Goal: Task Accomplishment & Management: Manage account settings

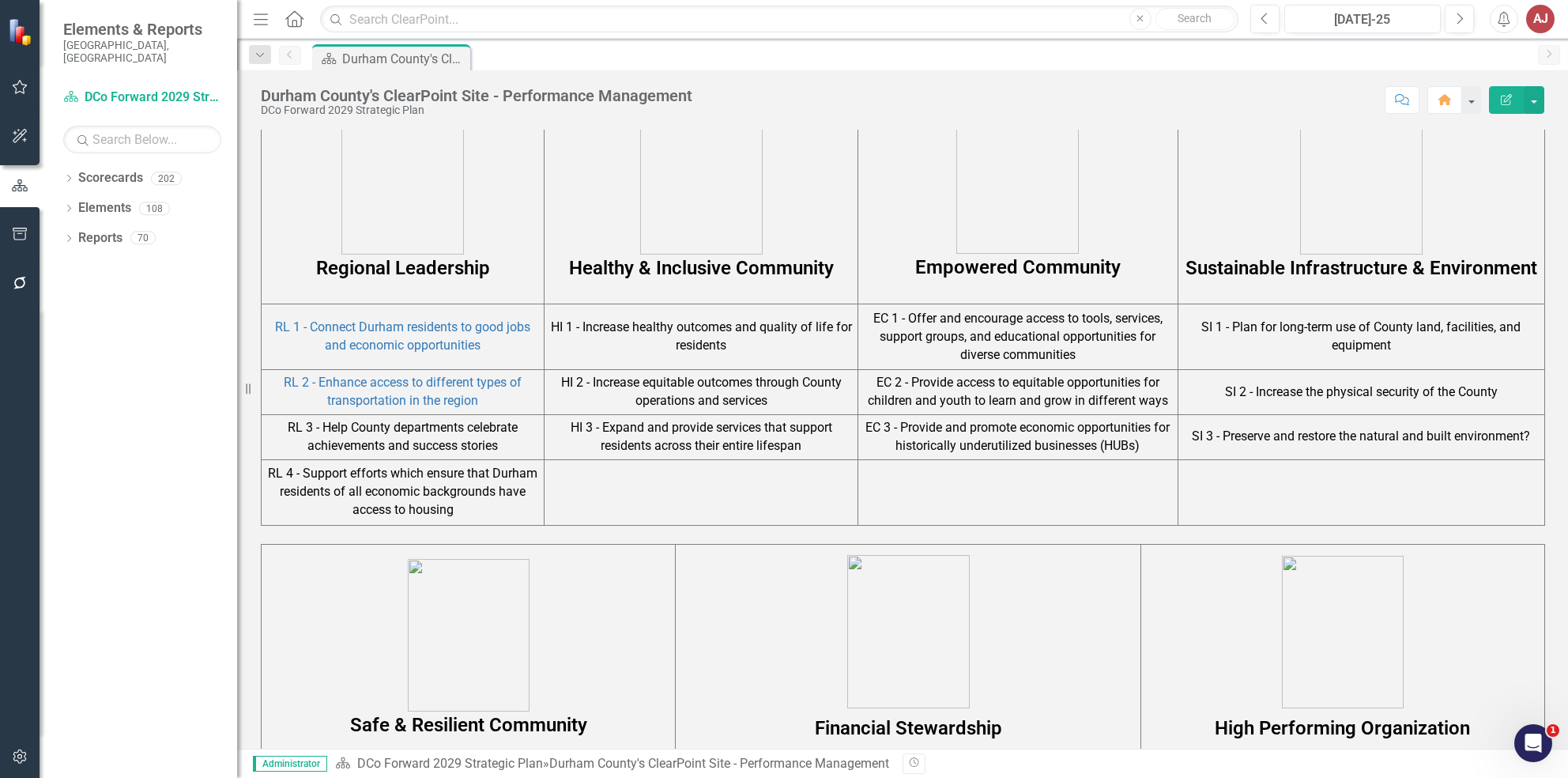
scroll to position [948, 0]
click at [364, 441] on td "RL 3 - Help County departments celebrate achievements and success stories" at bounding box center [403, 435] width 283 height 45
click at [372, 388] on link "RL 2 - Enhance access to different types of transportation in the region" at bounding box center [402, 389] width 237 height 33
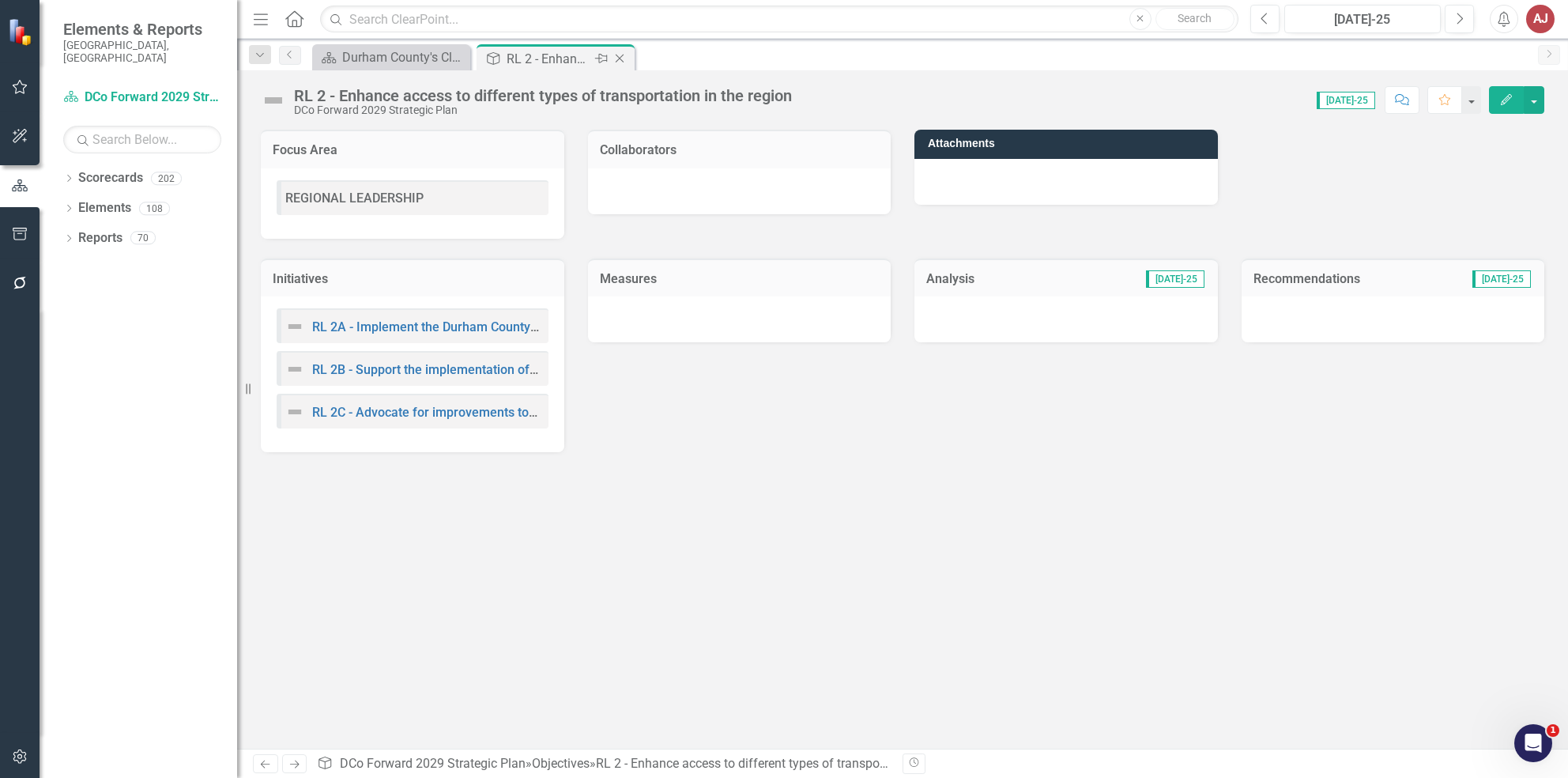
click at [625, 57] on icon "Close" at bounding box center [620, 58] width 16 height 13
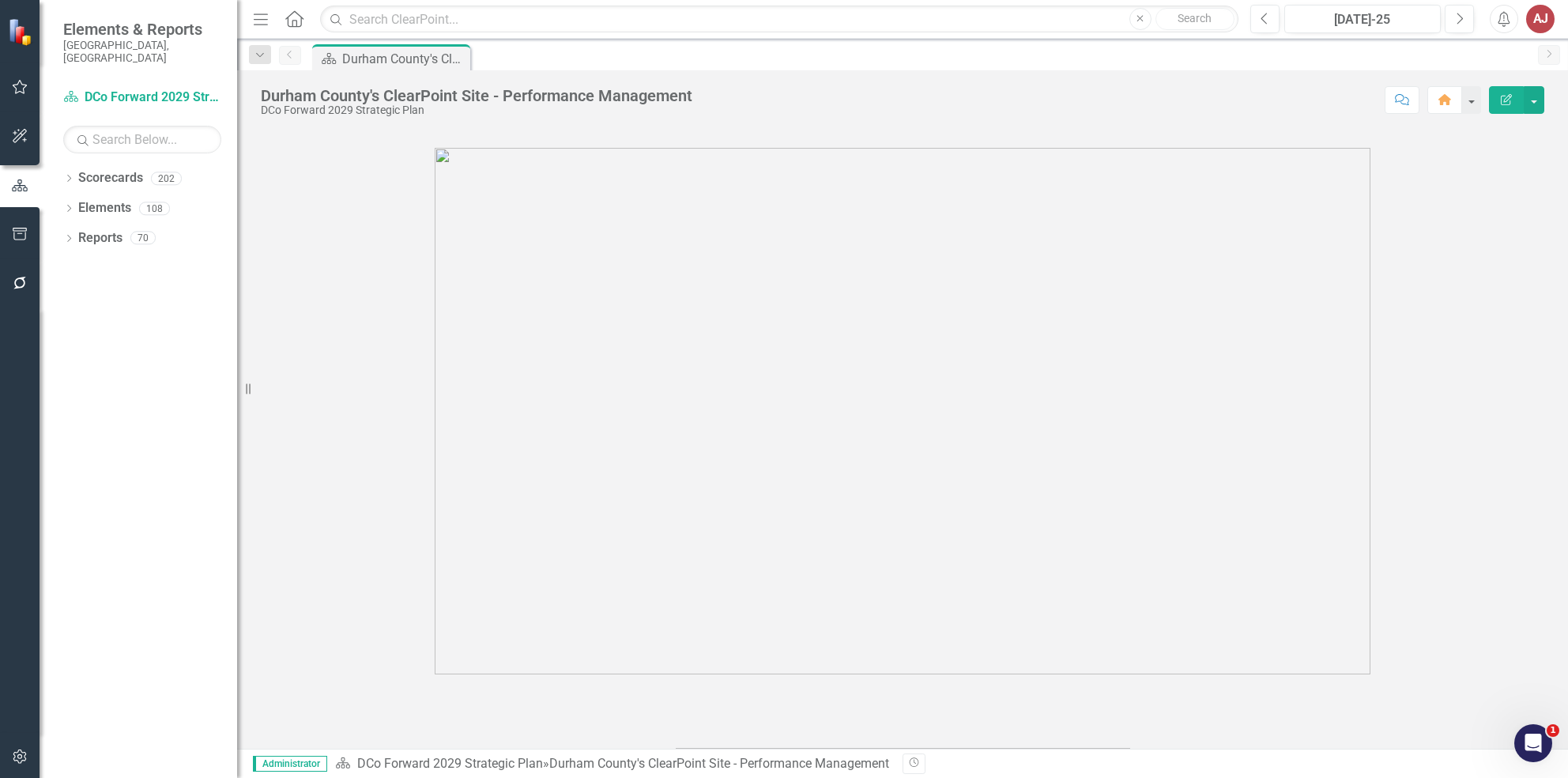
click at [413, 470] on figure at bounding box center [902, 411] width 1284 height 526
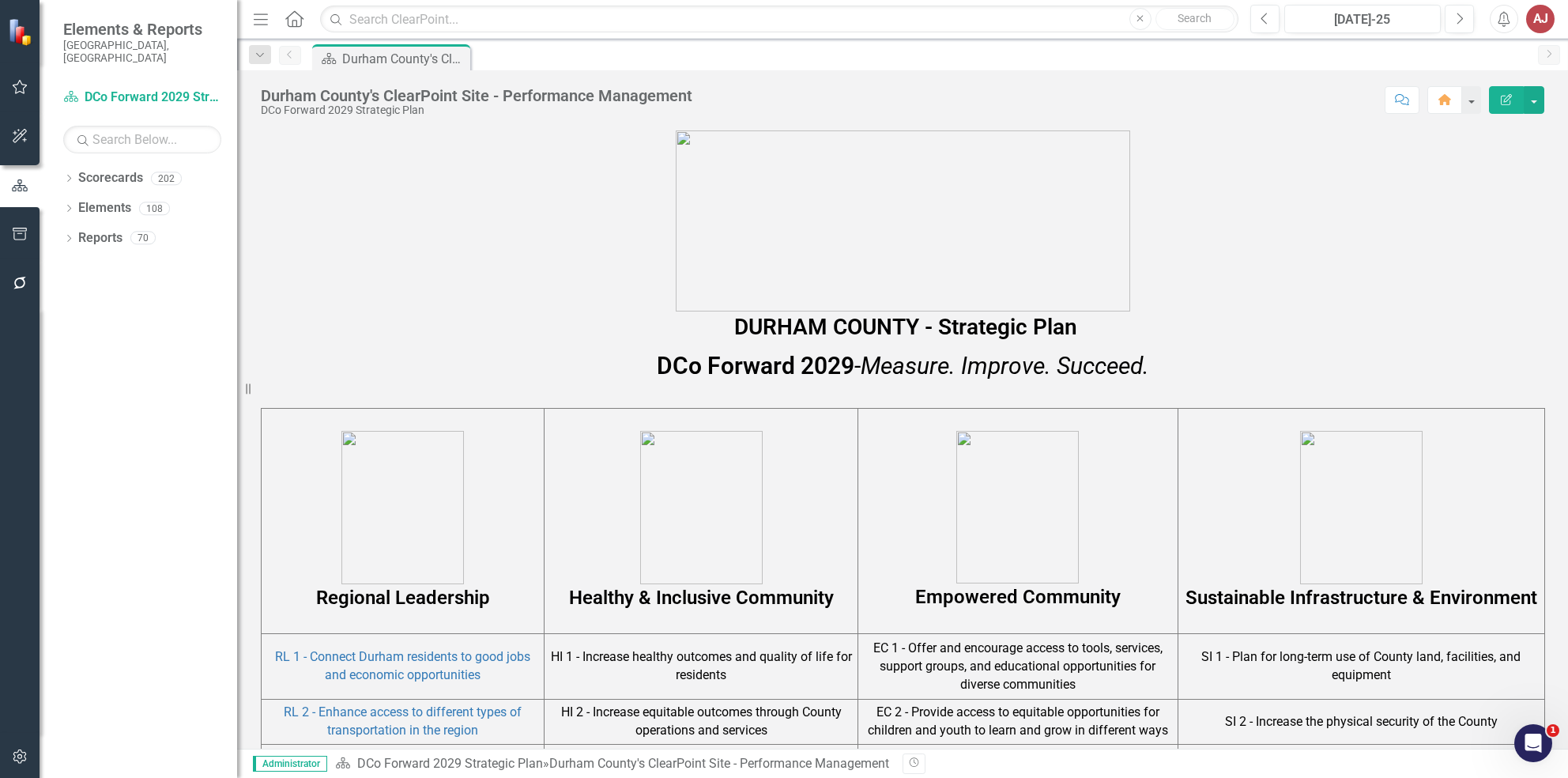
scroll to position [949, 0]
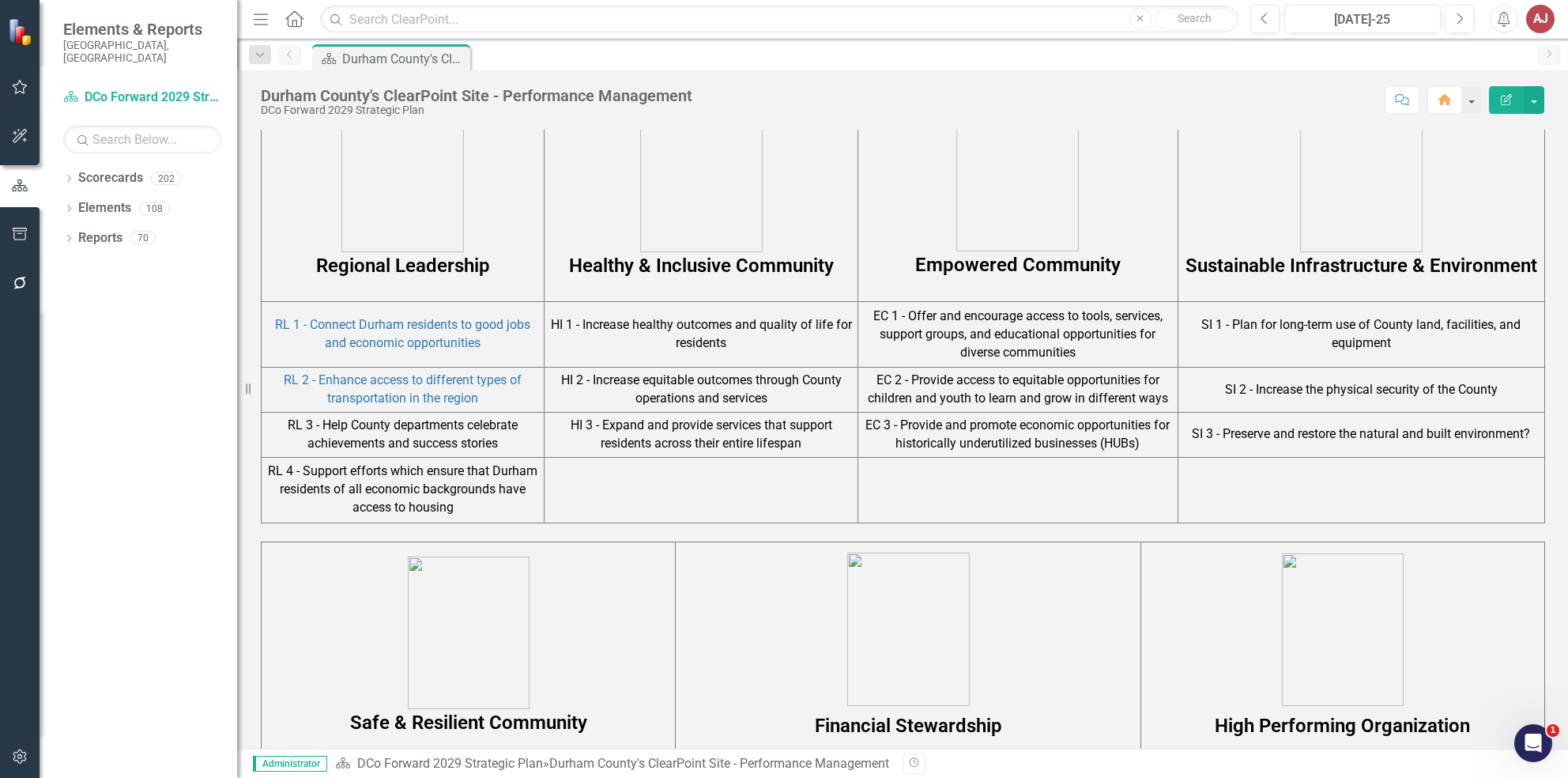
click at [348, 429] on td "RL 3 - Help County departments celebrate achievements and success stories" at bounding box center [403, 434] width 283 height 45
click at [346, 446] on td "RL 3 - Help County departments celebrate achievements and success stories" at bounding box center [403, 434] width 283 height 45
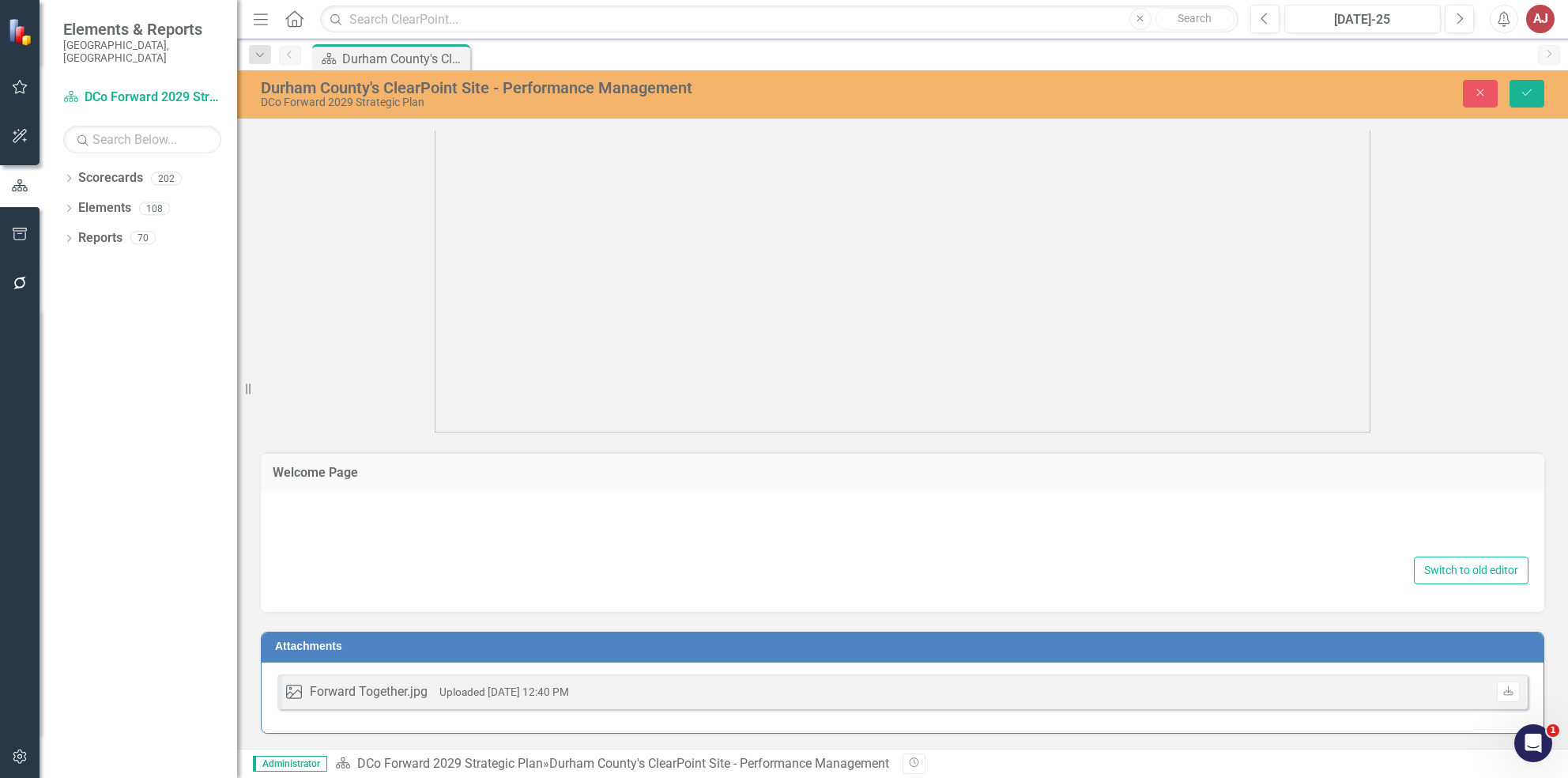
type textarea "<div class="container"> <div class="row">&nbsp;</div> <div class="row">&nbsp;</…"
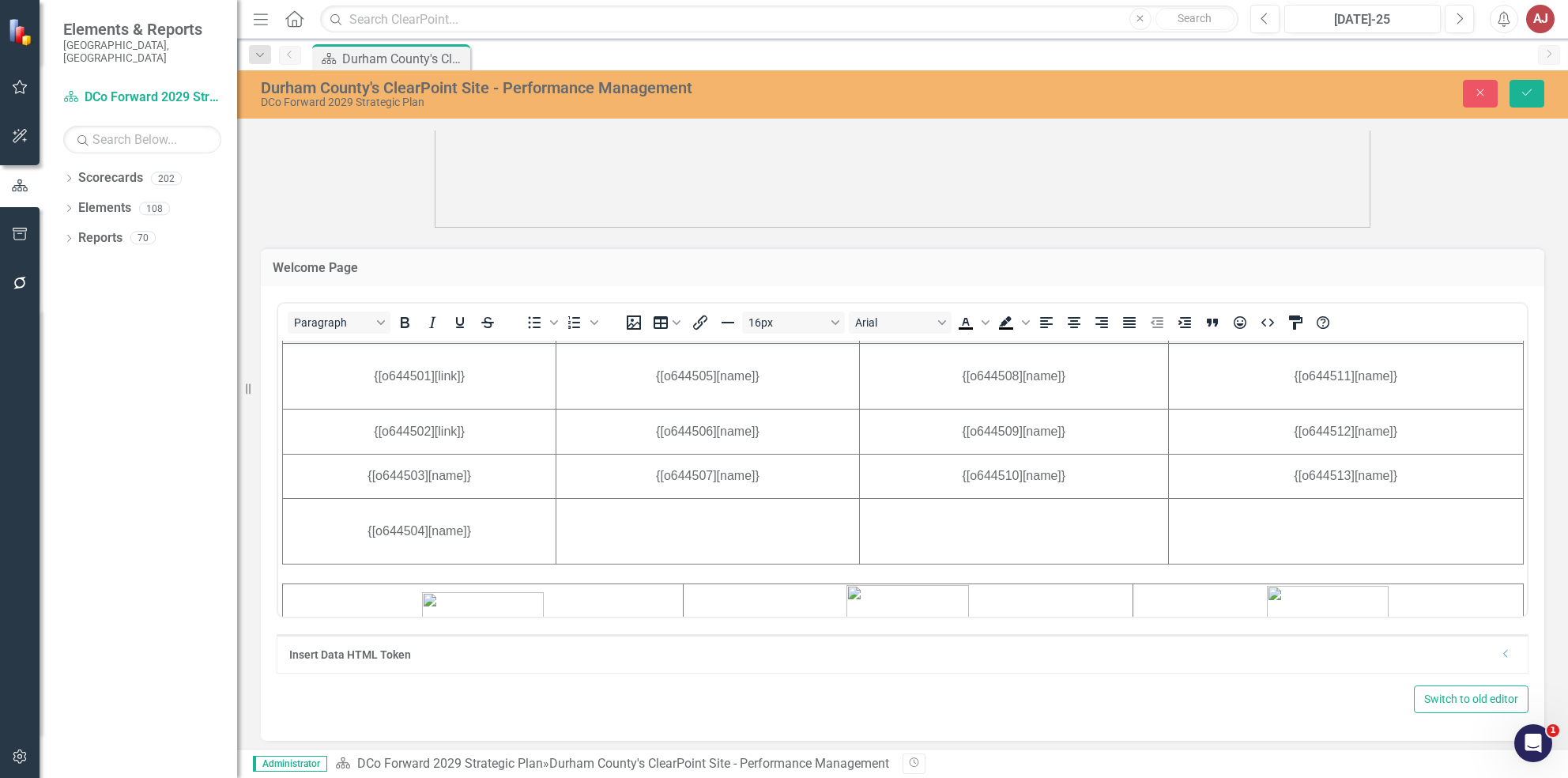
scroll to position [568, 0]
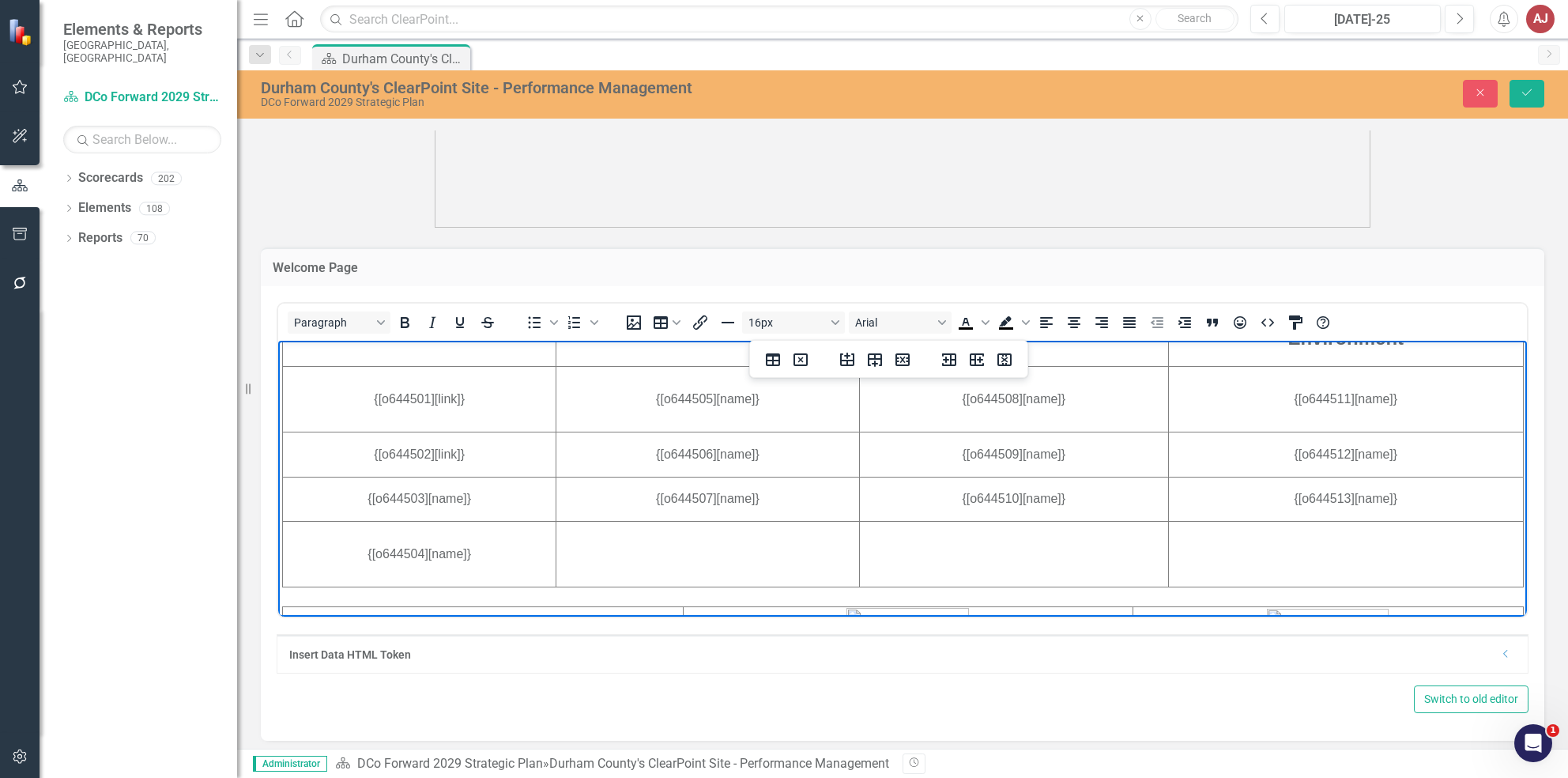
click at [476, 498] on td "{[o644503][name]}" at bounding box center [419, 498] width 273 height 45
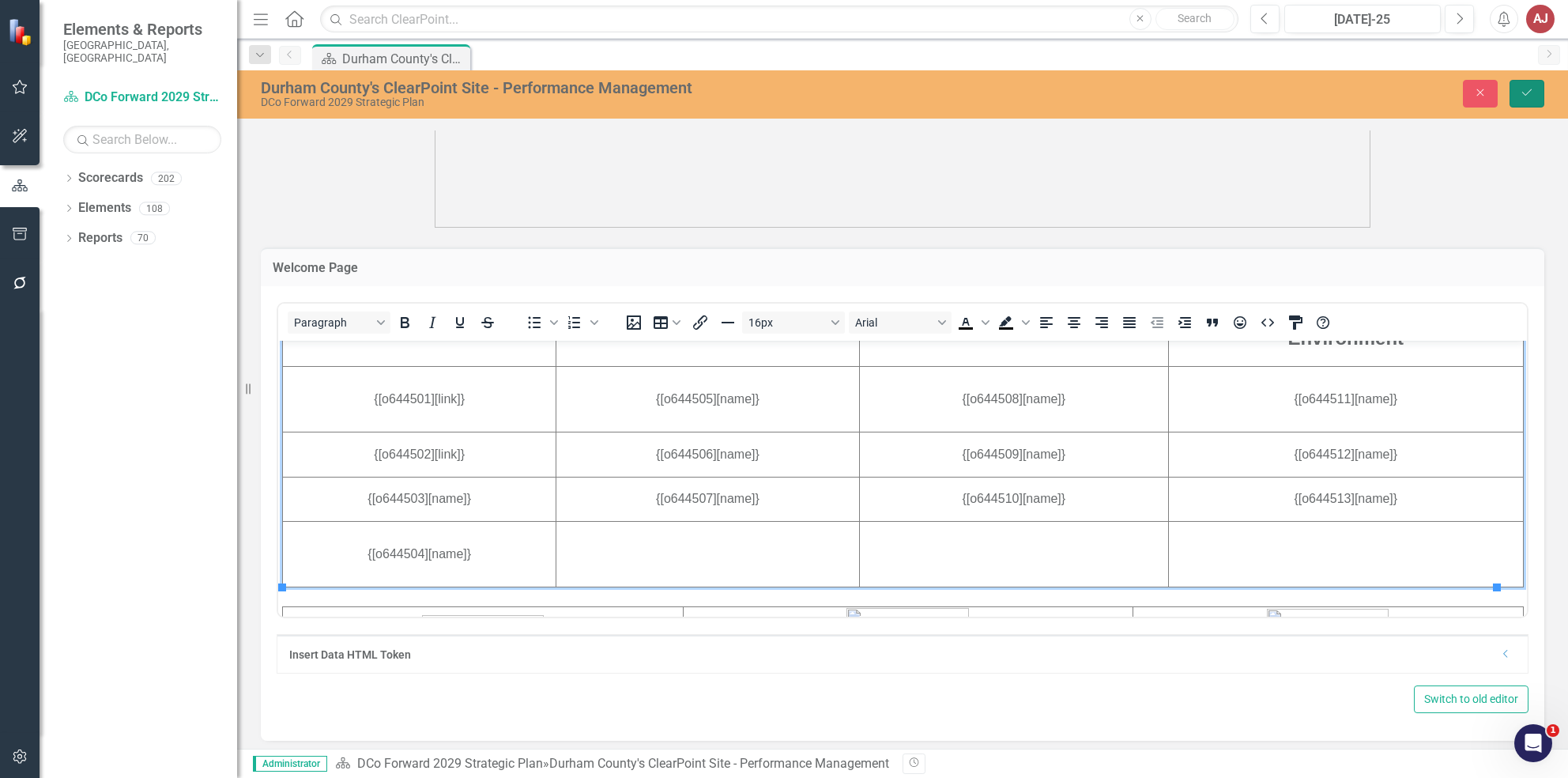
click at [1524, 104] on button "Save" at bounding box center [1526, 94] width 35 height 27
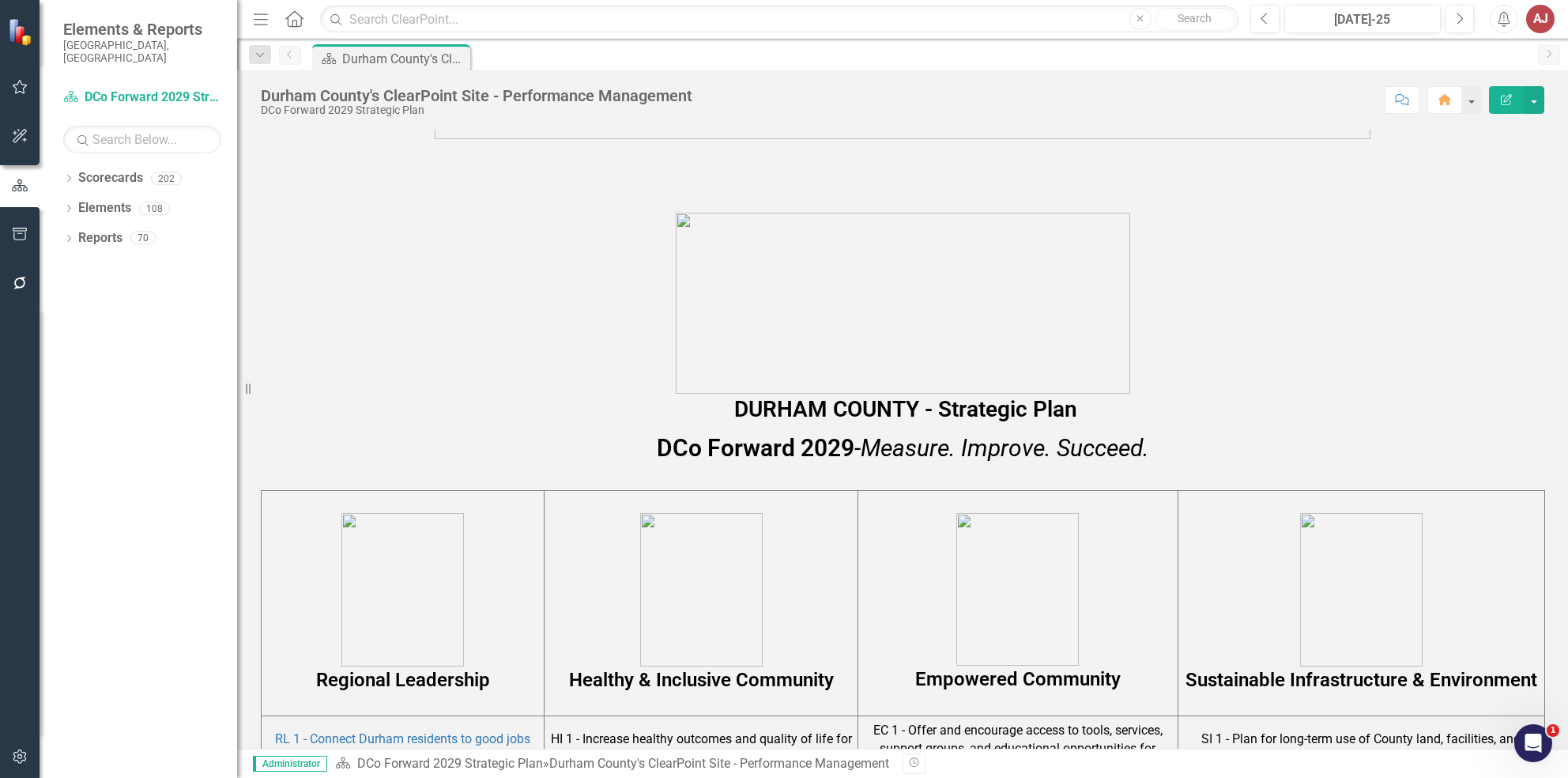
scroll to position [969, 0]
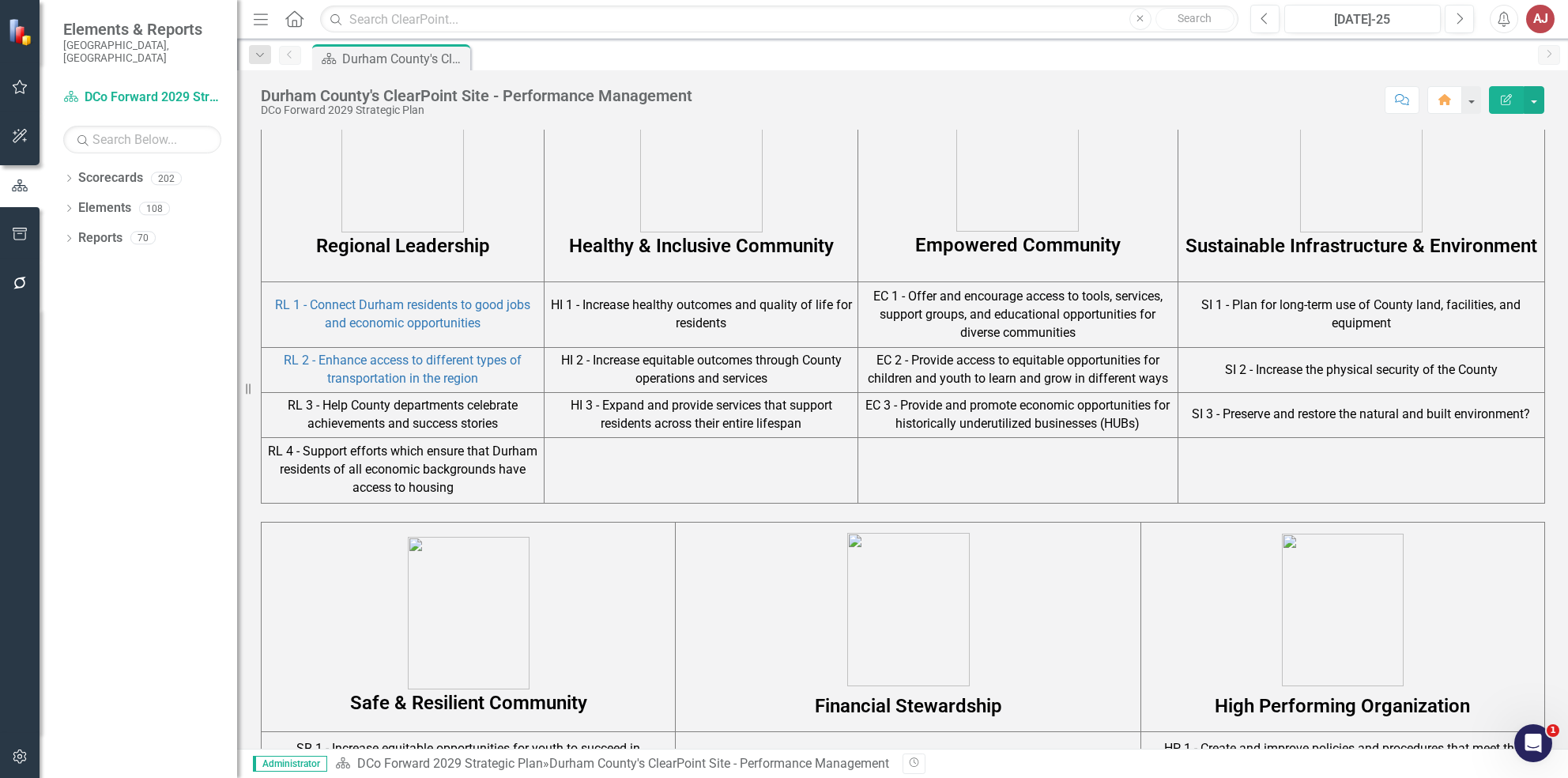
click at [385, 422] on td "RL 3 - Help County departments celebrate achievements and success stories" at bounding box center [403, 415] width 283 height 45
click at [386, 422] on td "RL 3 - Help County departments celebrate achievements and success stories" at bounding box center [403, 415] width 283 height 45
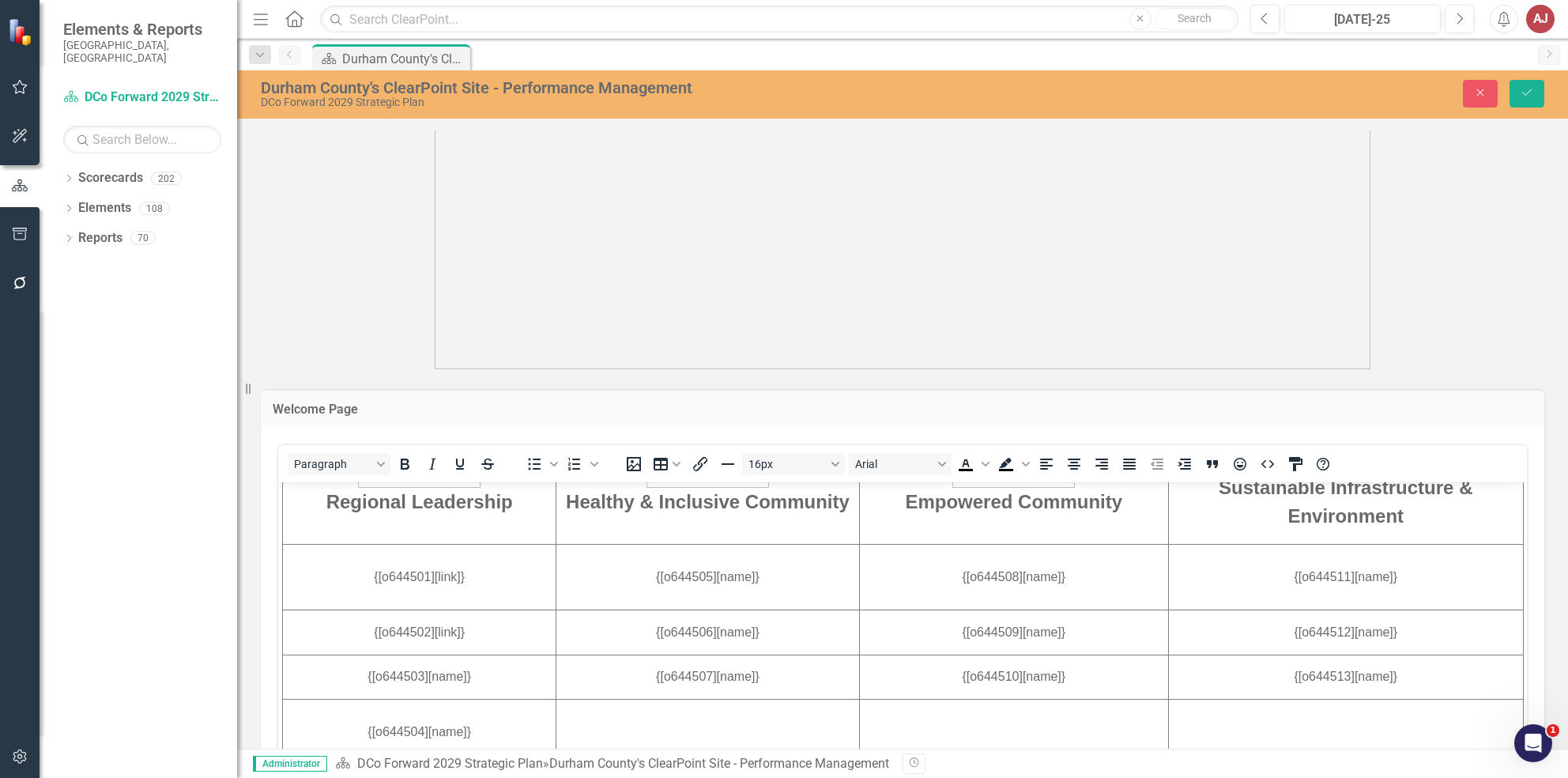
scroll to position [529, 0]
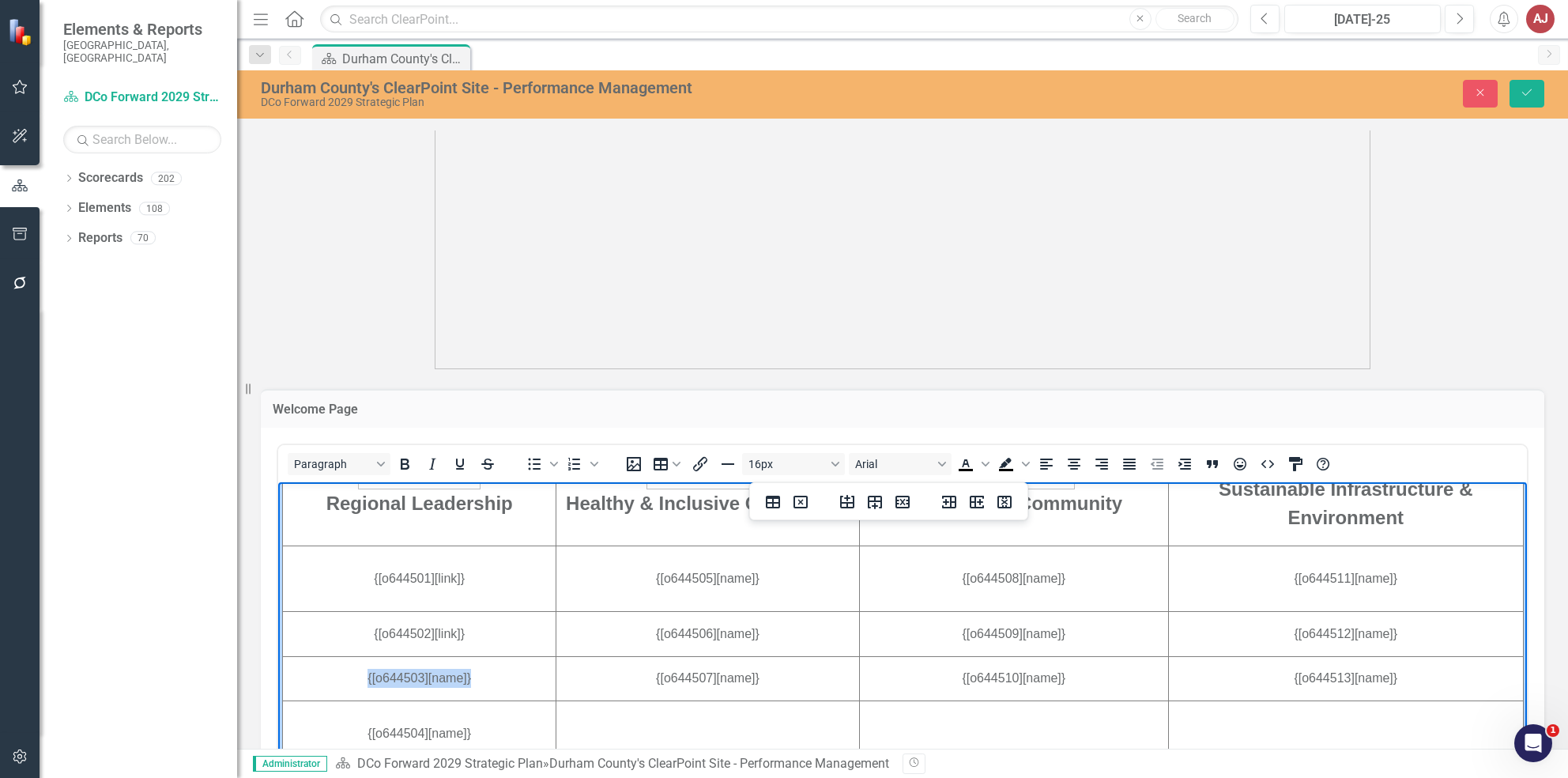
drag, startPoint x: 489, startPoint y: 681, endPoint x: 312, endPoint y: 674, distance: 177.1
click at [312, 674] on td "{[o644503][name]}" at bounding box center [419, 678] width 273 height 45
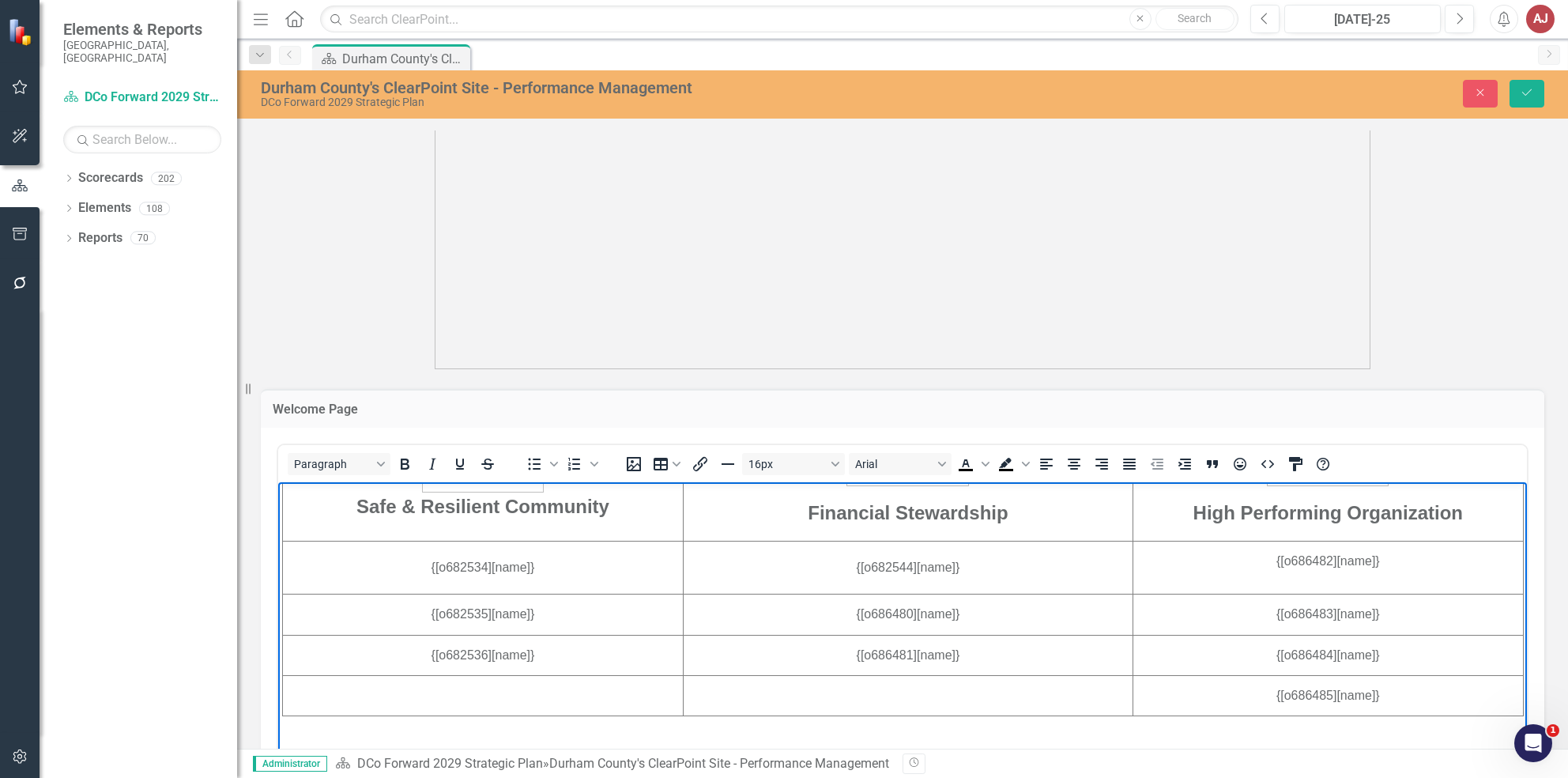
scroll to position [575, 0]
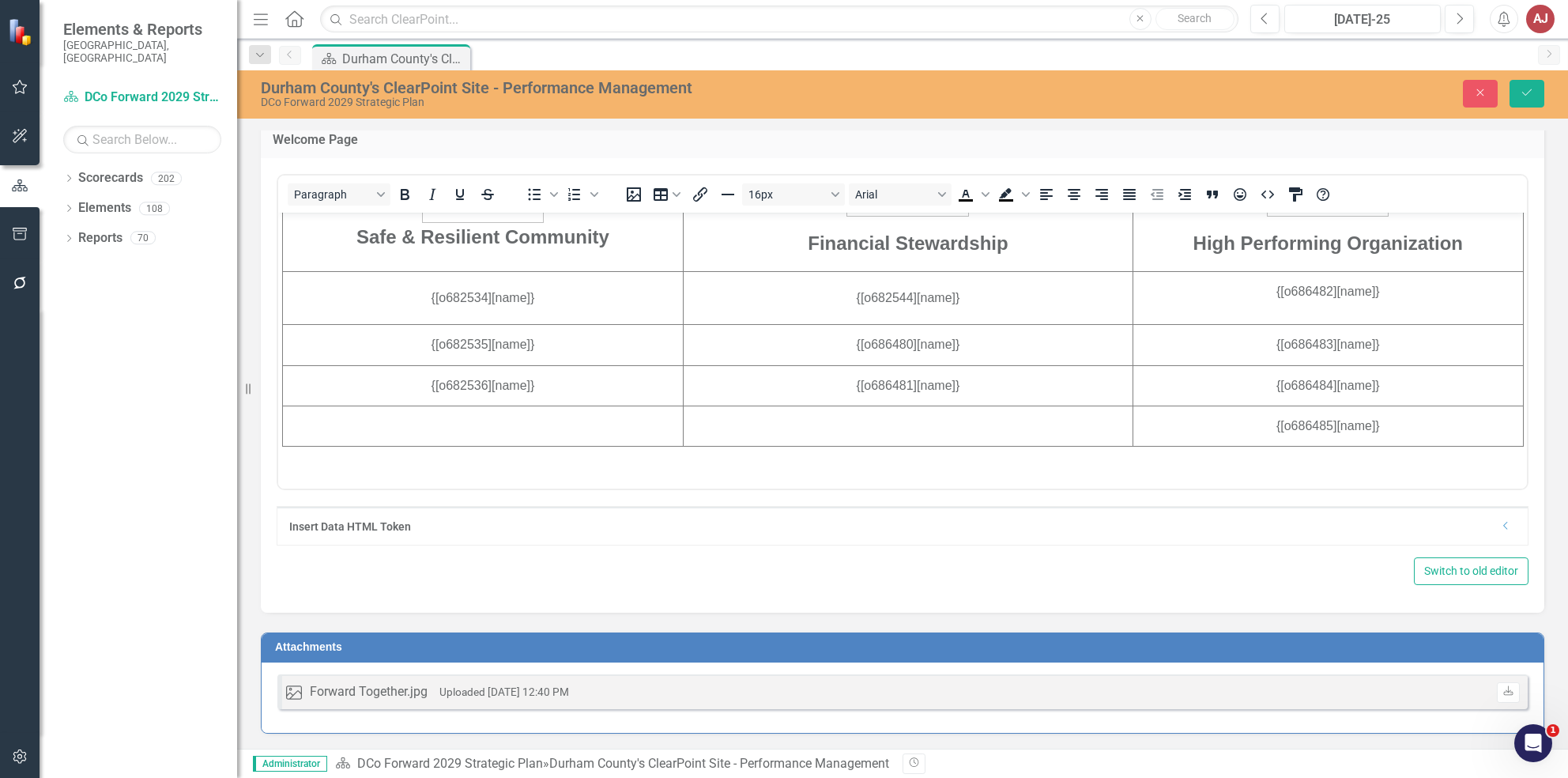
click at [487, 535] on div "Insert Data HTML Token Dropdown" at bounding box center [902, 525] width 1250 height 38
click at [1500, 528] on icon "Dropdown" at bounding box center [1506, 525] width 12 height 9
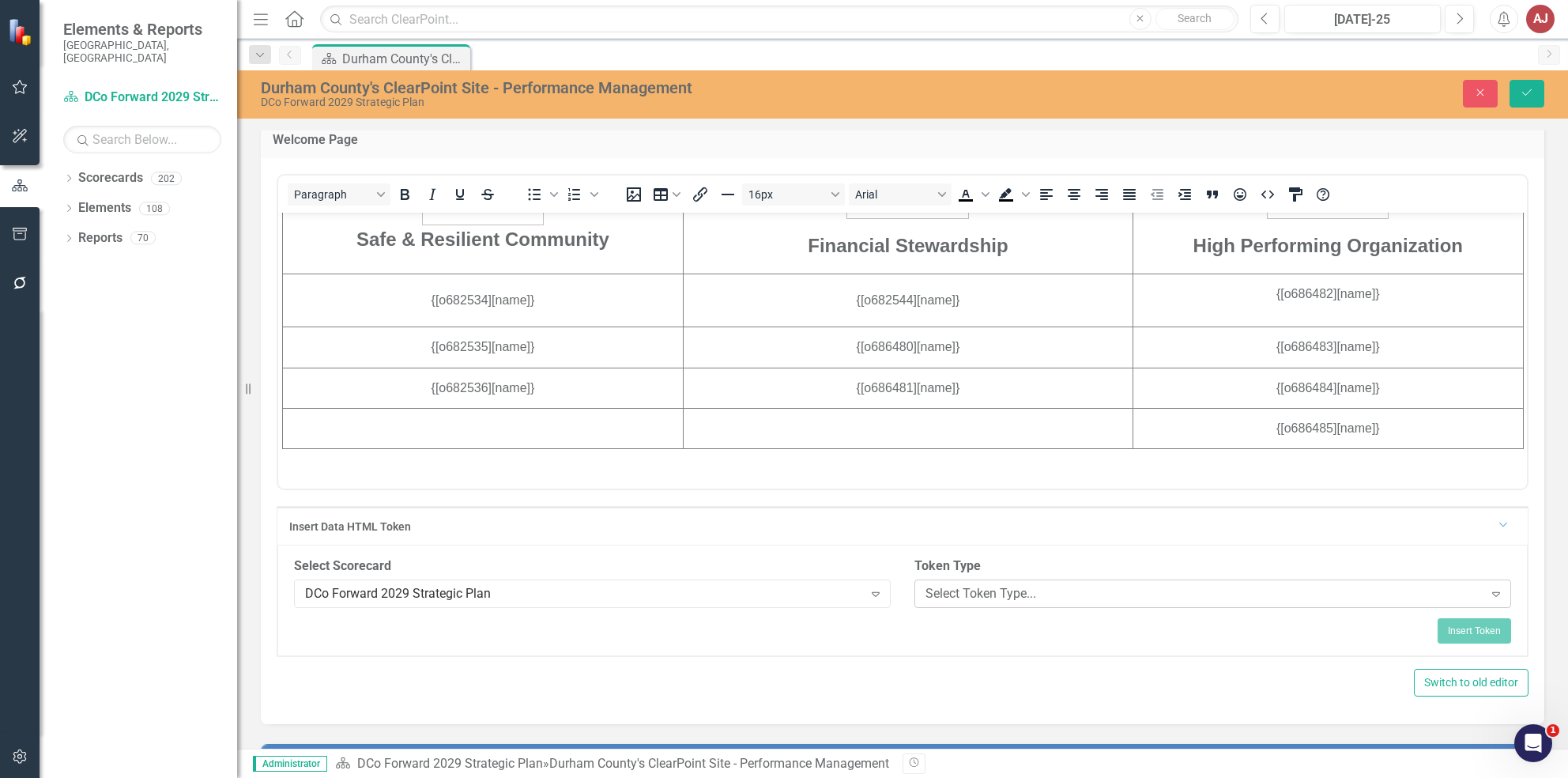
click at [1015, 592] on div "Select Token Type..." at bounding box center [1205, 592] width 558 height 18
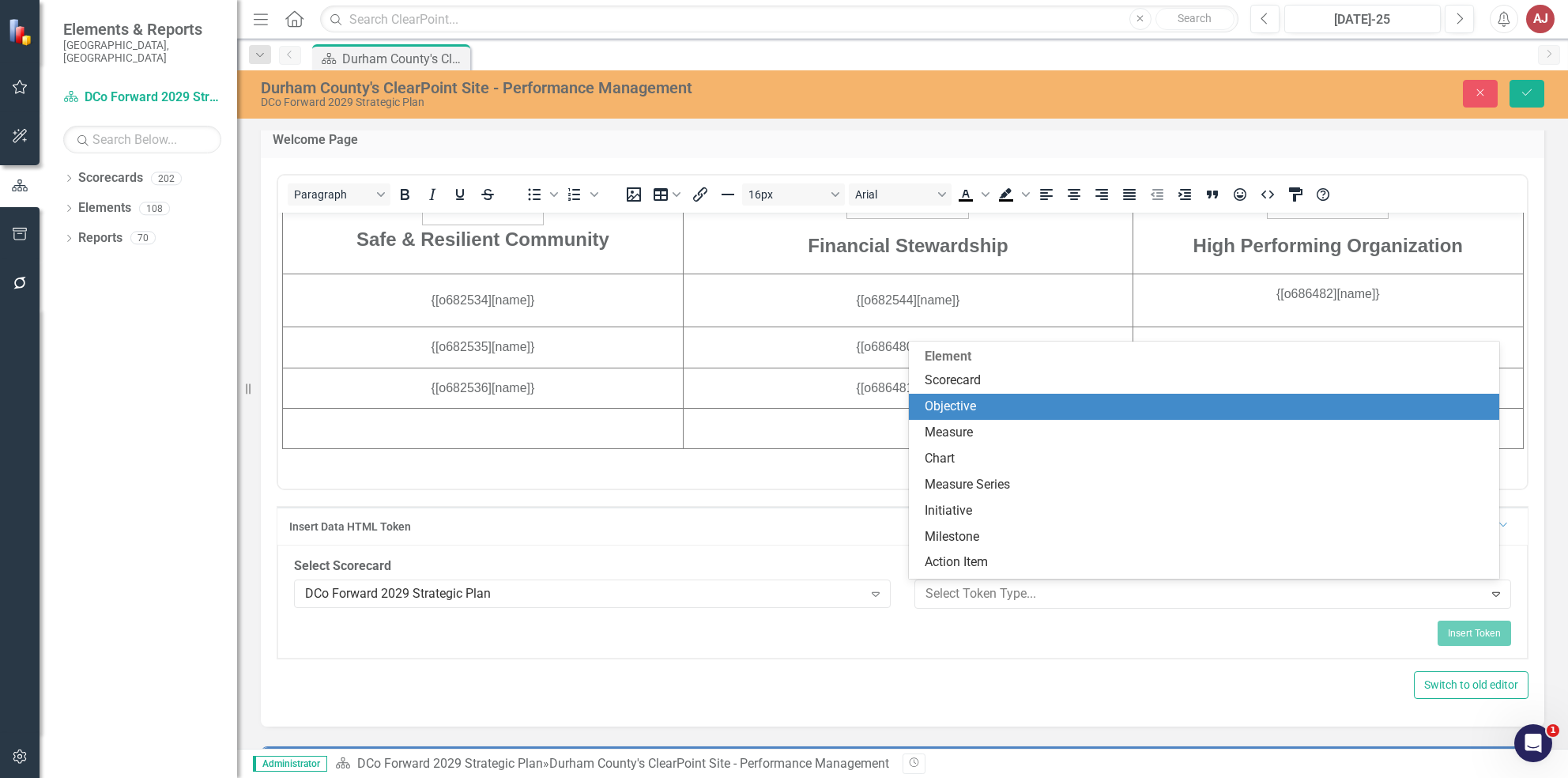
click at [970, 406] on div "Objective" at bounding box center [1207, 406] width 565 height 18
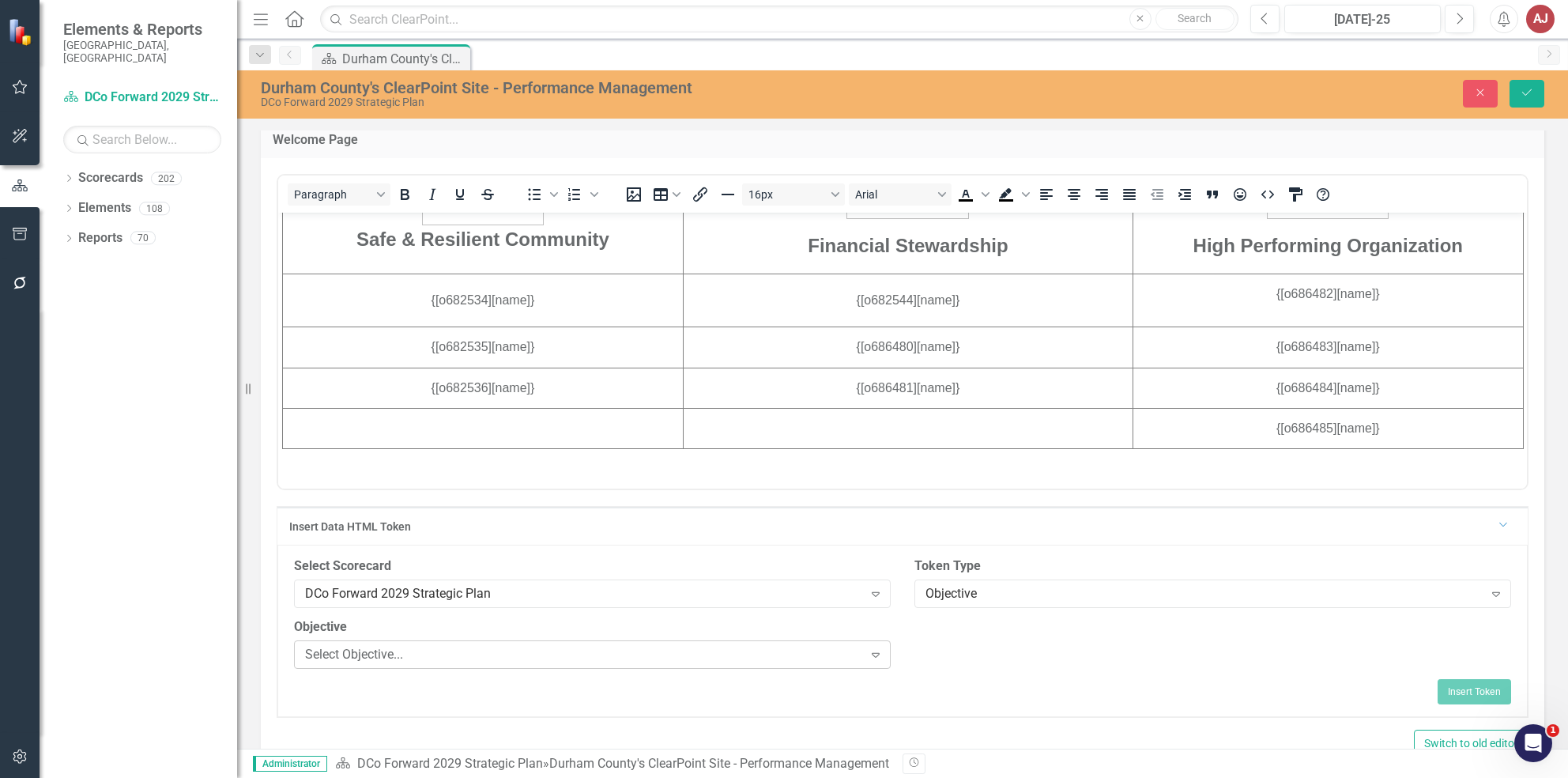
click at [558, 657] on div "Select Objective..." at bounding box center [584, 654] width 558 height 18
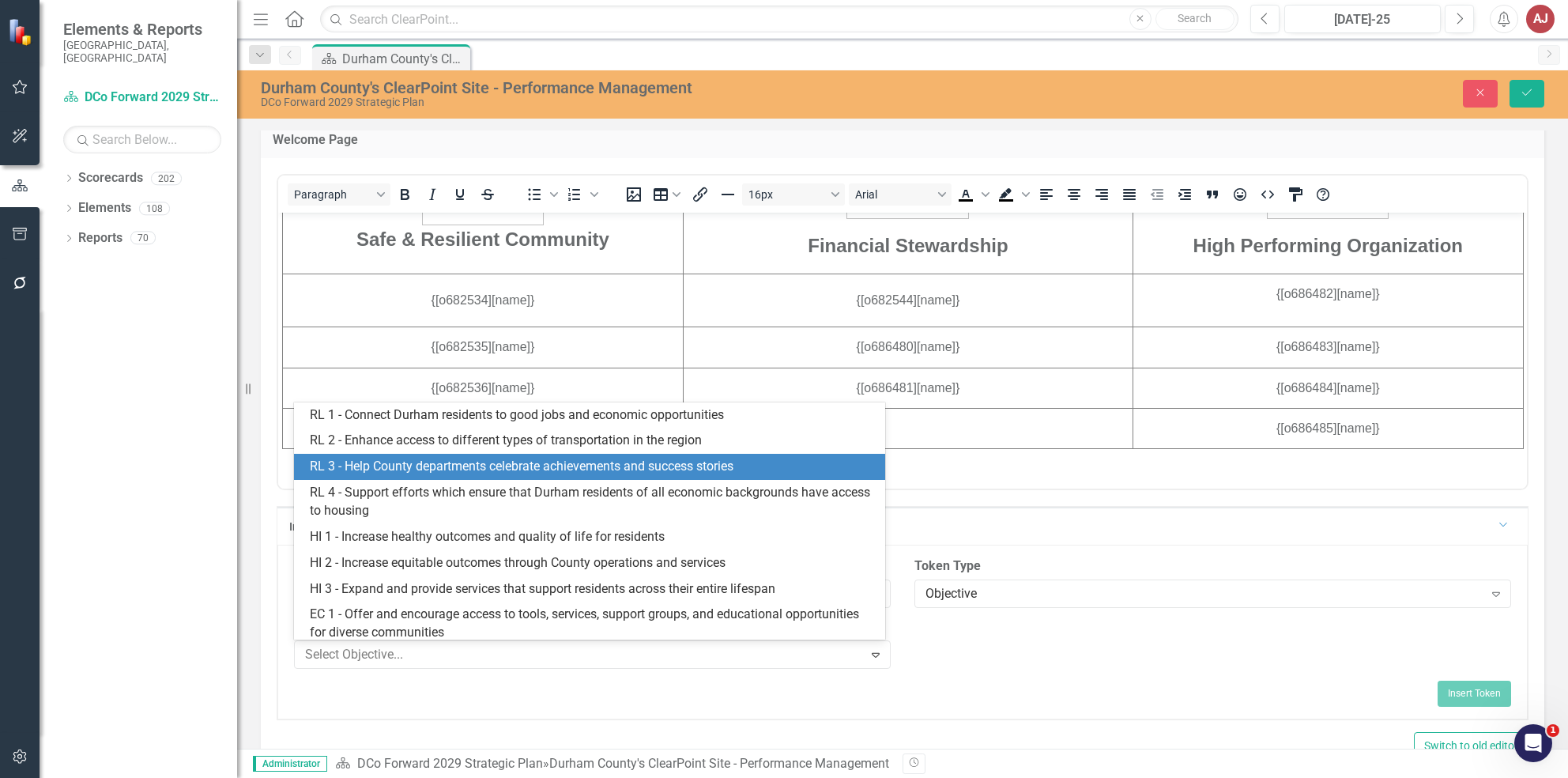
click at [527, 459] on div "RL 3 - Help County departments celebrate achievements and success stories" at bounding box center [592, 466] width 565 height 18
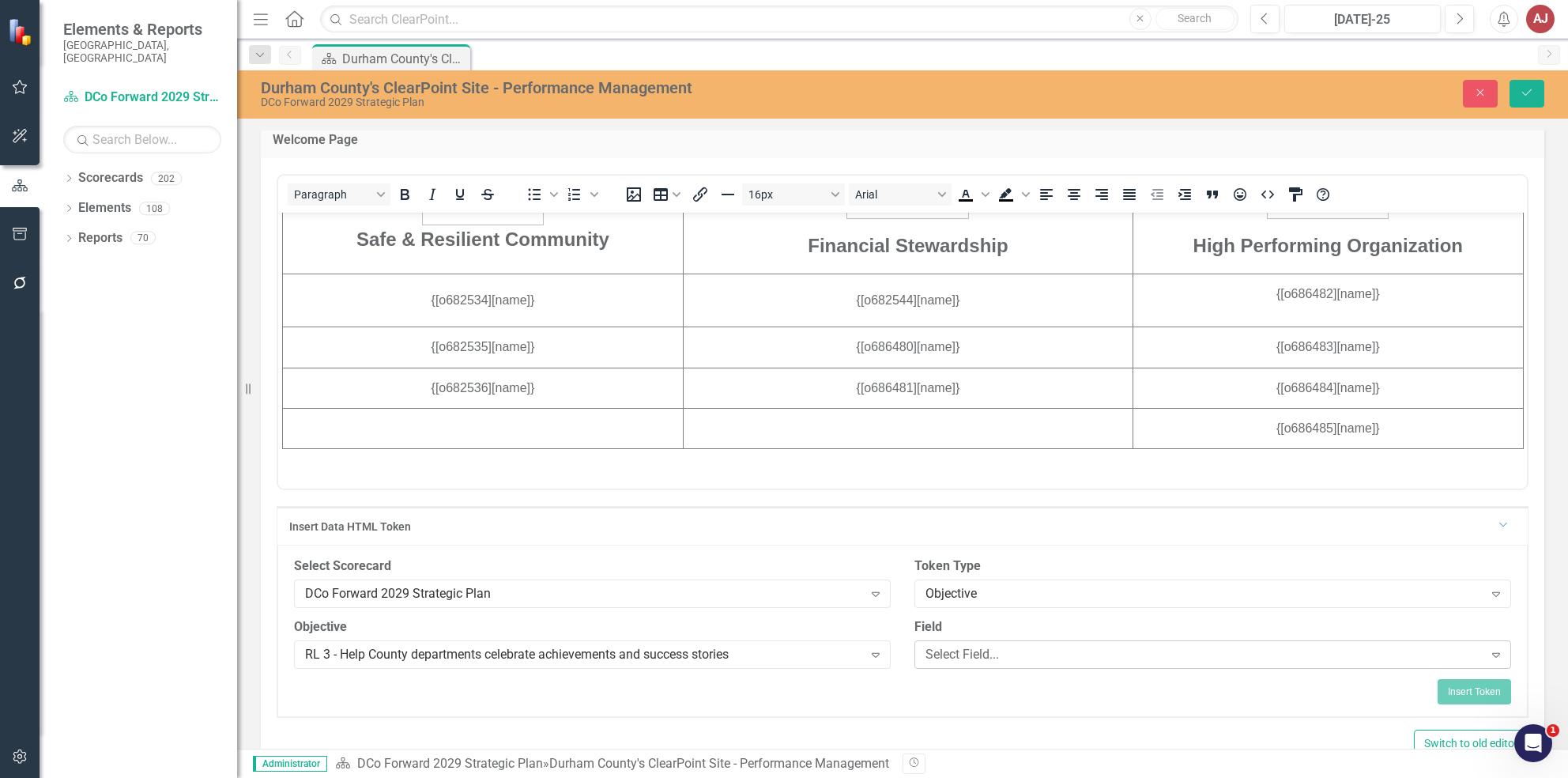
click at [961, 662] on div "Select Field... Expand" at bounding box center [1212, 654] width 597 height 28
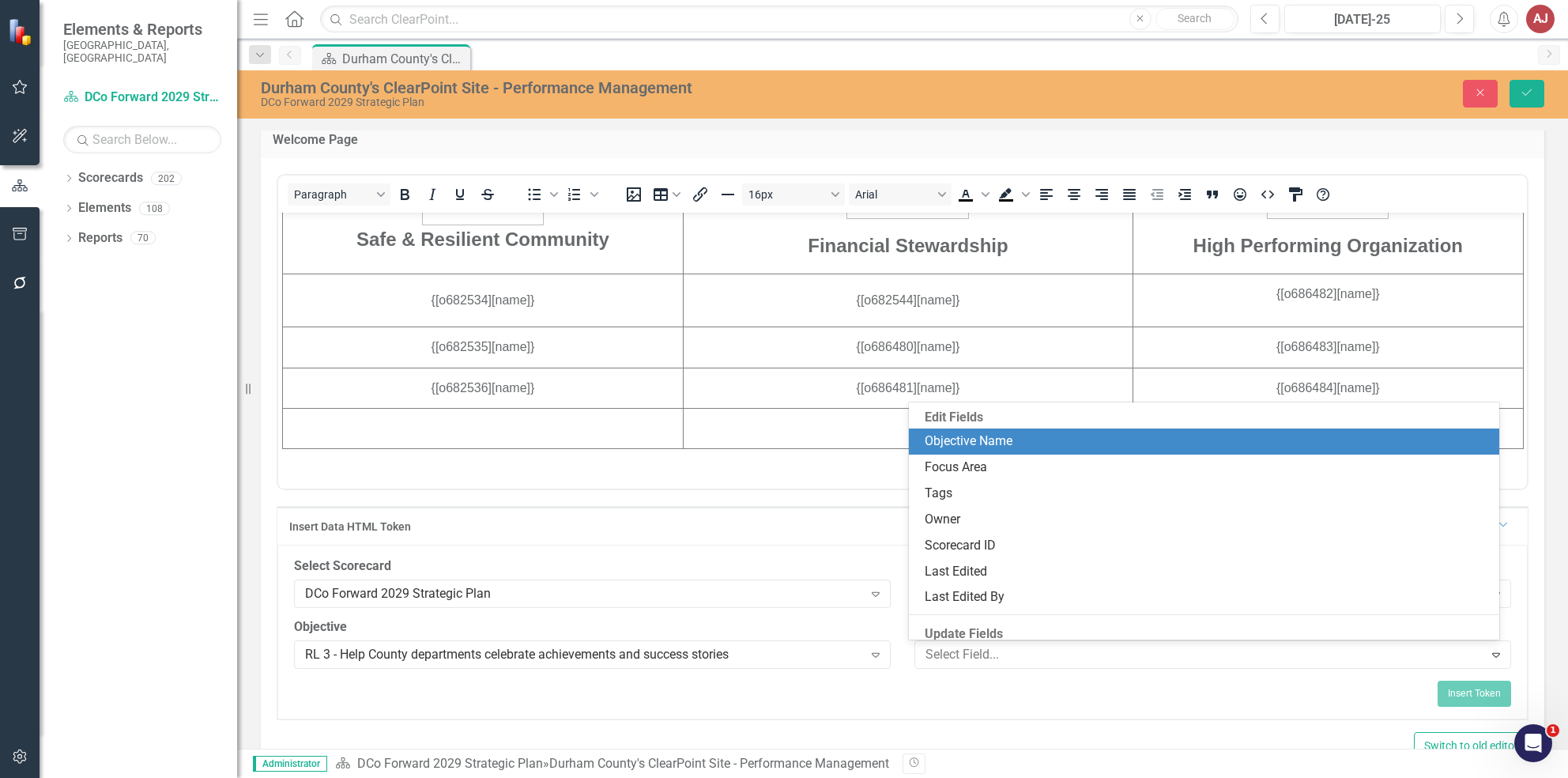
click at [996, 441] on div "Objective Name" at bounding box center [1207, 441] width 565 height 18
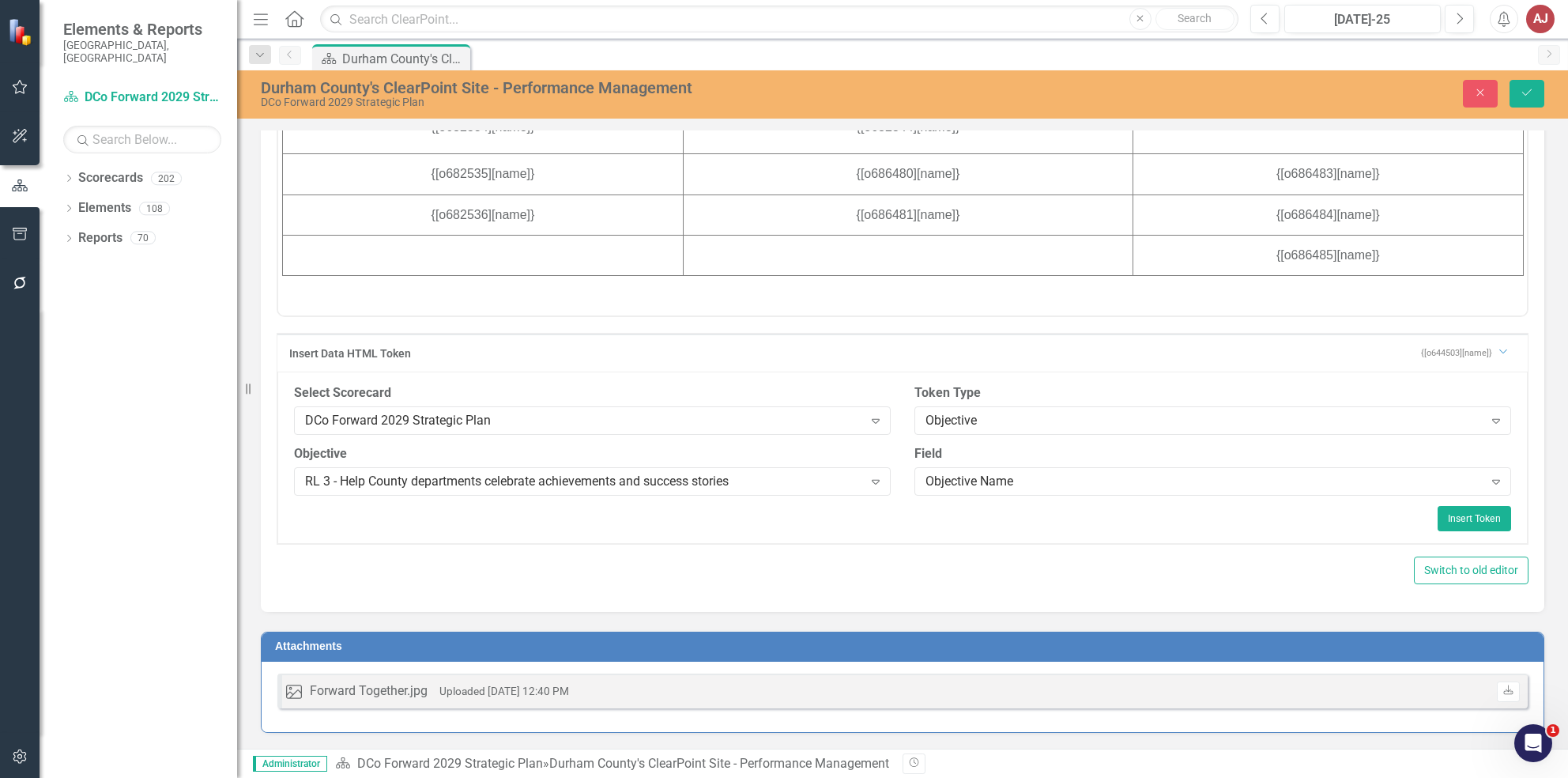
scroll to position [614, 0]
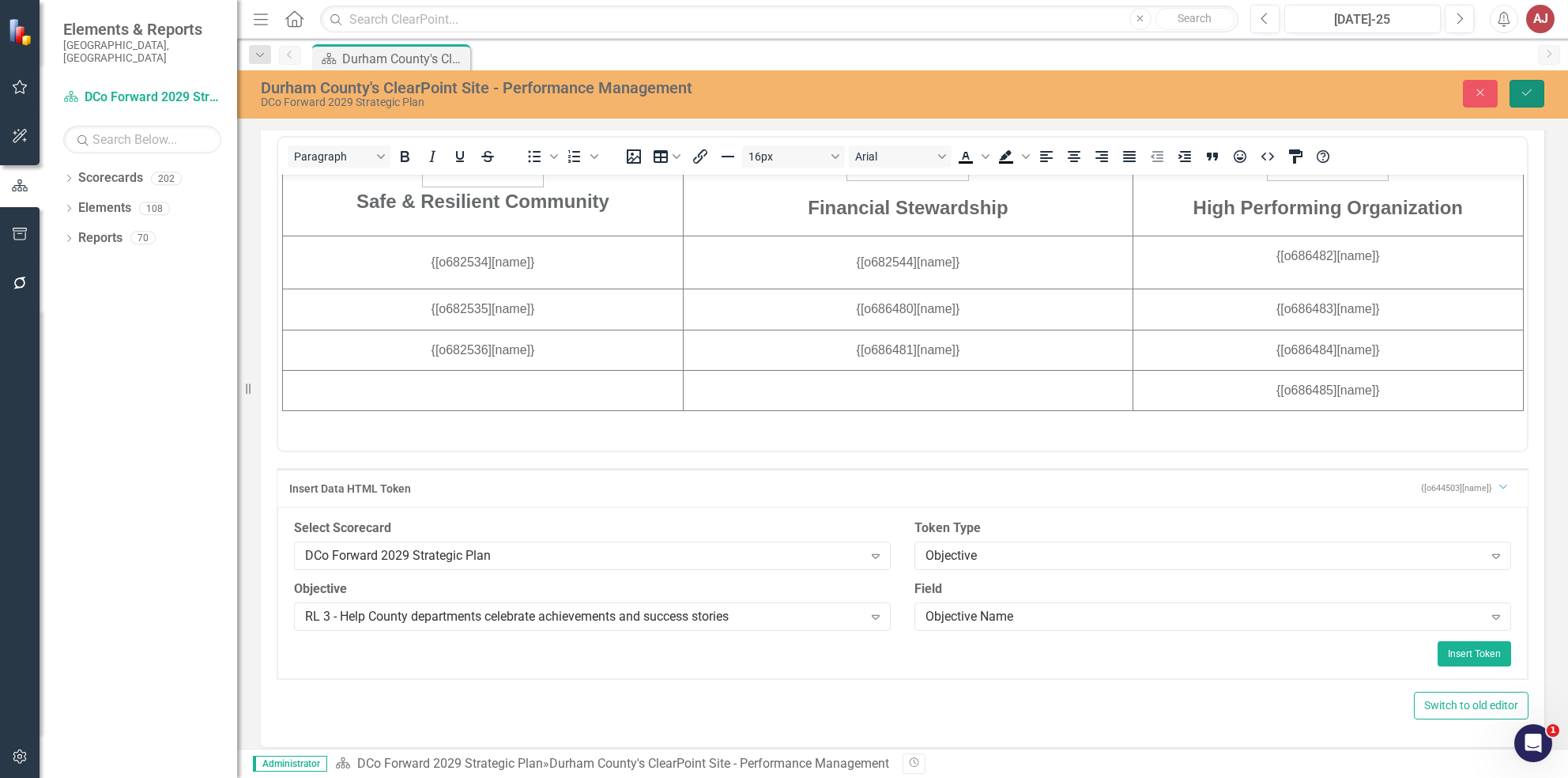
click at [1536, 92] on button "Save" at bounding box center [1526, 94] width 35 height 27
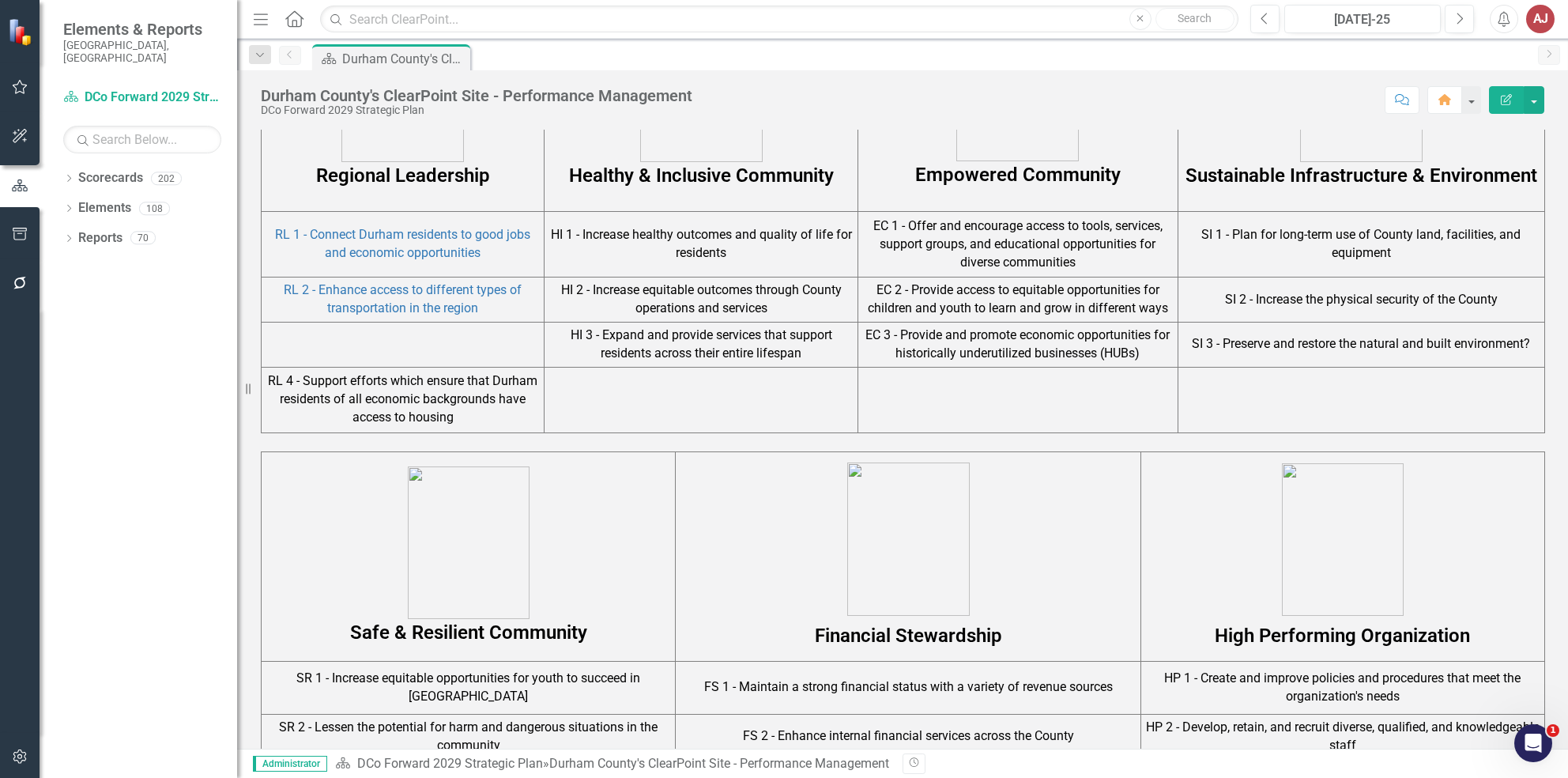
scroll to position [1040, 0]
click at [462, 336] on td at bounding box center [403, 343] width 283 height 45
click at [401, 337] on td at bounding box center [403, 343] width 283 height 45
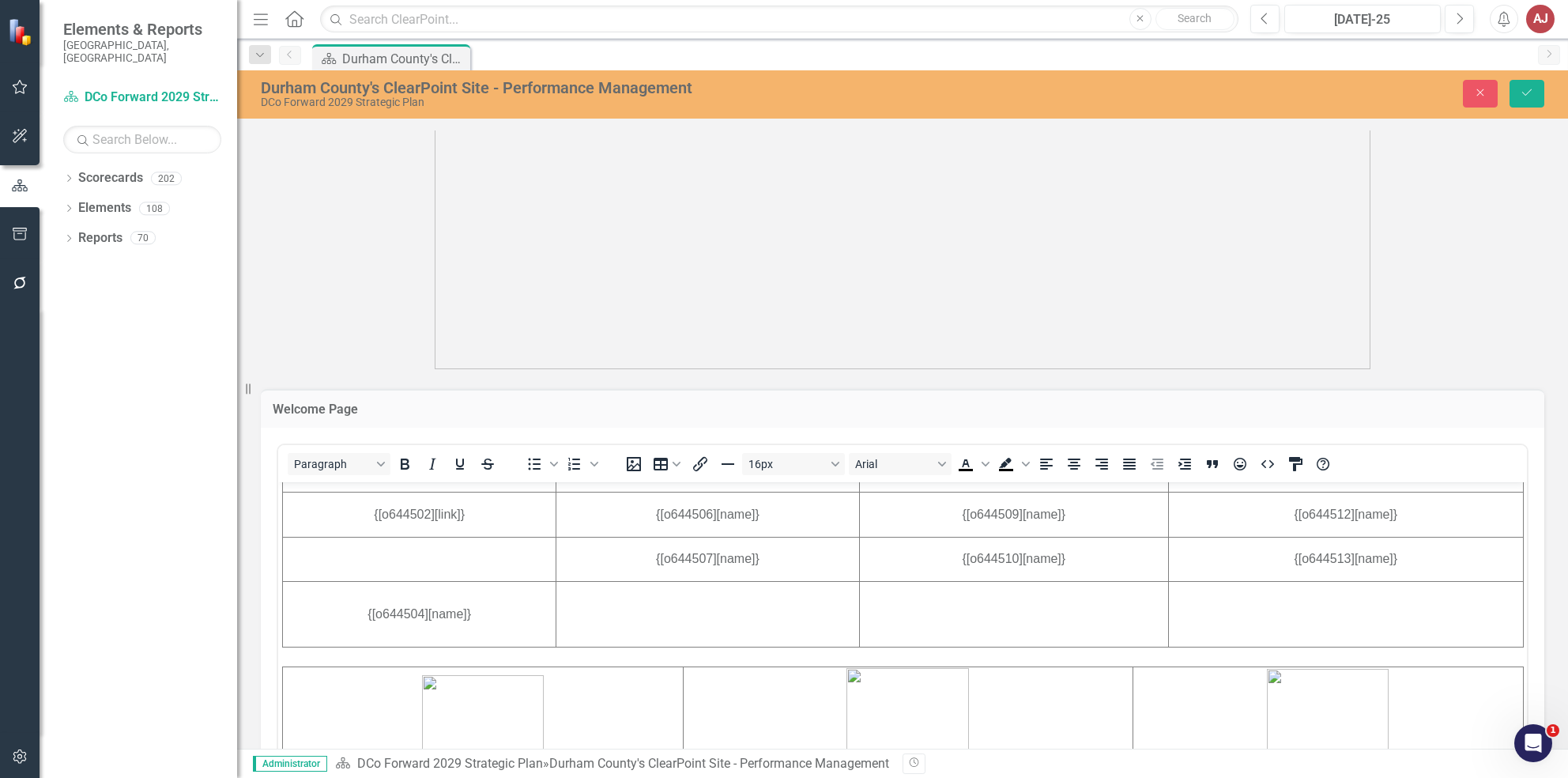
scroll to position [649, 0]
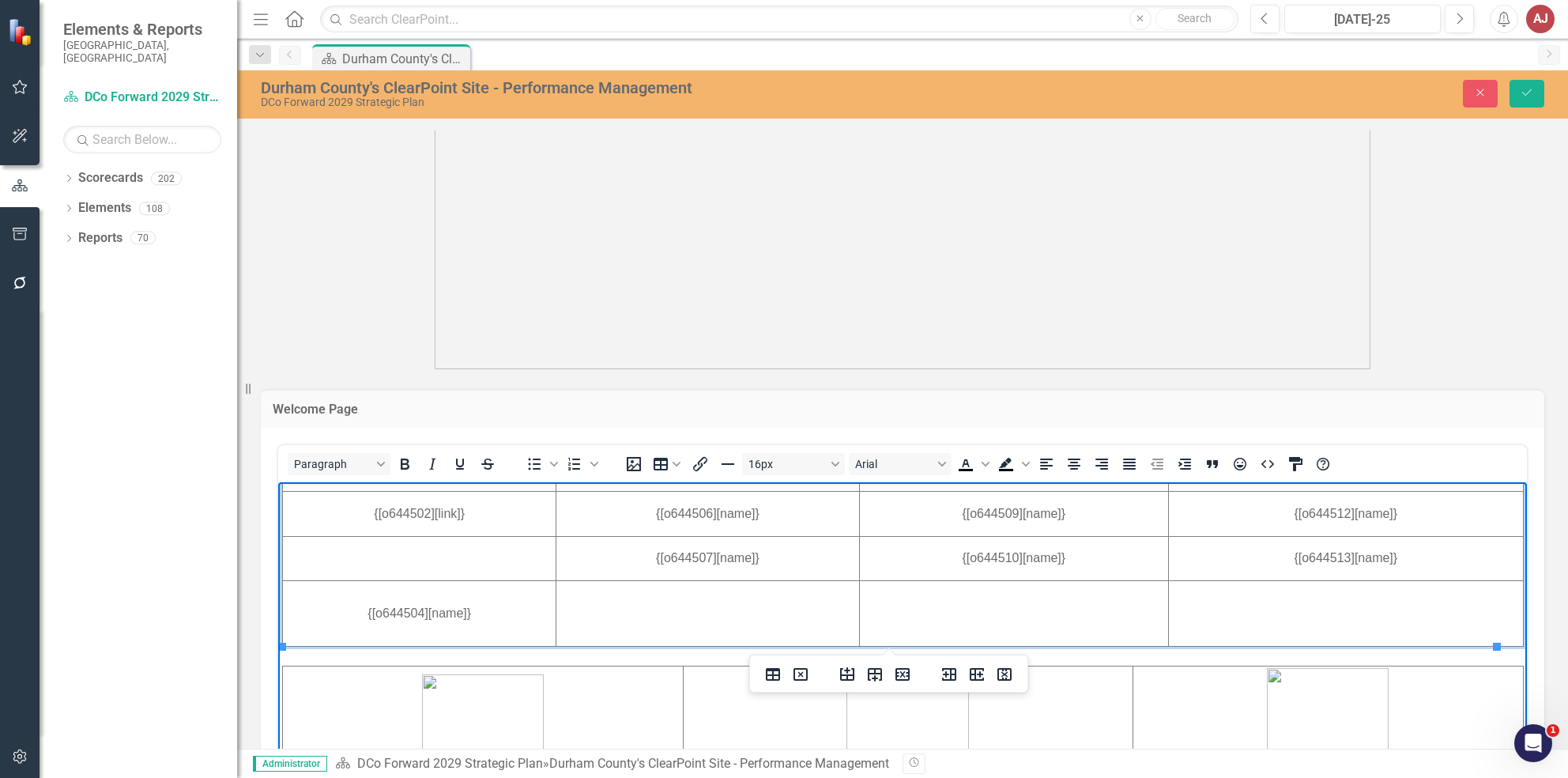
click at [443, 547] on td "Rich Text Area. Press ALT-0 for help." at bounding box center [419, 558] width 273 height 45
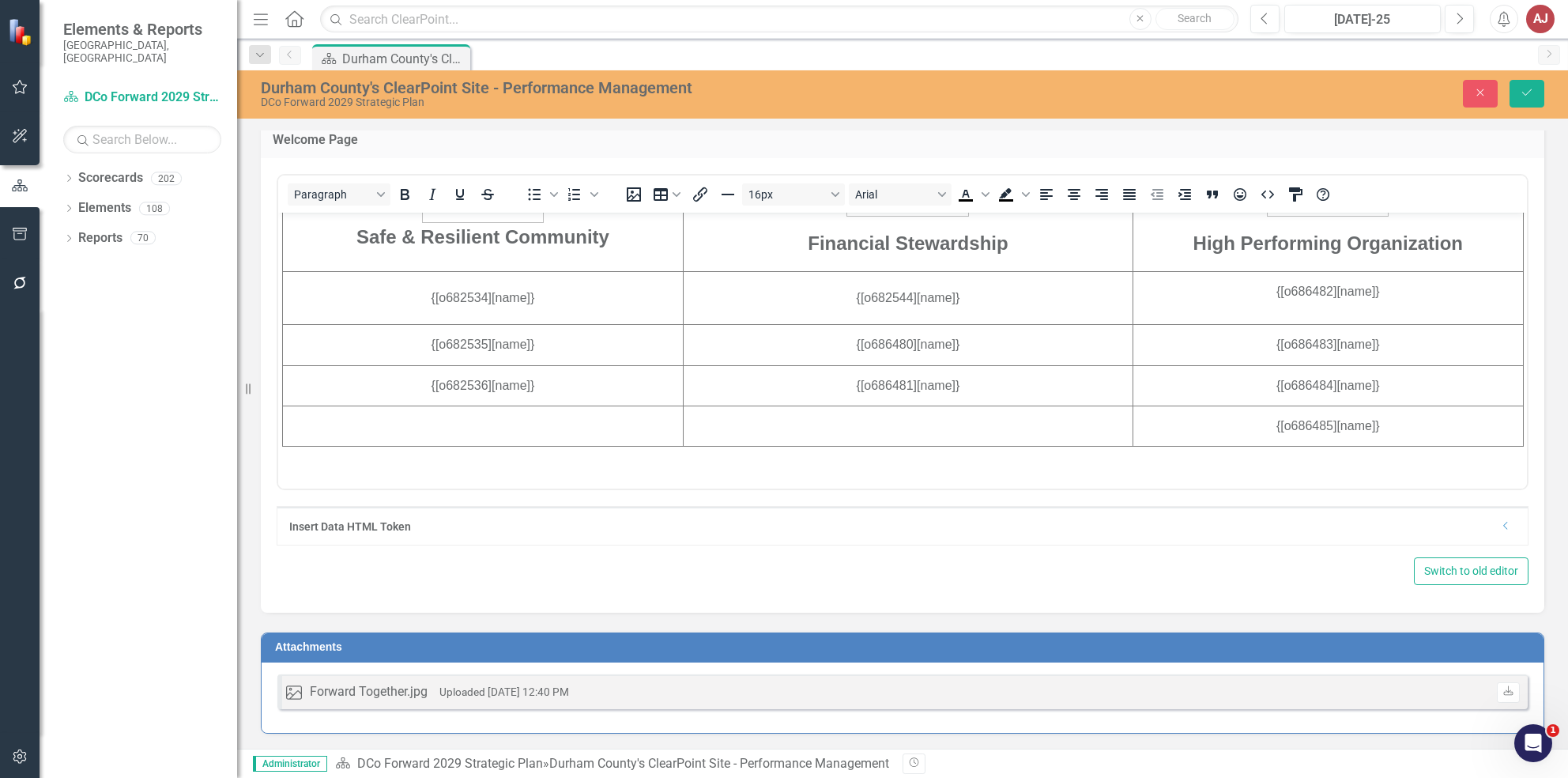
scroll to position [981, 0]
click at [1502, 529] on div "Insert Data HTML Token Dropdown" at bounding box center [902, 525] width 1250 height 38
click at [1500, 529] on icon "Dropdown" at bounding box center [1506, 525] width 12 height 9
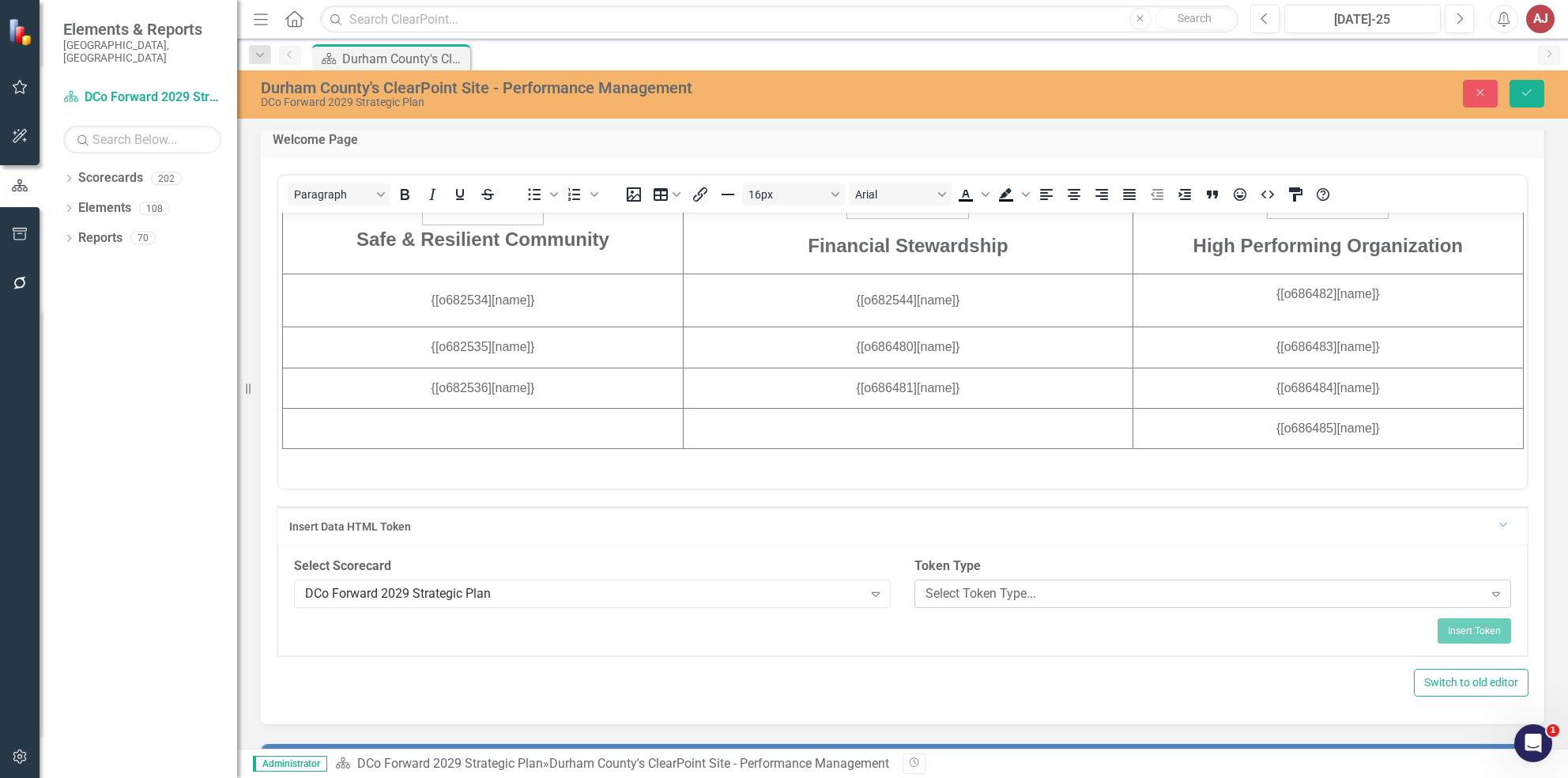
click at [990, 603] on div "Select Token Type... Expand" at bounding box center [1212, 593] width 597 height 28
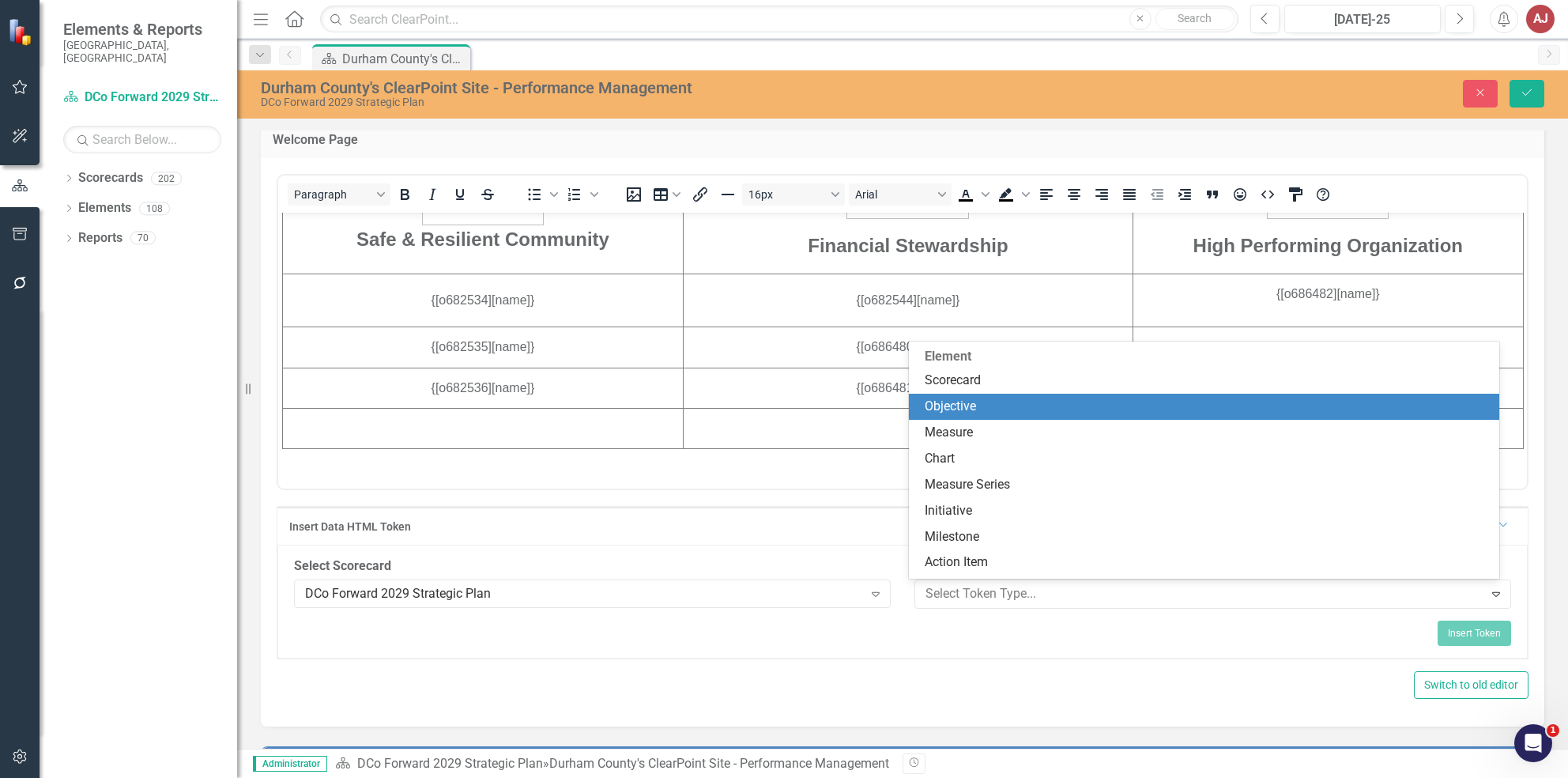
click at [953, 403] on div "Objective" at bounding box center [1207, 406] width 565 height 18
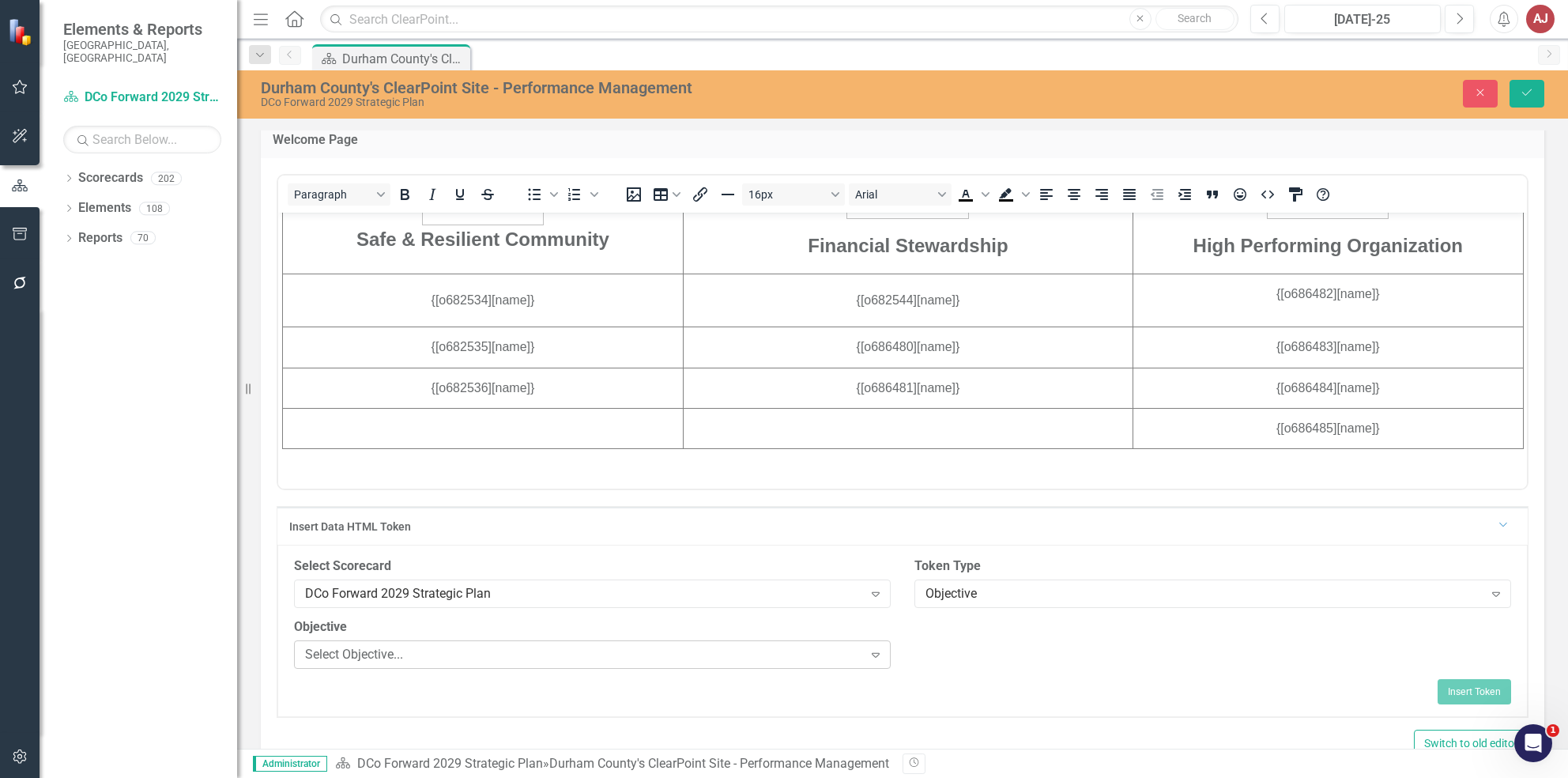
click at [600, 657] on div "Select Objective..." at bounding box center [584, 654] width 558 height 18
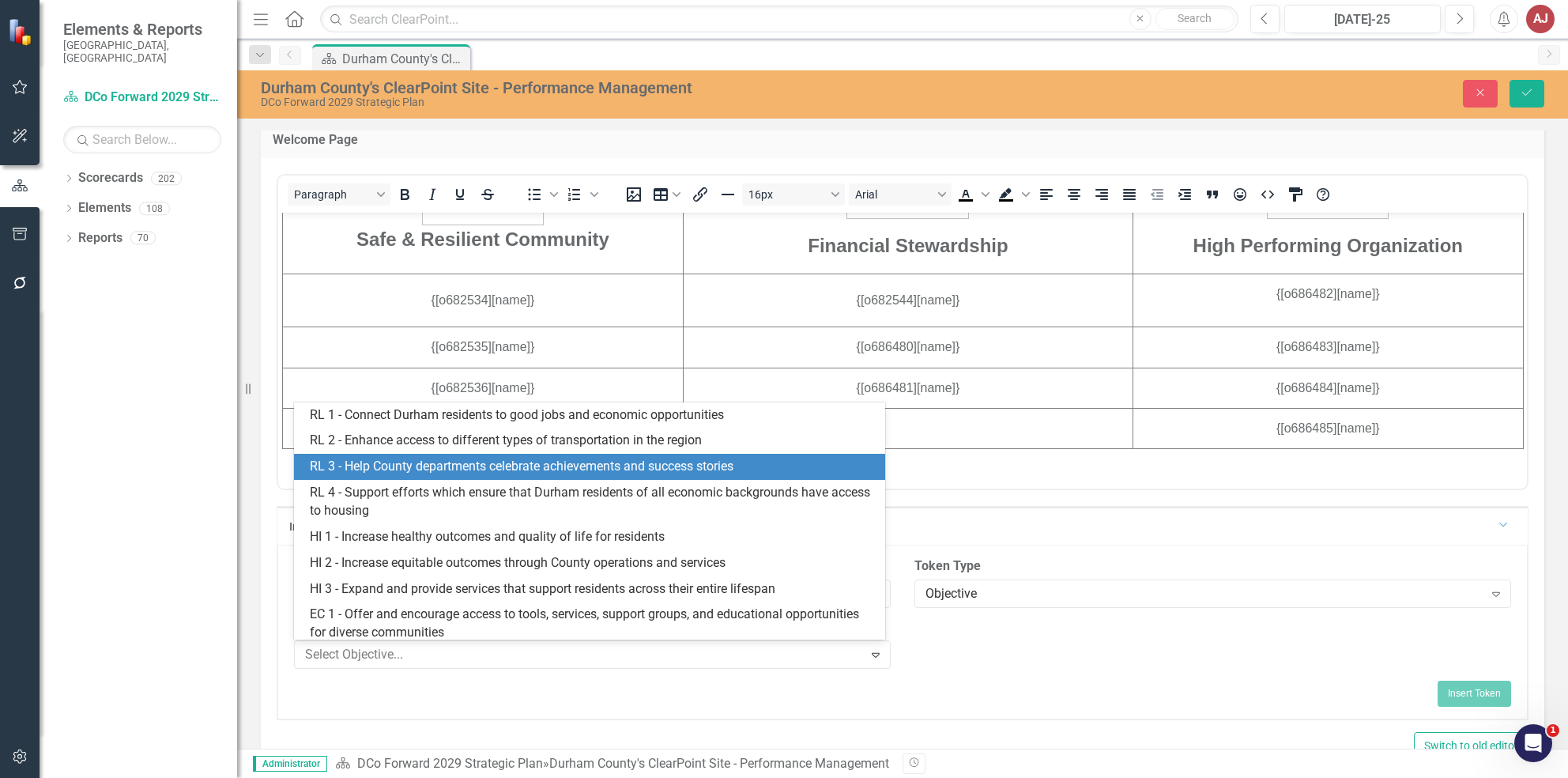
click at [573, 458] on div "RL 3 - Help County departments celebrate achievements and success stories" at bounding box center [592, 466] width 565 height 18
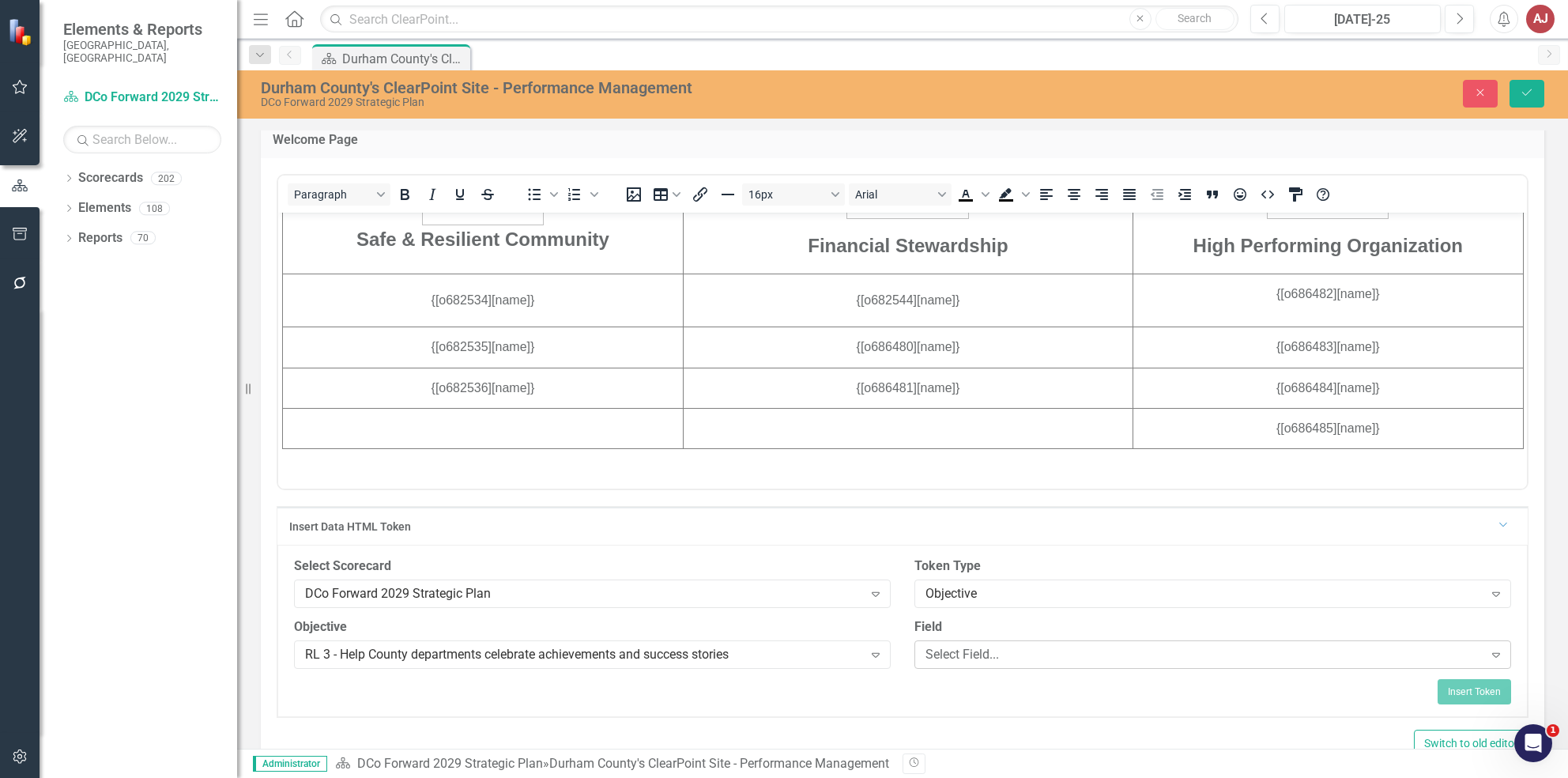
click at [971, 656] on div "Select Field..." at bounding box center [1205, 654] width 558 height 18
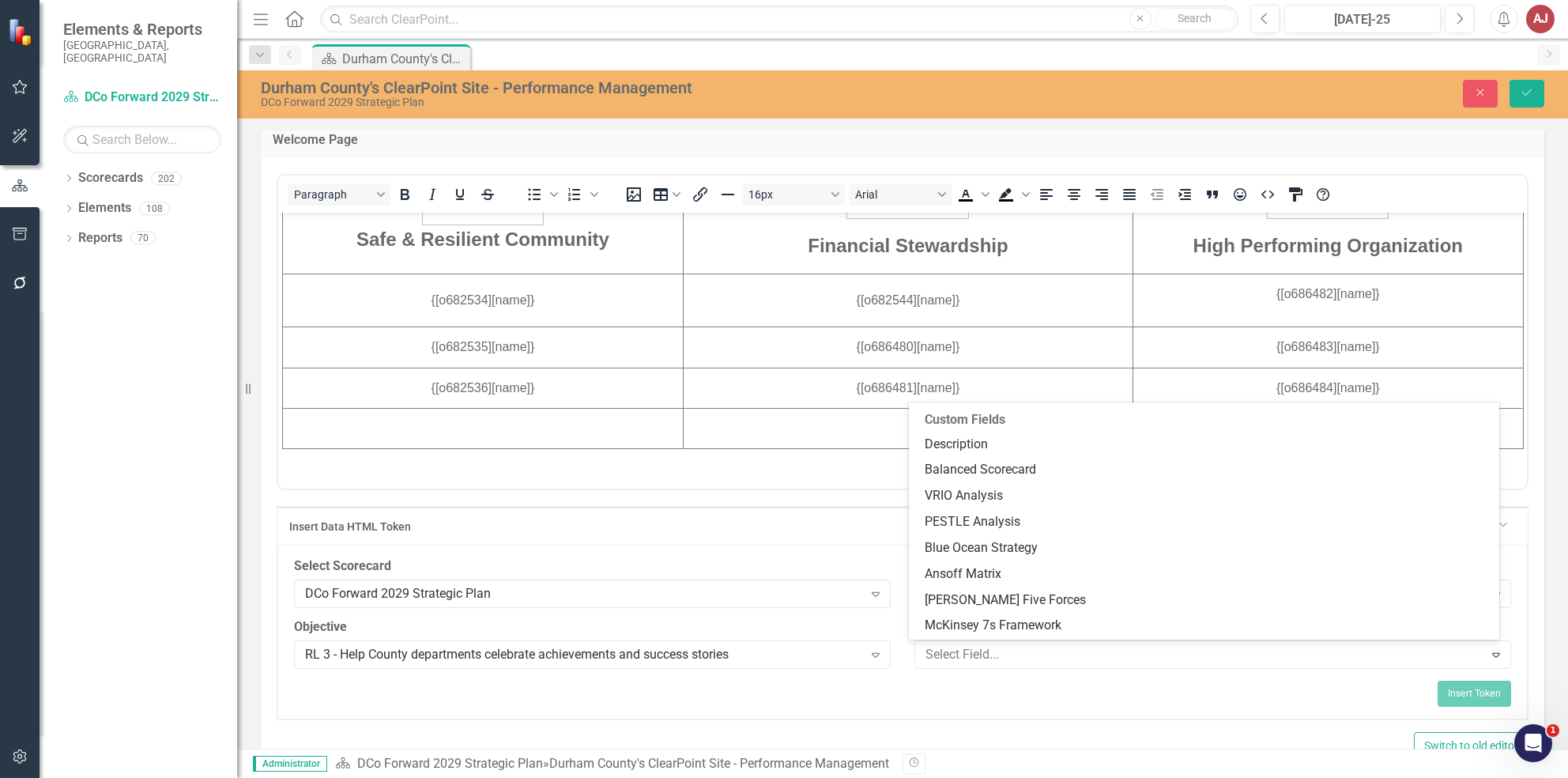
scroll to position [0, 0]
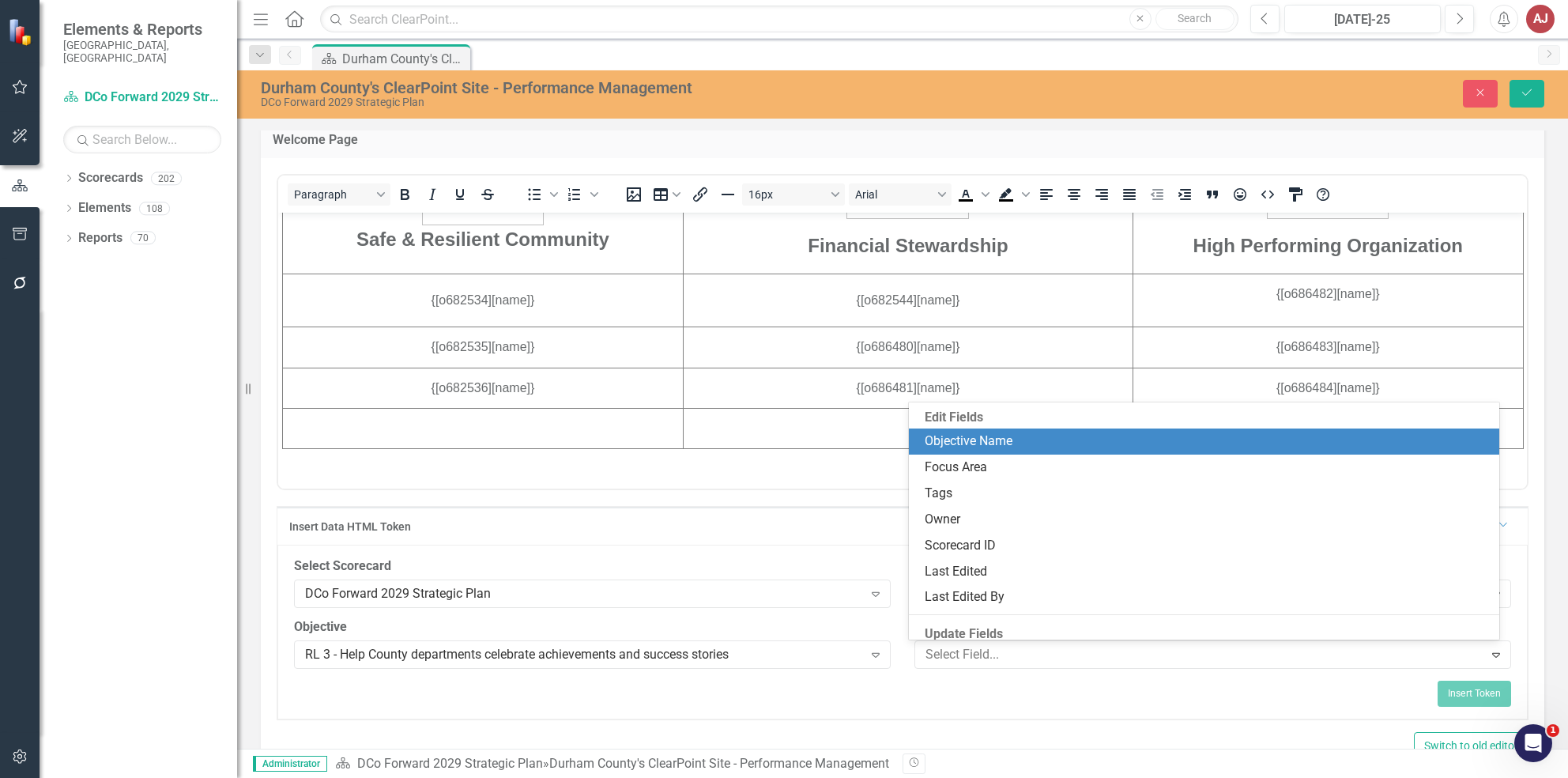
click at [1016, 438] on div "Objective Name" at bounding box center [1207, 441] width 565 height 18
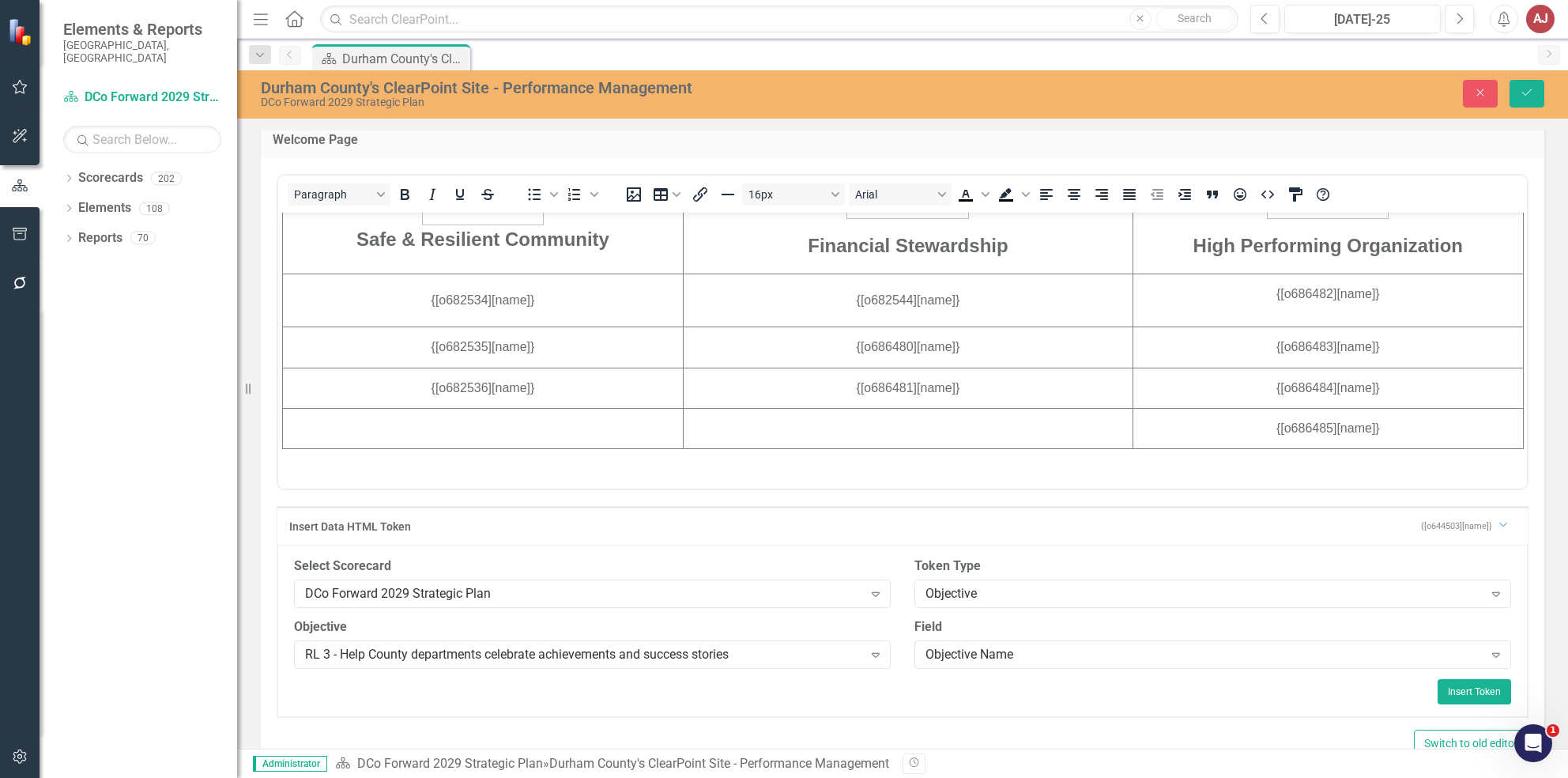
click at [1001, 669] on div "Field Objective Name Expand" at bounding box center [1212, 648] width 621 height 60
click at [1497, 522] on icon "Dropdown" at bounding box center [1502, 523] width 9 height 12
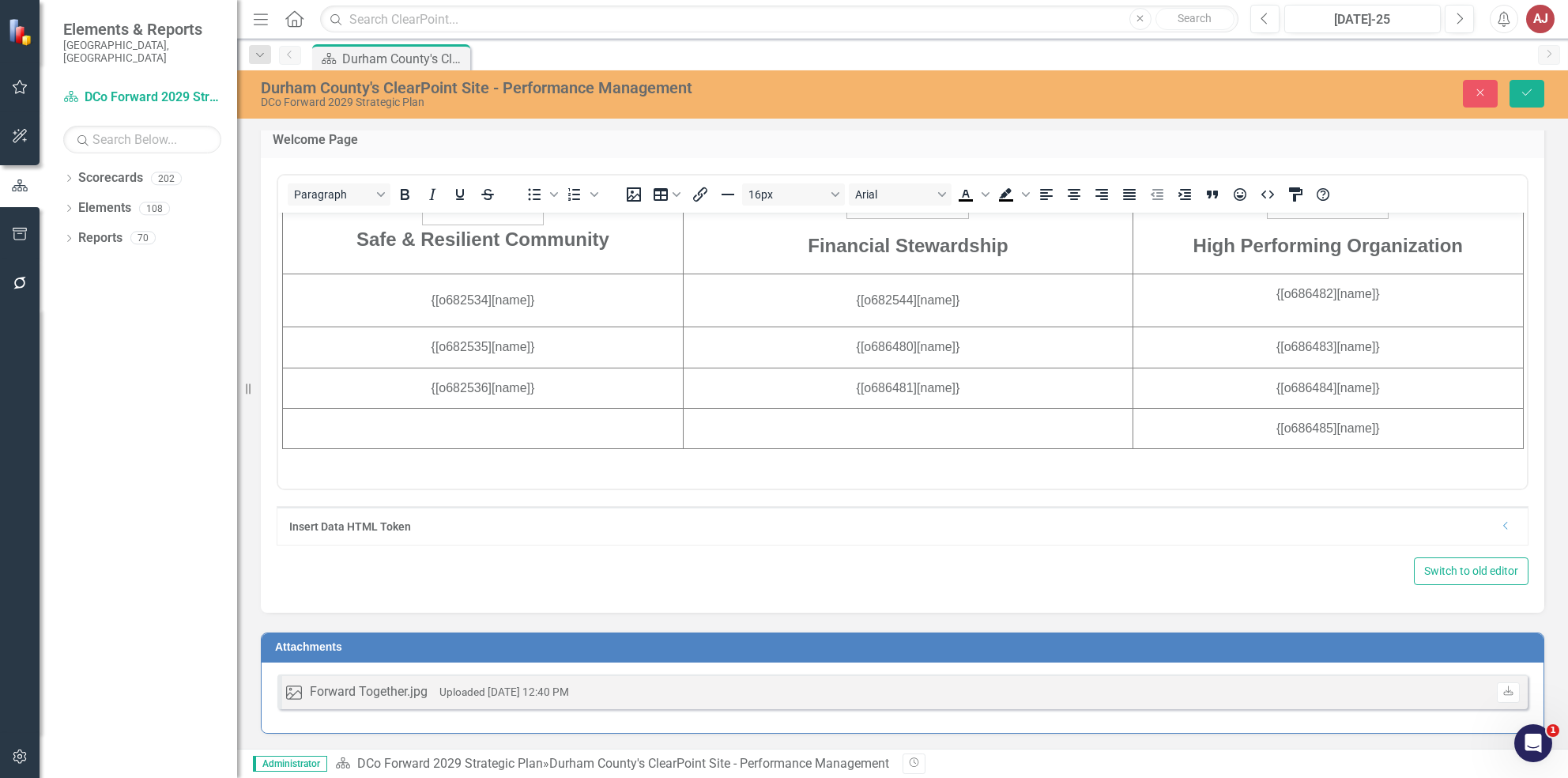
click at [1500, 522] on icon "Dropdown" at bounding box center [1506, 525] width 12 height 9
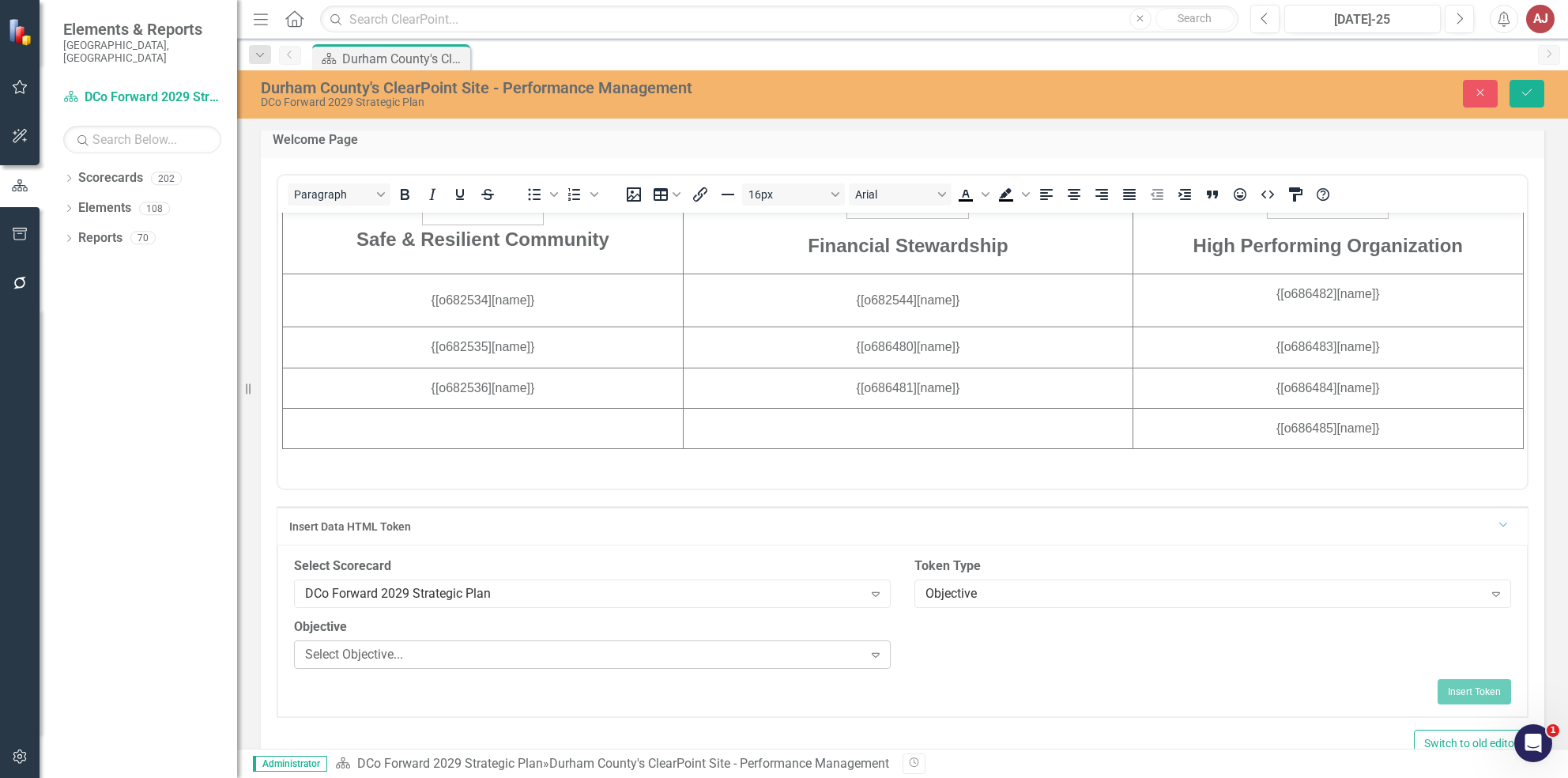
click at [855, 646] on div "Select Objective..." at bounding box center [584, 654] width 558 height 18
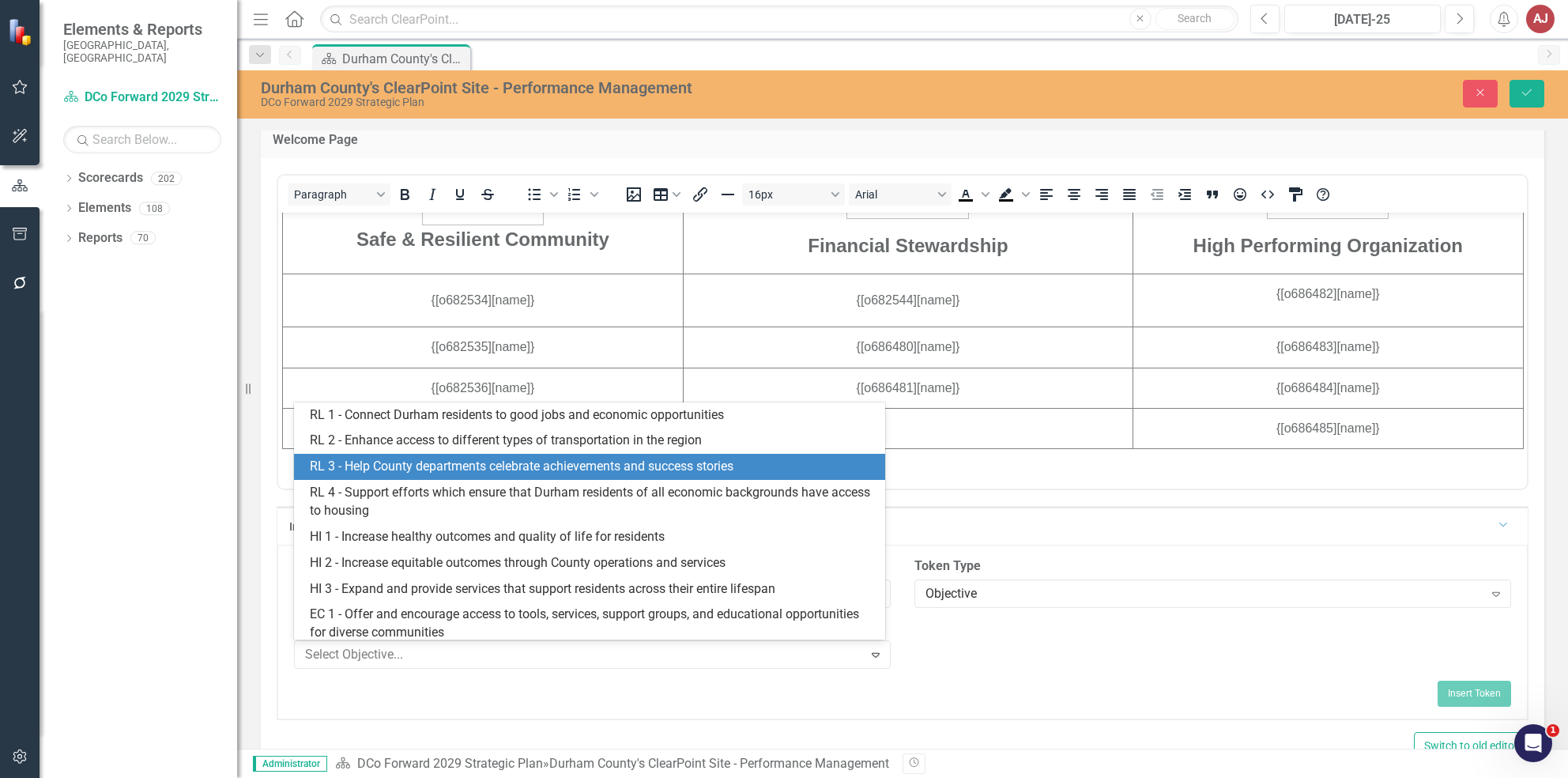
click at [724, 468] on div "RL 3 - Help County departments celebrate achievements and success stories" at bounding box center [592, 466] width 565 height 18
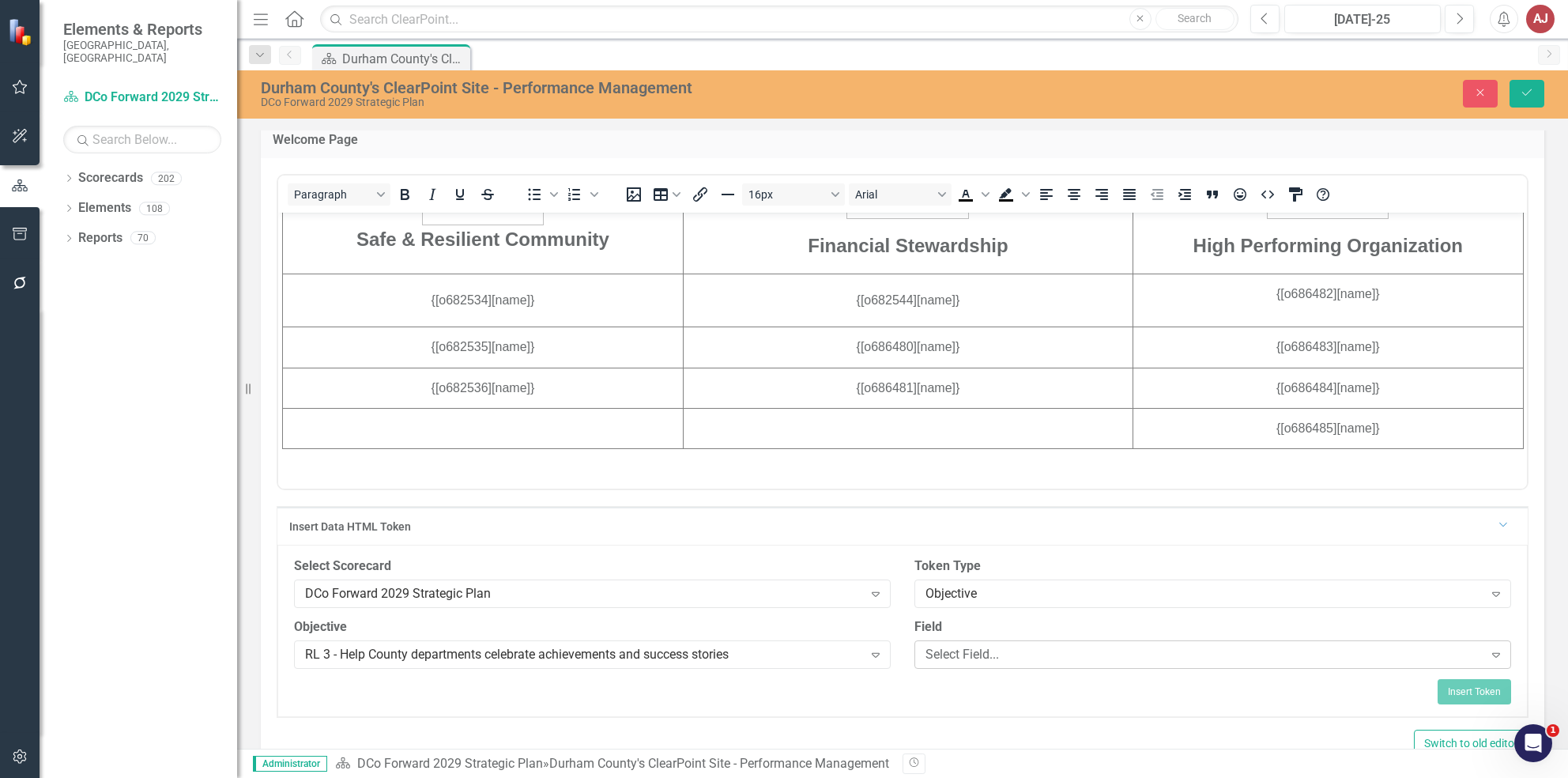
click at [1011, 660] on div "Select Field..." at bounding box center [1205, 654] width 558 height 18
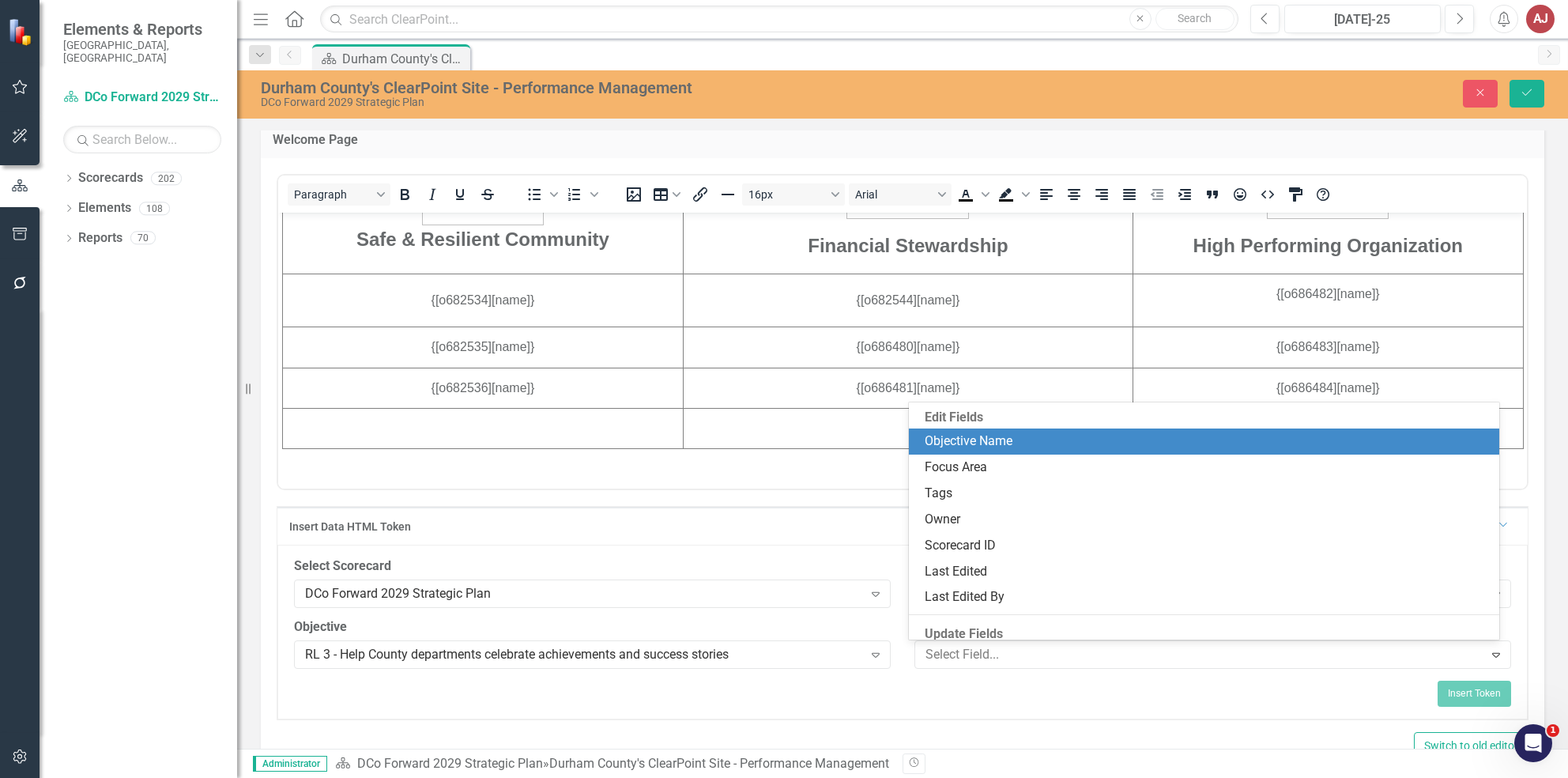
click at [1004, 446] on div "Objective Name" at bounding box center [1207, 441] width 565 height 18
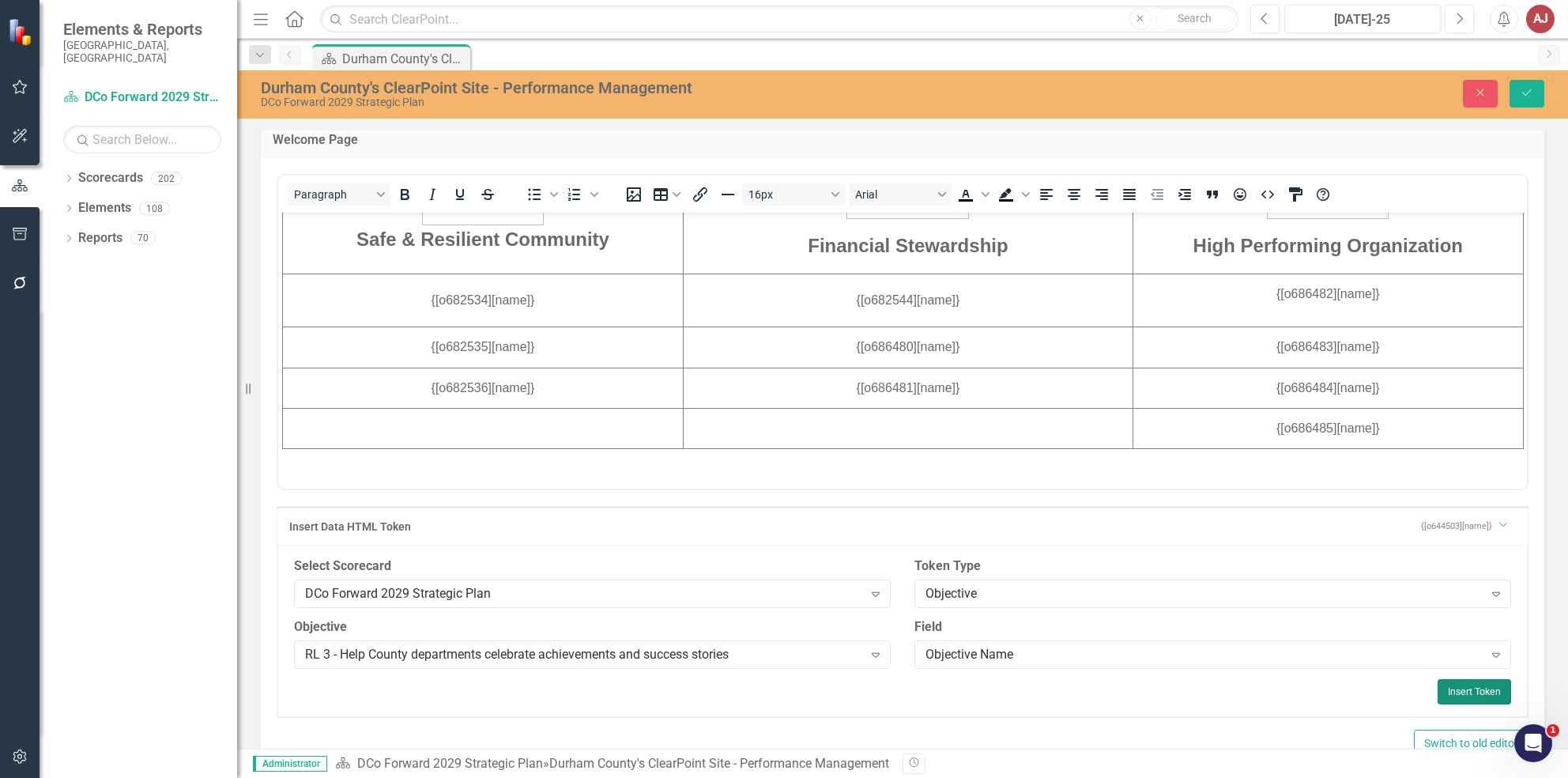
click at [1456, 694] on button "Insert Token" at bounding box center [1474, 692] width 73 height 26
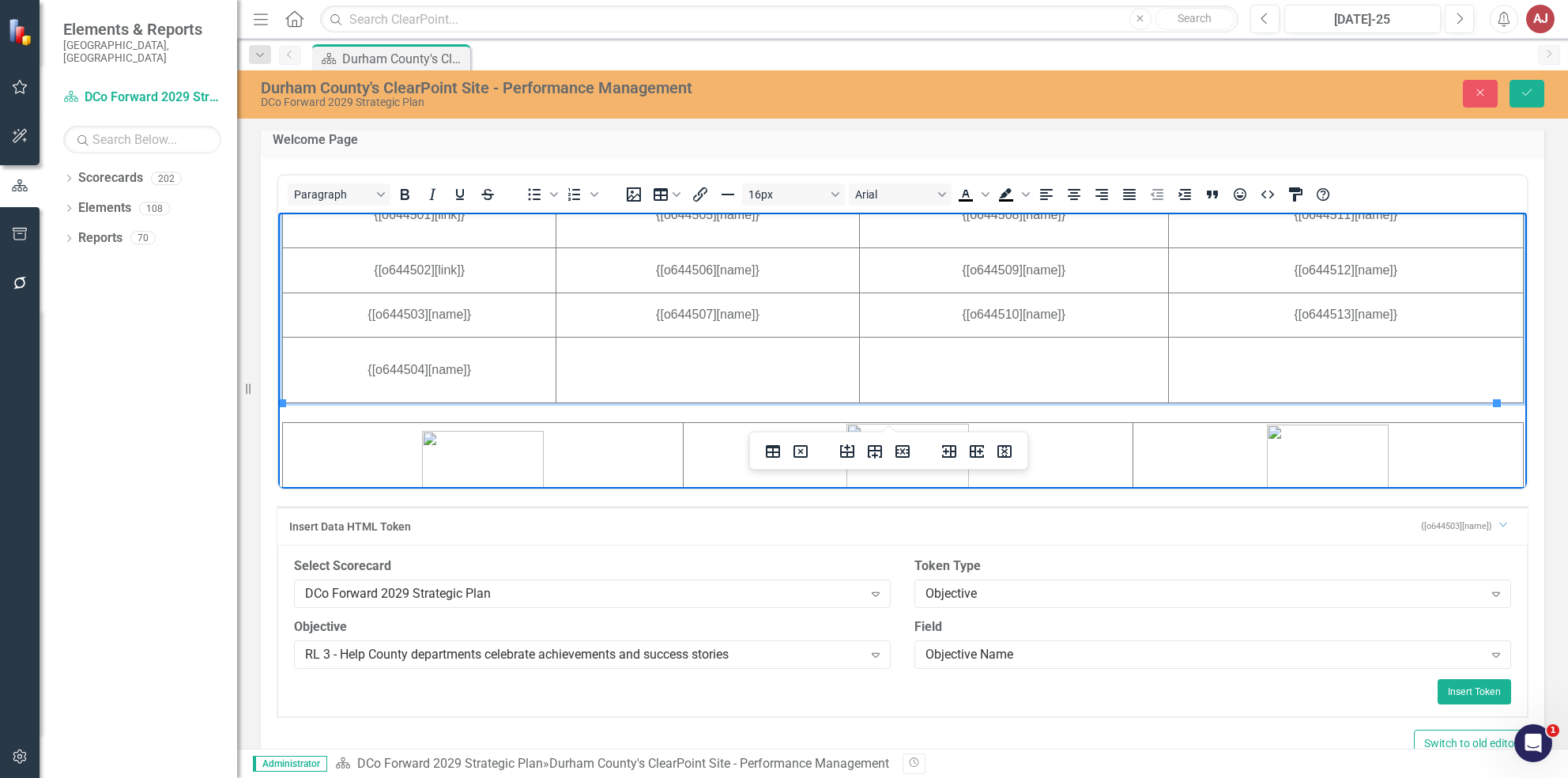
scroll to position [625, 0]
click at [977, 592] on div "Objective" at bounding box center [1205, 592] width 558 height 18
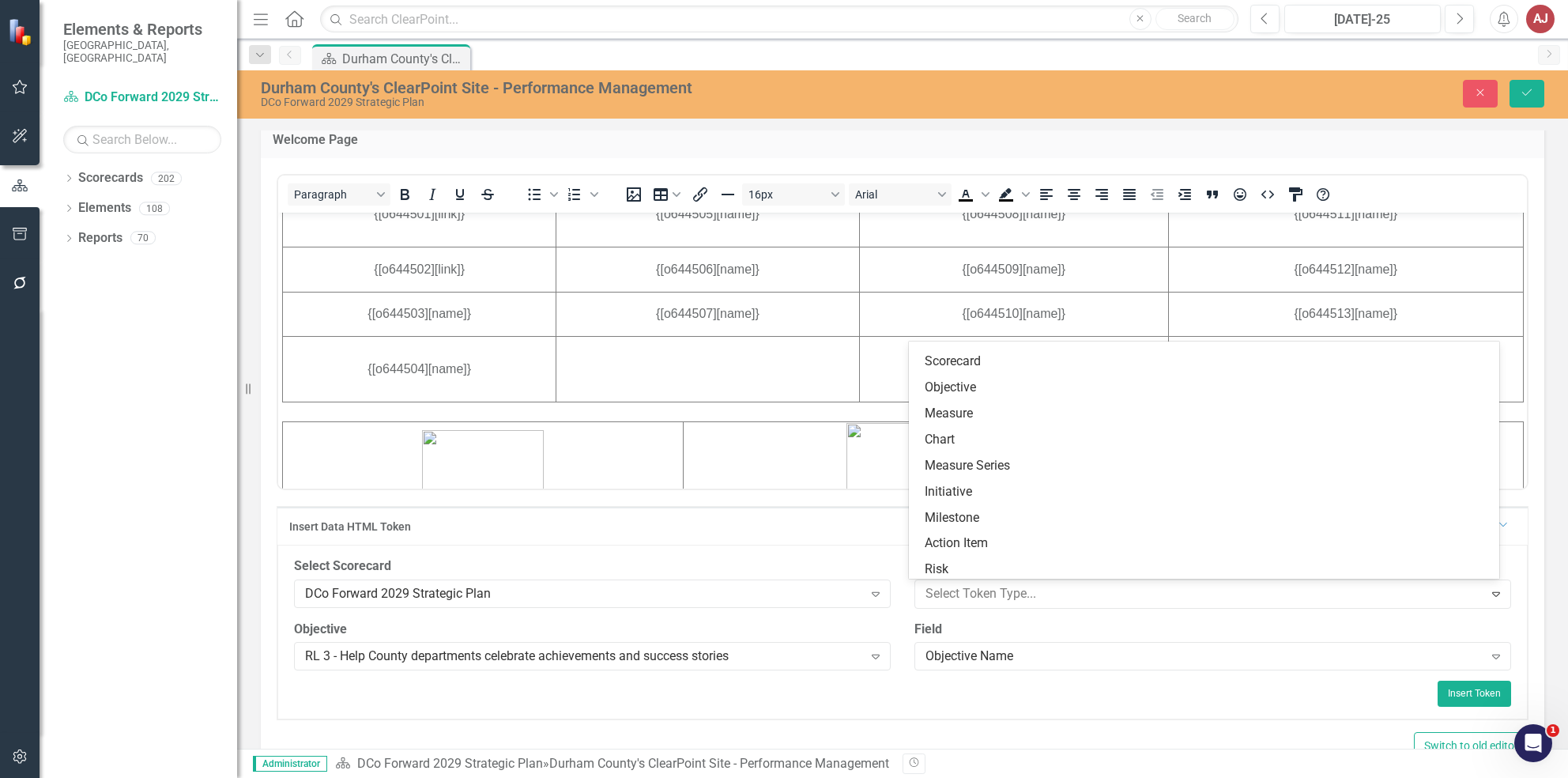
scroll to position [0, 0]
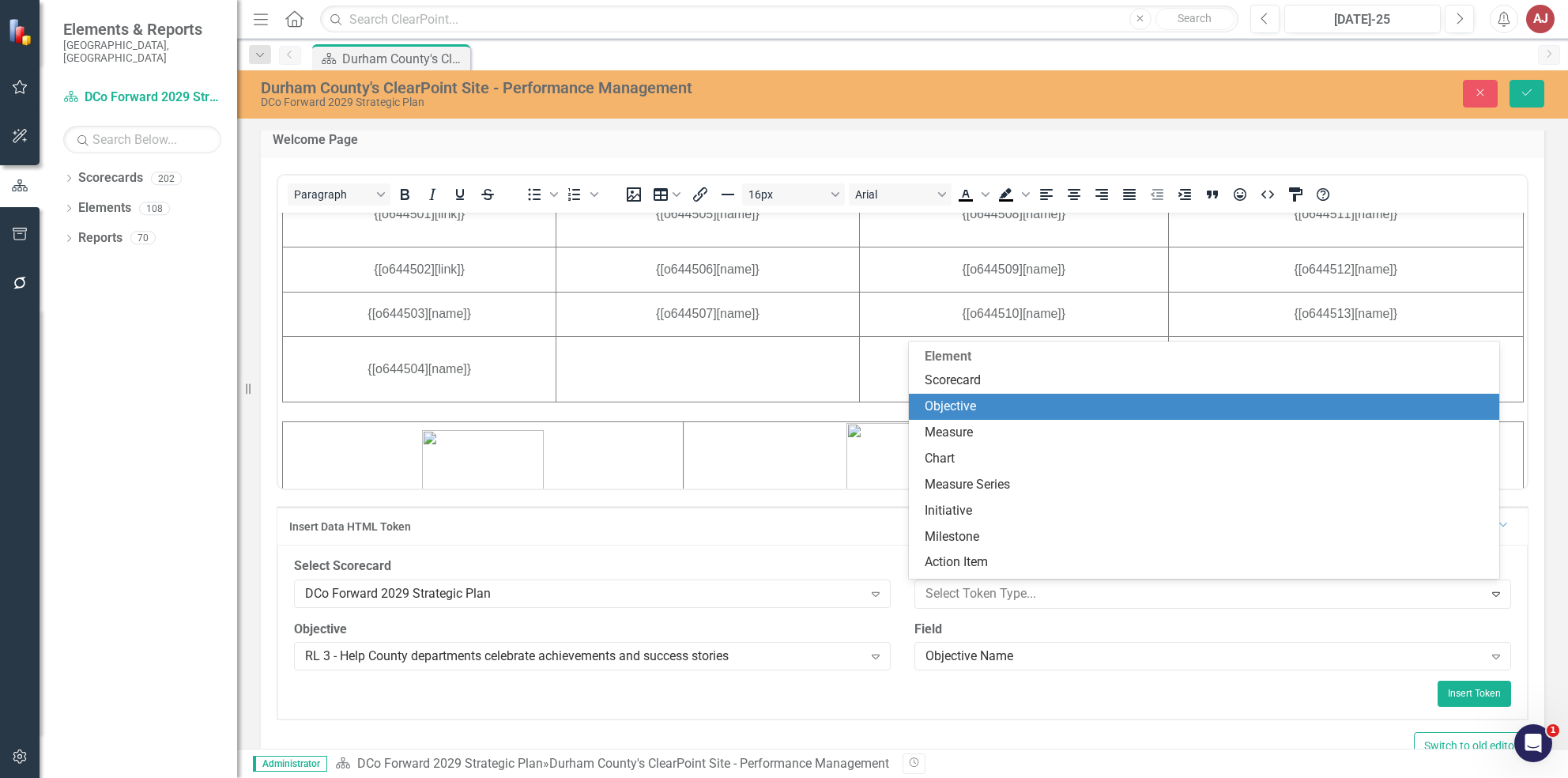
click at [1009, 402] on div "Objective" at bounding box center [1207, 406] width 565 height 18
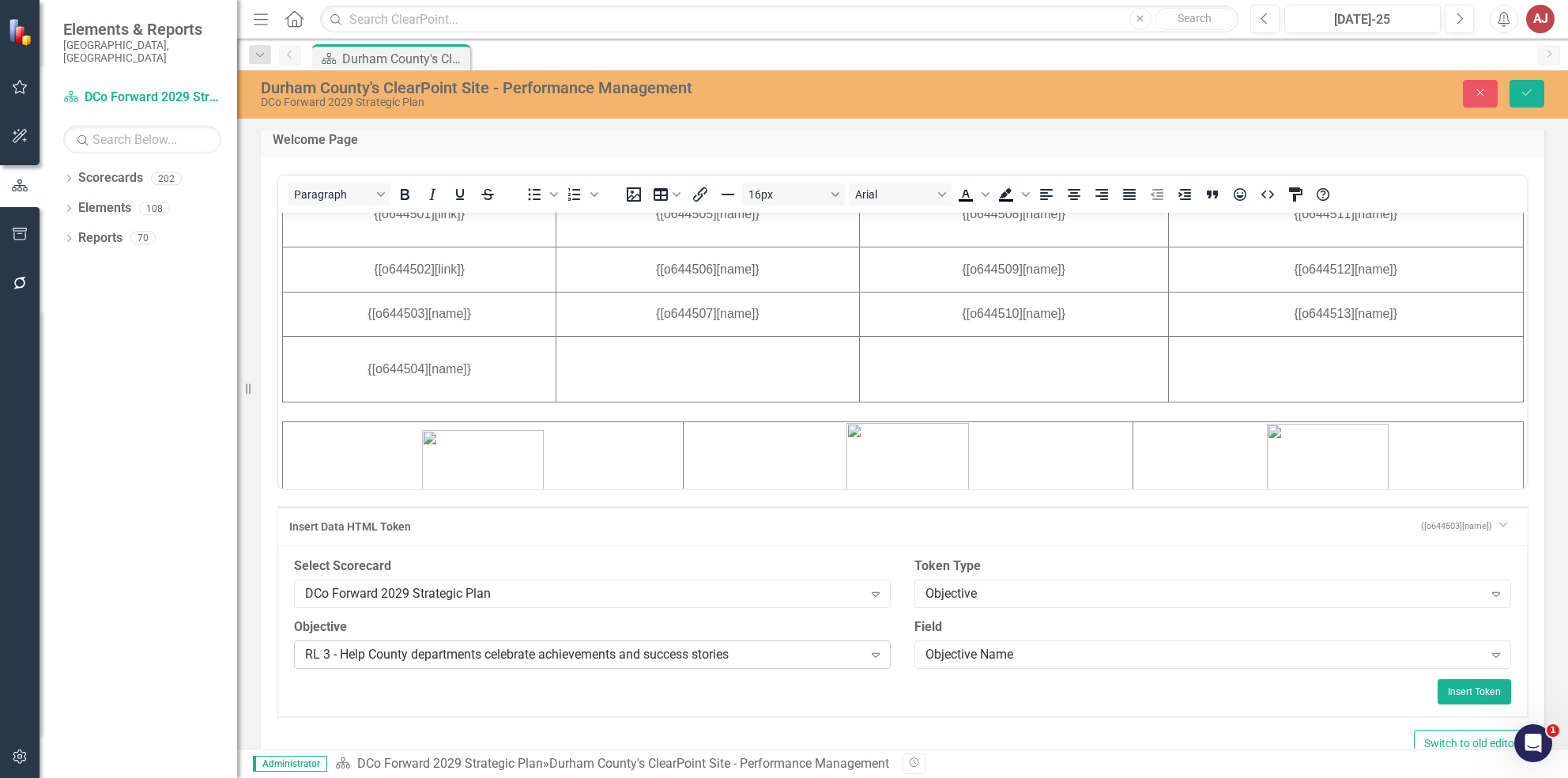
click at [790, 653] on div "RL 3 - Help County departments celebrate achievements and success stories" at bounding box center [584, 654] width 558 height 18
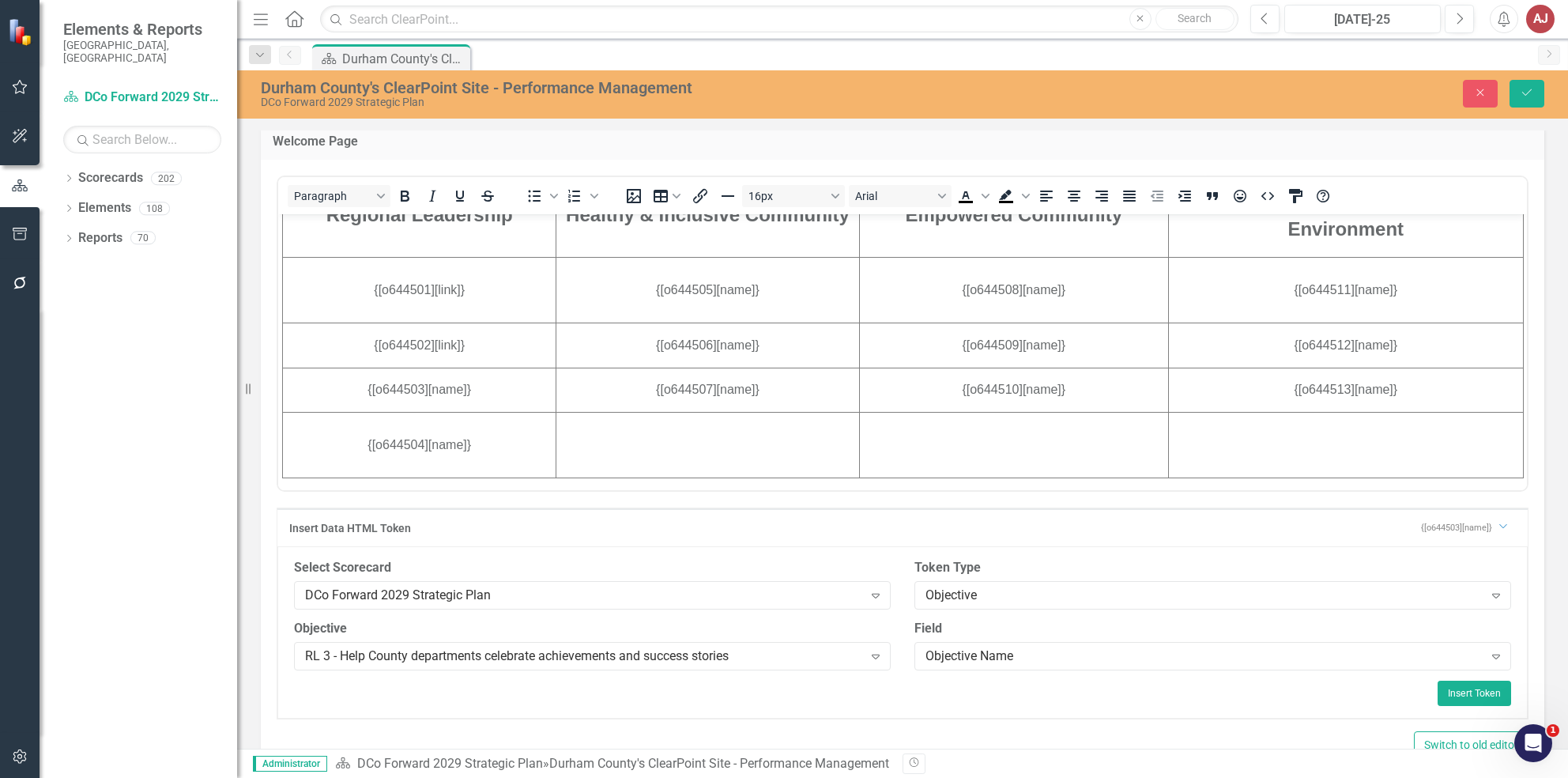
scroll to position [552, 0]
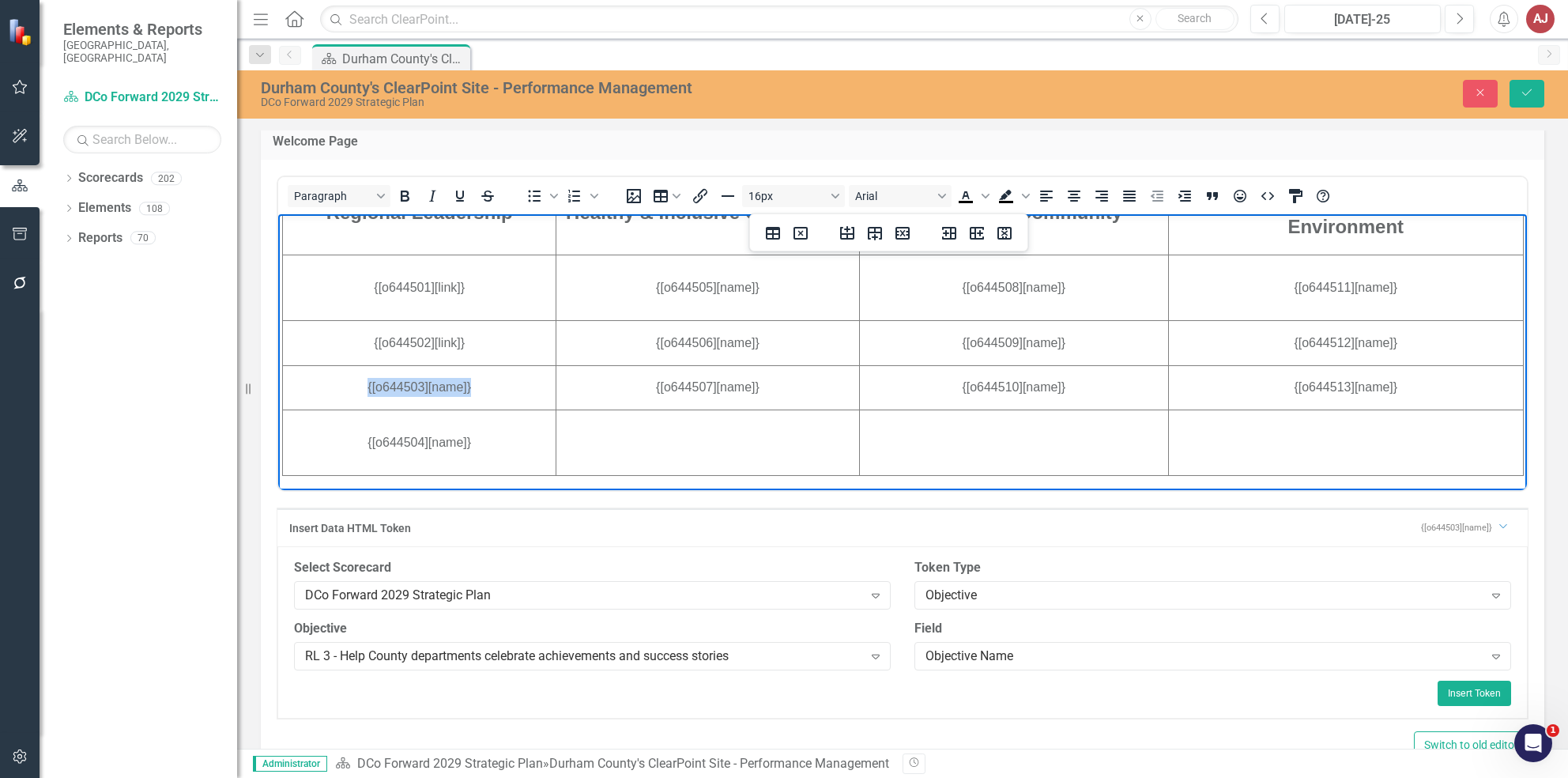
drag, startPoint x: 481, startPoint y: 384, endPoint x: 294, endPoint y: 392, distance: 187.2
click at [294, 392] on td "{[o644503][name]}" at bounding box center [419, 386] width 273 height 45
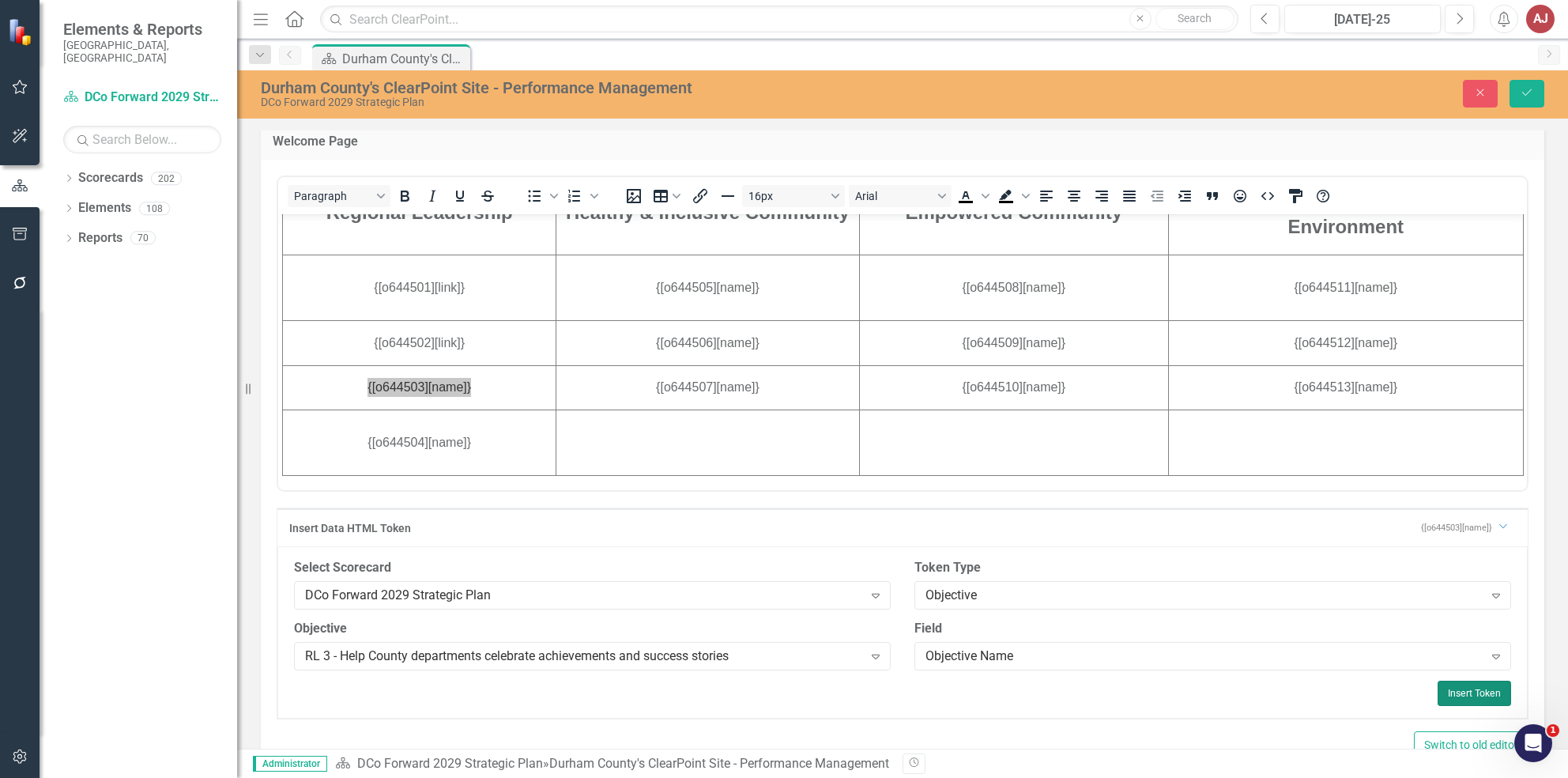
click at [1462, 698] on button "Insert Token" at bounding box center [1474, 693] width 73 height 26
click at [1535, 93] on button "Save" at bounding box center [1526, 94] width 35 height 27
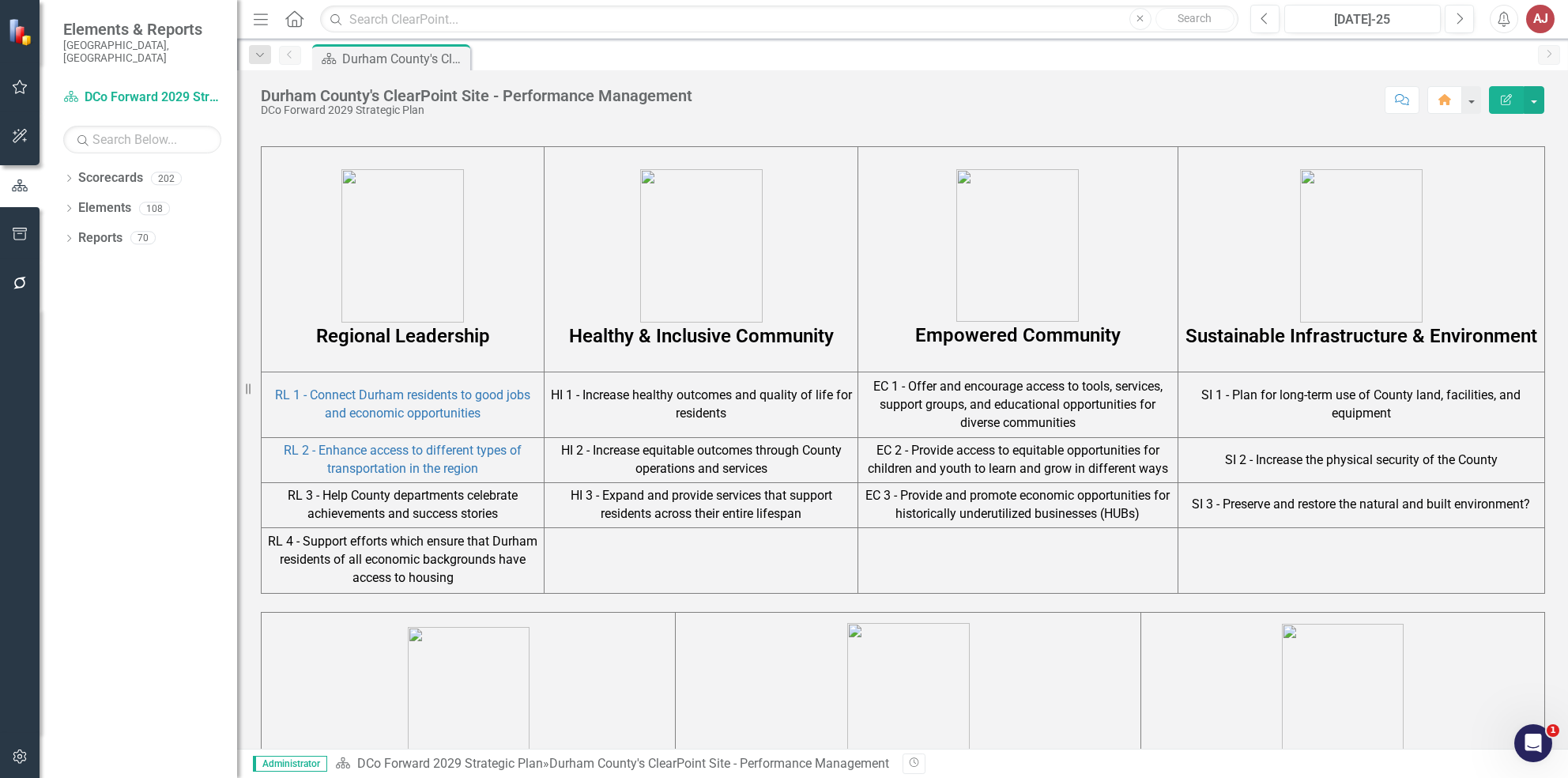
scroll to position [901, 0]
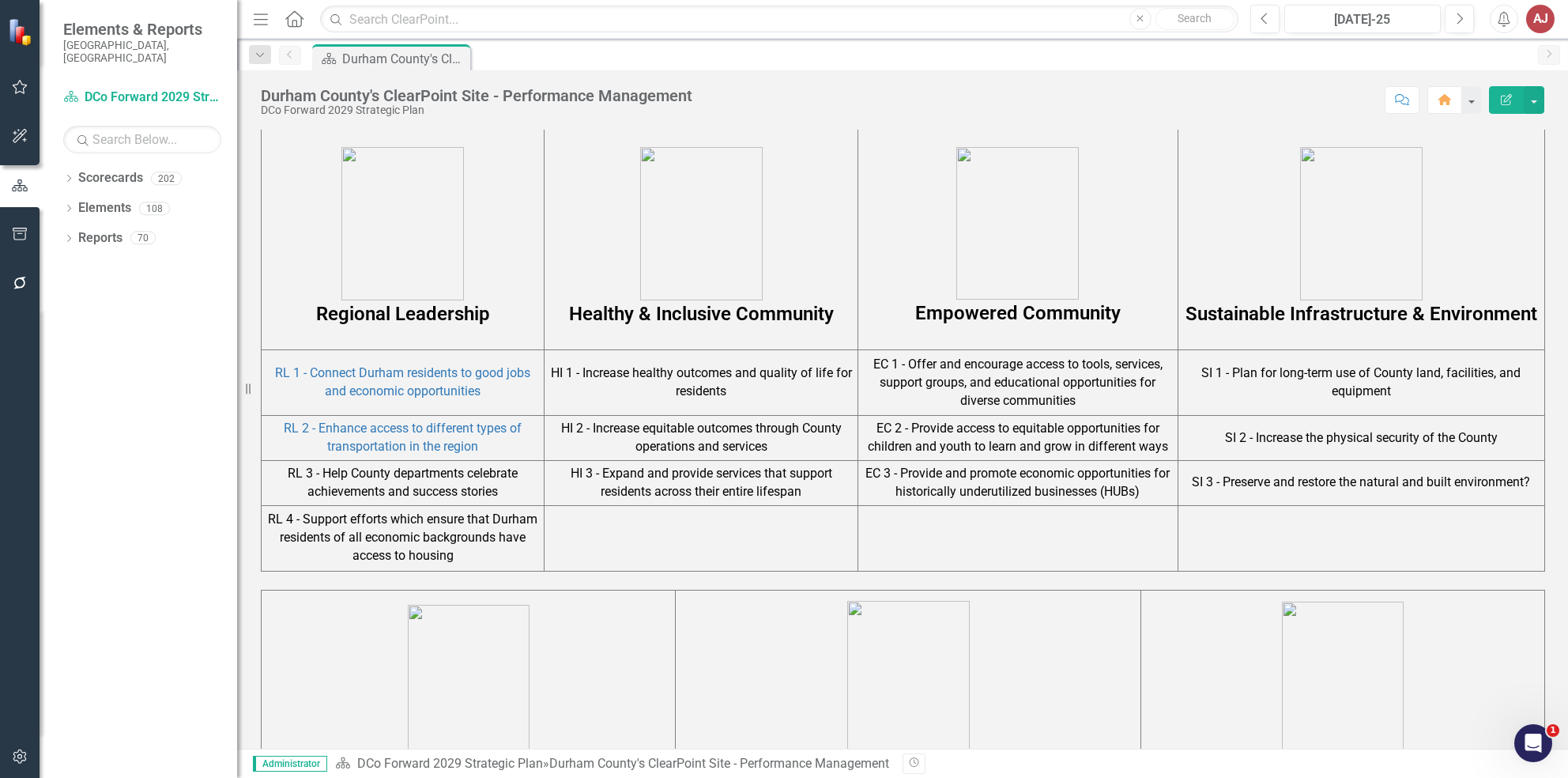
click at [362, 497] on td "RL 3 - Help County departments celebrate achievements and success stories" at bounding box center [403, 482] width 283 height 45
click at [391, 487] on td "RL 3 - Help County departments celebrate achievements and success stories" at bounding box center [403, 482] width 283 height 45
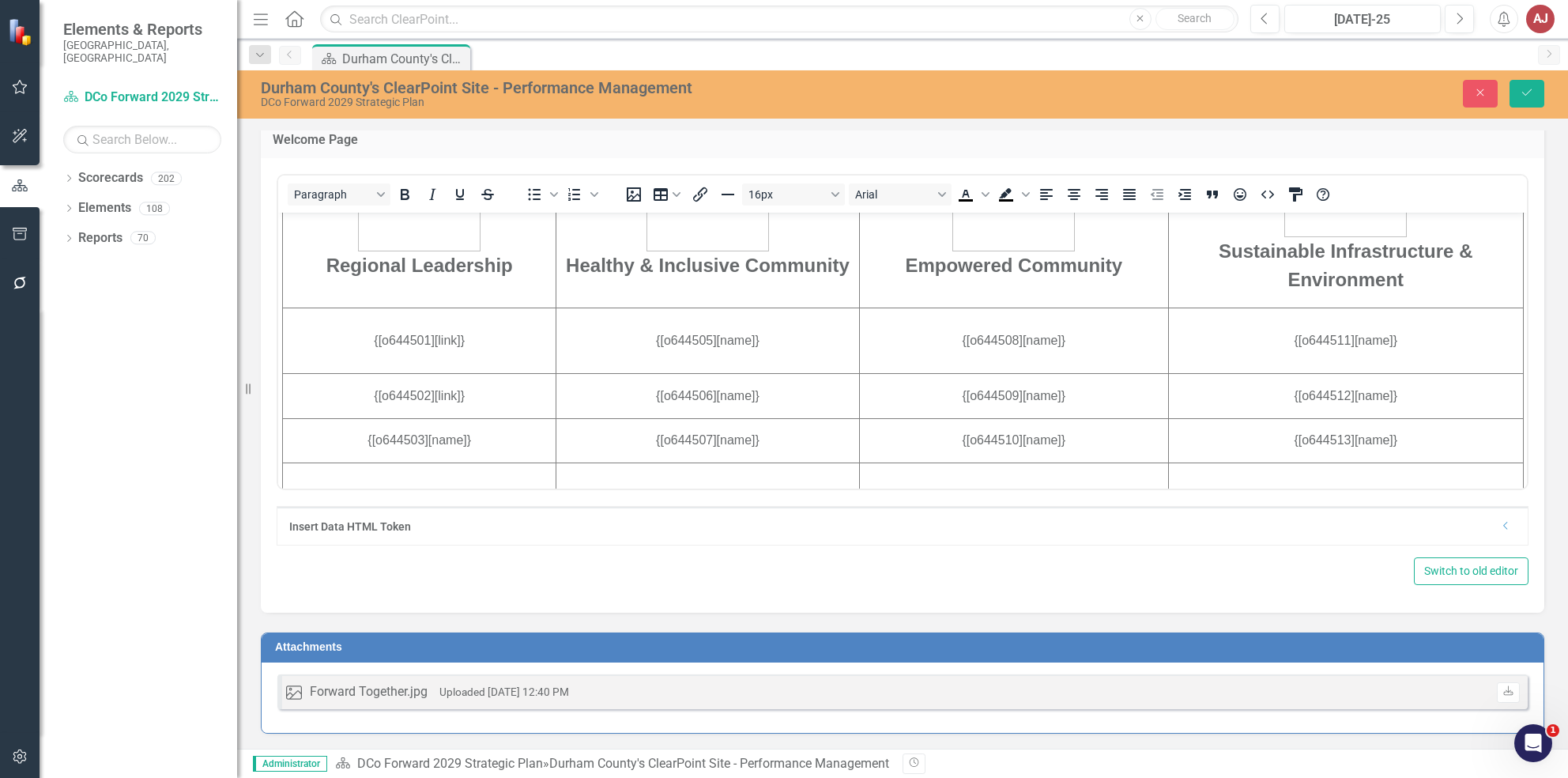
scroll to position [522, 0]
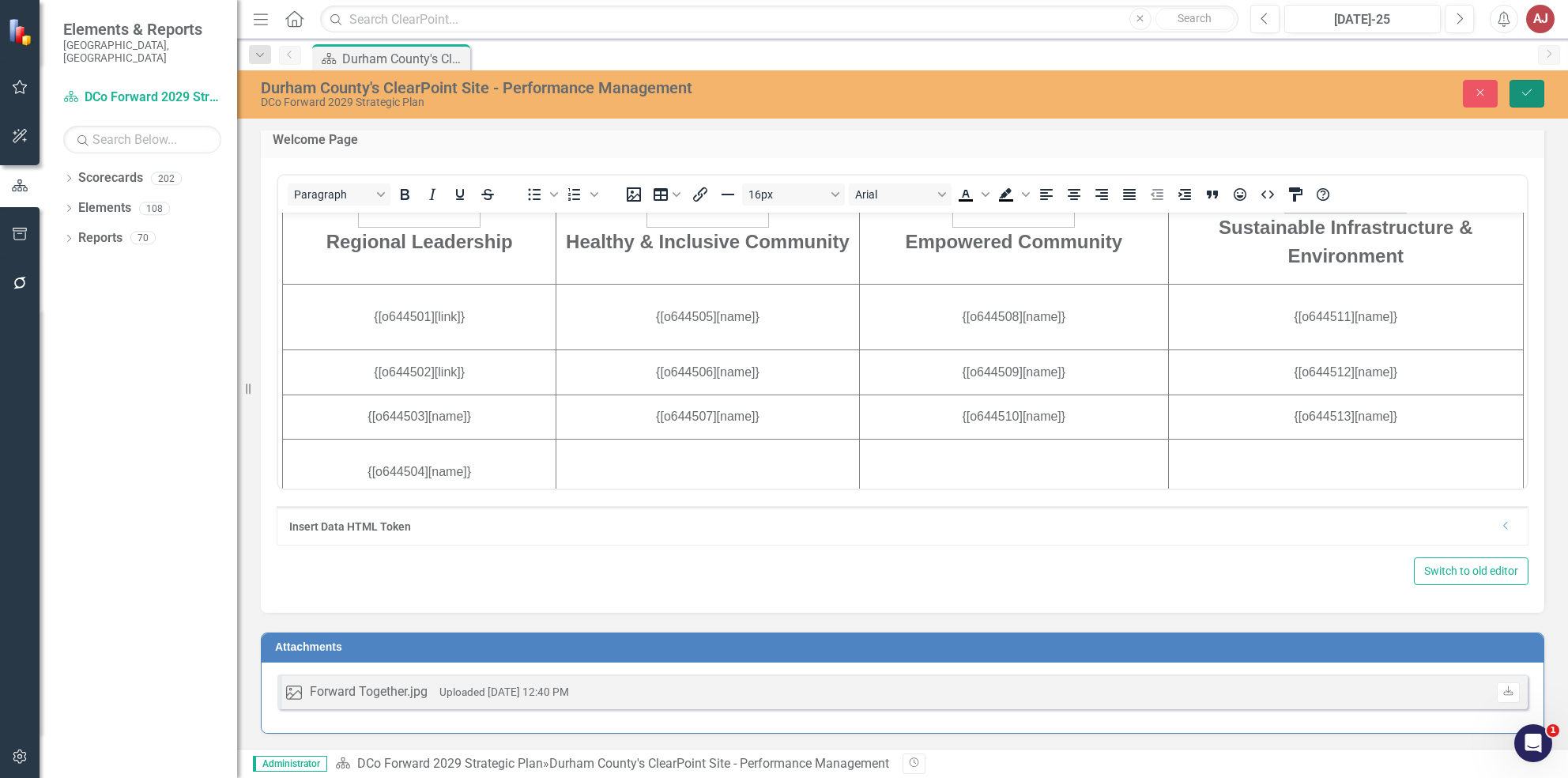
click at [1537, 90] on button "Save" at bounding box center [1526, 94] width 35 height 27
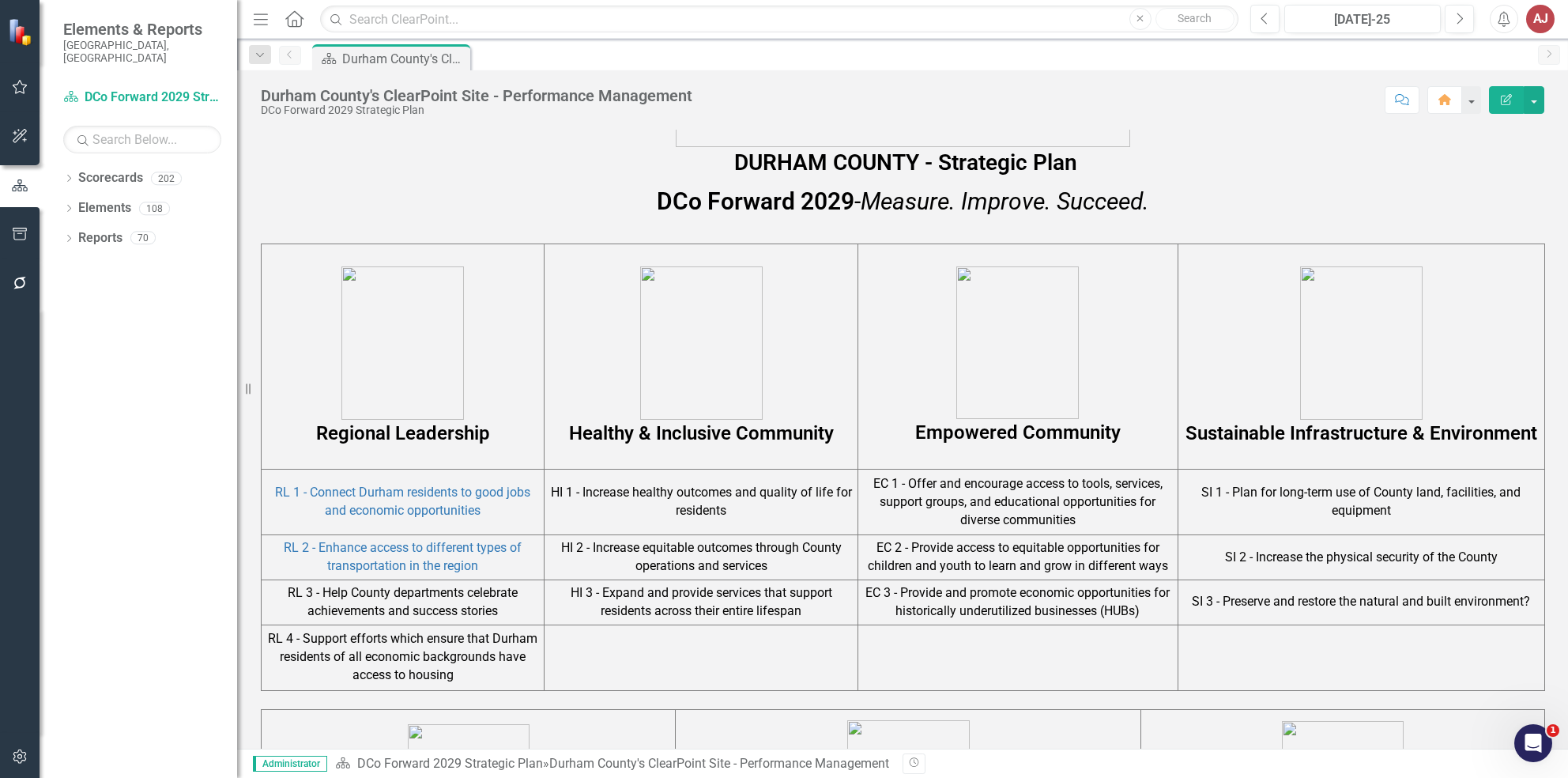
scroll to position [782, 0]
click at [350, 610] on td "RL 3 - Help County departments celebrate achievements and success stories" at bounding box center [403, 601] width 283 height 45
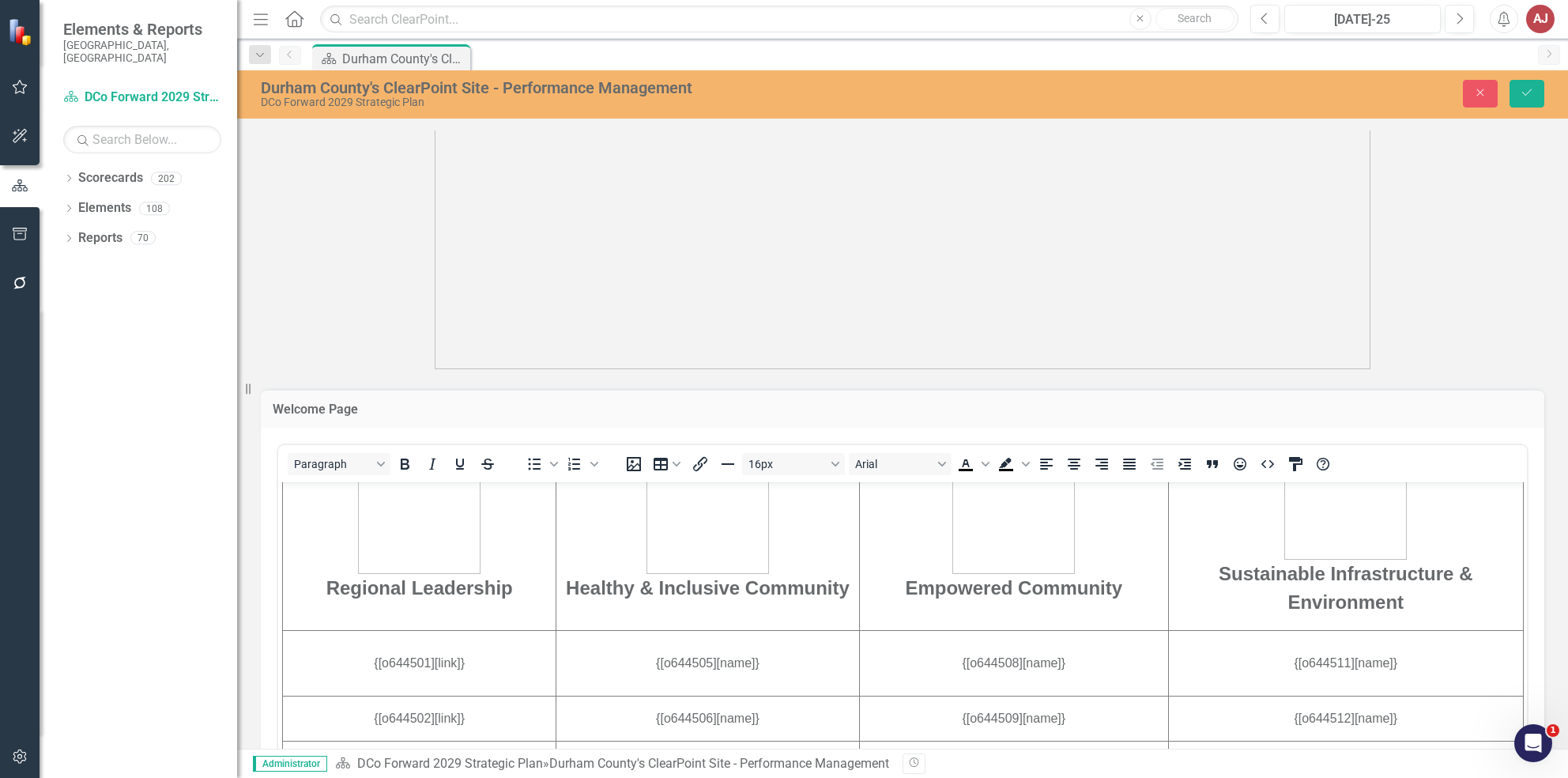
scroll to position [547, 0]
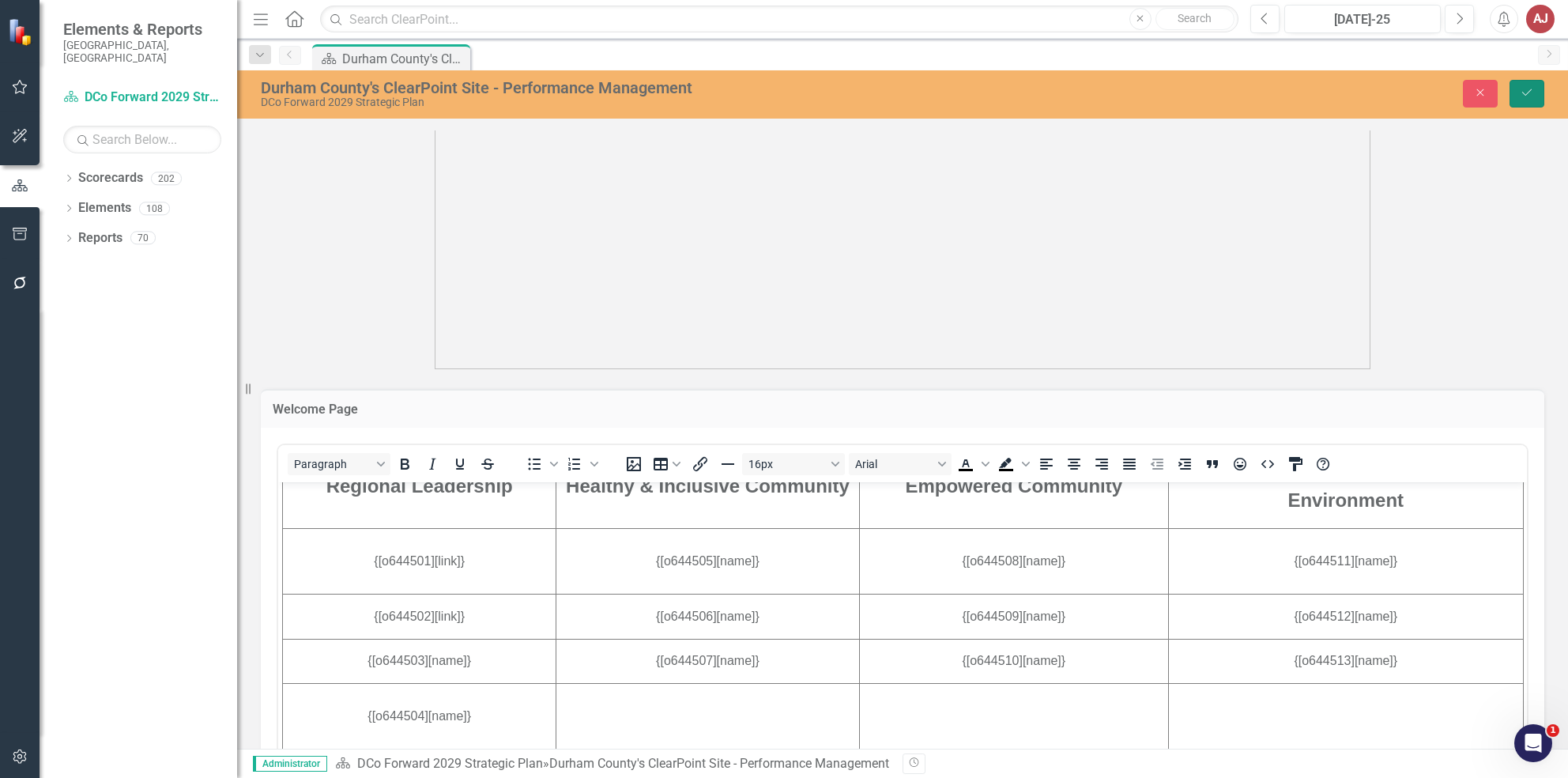
click at [1527, 84] on button "Save" at bounding box center [1526, 94] width 35 height 27
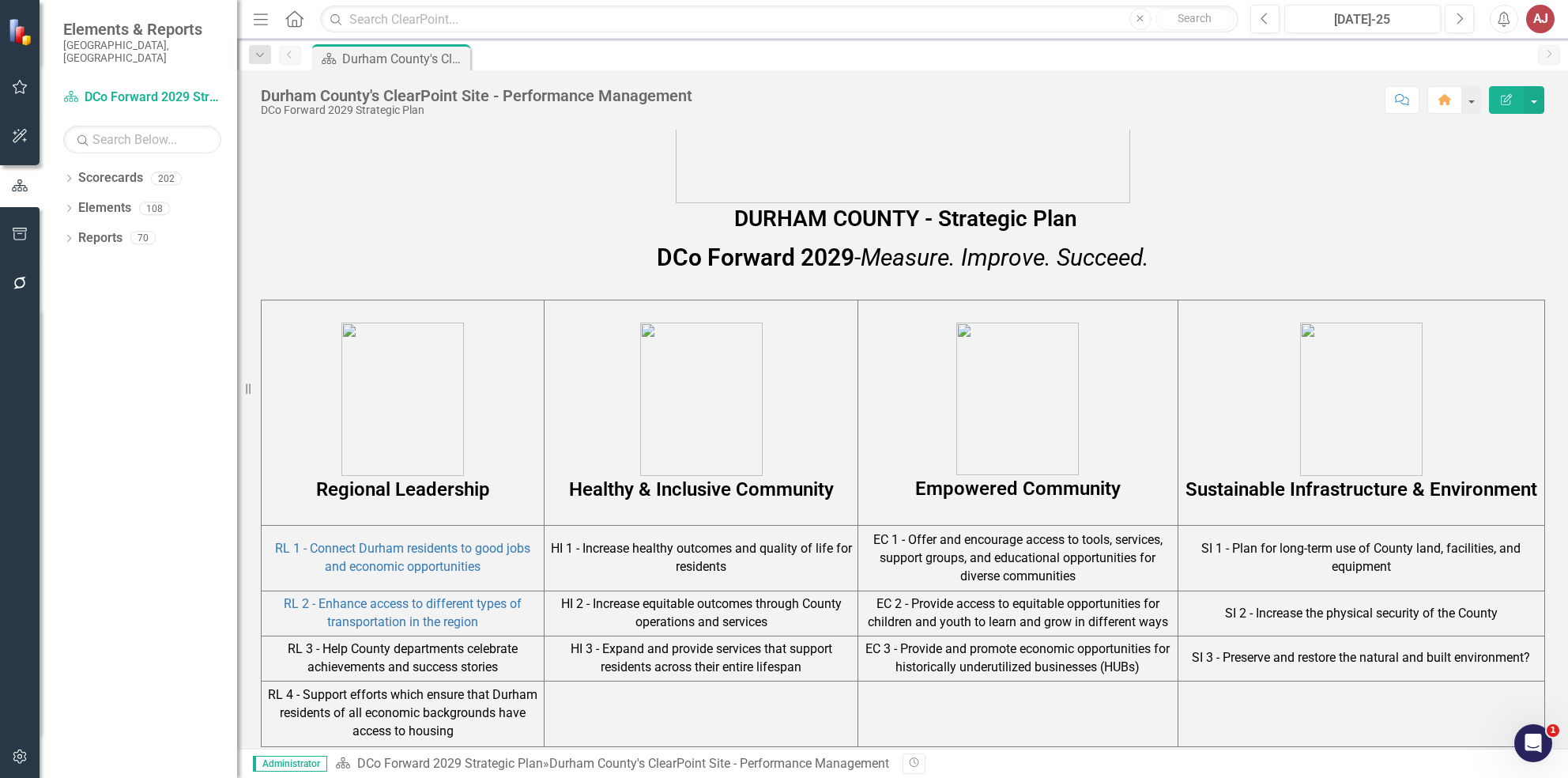
scroll to position [746, 0]
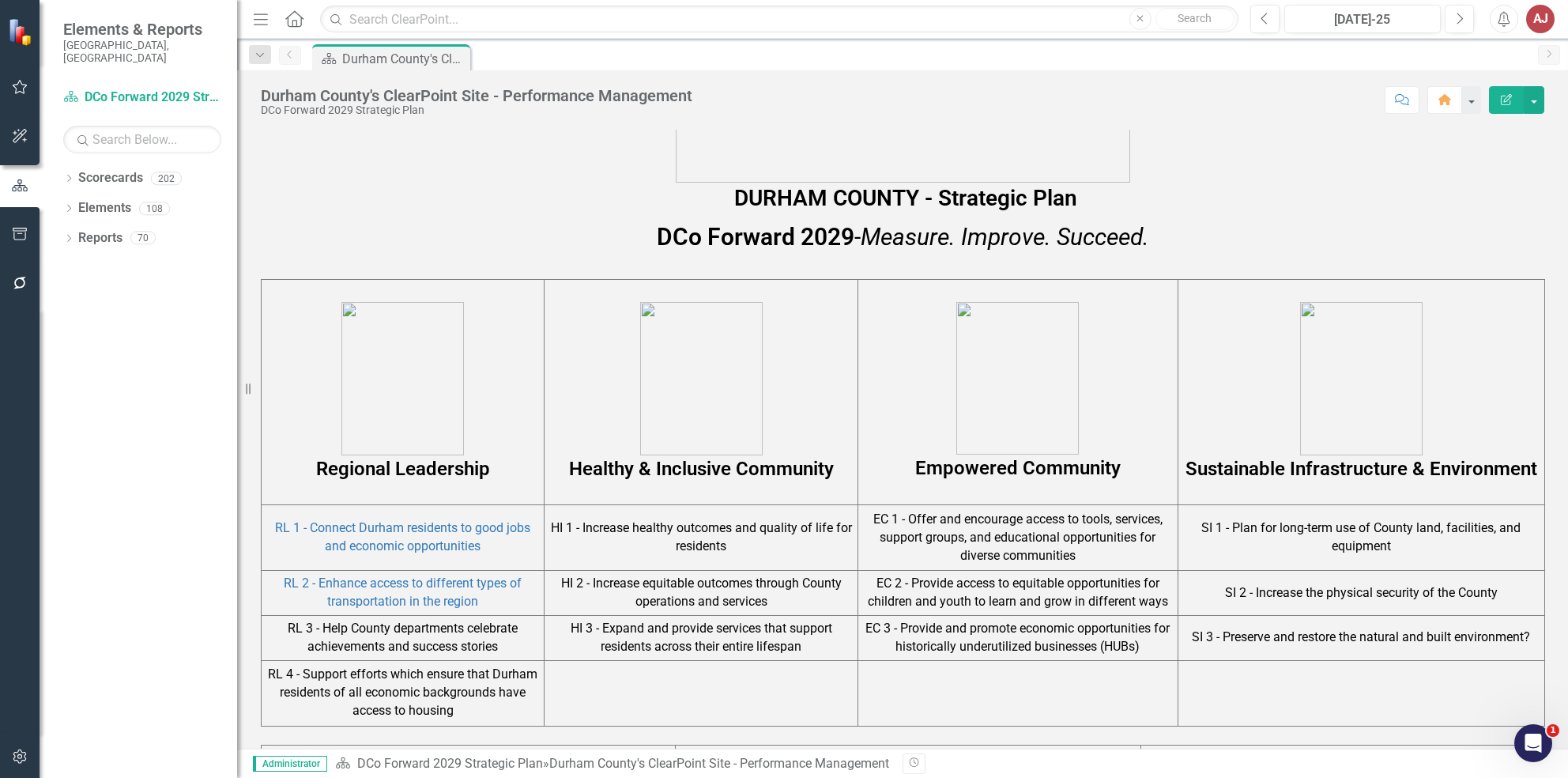
click at [348, 536] on td "RL 1 - Connect Durham residents to good jobs and economic opportunities" at bounding box center [403, 537] width 283 height 66
click at [359, 531] on link "RL 1 - Connect Durham residents to good jobs and economic opportunities" at bounding box center [403, 536] width 255 height 33
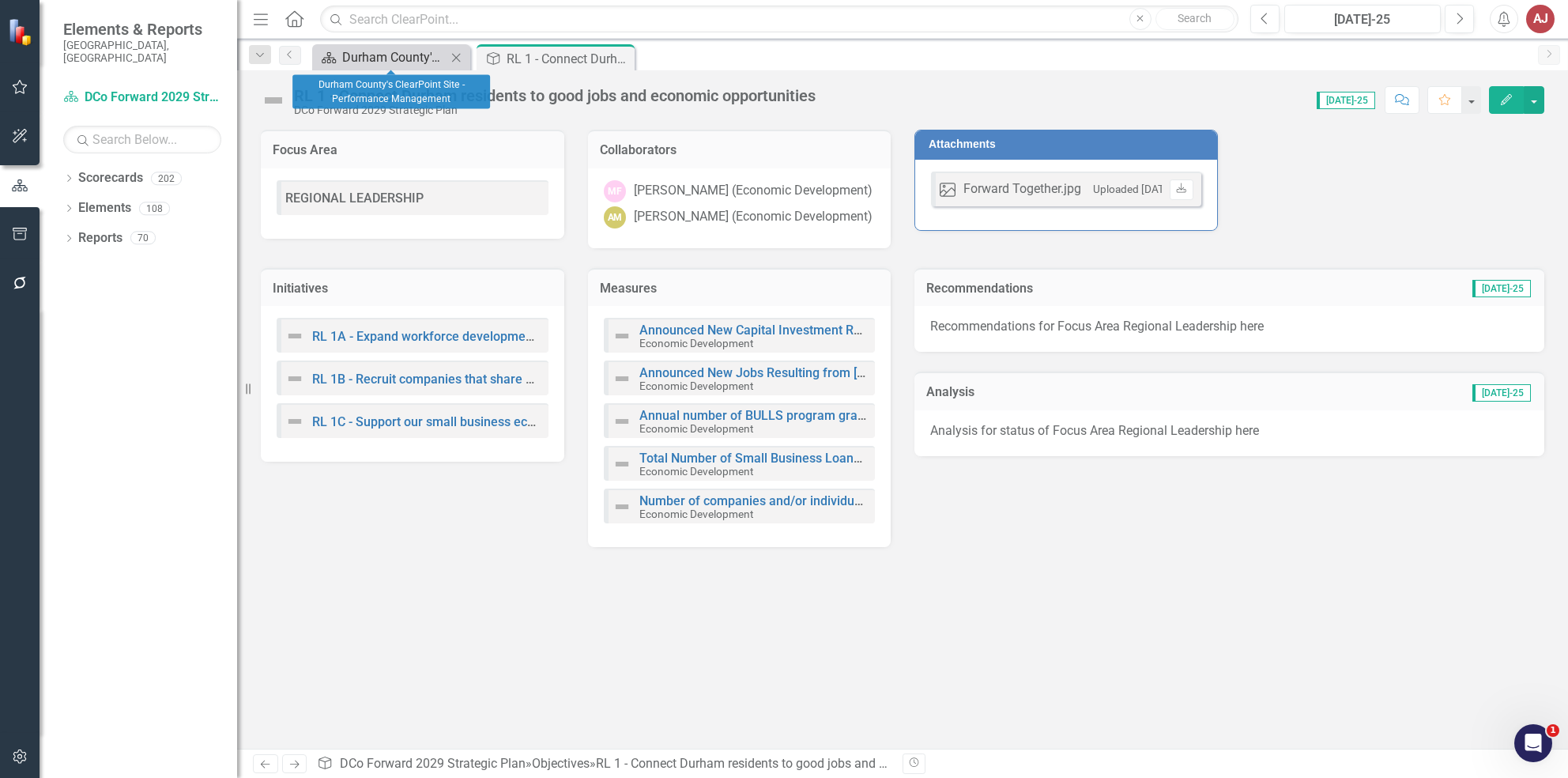
click at [403, 55] on div "Durham County's ClearPoint Site - Performance Management" at bounding box center [394, 57] width 105 height 20
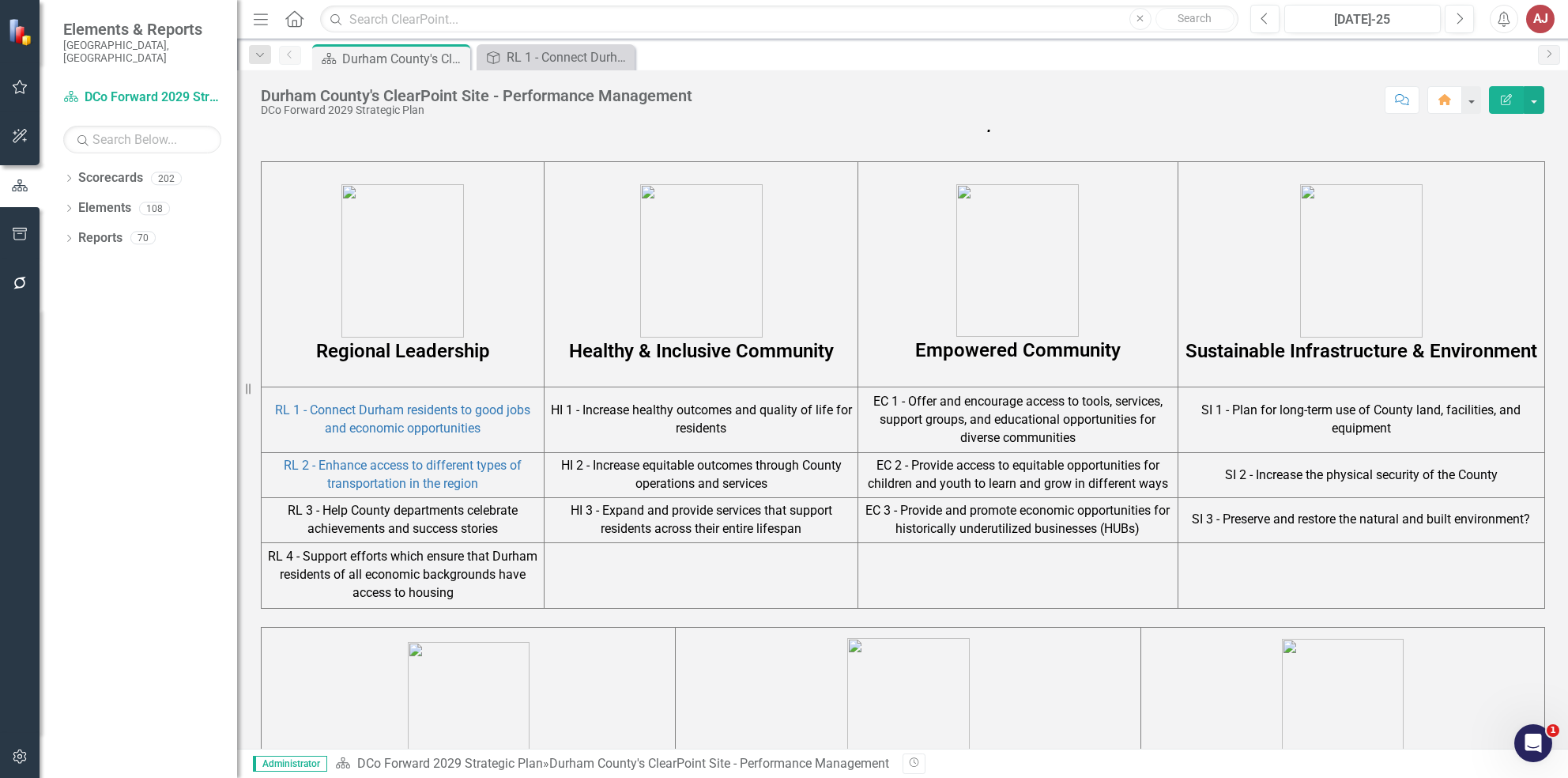
scroll to position [1041, 0]
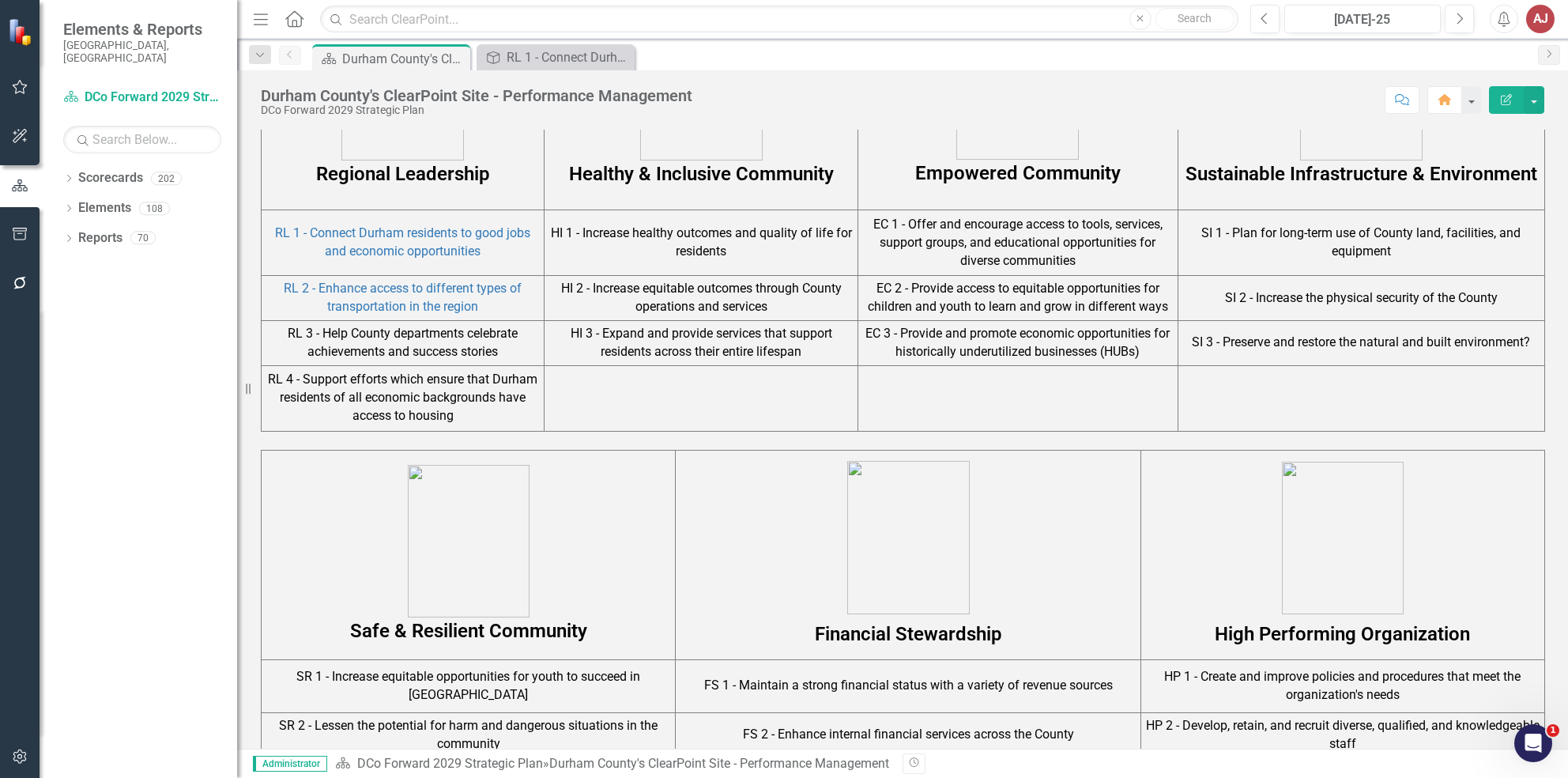
click at [409, 334] on td "RL 3 - Help County departments celebrate achievements and success stories" at bounding box center [403, 342] width 283 height 45
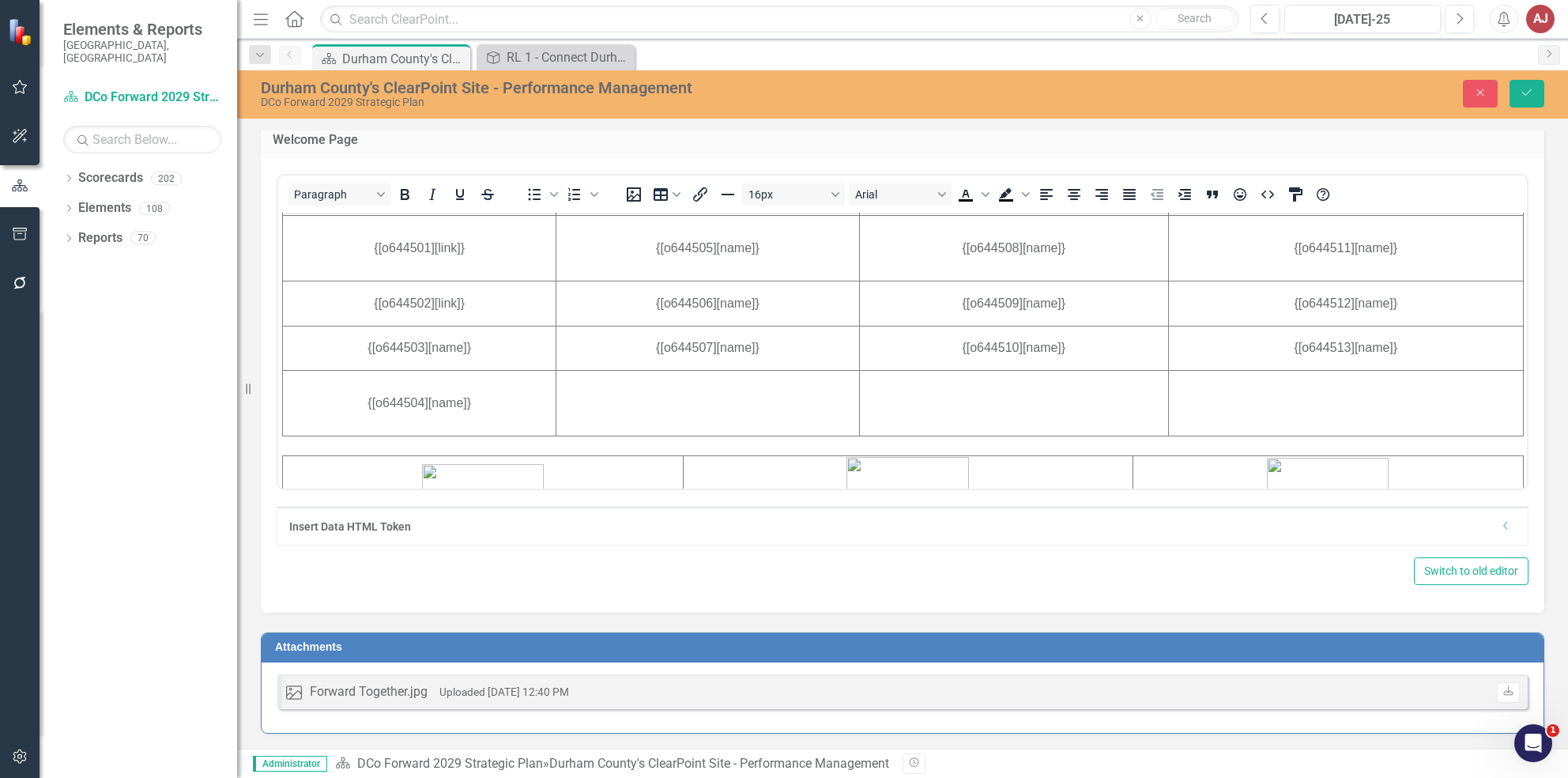
scroll to position [592, 0]
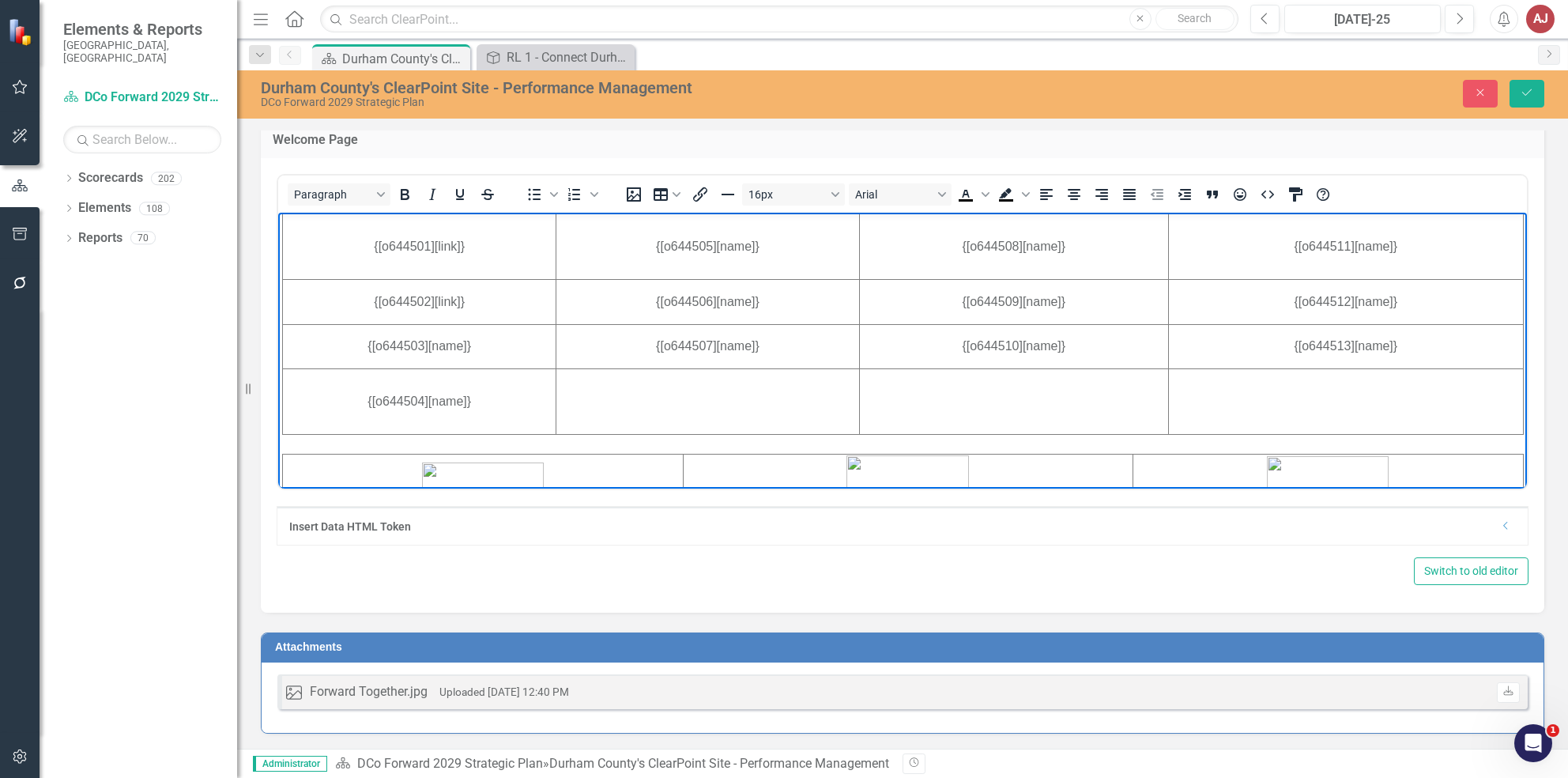
click at [490, 403] on td "{[o644504][name]}" at bounding box center [419, 401] width 273 height 66
drag, startPoint x: 485, startPoint y: 349, endPoint x: 331, endPoint y: 350, distance: 154.0
click at [331, 350] on td "{[o644503][name]}" at bounding box center [419, 346] width 273 height 45
click at [449, 345] on td "{[o644503][name]}" at bounding box center [419, 346] width 273 height 45
click at [460, 346] on td "{[o644503][name]}" at bounding box center [419, 346] width 273 height 45
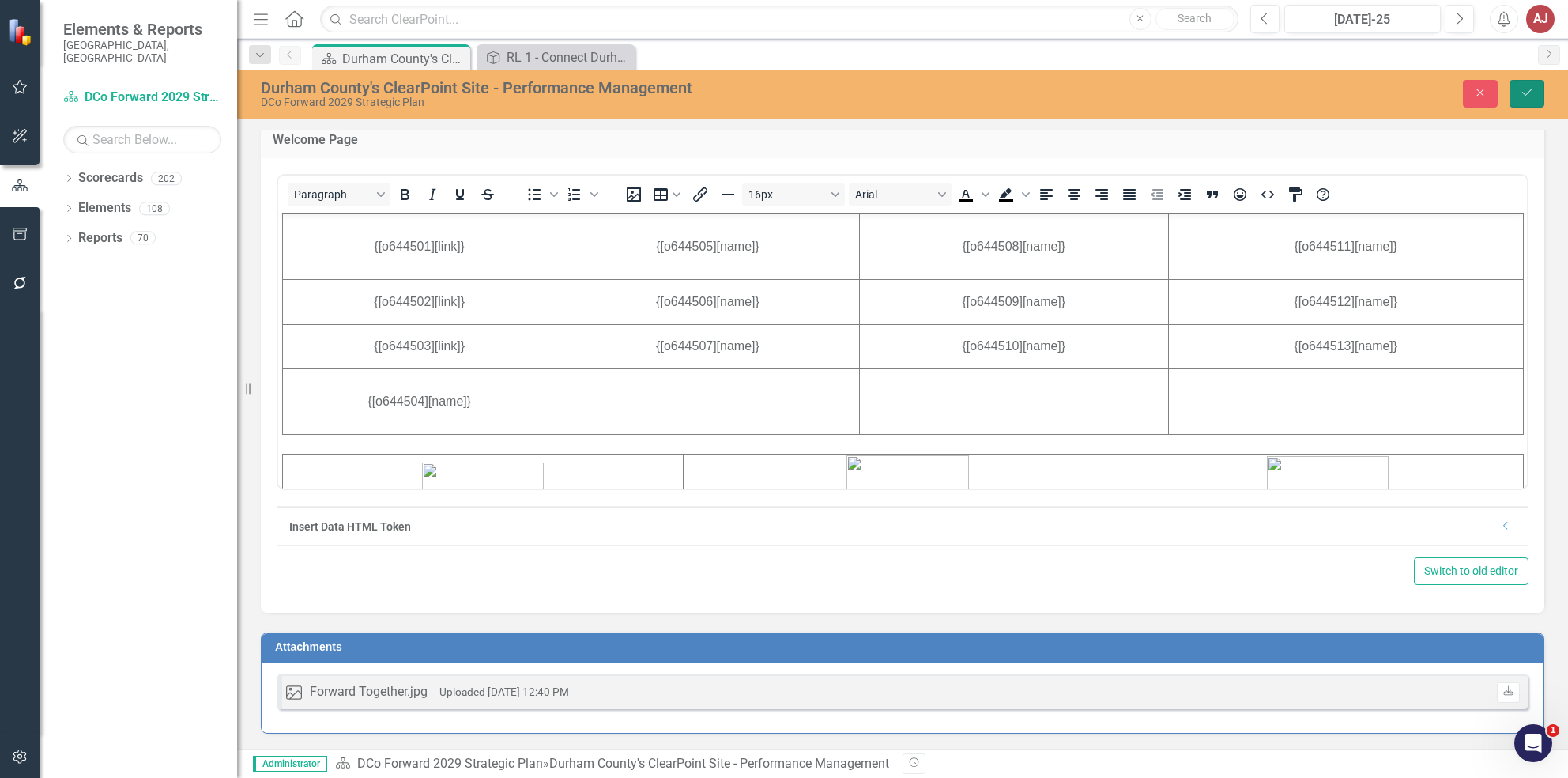
click at [1531, 99] on button "Save" at bounding box center [1526, 94] width 35 height 27
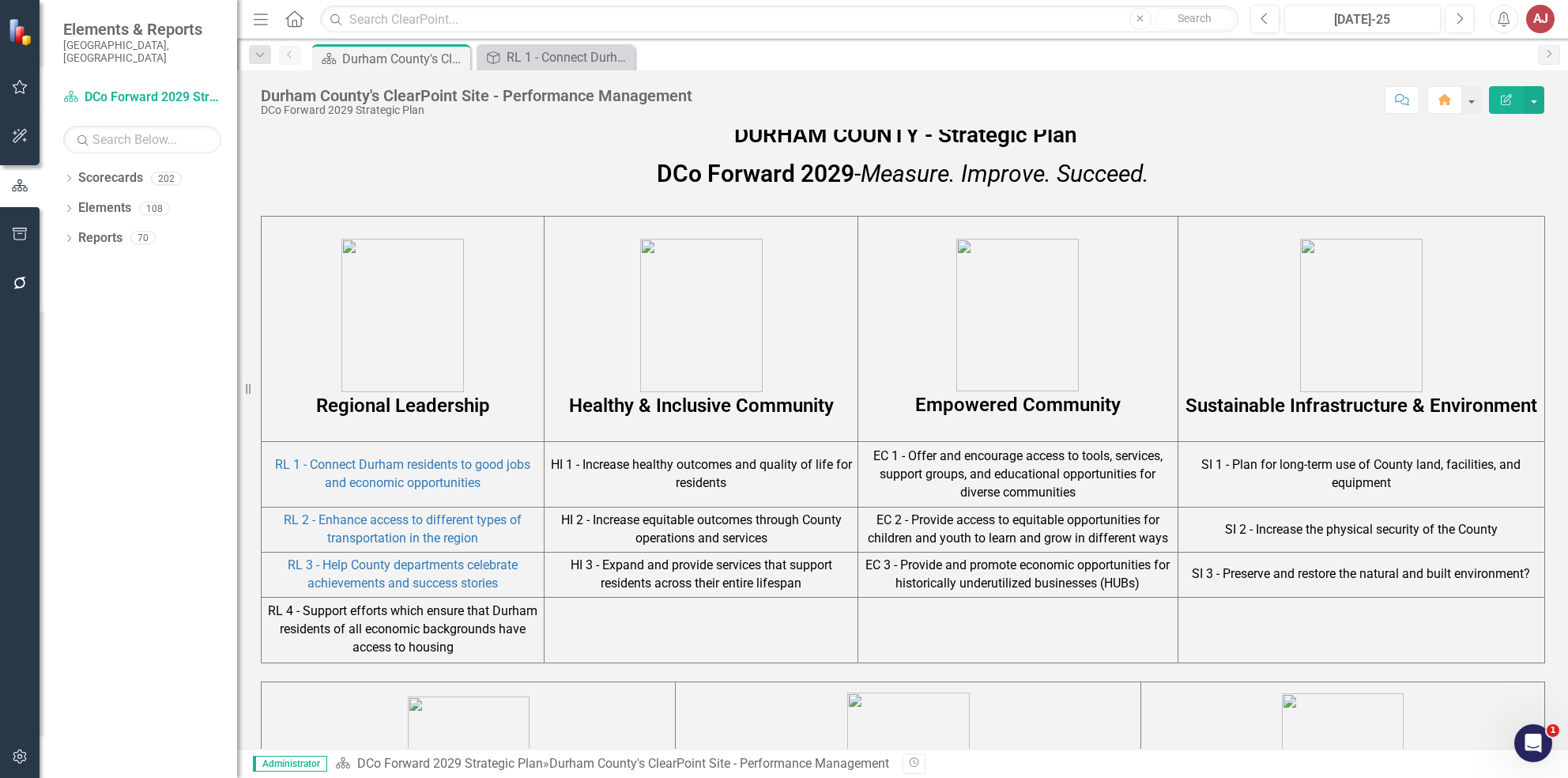
scroll to position [810, 0]
click at [473, 567] on link "RL 3 - Help County departments celebrate achievements and success stories" at bounding box center [403, 573] width 230 height 33
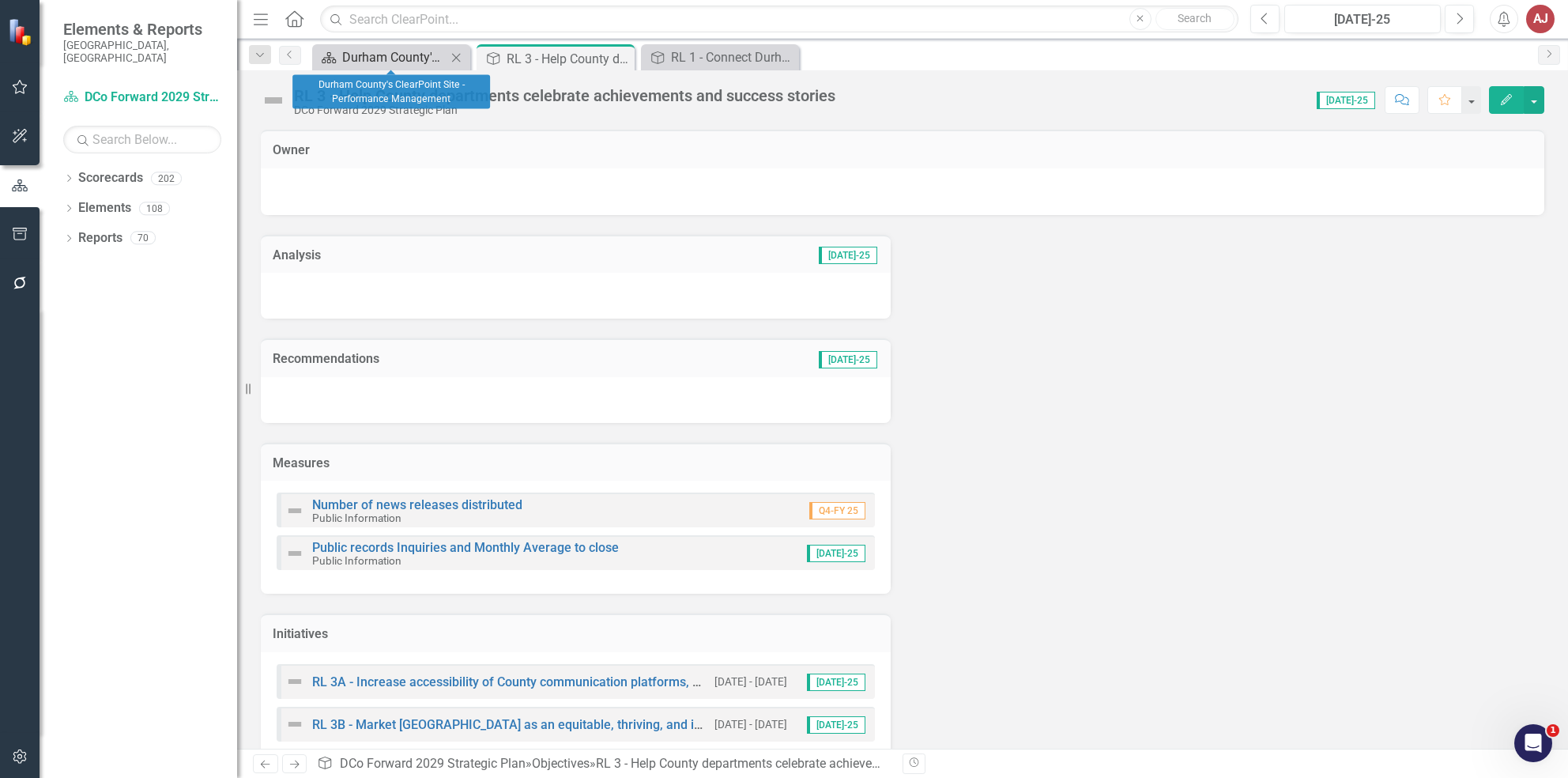
click at [426, 58] on div "Durham County's ClearPoint Site - Performance Management" at bounding box center [394, 57] width 105 height 20
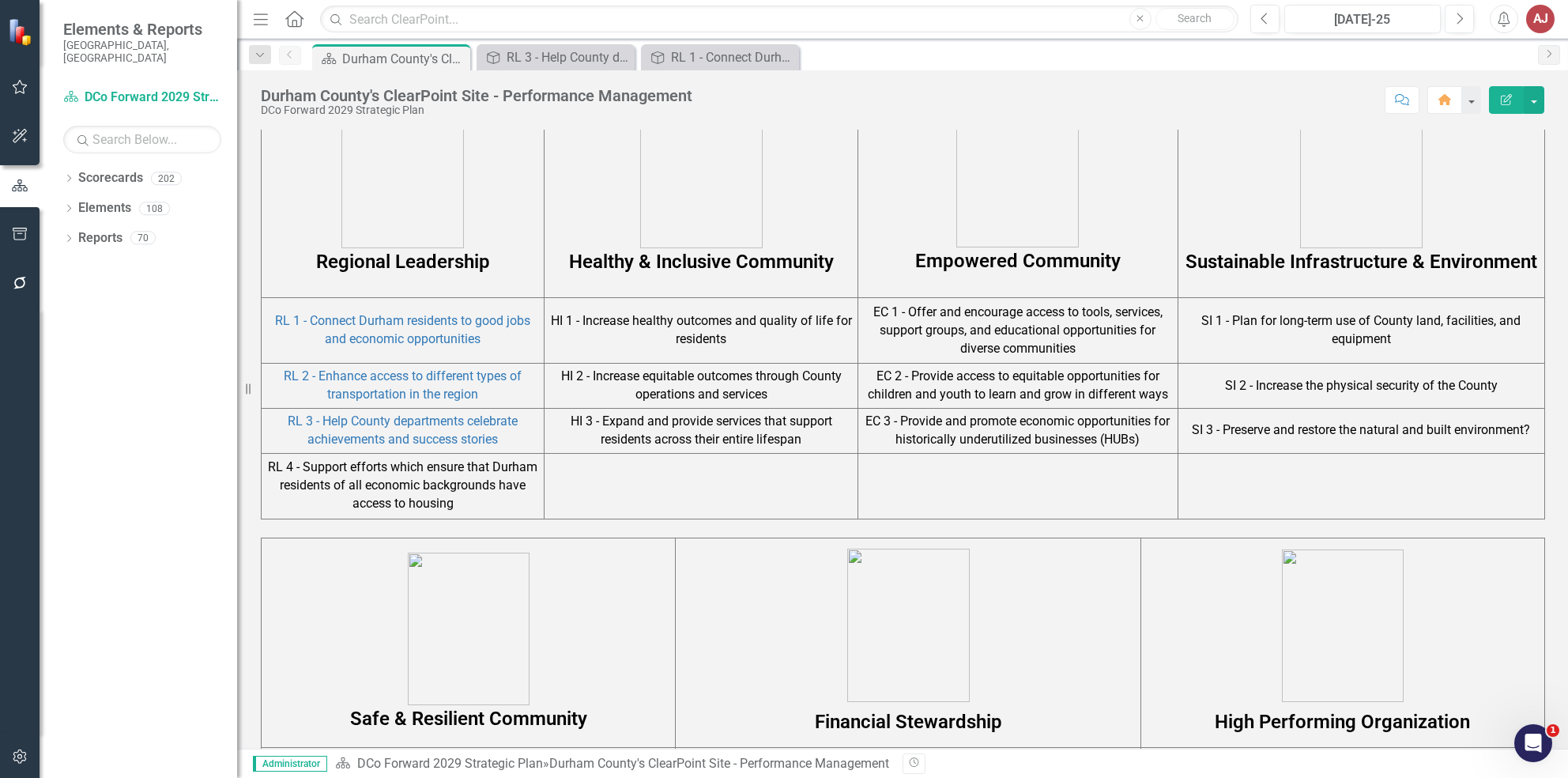
scroll to position [1010, 0]
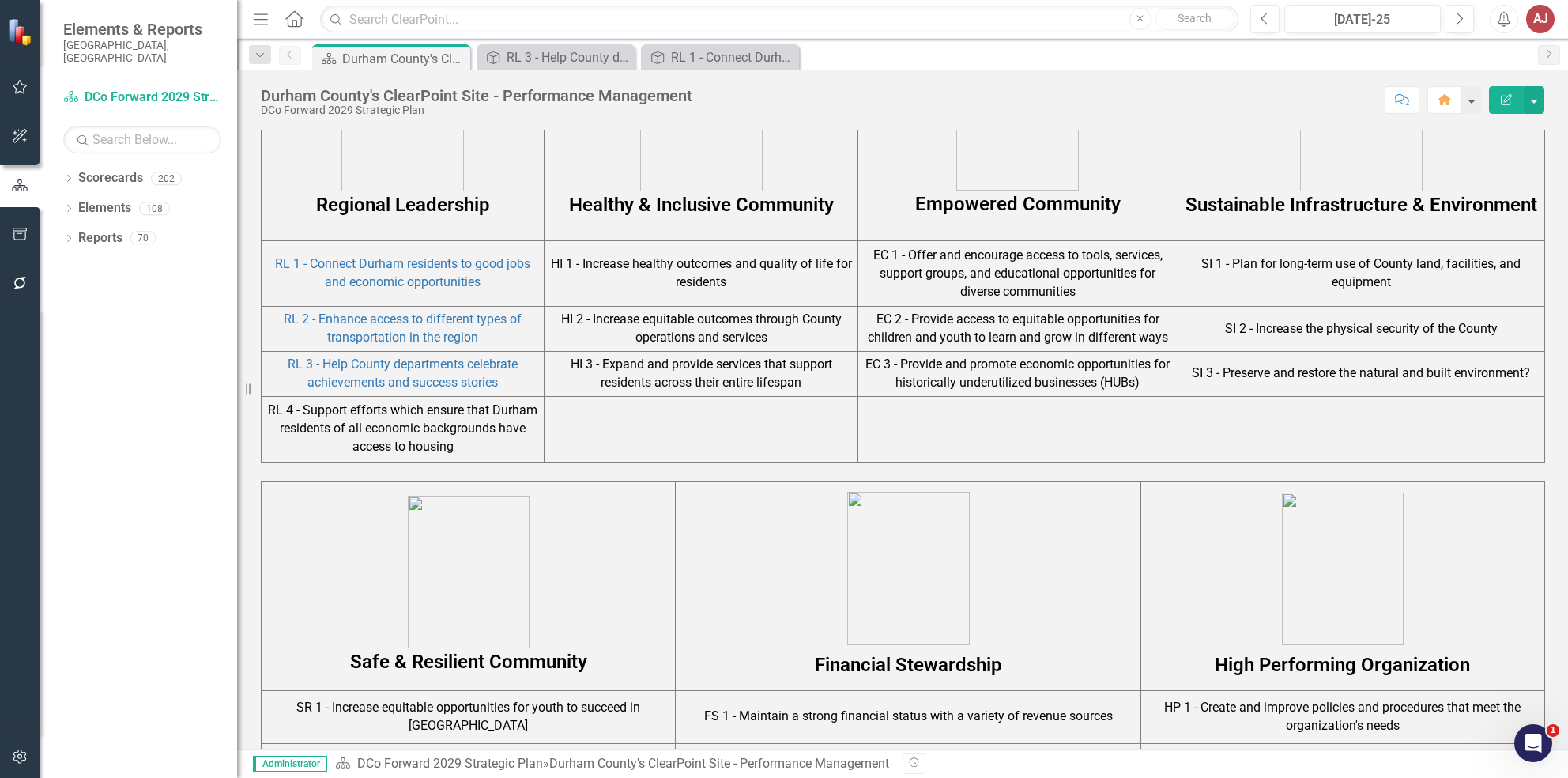
click at [426, 432] on td "RL 4 - Support efforts which ensure that Durham residents of all economic backg…" at bounding box center [403, 428] width 283 height 66
click at [427, 434] on td "RL 4 - Support efforts which ensure that Durham residents of all economic backg…" at bounding box center [403, 428] width 283 height 66
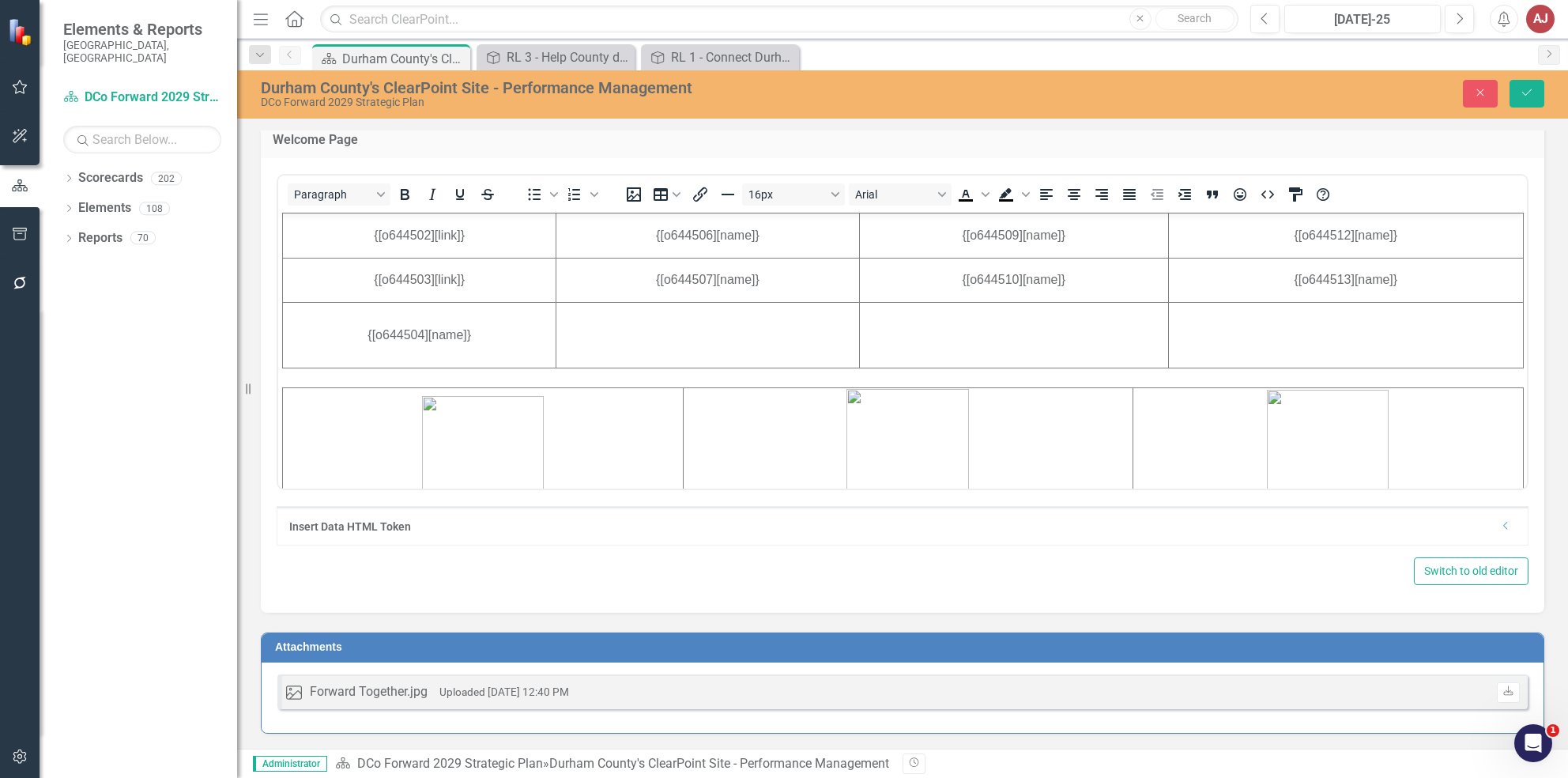
scroll to position [654, 0]
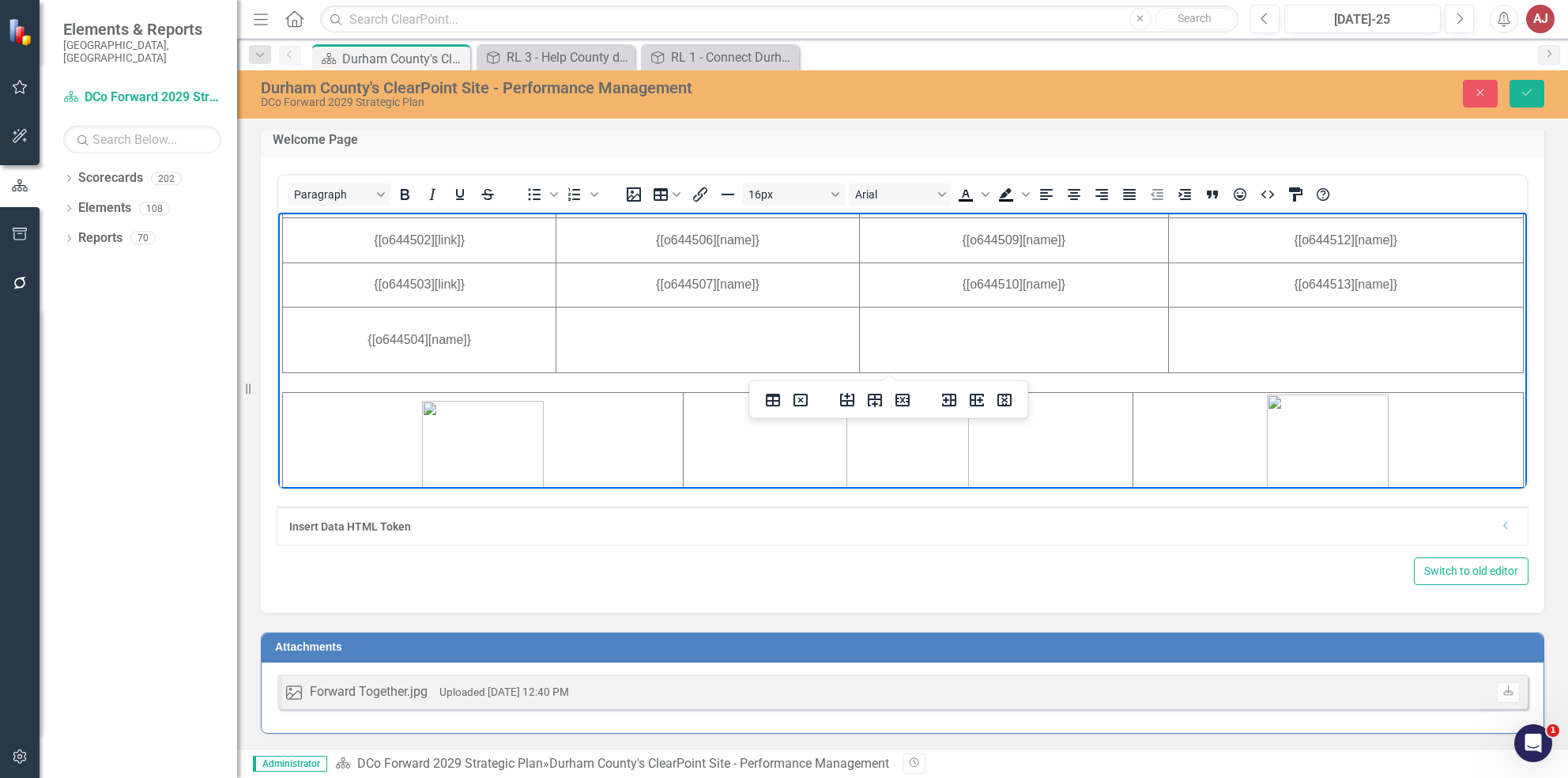
click at [460, 339] on td "{[o644504][name]}" at bounding box center [419, 339] width 273 height 66
click at [466, 403] on img "Rich Text Area. Press ALT-0 for help." at bounding box center [483, 476] width 122 height 152
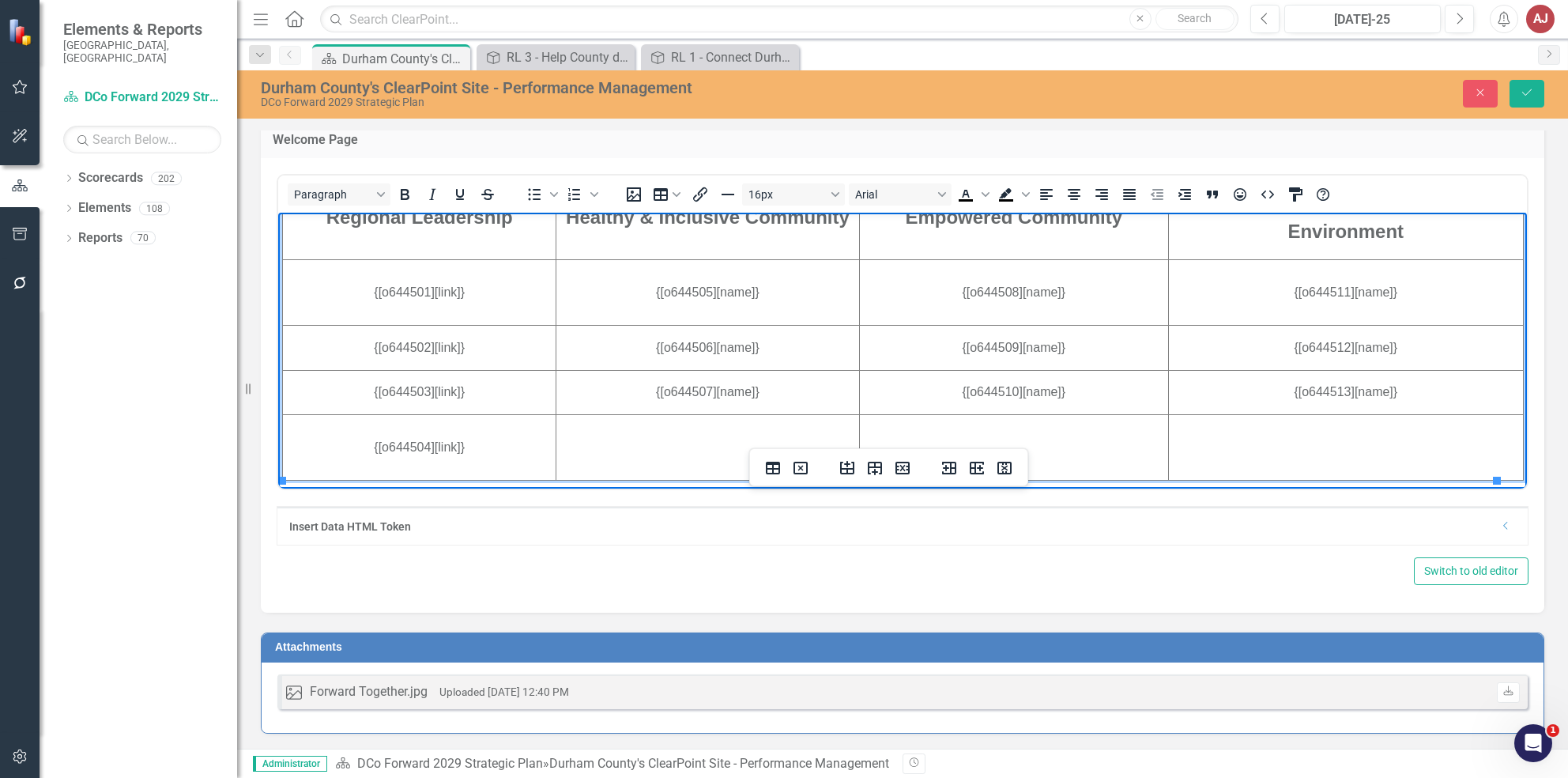
scroll to position [545, 0]
click at [736, 292] on td "{[o644505][name]}" at bounding box center [708, 293] width 303 height 66
click at [726, 348] on td "{[o644506][name]}" at bounding box center [708, 348] width 303 height 45
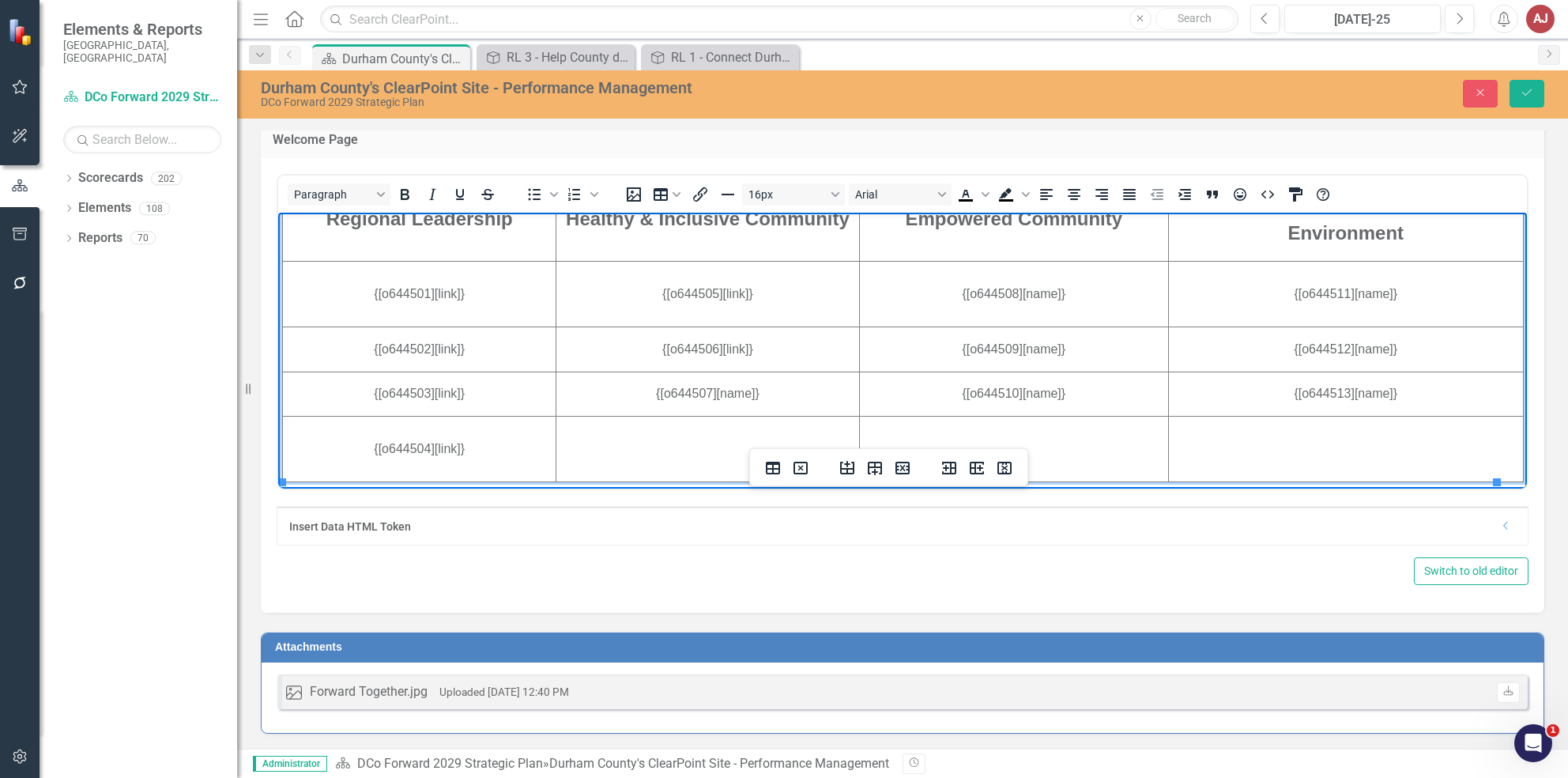
click at [729, 394] on td "{[o644507][name]}" at bounding box center [708, 392] width 303 height 45
click at [1022, 298] on td "{[o644508][name]}" at bounding box center [1013, 293] width 309 height 66
click at [1033, 344] on td "{[o644509][name]}" at bounding box center [1013, 348] width 309 height 45
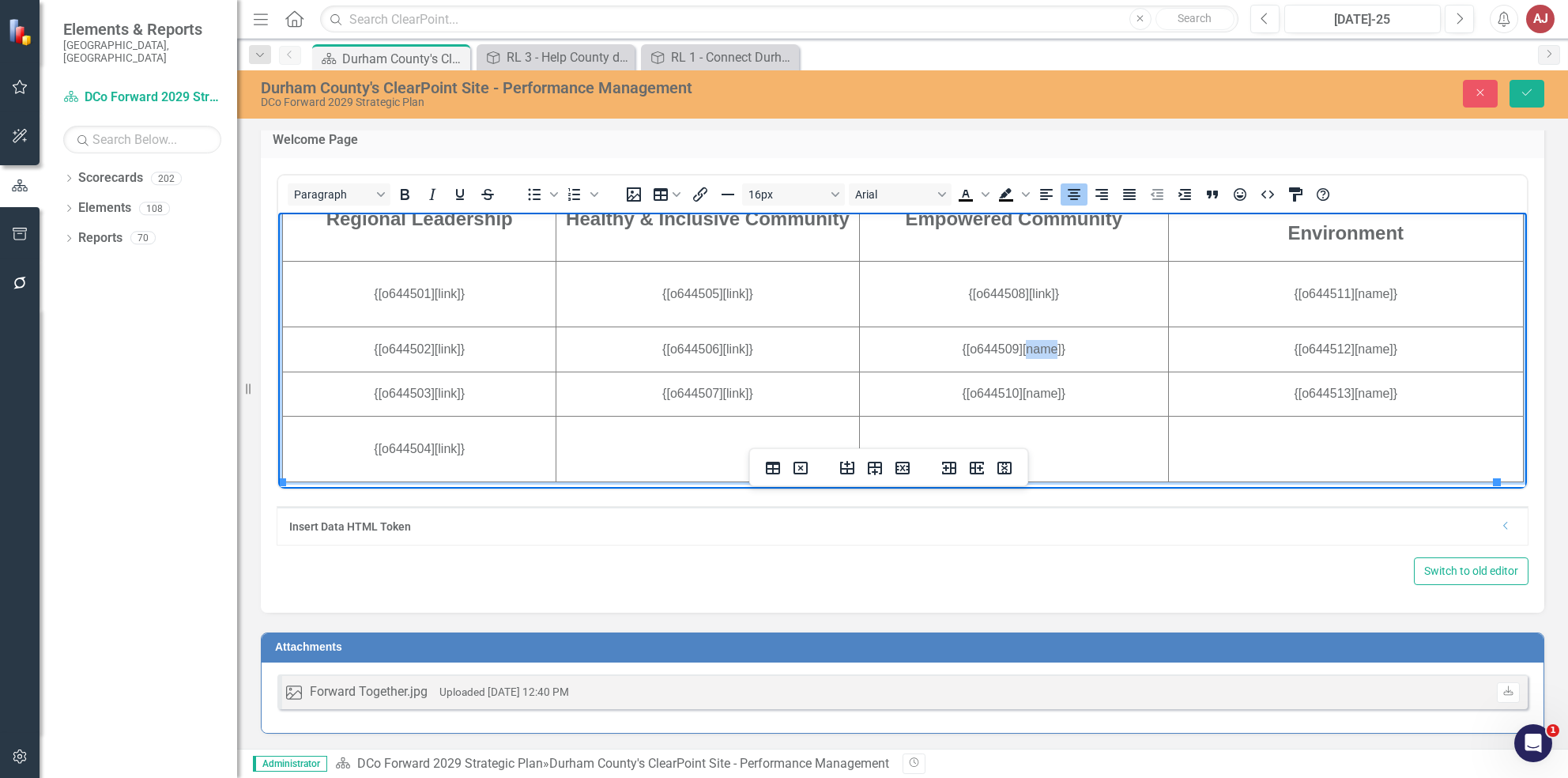
click at [1033, 344] on td "{[o644509][name]}" at bounding box center [1013, 348] width 309 height 45
click at [1032, 399] on td "{[o644510][name]}" at bounding box center [1013, 392] width 309 height 45
click at [1346, 297] on td "{[o644511][name]}" at bounding box center [1345, 293] width 355 height 66
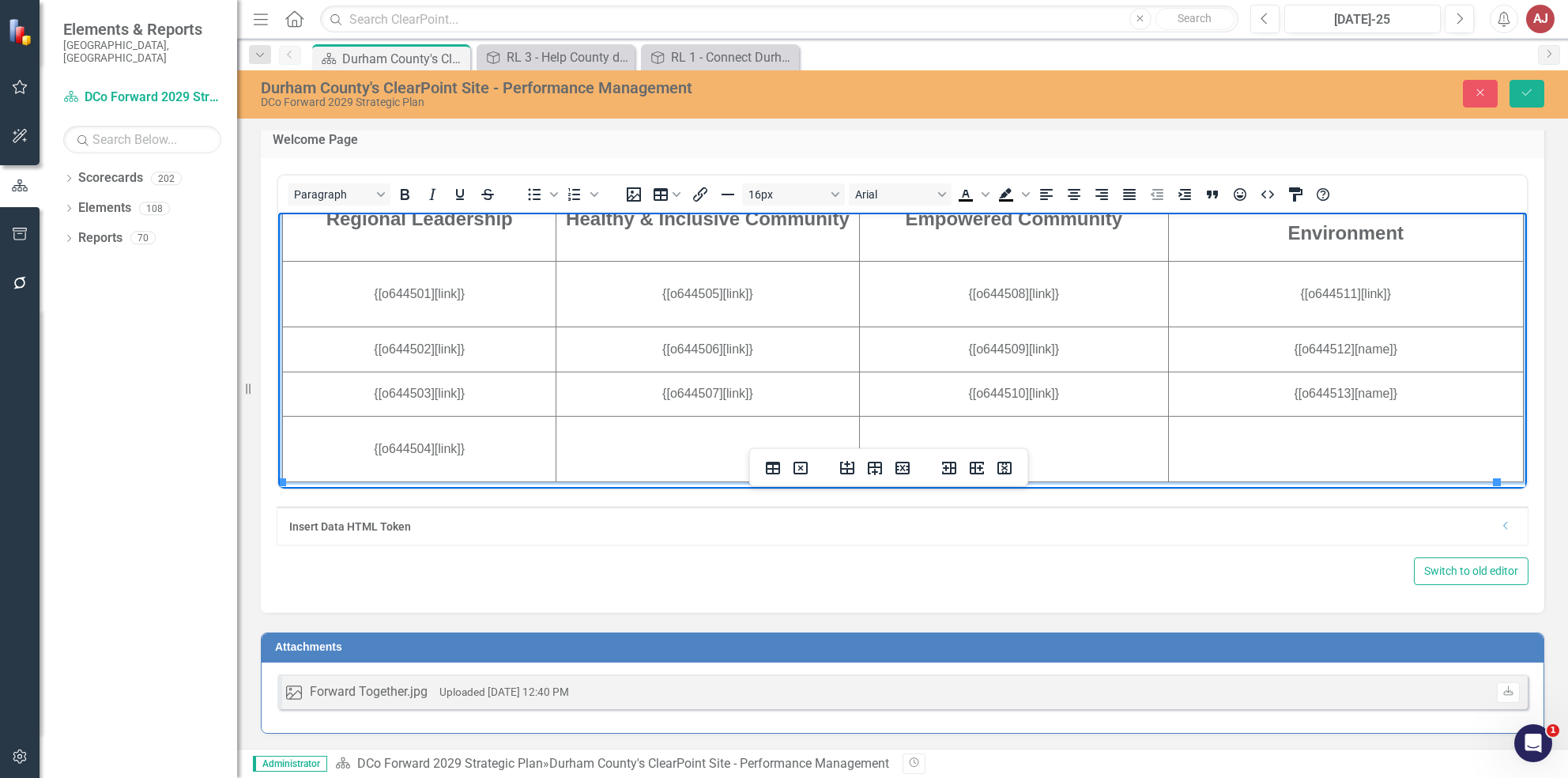
click at [1353, 351] on td "{[o644512][name]}" at bounding box center [1345, 348] width 355 height 45
click at [1351, 393] on td "{[o644513][name]}" at bounding box center [1345, 392] width 355 height 45
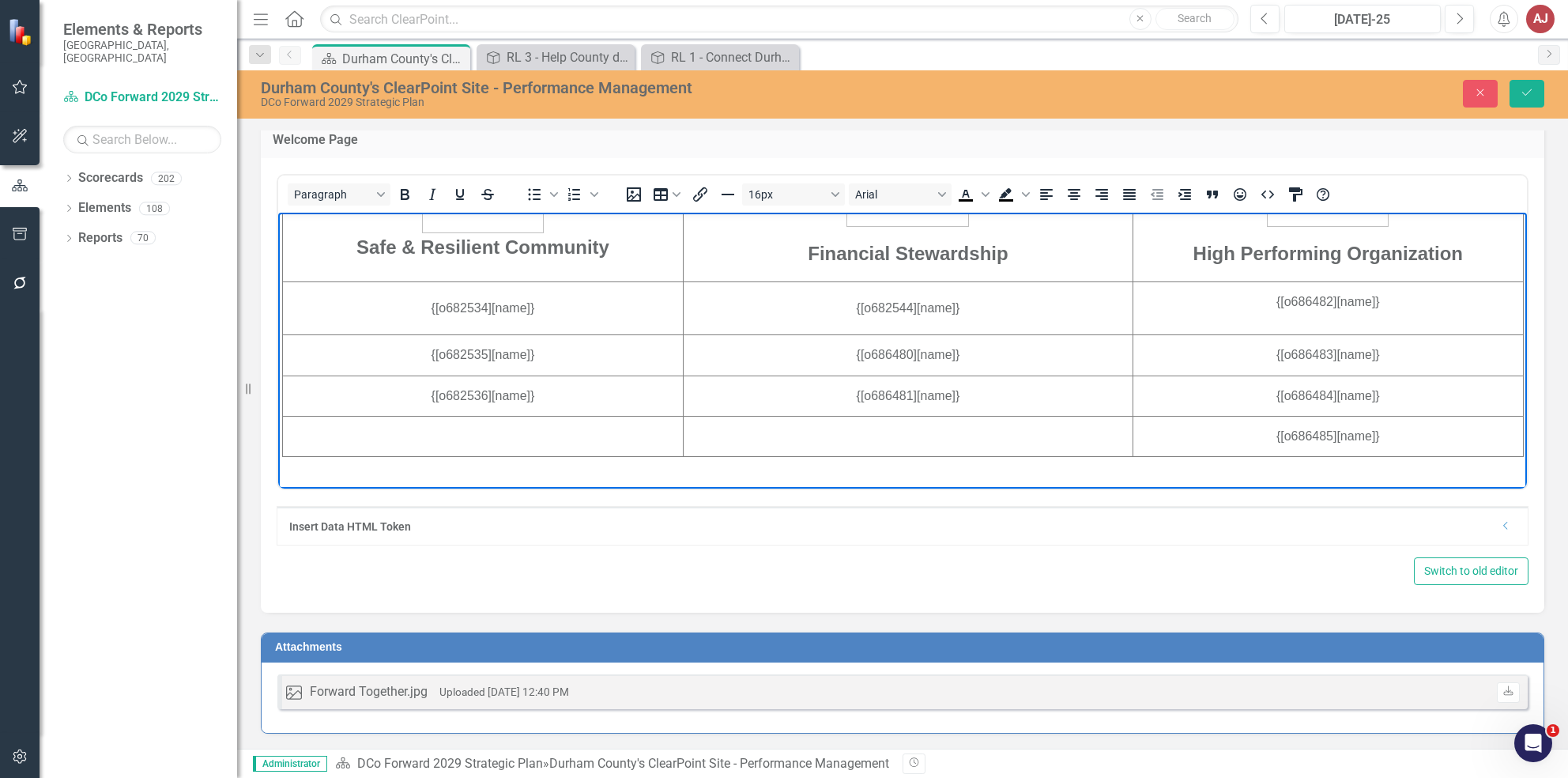
scroll to position [975, 0]
click at [509, 315] on td "{[o682534][name]}" at bounding box center [483, 307] width 401 height 53
click at [510, 352] on td "{[o682535][name]}" at bounding box center [483, 353] width 401 height 40
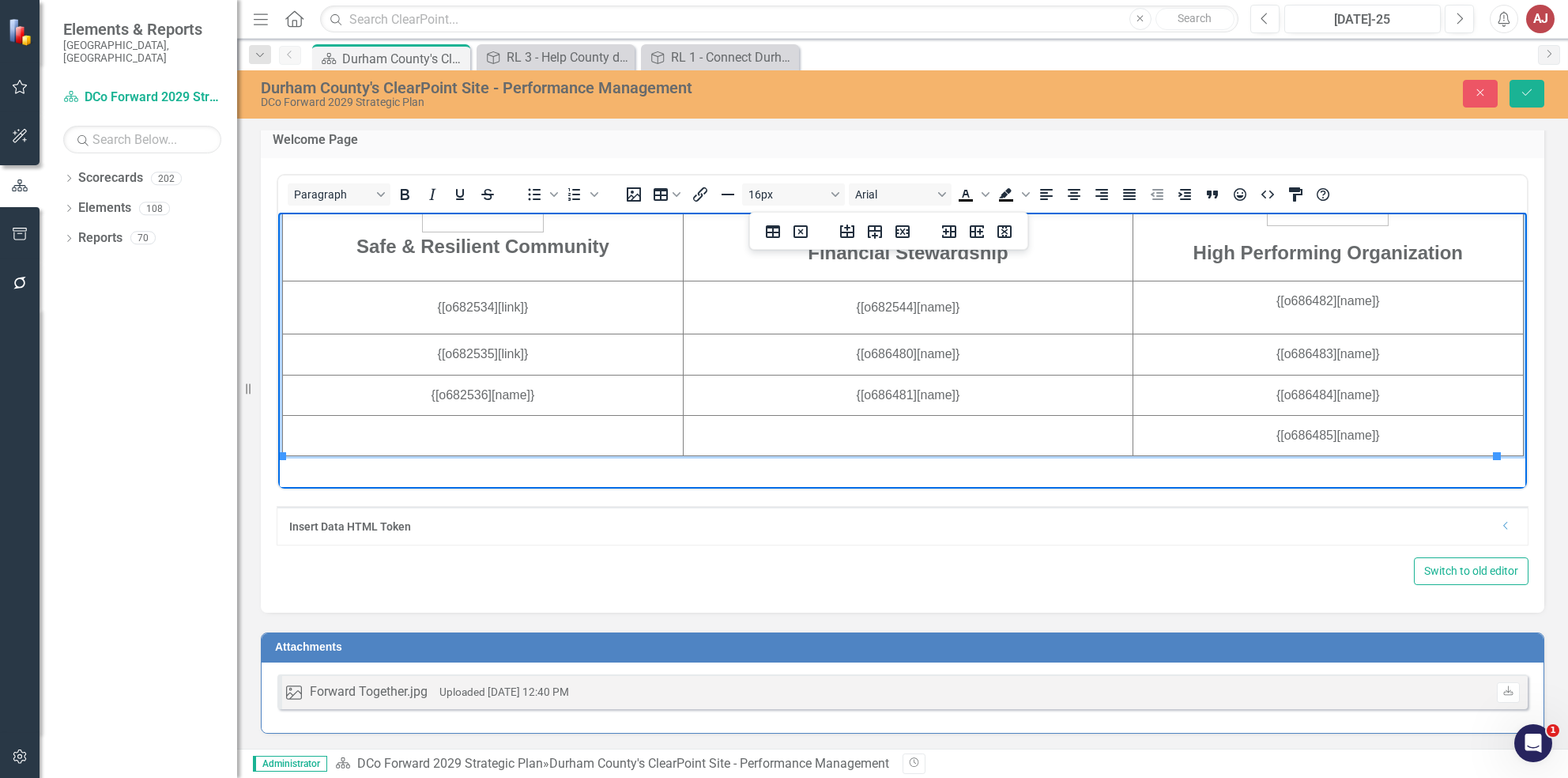
click at [511, 393] on td "{[o682536][name]}" at bounding box center [483, 393] width 401 height 40
click at [932, 312] on td "{[o682544][name]}" at bounding box center [907, 307] width 449 height 53
click at [923, 352] on td "{[o686480][name]}" at bounding box center [907, 353] width 449 height 40
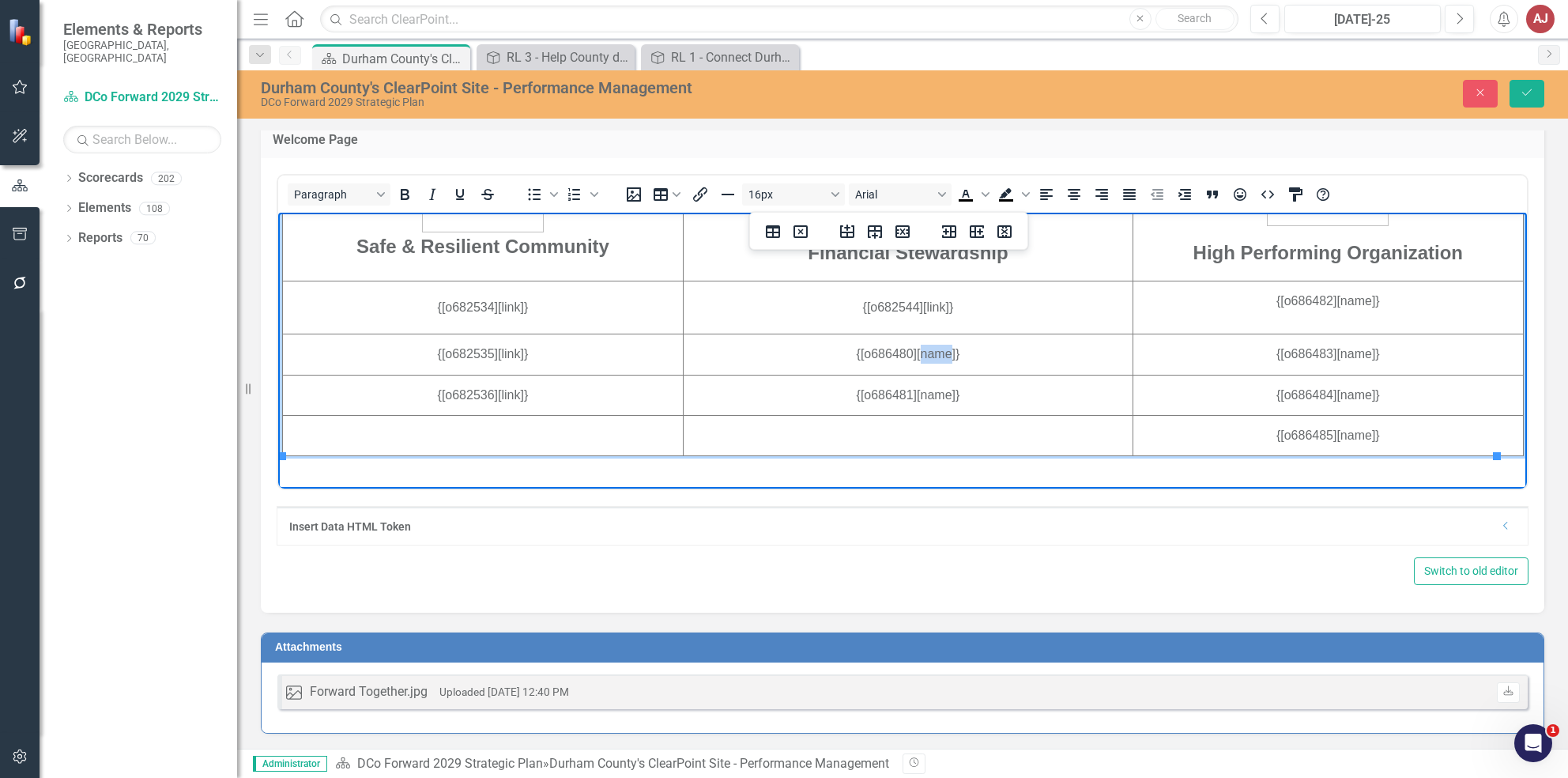
click at [923, 352] on td "{[o686480][name]}" at bounding box center [907, 353] width 449 height 40
click at [929, 398] on td "{[o686481][name]}" at bounding box center [907, 393] width 449 height 40
click at [1336, 301] on p "{[o686482][name]}" at bounding box center [1328, 300] width 388 height 19
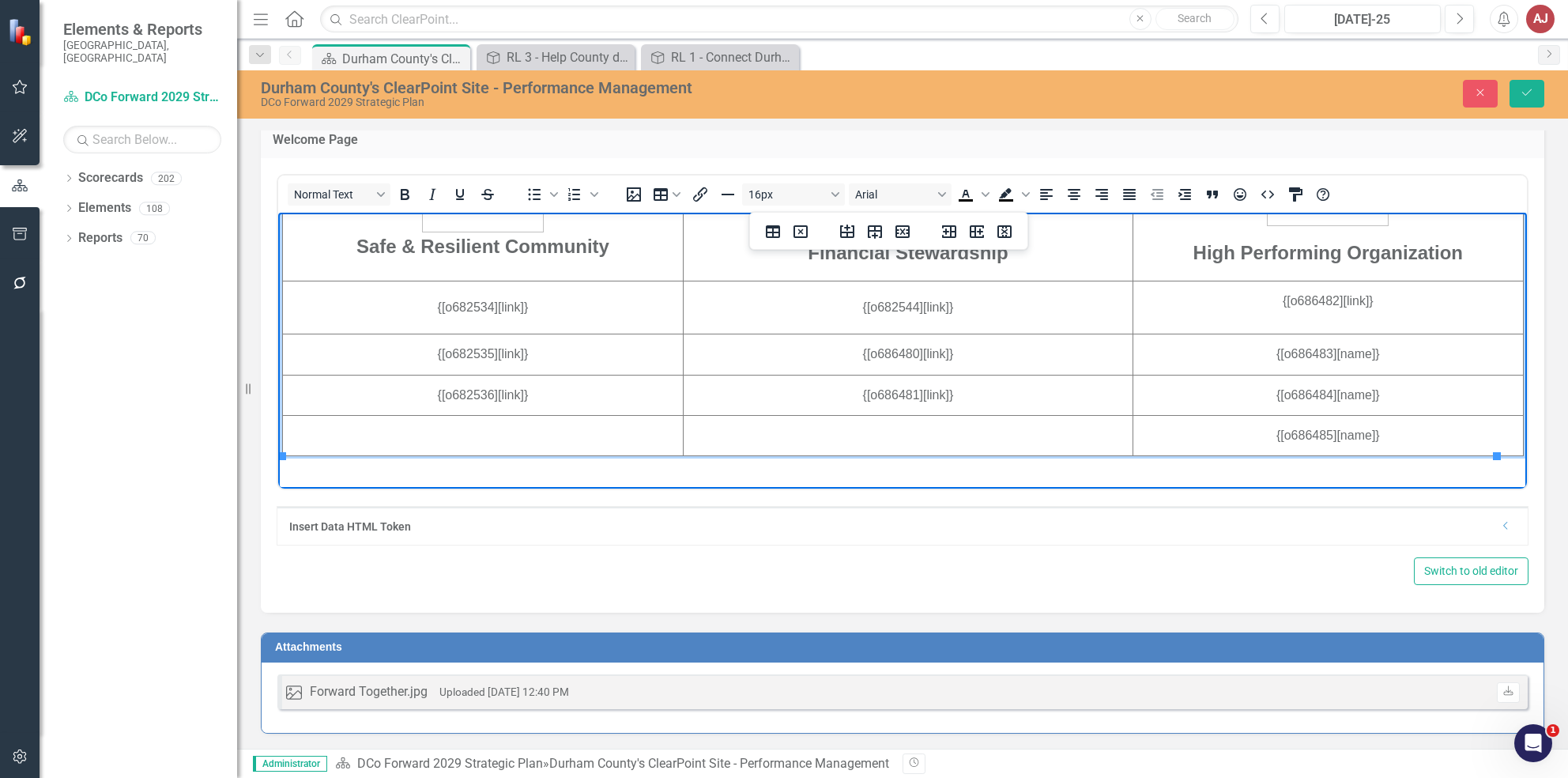
click at [1338, 357] on td "{[o686483][name]}" at bounding box center [1328, 353] width 391 height 40
click at [1332, 393] on td "{[o686484][name]}" at bounding box center [1328, 393] width 391 height 40
click at [1330, 438] on td "{[o686485][name]}" at bounding box center [1328, 434] width 391 height 40
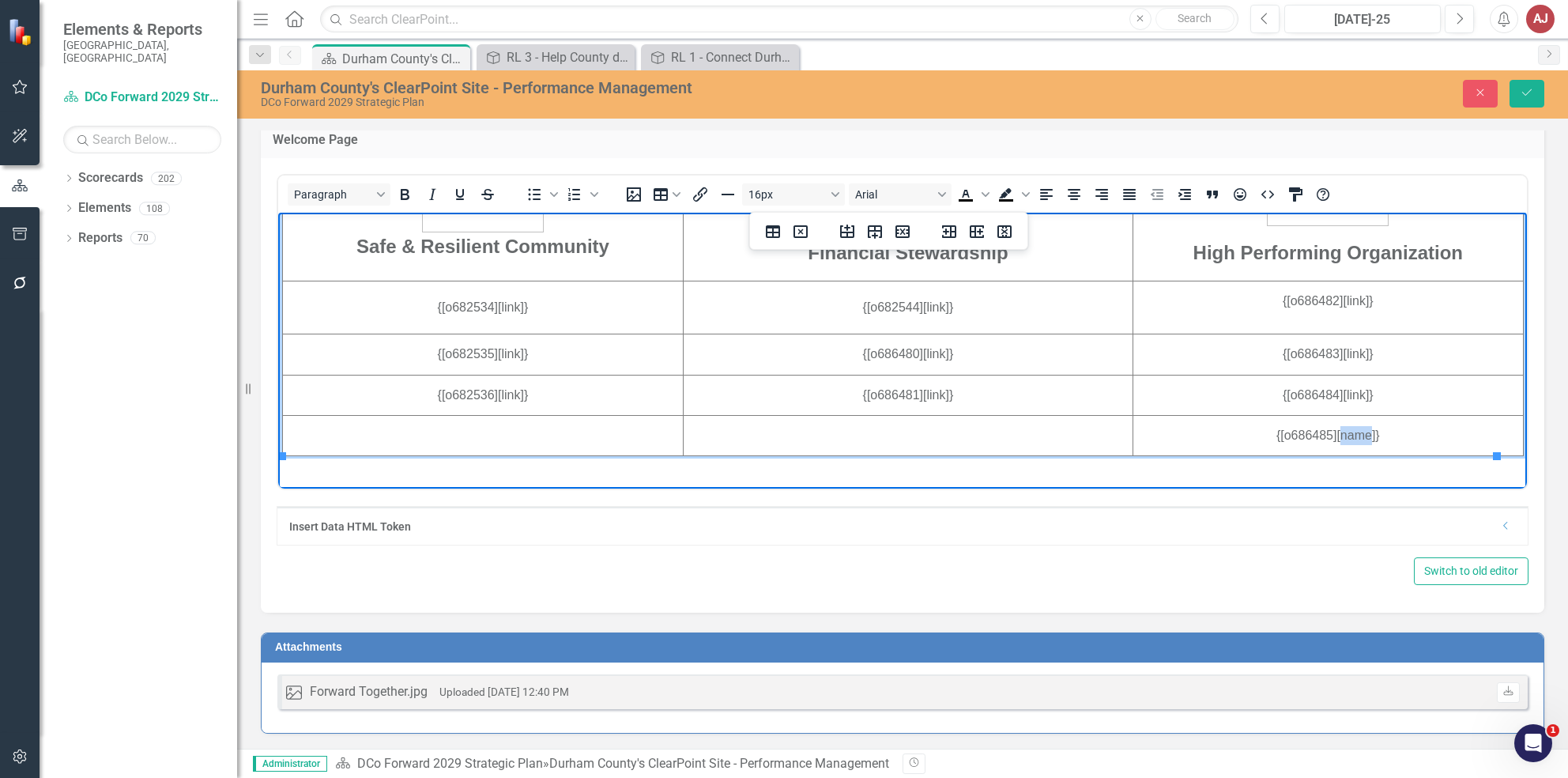
click at [1330, 438] on td "{[o686485][name]}" at bounding box center [1328, 434] width 391 height 40
click at [1336, 437] on td "{[o686485][name]}" at bounding box center [1328, 434] width 391 height 40
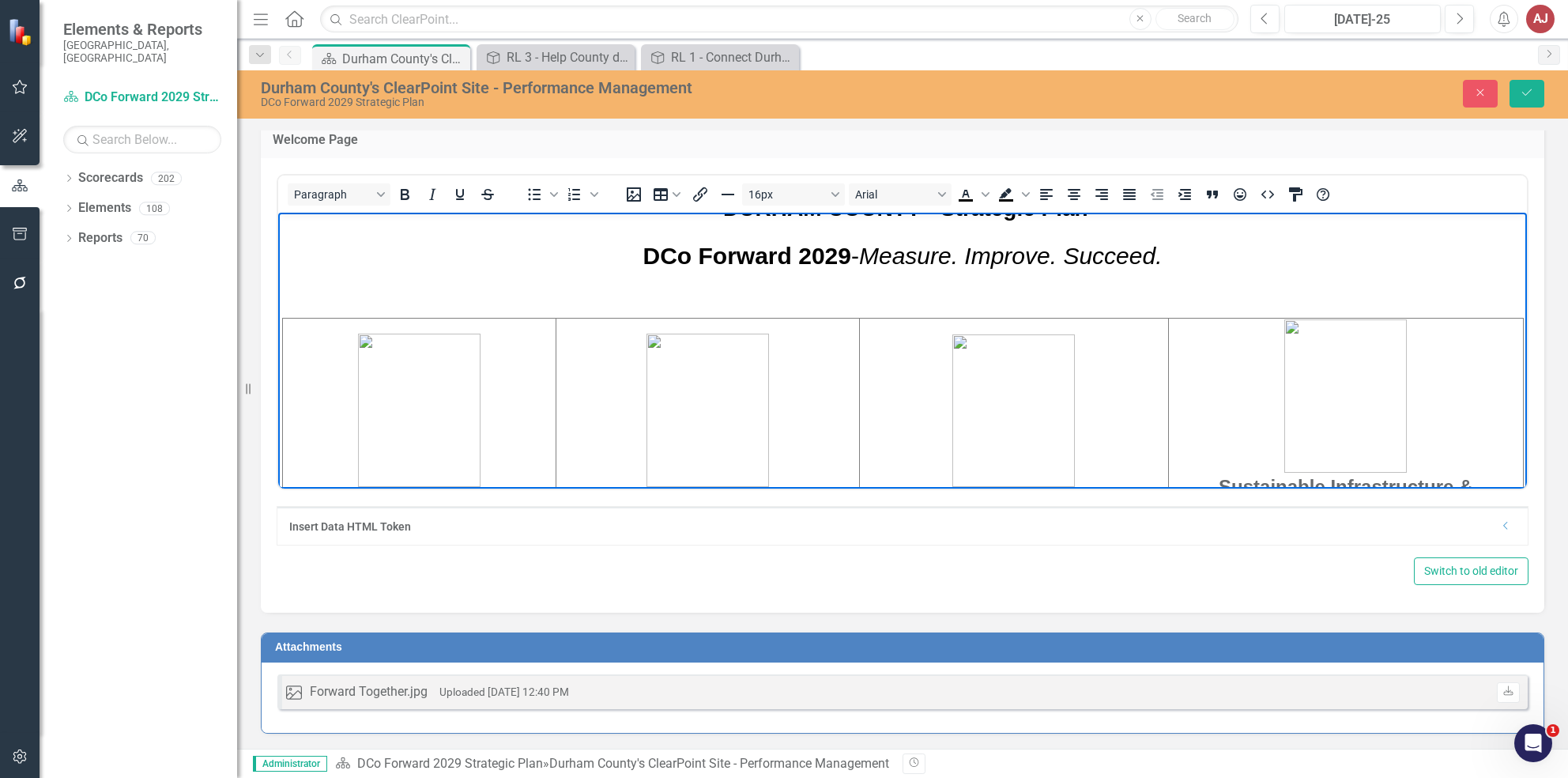
scroll to position [255, 0]
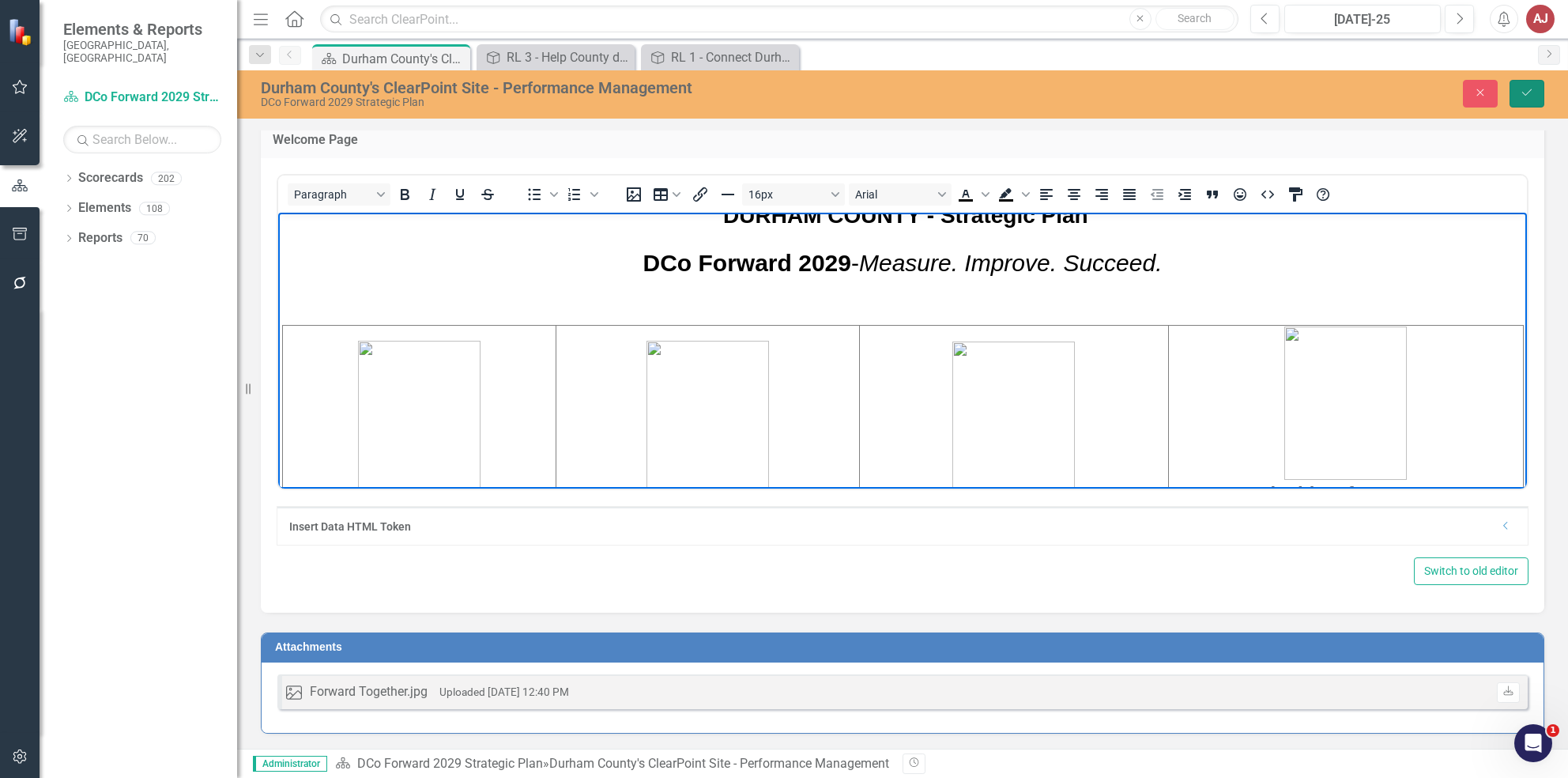
click at [1520, 88] on icon "Save" at bounding box center [1526, 92] width 14 height 11
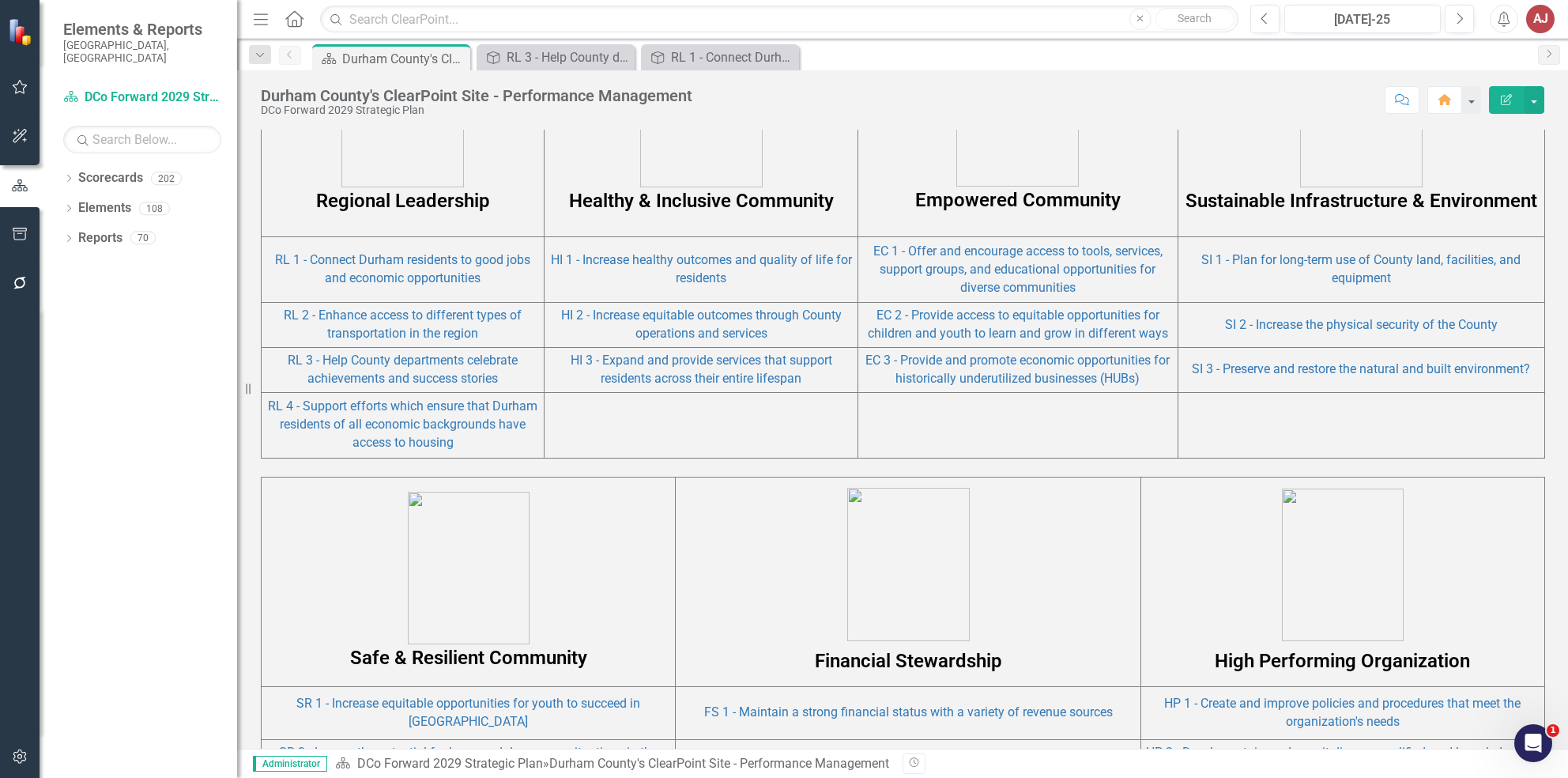
scroll to position [1313, 0]
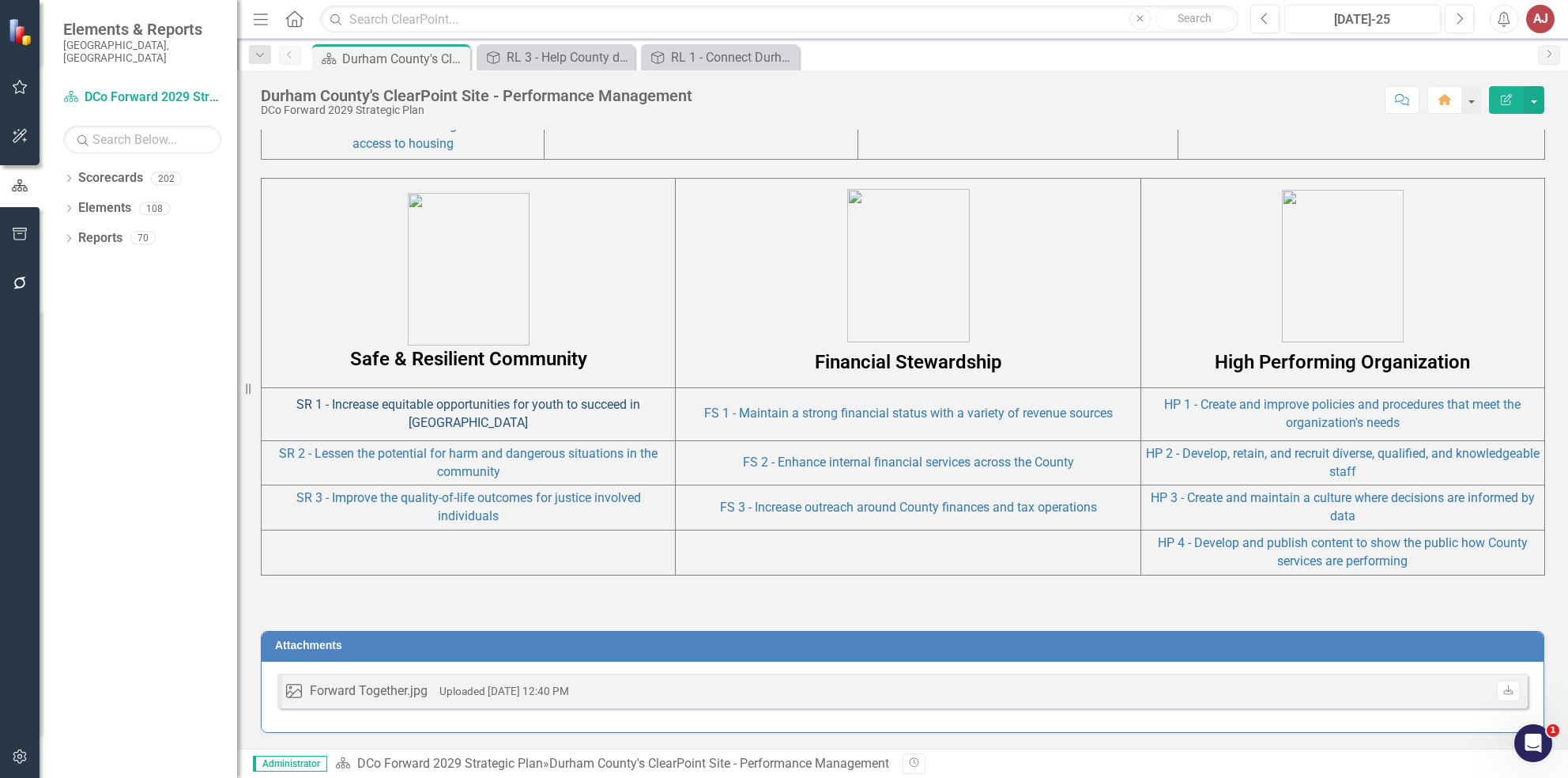
click at [503, 415] on link "SR 1 - Increase equitable opportunities for youth to succeed in [GEOGRAPHIC_DAT…" at bounding box center [468, 413] width 344 height 33
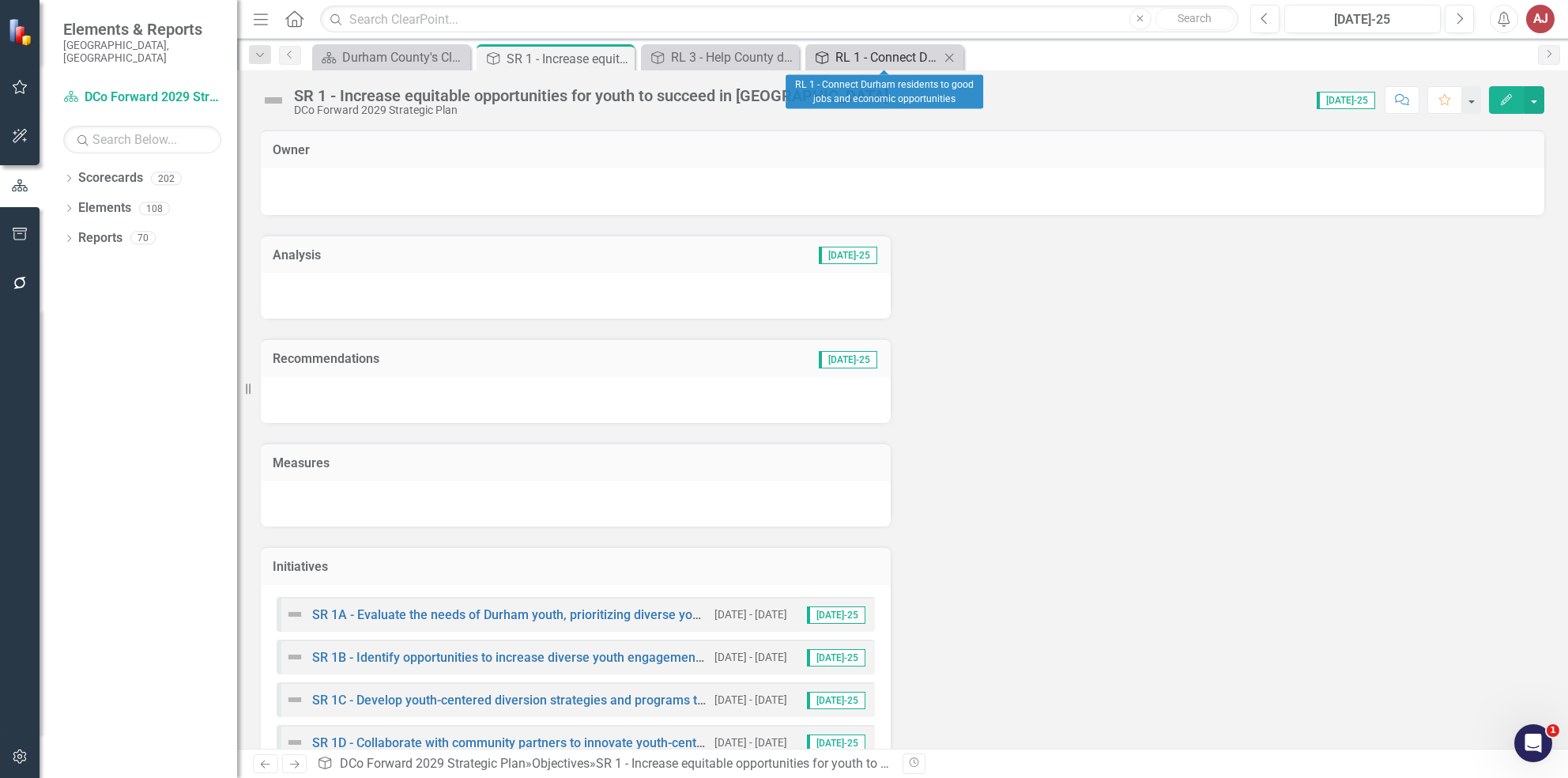
click at [898, 57] on div "RL 1 - Connect Durham residents to good jobs and economic opportunities" at bounding box center [887, 57] width 105 height 20
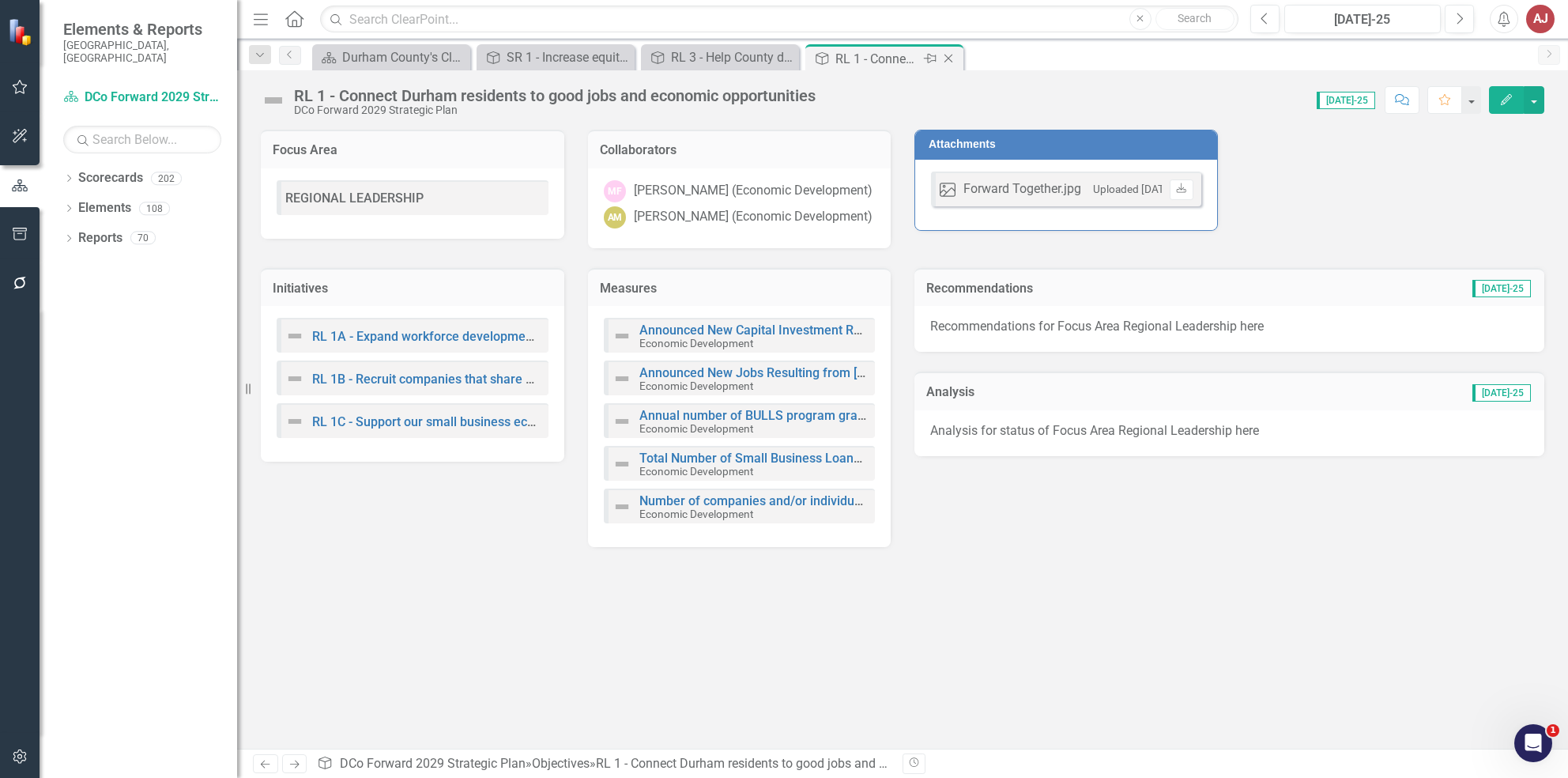
click at [956, 57] on div "Close" at bounding box center [949, 59] width 20 height 20
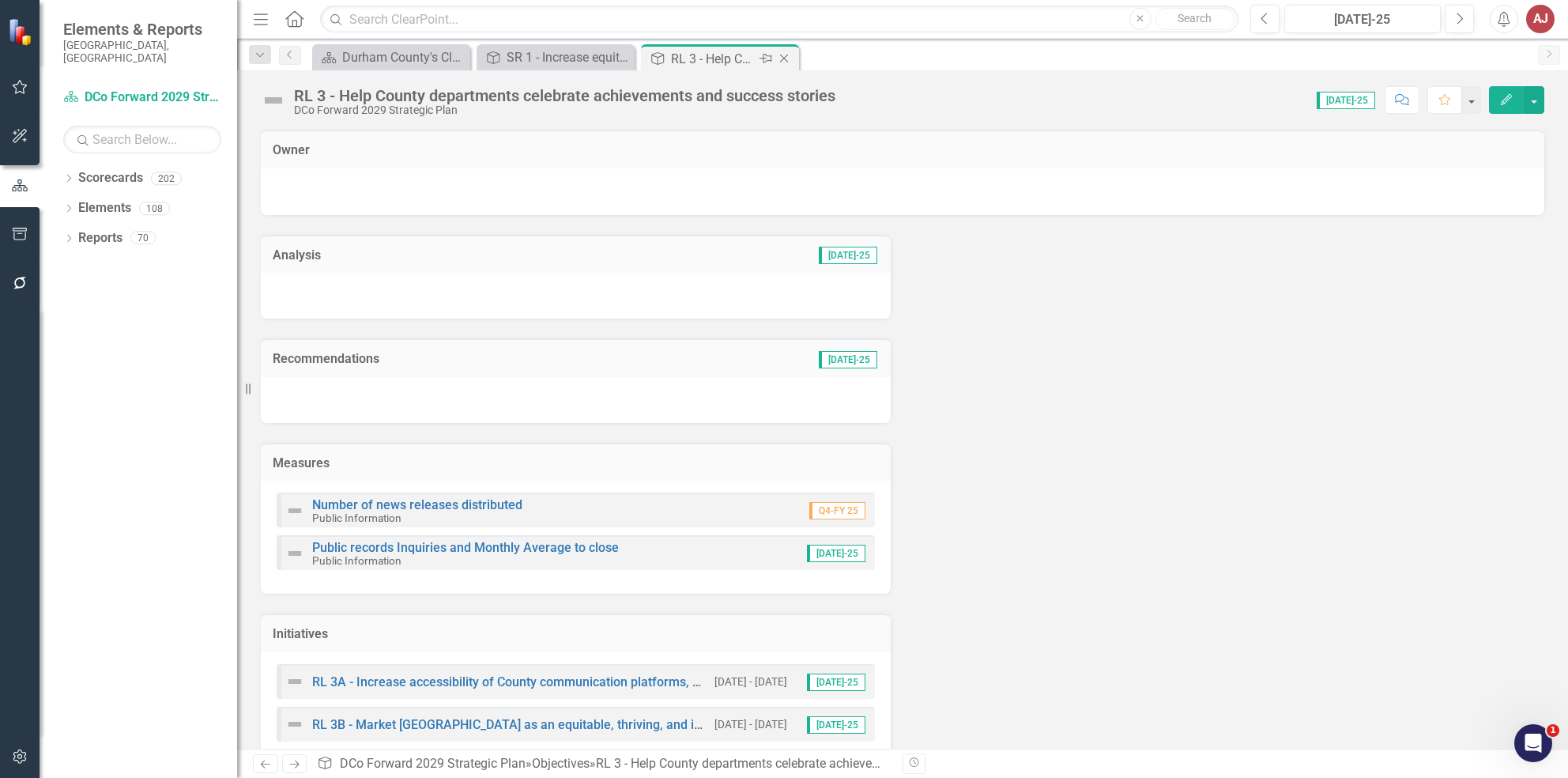
click at [784, 55] on icon "Close" at bounding box center [784, 58] width 16 height 13
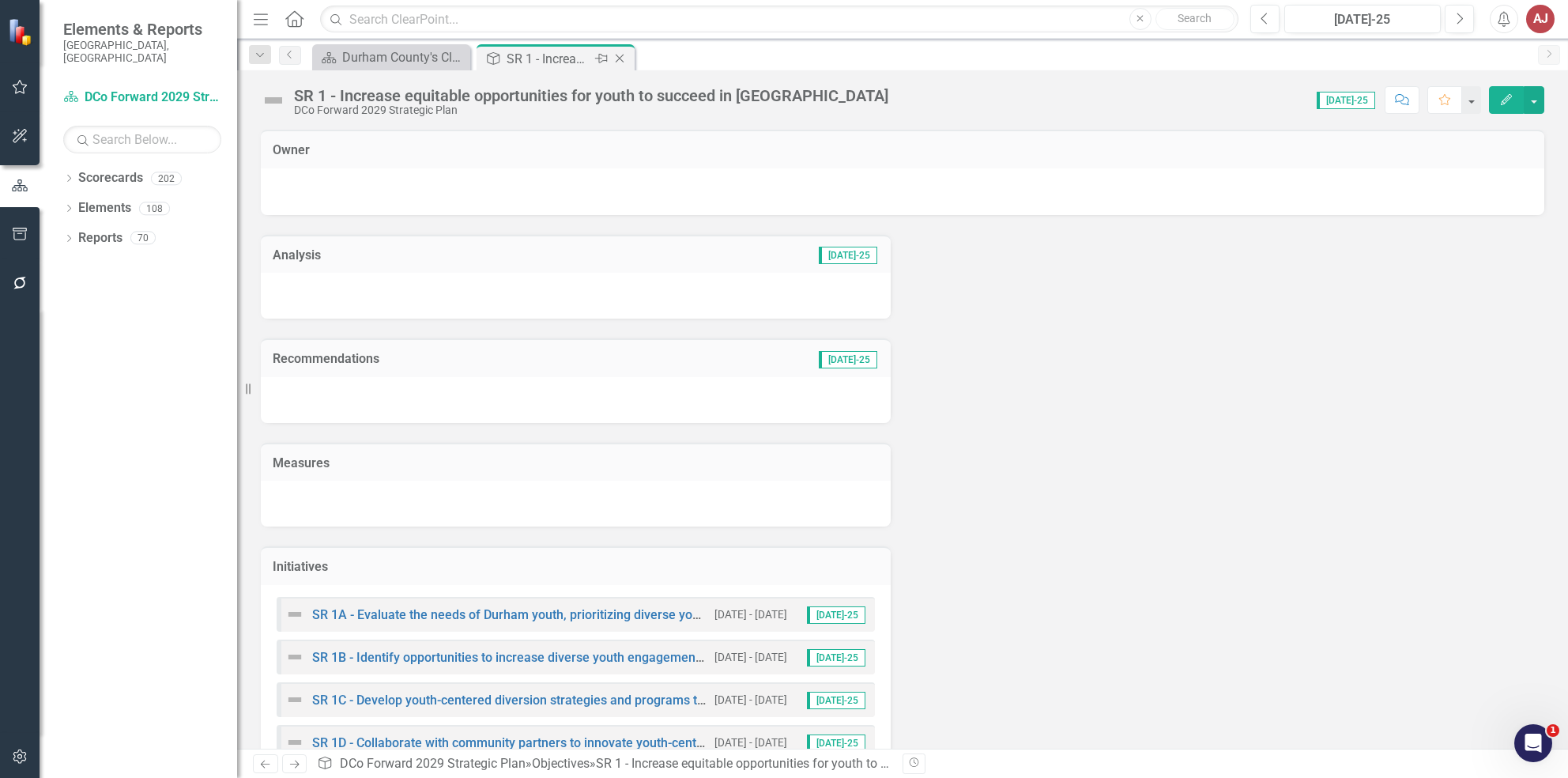
click at [629, 60] on div "Close" at bounding box center [621, 59] width 20 height 20
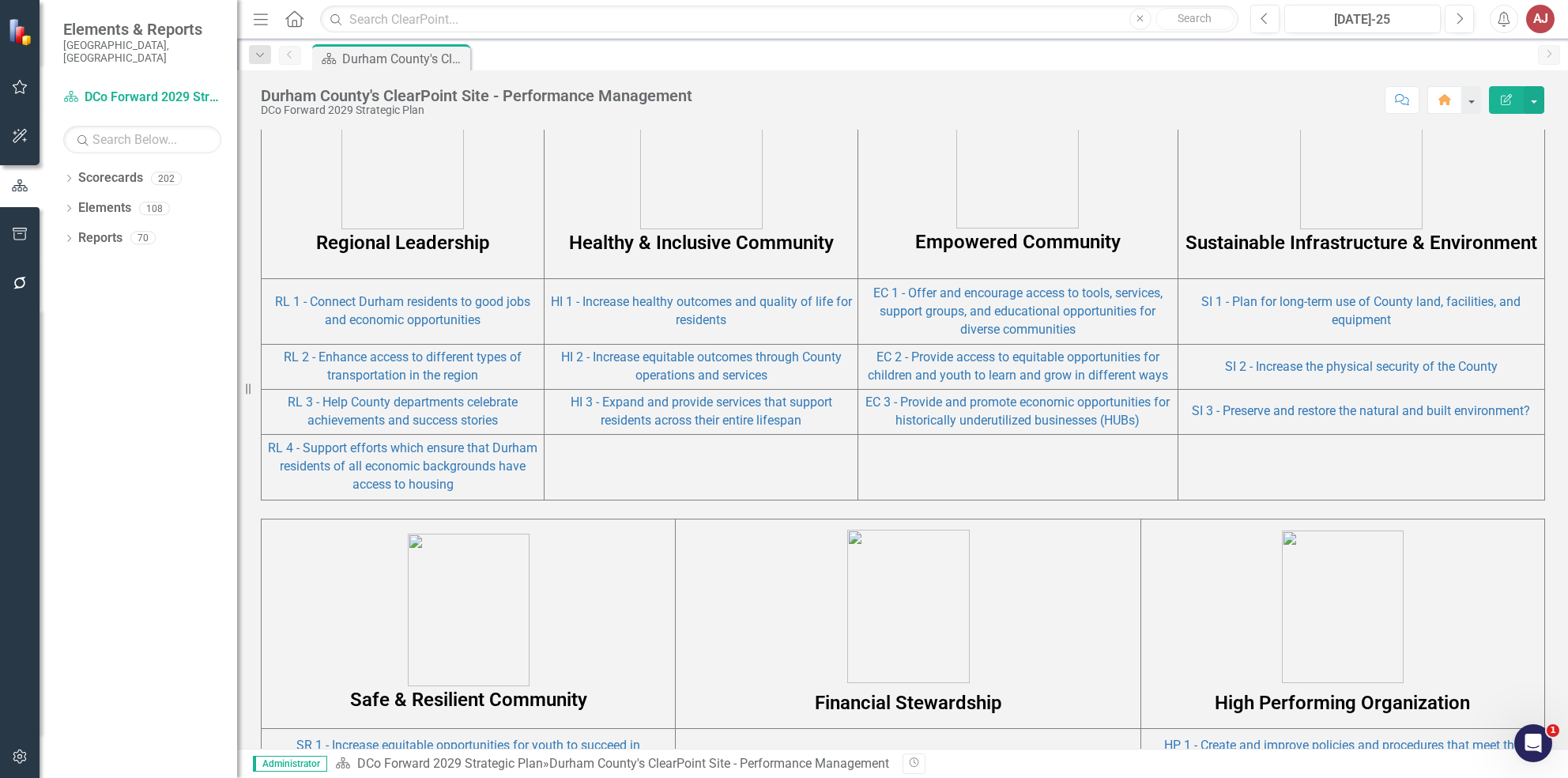
scroll to position [820, 0]
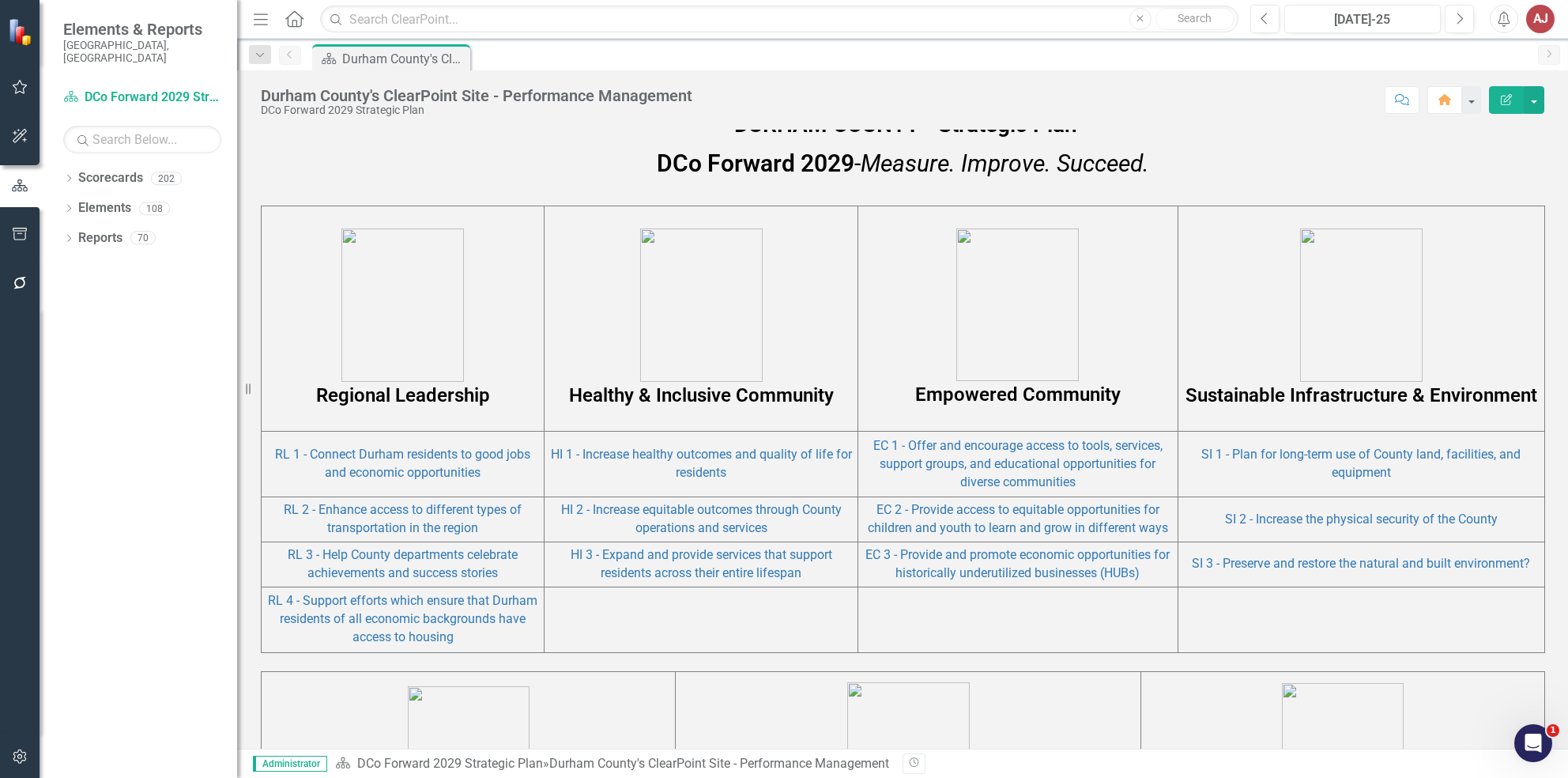
click at [415, 318] on img at bounding box center [403, 305] width 123 height 153
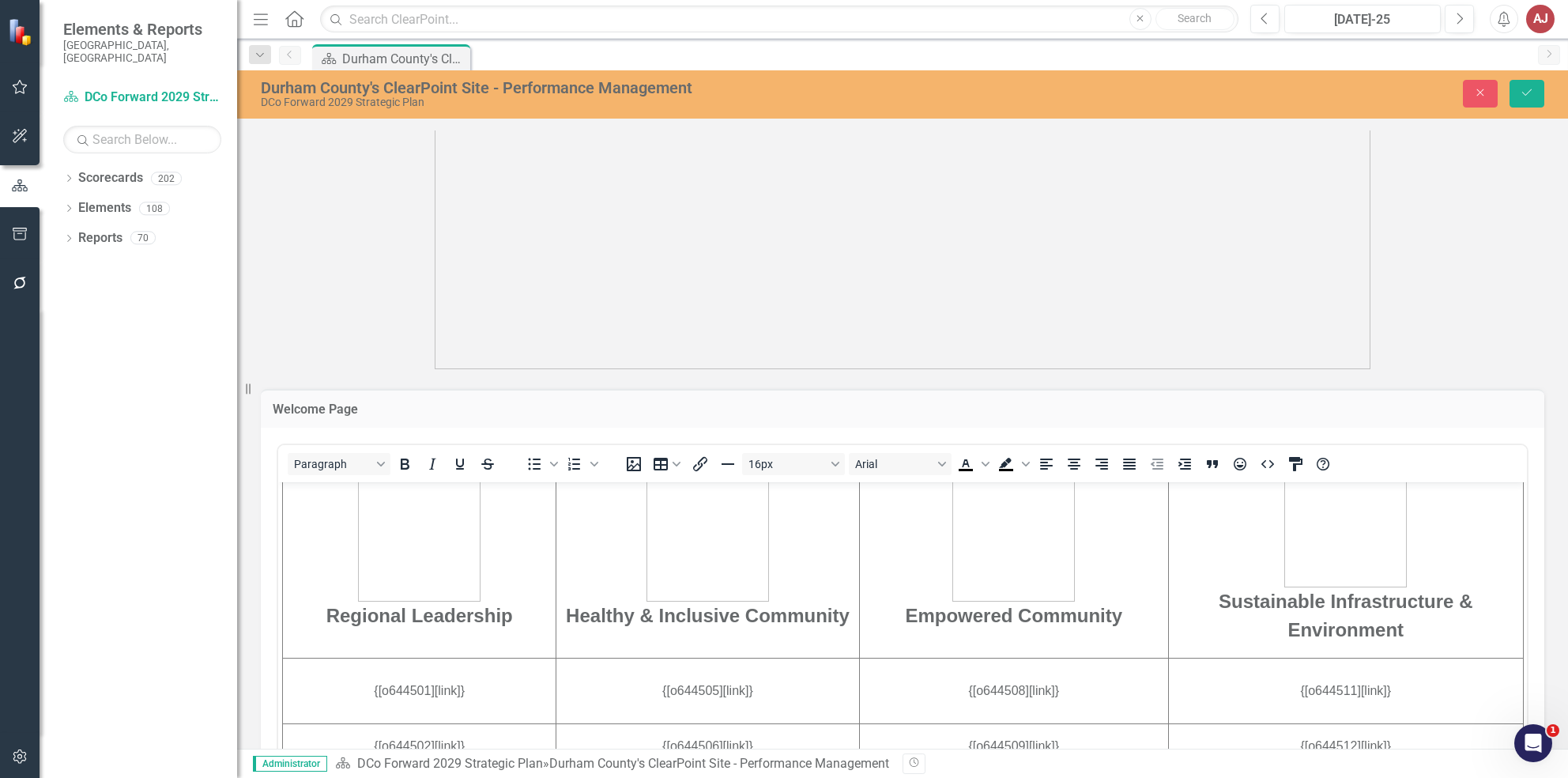
scroll to position [415, 0]
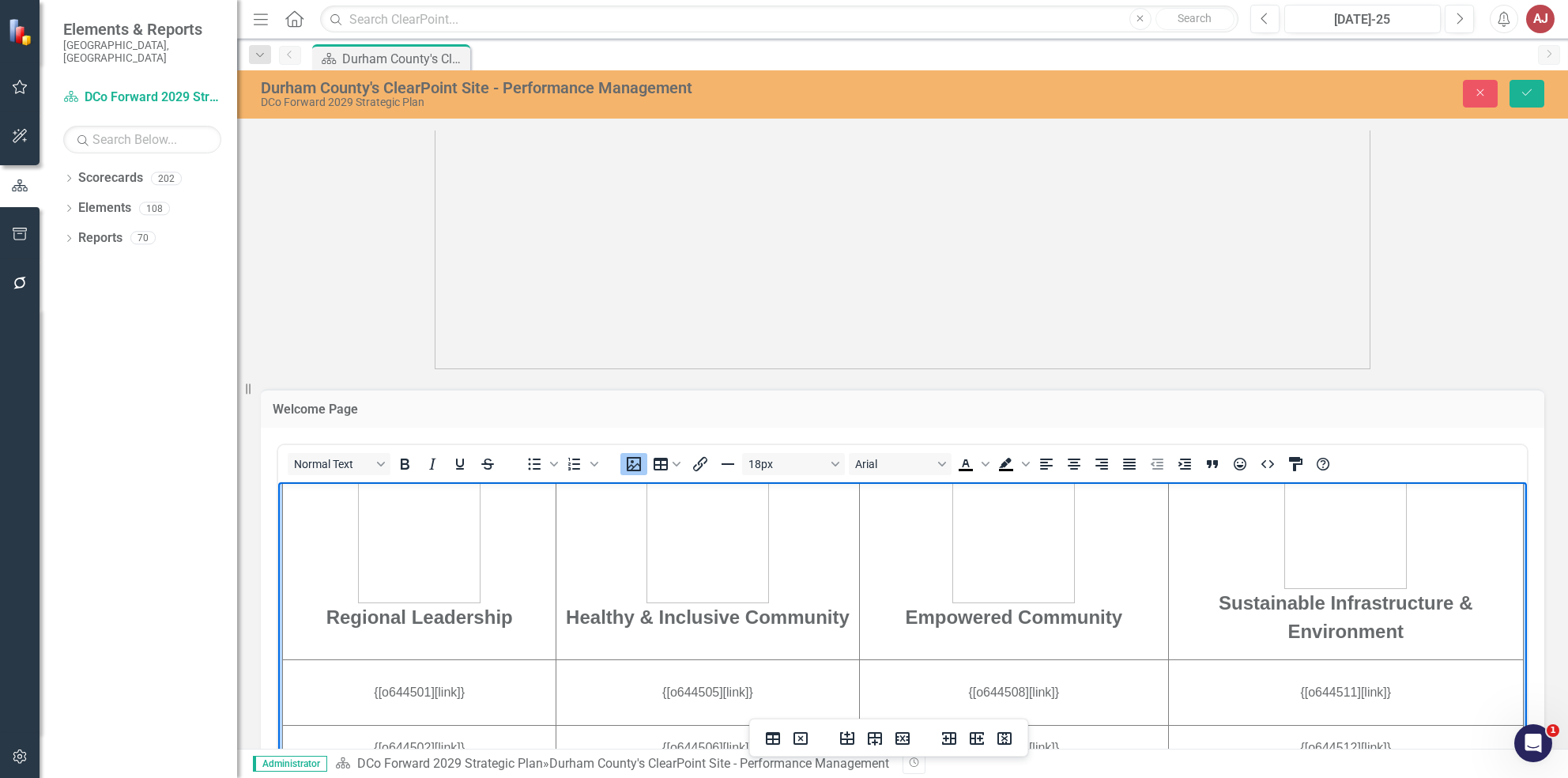
drag, startPoint x: 512, startPoint y: 621, endPoint x: 358, endPoint y: 548, distance: 170.4
click at [358, 548] on span "Regional Leadership" at bounding box center [419, 571] width 186 height 109
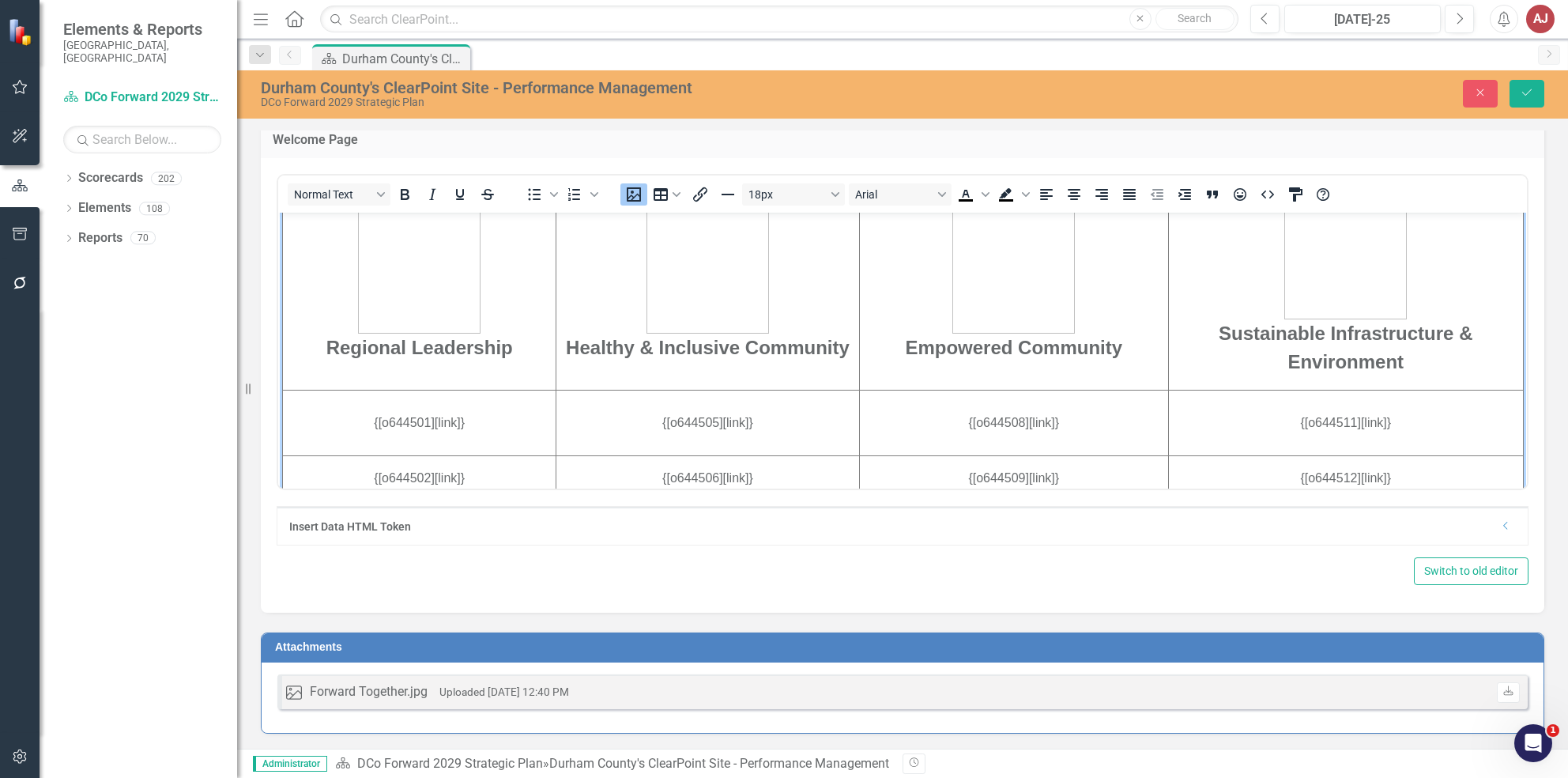
click at [1500, 528] on icon "Dropdown" at bounding box center [1506, 525] width 12 height 9
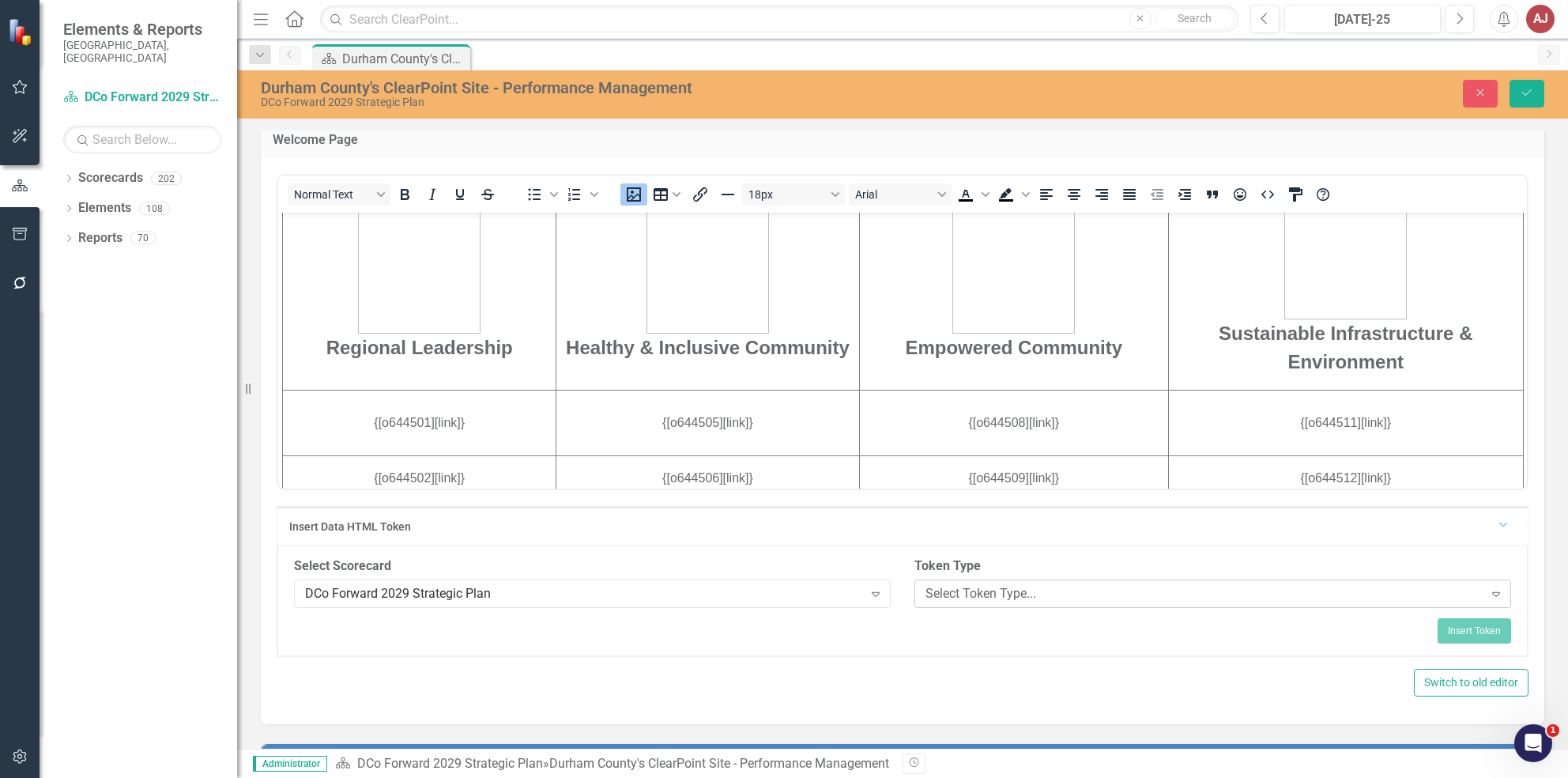
click at [970, 589] on div "Select Token Type..." at bounding box center [1205, 592] width 558 height 18
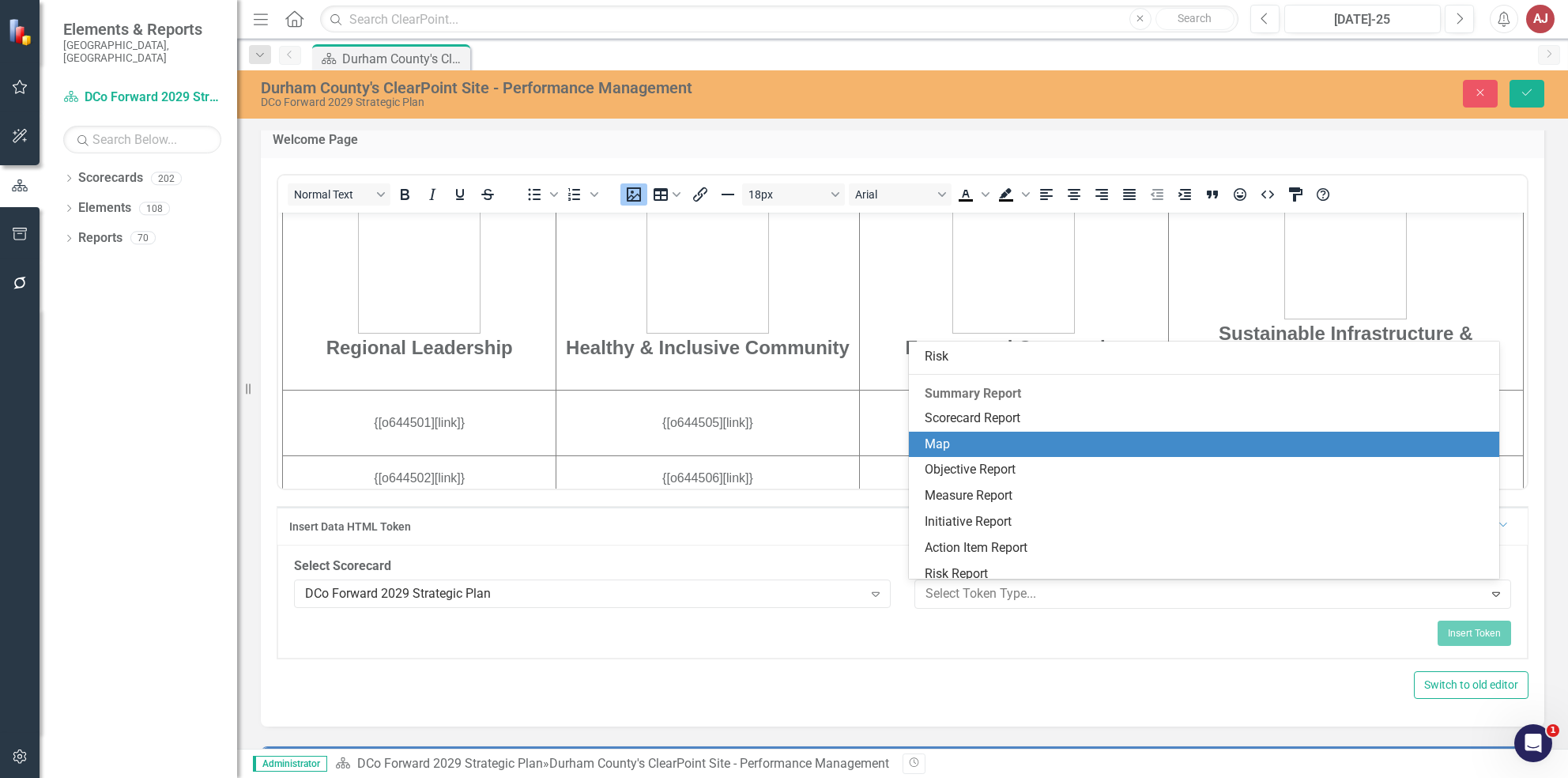
scroll to position [240, 0]
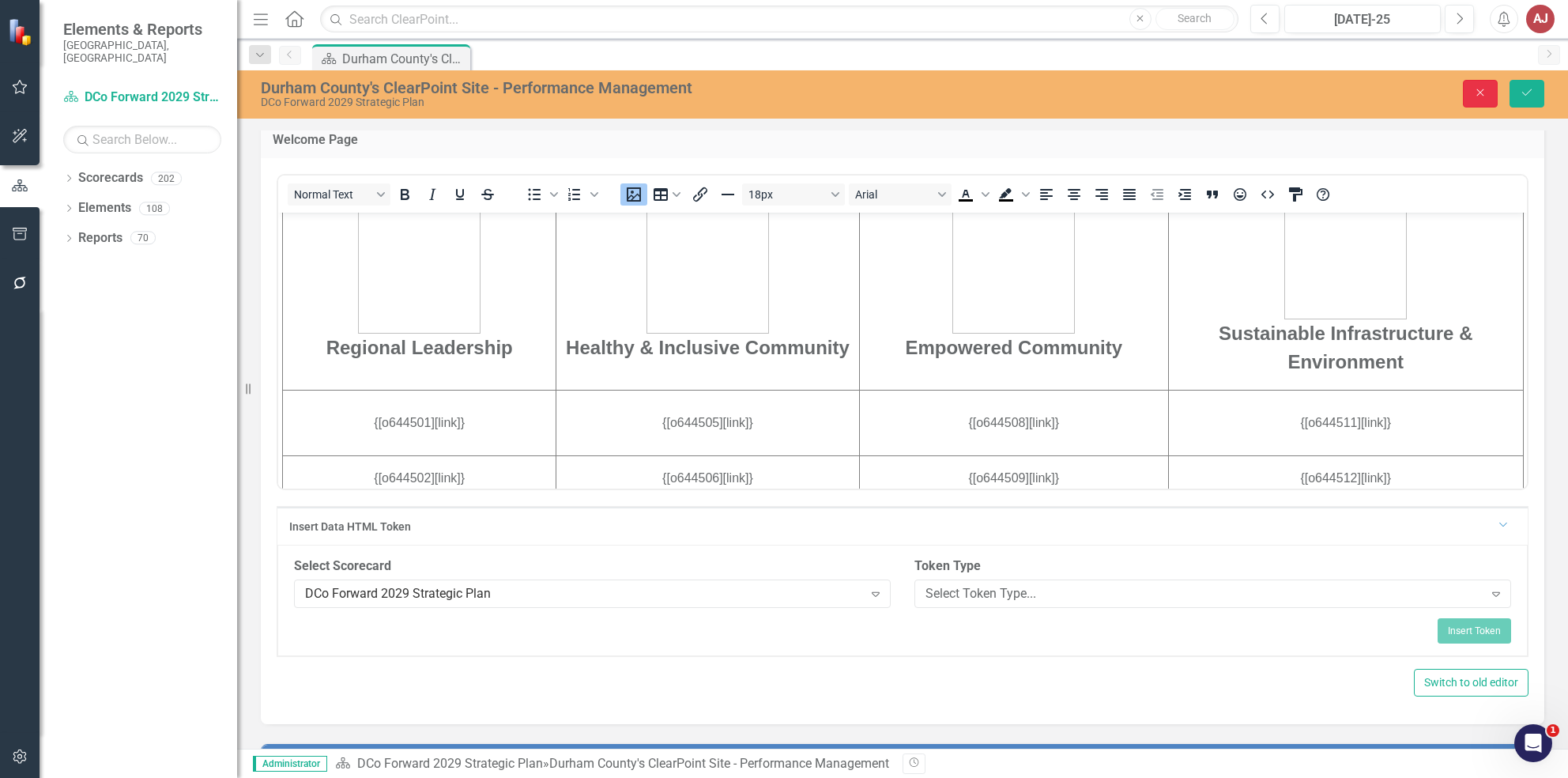
click at [1485, 83] on button "Close" at bounding box center [1480, 94] width 35 height 27
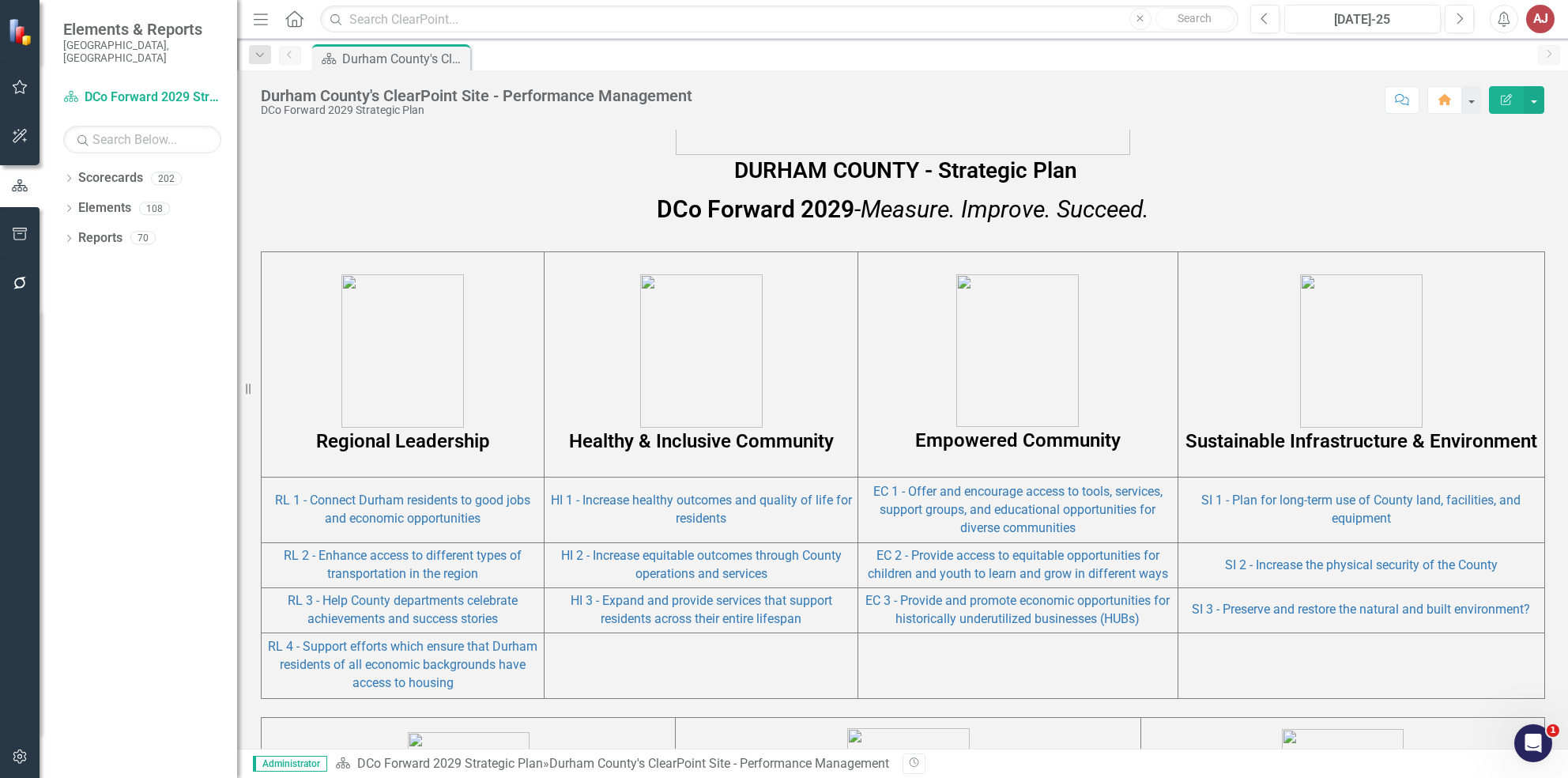
scroll to position [775, 0]
click at [491, 448] on p "Regional Leadership" at bounding box center [403, 363] width 274 height 180
click at [487, 443] on strong "Regional Leadership" at bounding box center [403, 440] width 174 height 22
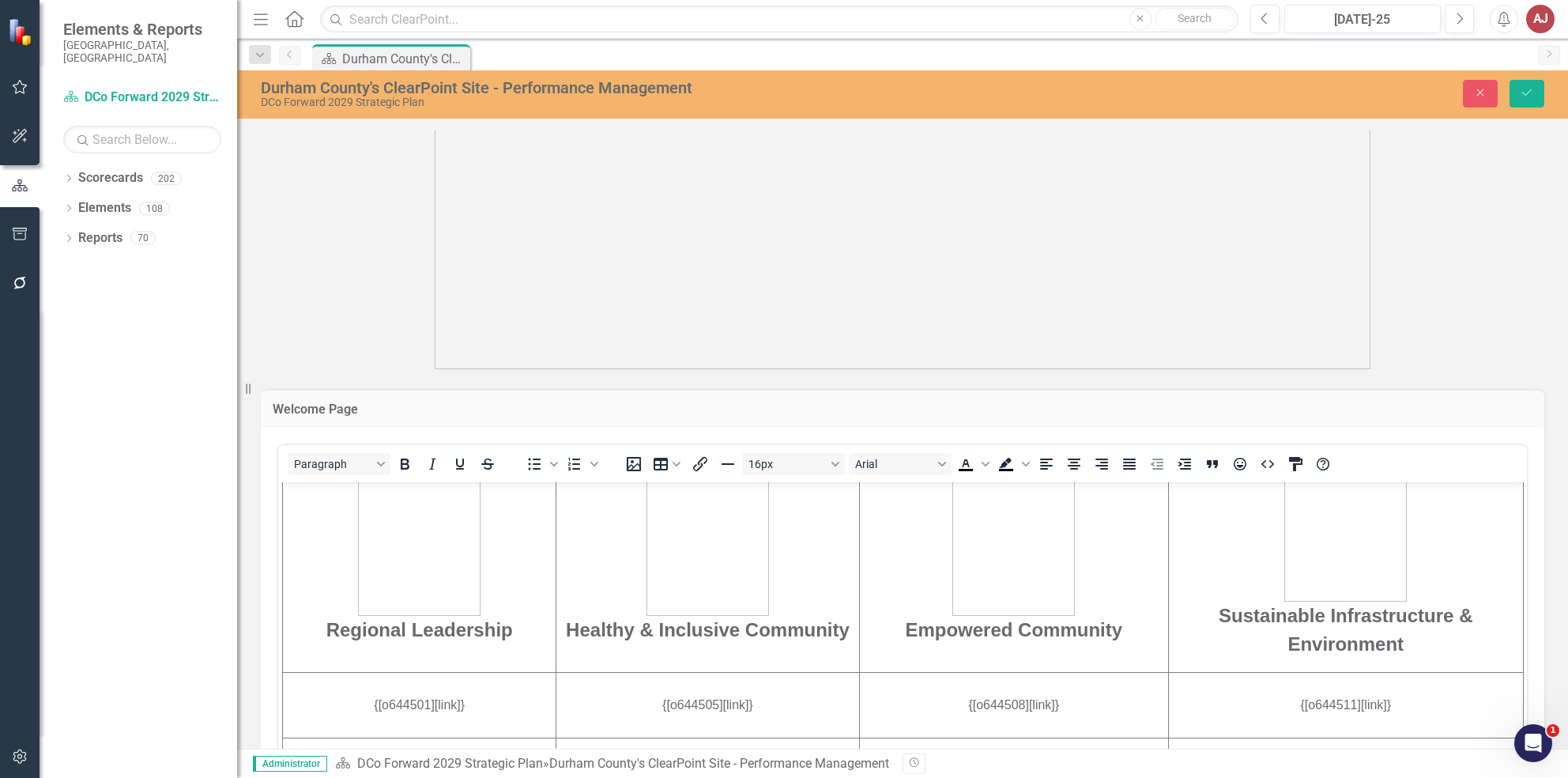
scroll to position [405, 0]
click at [539, 632] on p "Regional Leadership" at bounding box center [419, 550] width 271 height 182
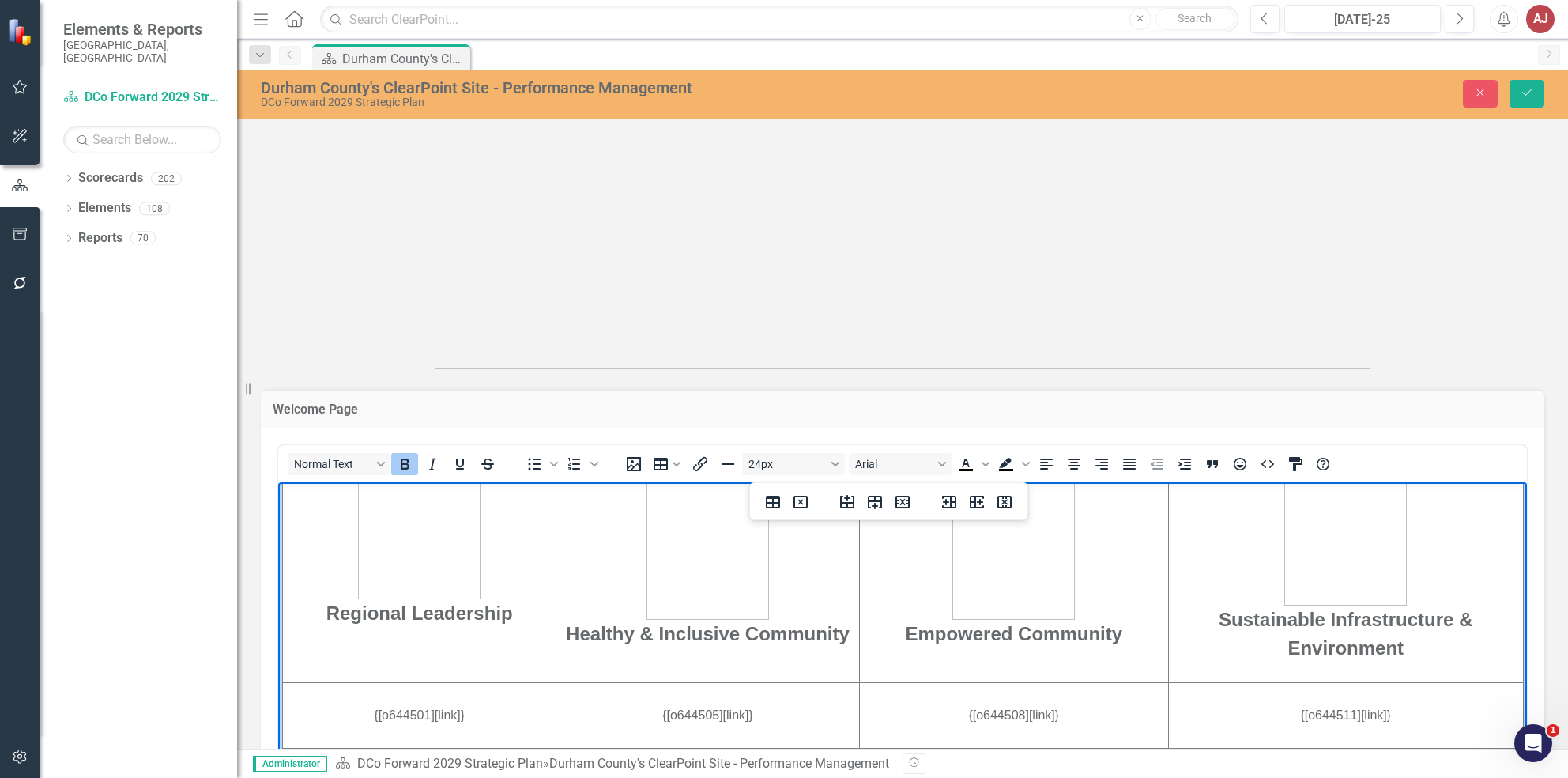
scroll to position [391, 0]
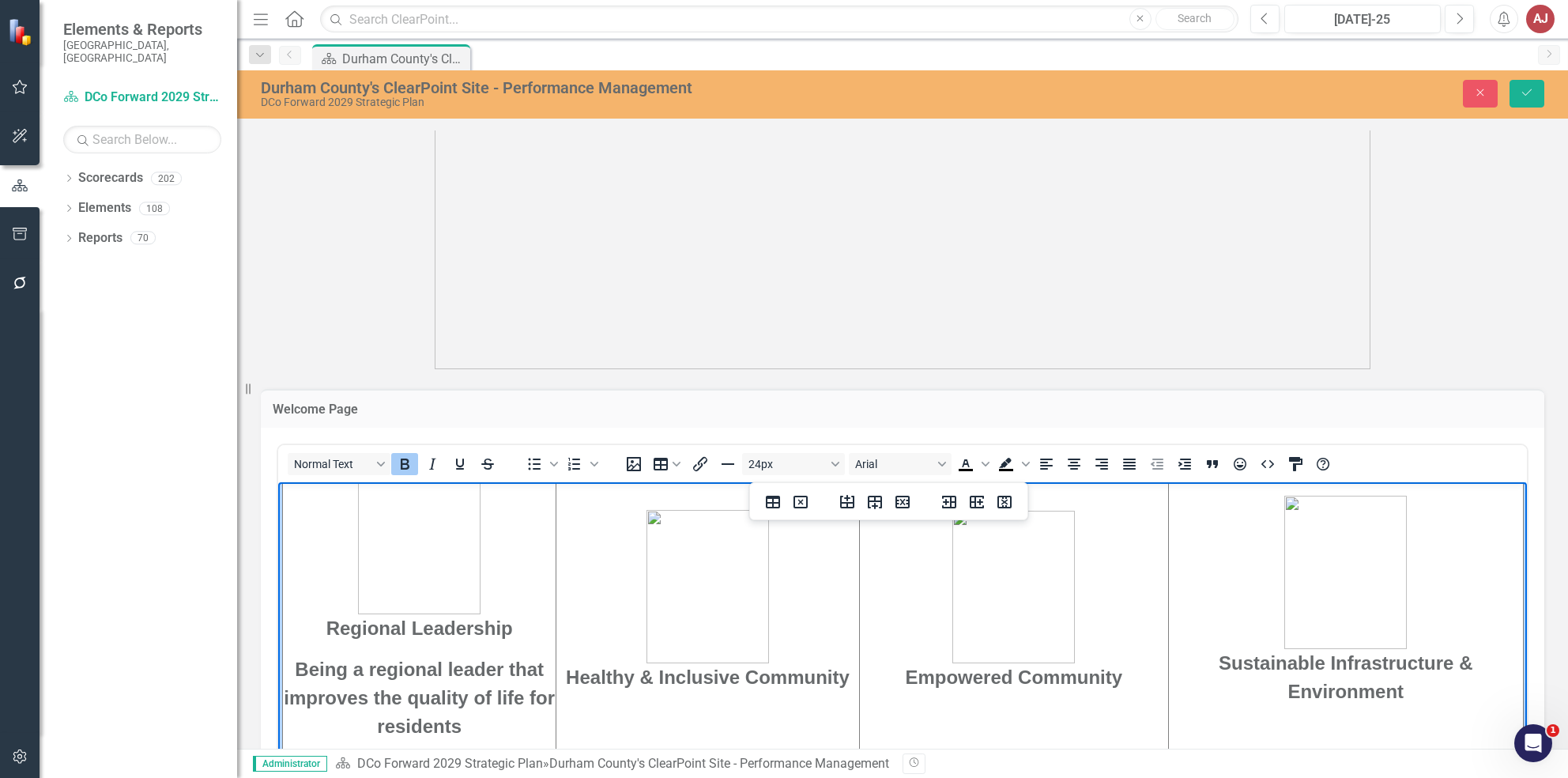
drag, startPoint x: 481, startPoint y: 725, endPoint x: 291, endPoint y: 683, distance: 194.6
click at [291, 683] on p "Being a regional leader that improves the quality of life for residents﻿" at bounding box center [419, 697] width 271 height 85
drag, startPoint x: 291, startPoint y: 670, endPoint x: 487, endPoint y: 714, distance: 200.9
click at [487, 714] on p "Being a regional leader that improves the quality of life for residents﻿" at bounding box center [419, 697] width 271 height 85
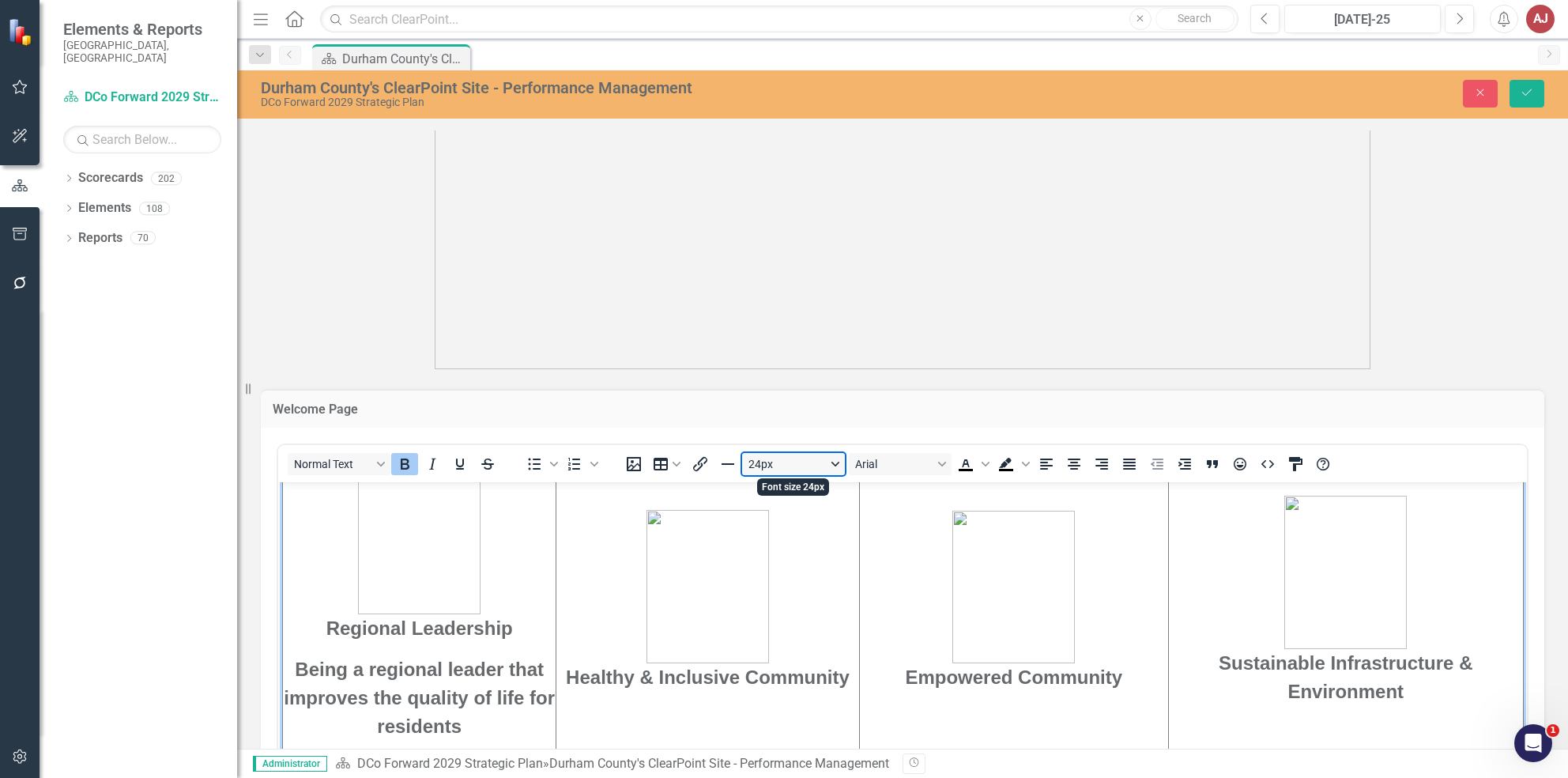
click at [802, 468] on button "24px" at bounding box center [793, 464] width 103 height 22
click at [806, 513] on div "10px" at bounding box center [786, 515] width 61 height 19
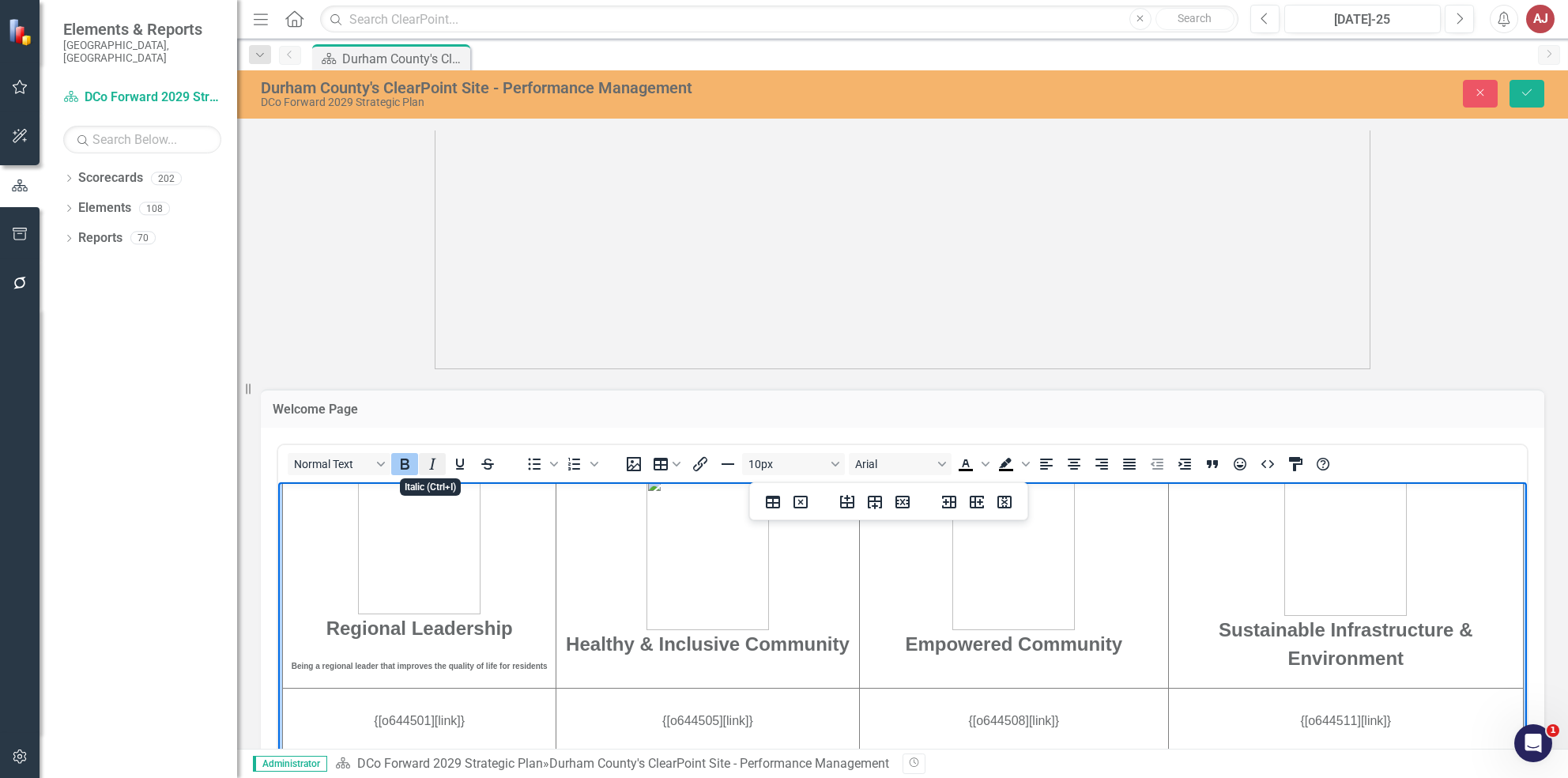
click at [433, 465] on icon "Italic" at bounding box center [432, 464] width 19 height 19
click at [615, 678] on td "Healthy & Inclusive Community" at bounding box center [708, 573] width 303 height 228
click at [735, 647] on strong "Healthy & Inclusive Community" at bounding box center [707, 643] width 283 height 21
click at [786, 647] on strong "Healthy Community" at bounding box center [707, 643] width 178 height 21
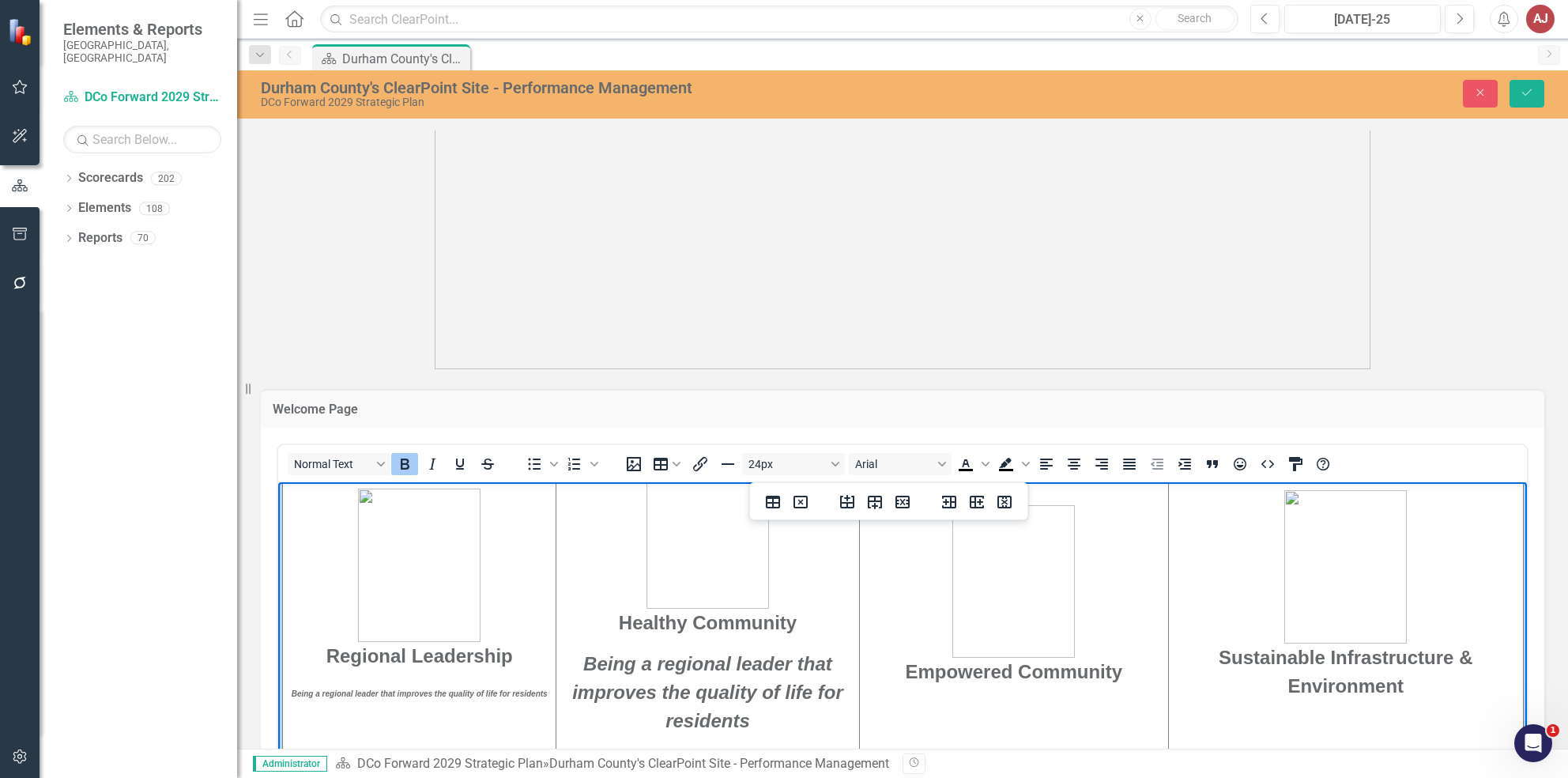
scroll to position [424, 0]
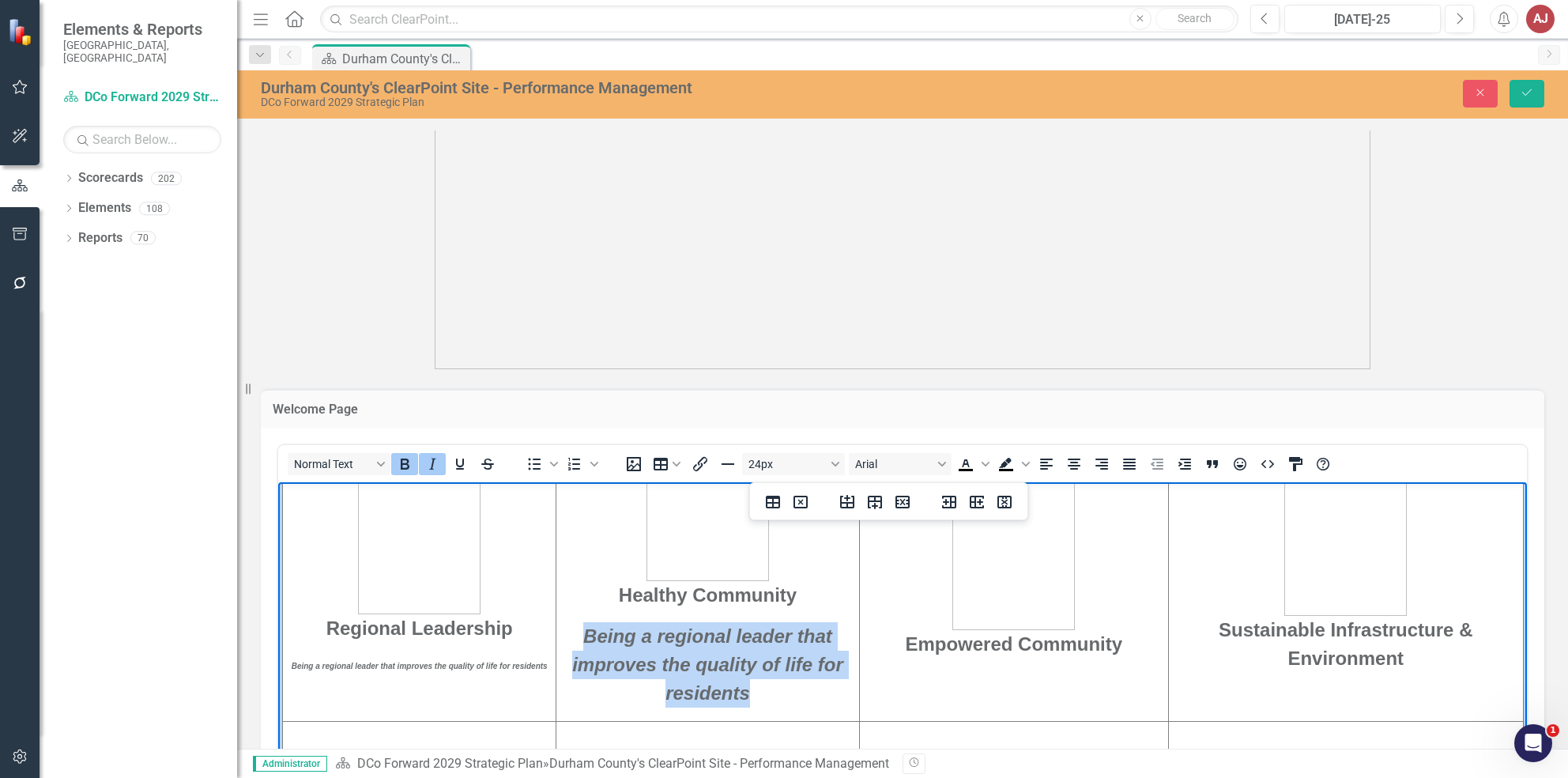
drag, startPoint x: 778, startPoint y: 705, endPoint x: 572, endPoint y: 632, distance: 218.6
click at [572, 632] on p "Being a regional leader that improves the quality of life for residents" at bounding box center [707, 664] width 300 height 85
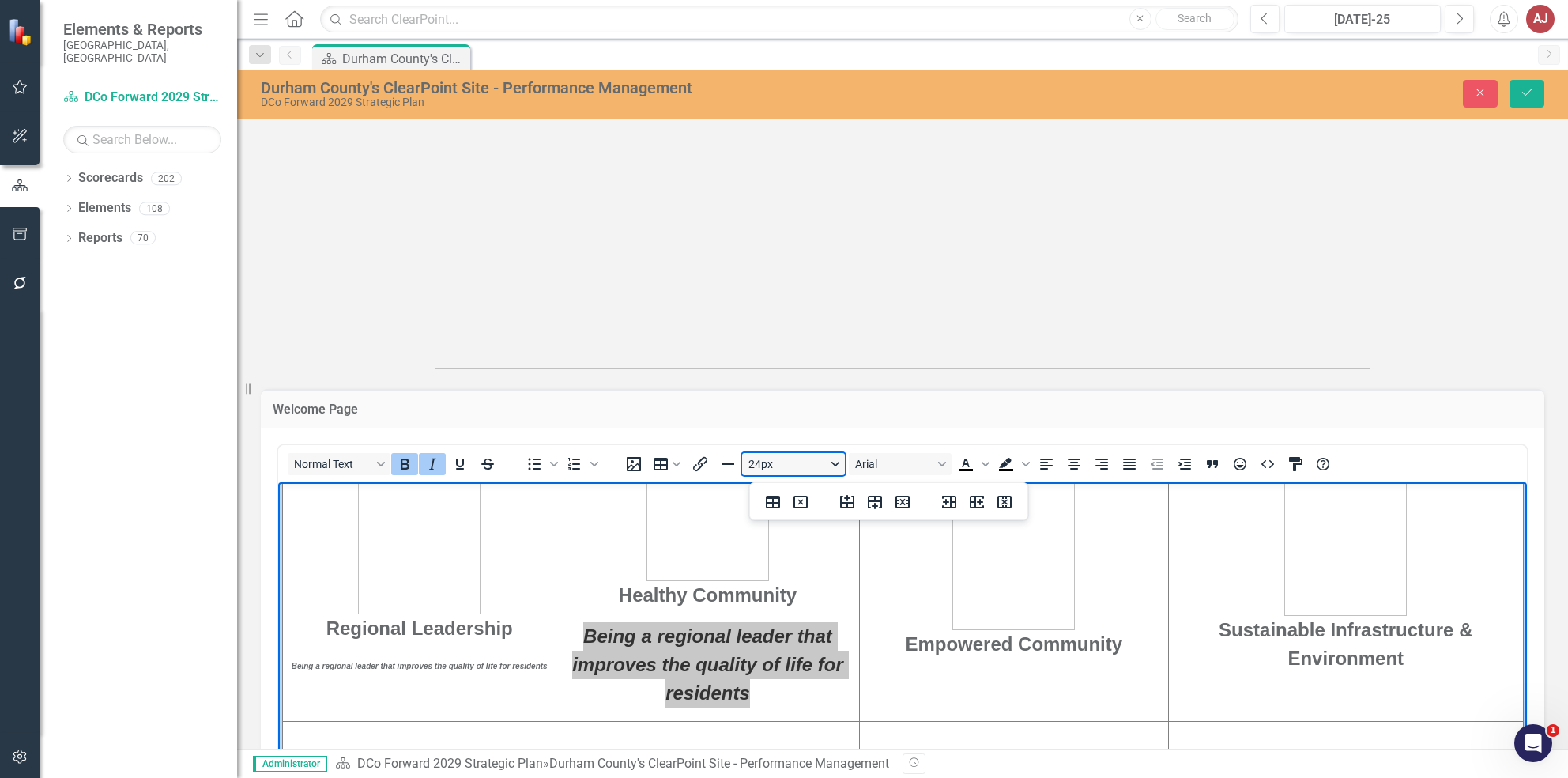
click at [781, 455] on button "24px" at bounding box center [793, 464] width 103 height 22
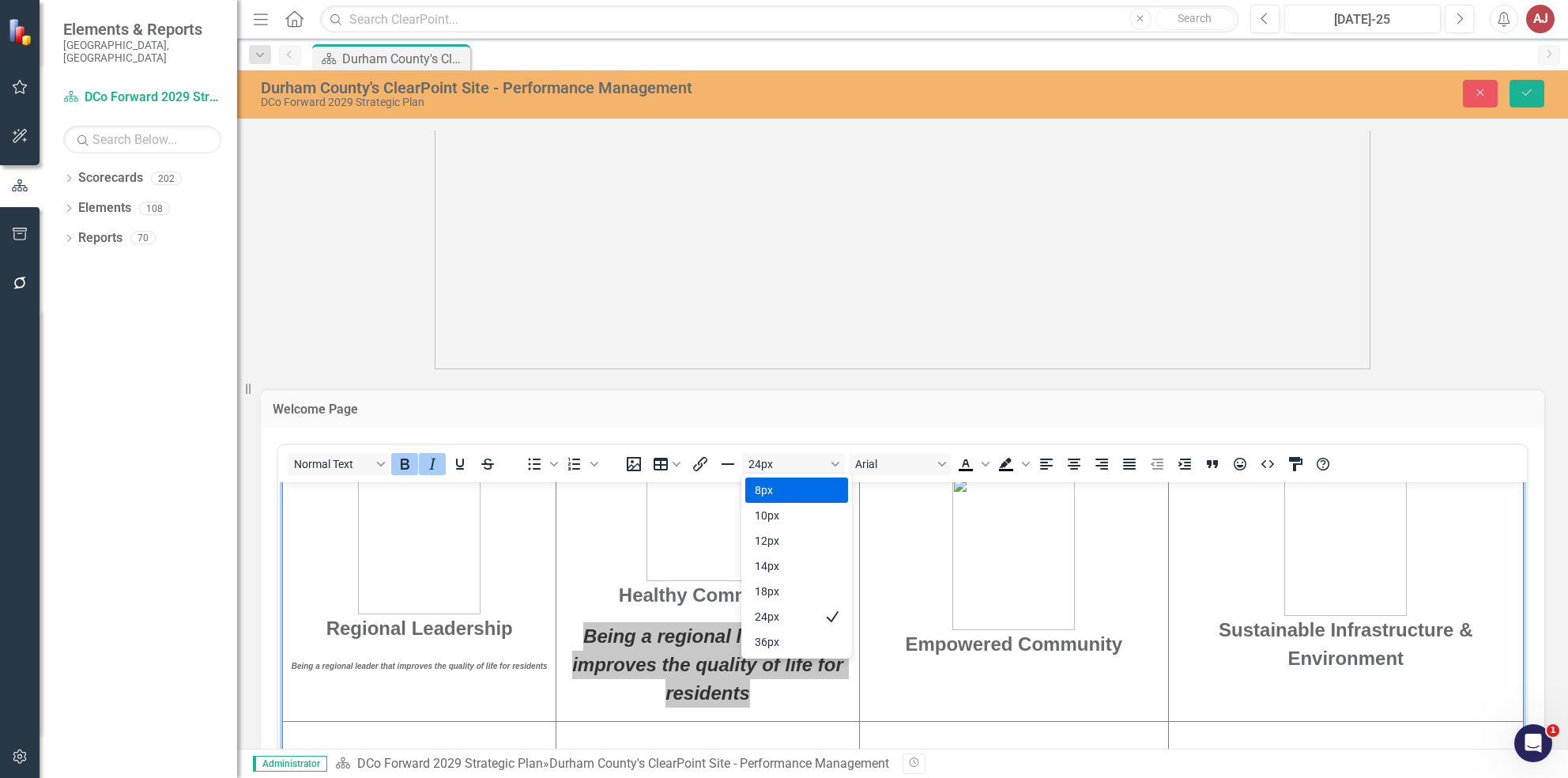
click at [780, 498] on div "8px" at bounding box center [786, 490] width 61 height 19
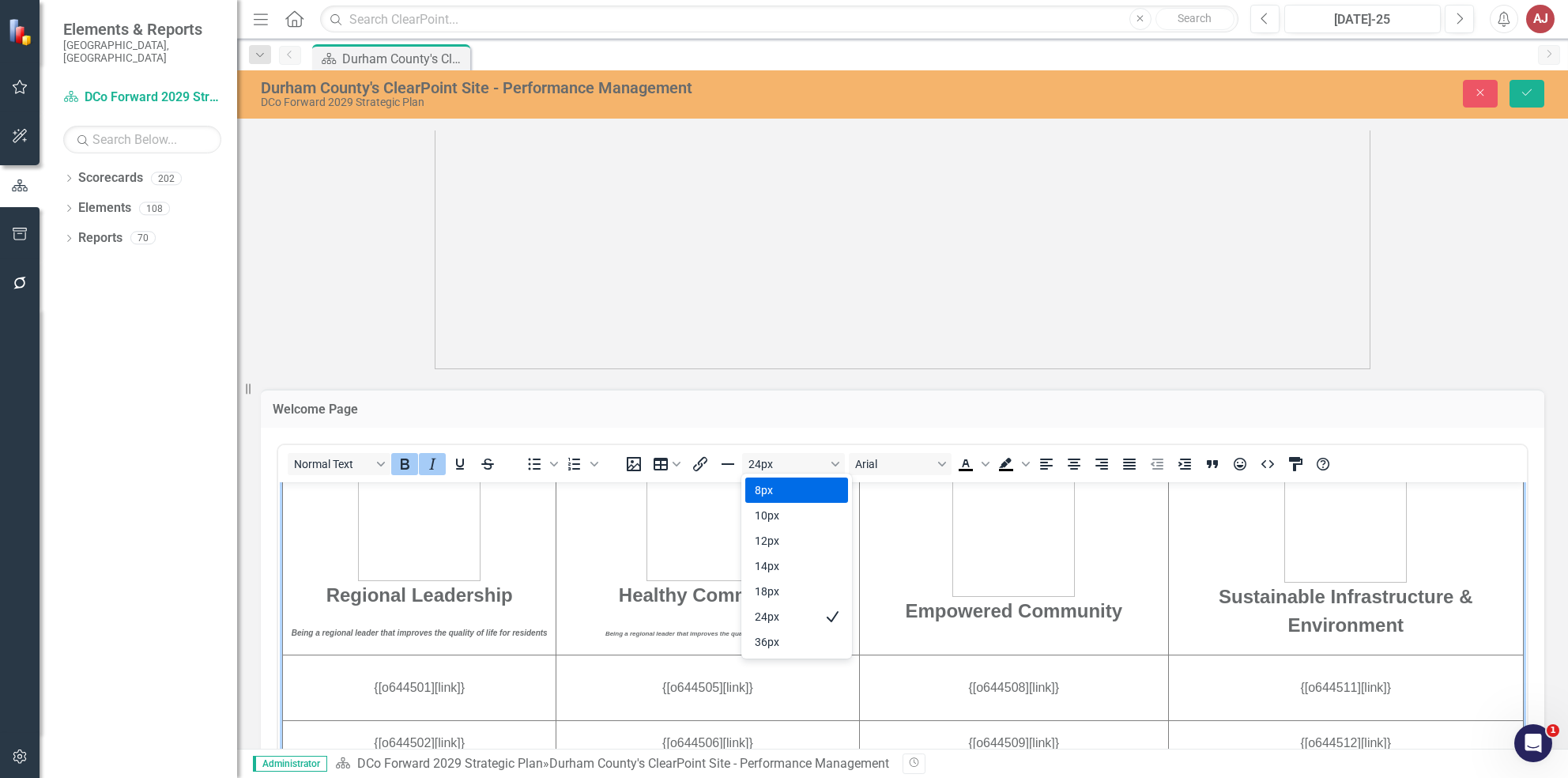
scroll to position [391, 0]
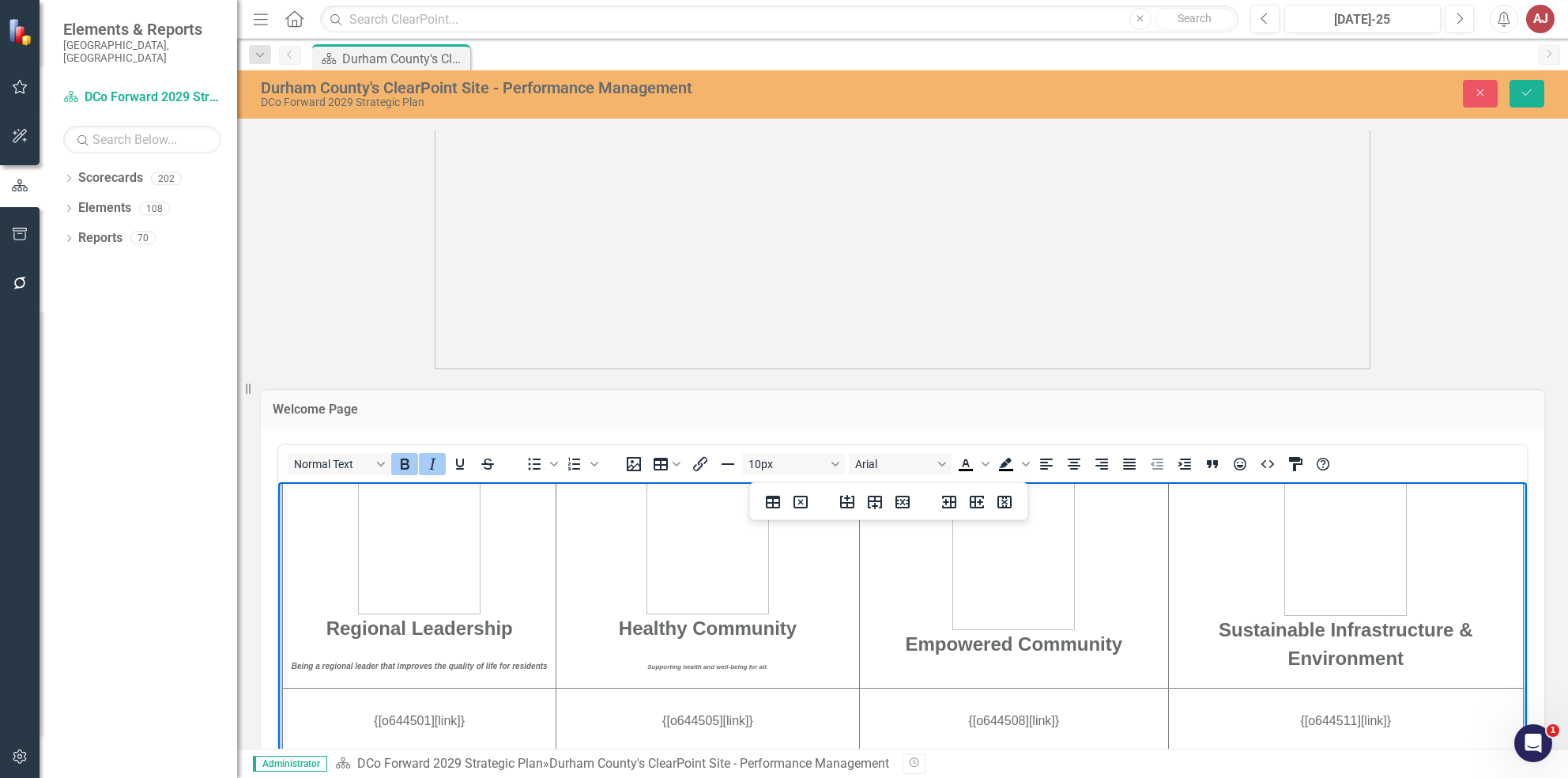
click at [543, 669] on strong "Being a regional leader that improves the quality of life for residents﻿" at bounding box center [420, 665] width 256 height 9
click at [997, 673] on td "Empowered Community" at bounding box center [1013, 573] width 309 height 228
click at [1114, 644] on p "Empowered Community" at bounding box center [1014, 567] width 306 height 181
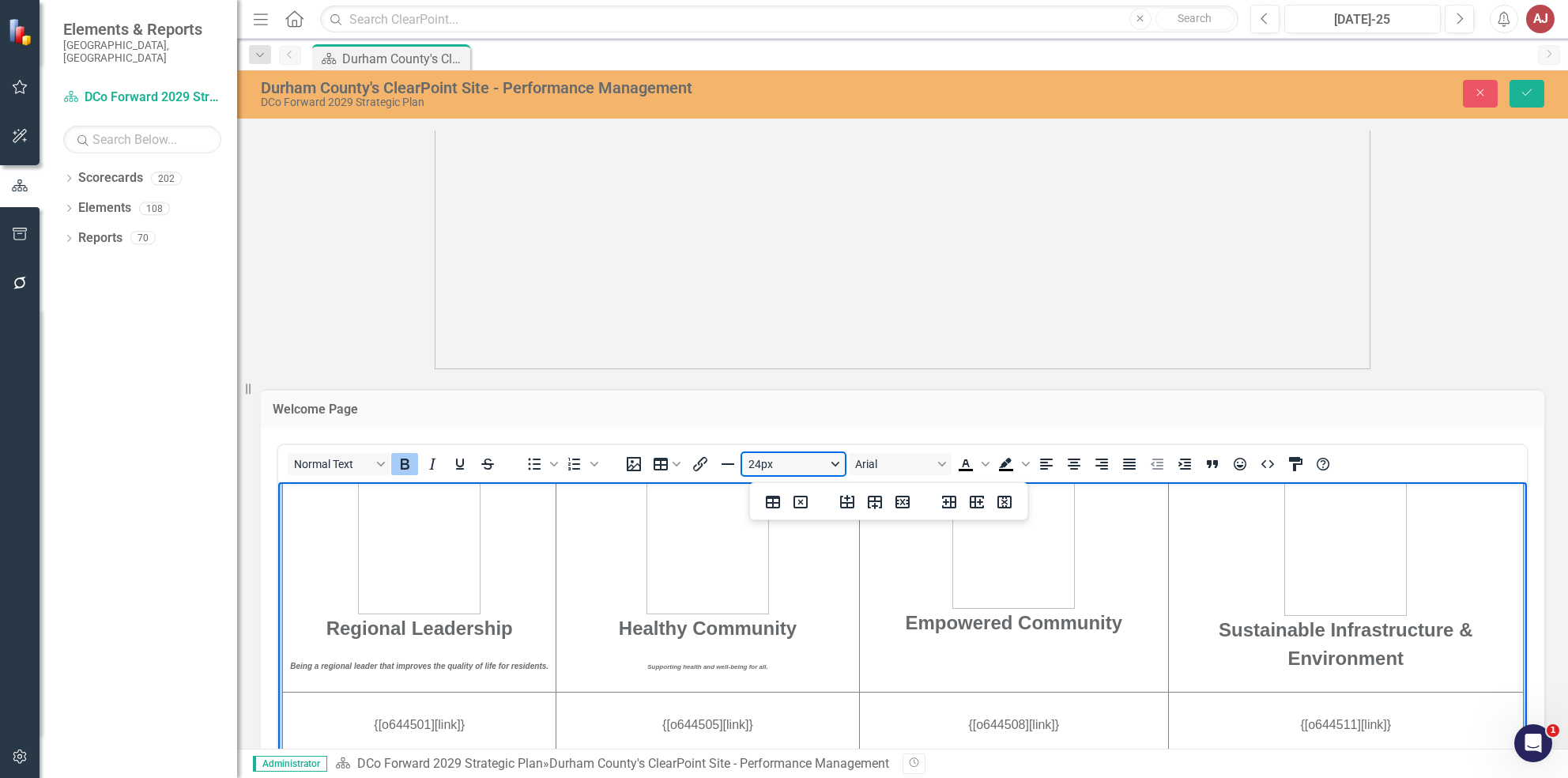
click at [790, 460] on button "24px" at bounding box center [793, 464] width 103 height 22
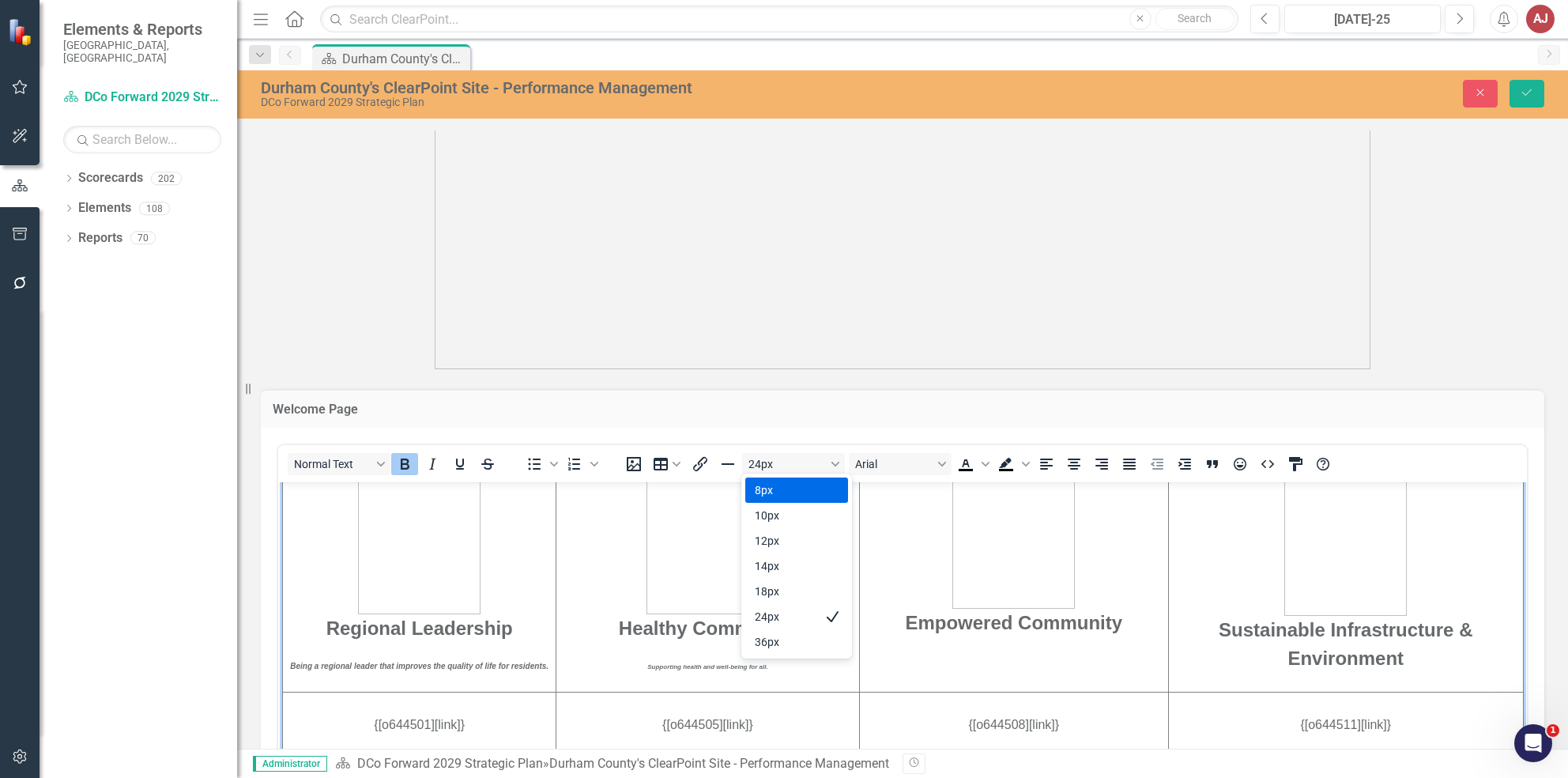
click at [790, 488] on div "8px" at bounding box center [786, 490] width 61 height 19
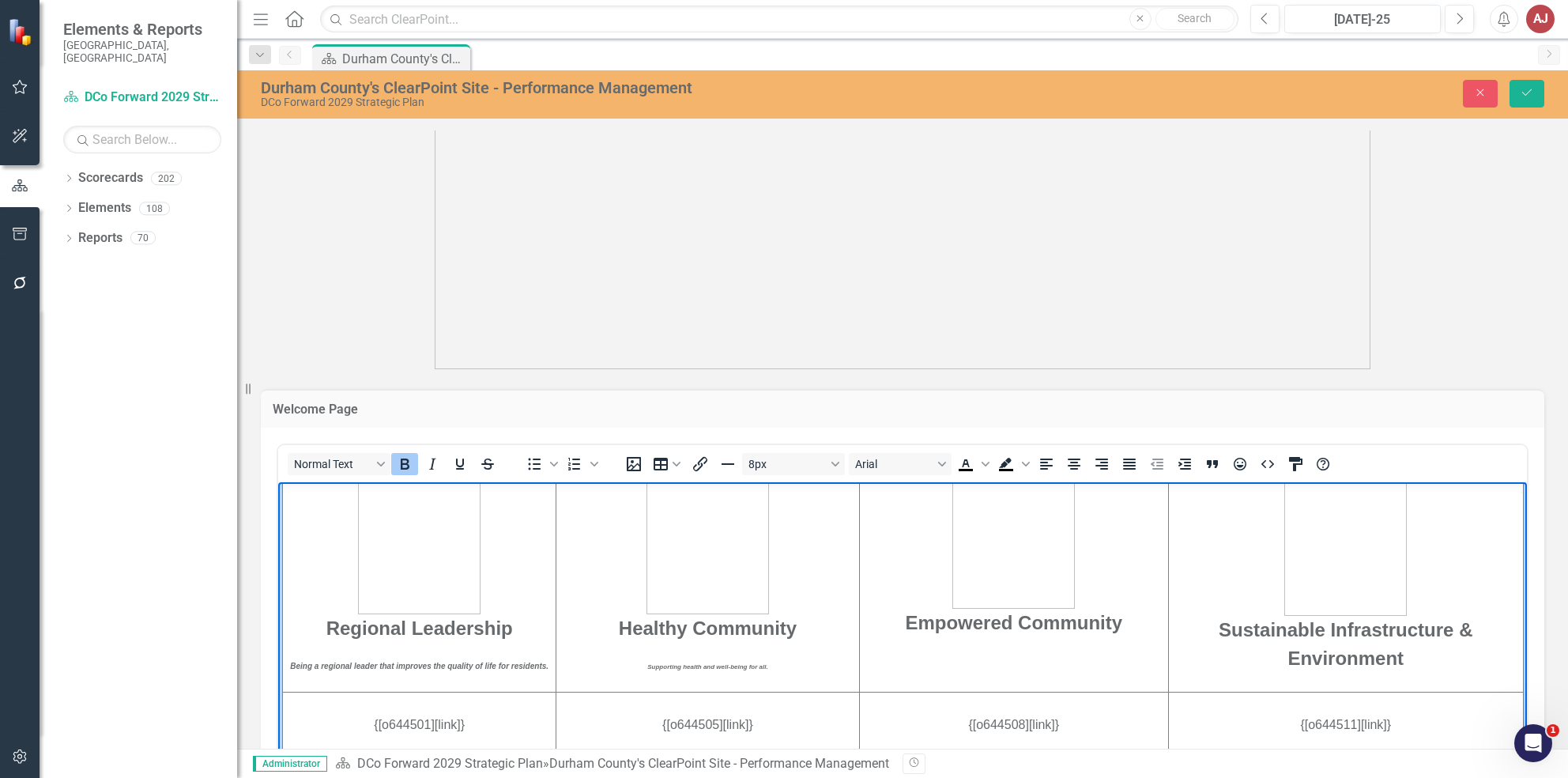
scroll to position [391, 0]
click at [1016, 675] on td "Empowered Community ﻿" at bounding box center [1013, 573] width 309 height 228
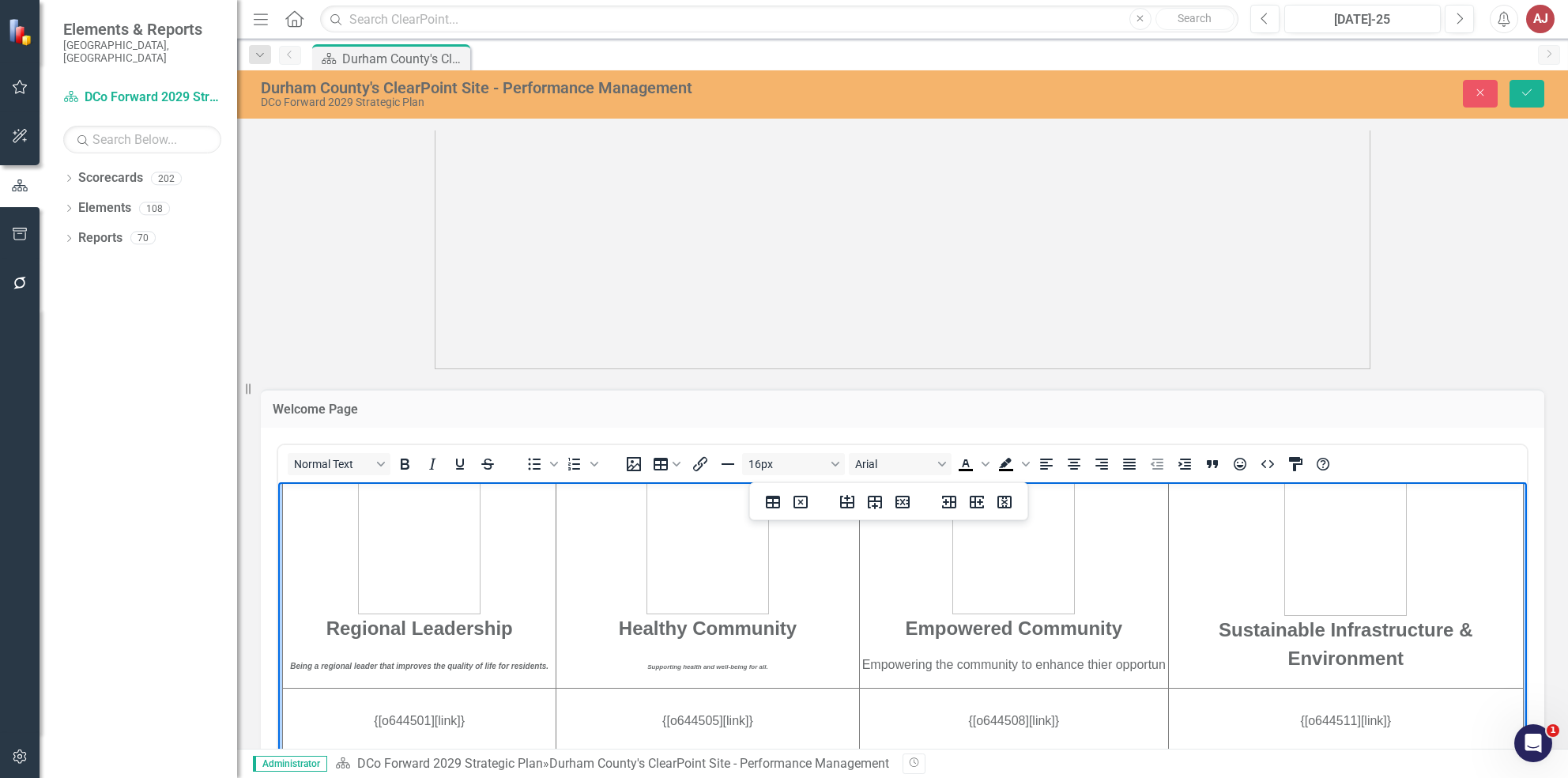
scroll to position [400, 0]
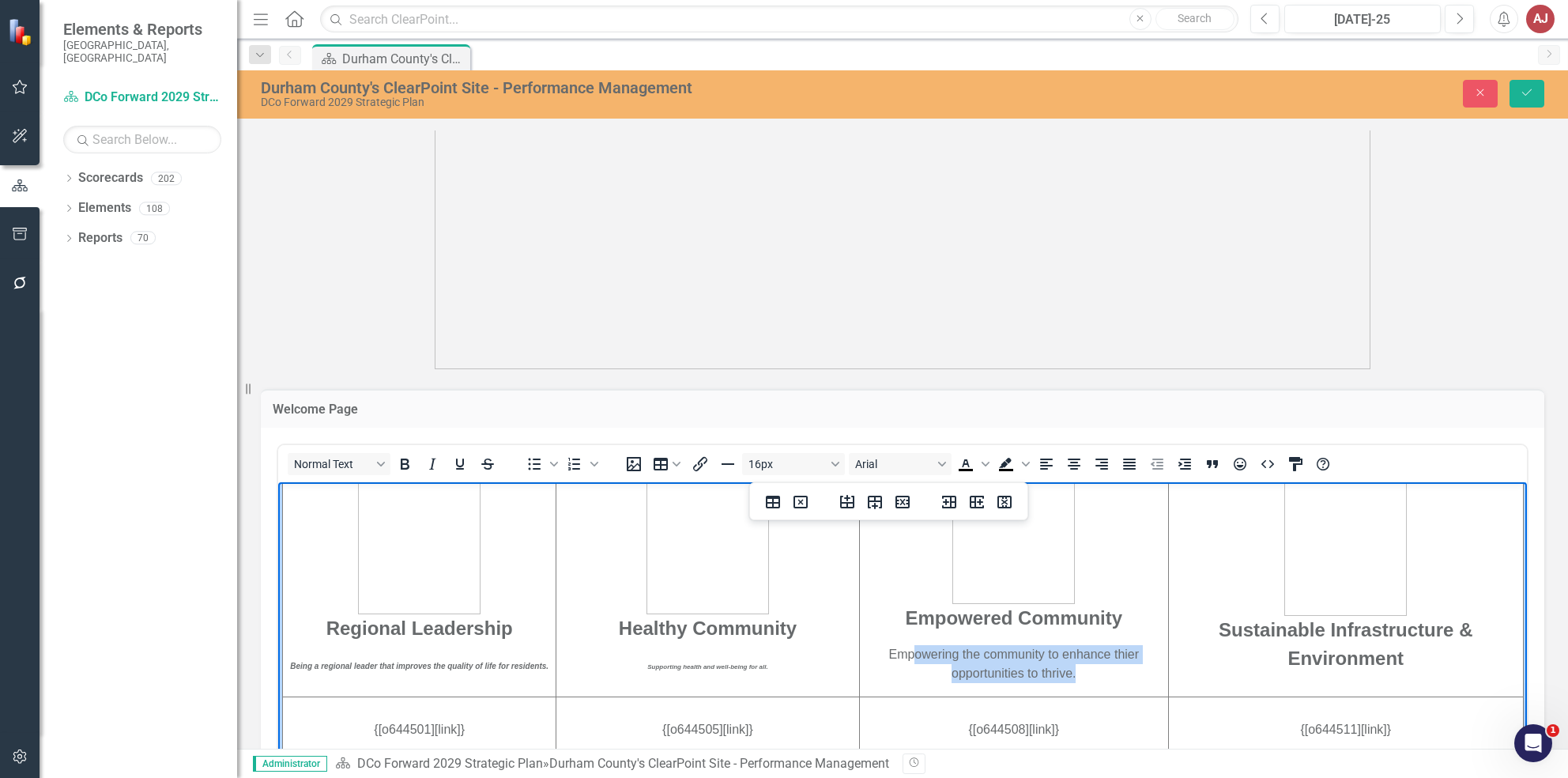
drag, startPoint x: 1067, startPoint y: 674, endPoint x: 900, endPoint y: 657, distance: 167.9
click at [900, 657] on p "Empowering the community to enhance thier opportunities to thrive." at bounding box center [1014, 663] width 306 height 38
drag, startPoint x: 1085, startPoint y: 672, endPoint x: 850, endPoint y: 657, distance: 235.5
click at [861, 657] on p "Empowering the community to enhance their opportunities to thrive." at bounding box center [1014, 663] width 306 height 38
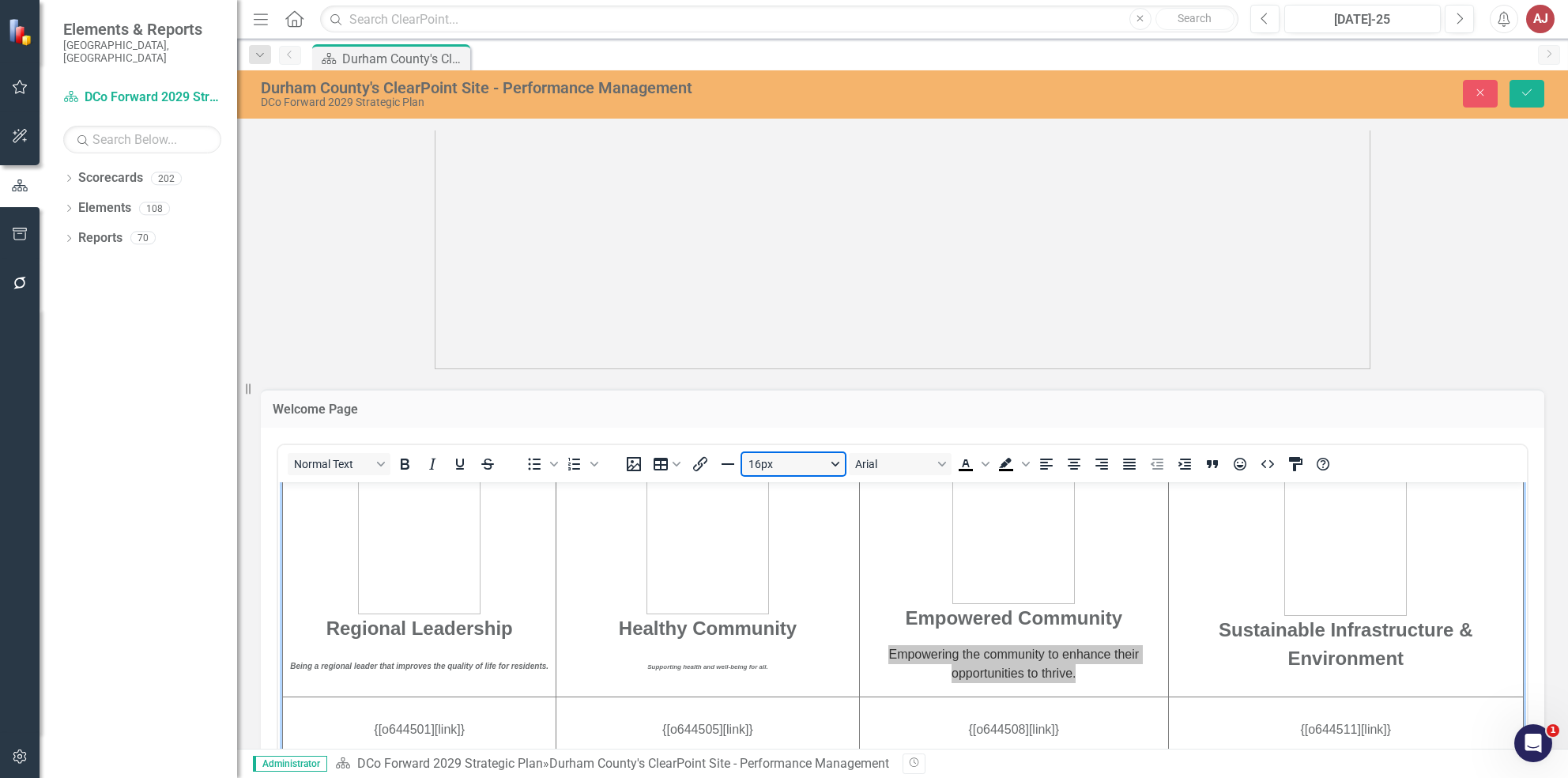
click at [815, 465] on button "16px" at bounding box center [793, 464] width 103 height 22
click at [814, 485] on div "8px" at bounding box center [786, 490] width 61 height 19
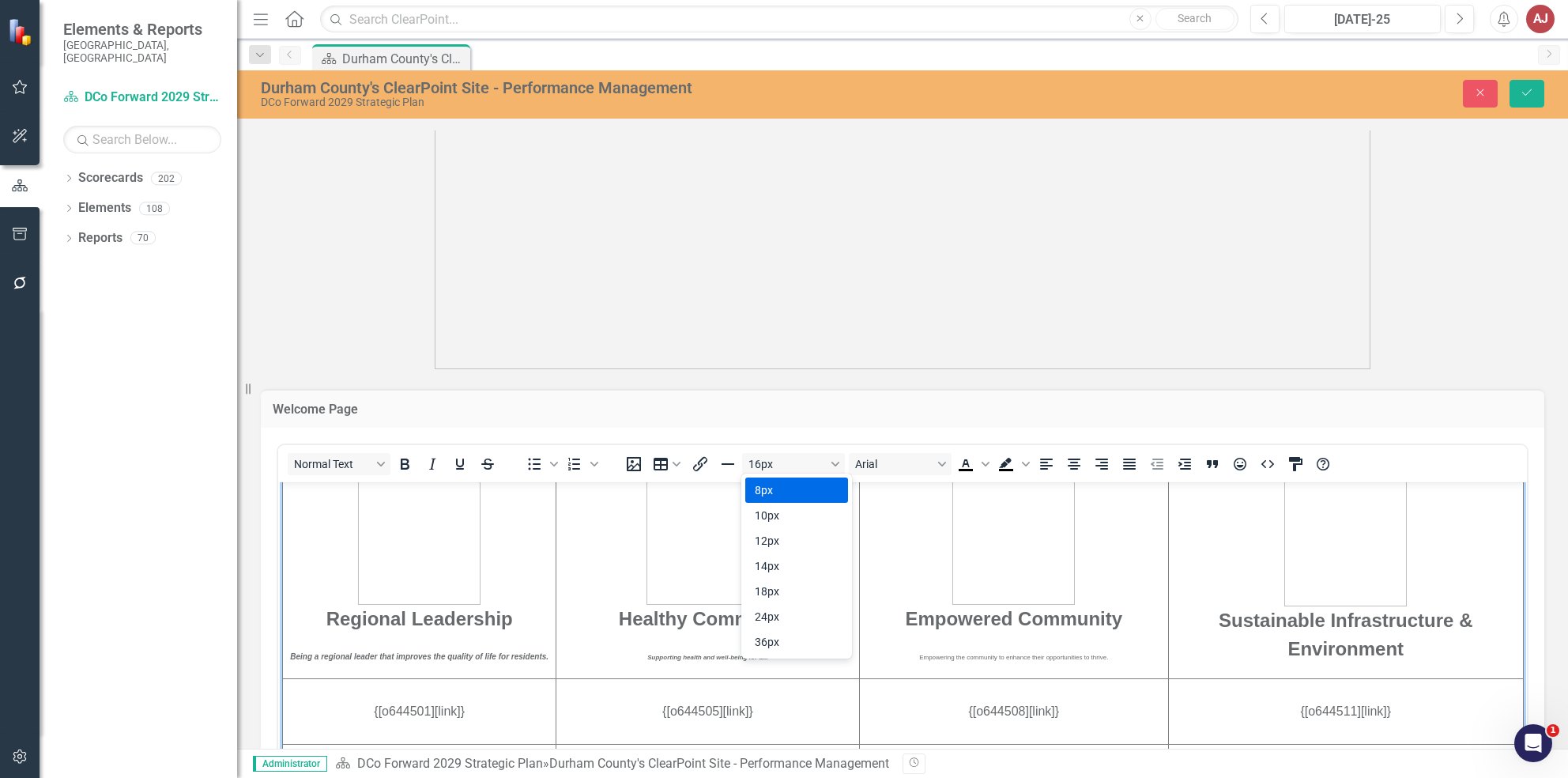
scroll to position [391, 0]
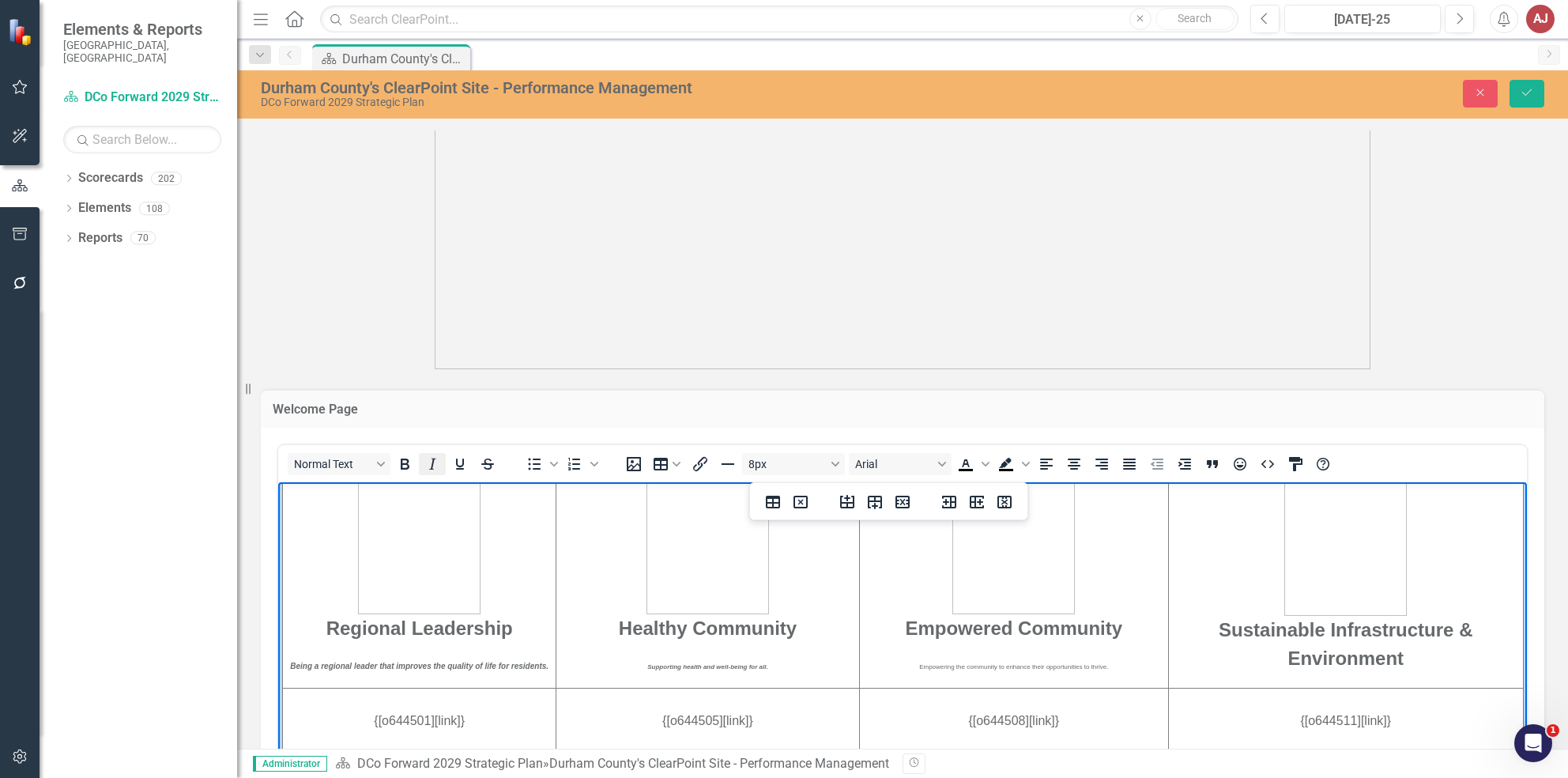
click at [435, 466] on icon "Italic" at bounding box center [432, 464] width 19 height 19
click at [693, 669] on em "Supporting health and well-being for all." at bounding box center [707, 666] width 120 height 7
click at [471, 663] on strong "Being a regional leader that improves the quality of life for residents.﻿" at bounding box center [420, 665] width 259 height 9
click at [1020, 667] on span "Empowering the community to enhance their opportunities to thrive." at bounding box center [1014, 666] width 189 height 7
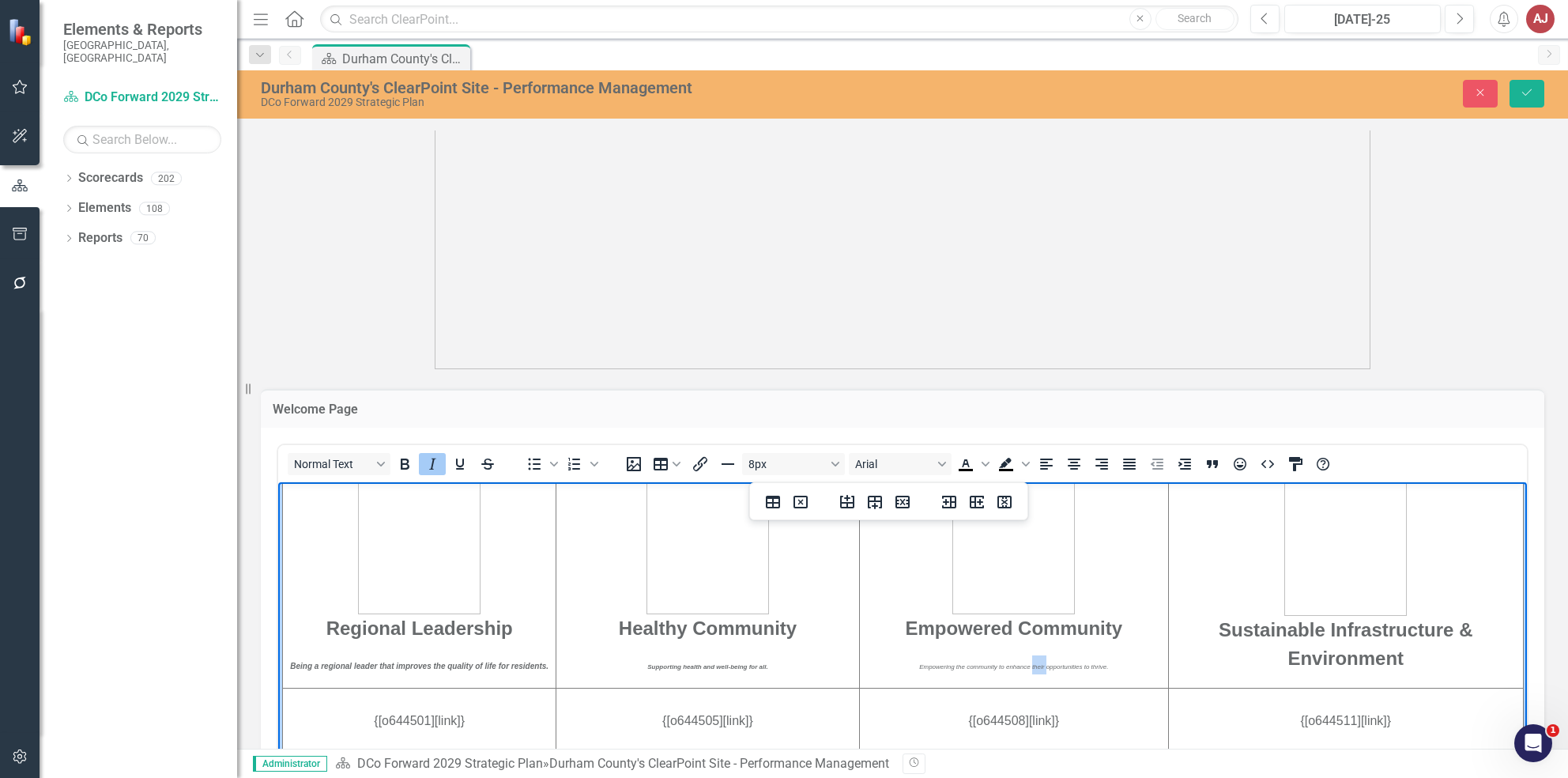
click at [1020, 667] on span "Empowering the community to enhance their opportunities to thrive." at bounding box center [1014, 666] width 189 height 7
click at [695, 662] on em "Supporting health and well-being for all." at bounding box center [707, 666] width 120 height 7
click at [403, 455] on icon "Bold" at bounding box center [404, 464] width 19 height 19
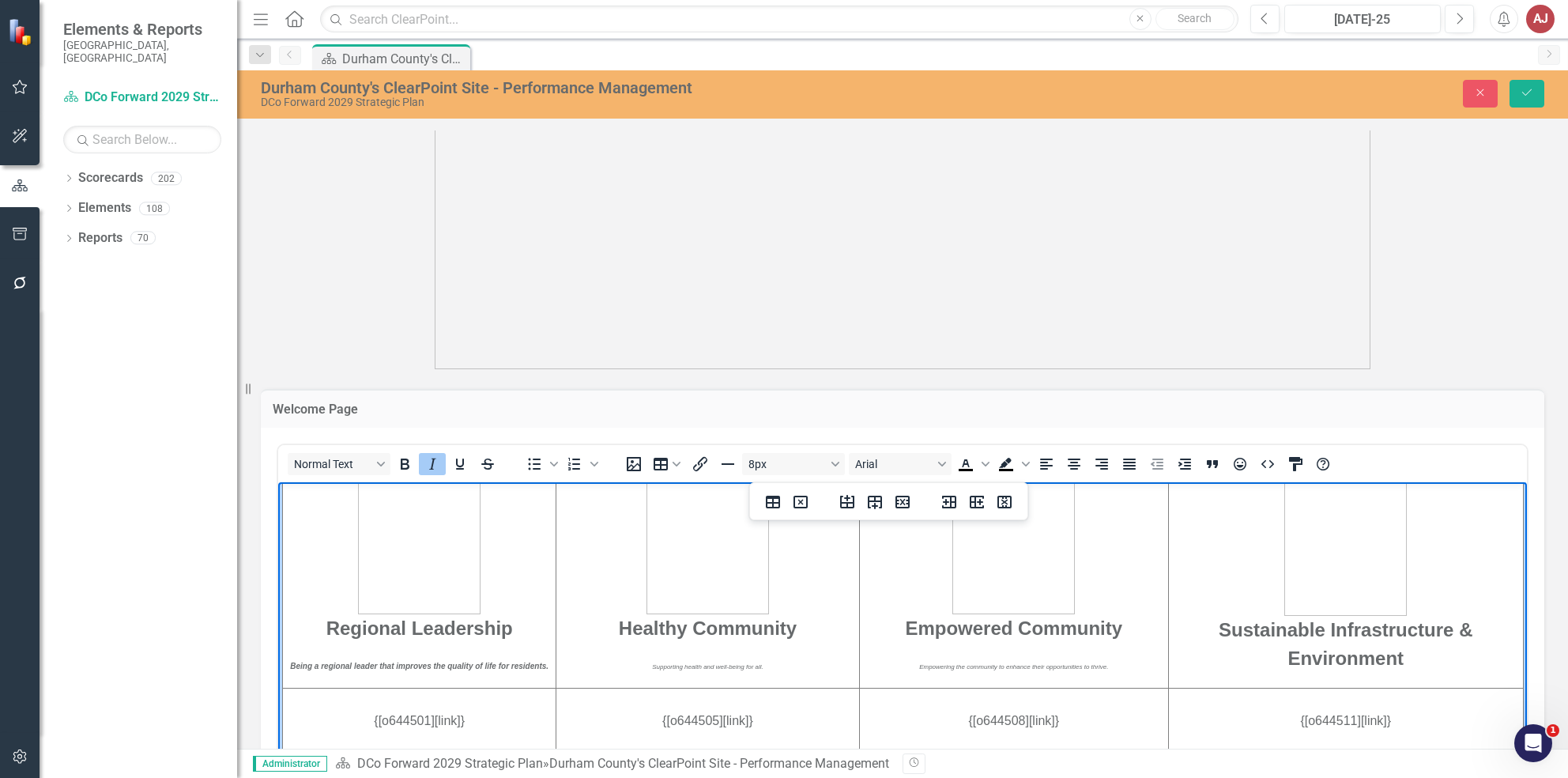
click at [413, 663] on strong "Being a regional leader that improves the quality of life for residents.﻿" at bounding box center [420, 665] width 259 height 9
click at [406, 462] on icon "Bold" at bounding box center [405, 464] width 9 height 11
click at [1100, 673] on td "Empowered Community Empowering the community to enhance their opportunities to …" at bounding box center [1013, 573] width 309 height 228
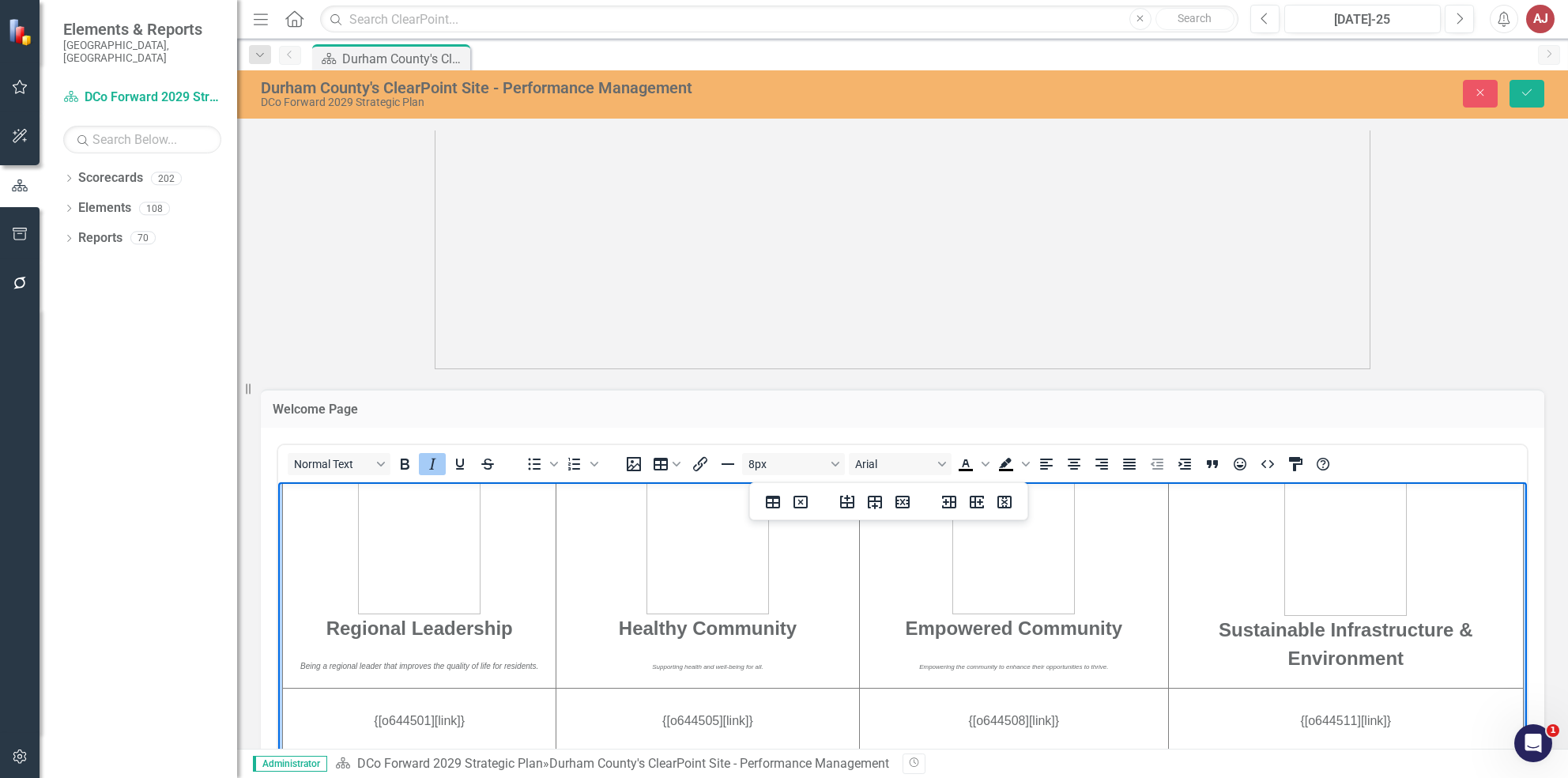
click at [481, 664] on span "Being a regional leader that improves the quality of life for residents.﻿" at bounding box center [419, 665] width 237 height 9
click at [812, 462] on button "10px" at bounding box center [793, 464] width 103 height 22
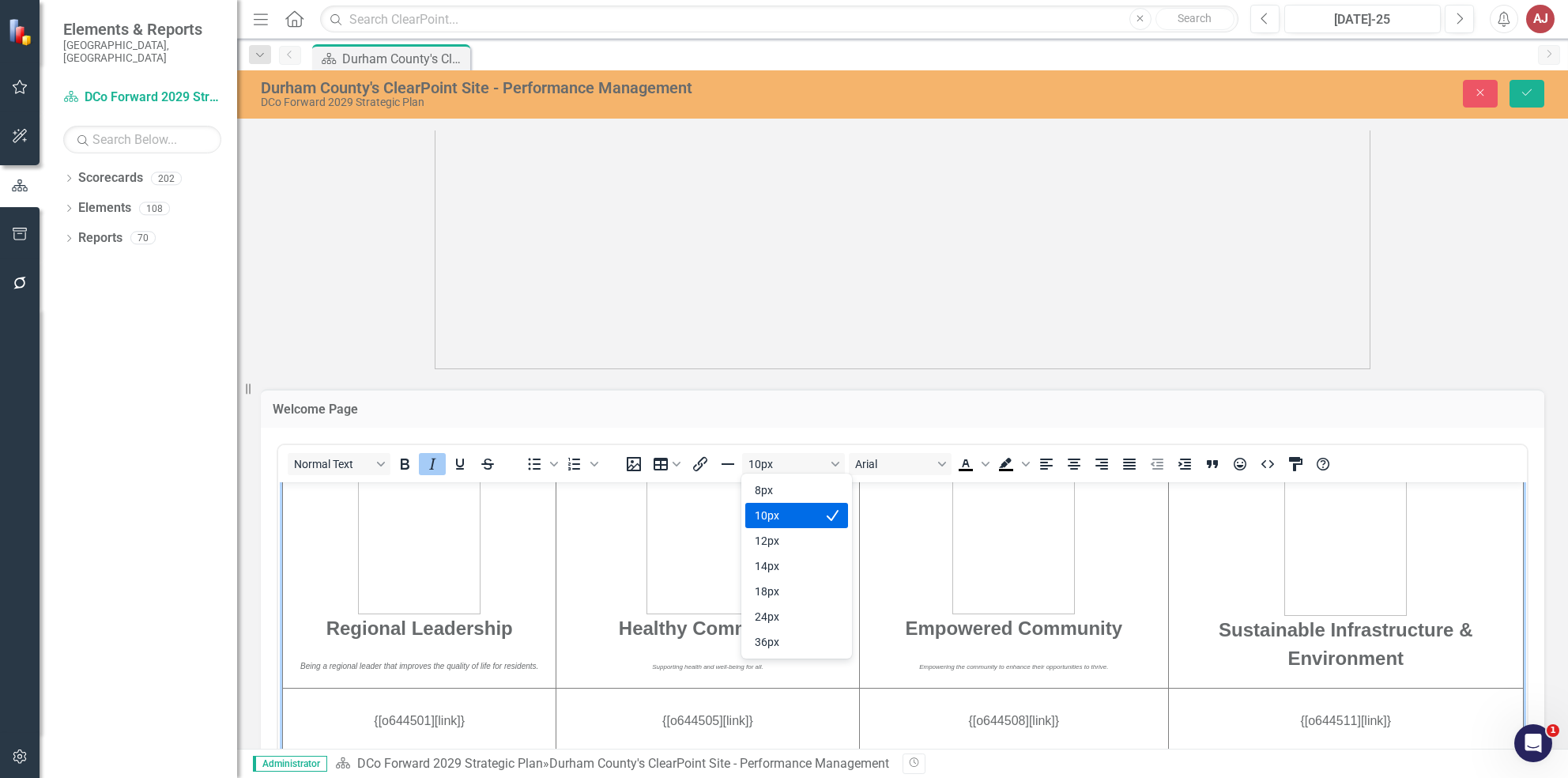
click at [810, 518] on div "10px" at bounding box center [786, 515] width 61 height 19
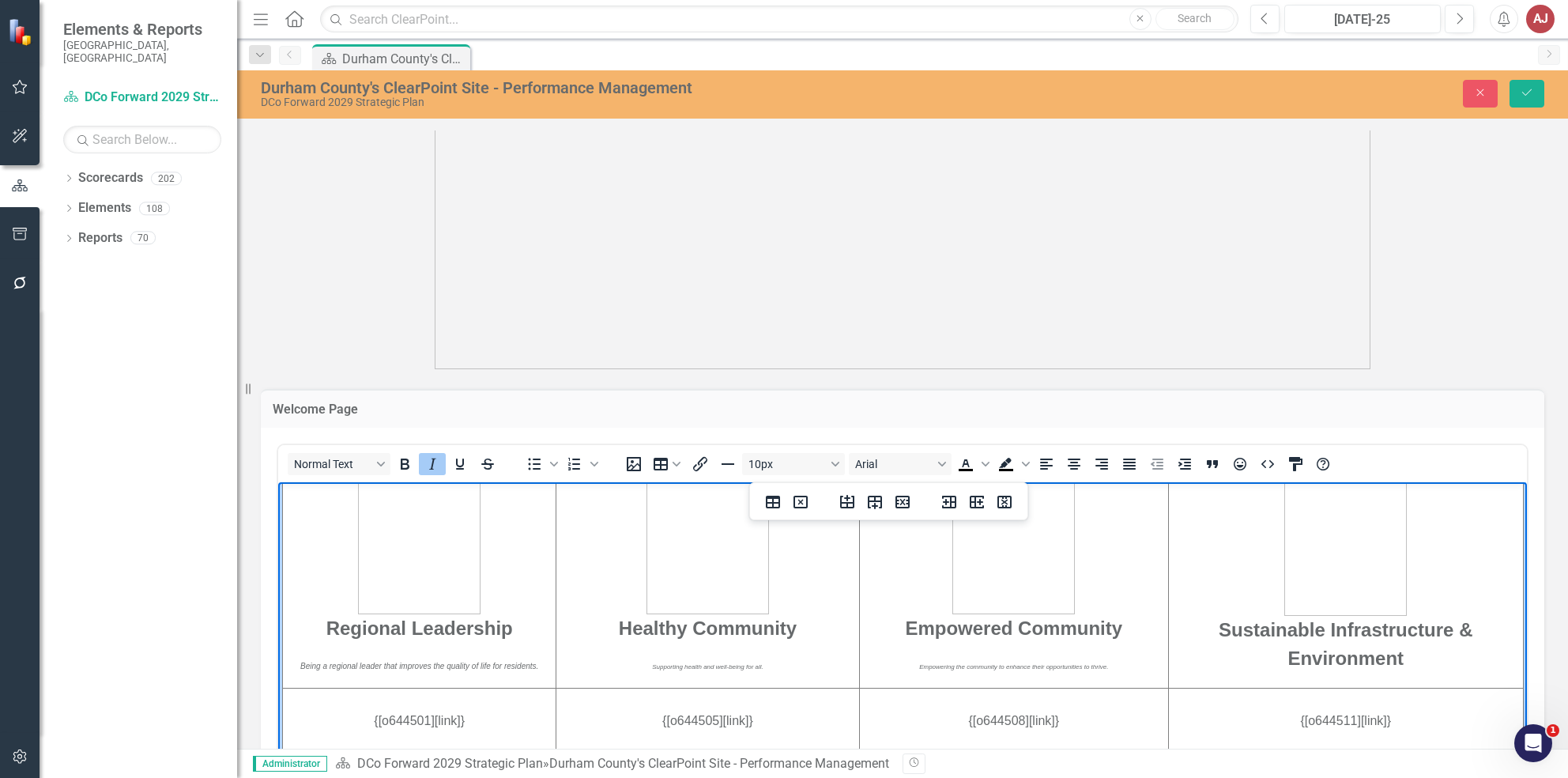
click at [712, 662] on em "Supporting health and well-being for all." at bounding box center [707, 666] width 112 height 7
click at [769, 453] on button "8px" at bounding box center [793, 464] width 103 height 22
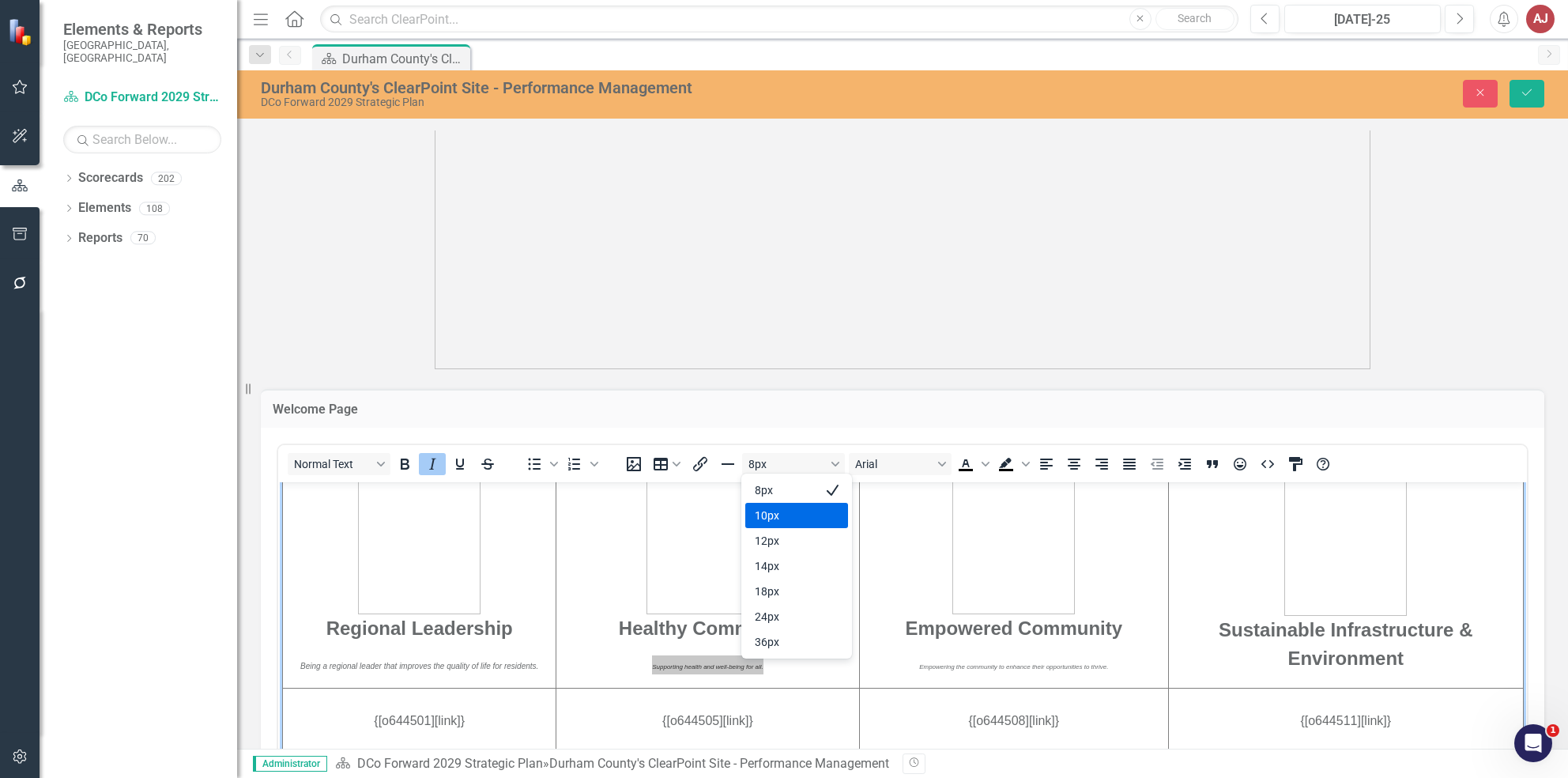
click at [769, 518] on div "10px" at bounding box center [786, 515] width 61 height 19
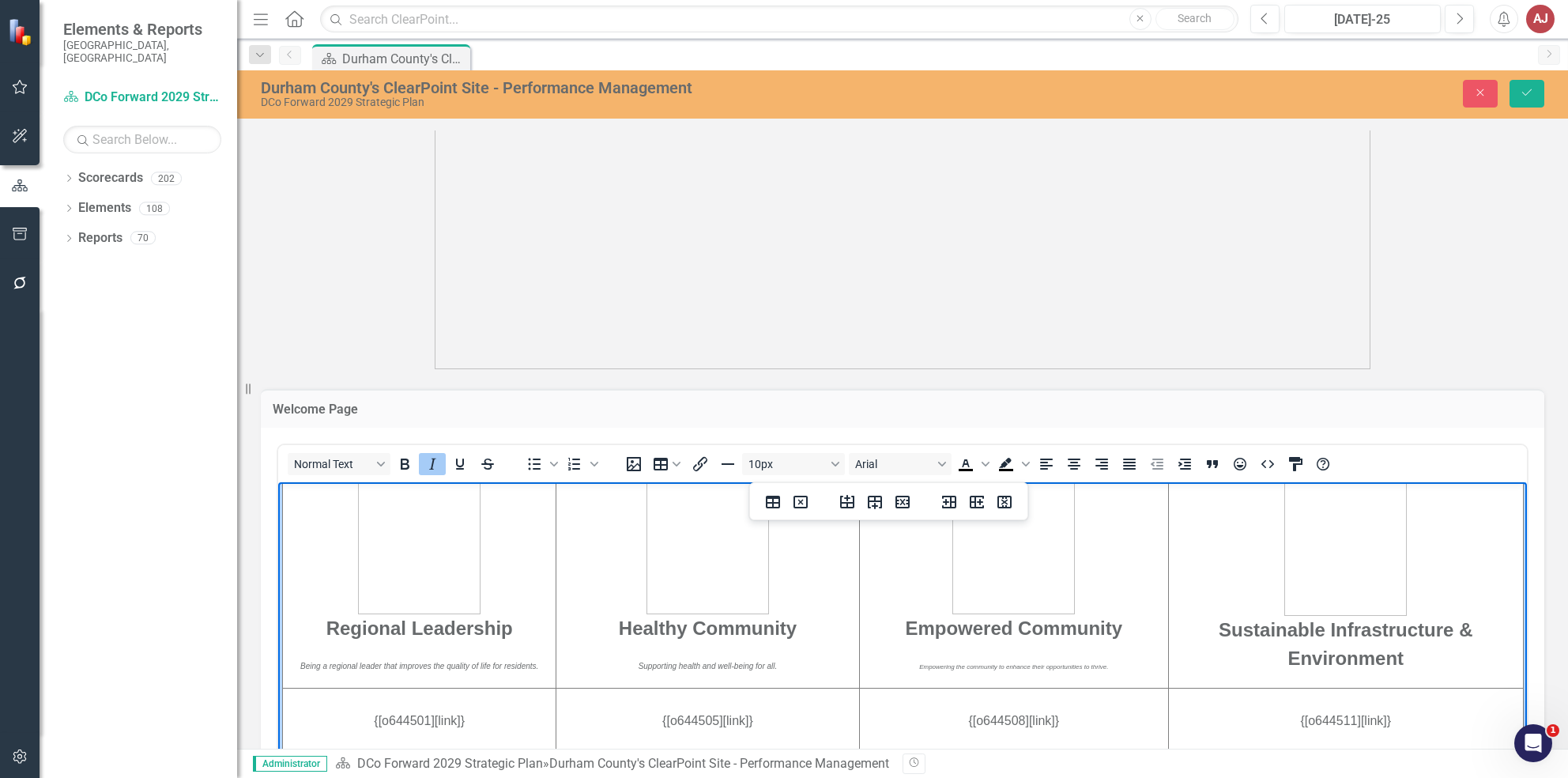
click at [1010, 670] on p "Empowering the community to enhance their opportunities to thrive." at bounding box center [1014, 664] width 306 height 19
click at [804, 474] on div "8px Arial To open the popup, press Shift+Enter To open the popup, press Shift+E…" at bounding box center [979, 463] width 735 height 31
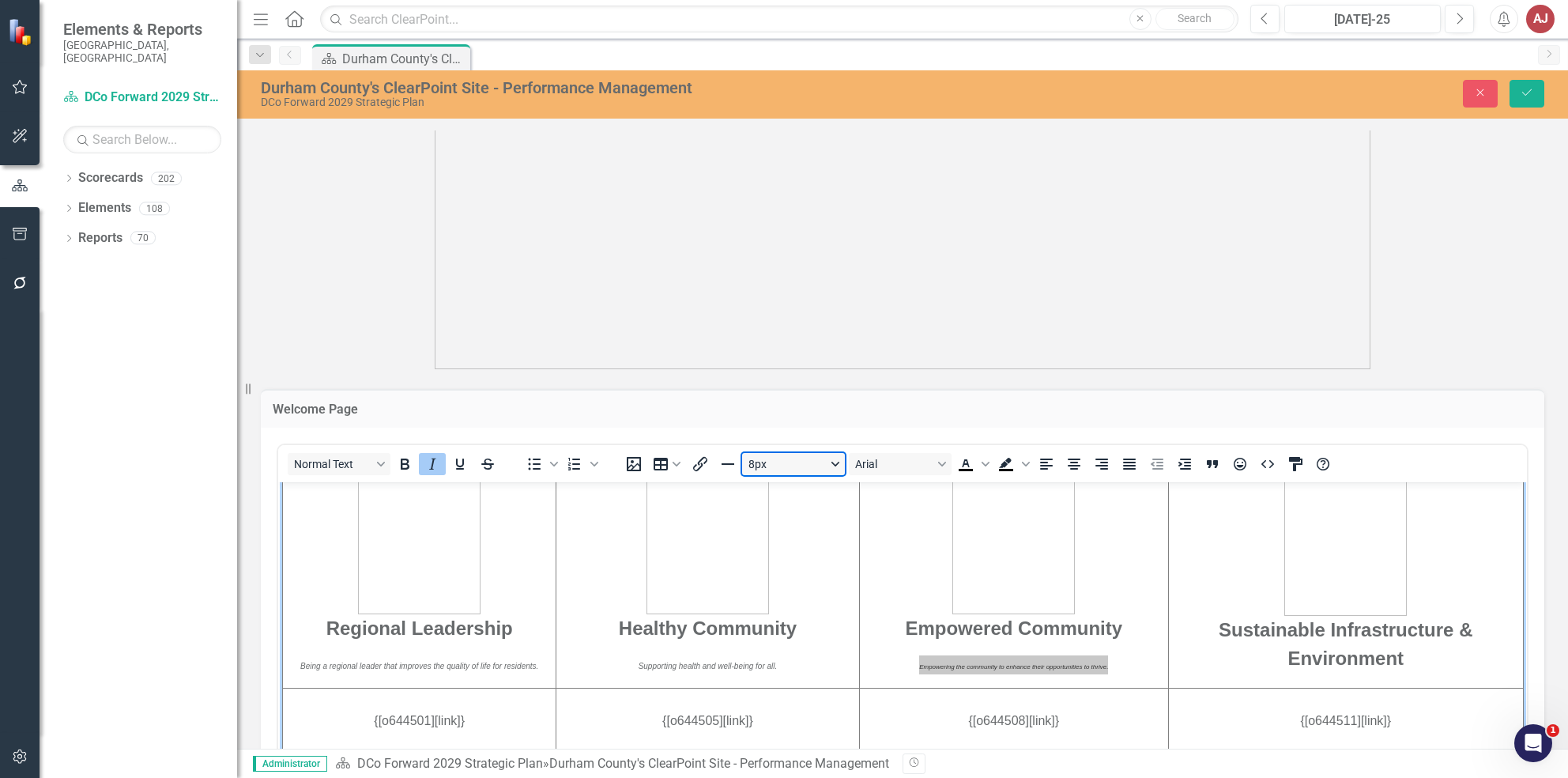
click at [810, 465] on button "8px" at bounding box center [793, 464] width 103 height 22
click at [818, 522] on div "10px" at bounding box center [797, 516] width 103 height 26
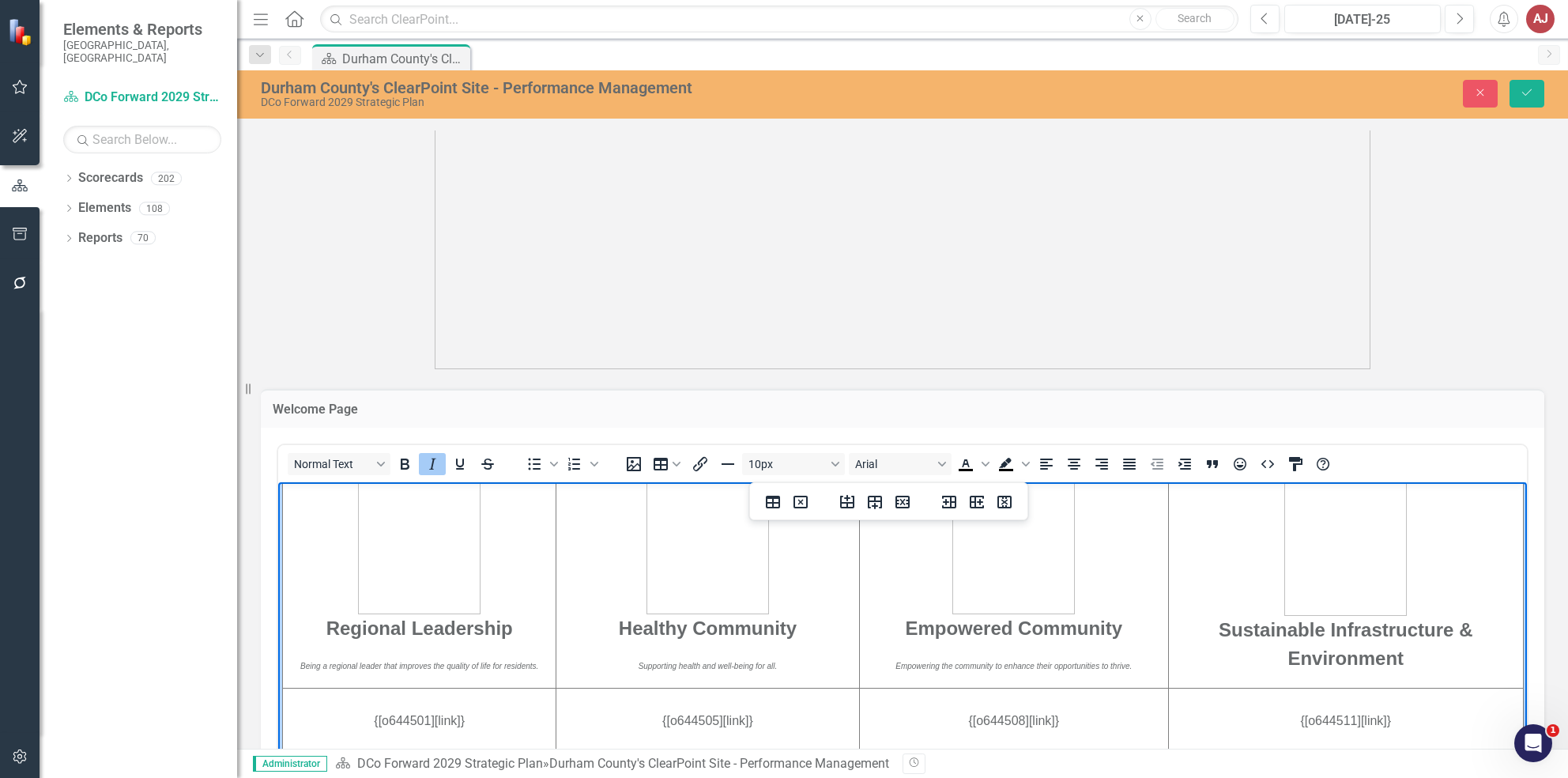
click at [1386, 662] on p "Sustainable Infrastructure & Environment" at bounding box center [1346, 566] width 352 height 210
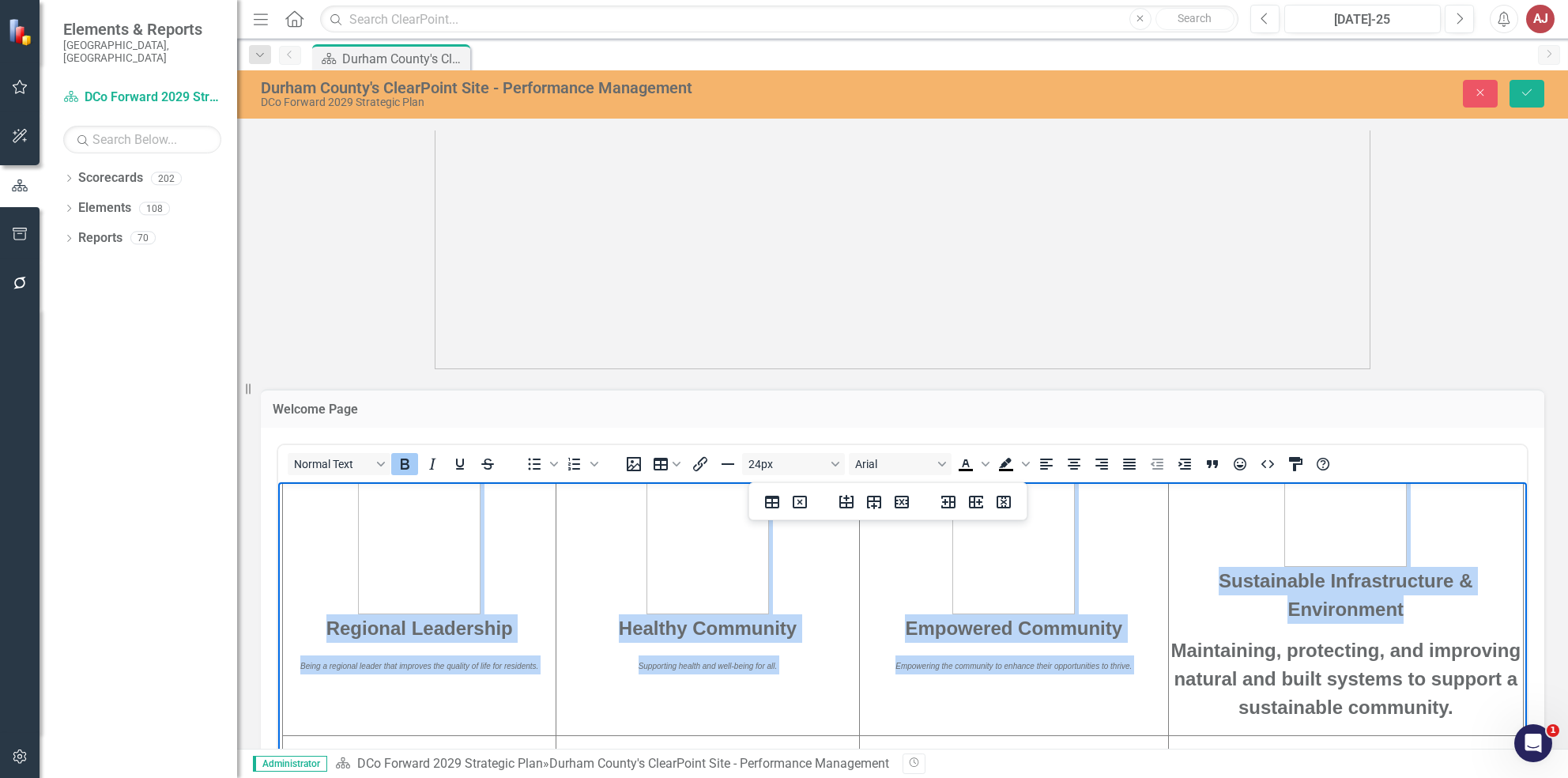
scroll to position [438, 0]
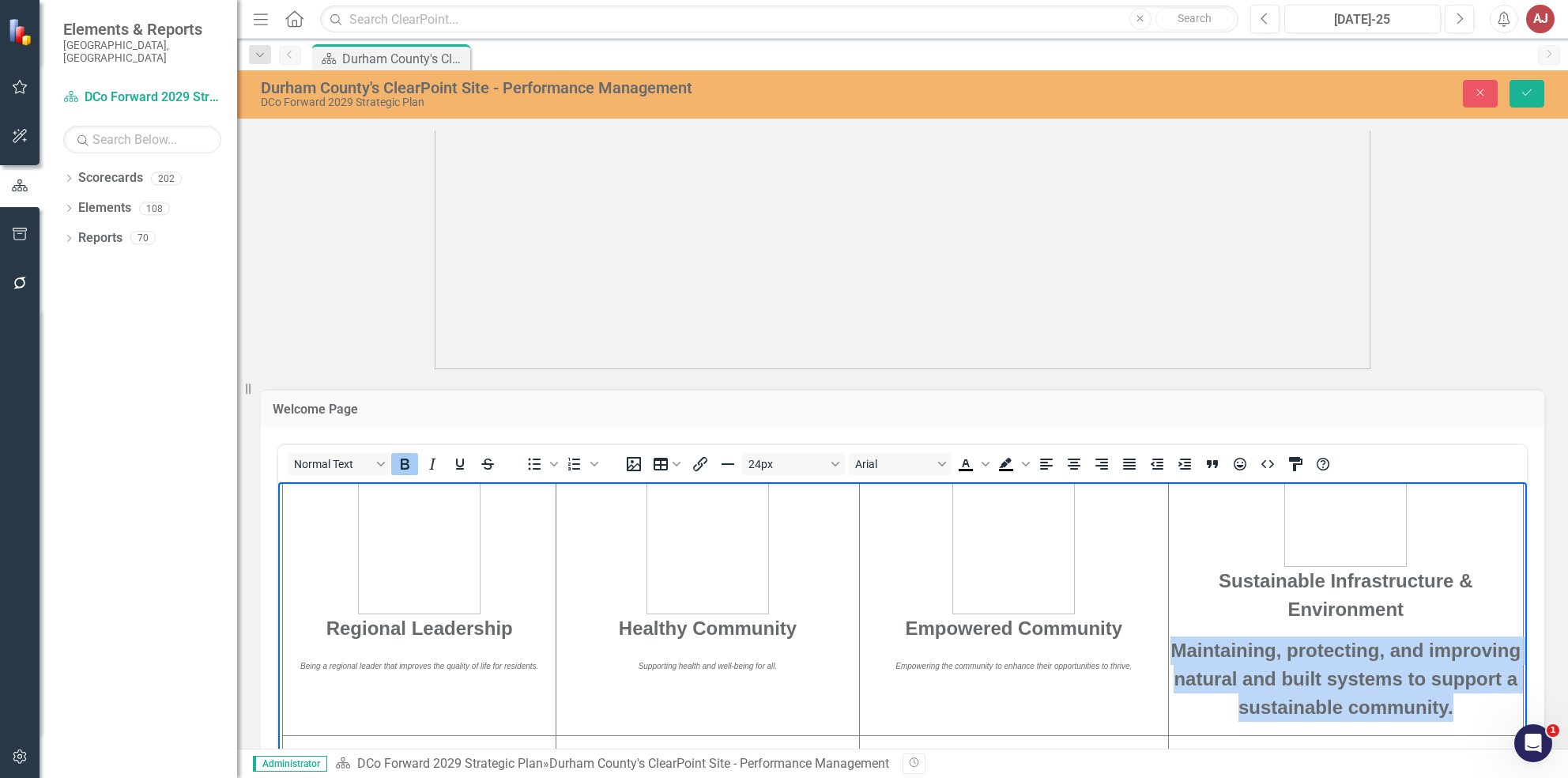
drag, startPoint x: 1199, startPoint y: 646, endPoint x: 1489, endPoint y: 712, distance: 297.4
click at [1489, 712] on p "Maintaining, protecting, and improving natural and built systems to support a s…" at bounding box center [1346, 678] width 352 height 85
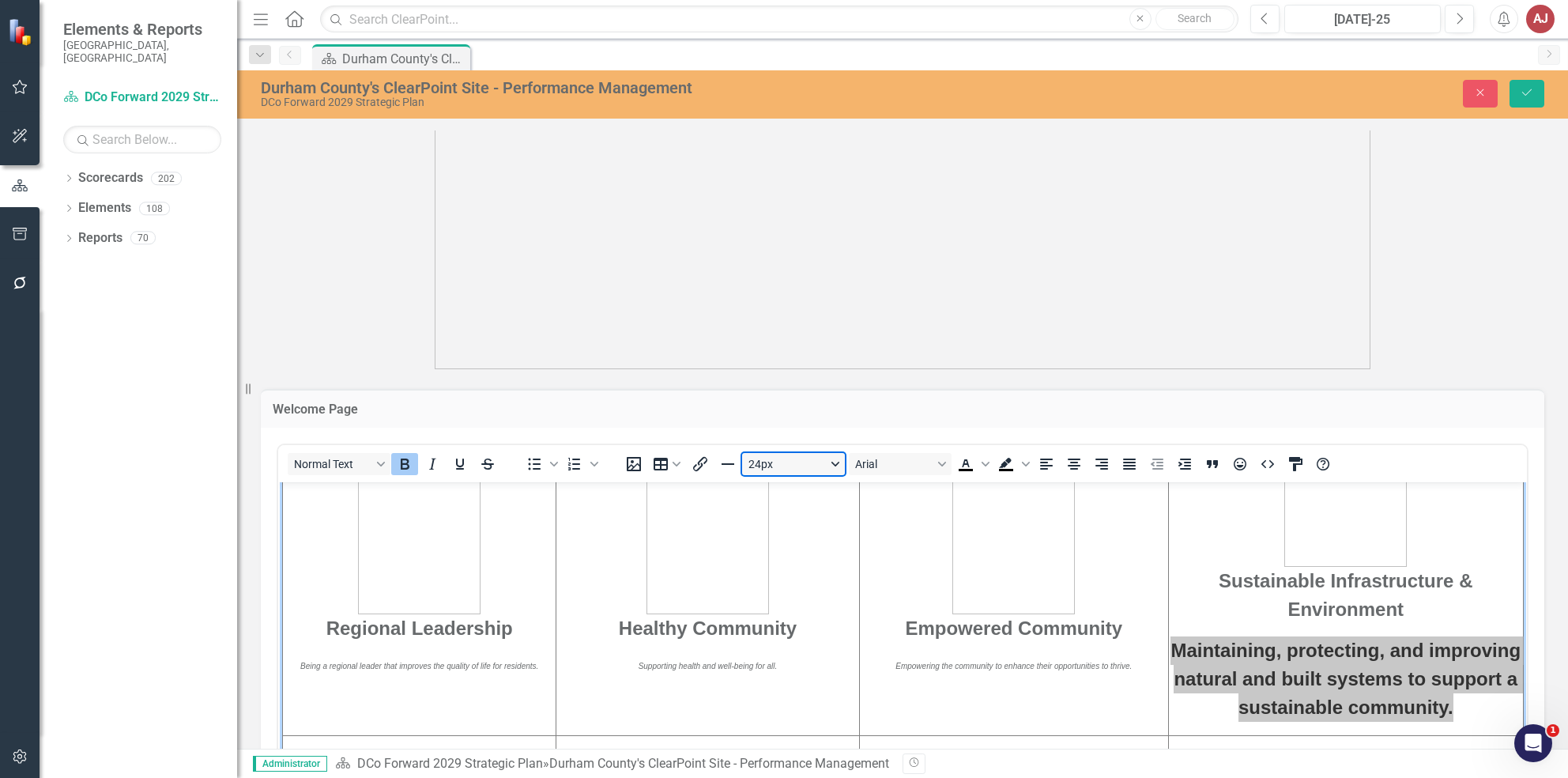
click at [831, 462] on button "24px" at bounding box center [793, 464] width 103 height 22
click at [817, 517] on div "10px" at bounding box center [797, 516] width 103 height 26
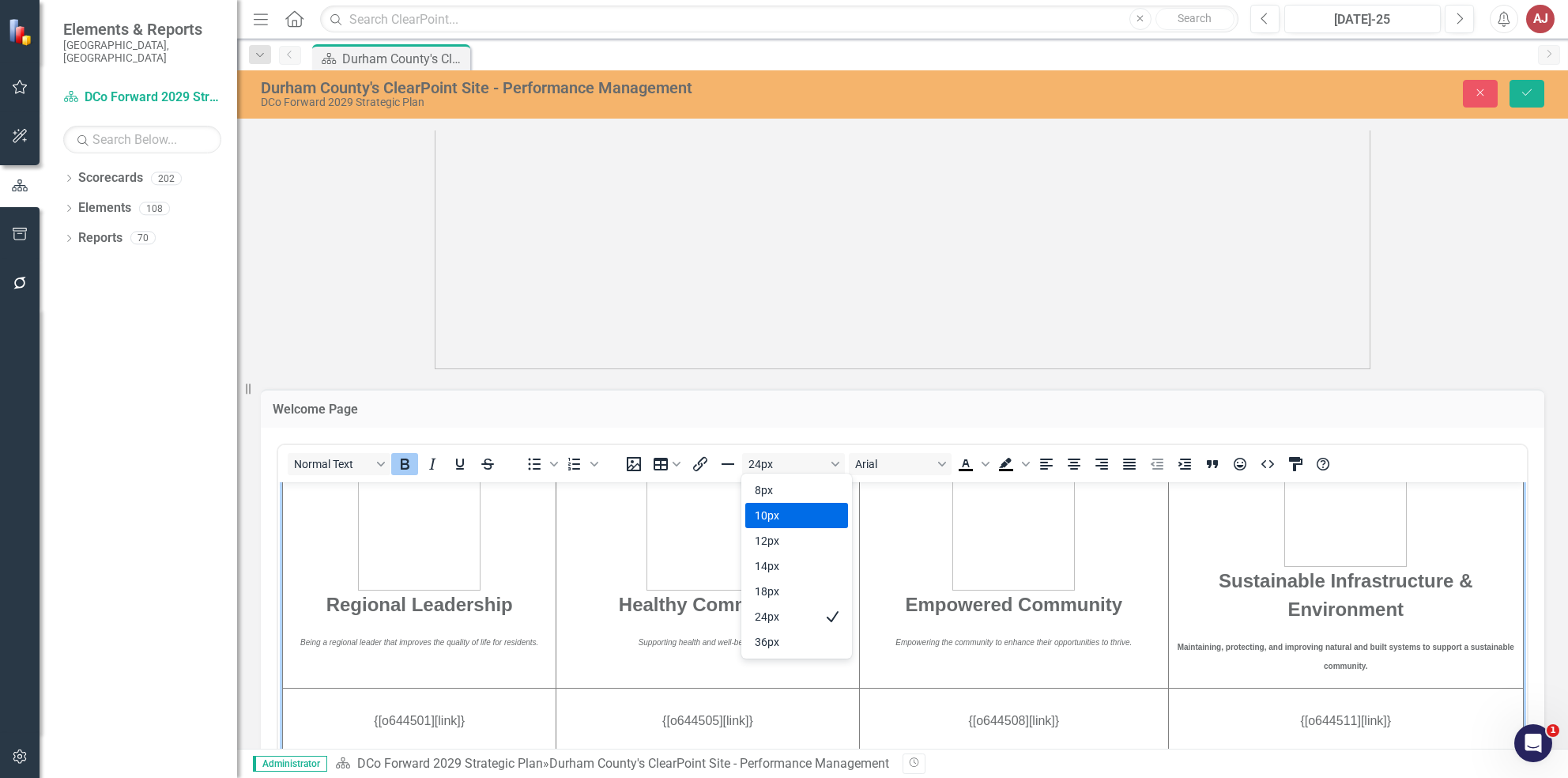
scroll to position [415, 0]
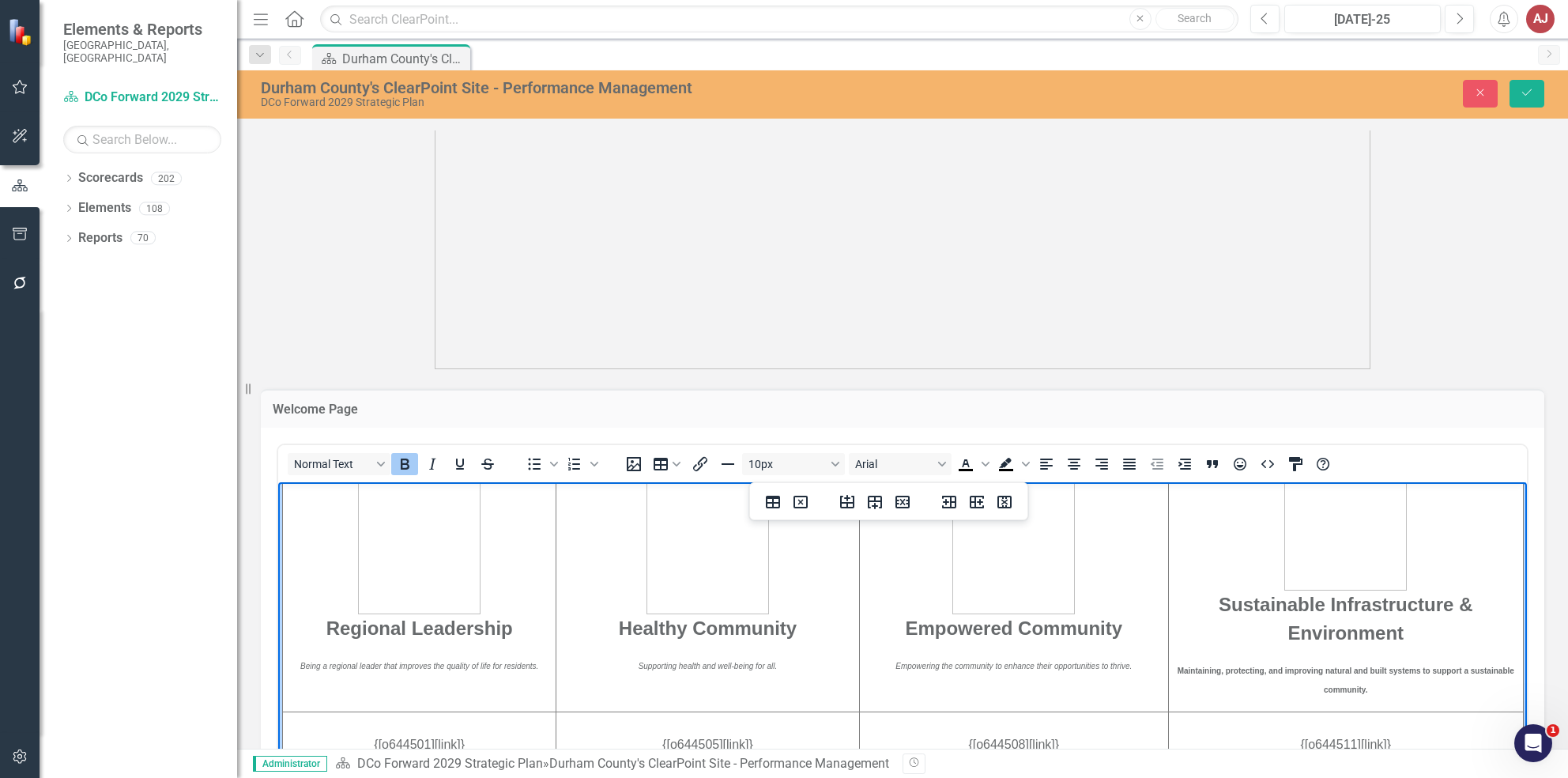
click at [407, 469] on icon "Bold" at bounding box center [404, 464] width 19 height 19
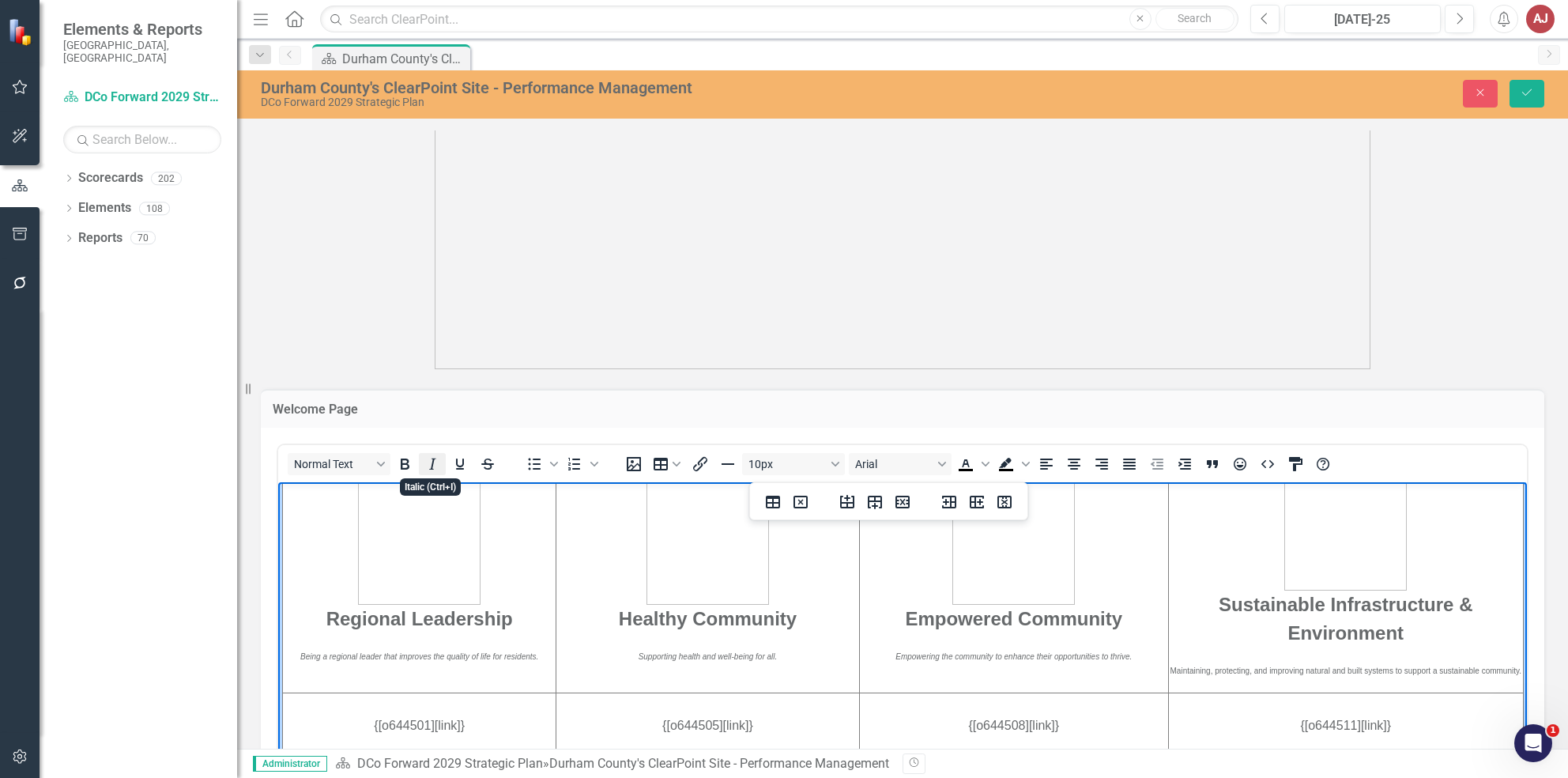
click at [430, 459] on icon "Italic" at bounding box center [432, 464] width 19 height 19
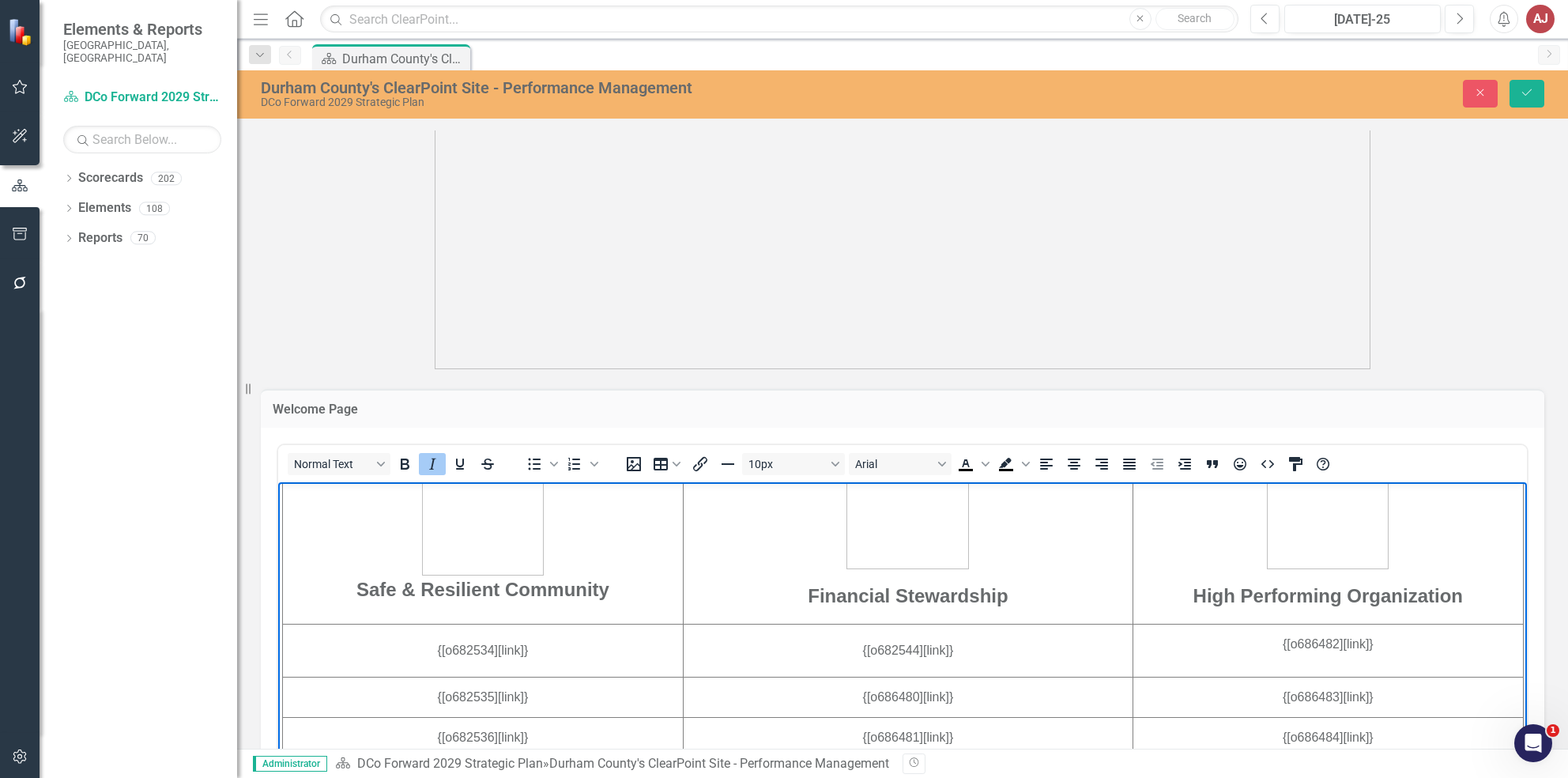
scroll to position [934, 0]
click at [643, 602] on p "Safe & Resilient Community" at bounding box center [483, 511] width 398 height 181
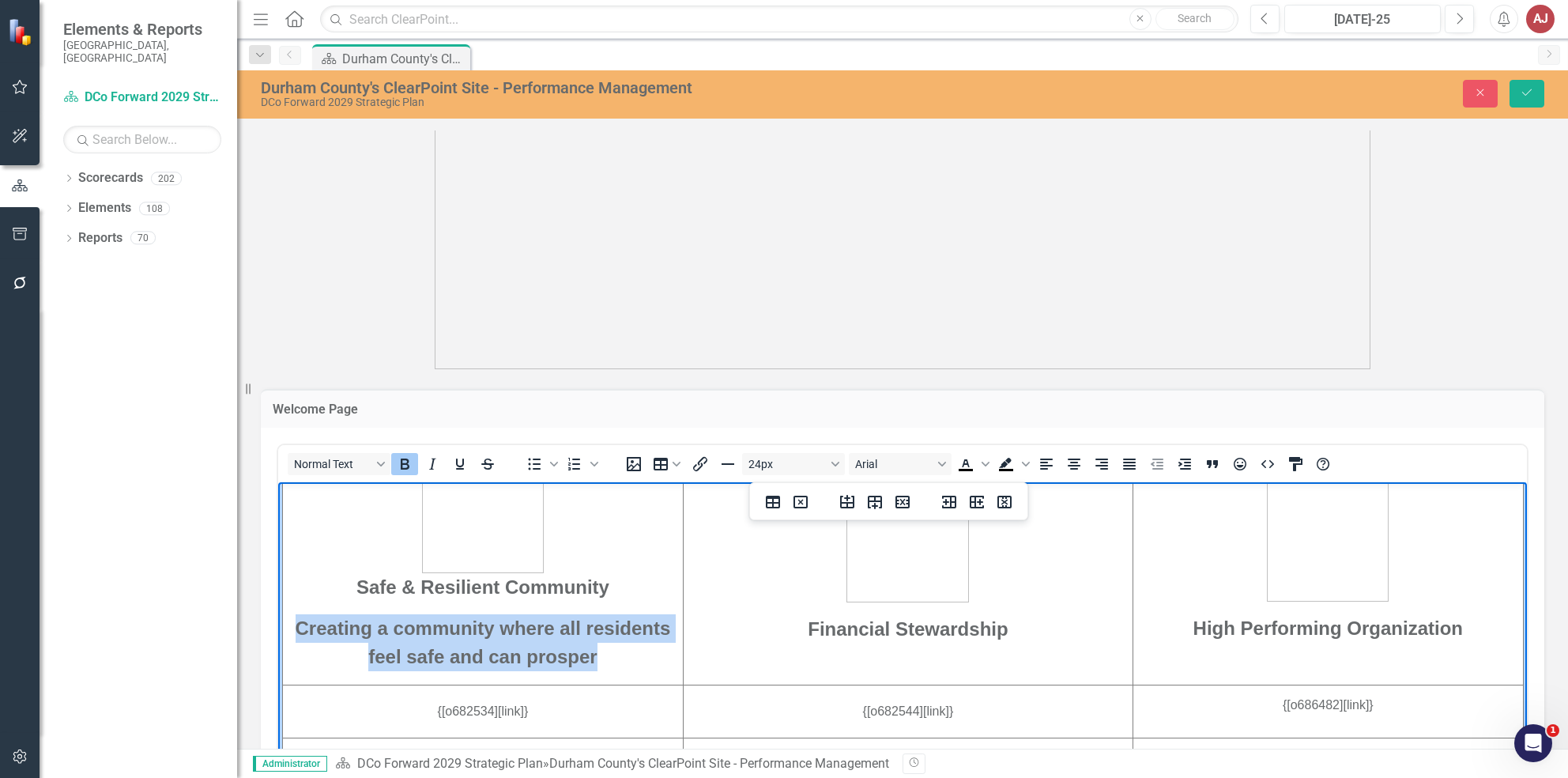
drag, startPoint x: 611, startPoint y: 683, endPoint x: 295, endPoint y: 659, distance: 316.9
click at [295, 659] on p "Creating a community where all residents feel safe and can prosper" at bounding box center [483, 642] width 398 height 57
click at [403, 464] on icon "Bold" at bounding box center [404, 464] width 19 height 19
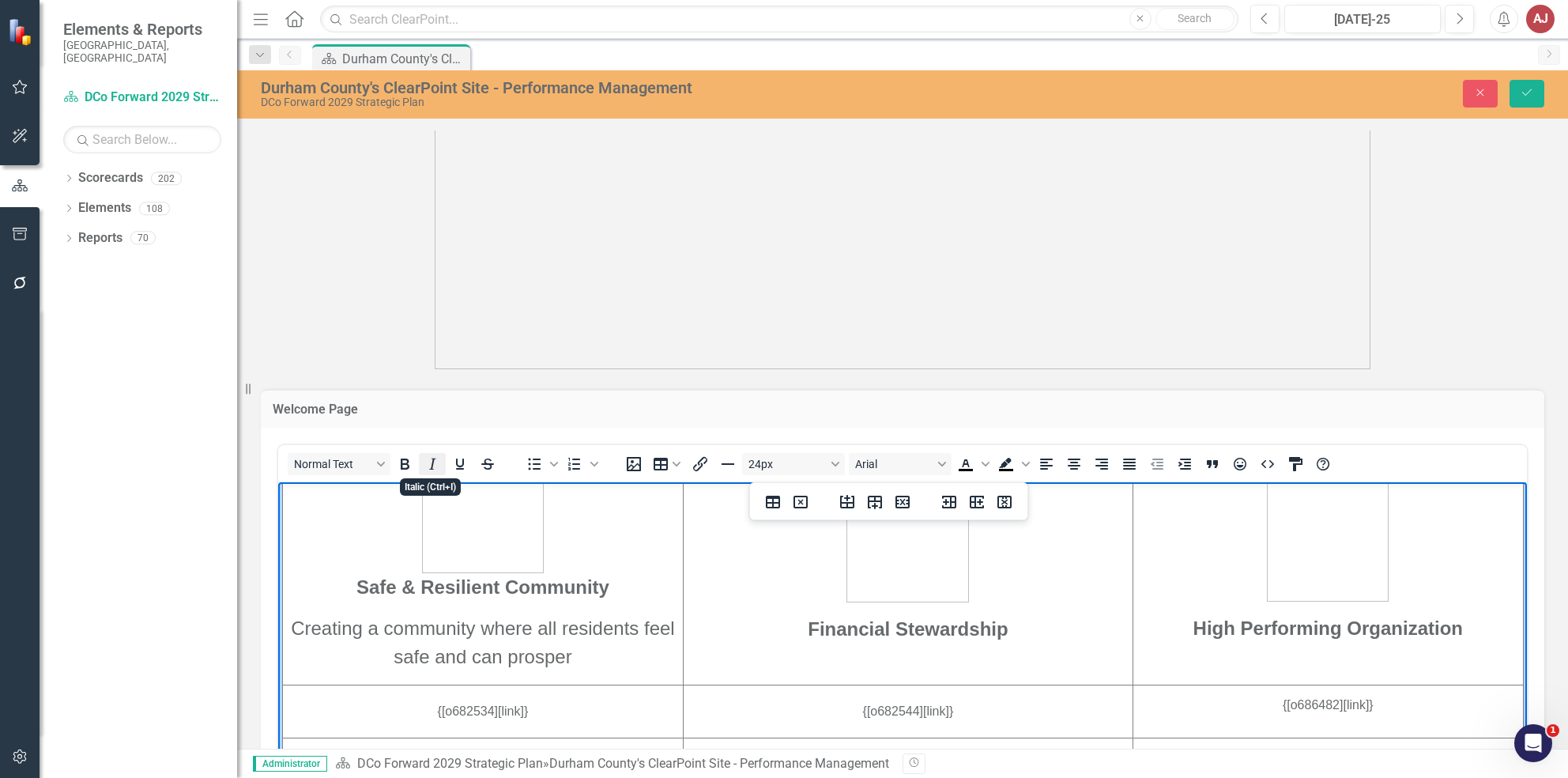
click at [427, 464] on icon "Italic" at bounding box center [432, 464] width 19 height 19
click at [803, 459] on button "24px" at bounding box center [793, 464] width 103 height 22
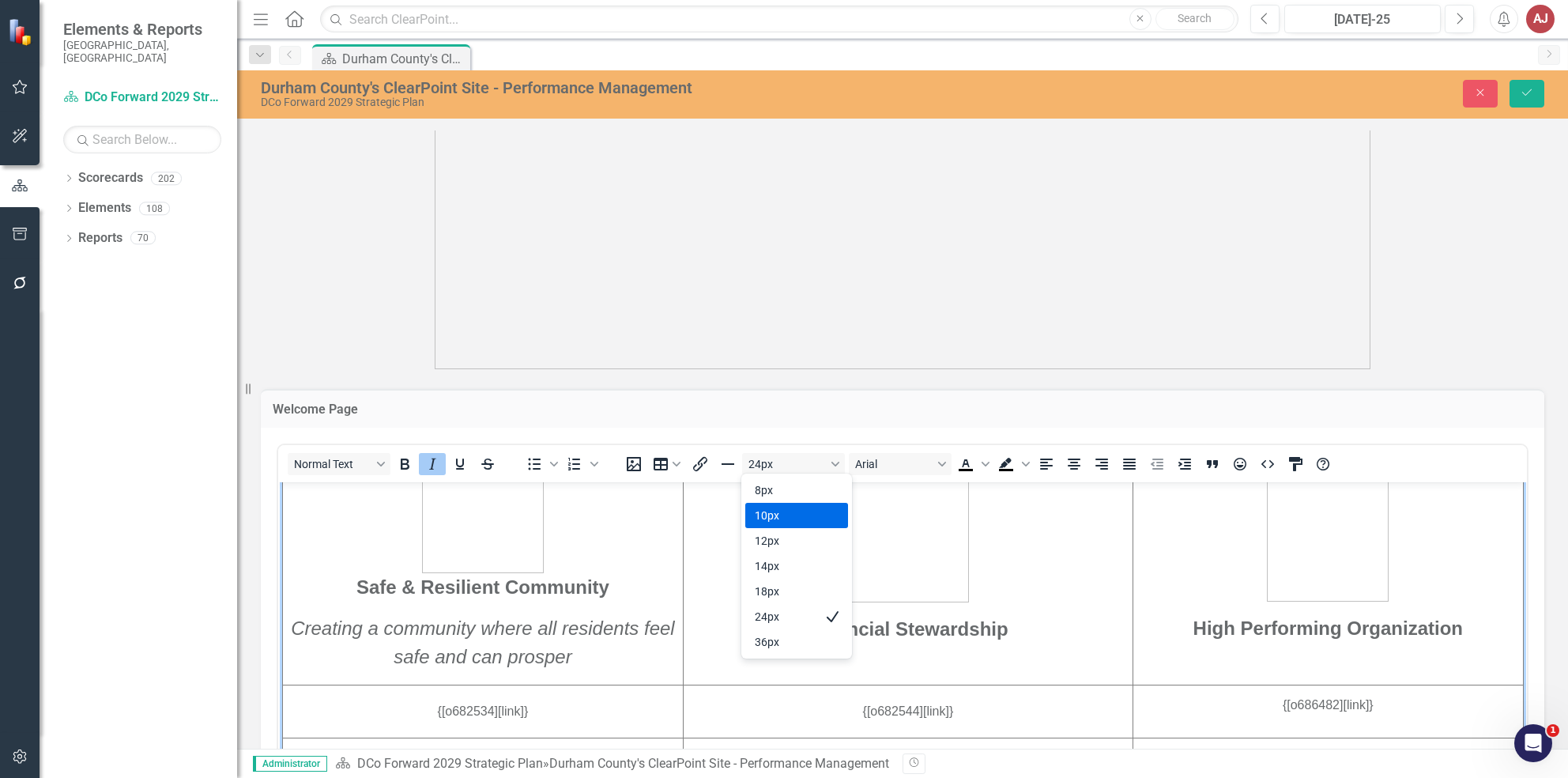
click at [790, 523] on div "10px" at bounding box center [786, 515] width 61 height 19
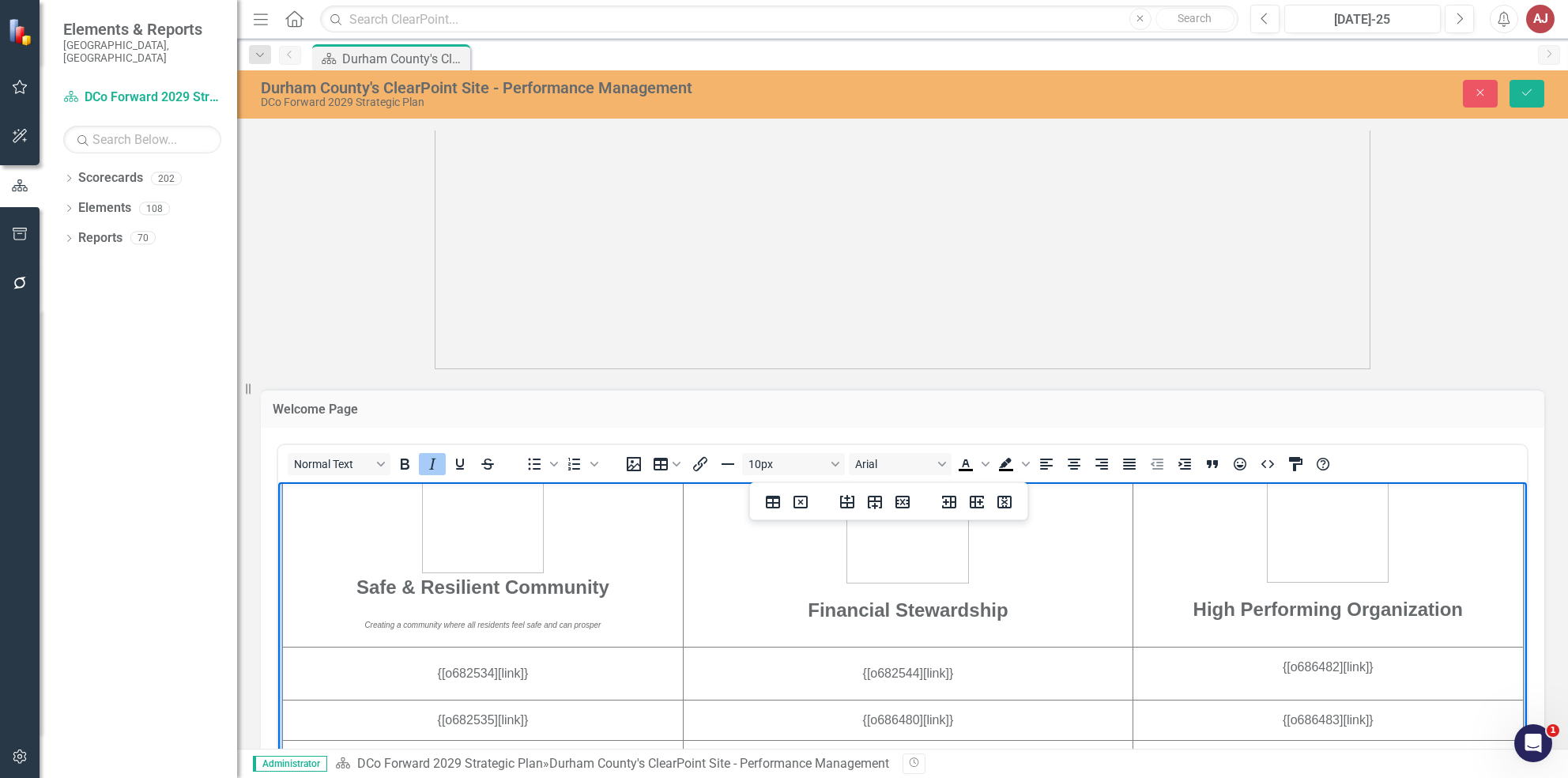
click at [632, 632] on p "Creating a community where all residents feel safe and can prosper" at bounding box center [483, 623] width 398 height 19
click at [1009, 624] on p "Financial Stewardship" at bounding box center [908, 609] width 448 height 28
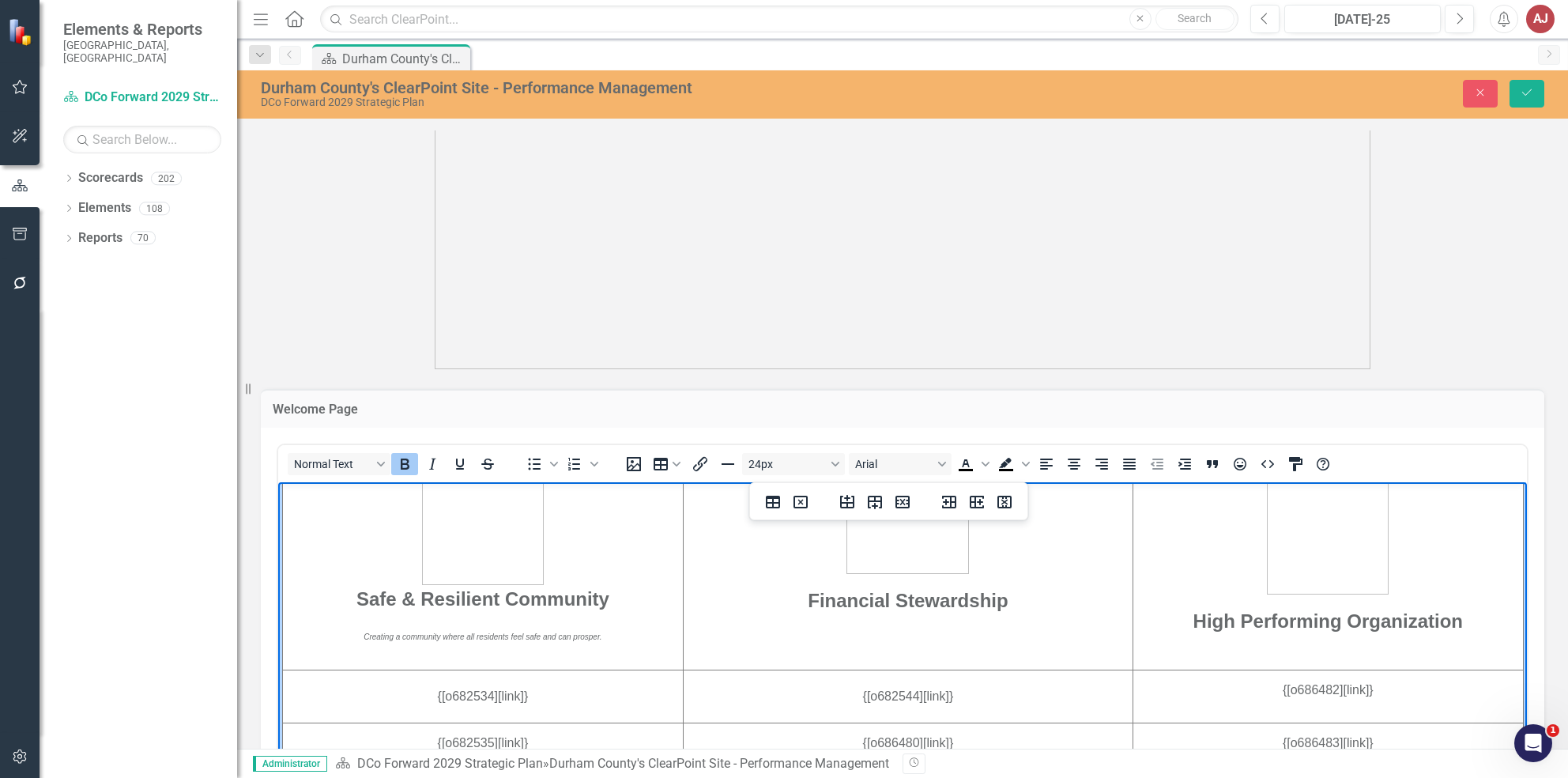
scroll to position [940, 0]
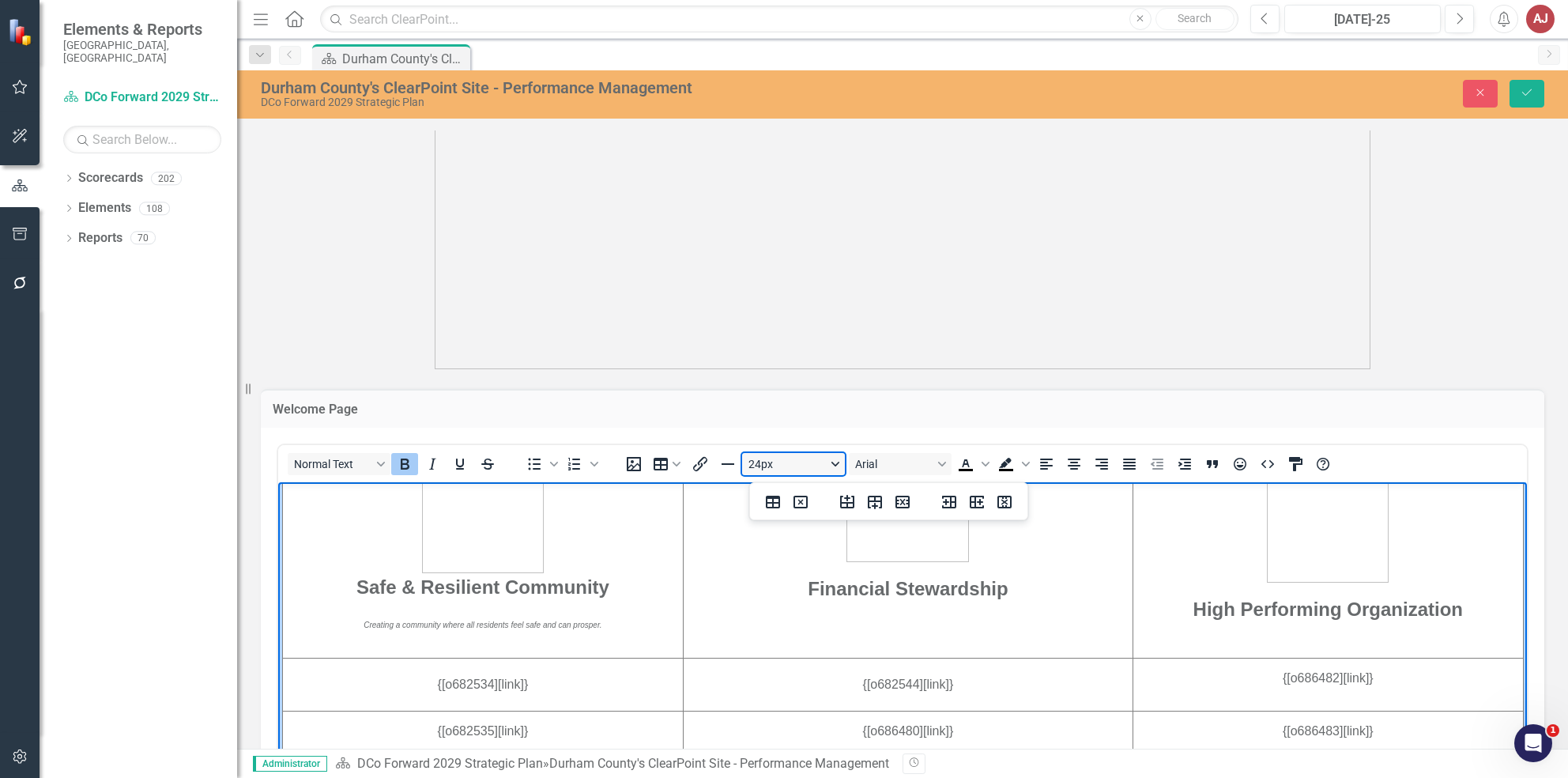
click at [826, 465] on button "24px" at bounding box center [793, 464] width 103 height 22
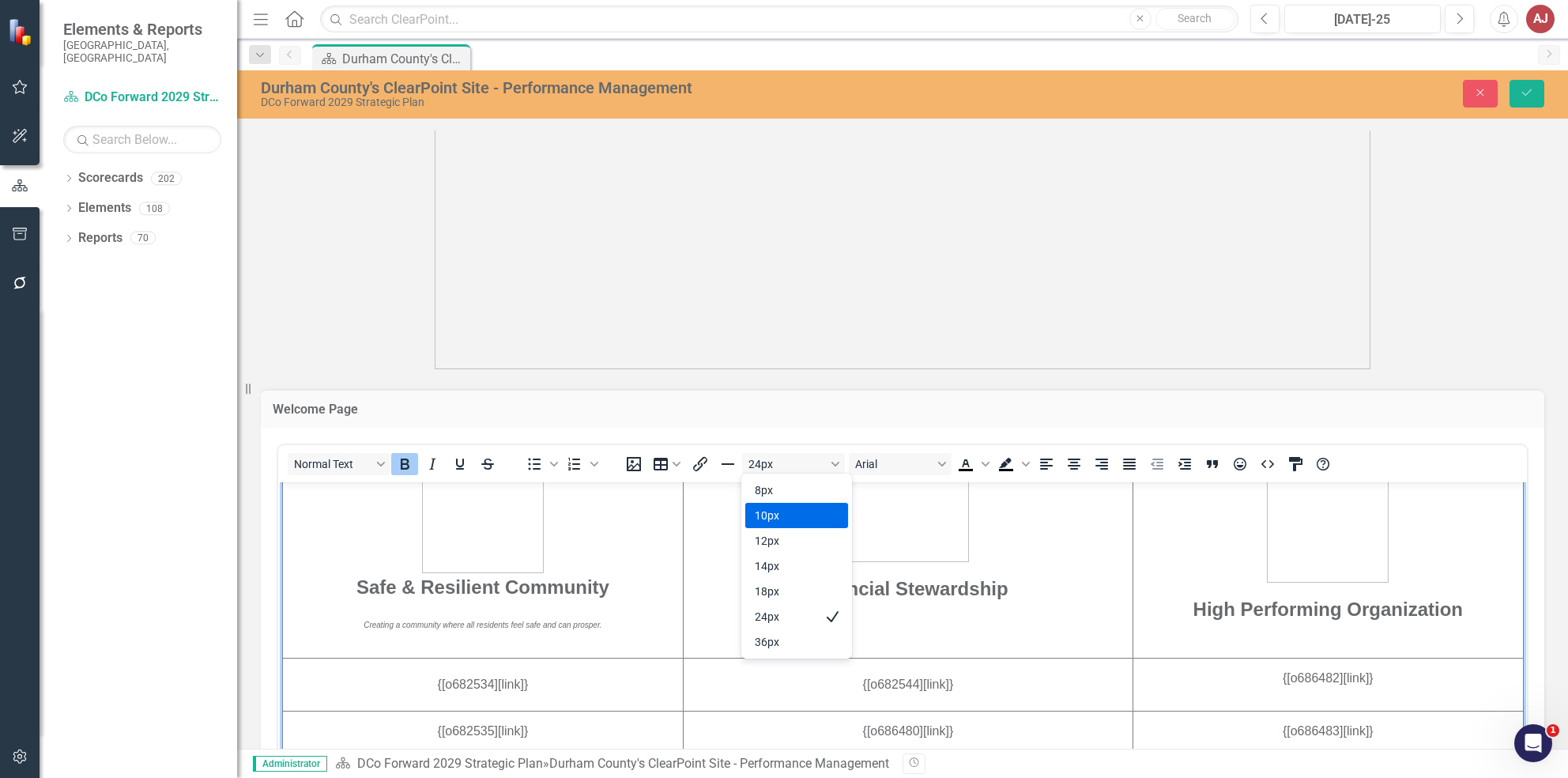
click at [813, 519] on div "10px" at bounding box center [786, 515] width 61 height 19
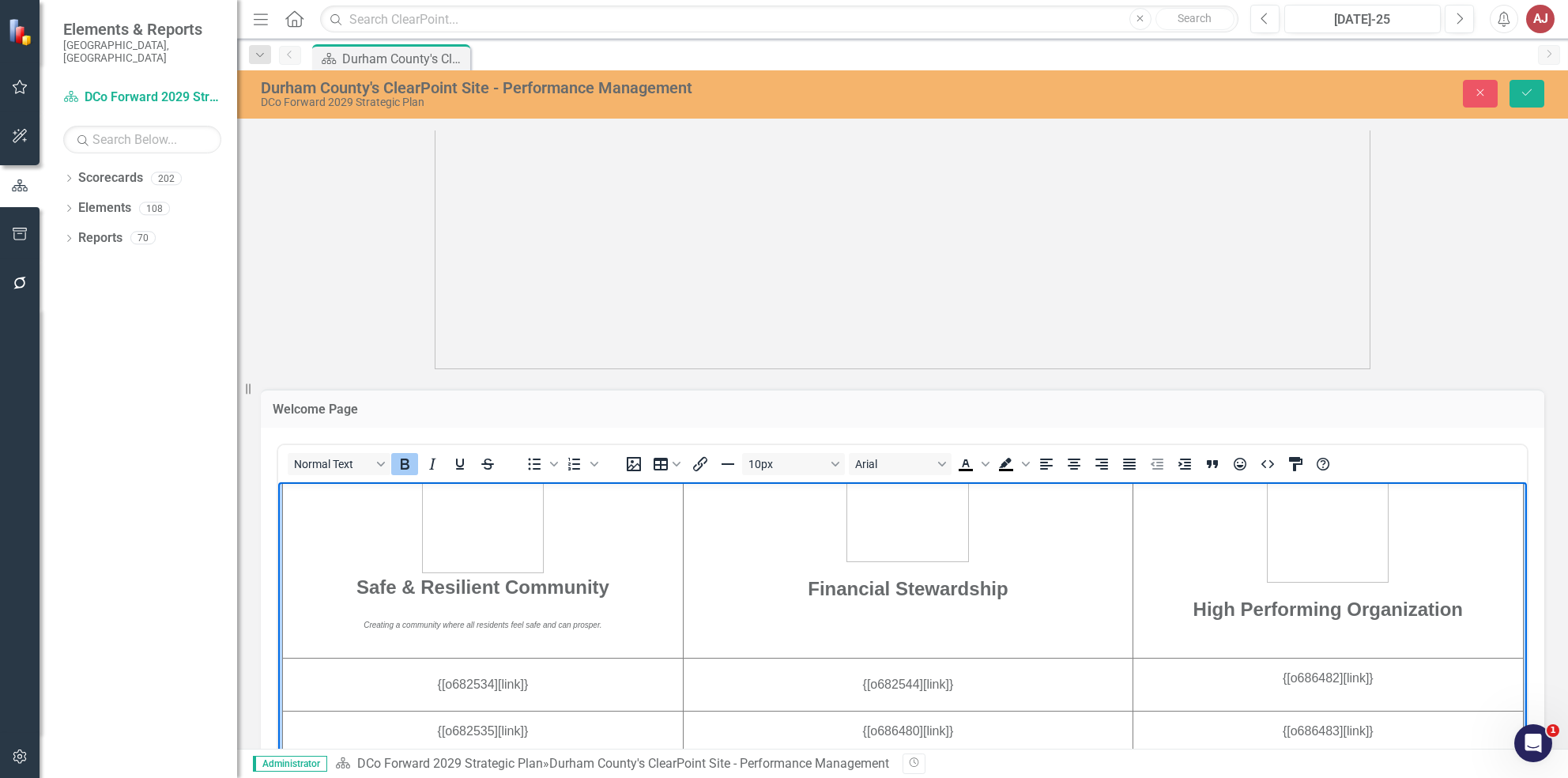
scroll to position [934, 0]
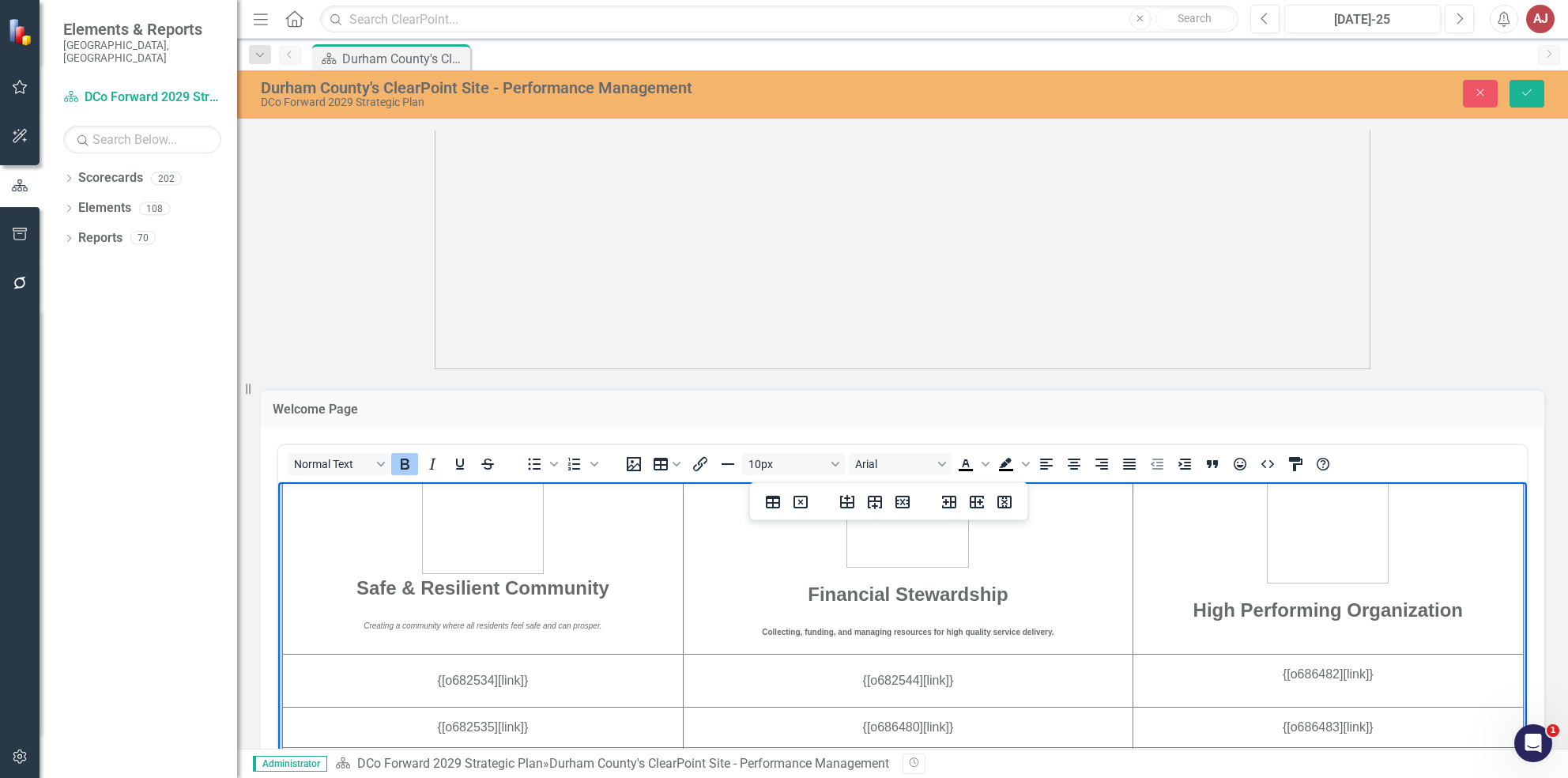
drag, startPoint x: 1045, startPoint y: 647, endPoint x: 702, endPoint y: 636, distance: 343.2
click at [702, 636] on td "Financial Stewardship ﻿Collecting, funding, and managing resources for high qua…" at bounding box center [907, 533] width 449 height 241
click at [411, 459] on icon "Bold" at bounding box center [404, 464] width 19 height 19
click at [423, 459] on icon "Italic" at bounding box center [432, 464] width 19 height 19
click at [1454, 644] on td "High Performing Organization" at bounding box center [1328, 533] width 391 height 241
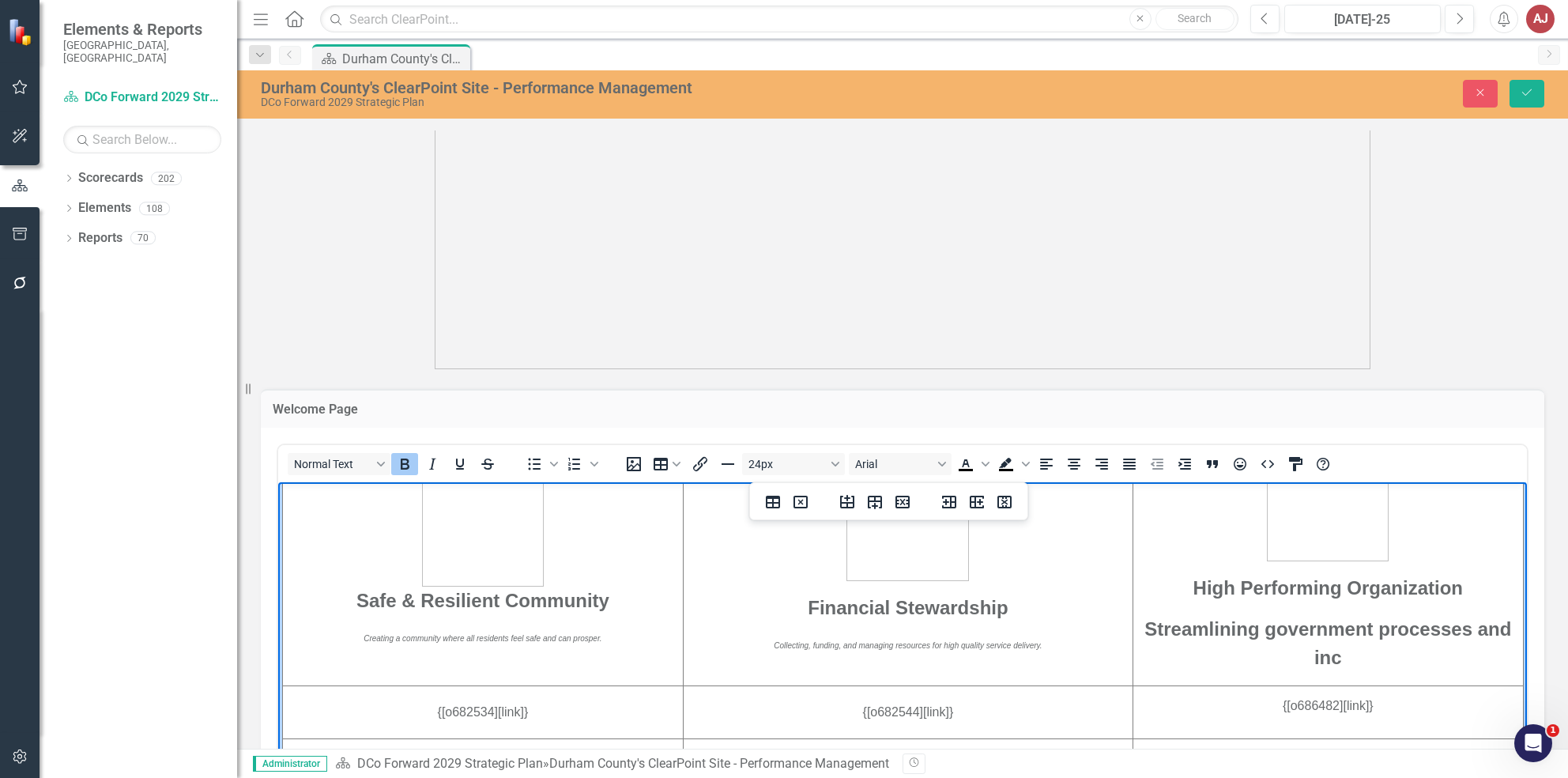
scroll to position [953, 0]
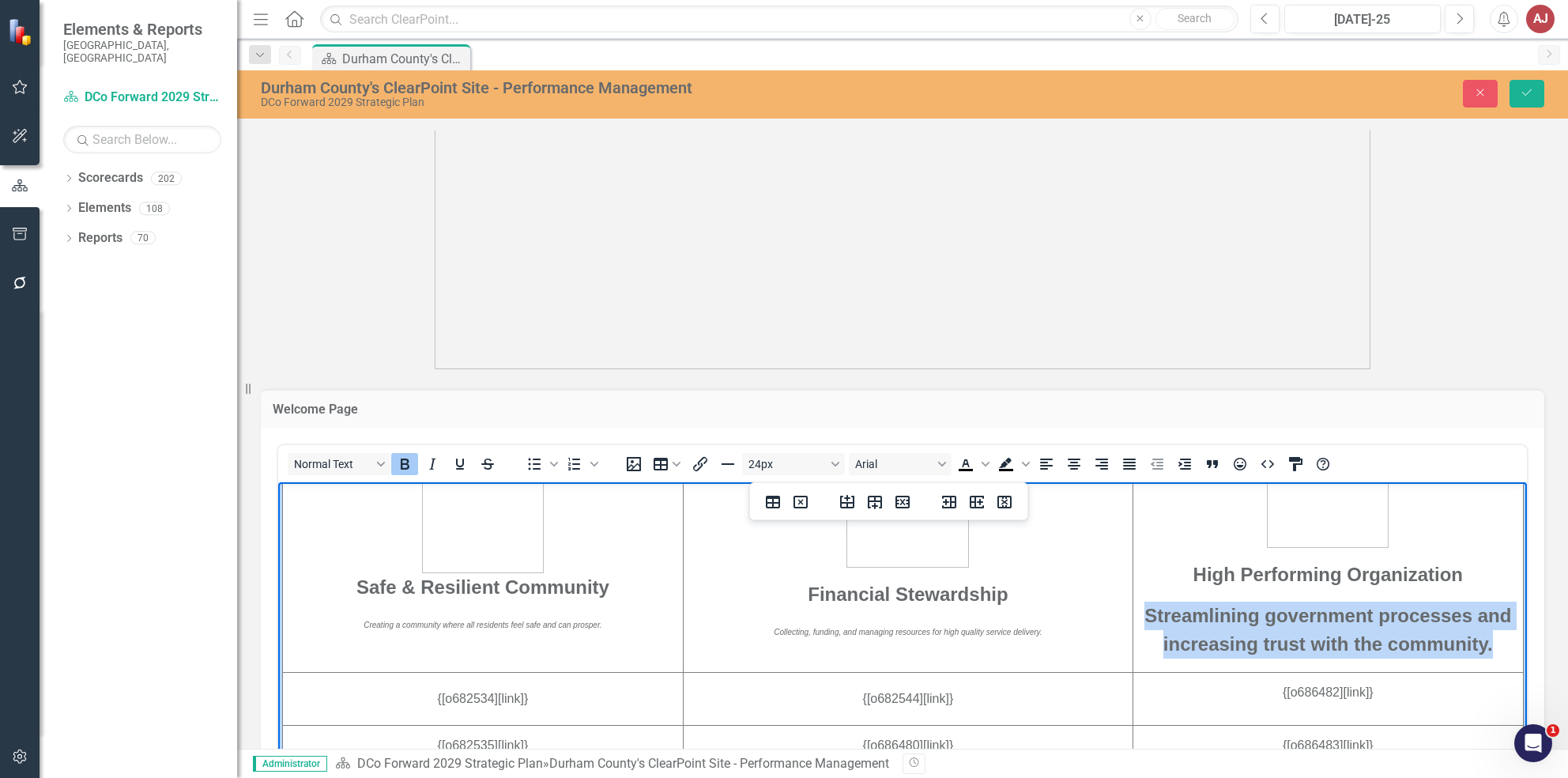
drag, startPoint x: 1485, startPoint y: 662, endPoint x: 1122, endPoint y: 623, distance: 365.1
click at [1134, 623] on p "Streamlining government processes and increasing trust with the community." at bounding box center [1328, 629] width 388 height 57
click at [398, 460] on icon "Bold" at bounding box center [404, 464] width 19 height 19
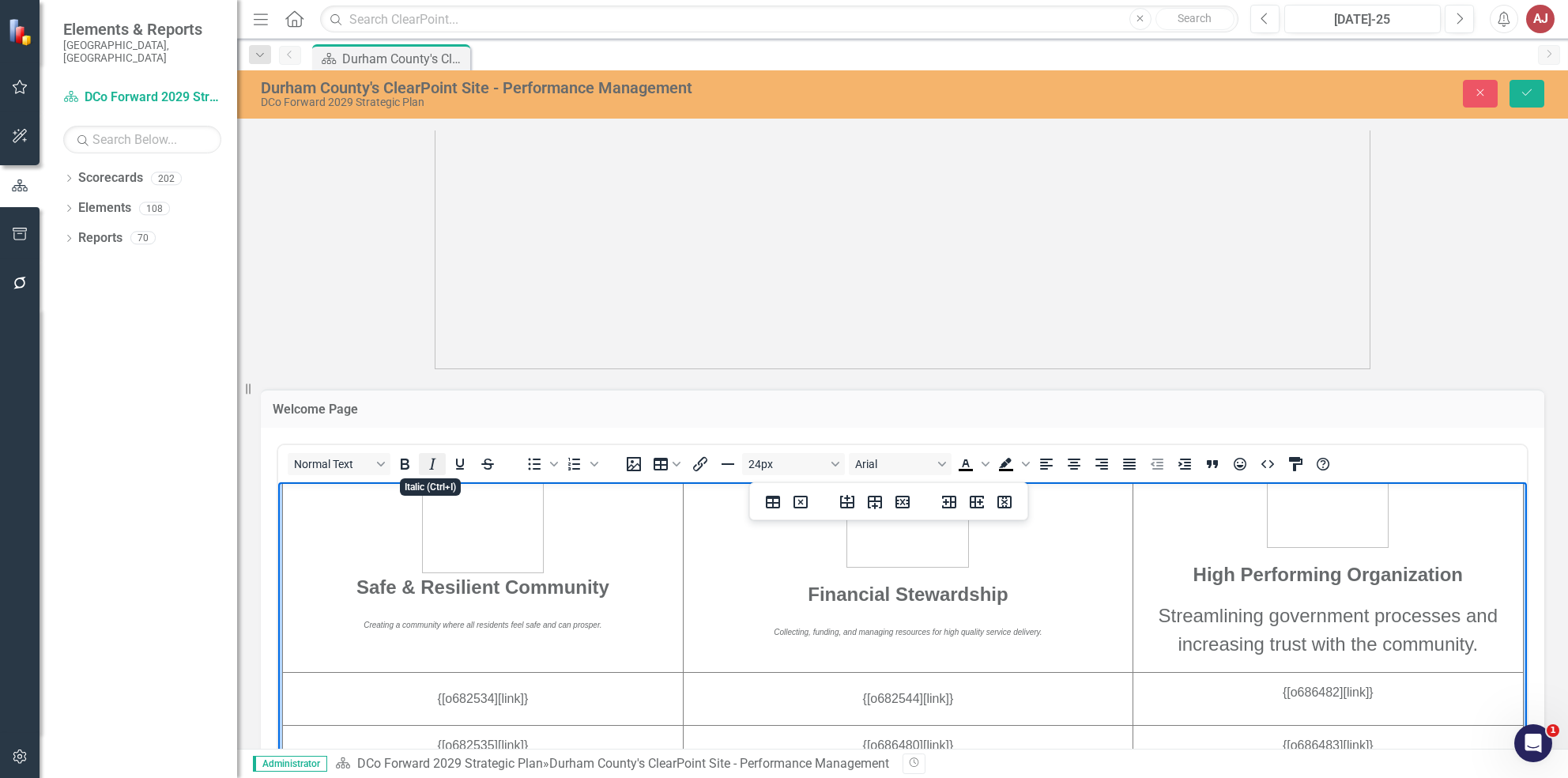
click at [425, 463] on icon "Italic" at bounding box center [432, 464] width 19 height 19
click at [815, 468] on button "24px" at bounding box center [793, 464] width 103 height 22
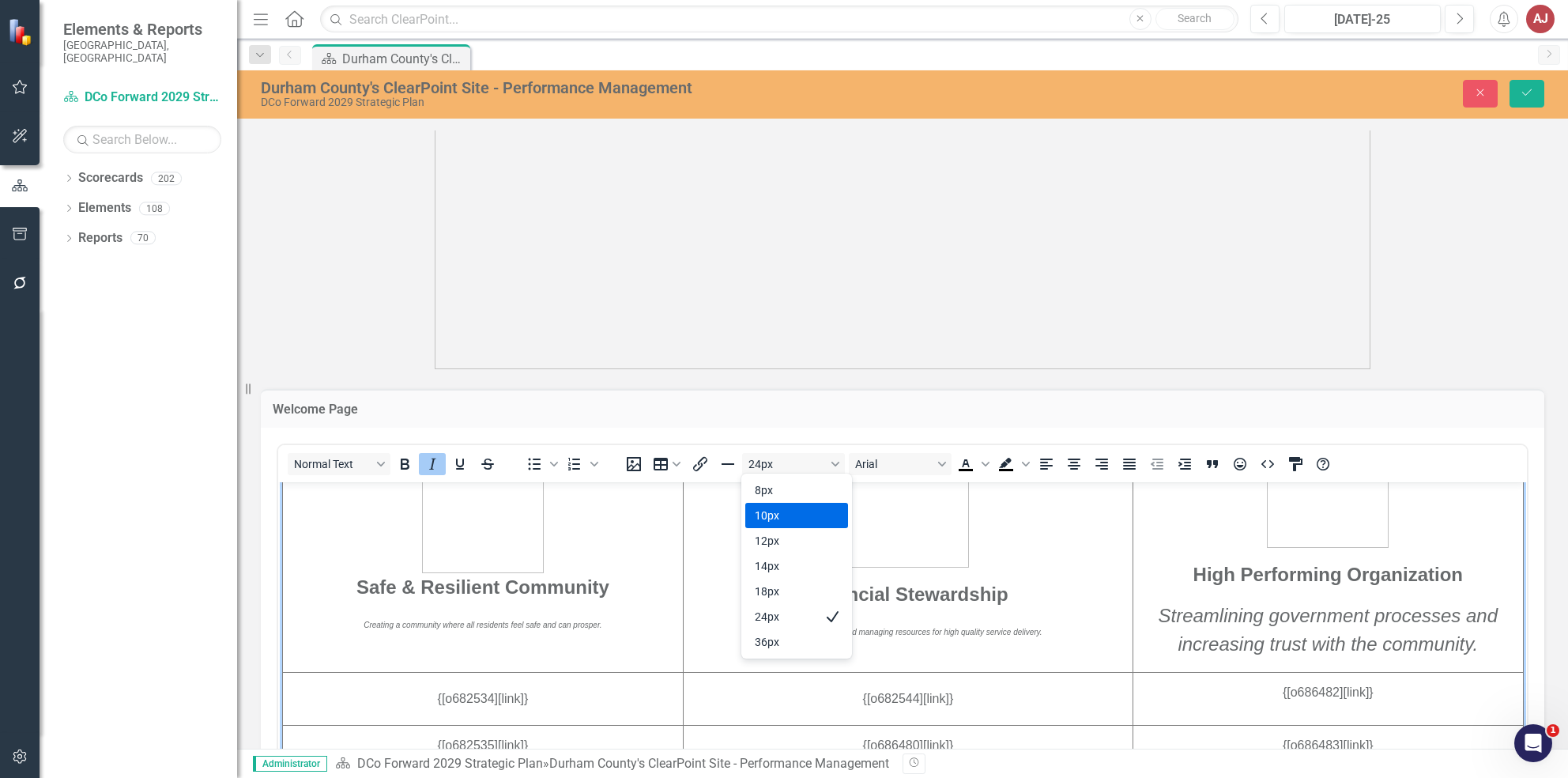
click at [807, 514] on div "10px" at bounding box center [786, 515] width 61 height 19
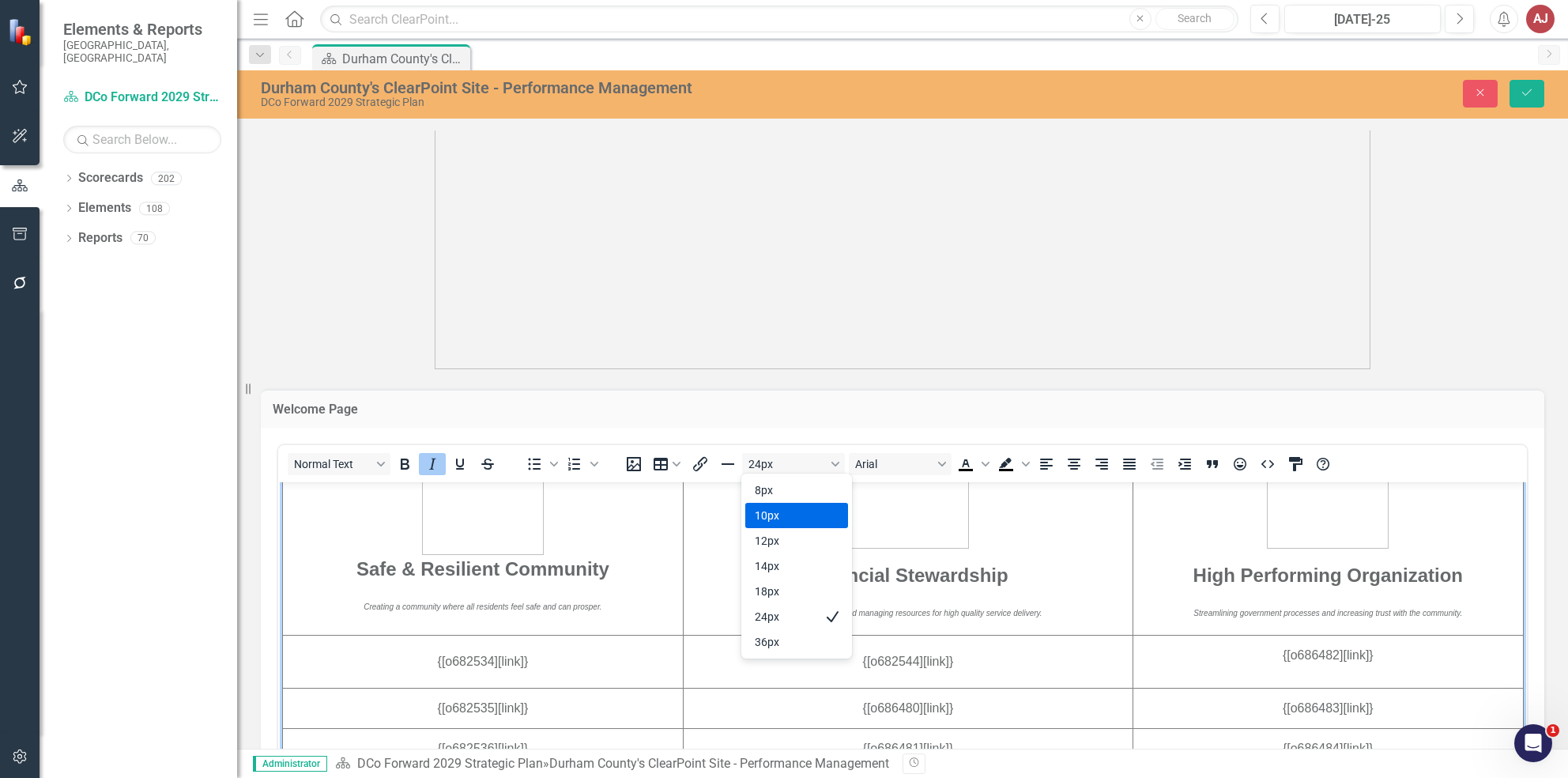
scroll to position [934, 0]
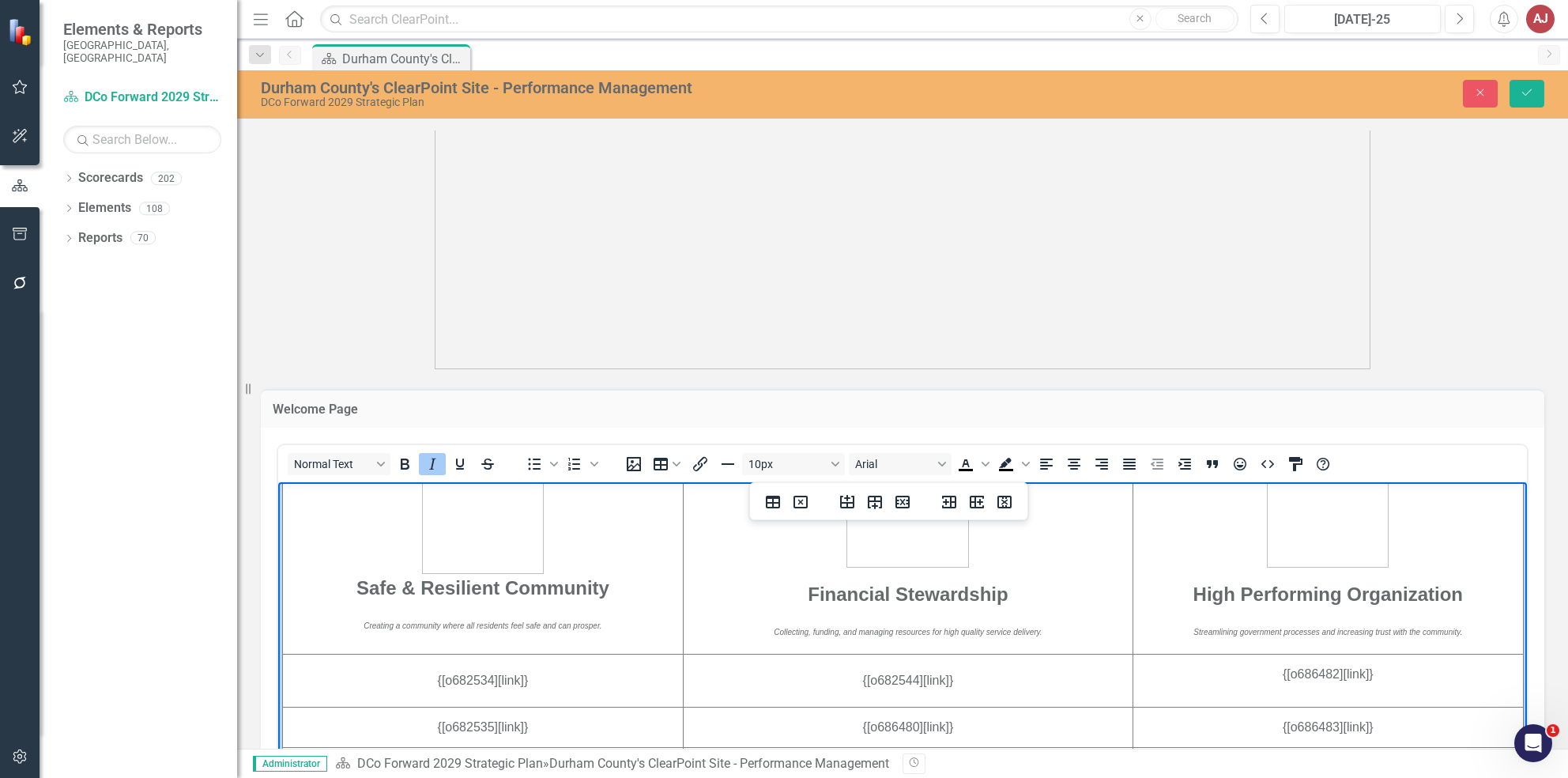
click at [1452, 639] on p "Streamlining government processes and increasing trust with the community." at bounding box center [1328, 630] width 388 height 19
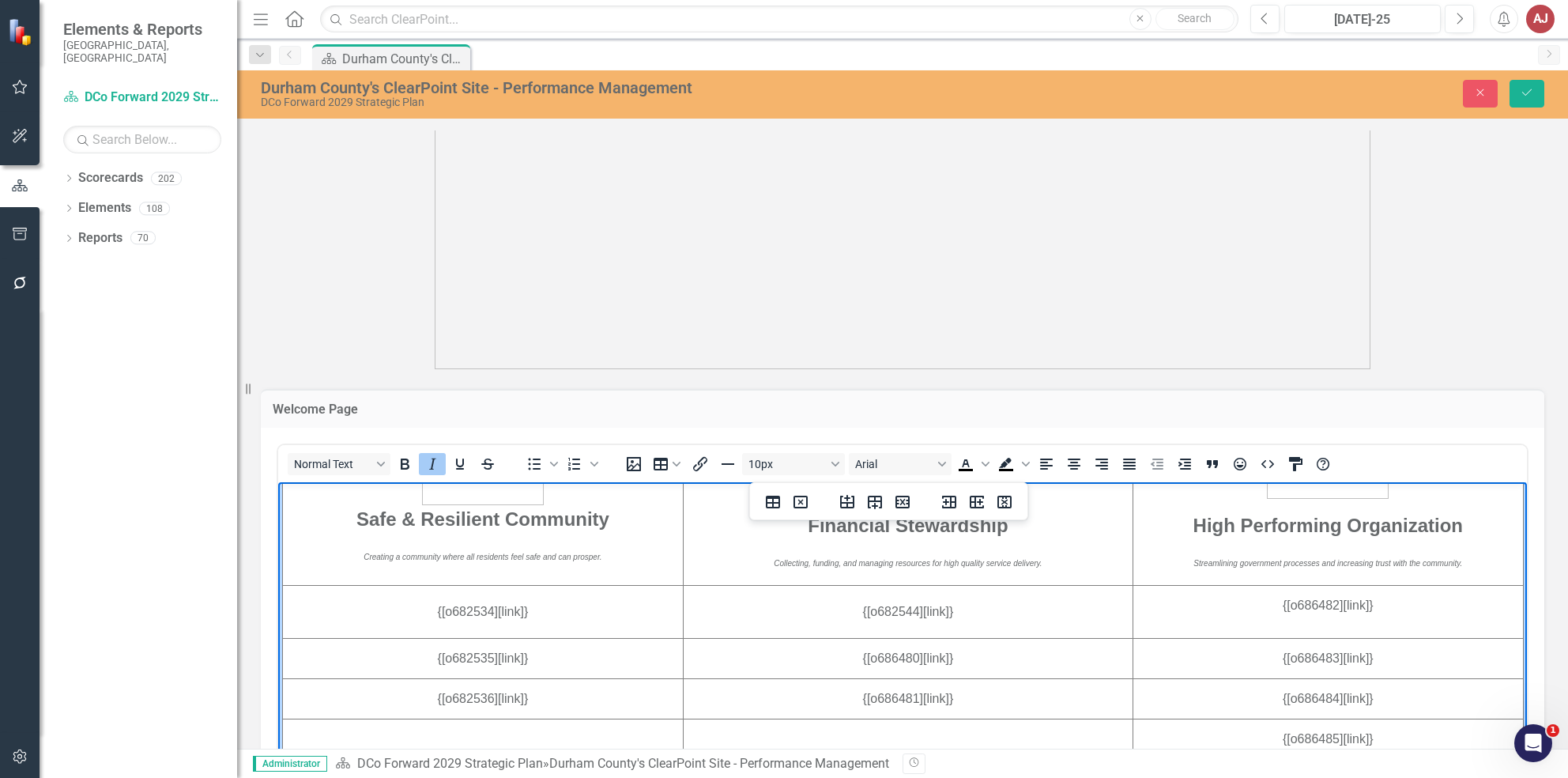
scroll to position [1002, 0]
click at [917, 571] on p "Collecting, funding, and managing resources for high quality service delivery." at bounding box center [908, 562] width 448 height 19
click at [930, 563] on td "Financial Stewardship Collecting, funding, and managing resources for high qual…" at bounding box center [907, 465] width 449 height 241
click at [748, 571] on p "Collecting, funding, and managing resources for high quality service delivery." at bounding box center [908, 562] width 448 height 19
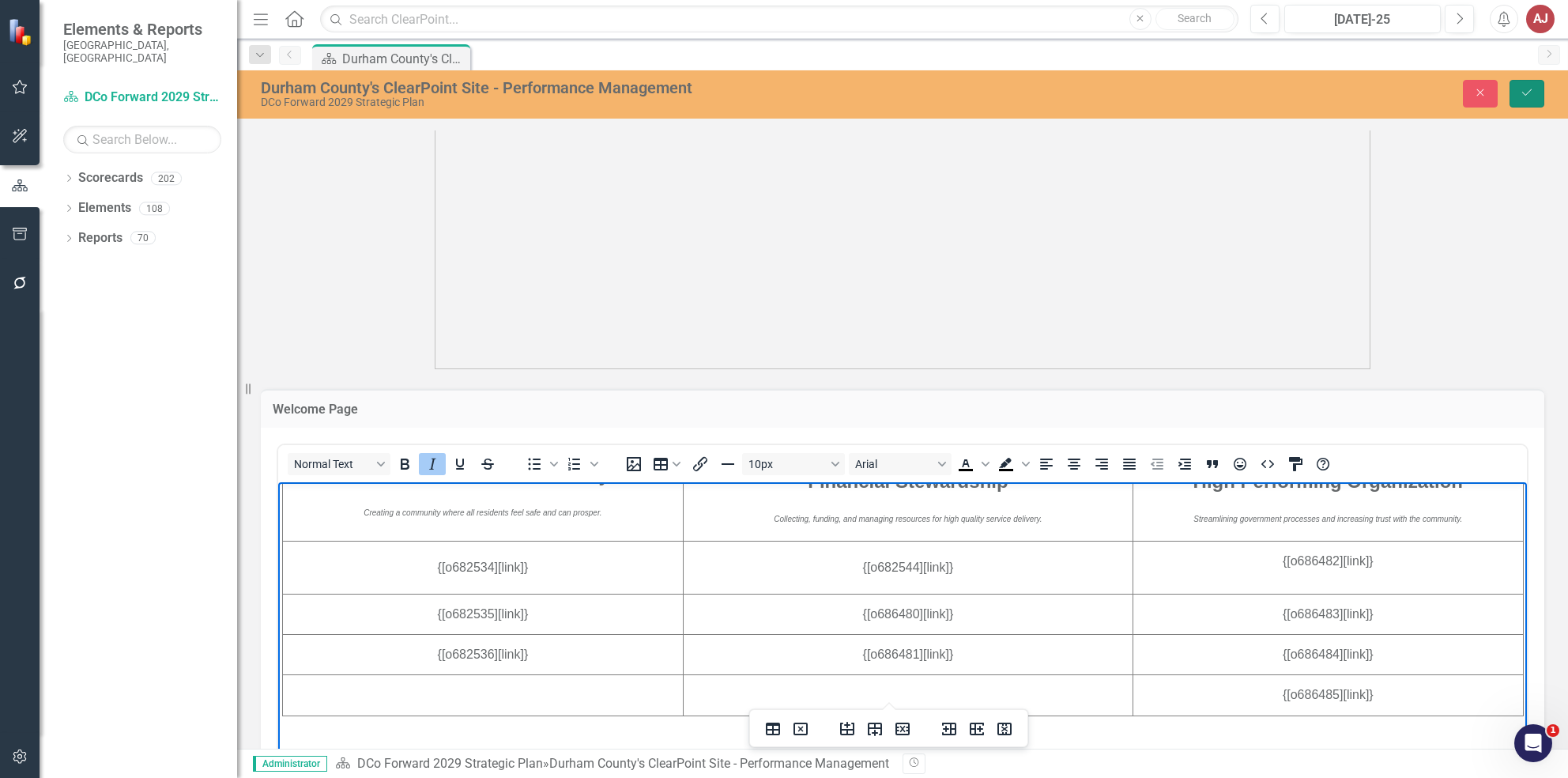
scroll to position [1065, 0]
click at [1539, 93] on button "Save" at bounding box center [1526, 94] width 35 height 27
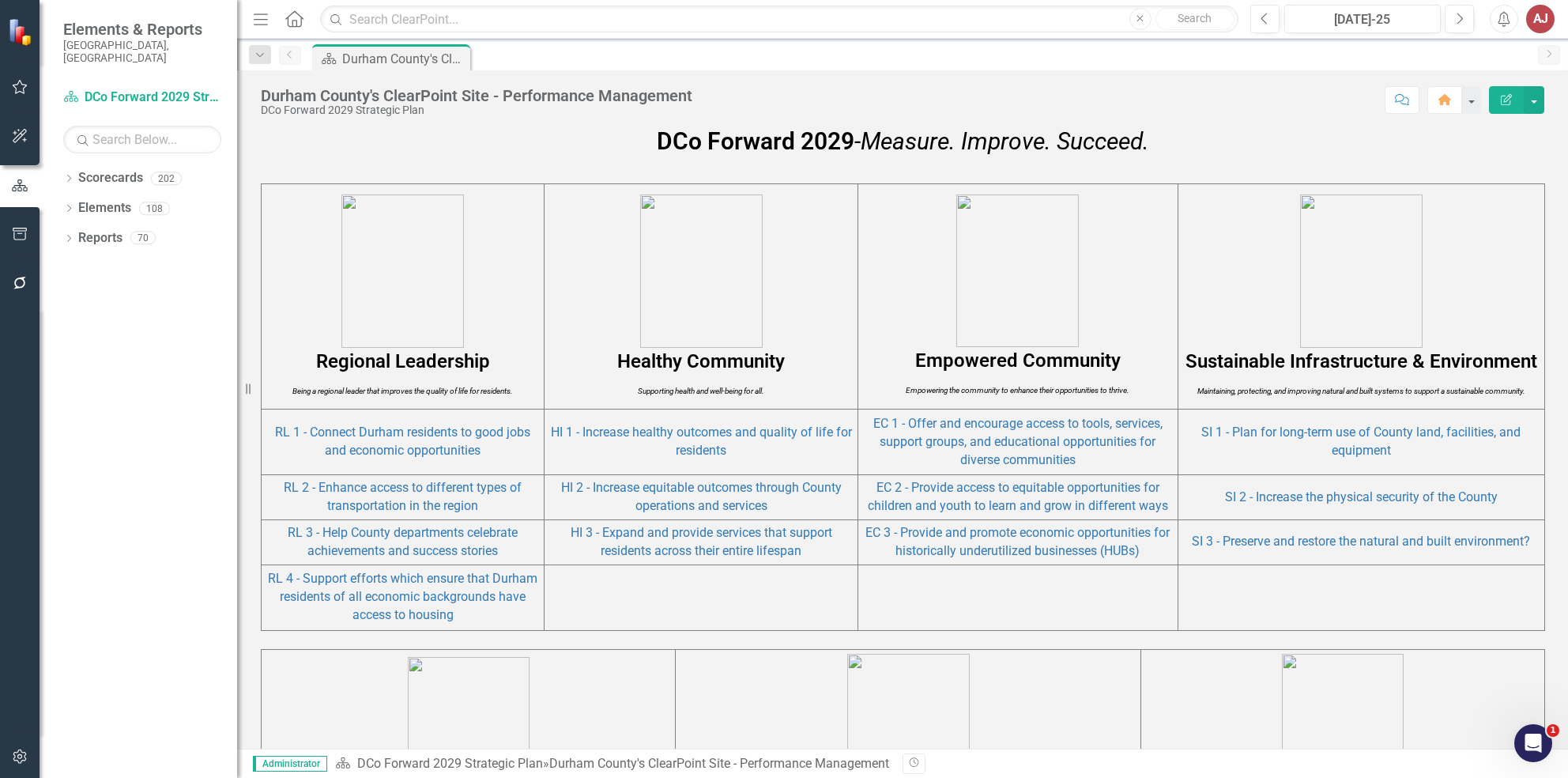
scroll to position [837, 0]
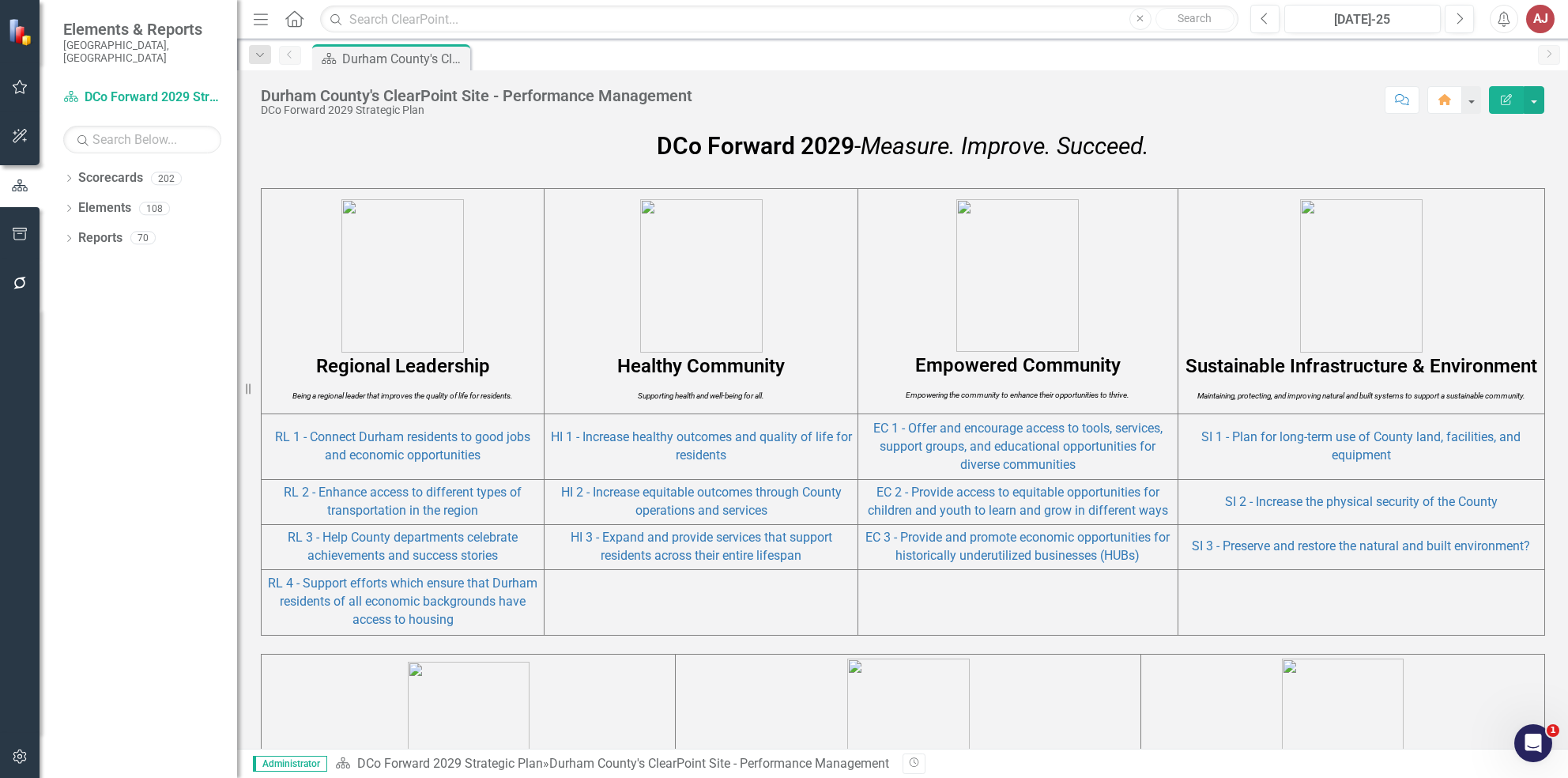
click at [409, 393] on em "Being a regional leader that improves the quality of life for residents." at bounding box center [403, 396] width 220 height 9
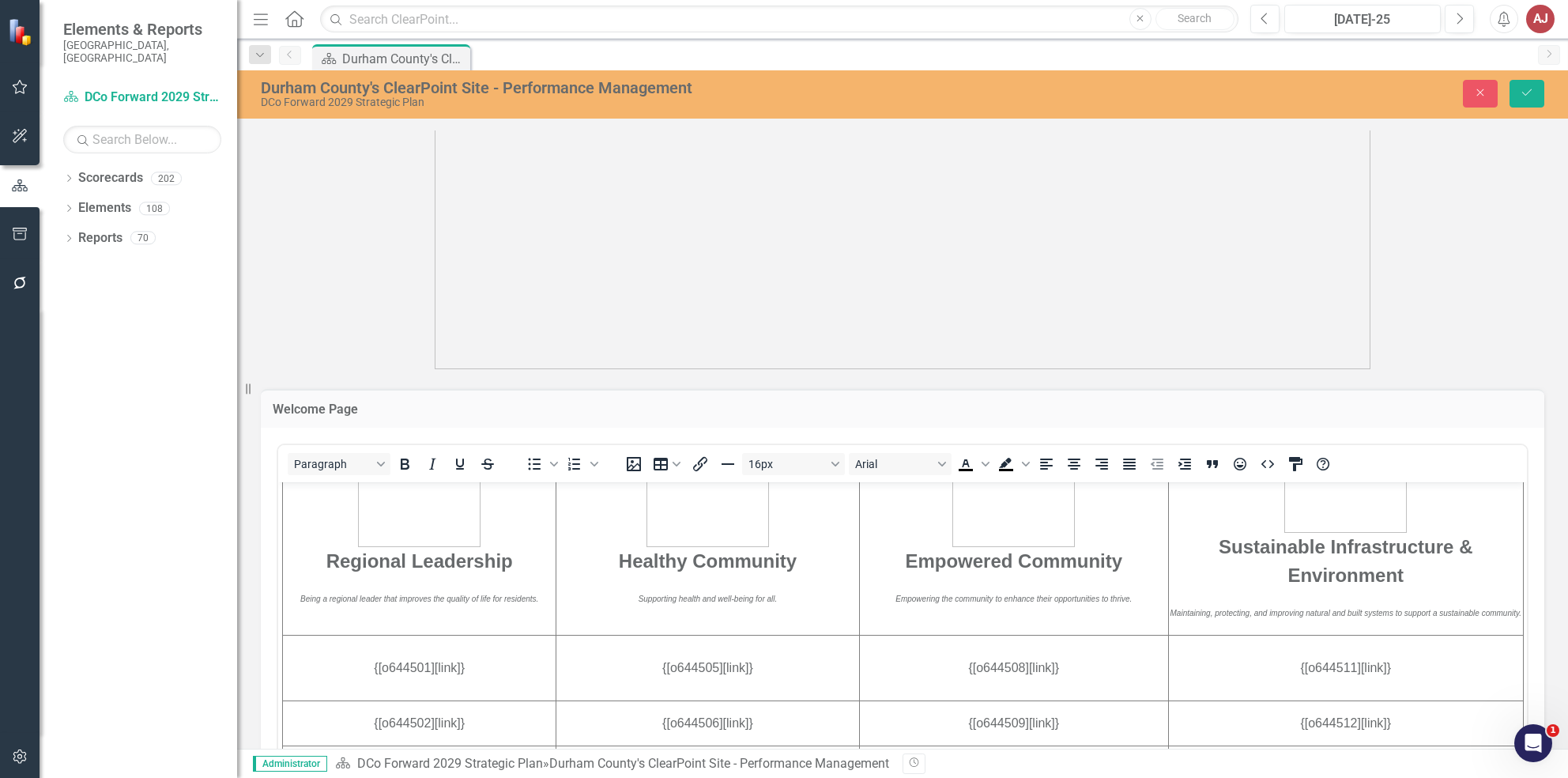
scroll to position [472, 0]
click at [448, 602] on em "Being a regional leader that improves the quality of life for residents." at bounding box center [419, 597] width 237 height 9
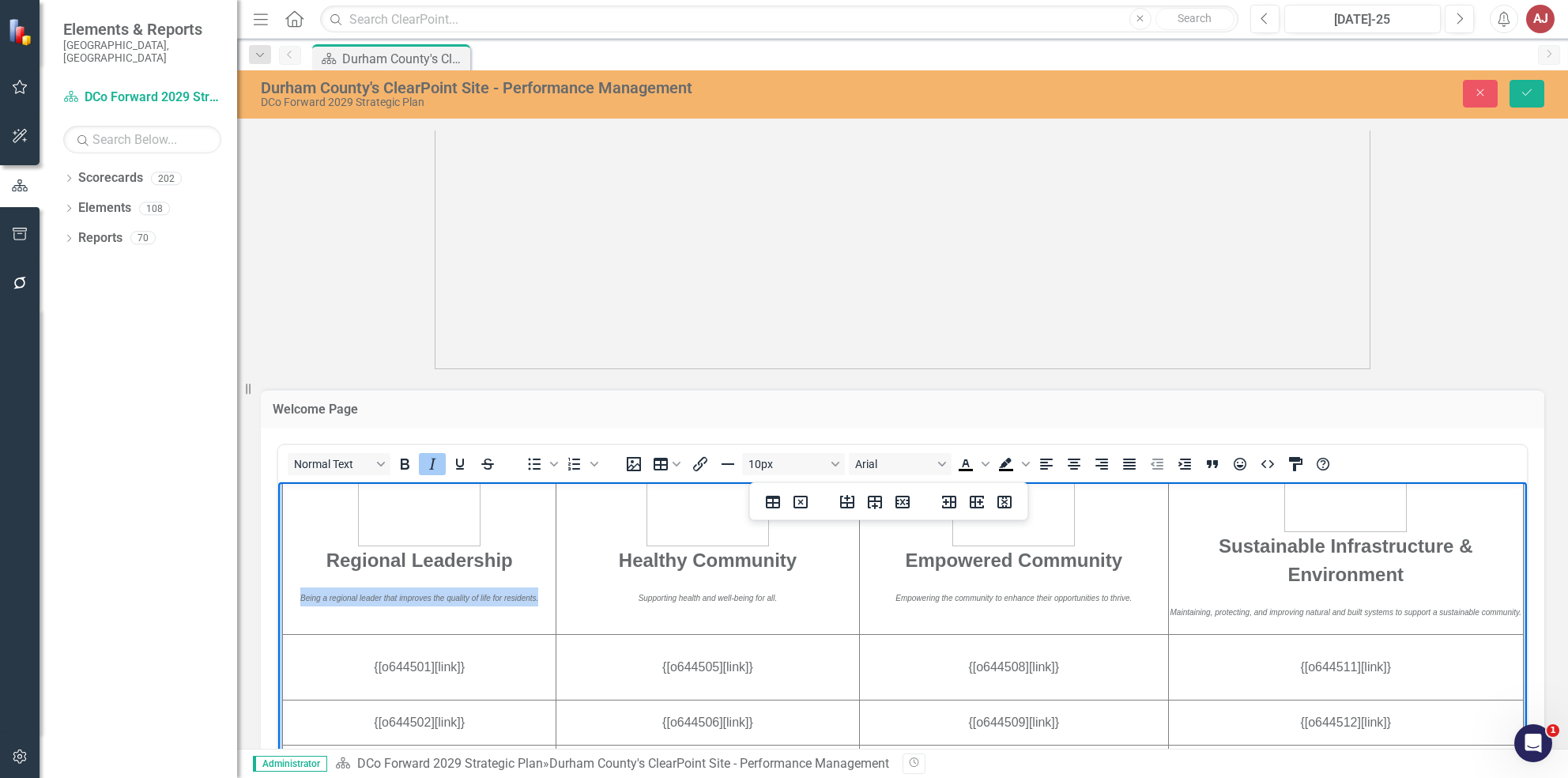
click at [448, 602] on em "Being a regional leader that improves the quality of life for residents." at bounding box center [419, 597] width 237 height 9
click at [771, 459] on button "10px" at bounding box center [793, 464] width 103 height 22
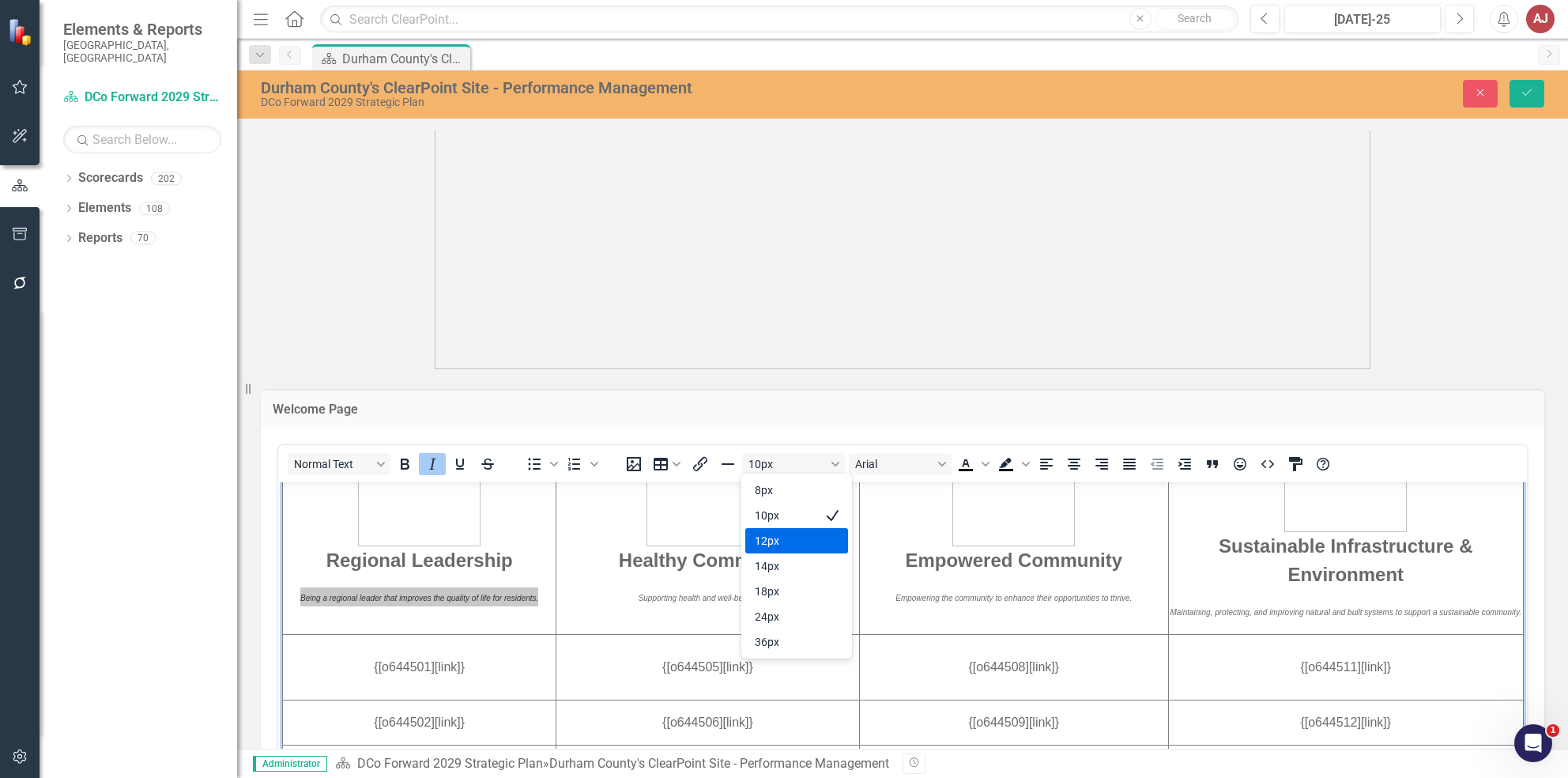
click at [798, 548] on div "12px" at bounding box center [786, 541] width 61 height 19
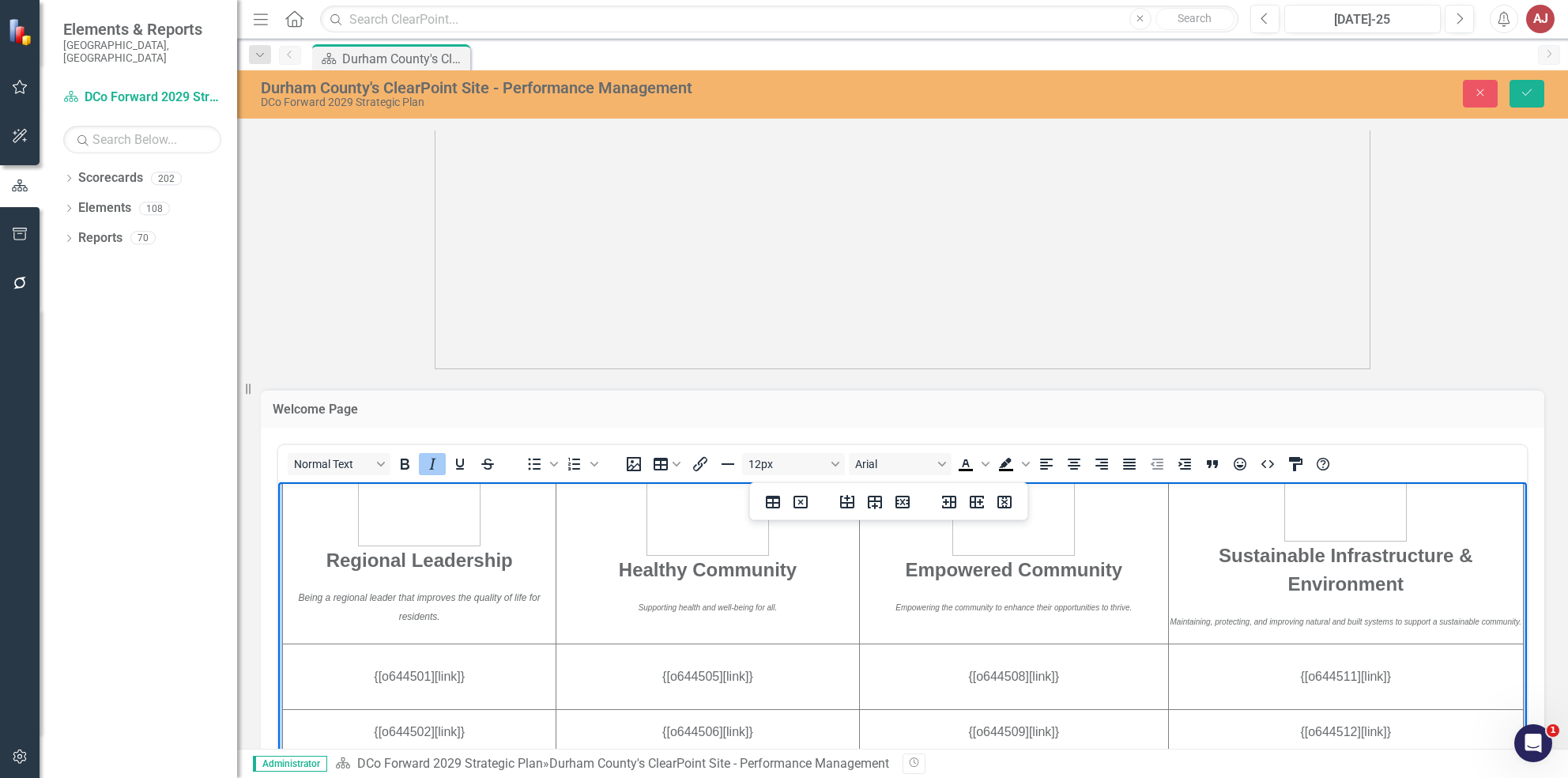
click at [715, 611] on em "Supporting health and well-being for all." at bounding box center [707, 607] width 139 height 9
click at [788, 466] on button "10px" at bounding box center [793, 464] width 103 height 22
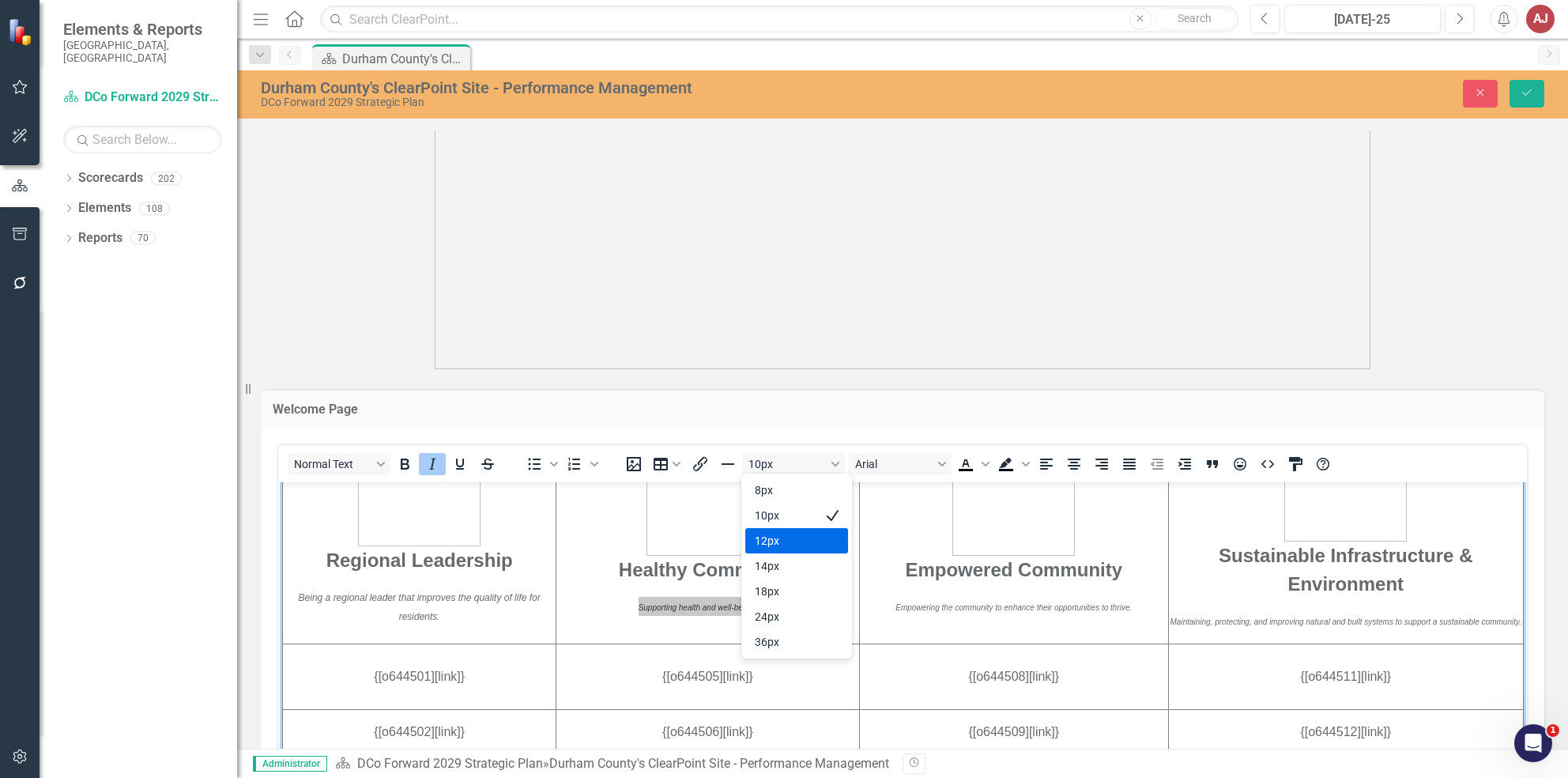
click at [800, 548] on div "12px" at bounding box center [786, 541] width 61 height 19
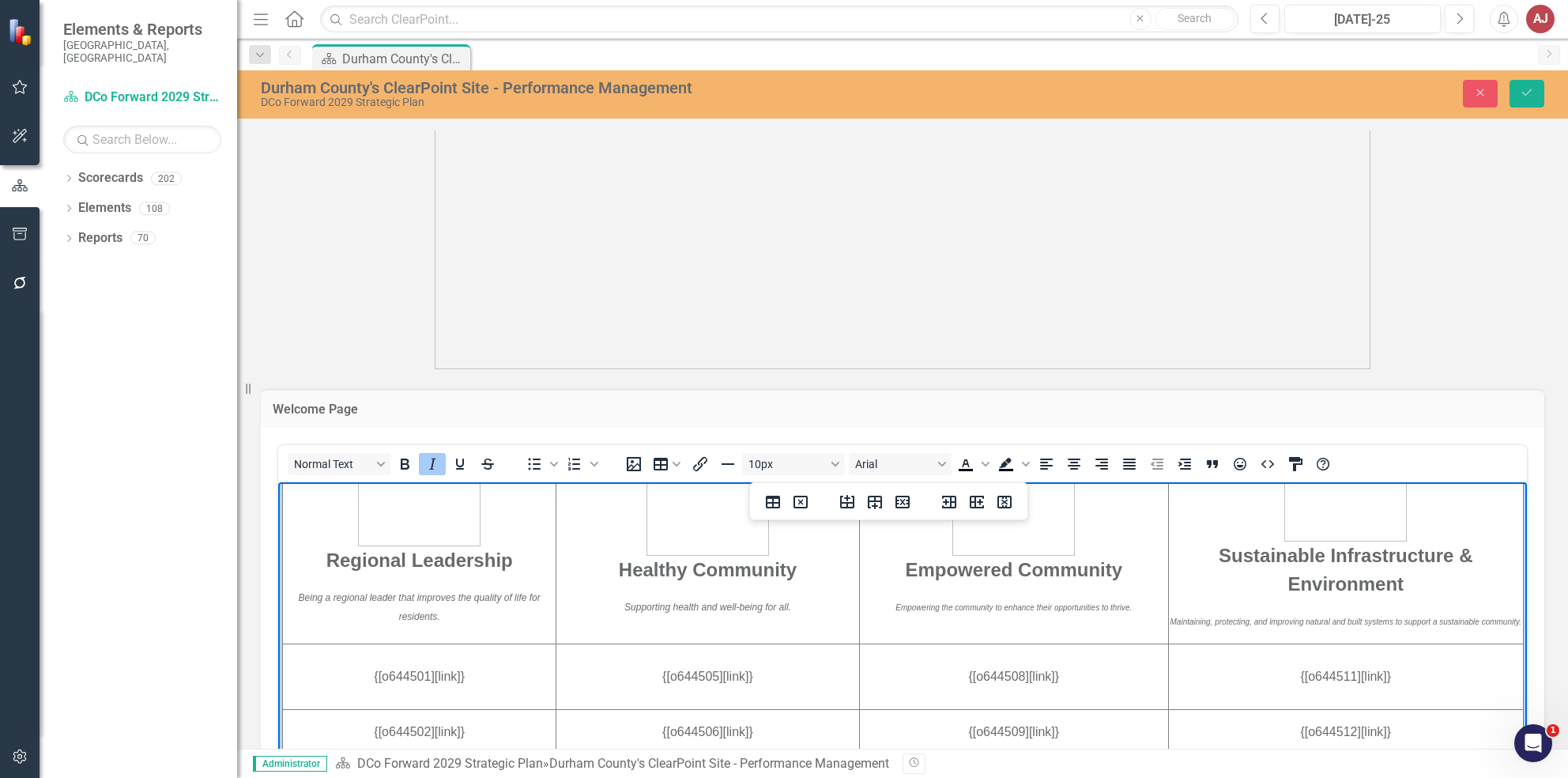
click at [995, 609] on p "Empowering the community to enhance their opportunities to thrive." at bounding box center [1014, 605] width 306 height 19
click at [775, 456] on button "10px" at bounding box center [793, 464] width 103 height 22
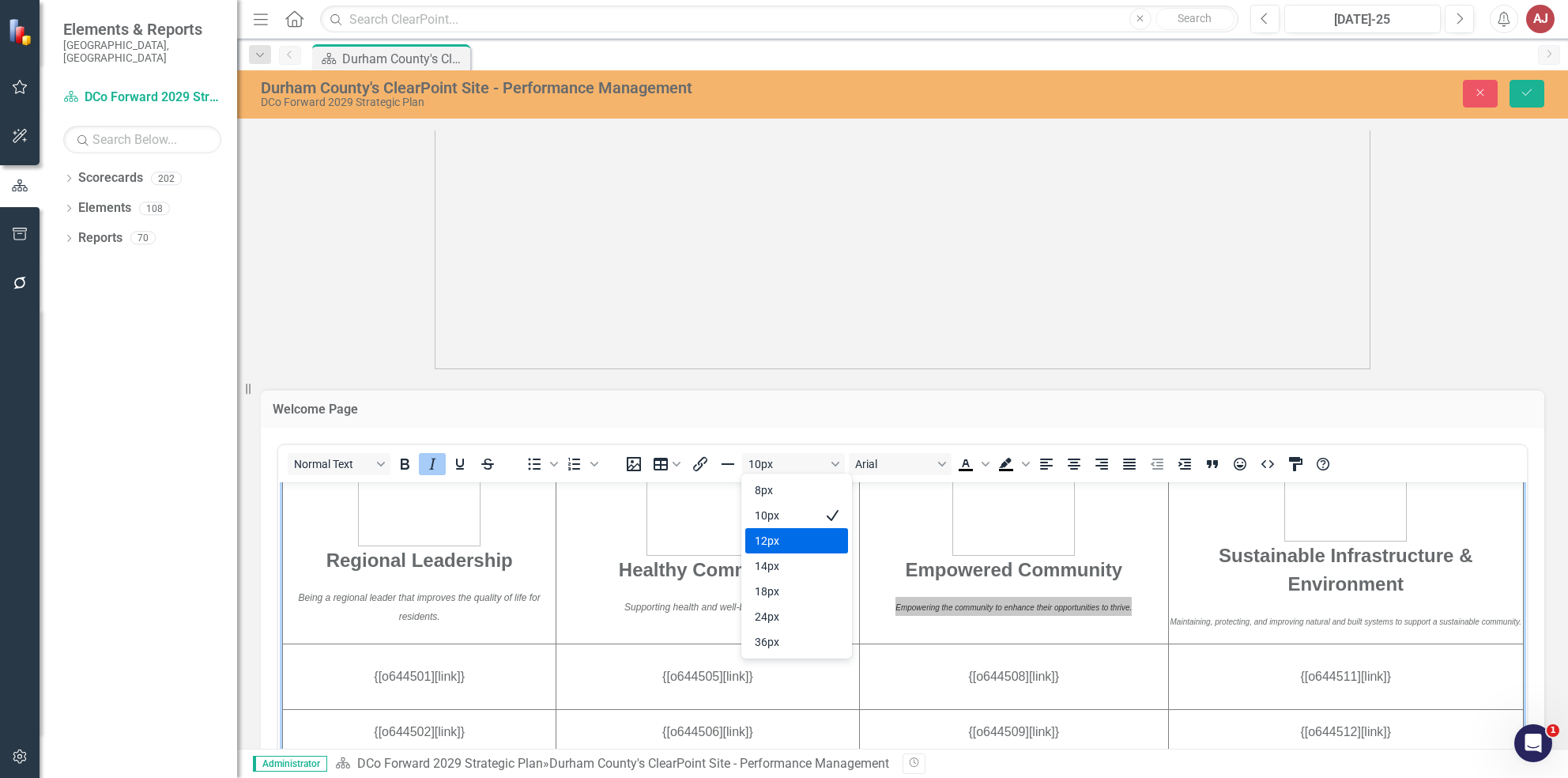
click at [800, 534] on div "12px" at bounding box center [786, 541] width 61 height 19
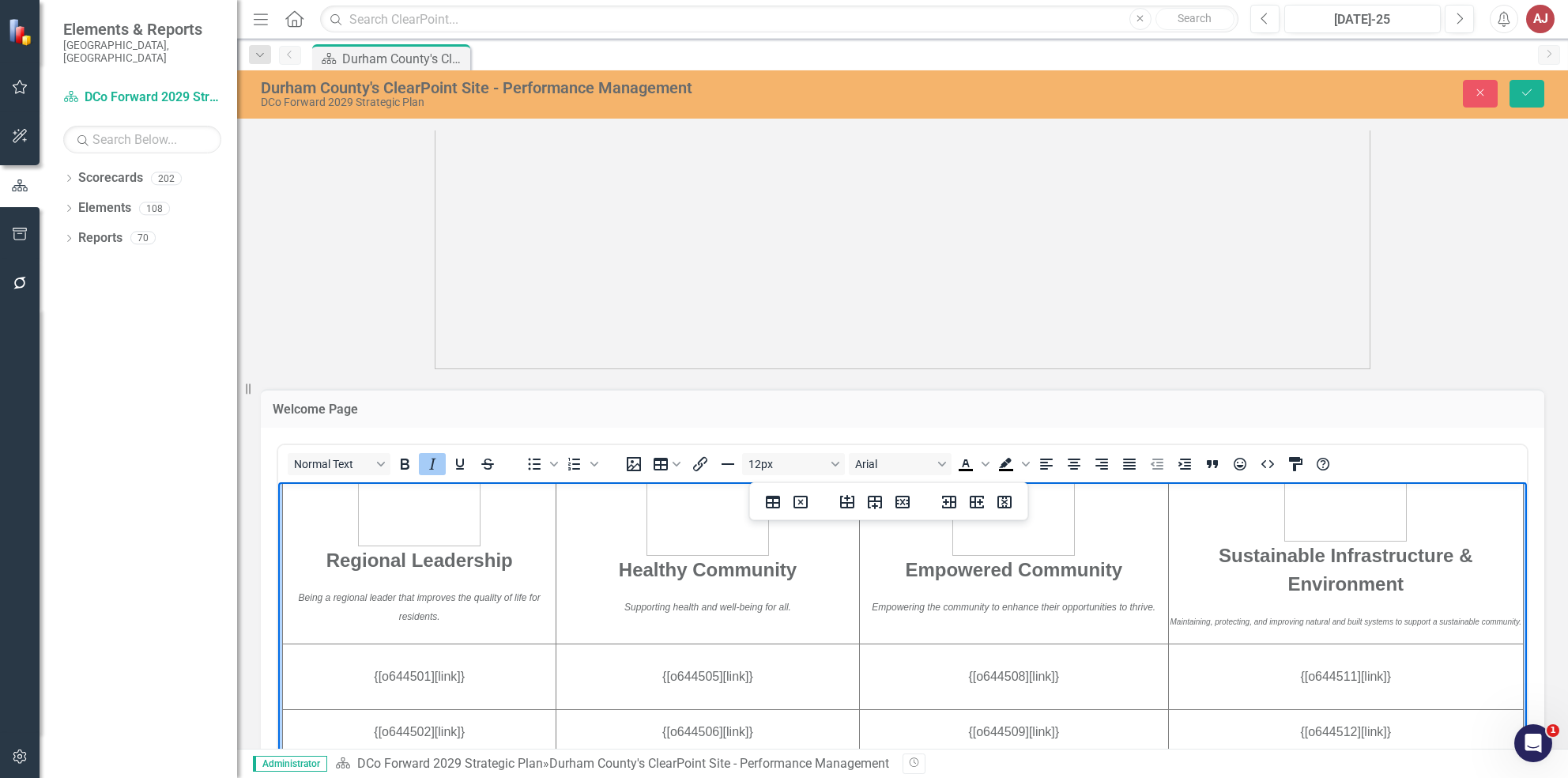
click at [1285, 625] on p "Maintaining, protecting, and improving natural and built systems to support a s…" at bounding box center [1346, 620] width 352 height 19
click at [815, 467] on button "10px" at bounding box center [793, 464] width 103 height 22
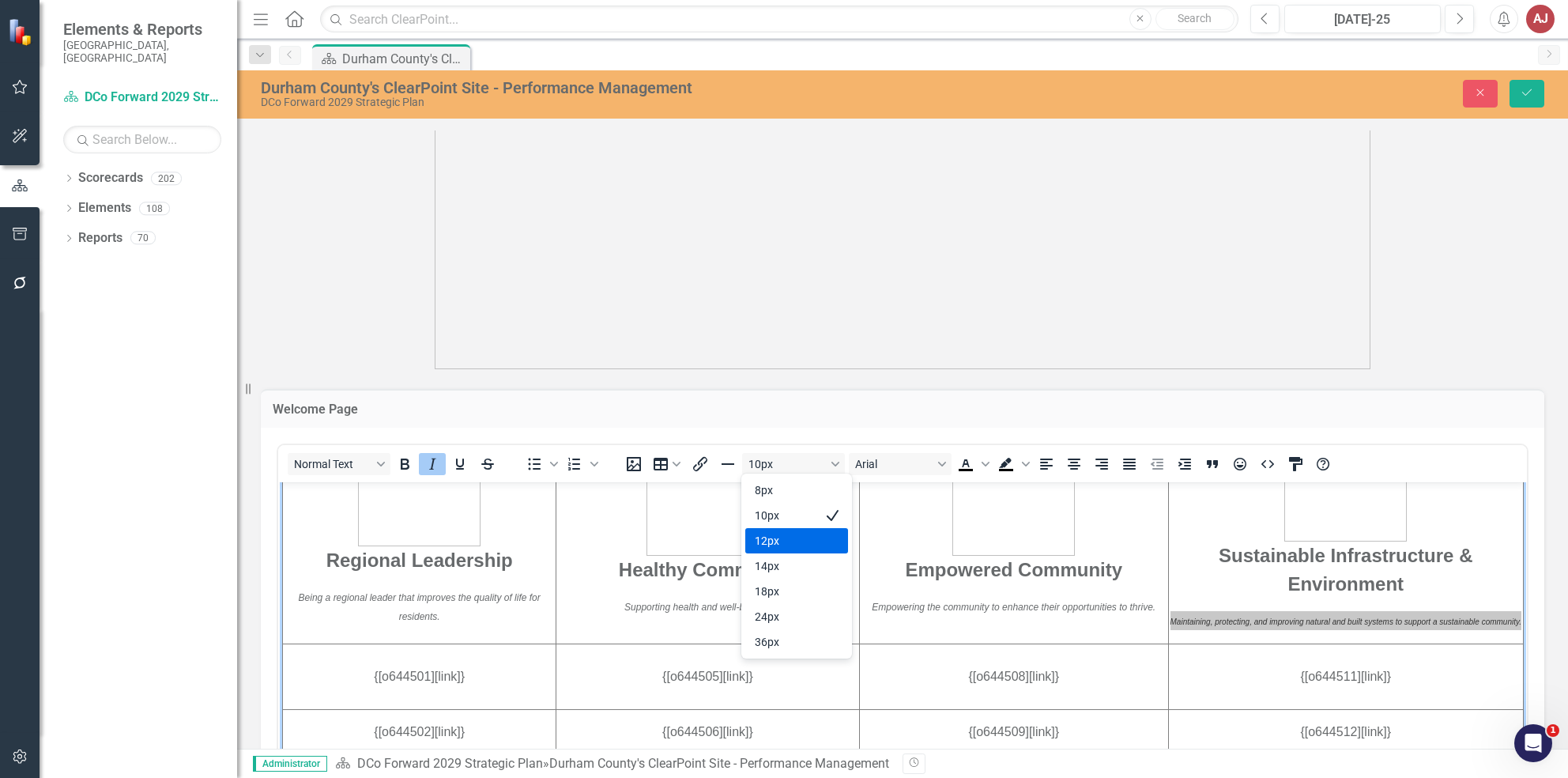
click at [804, 535] on div "12px" at bounding box center [786, 541] width 61 height 19
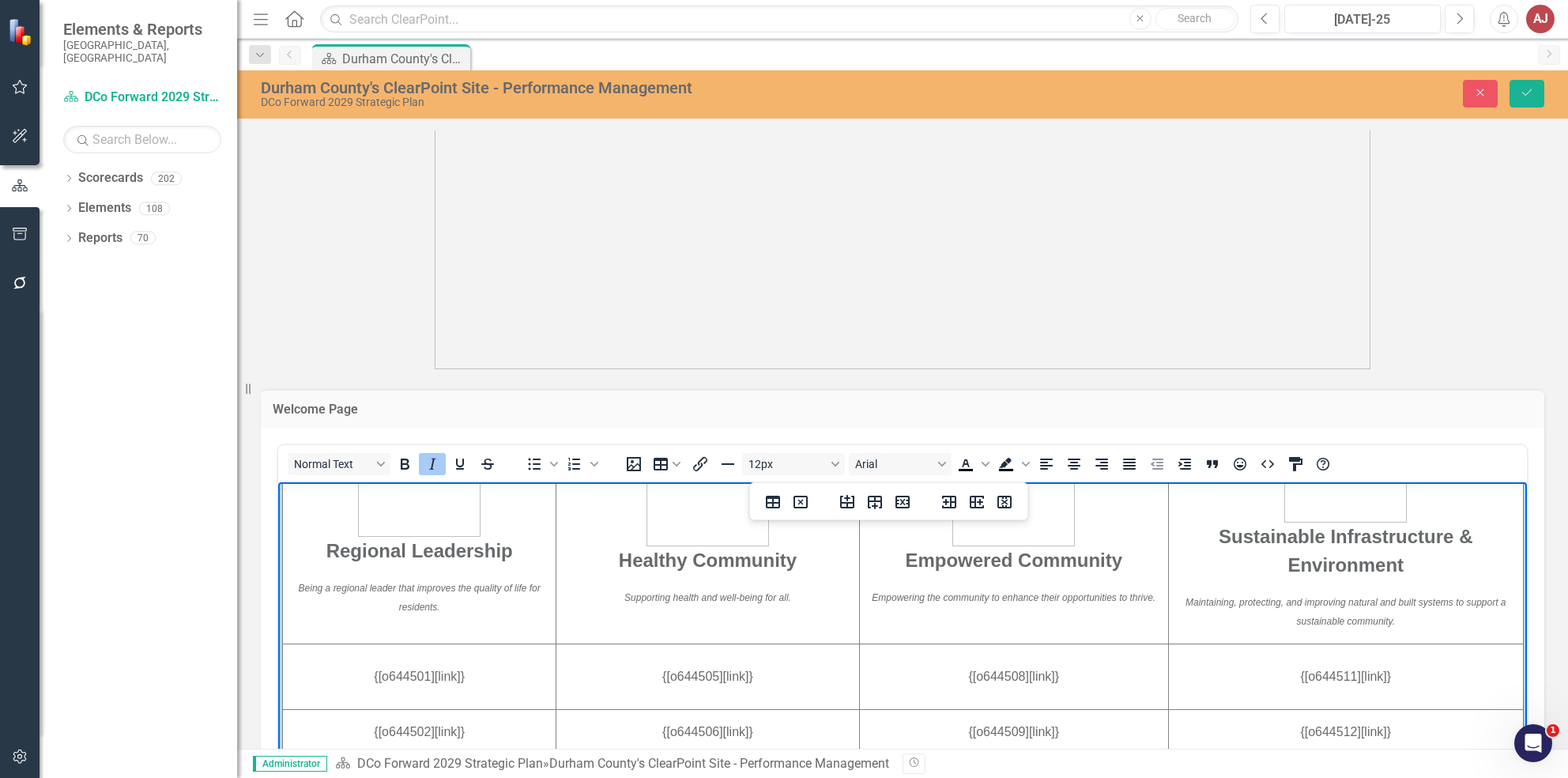
scroll to position [483, 0]
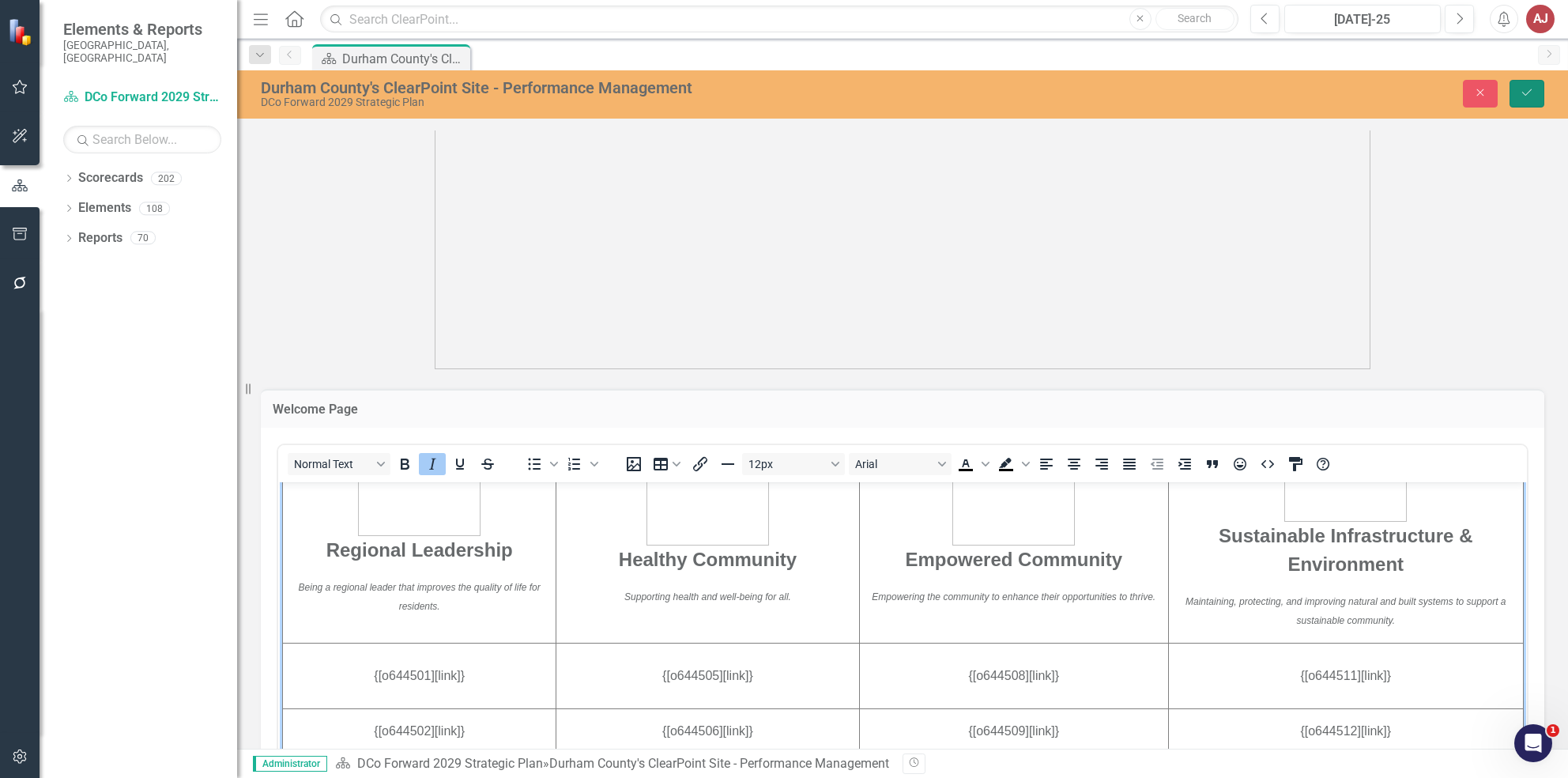
click at [1532, 95] on icon "Save" at bounding box center [1526, 92] width 14 height 11
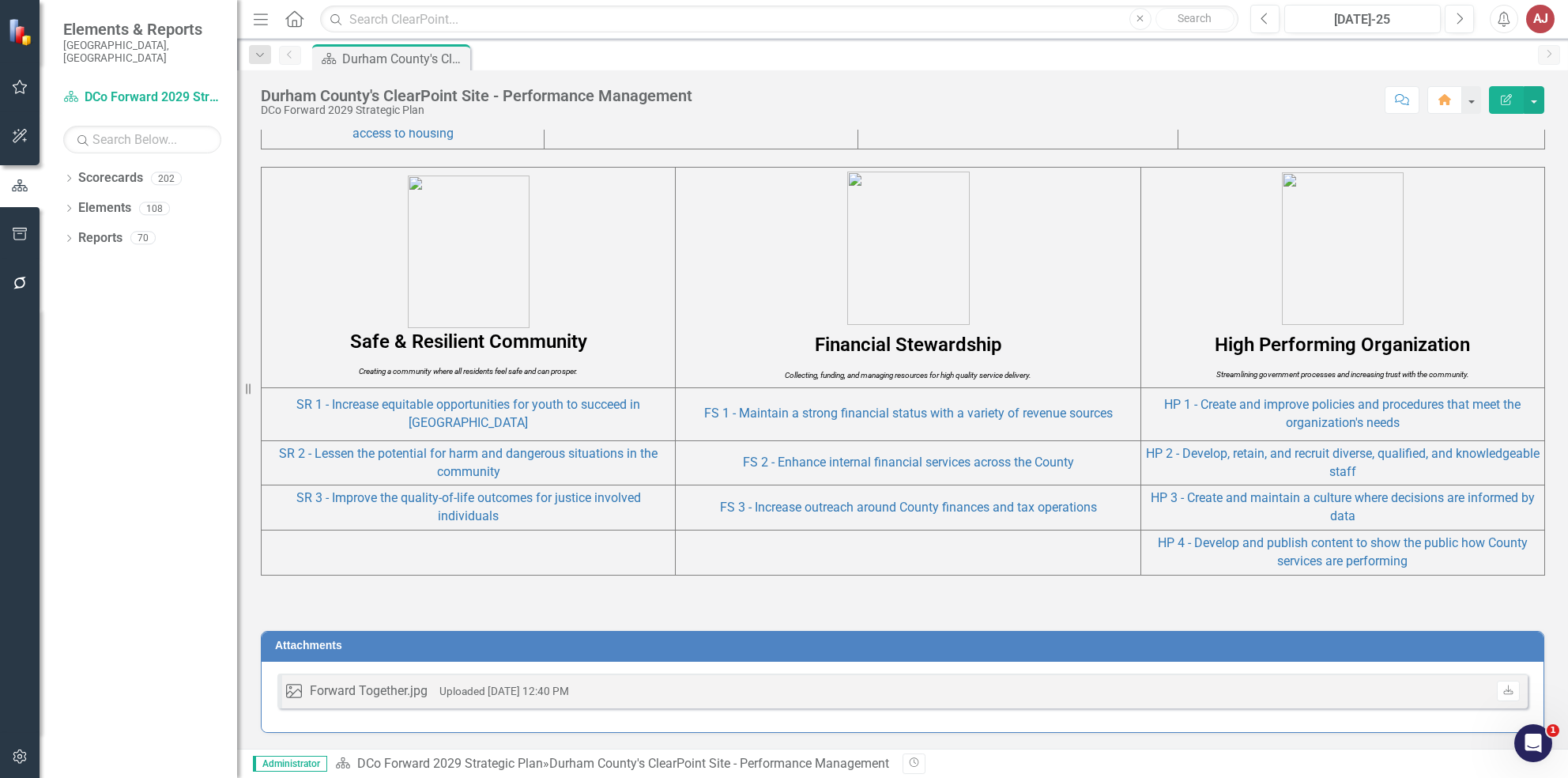
scroll to position [1260, 0]
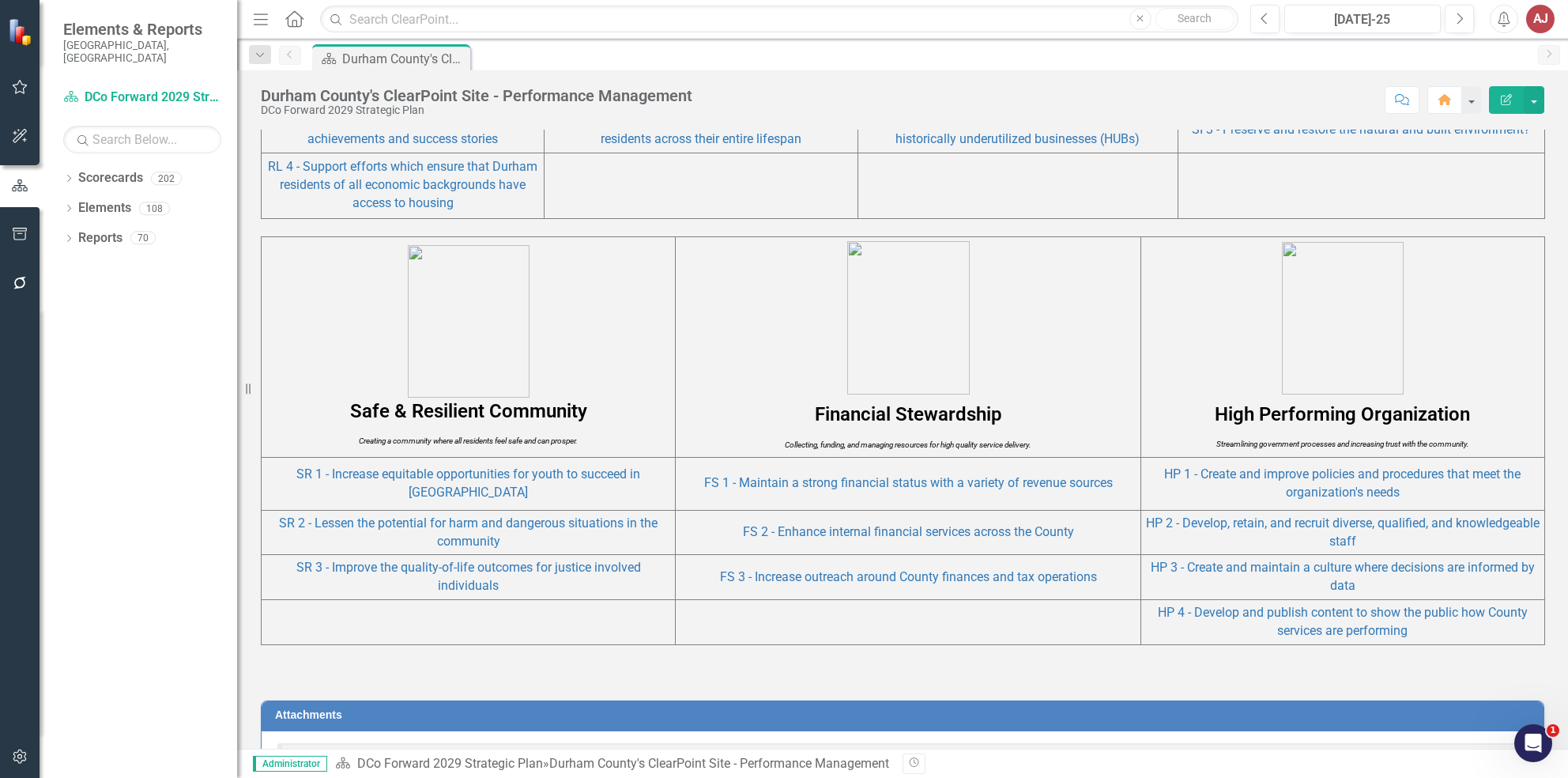
click at [514, 437] on em "Creating a community where all residents feel safe and can prosper." at bounding box center [468, 441] width 219 height 9
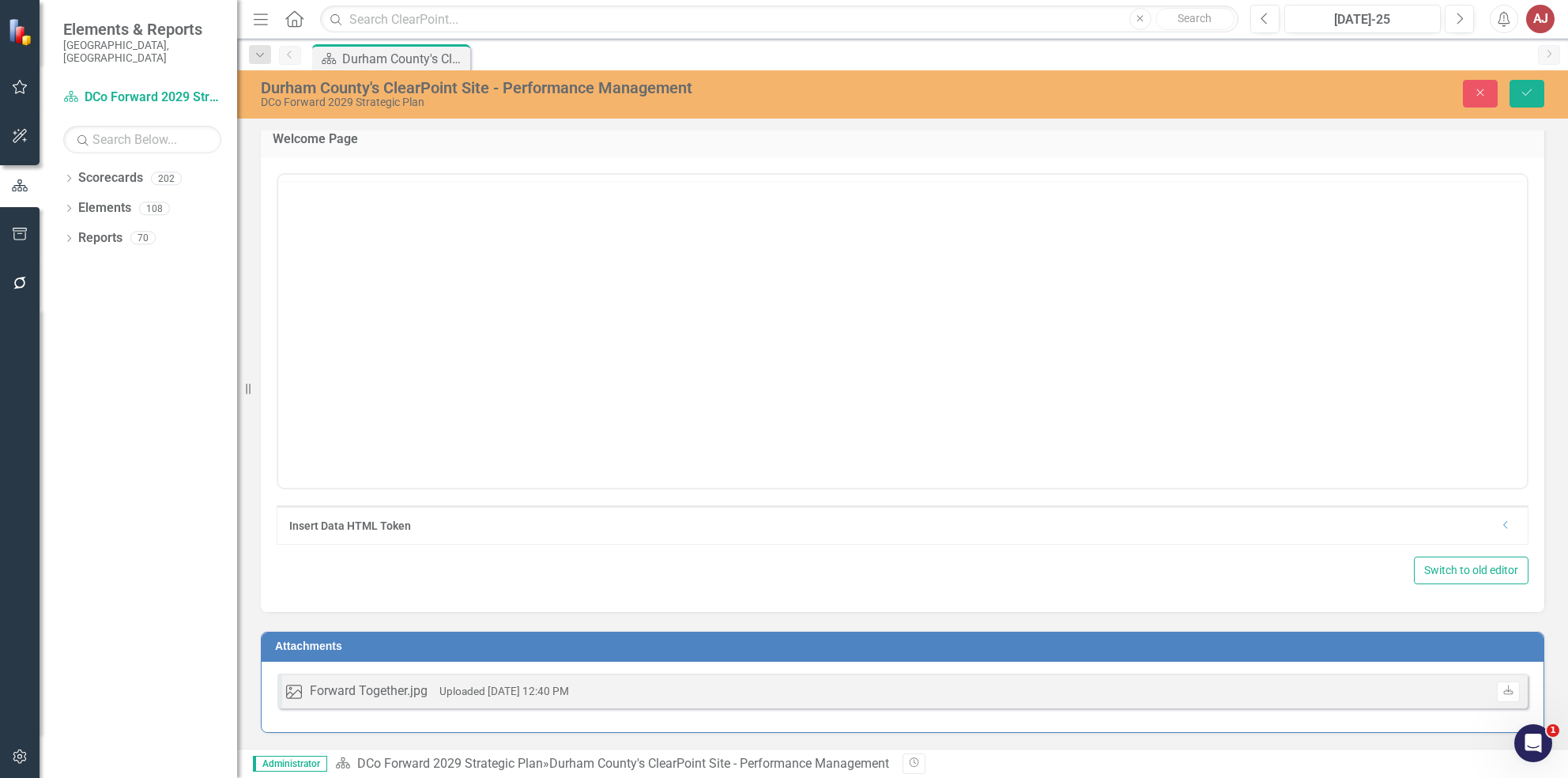
click at [514, 437] on div "Insert Data HTML Token Dropdown Switch to old editor" at bounding box center [902, 385] width 1284 height 455
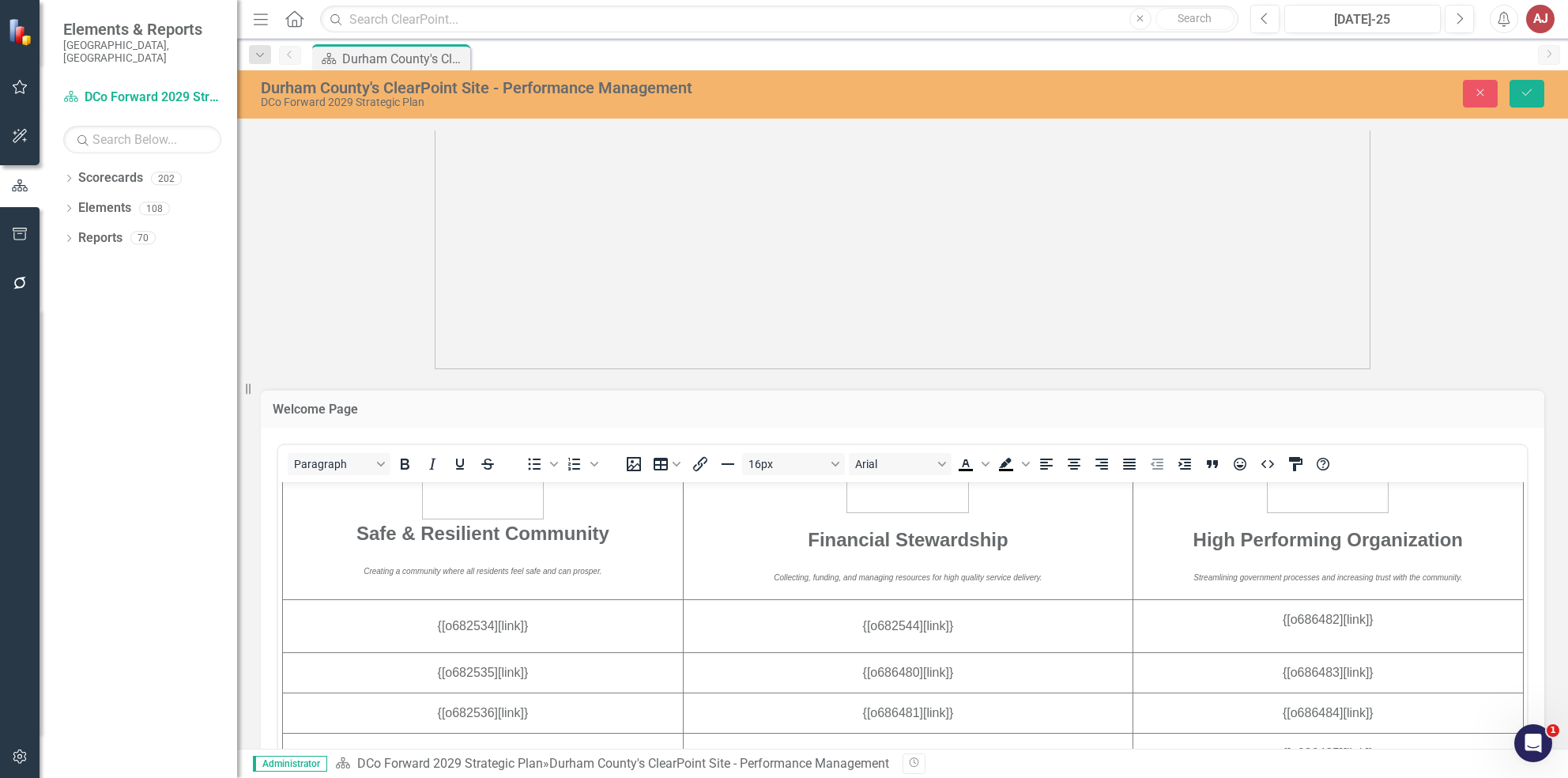
scroll to position [1006, 0]
click at [493, 571] on em "Creating a community where all residents feel safe and can prosper." at bounding box center [482, 572] width 237 height 9
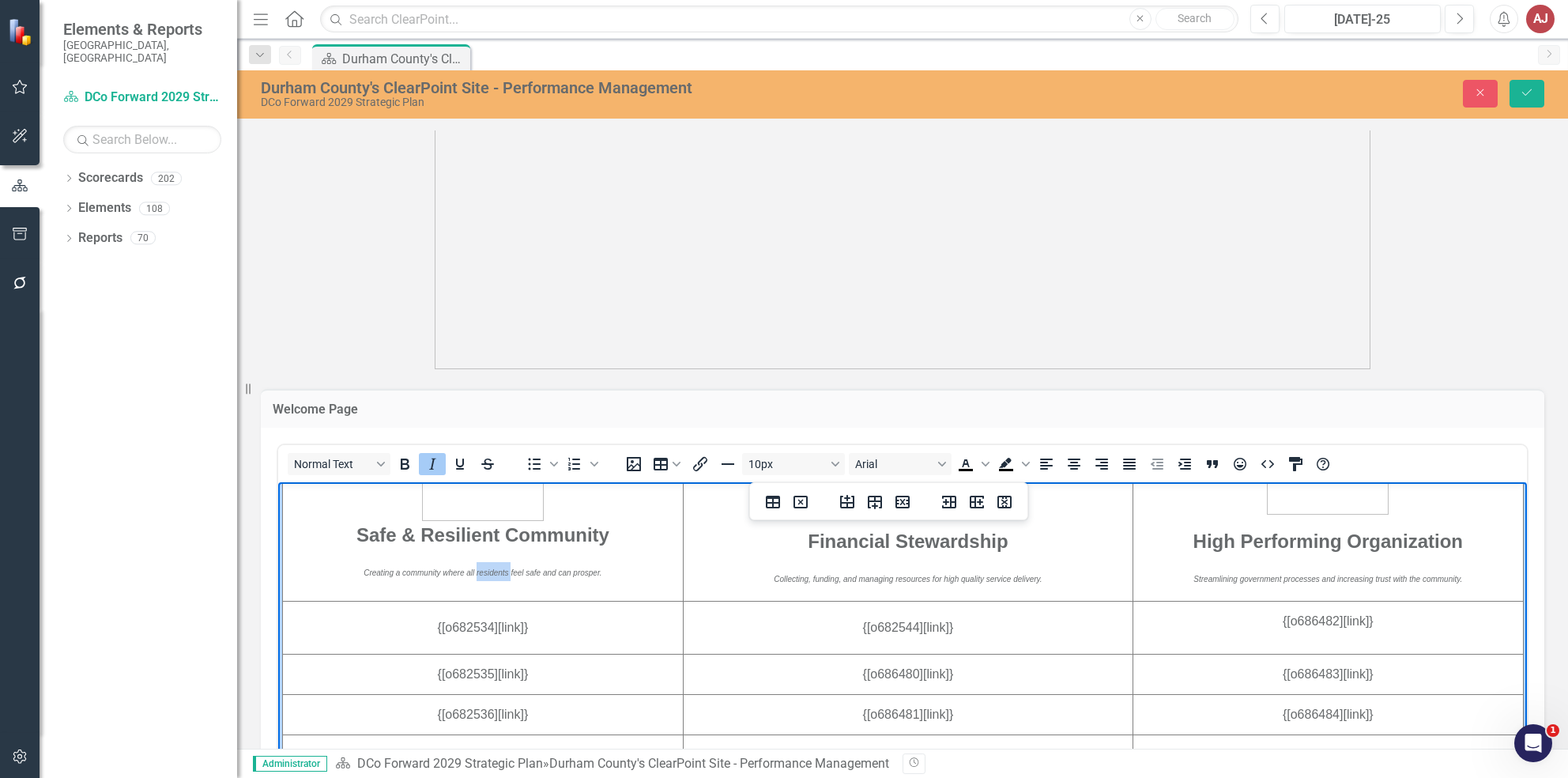
click at [493, 571] on em "Creating a community where all residents feel safe and can prosper." at bounding box center [482, 572] width 237 height 9
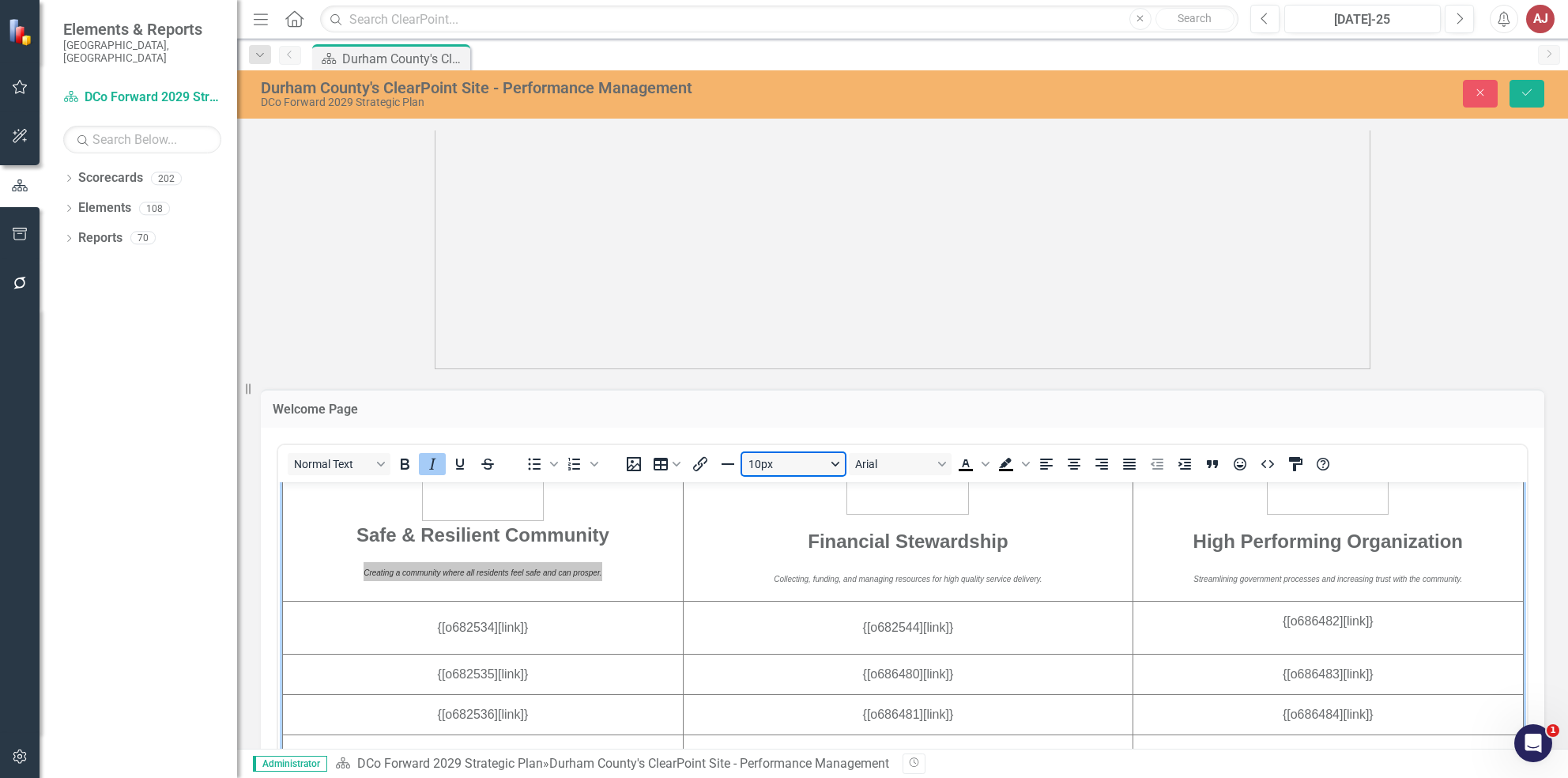
click at [800, 467] on button "10px" at bounding box center [793, 464] width 103 height 22
click at [799, 544] on div "12px" at bounding box center [786, 541] width 61 height 19
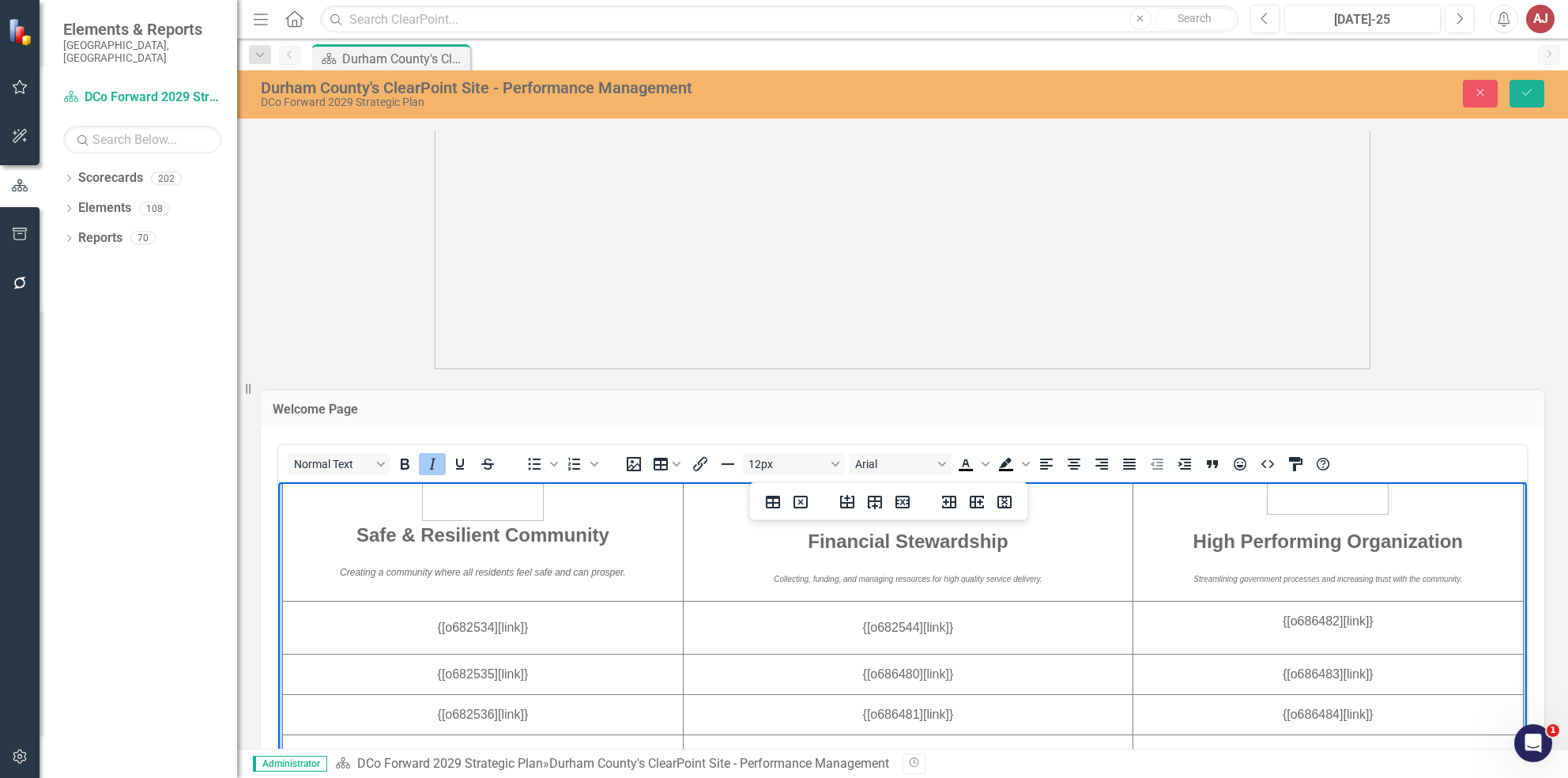
click at [884, 588] on td "Financial Stewardship Collecting, funding, and managing resources for high qual…" at bounding box center [907, 479] width 449 height 241
click at [781, 469] on button "10px" at bounding box center [793, 464] width 103 height 22
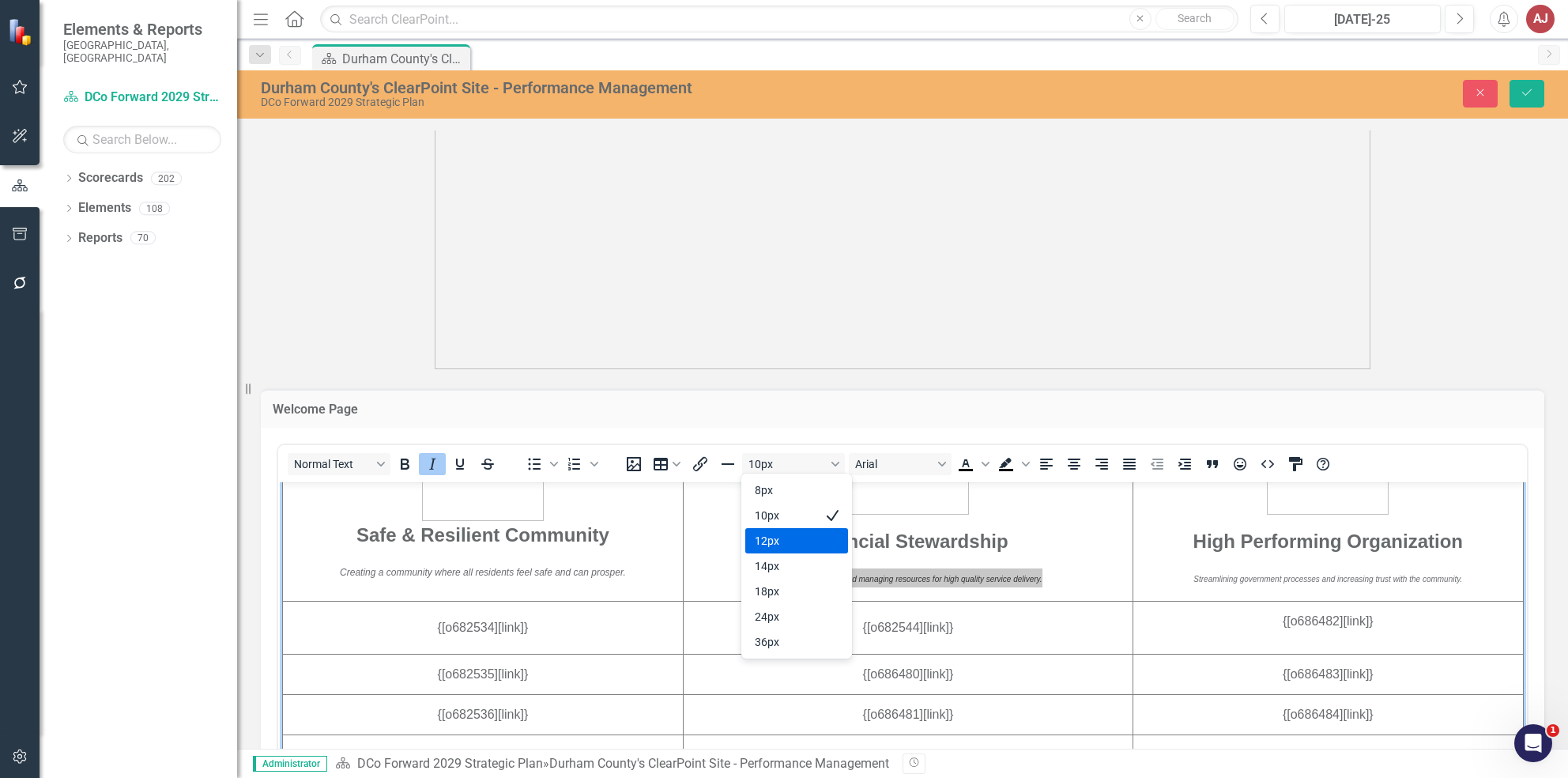
click at [793, 536] on div "12px" at bounding box center [786, 541] width 61 height 19
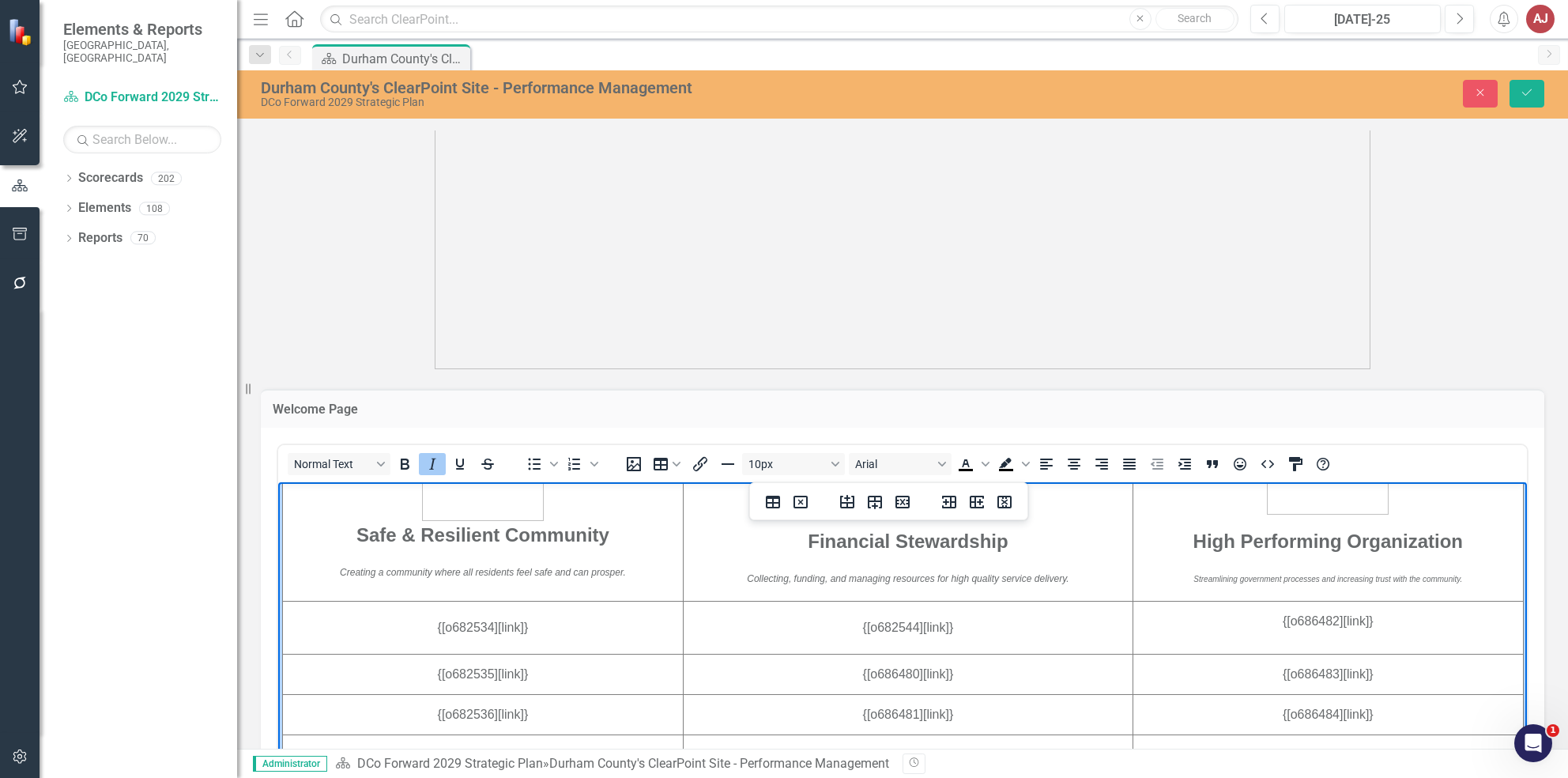
click at [1233, 566] on td "High Performing Organization Streamlining government processes and increasing t…" at bounding box center [1328, 479] width 391 height 241
click at [1243, 580] on em "Streamlining government processes and increasing trust with the community." at bounding box center [1328, 578] width 269 height 9
click at [827, 459] on button "10px" at bounding box center [793, 464] width 103 height 22
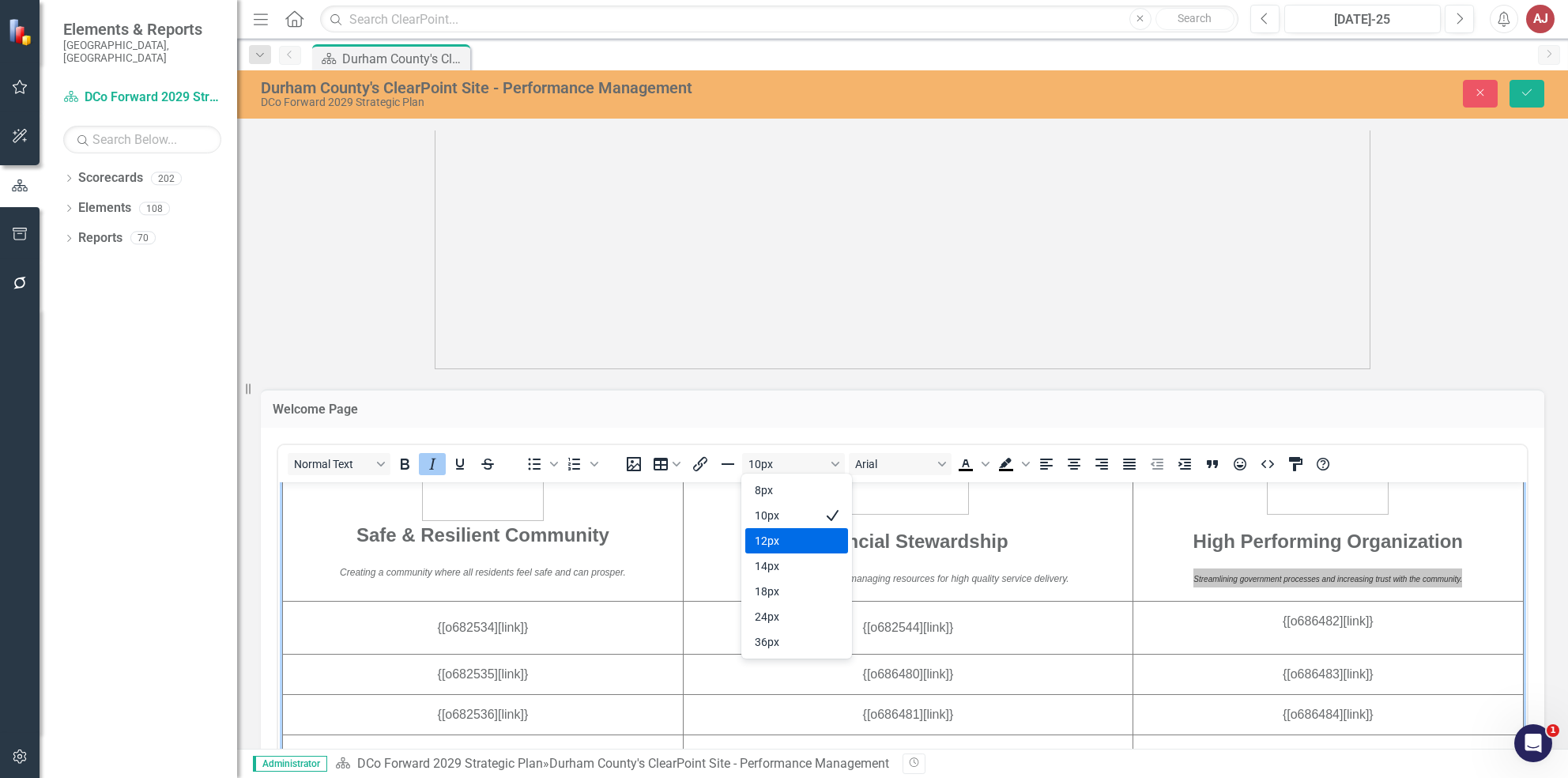
click at [831, 535] on div "12px" at bounding box center [833, 541] width 19 height 19
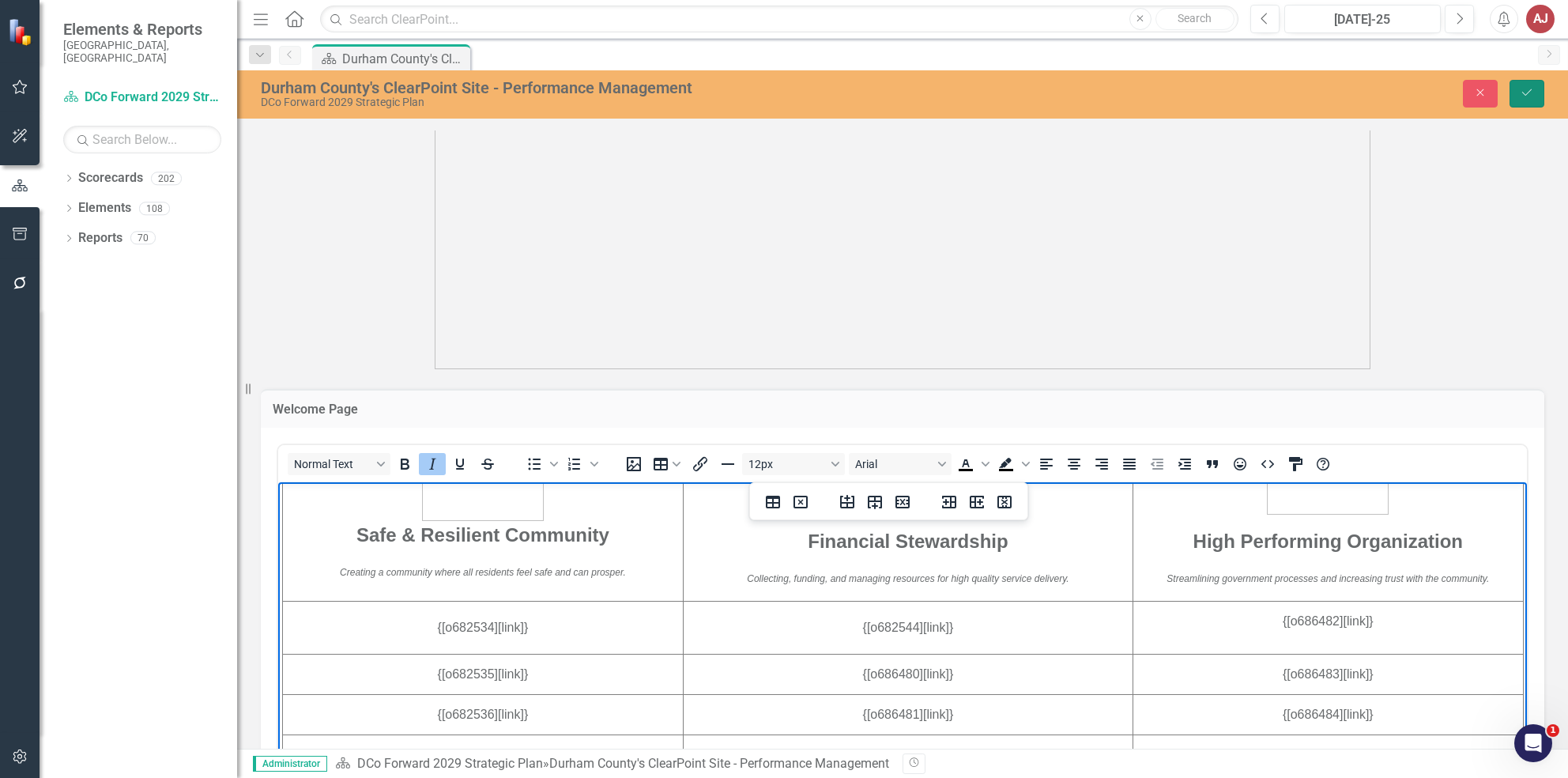
click at [1525, 89] on icon "Save" at bounding box center [1526, 92] width 14 height 11
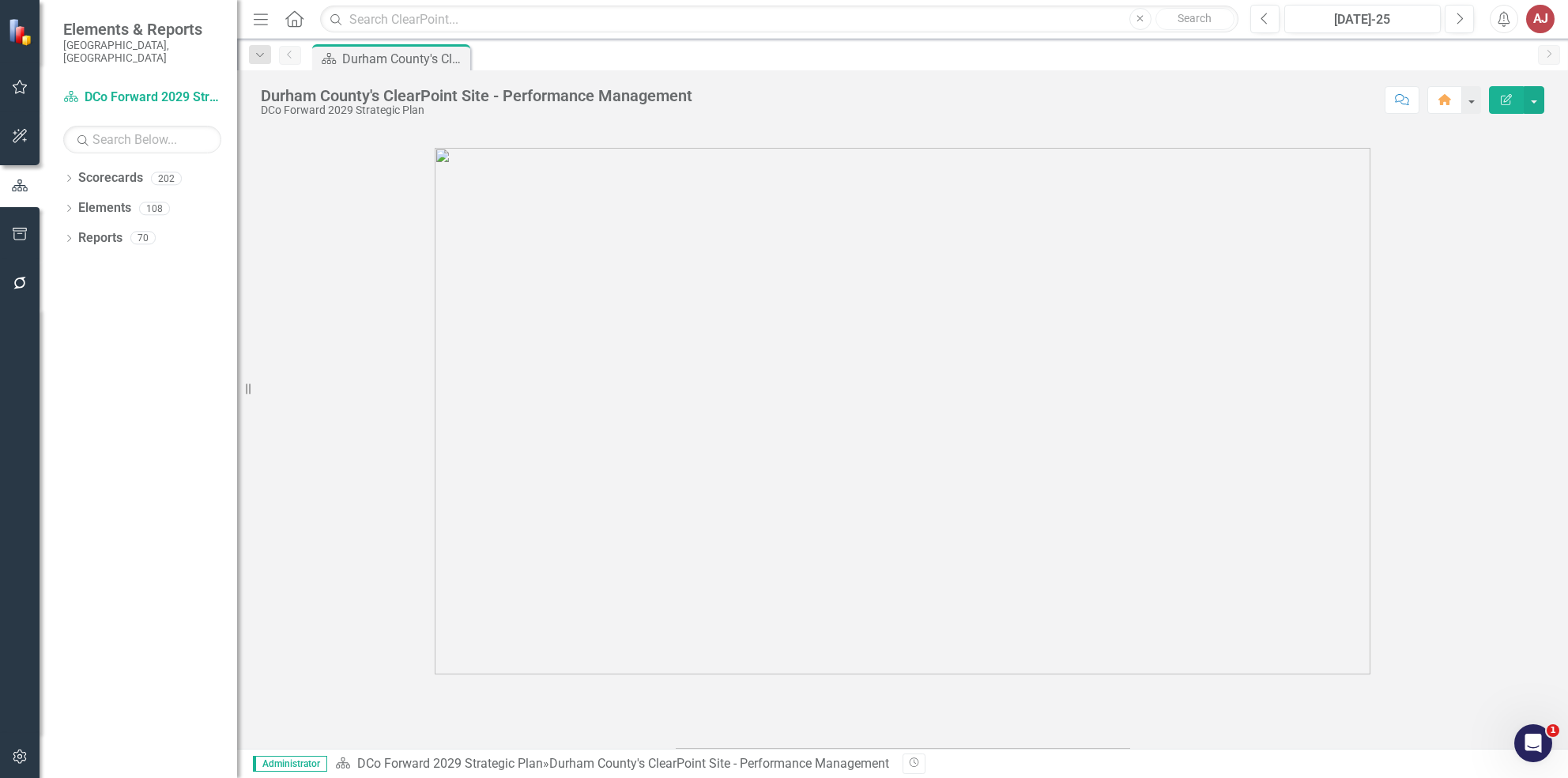
click at [1496, 567] on figure at bounding box center [902, 411] width 1284 height 526
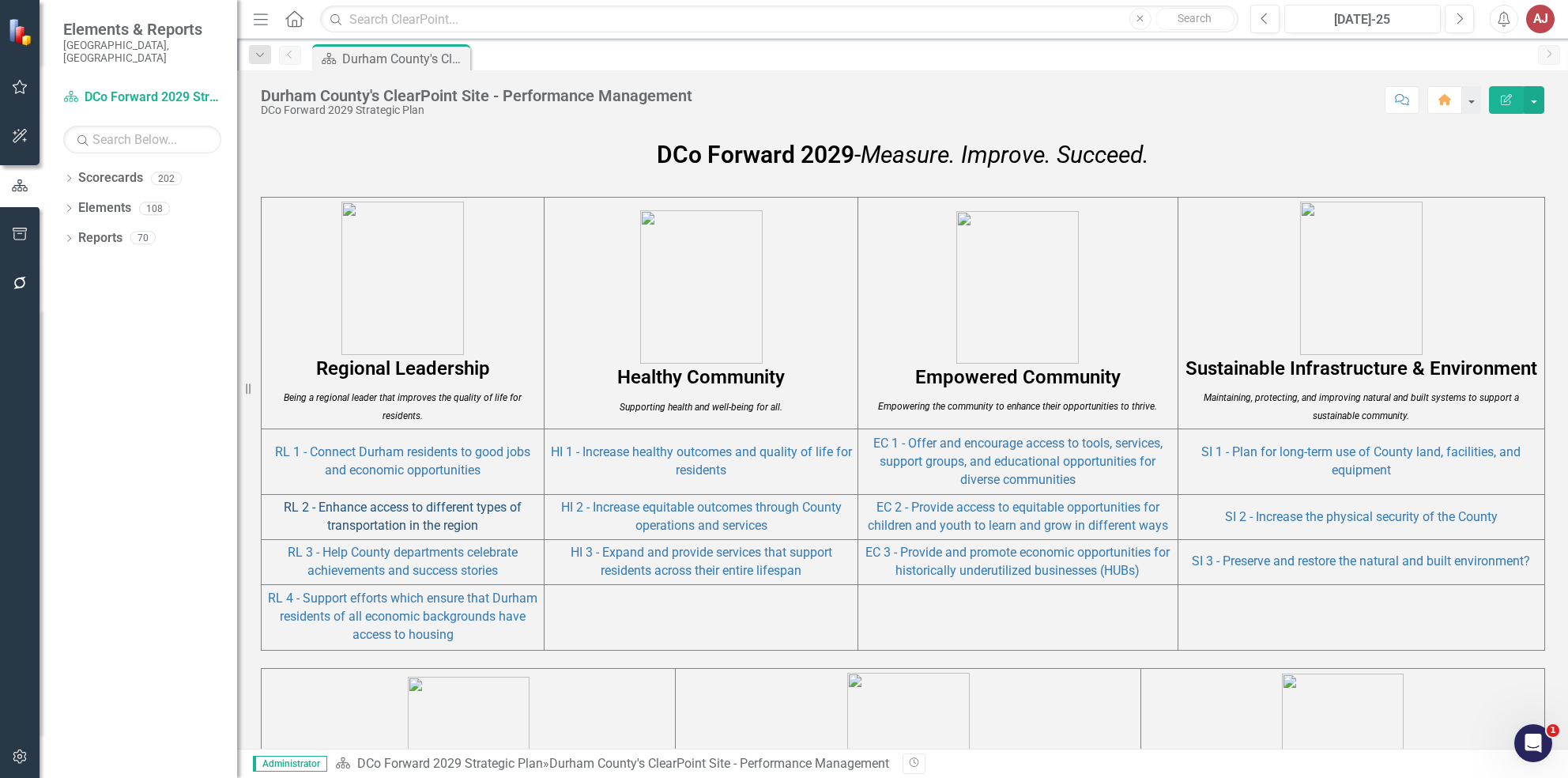
click at [439, 503] on link "RL 2 - Enhance access to different types of transportation in the region" at bounding box center [402, 516] width 237 height 33
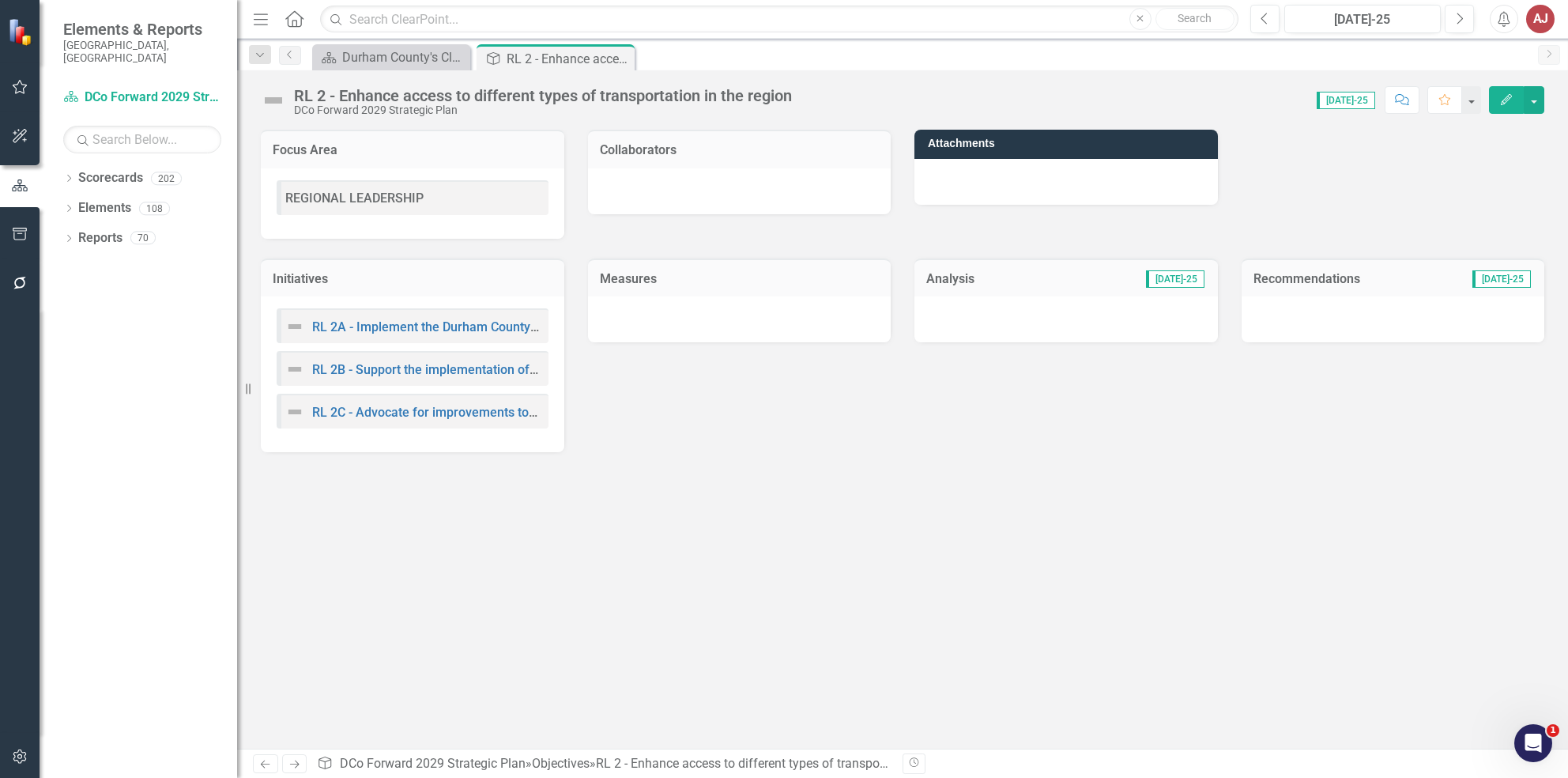
click at [670, 328] on div at bounding box center [740, 319] width 304 height 46
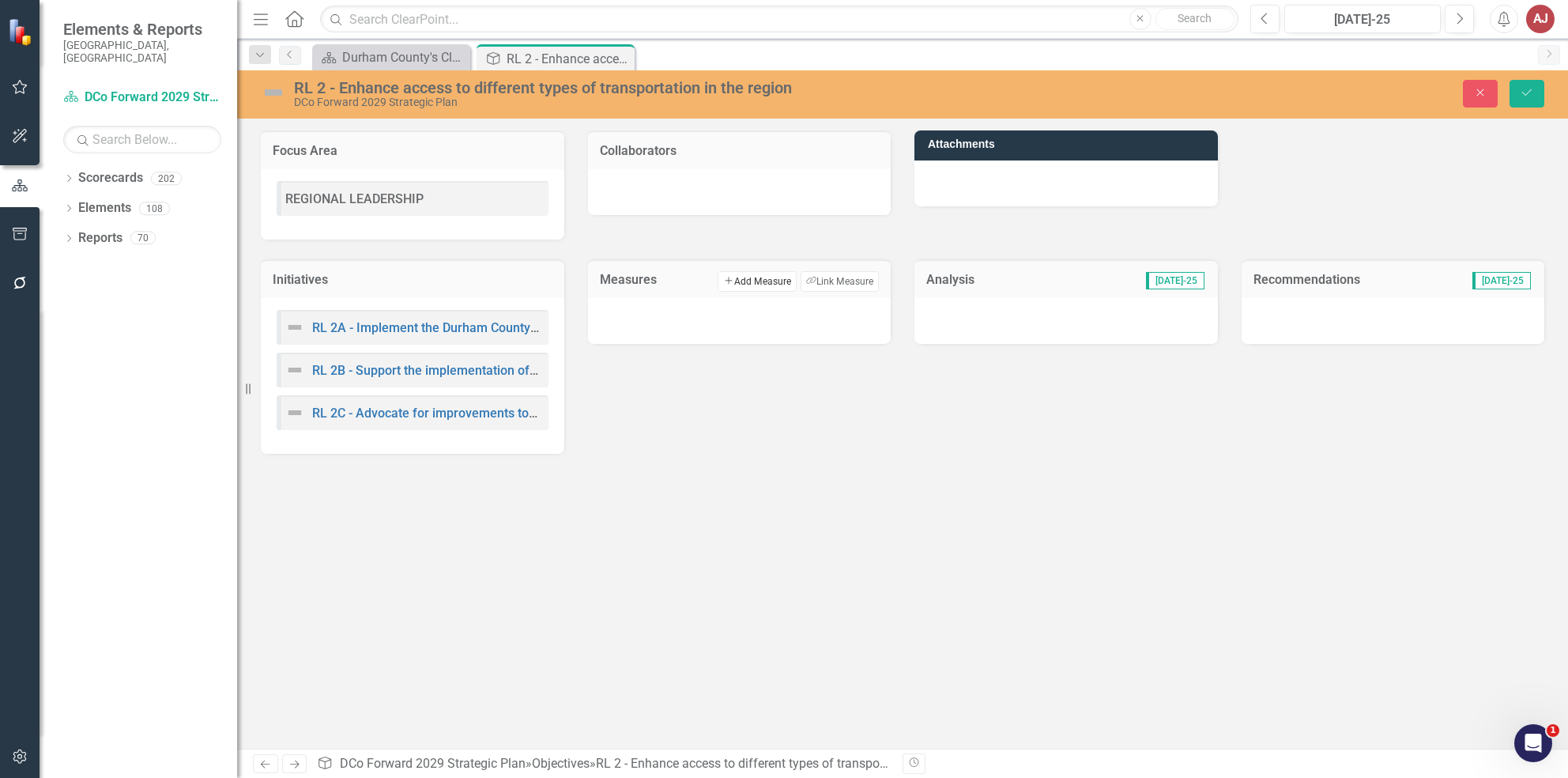
click at [774, 282] on button "Add Add Measure" at bounding box center [757, 281] width 78 height 20
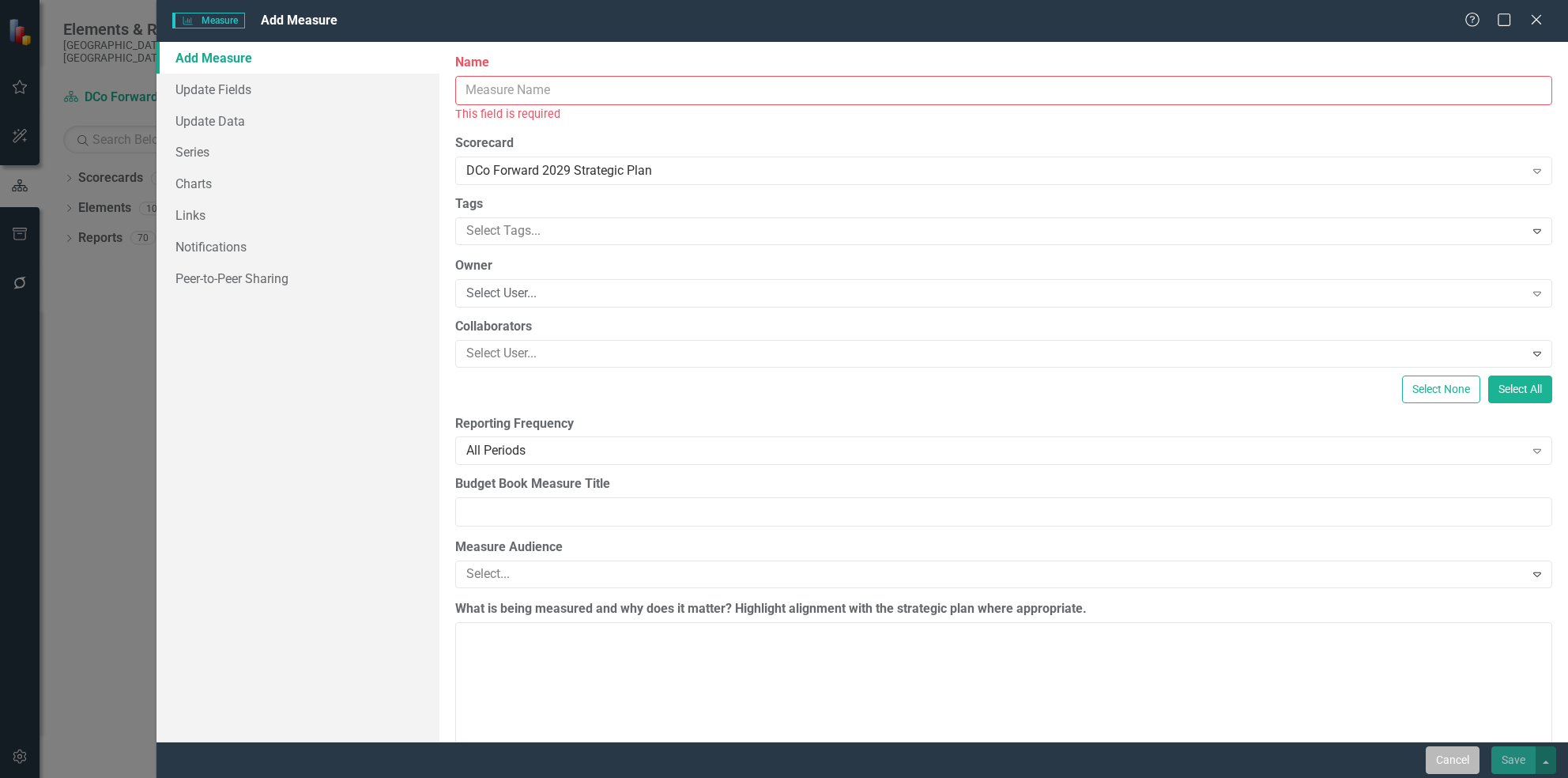
click at [1434, 756] on button "Cancel" at bounding box center [1452, 759] width 54 height 27
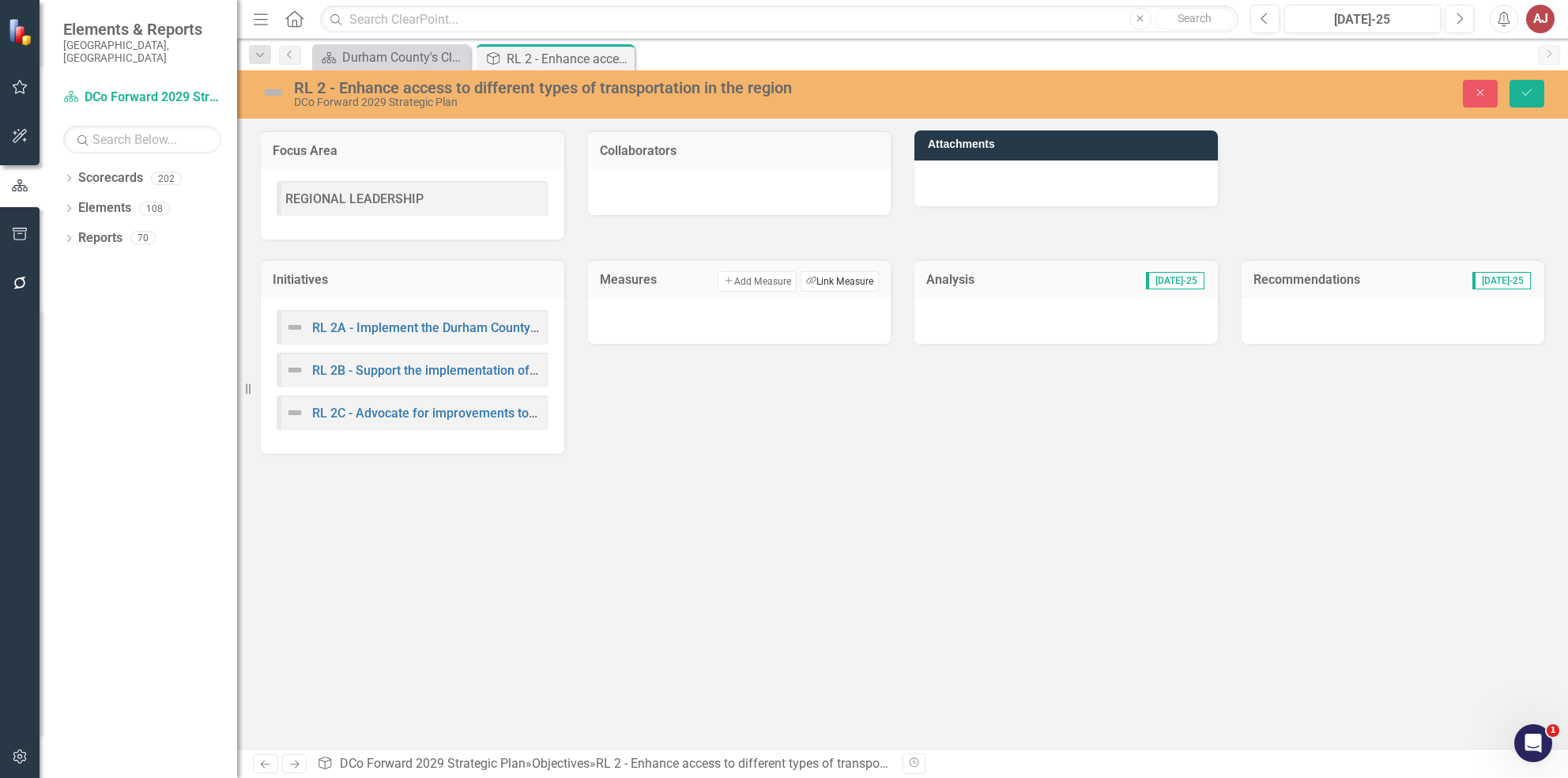
click at [834, 277] on button "Link Tag Link Measure" at bounding box center [840, 281] width 78 height 20
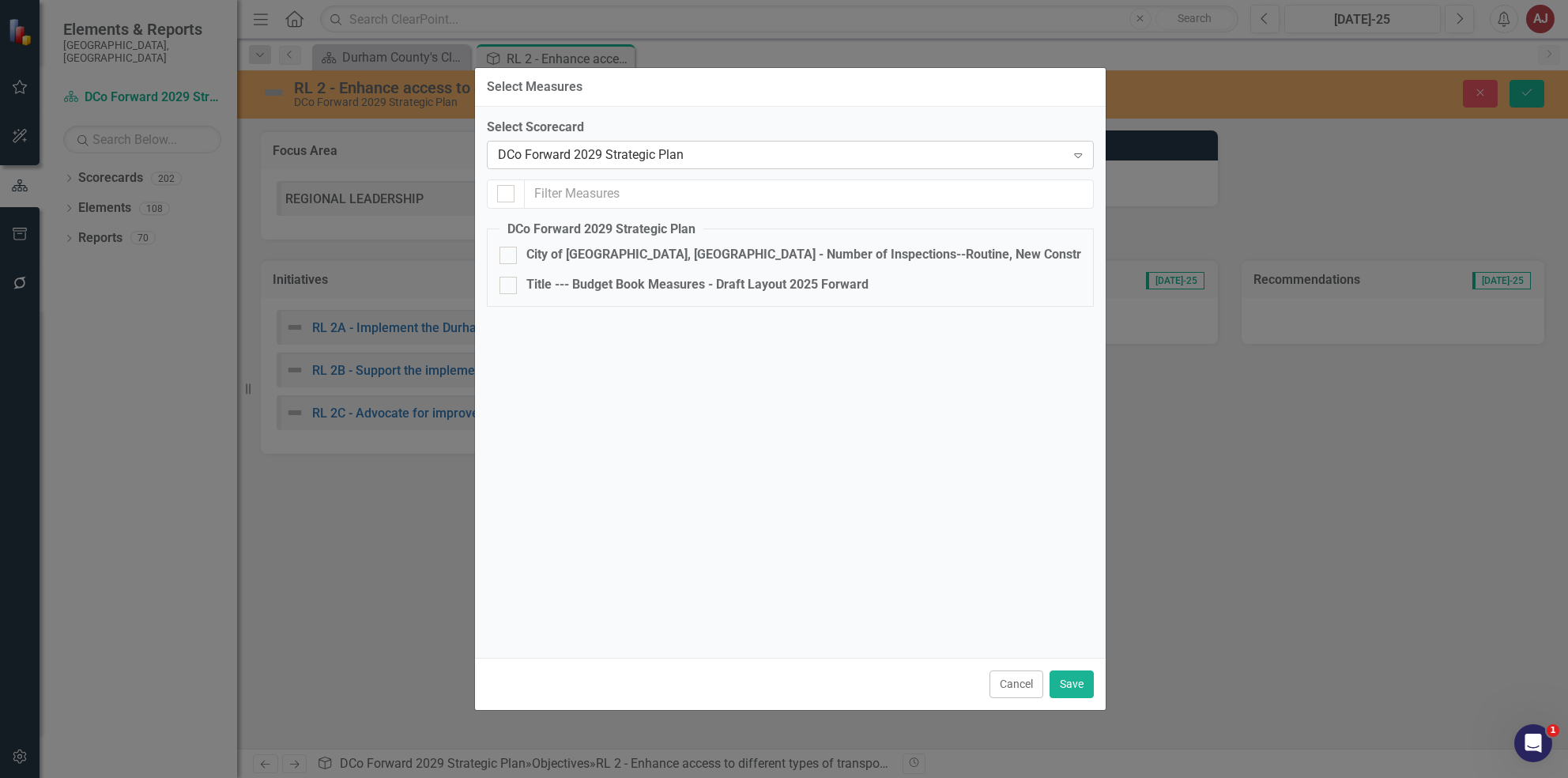
click at [748, 152] on div "DCo Forward 2029 Strategic Plan" at bounding box center [782, 154] width 569 height 18
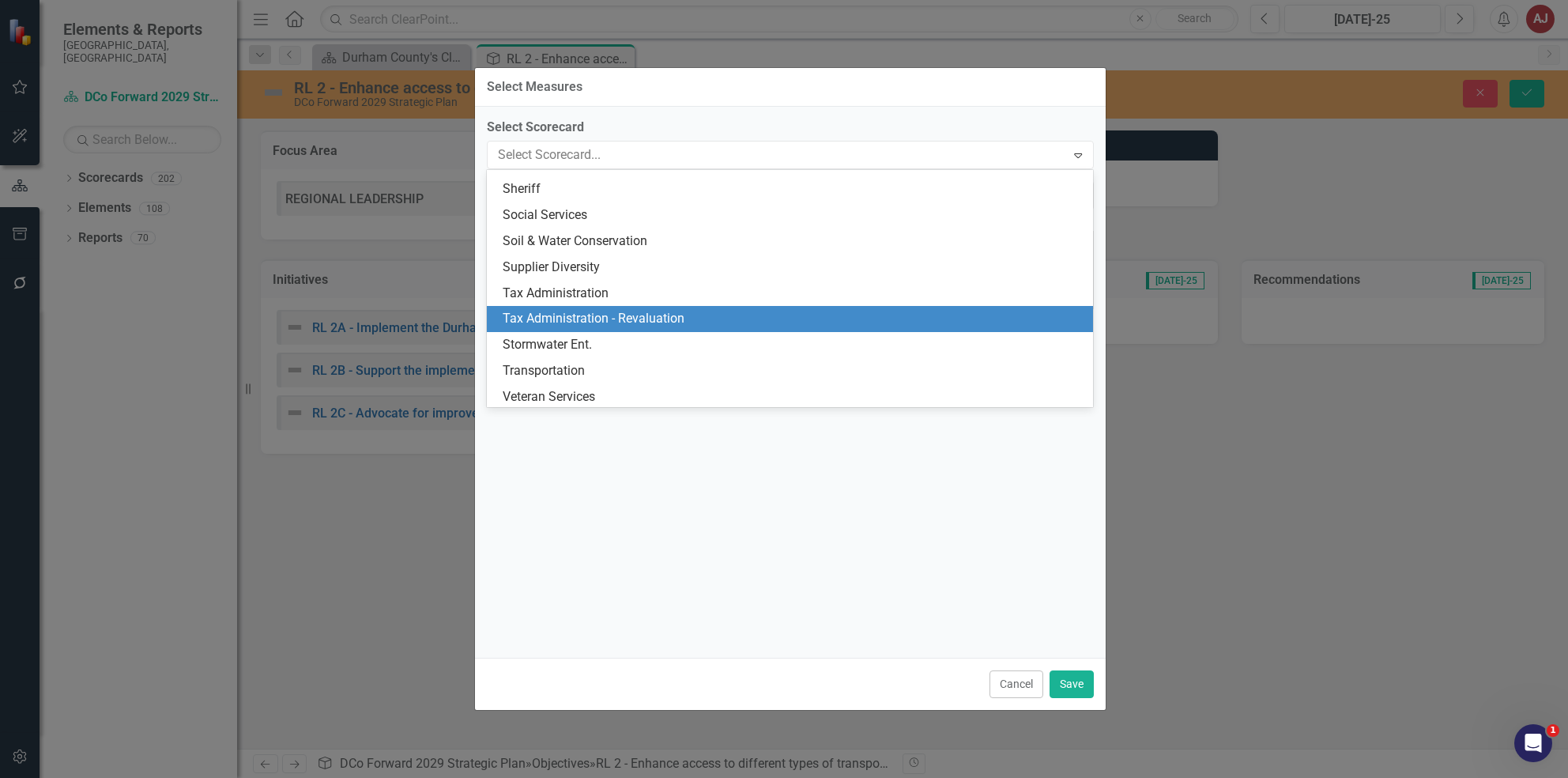
scroll to position [5246, 0]
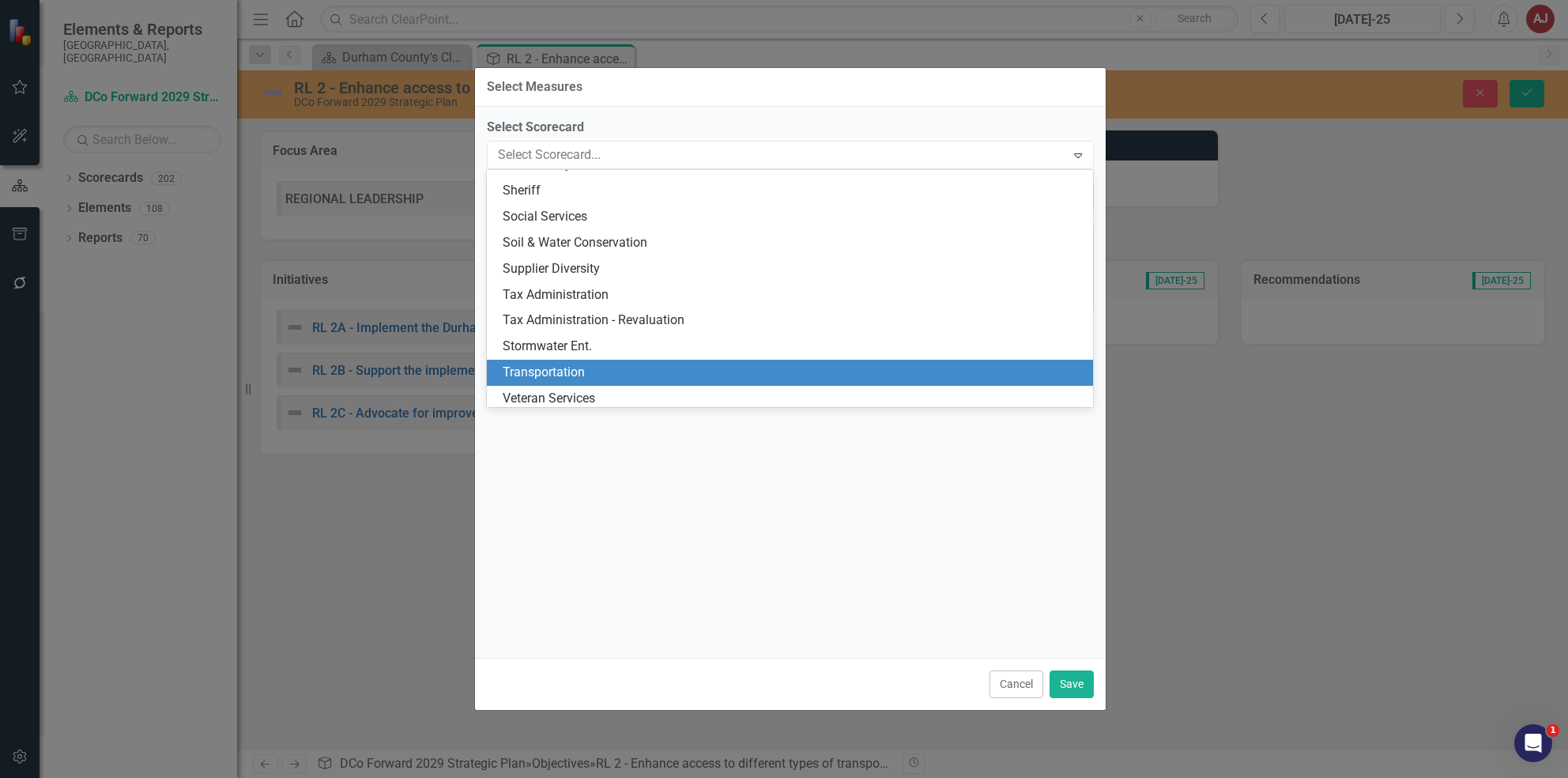
click at [613, 363] on div "Transportation" at bounding box center [793, 372] width 581 height 18
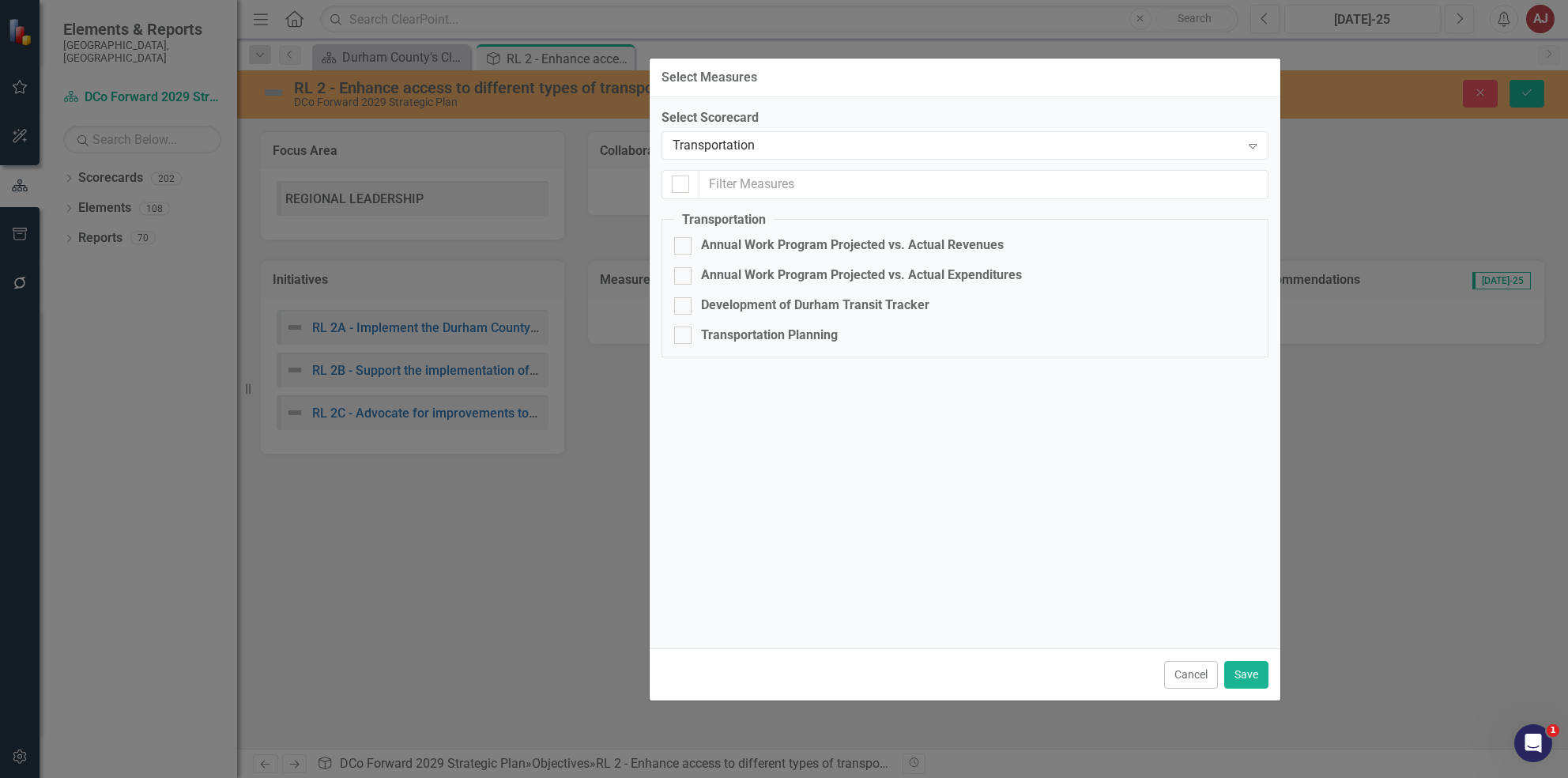
drag, startPoint x: 649, startPoint y: 96, endPoint x: 823, endPoint y: 85, distance: 174.3
click at [823, 85] on div "Select Measures" at bounding box center [964, 77] width 631 height 38
click at [684, 300] on div at bounding box center [682, 304] width 17 height 17
click at [684, 300] on input "Development of Durham Transit Tracker" at bounding box center [678, 300] width 10 height 10
checkbox input "true"
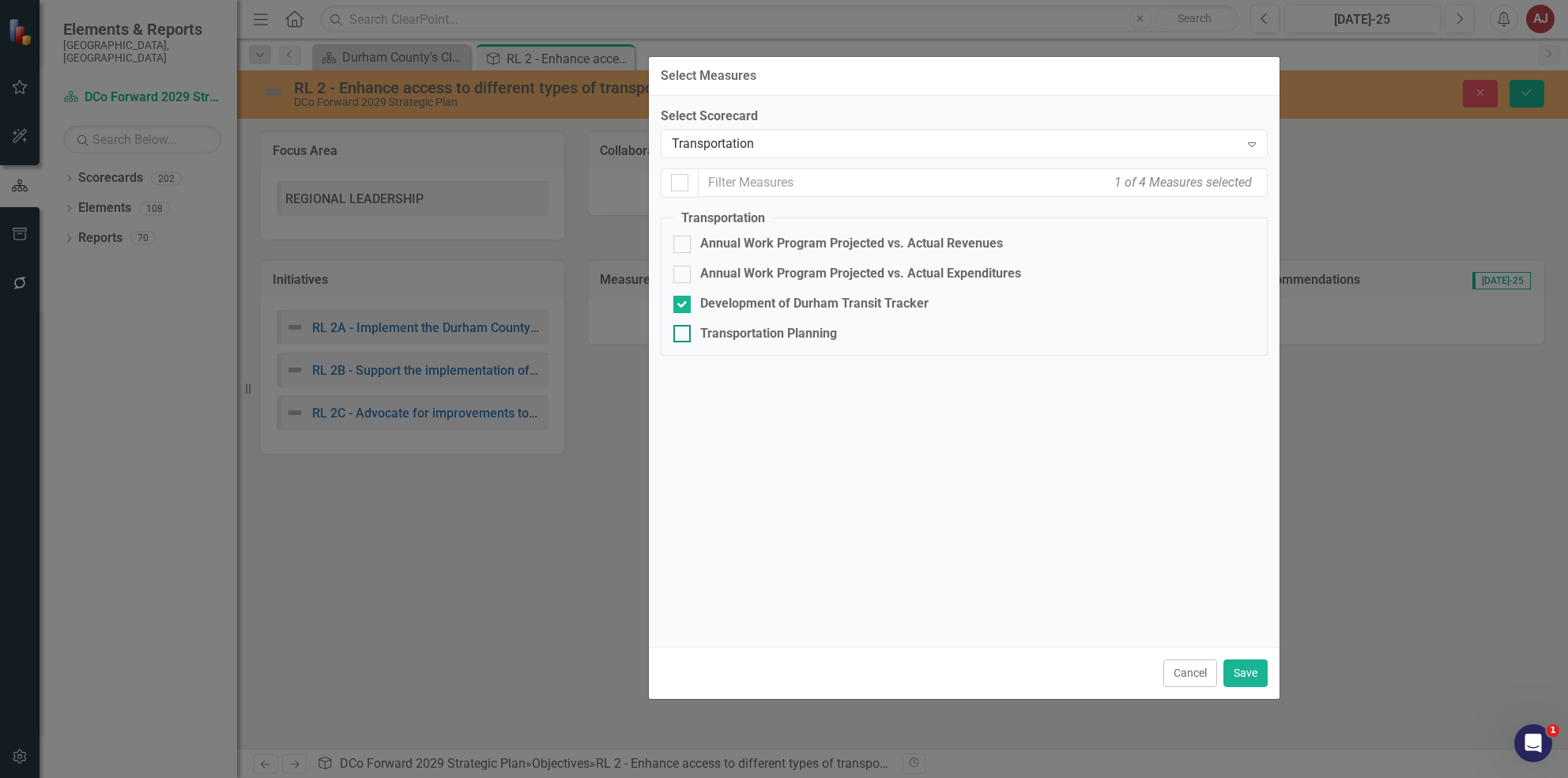
click at [684, 337] on div at bounding box center [682, 334] width 17 height 17
click at [684, 335] on input "Transportation Planning" at bounding box center [678, 330] width 10 height 10
checkbox input "true"
click at [1247, 673] on button "Save" at bounding box center [1245, 672] width 44 height 27
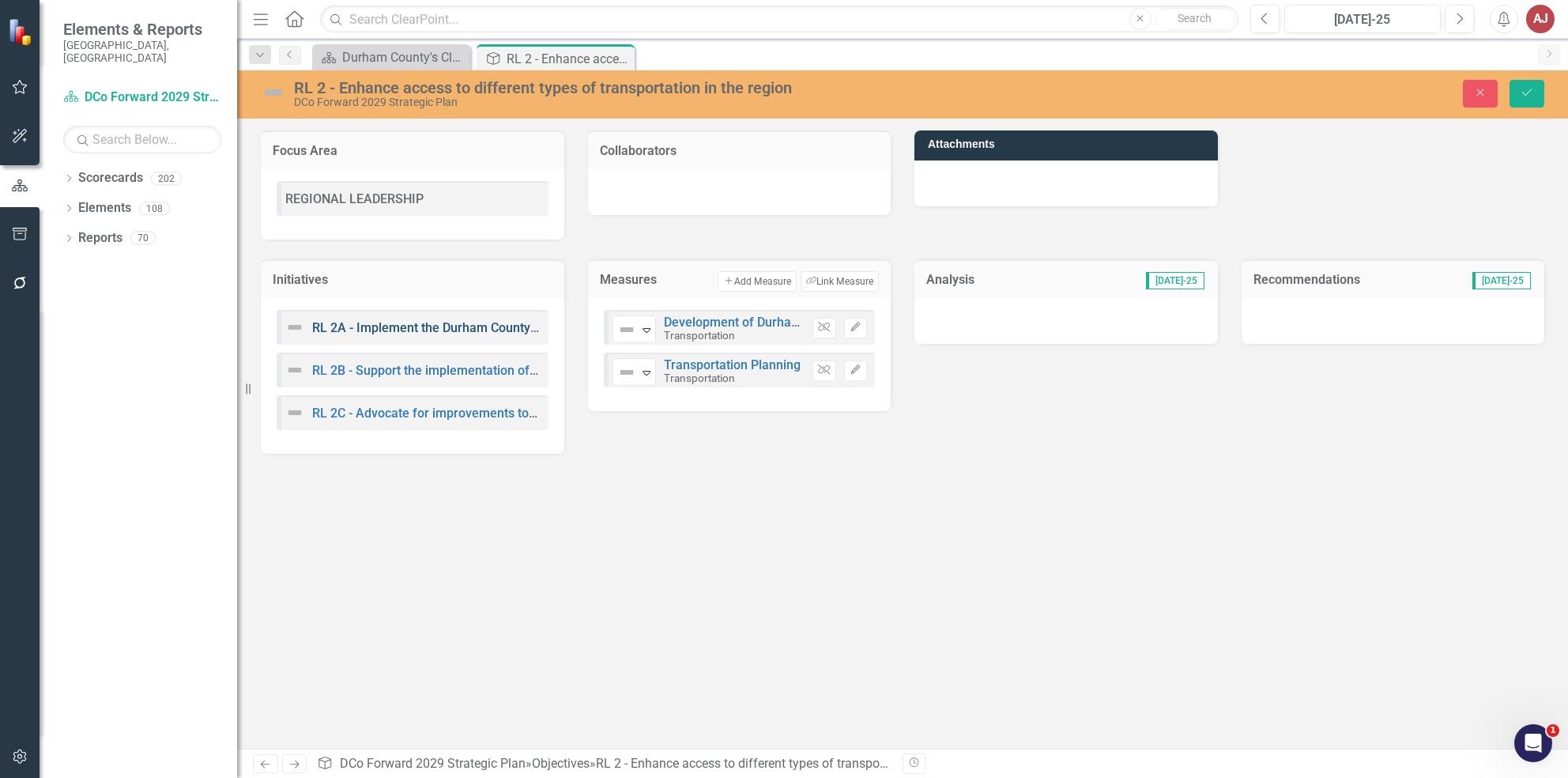
click at [468, 323] on link "RL 2A - Implement the Durham County Transit Plan through partnerships and colla…" at bounding box center [661, 328] width 696 height 15
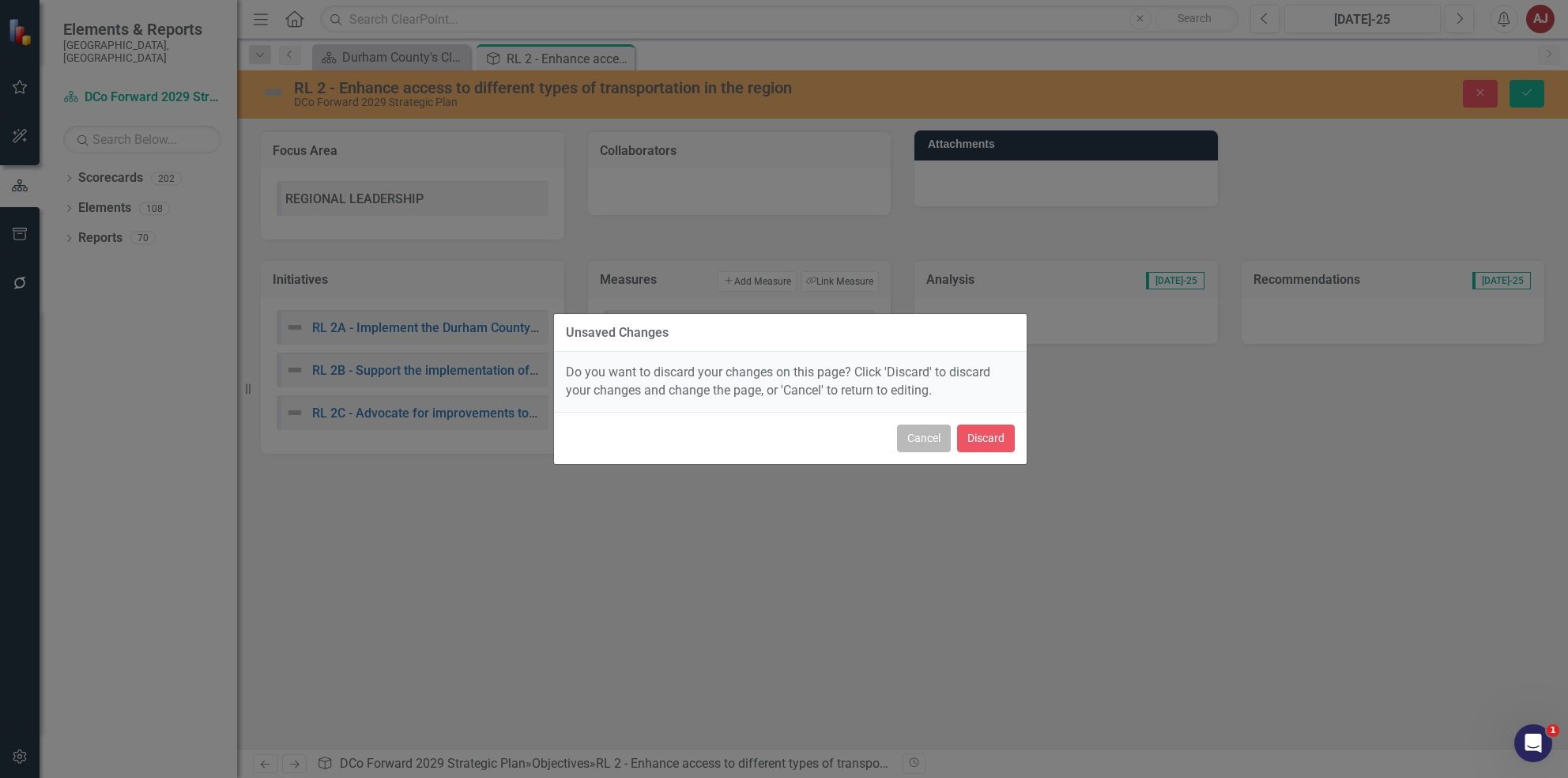
click at [912, 432] on button "Cancel" at bounding box center [924, 438] width 54 height 27
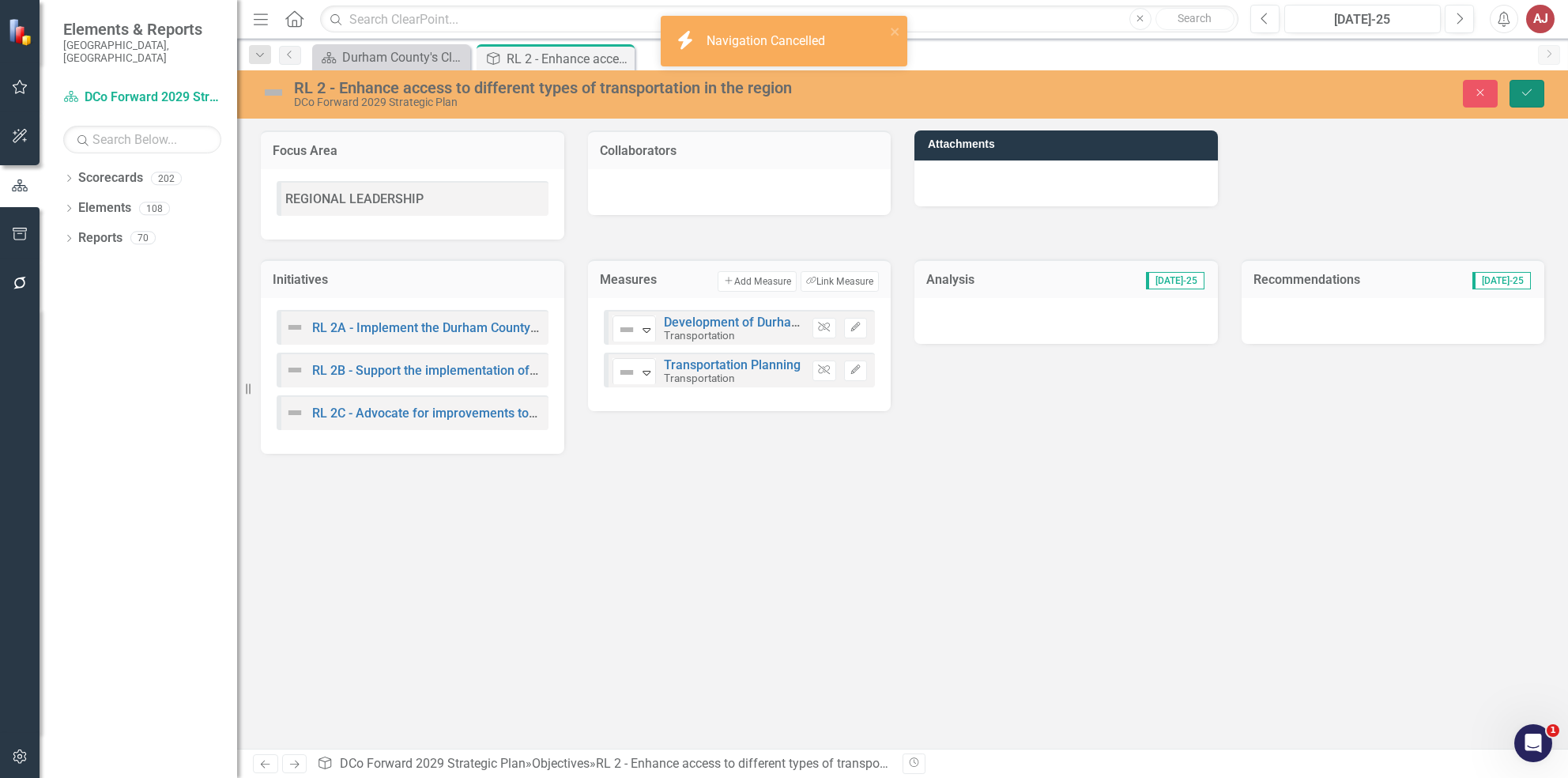
click at [1529, 96] on icon "Save" at bounding box center [1526, 92] width 14 height 11
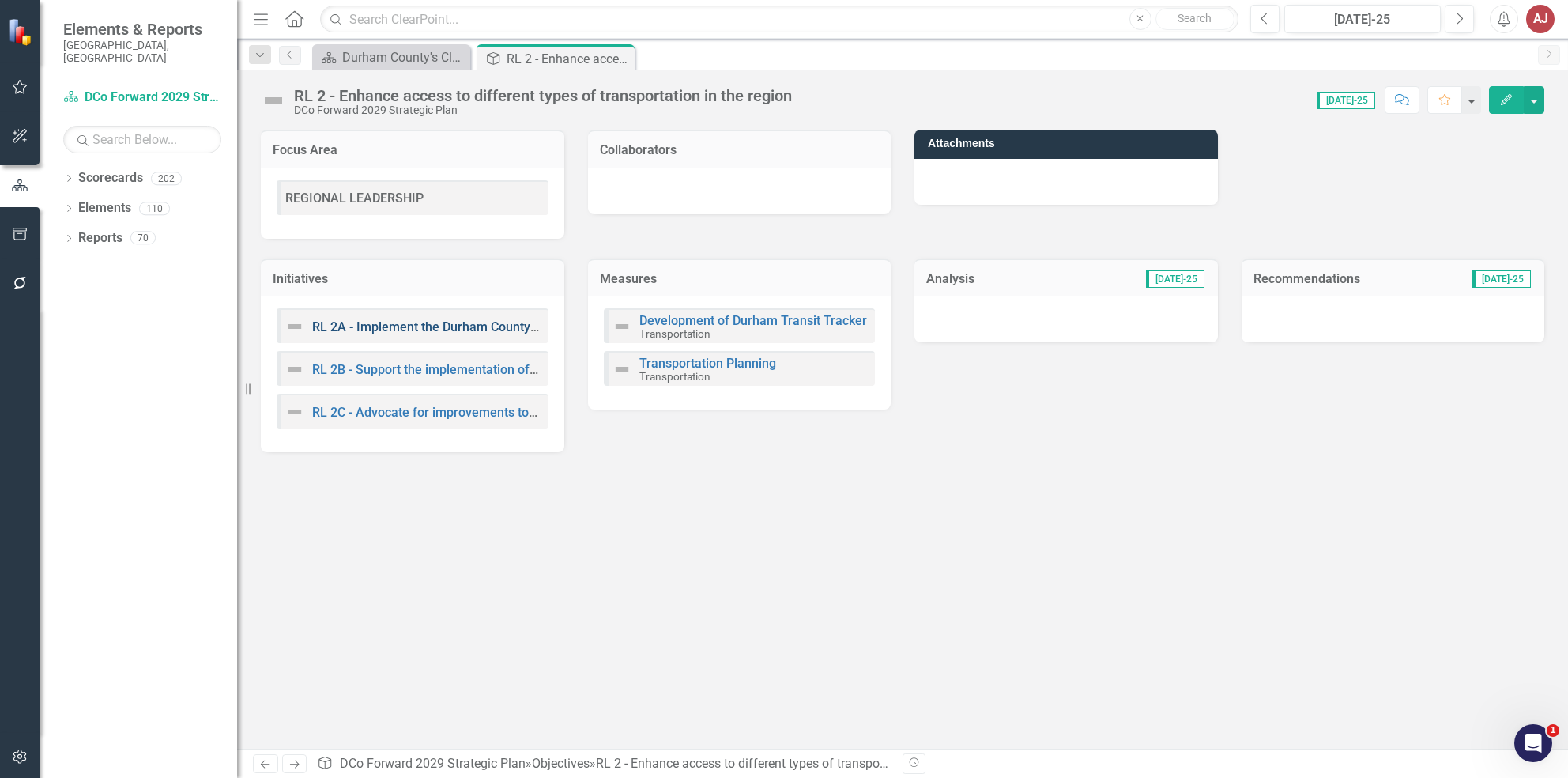
click at [481, 326] on link "RL 2A - Implement the Durham County Transit Plan through partnerships and colla…" at bounding box center [661, 327] width 696 height 15
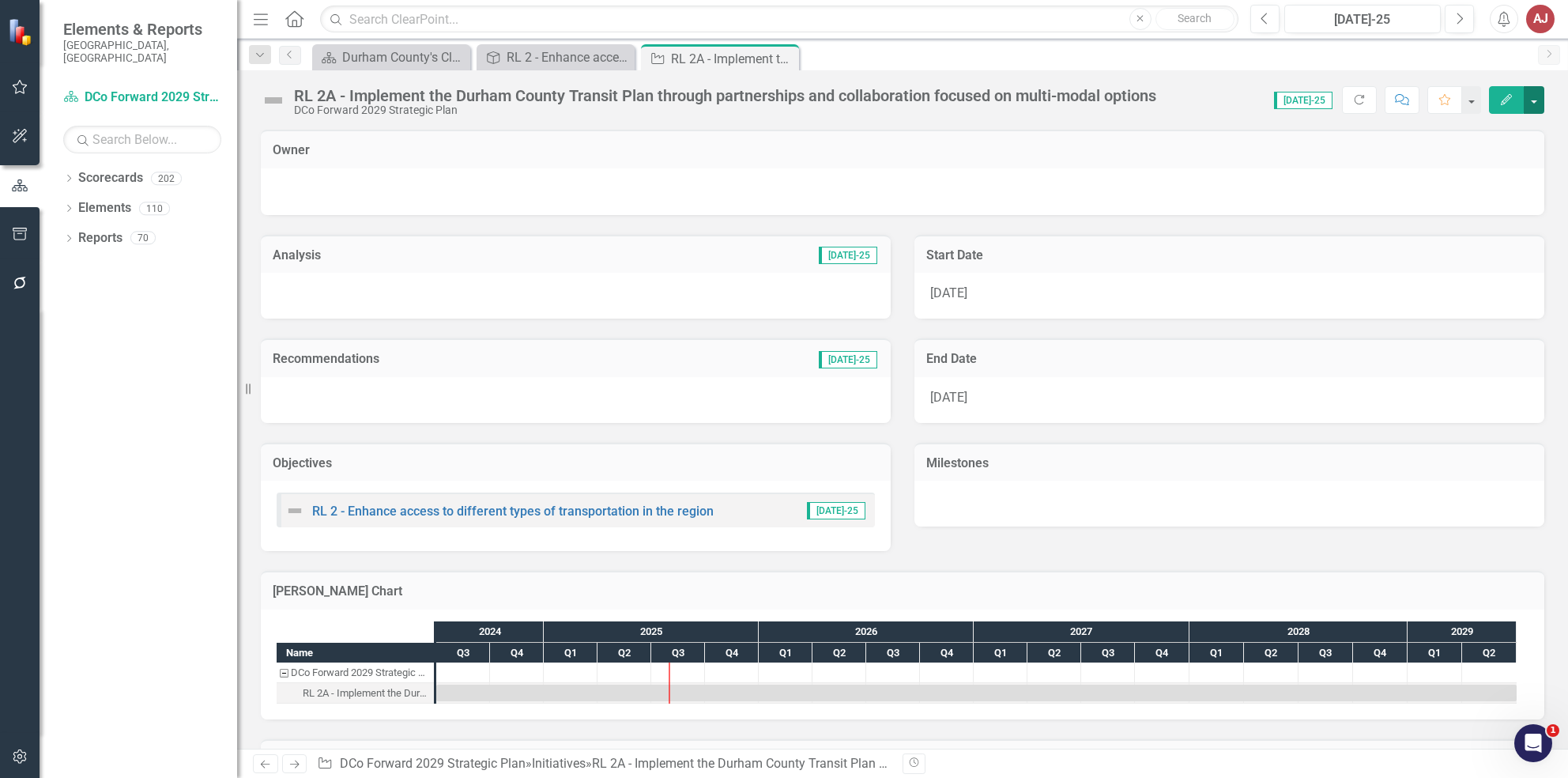
click at [1538, 104] on button "button" at bounding box center [1534, 100] width 20 height 27
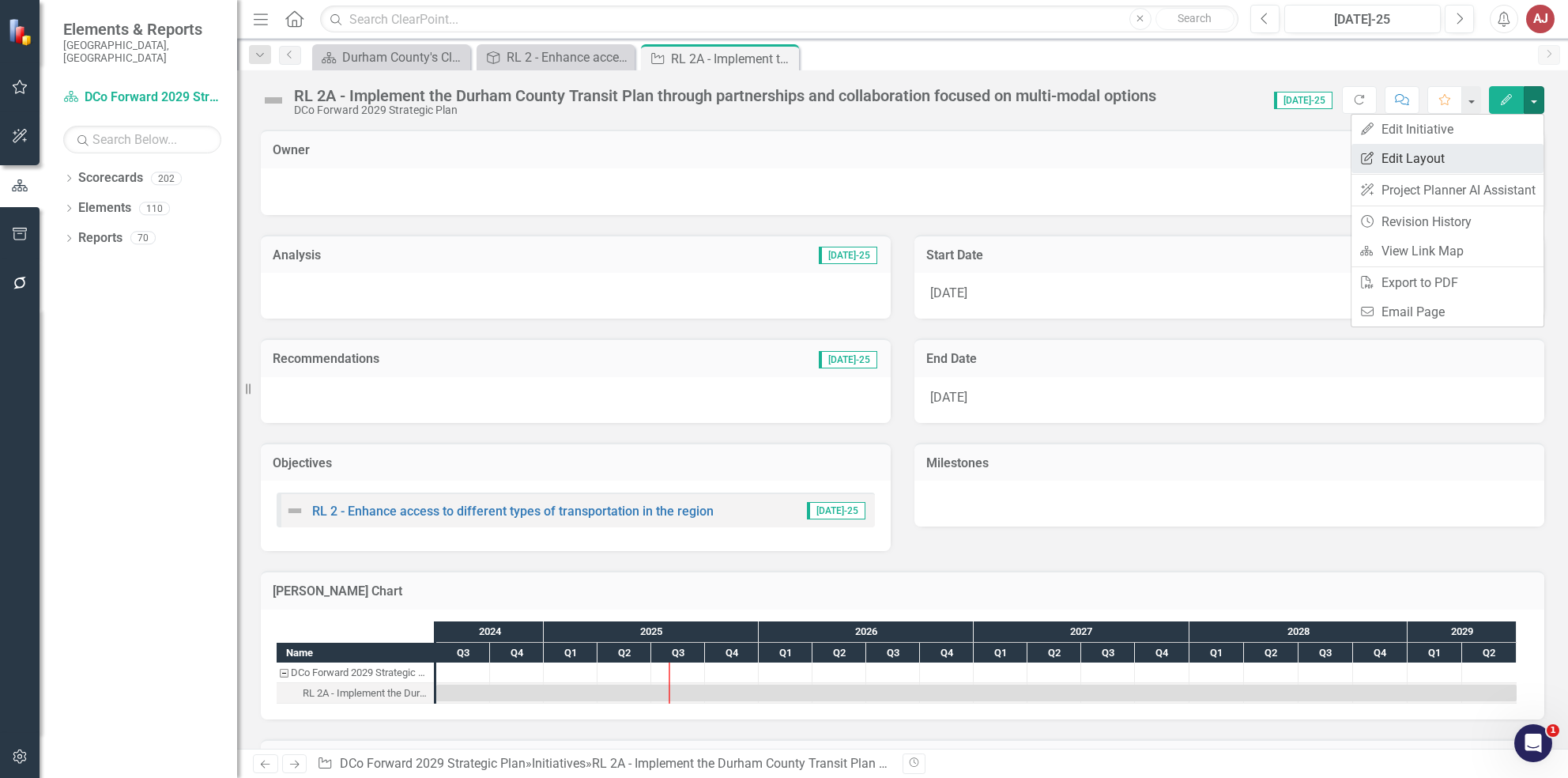
click at [1399, 147] on link "Edit Report Edit Layout" at bounding box center [1448, 158] width 192 height 29
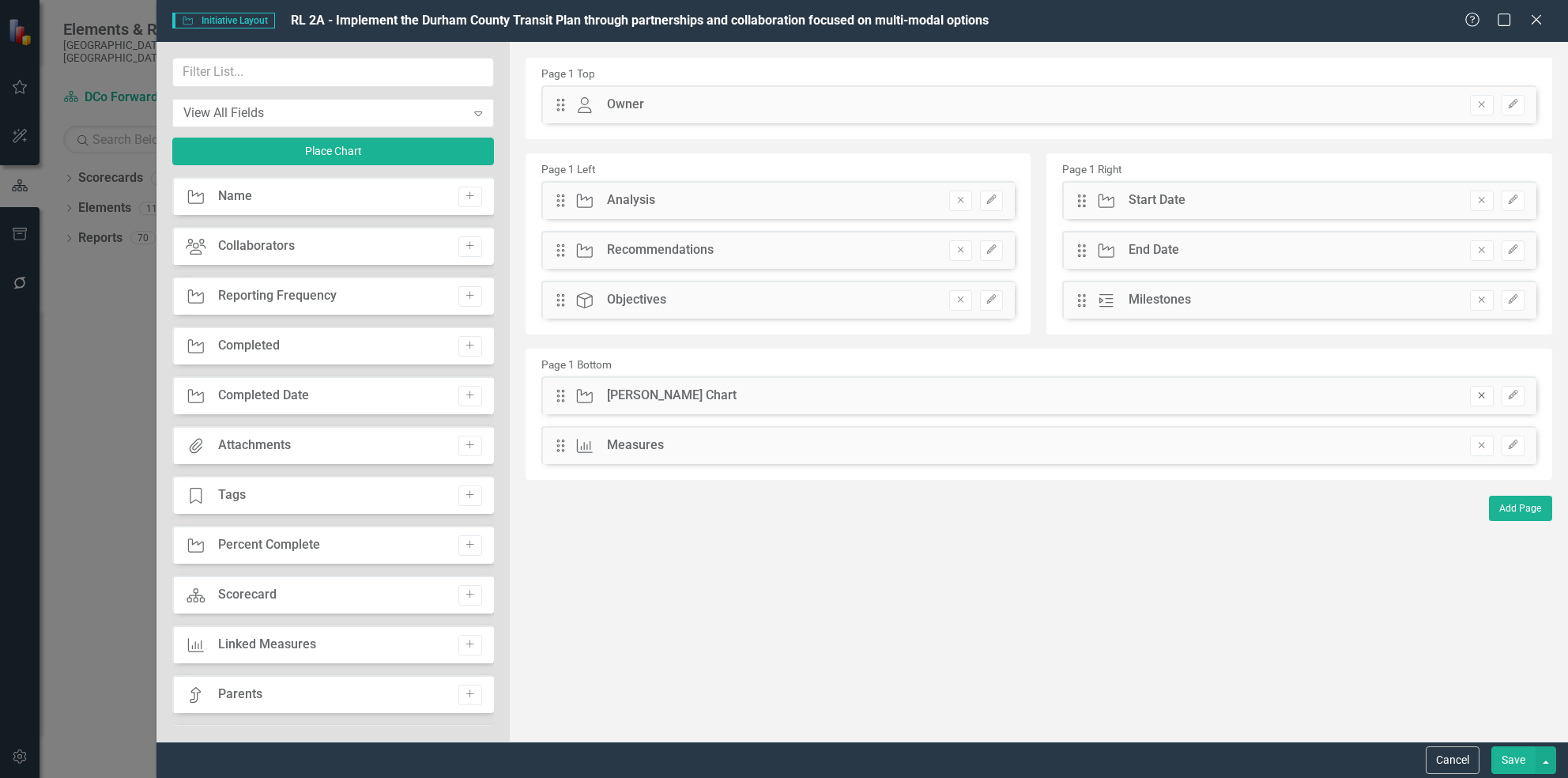
click at [1475, 404] on button "Remove" at bounding box center [1481, 396] width 23 height 20
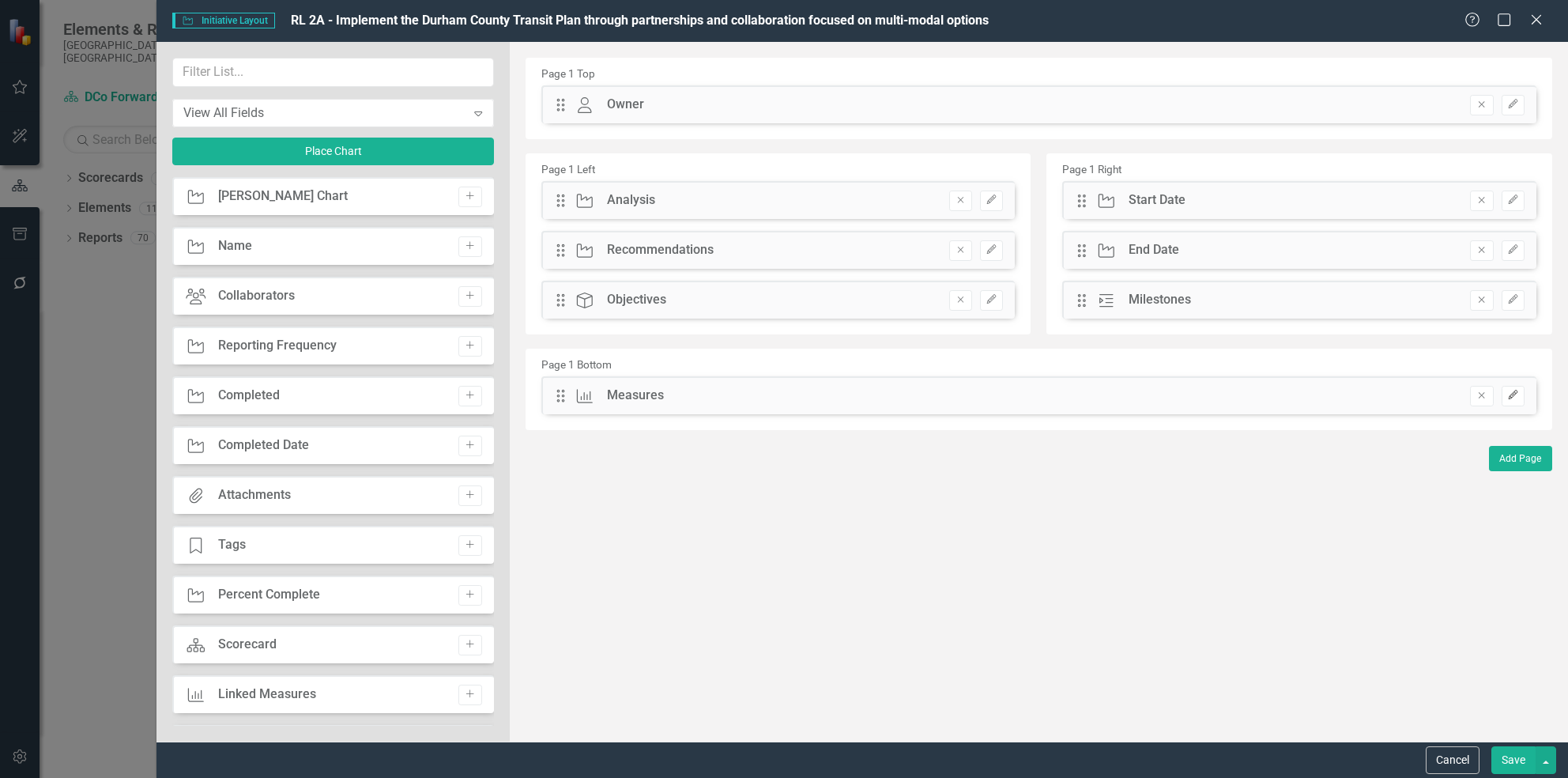
click at [1516, 397] on icon "Edit" at bounding box center [1514, 395] width 12 height 9
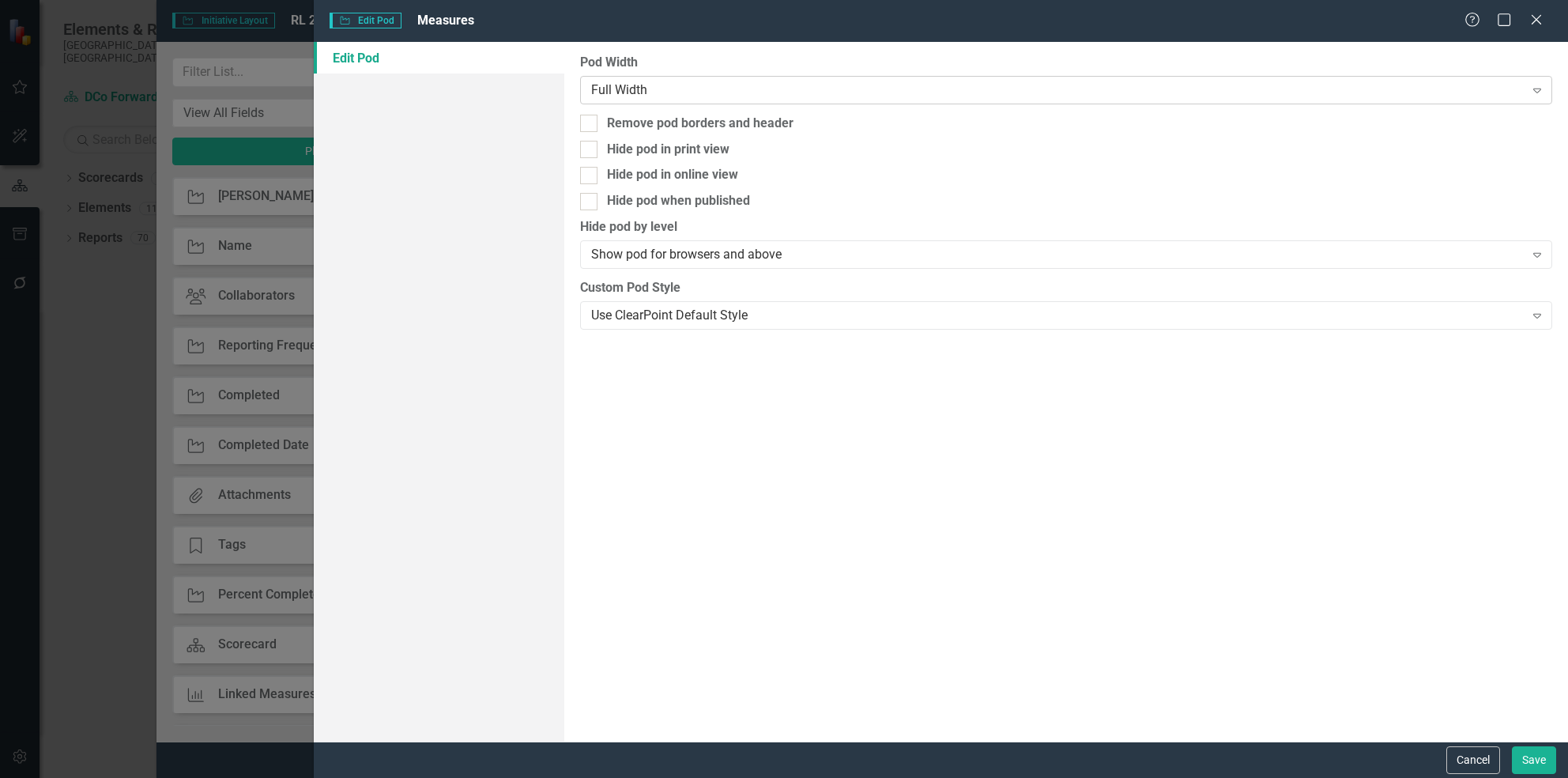
click at [981, 84] on div "Full Width" at bounding box center [1058, 89] width 933 height 18
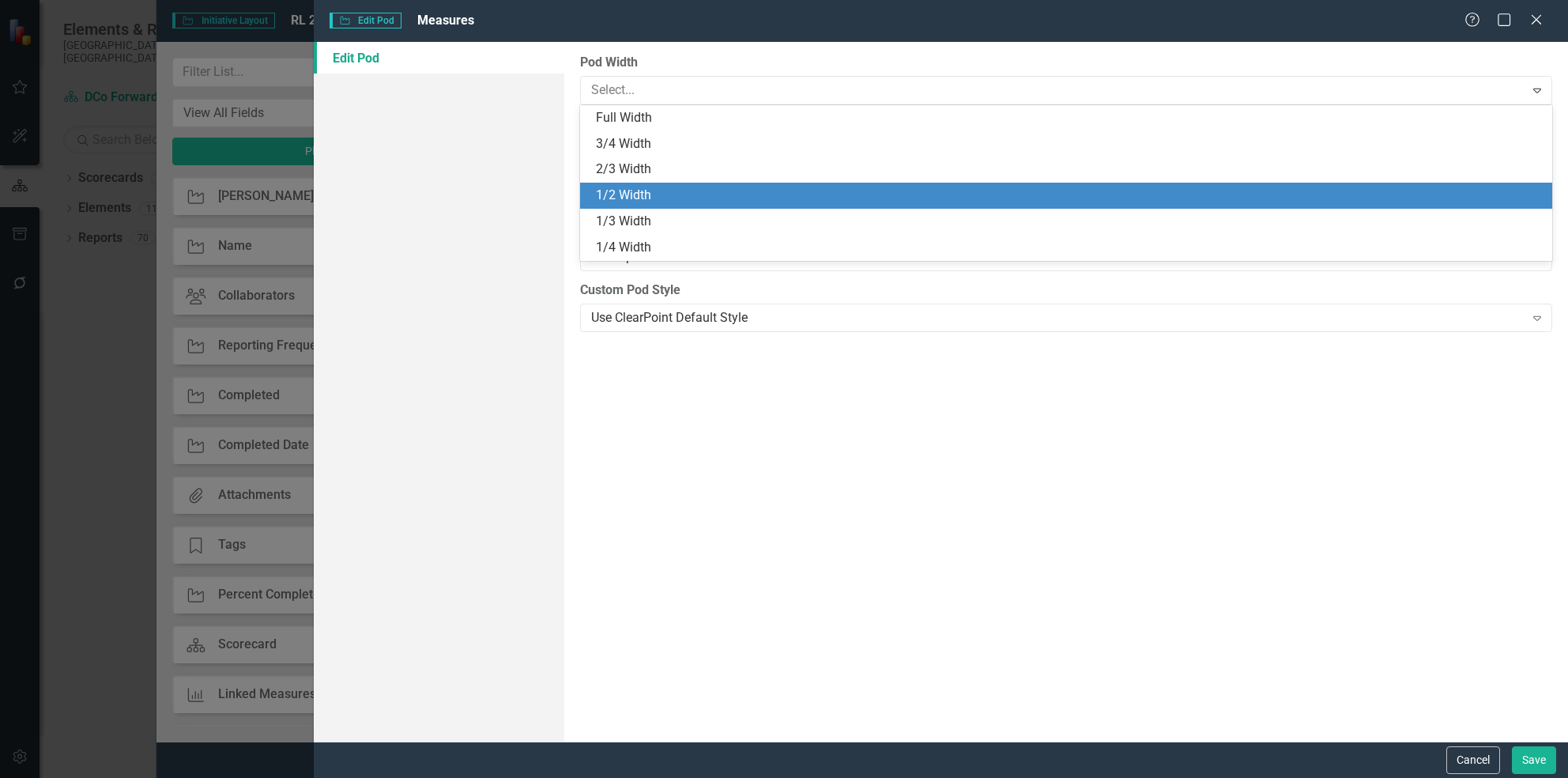
click at [870, 190] on div "1/2 Width" at bounding box center [1069, 195] width 947 height 18
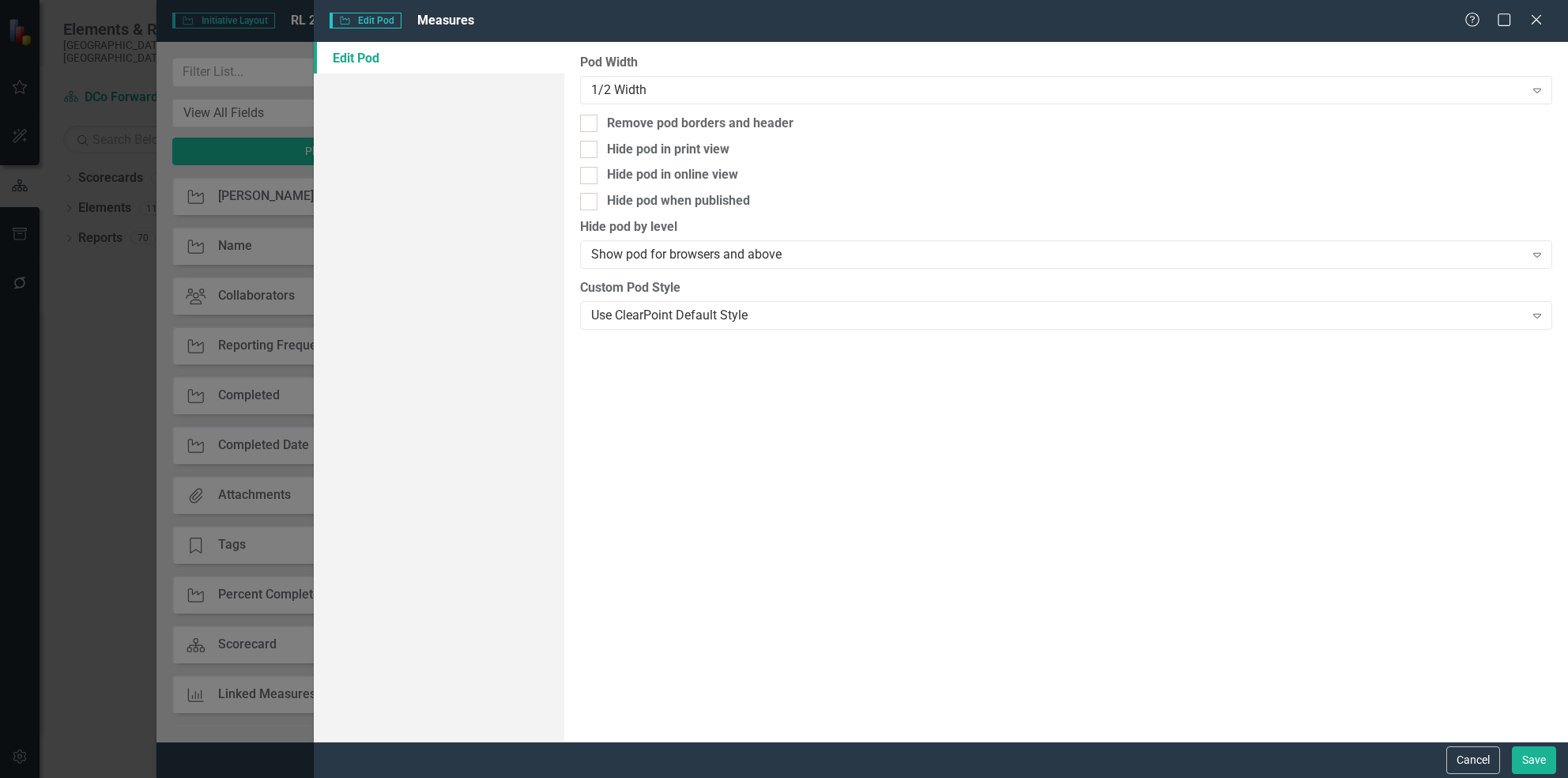
click at [1506, 745] on div "Cancel Save" at bounding box center [941, 759] width 1255 height 37
click at [1528, 757] on button "Save" at bounding box center [1534, 759] width 44 height 27
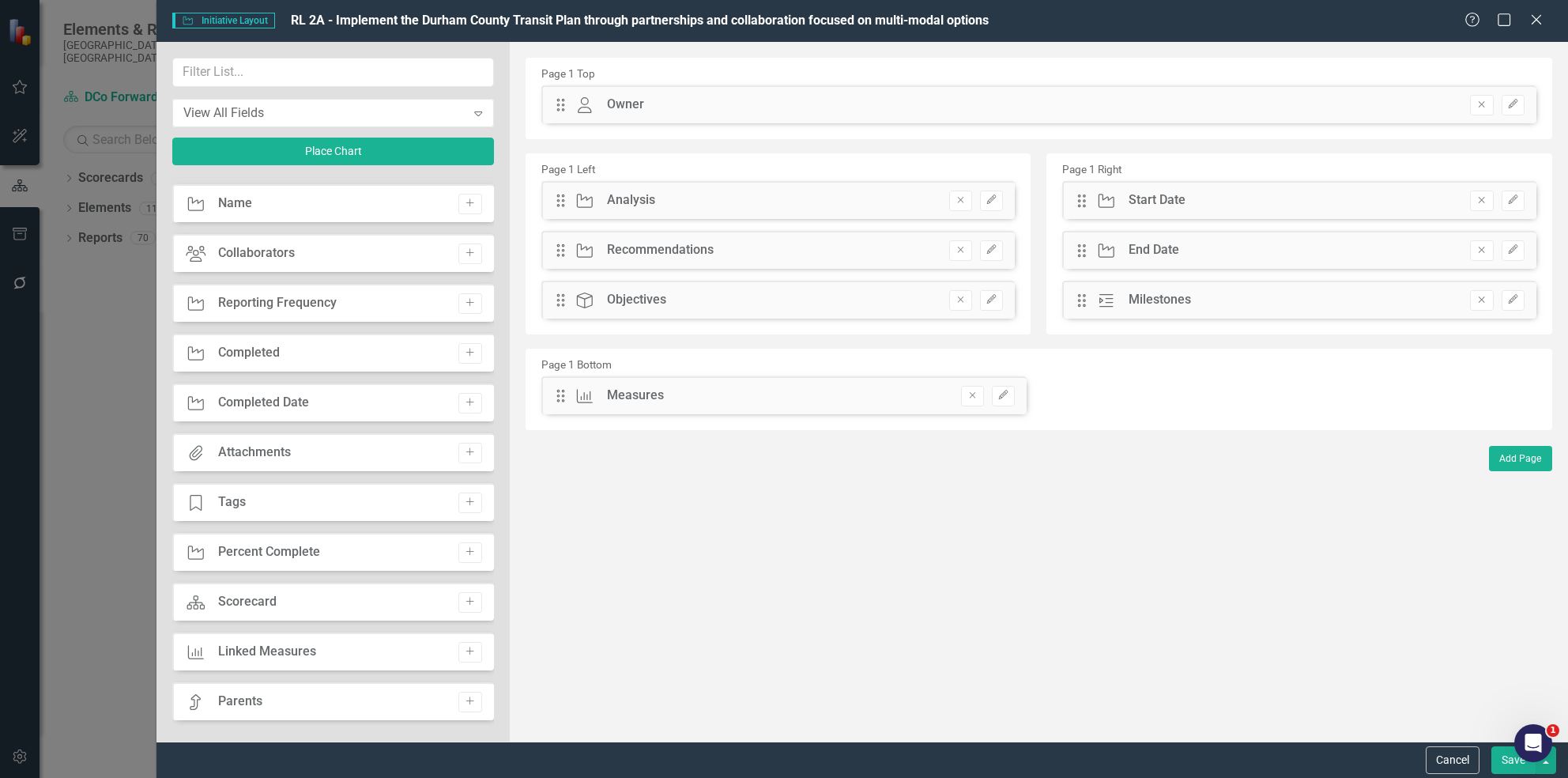
scroll to position [42, 0]
click at [468, 452] on icon "Add" at bounding box center [470, 452] width 12 height 9
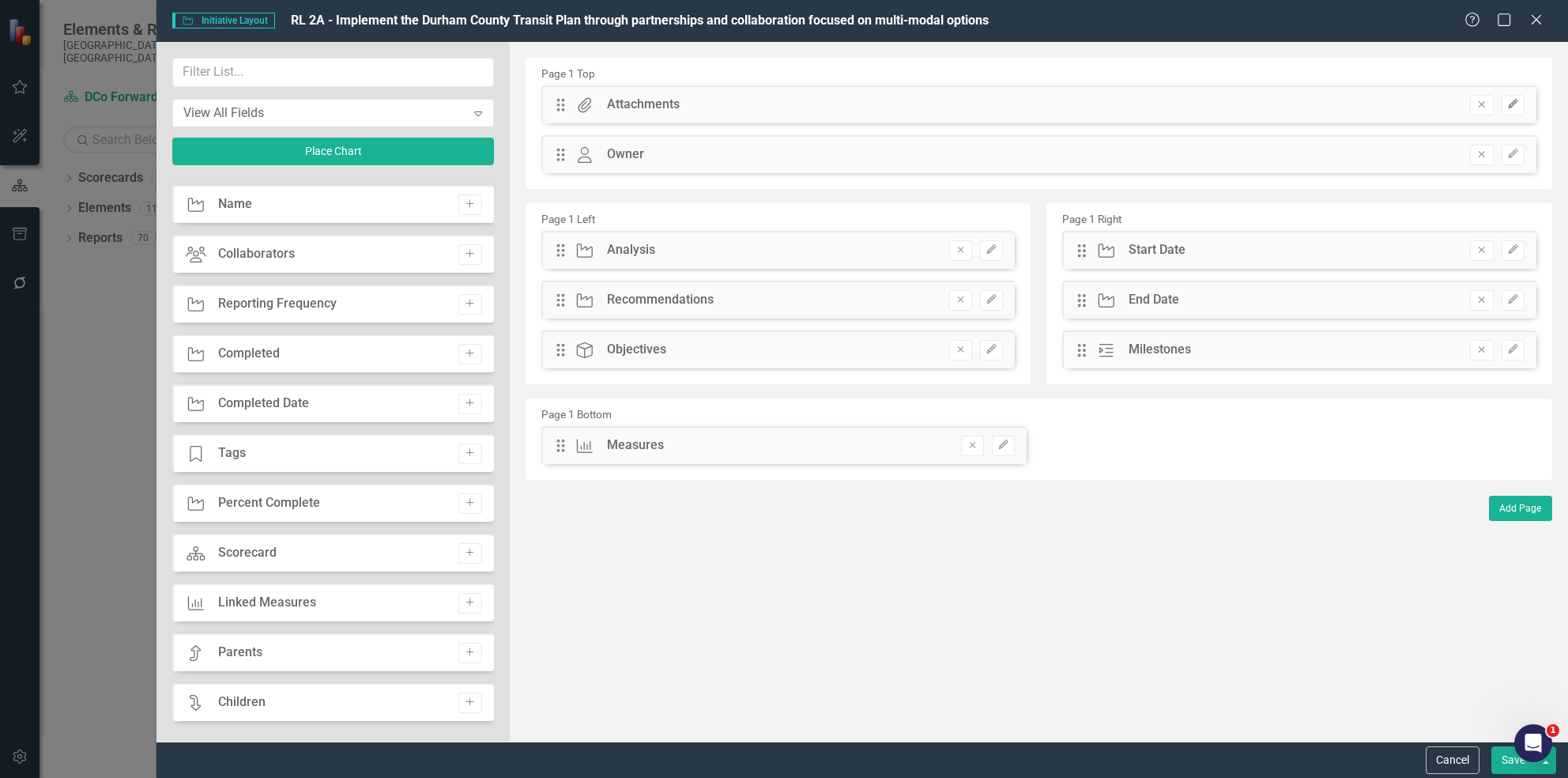
click at [1519, 108] on button "Edit" at bounding box center [1513, 105] width 23 height 20
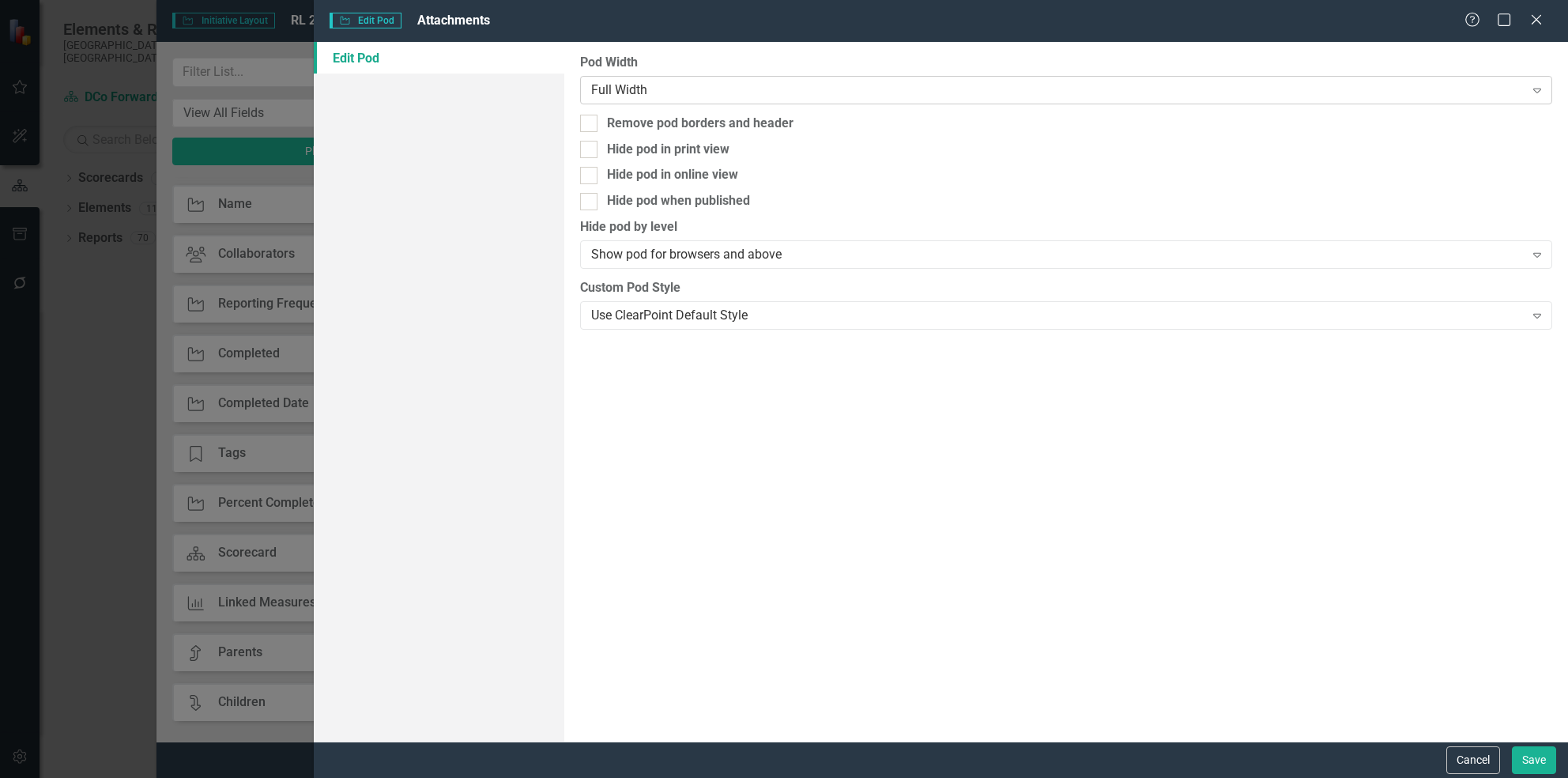
click at [896, 83] on div "Full Width" at bounding box center [1058, 89] width 933 height 18
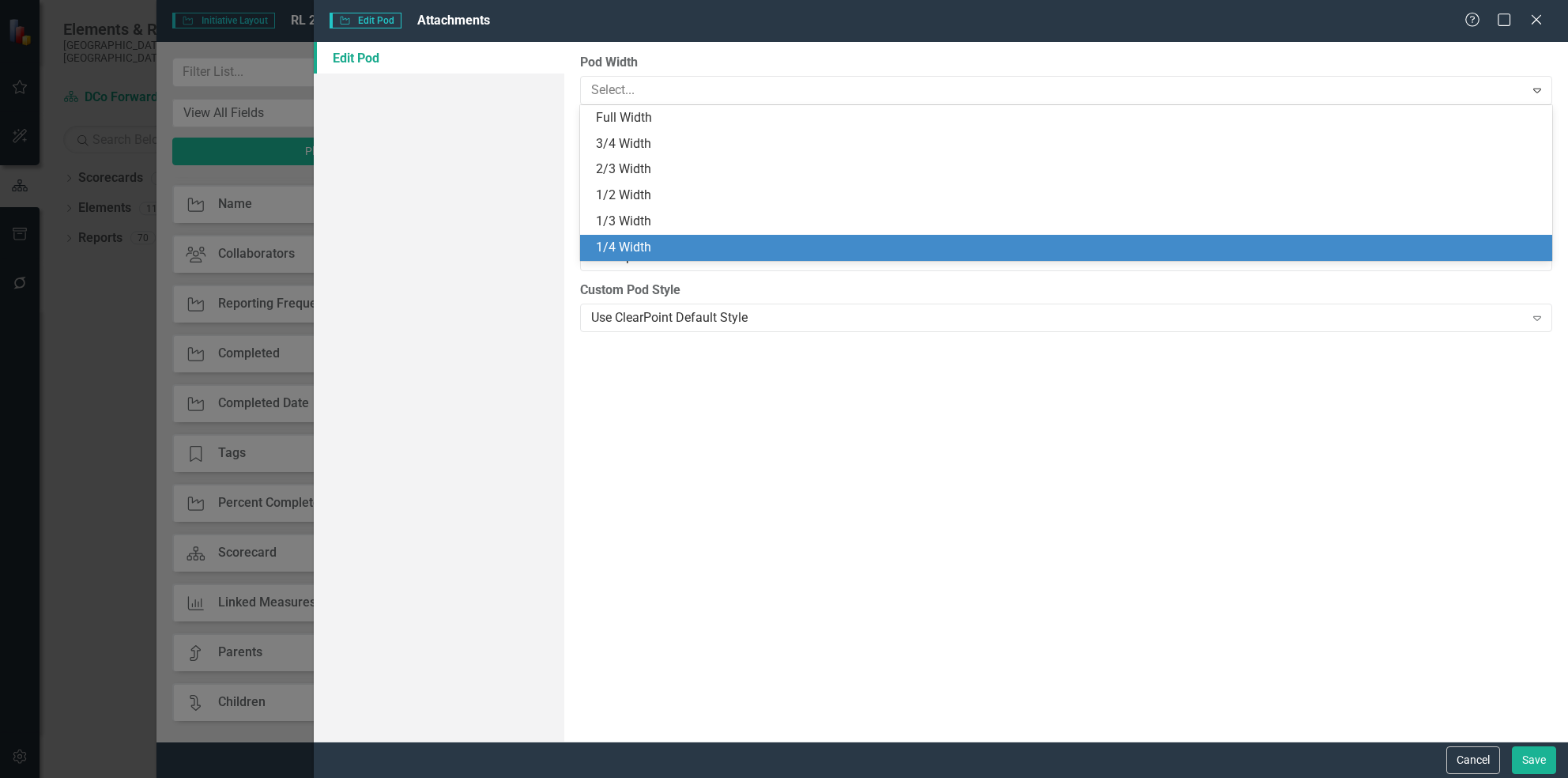
drag, startPoint x: 815, startPoint y: 231, endPoint x: 823, endPoint y: 243, distance: 14.4
click at [823, 243] on div "Full Width 3/4 Width 2/3 Width 1/2 Width 1/3 Width 1/4 Width" at bounding box center [1067, 182] width 972 height 156
click at [812, 238] on div "1/4 Width" at bounding box center [1069, 247] width 947 height 18
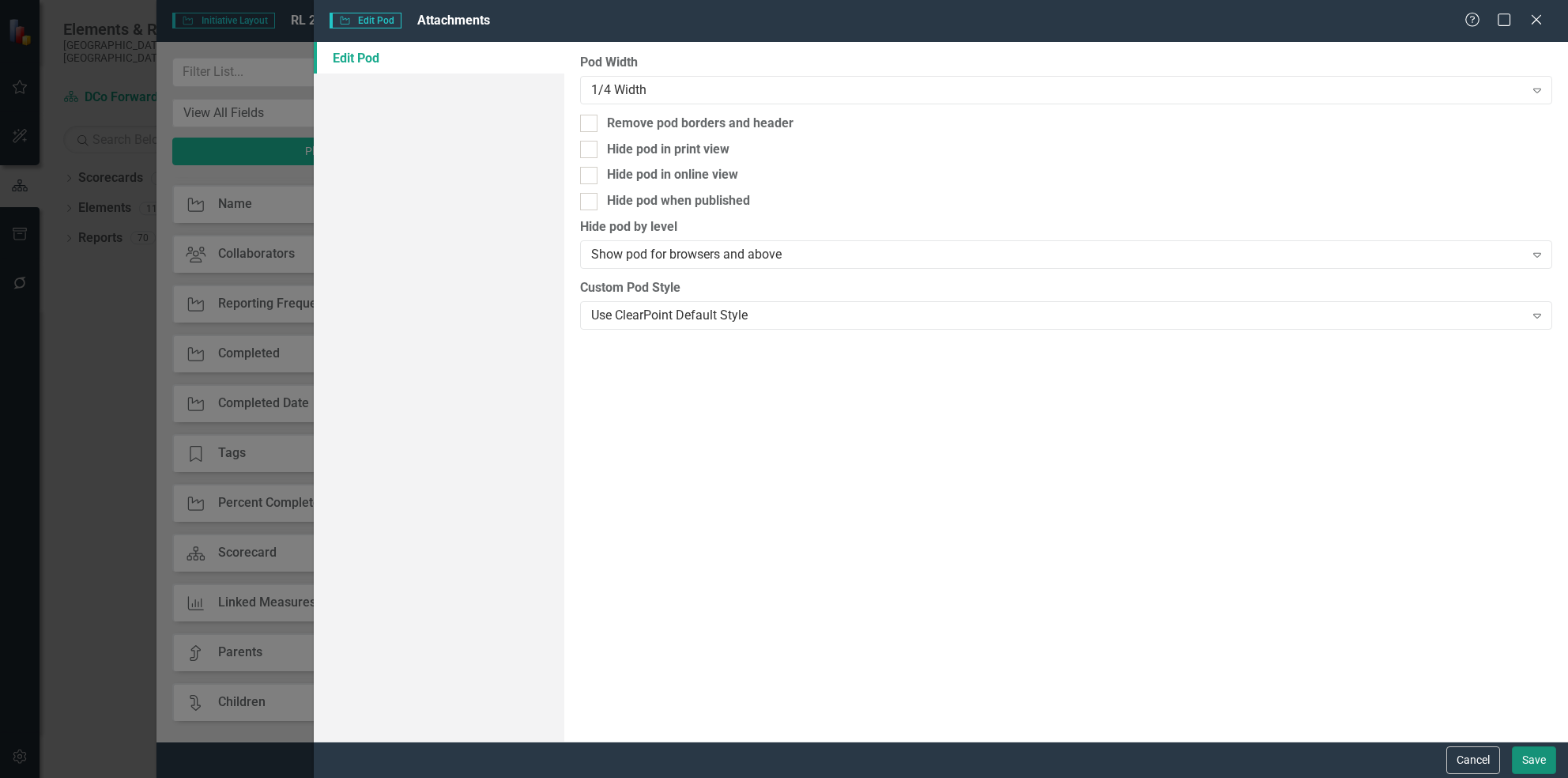
click at [1532, 757] on button "Save" at bounding box center [1534, 759] width 44 height 27
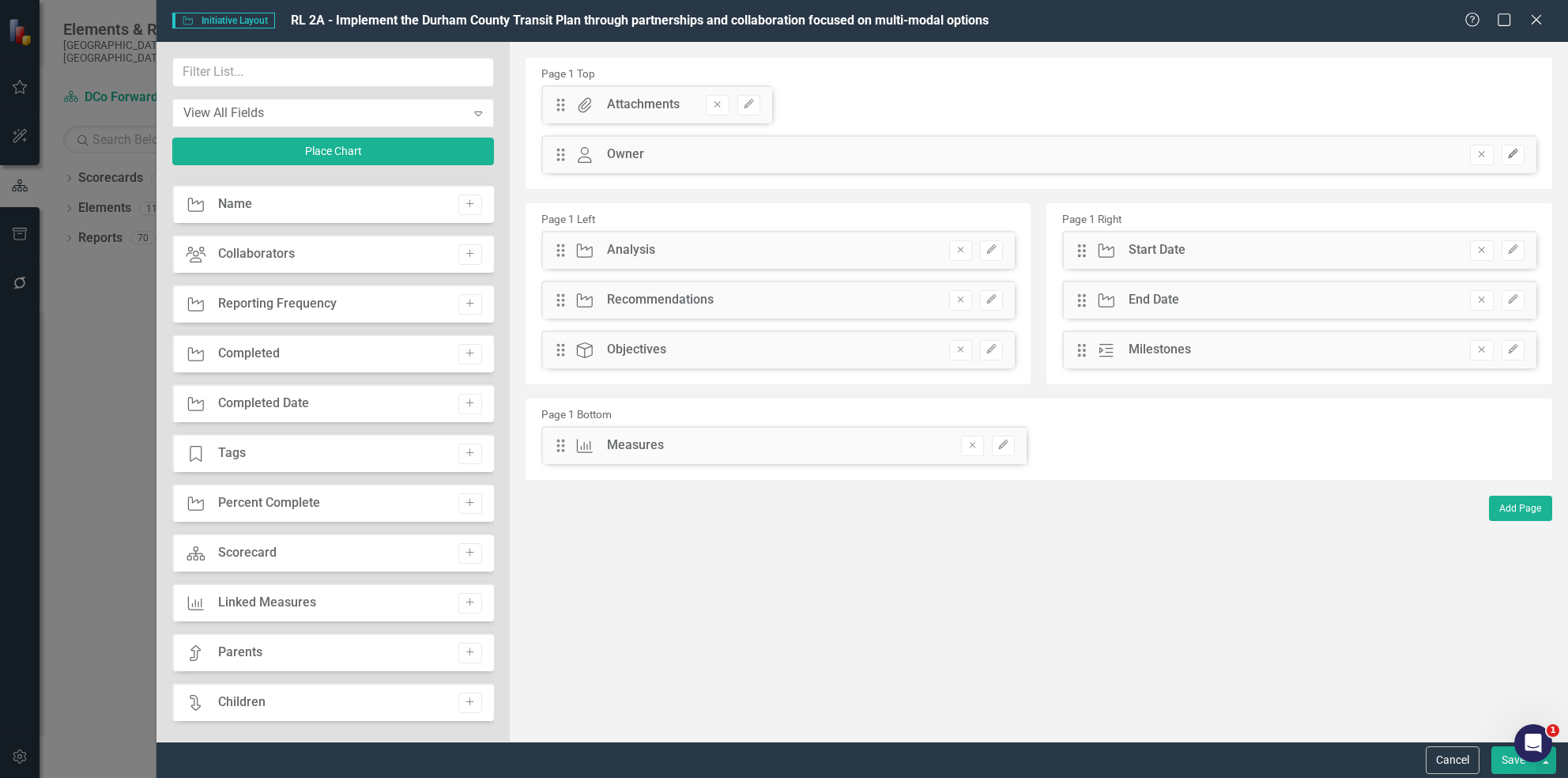
click at [1520, 163] on button "Edit" at bounding box center [1513, 155] width 23 height 20
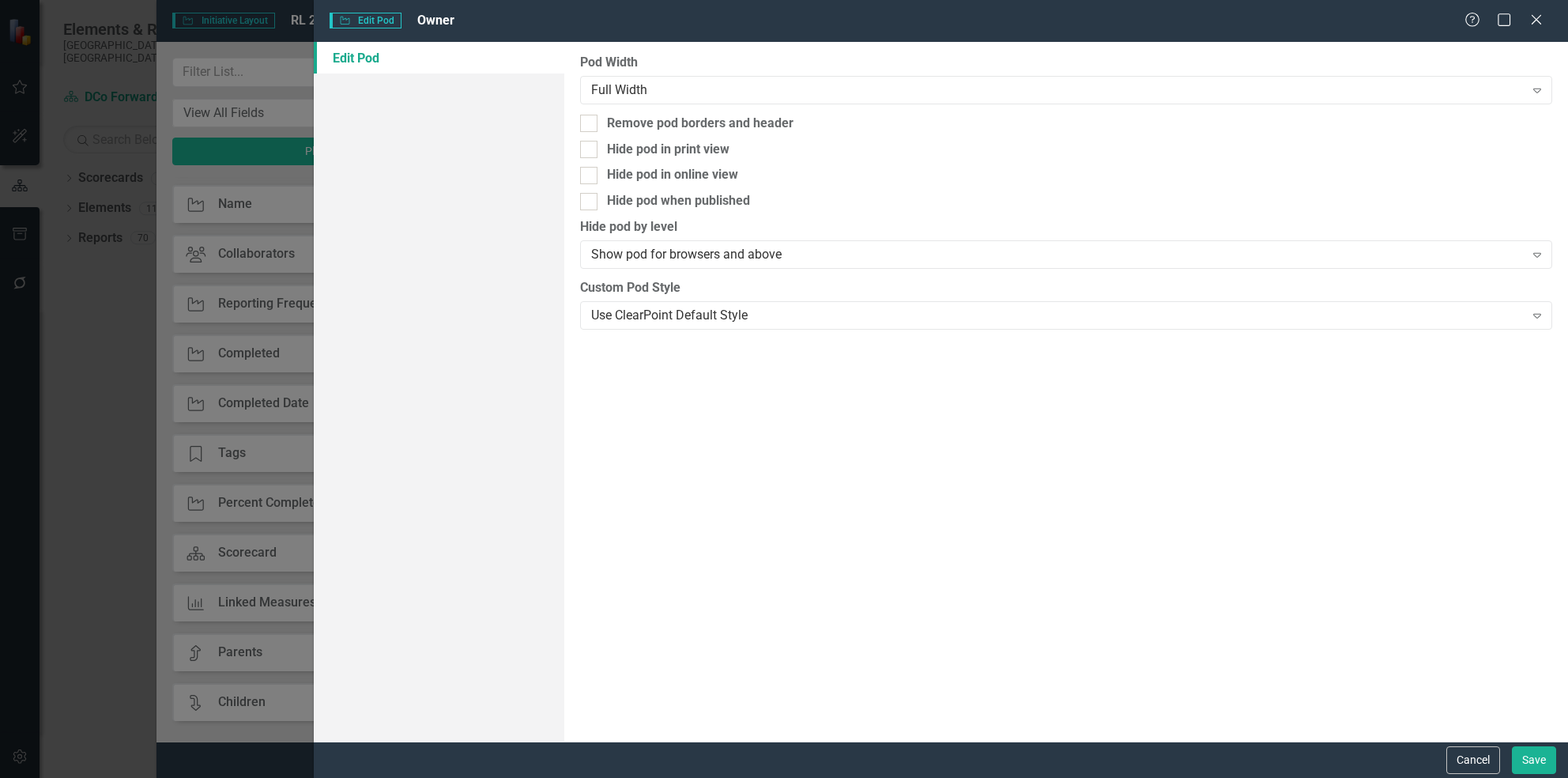
click at [1544, 34] on div "Initiative Edit Pod Owner Help Maximize Close" at bounding box center [941, 20] width 1255 height 42
click at [1544, 33] on div "Initiative Edit Pod Owner Help Maximize Close" at bounding box center [941, 20] width 1255 height 42
click at [1541, 27] on div "Close" at bounding box center [1536, 20] width 20 height 21
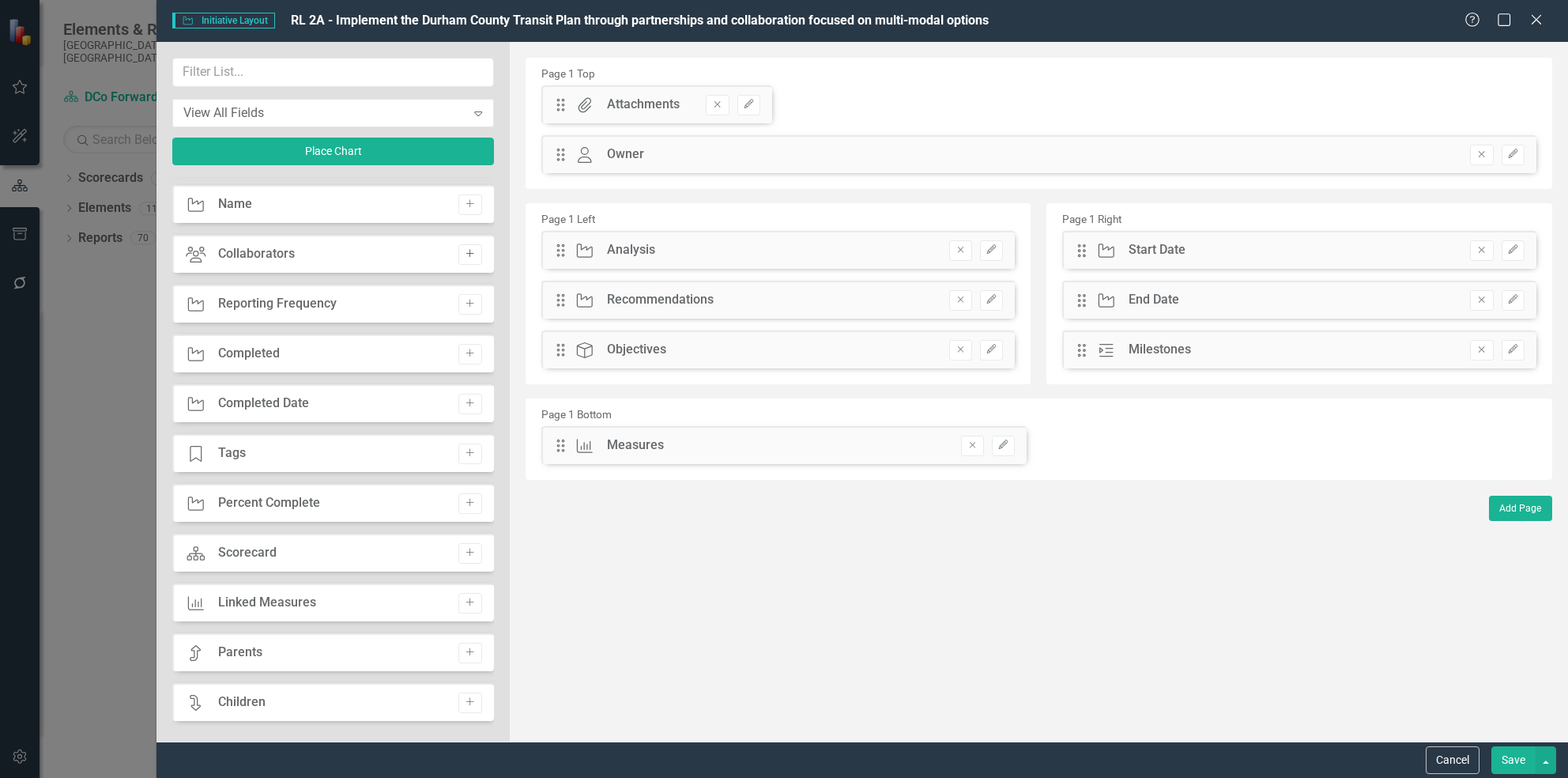
click at [463, 260] on button "Add" at bounding box center [470, 255] width 23 height 20
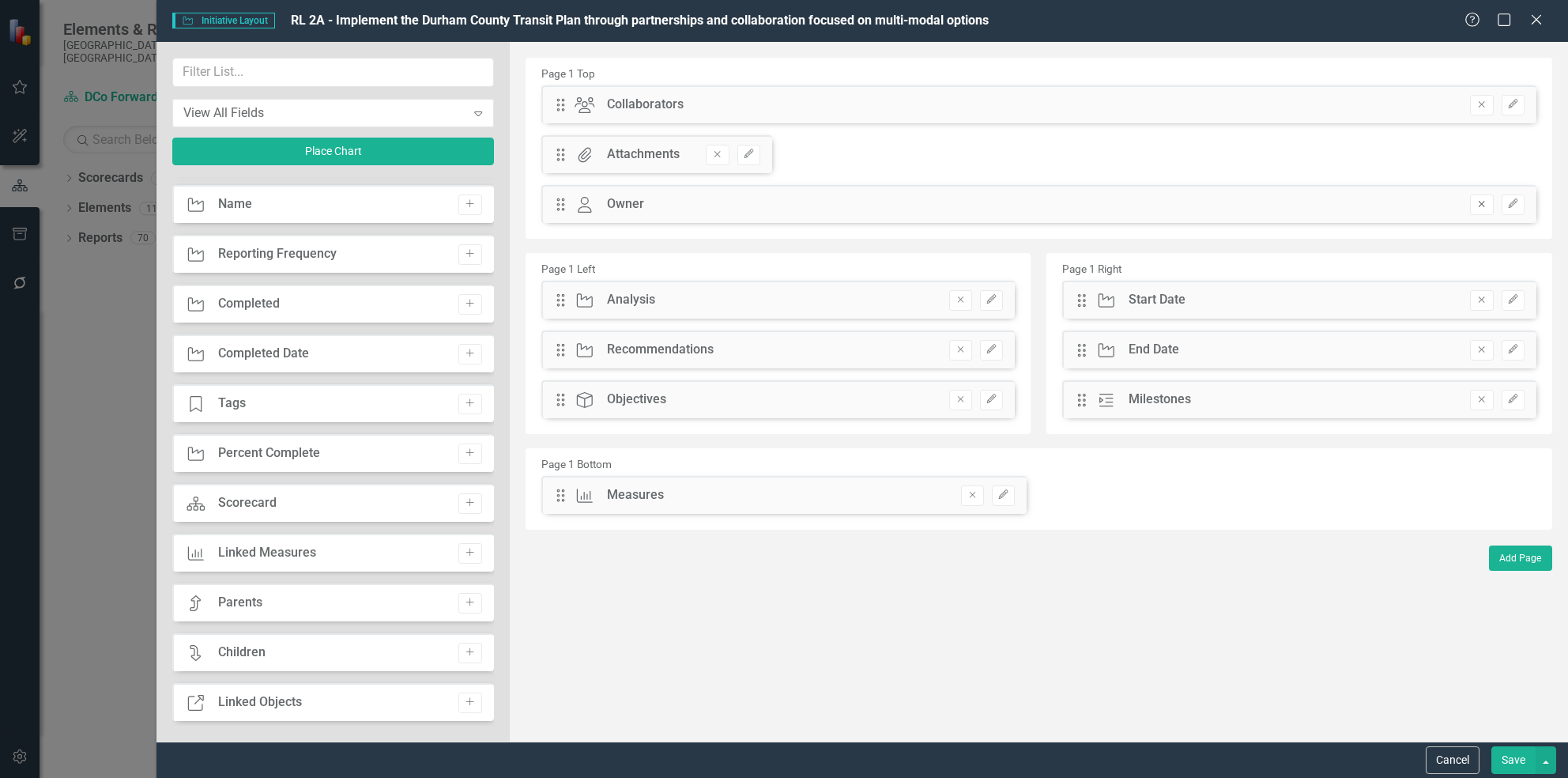
click at [1474, 203] on button "Remove" at bounding box center [1481, 204] width 23 height 20
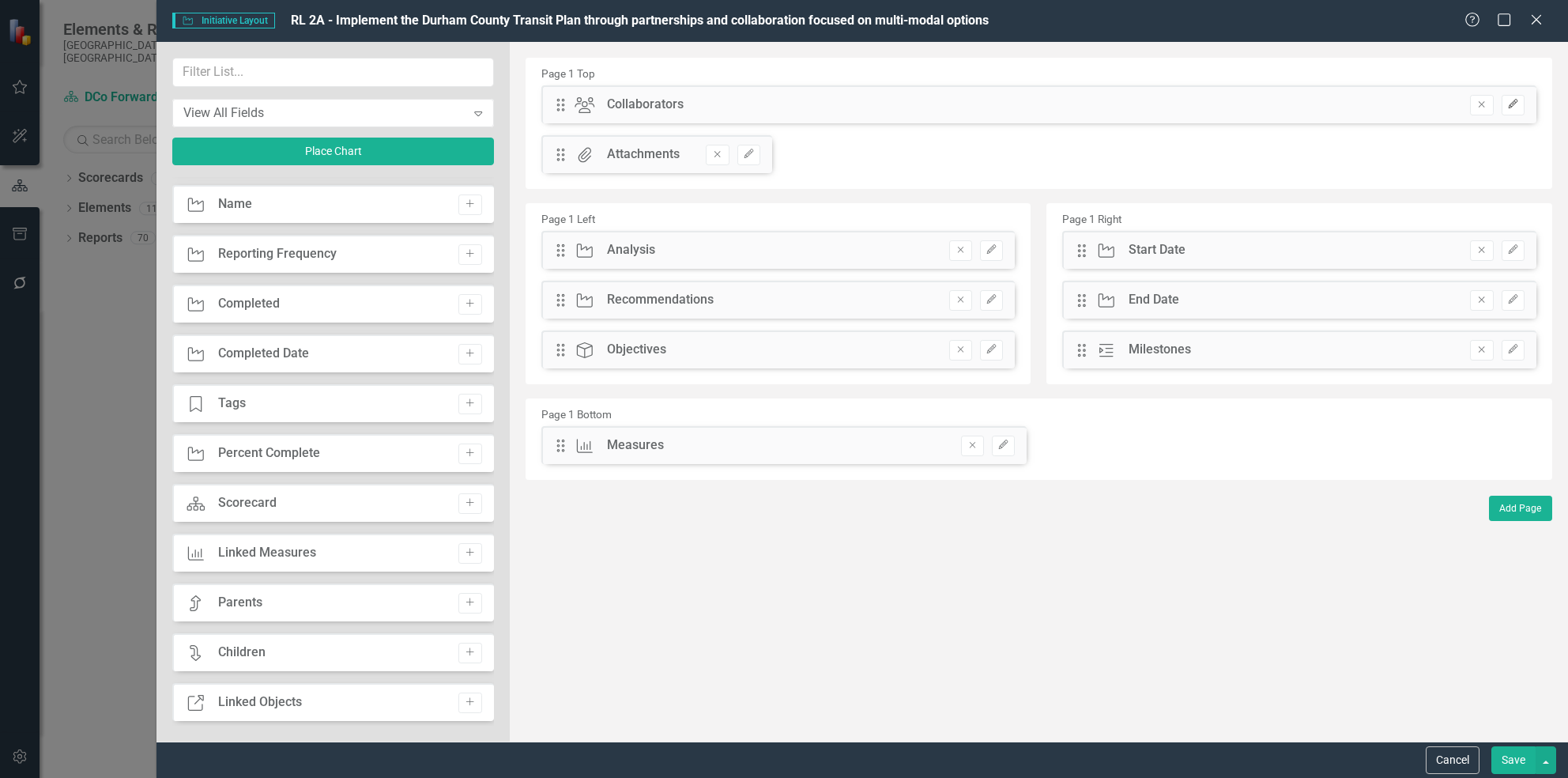
click at [1516, 107] on icon "Edit" at bounding box center [1514, 104] width 12 height 9
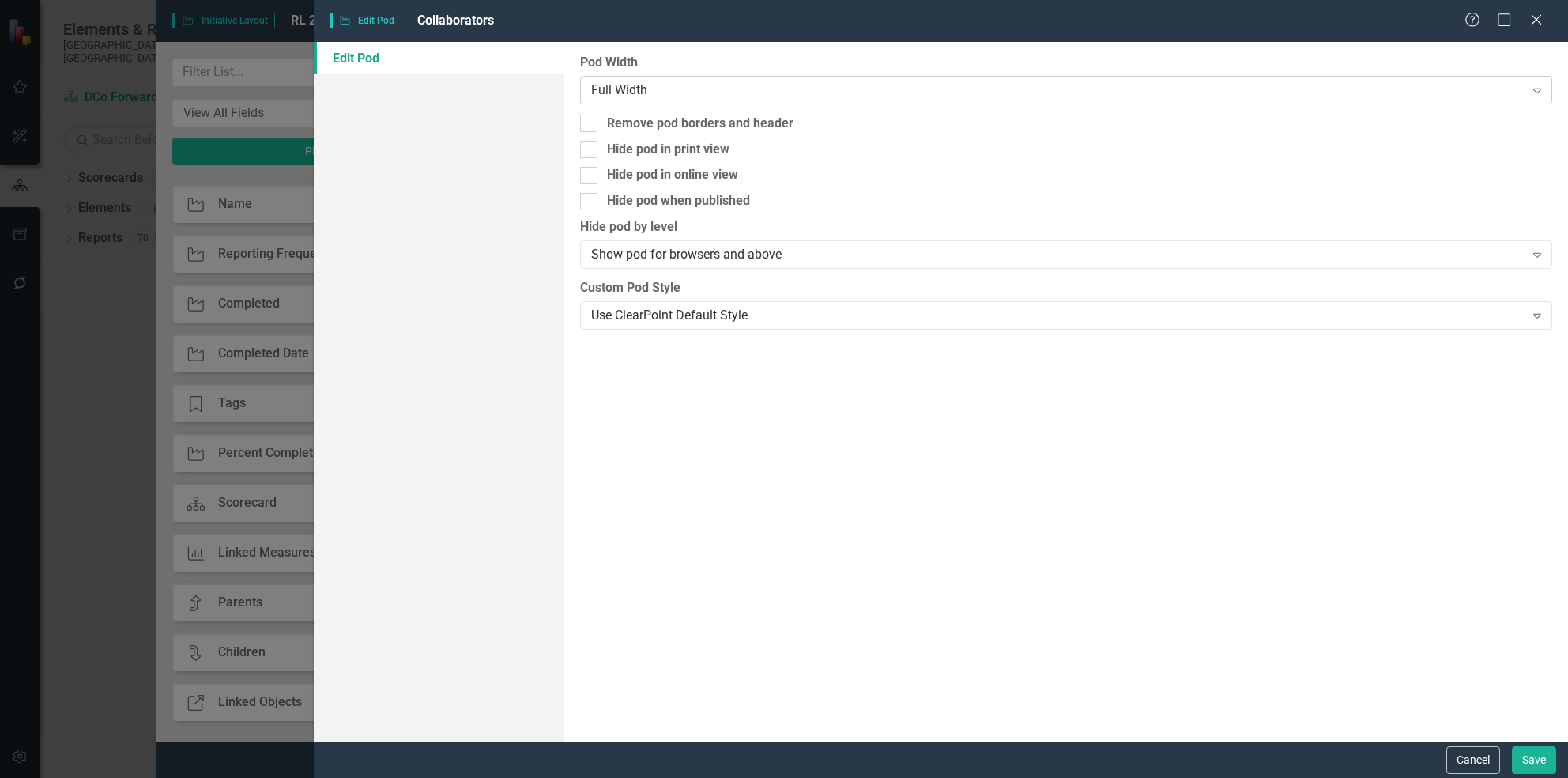
click at [724, 83] on div "Full Width" at bounding box center [1058, 89] width 933 height 18
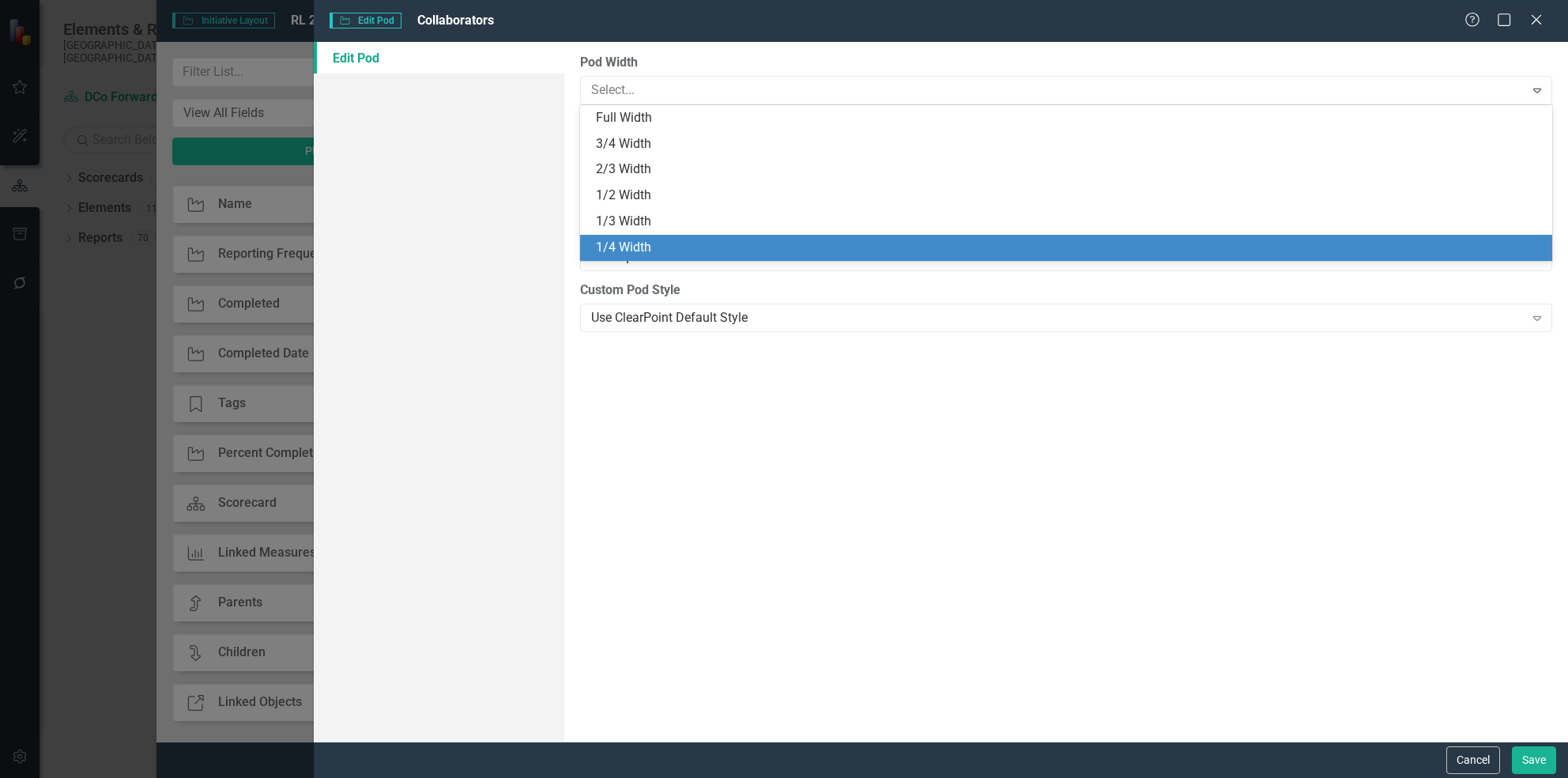
click at [725, 238] on div "1/4 Width" at bounding box center [1069, 247] width 947 height 18
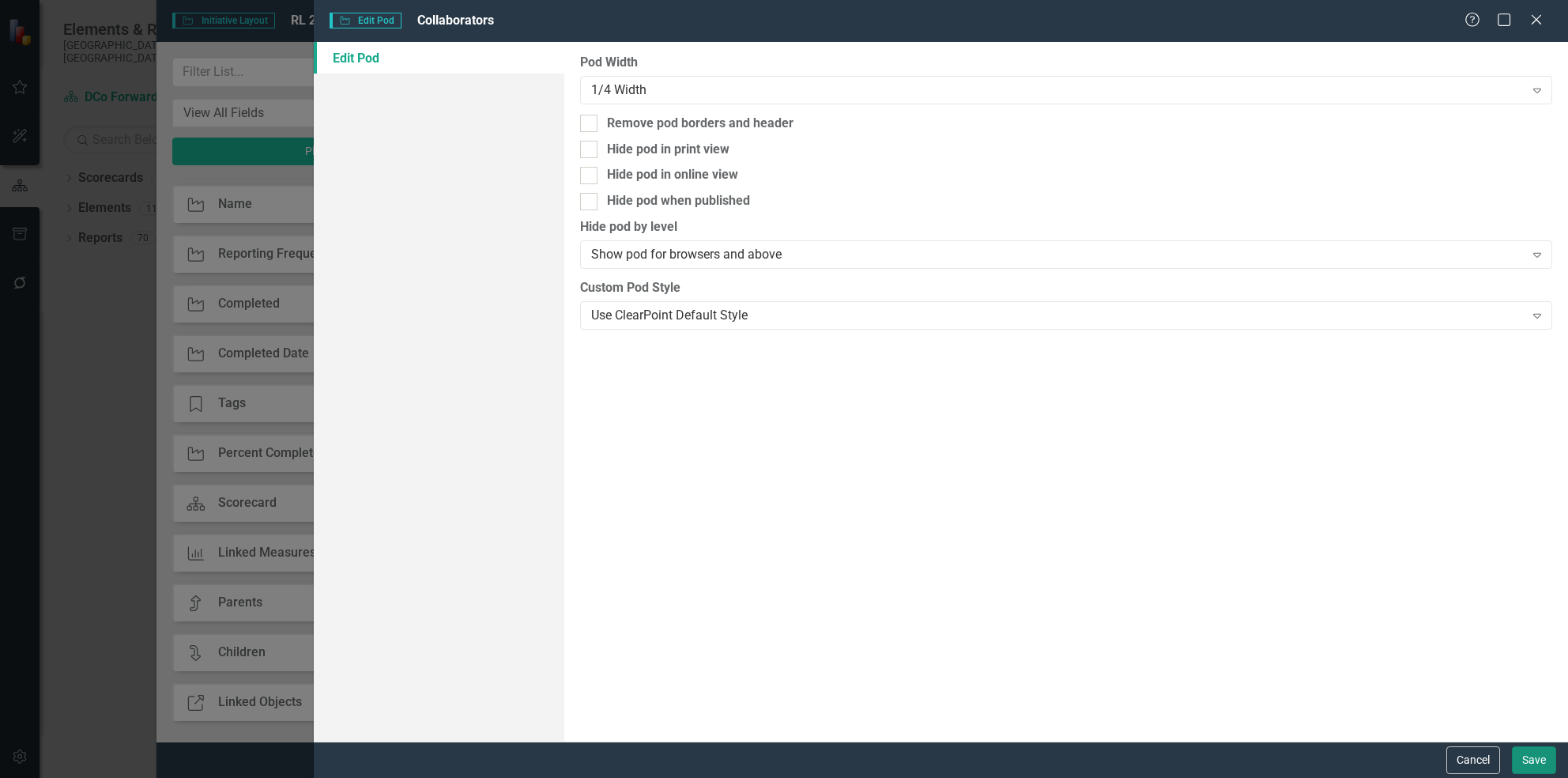
click at [1537, 757] on button "Save" at bounding box center [1534, 759] width 44 height 27
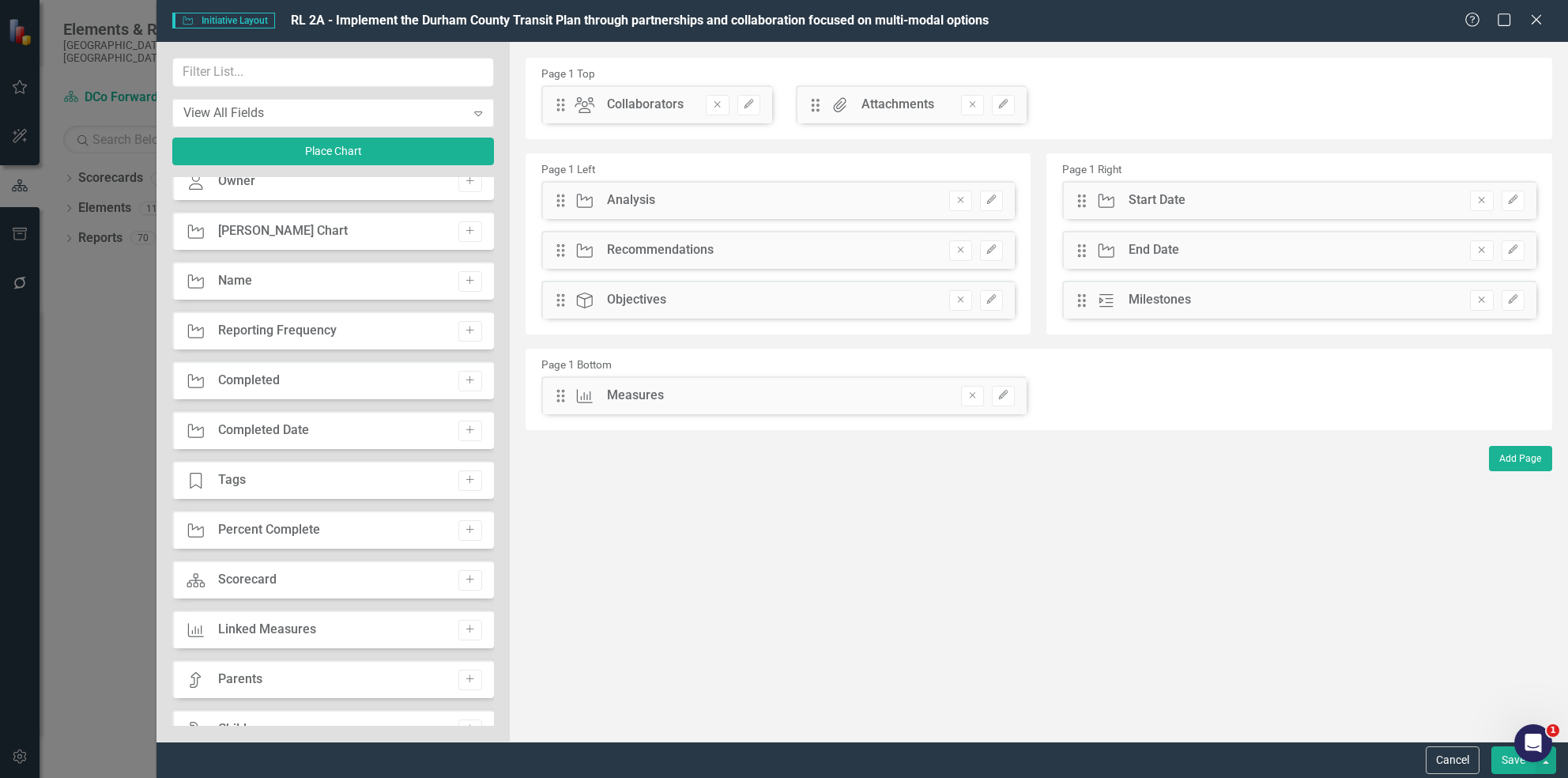
scroll to position [0, 0]
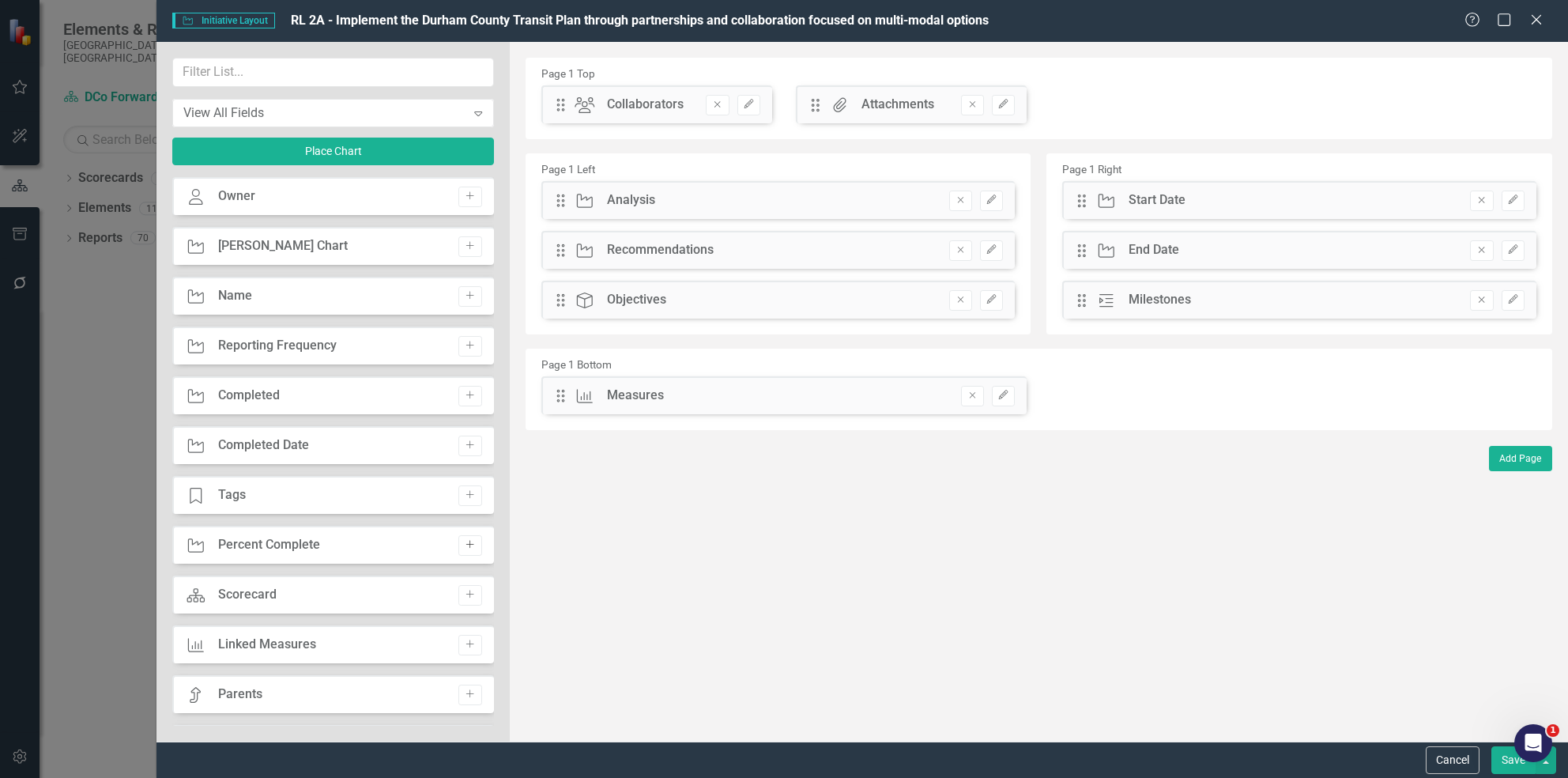
click at [466, 540] on icon "Add" at bounding box center [470, 544] width 12 height 9
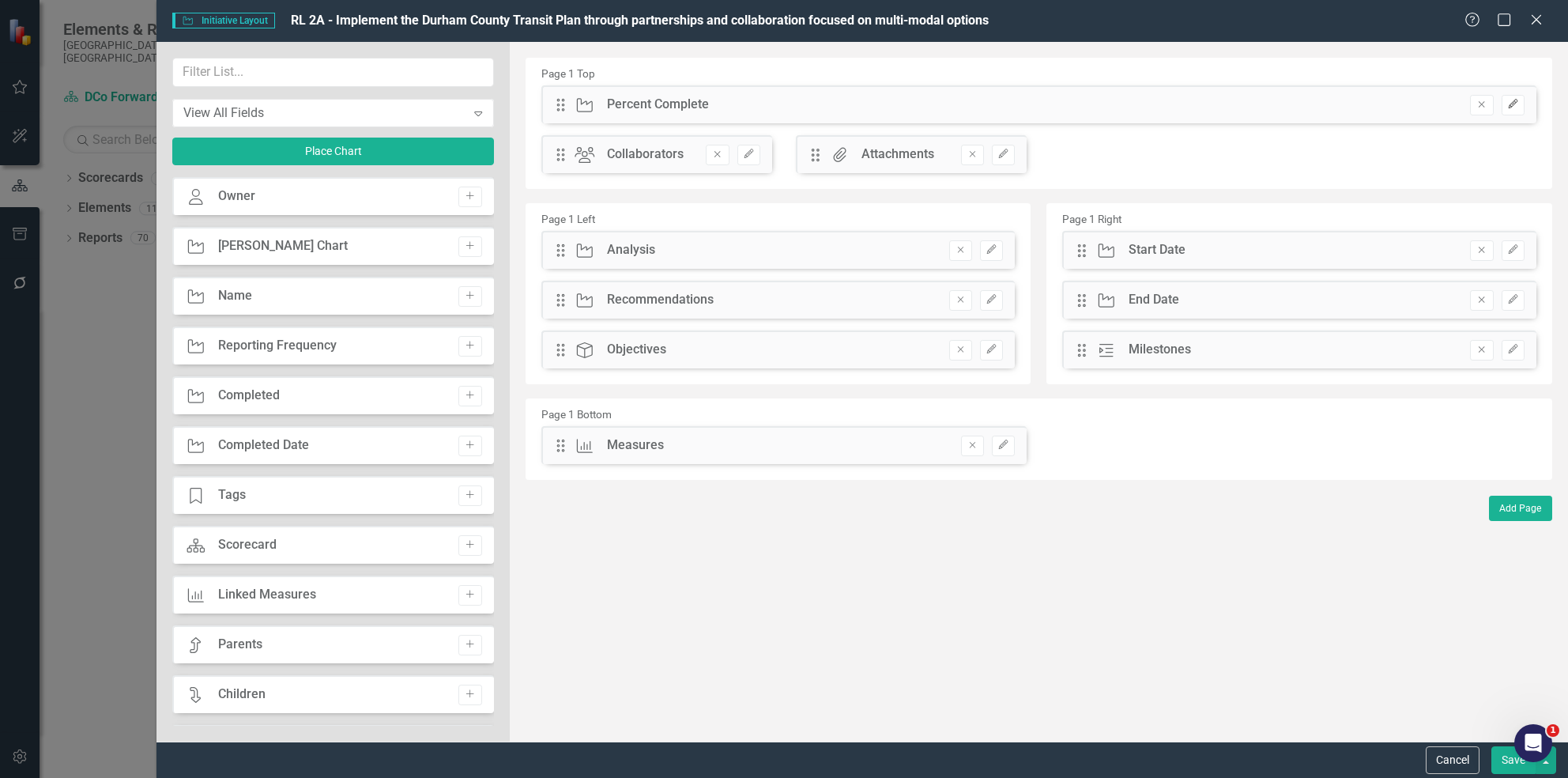
click at [1519, 105] on button "Edit" at bounding box center [1513, 105] width 23 height 20
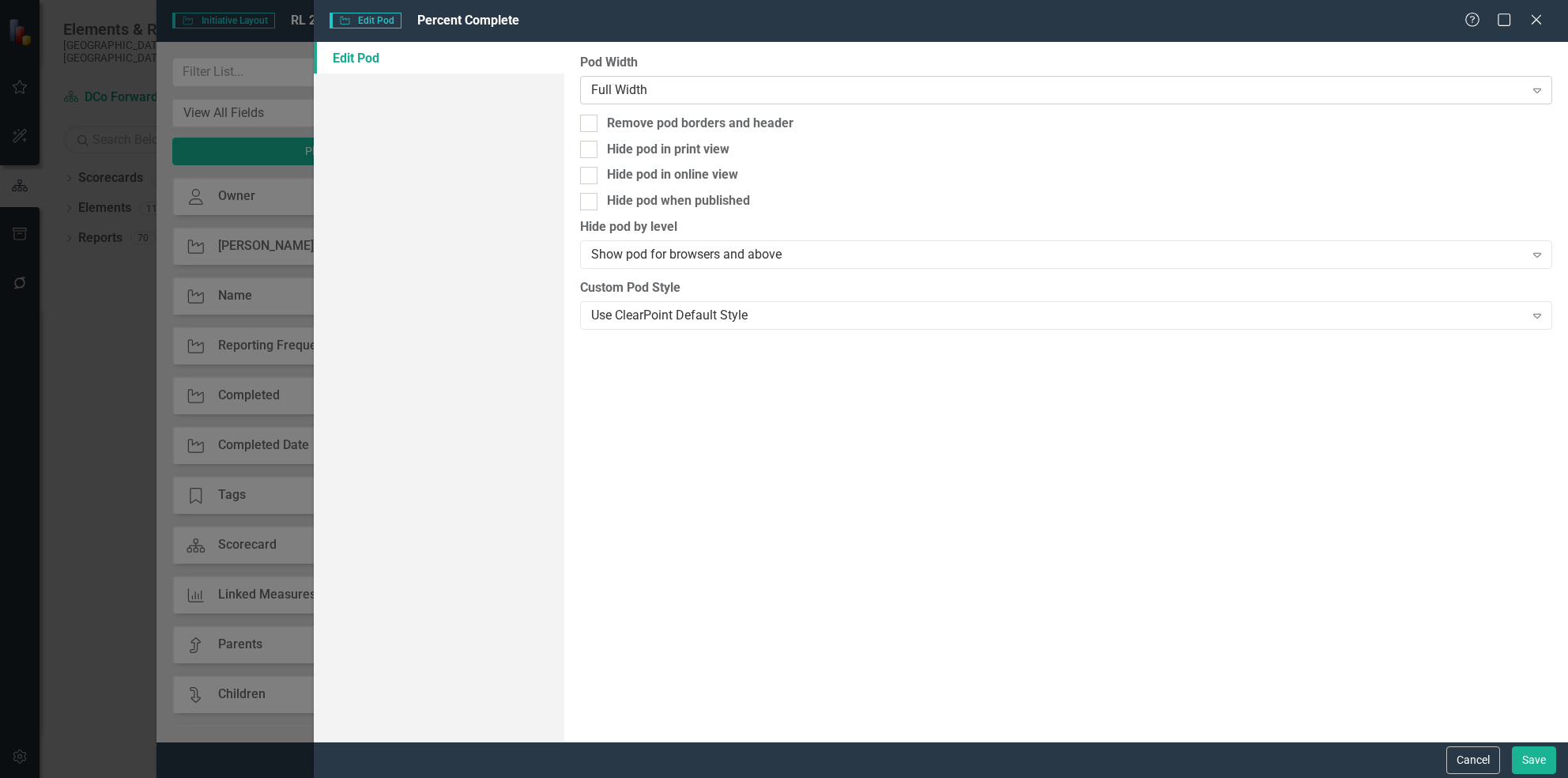
click at [963, 99] on div "Full Width Expand" at bounding box center [1067, 89] width 972 height 28
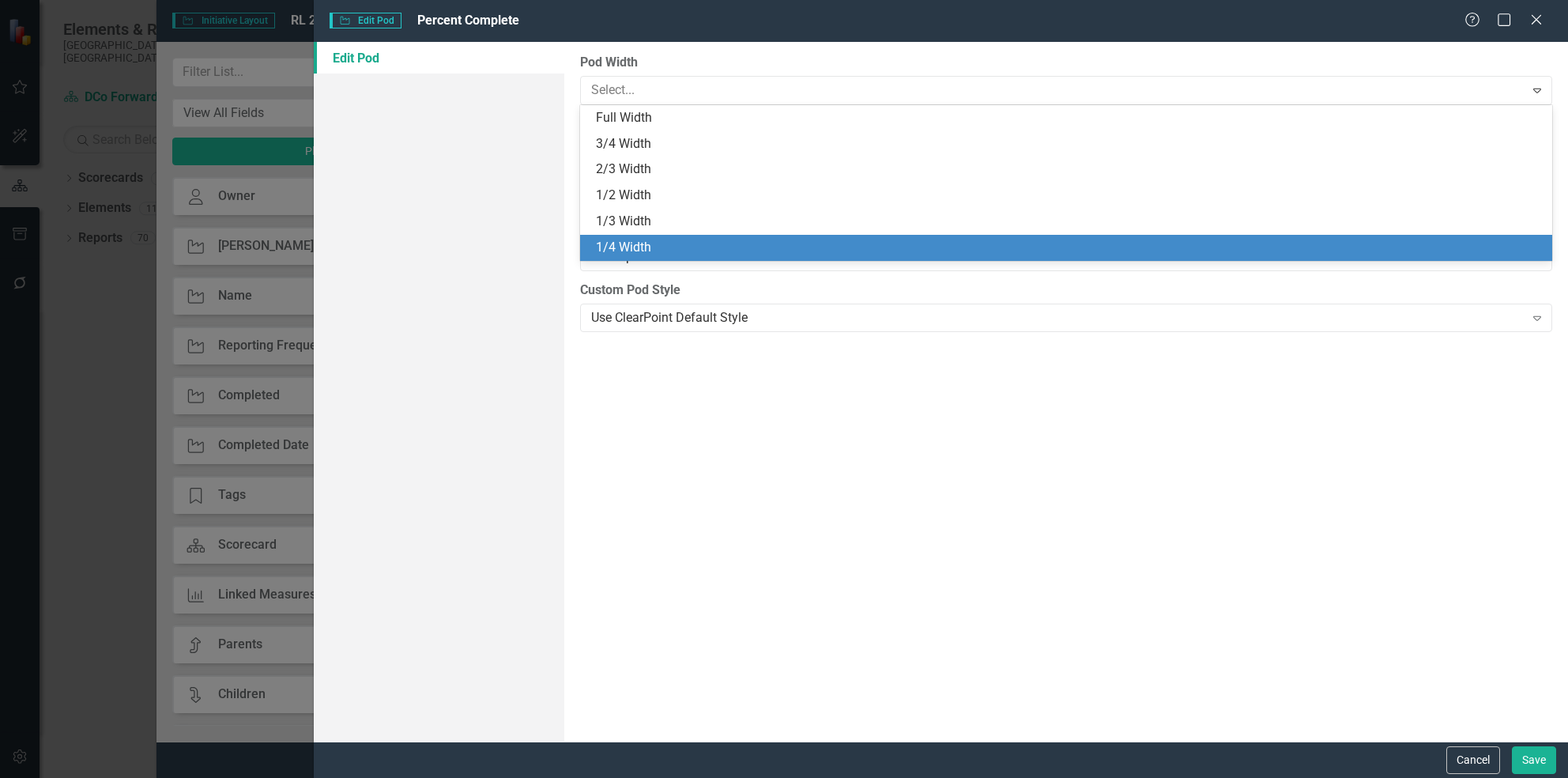
click at [898, 241] on div "1/4 Width" at bounding box center [1069, 247] width 947 height 18
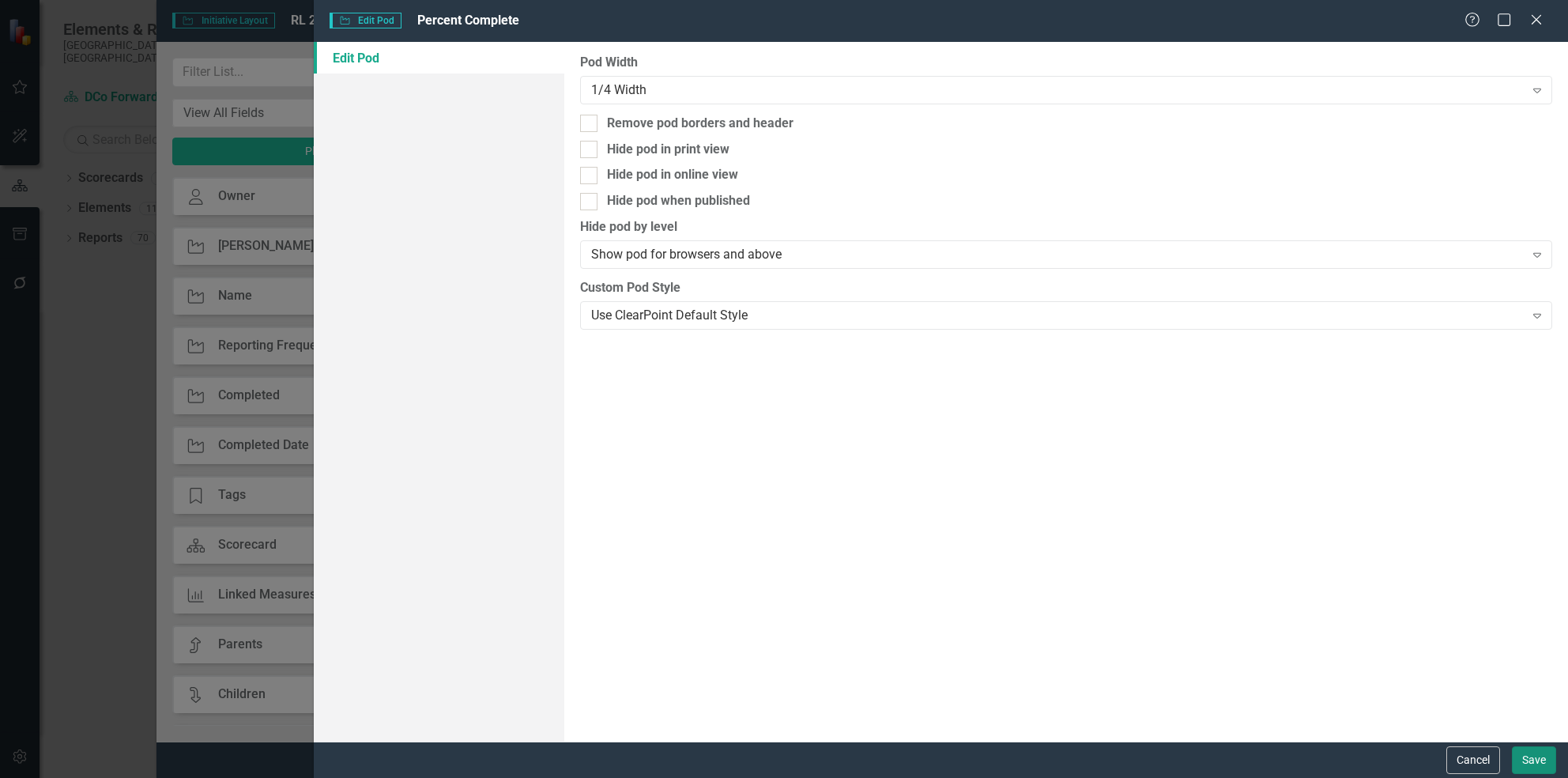
click at [1537, 758] on button "Save" at bounding box center [1534, 759] width 44 height 27
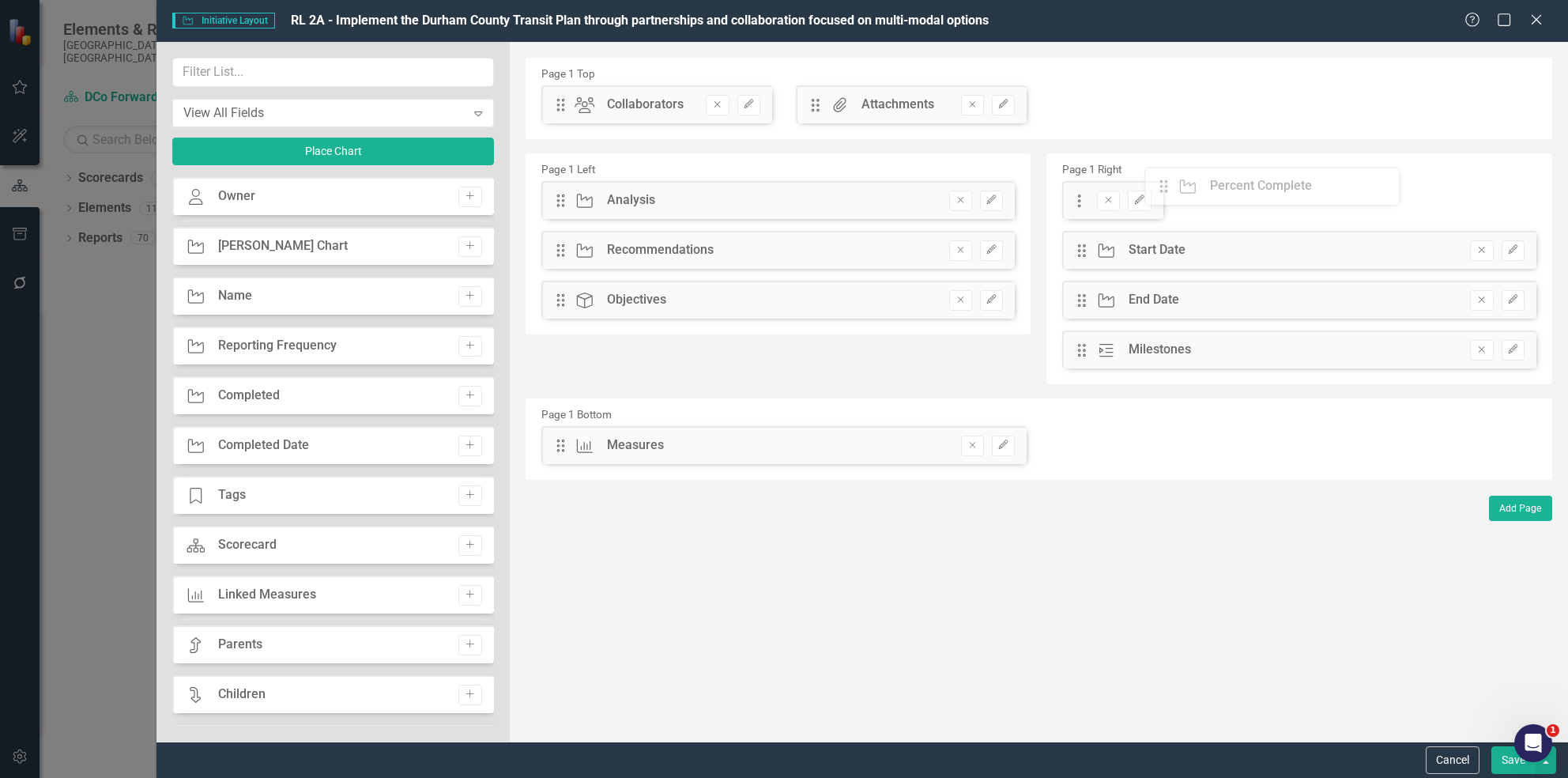
drag, startPoint x: 559, startPoint y: 110, endPoint x: 1158, endPoint y: 203, distance: 606.2
click at [1148, 203] on button "Edit" at bounding box center [1139, 201] width 23 height 20
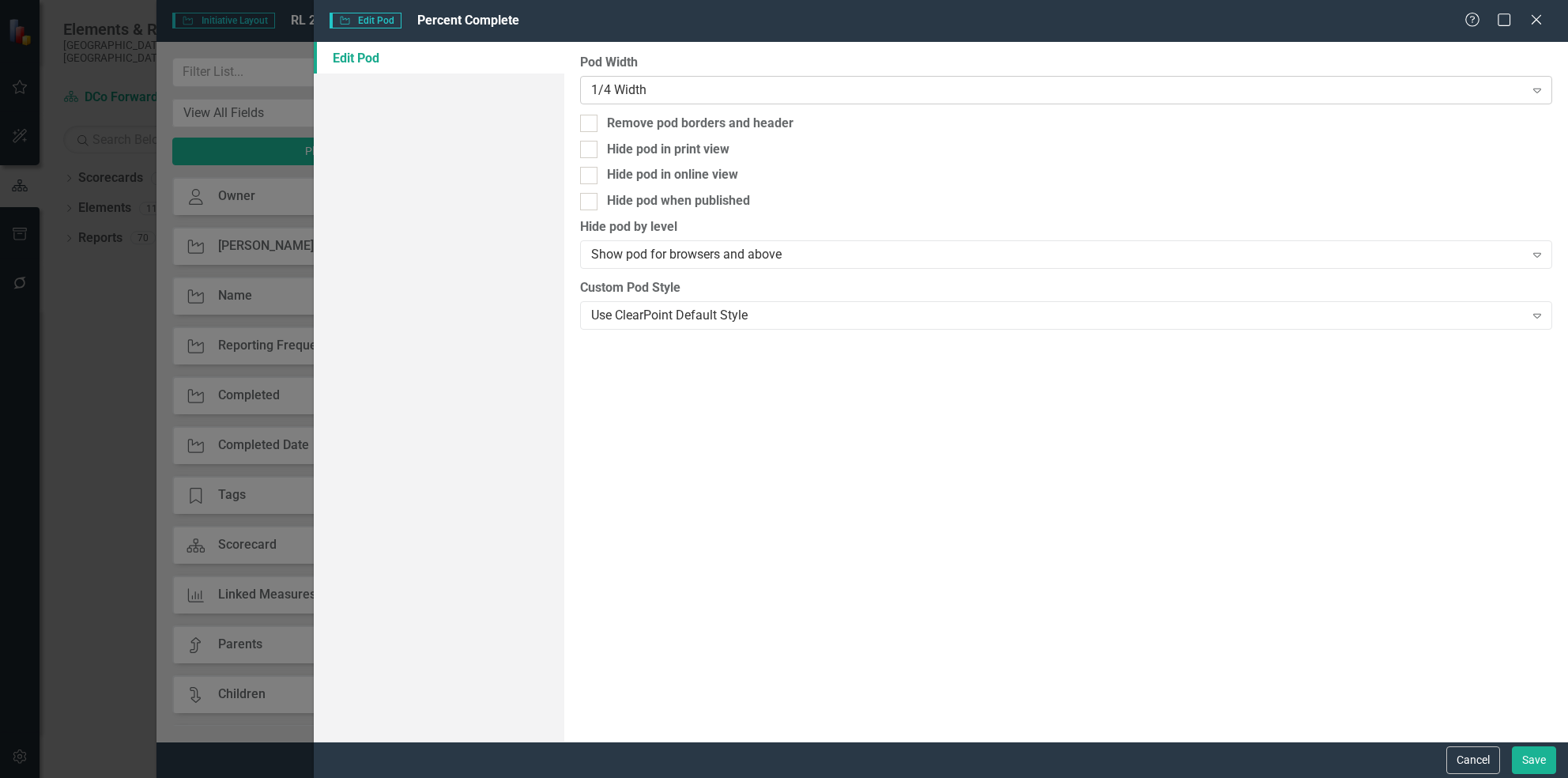
click at [901, 81] on div "1/4 Width" at bounding box center [1058, 89] width 933 height 18
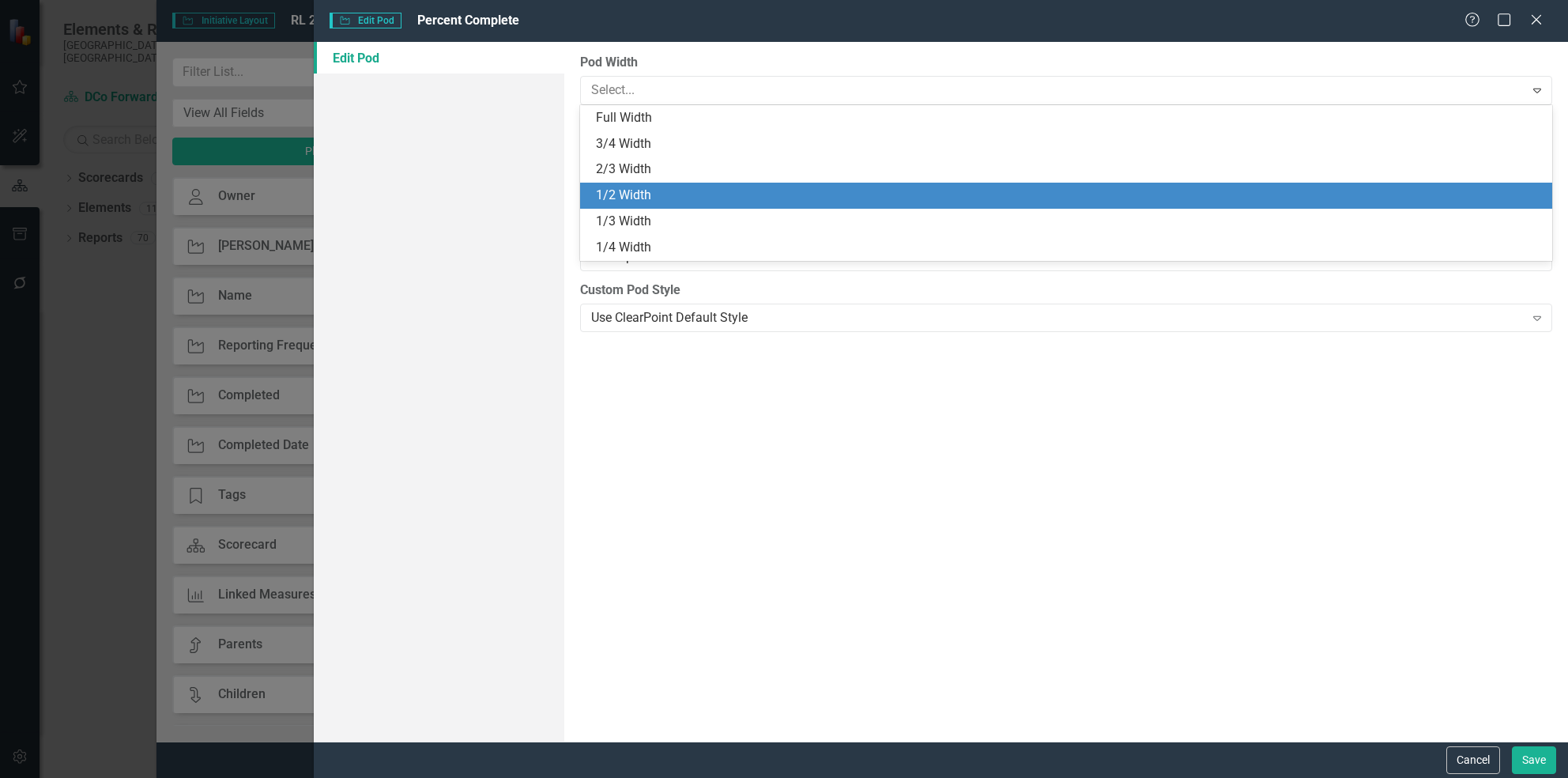
click at [808, 193] on div "1/2 Width" at bounding box center [1069, 195] width 947 height 18
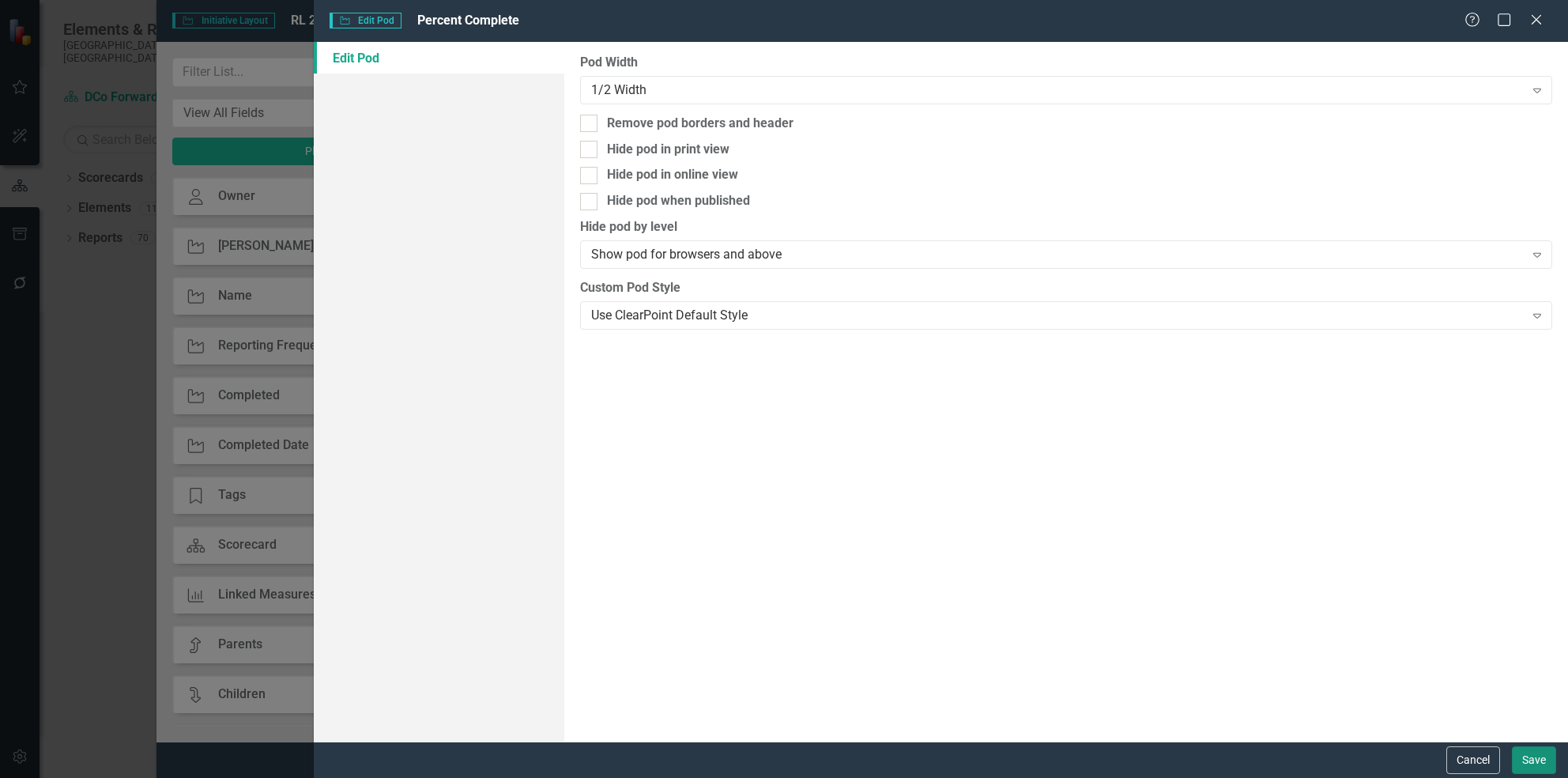
click at [1528, 746] on button "Save" at bounding box center [1534, 759] width 44 height 27
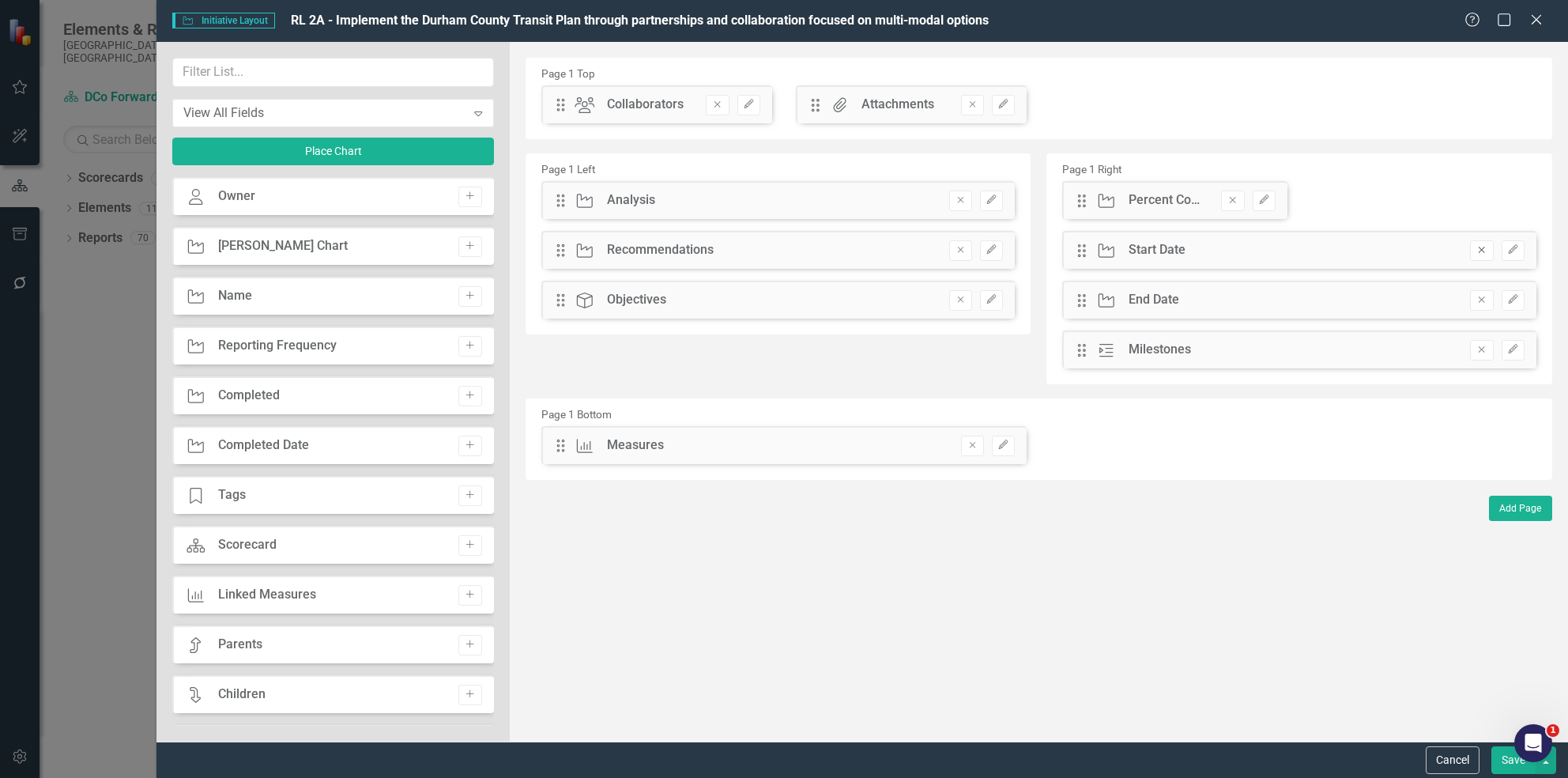
click at [1485, 249] on icon "Remove" at bounding box center [1482, 249] width 12 height 9
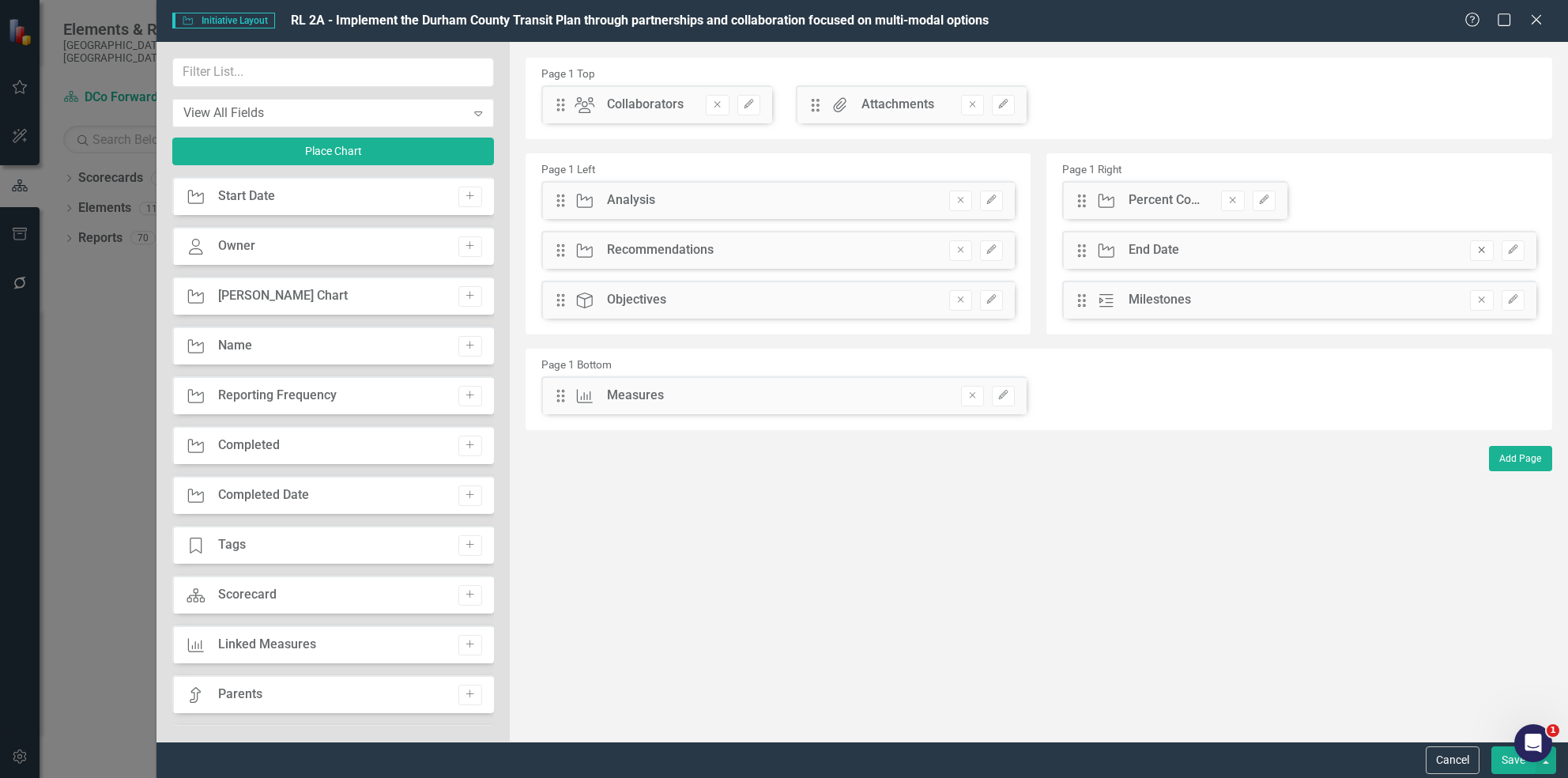
click at [1485, 252] on icon "Remove" at bounding box center [1482, 249] width 12 height 9
click at [1476, 250] on icon "Remove" at bounding box center [1482, 249] width 12 height 9
click at [392, 255] on div "Initiative End Date Add" at bounding box center [332, 245] width 321 height 38
click at [396, 115] on div "View All Fields" at bounding box center [323, 112] width 282 height 18
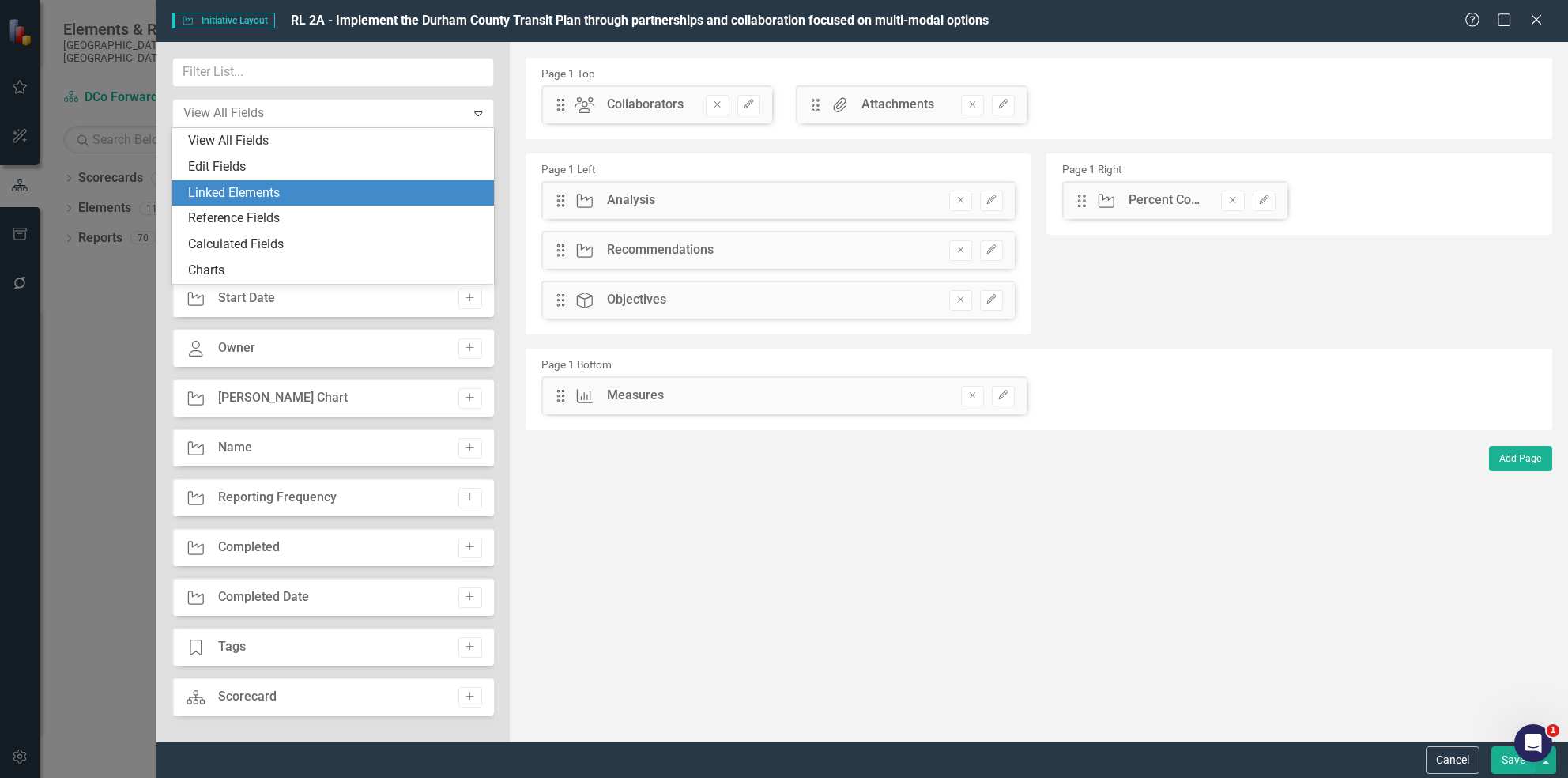
click at [385, 193] on div "Linked Elements" at bounding box center [335, 192] width 295 height 18
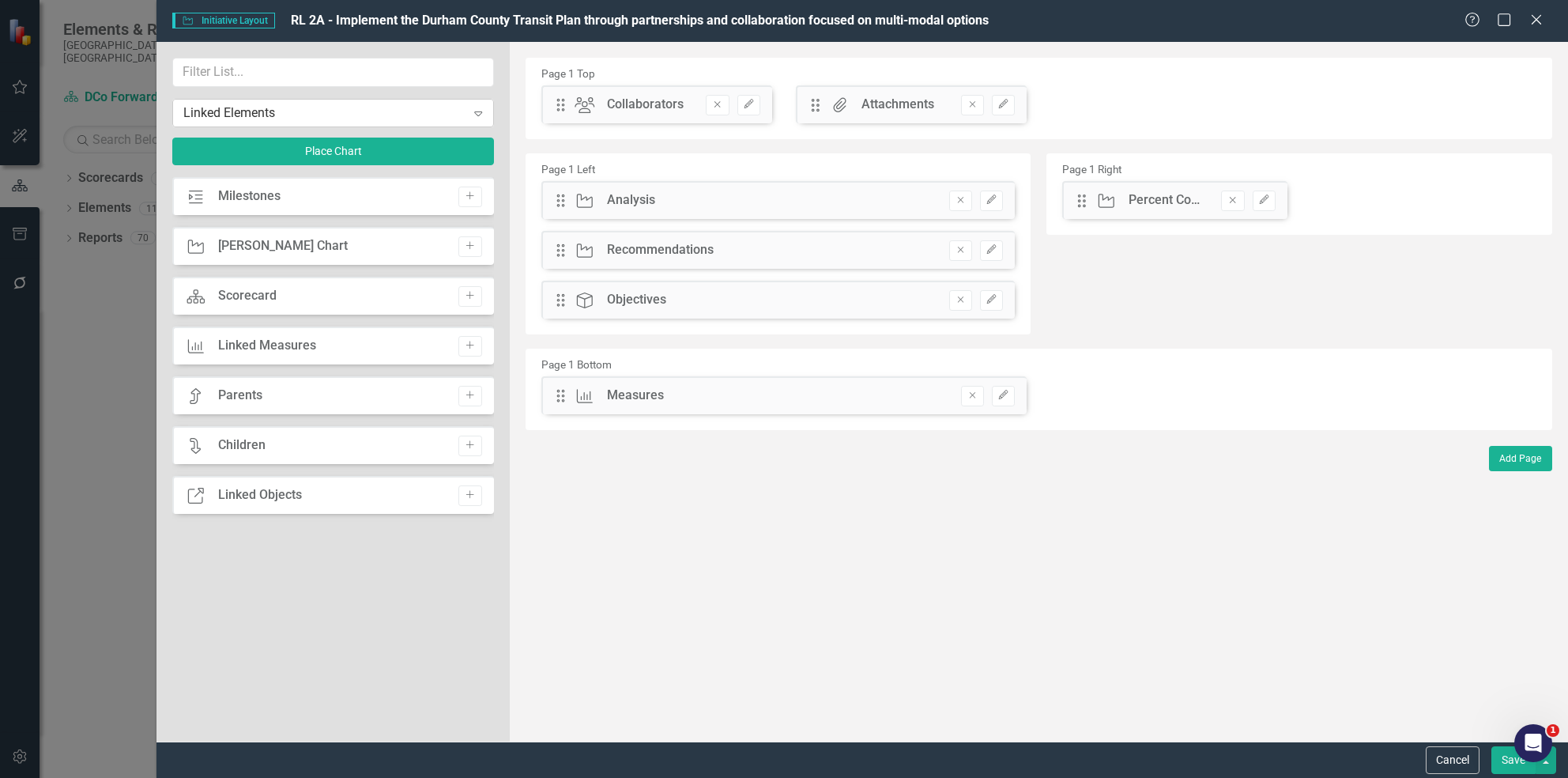
click at [441, 109] on div "Linked Elements" at bounding box center [323, 112] width 282 height 18
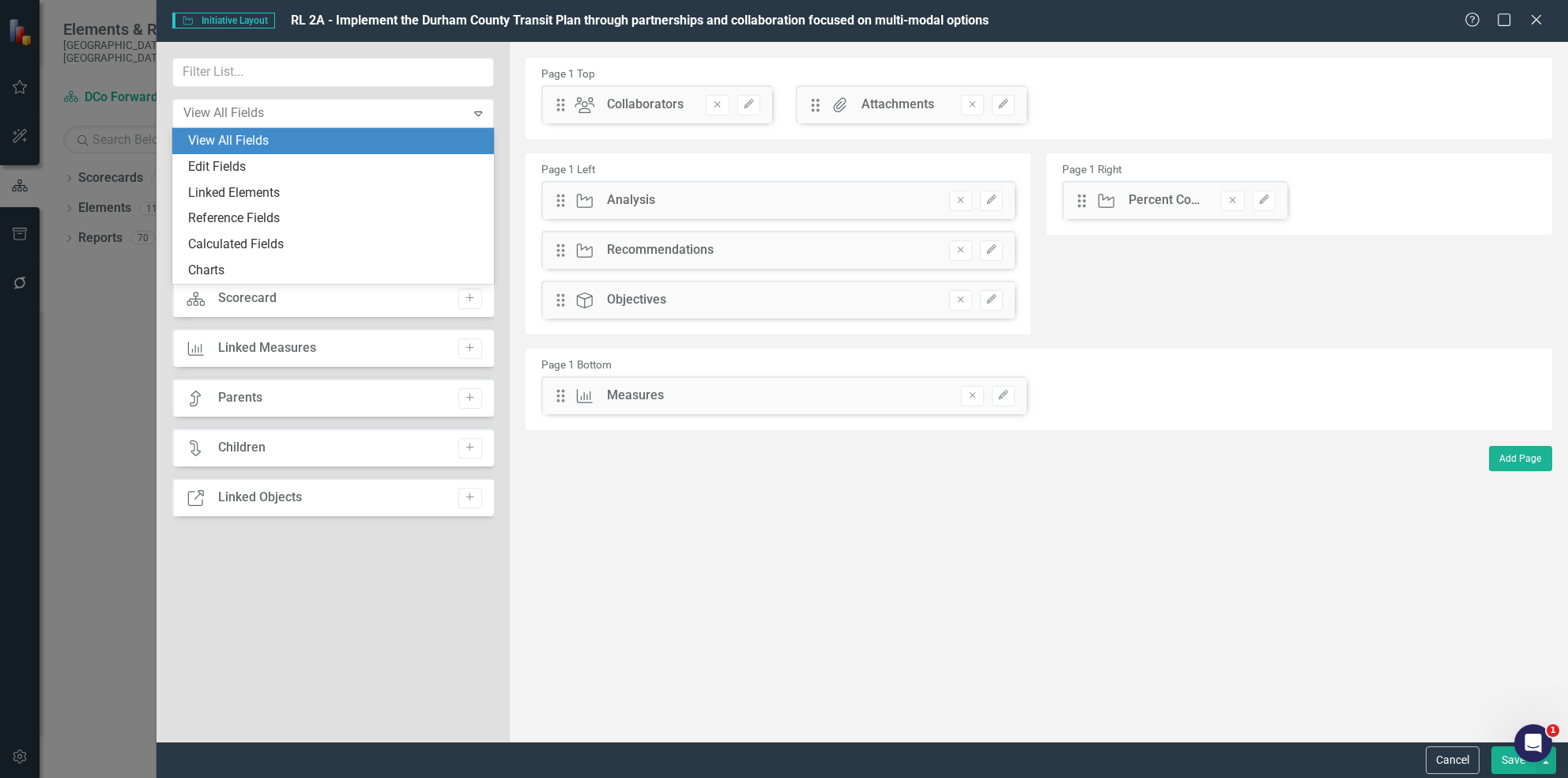
click at [385, 144] on div "View All Fields" at bounding box center [335, 140] width 295 height 18
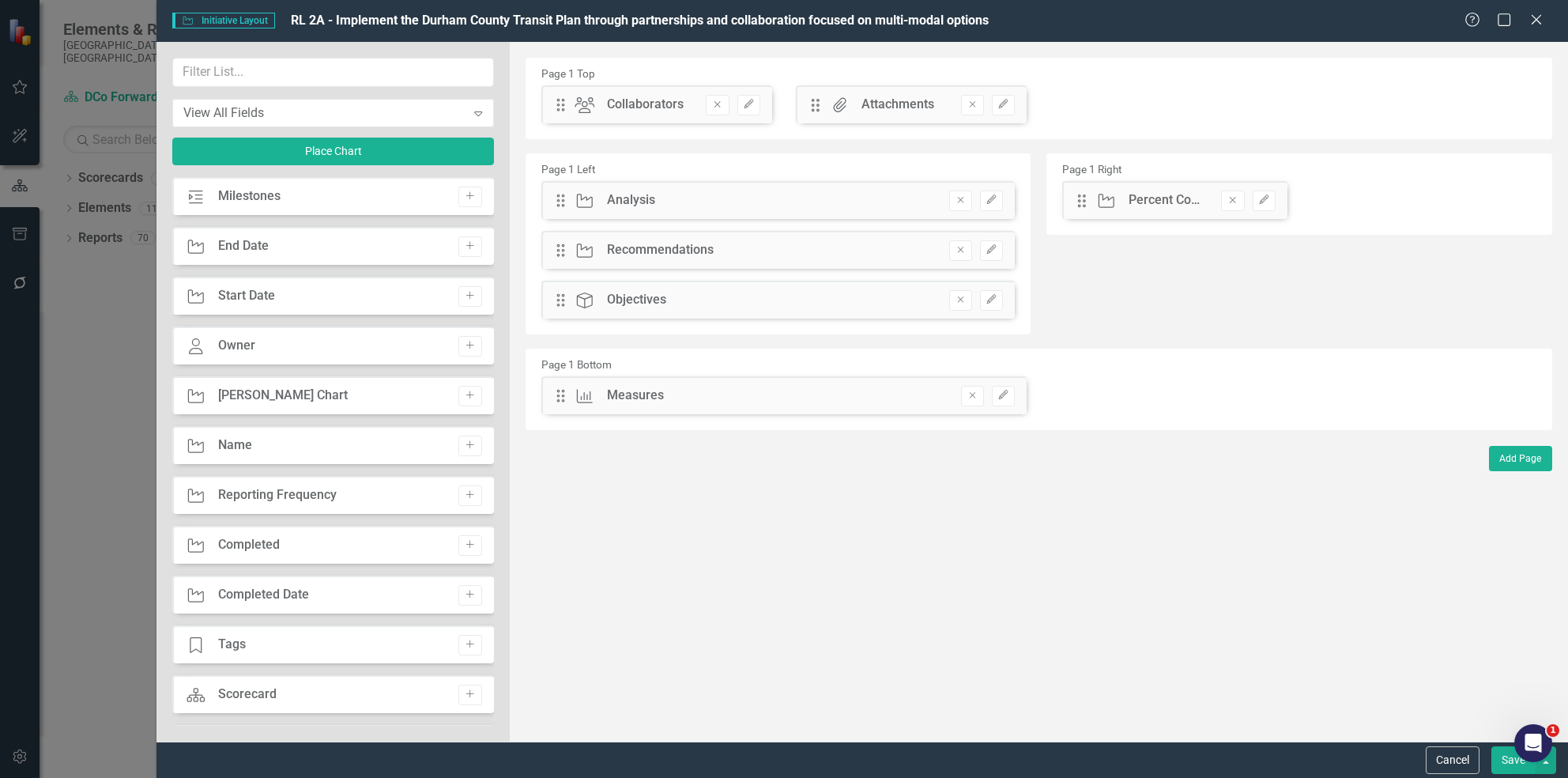
click at [1508, 757] on button "Save" at bounding box center [1514, 759] width 44 height 27
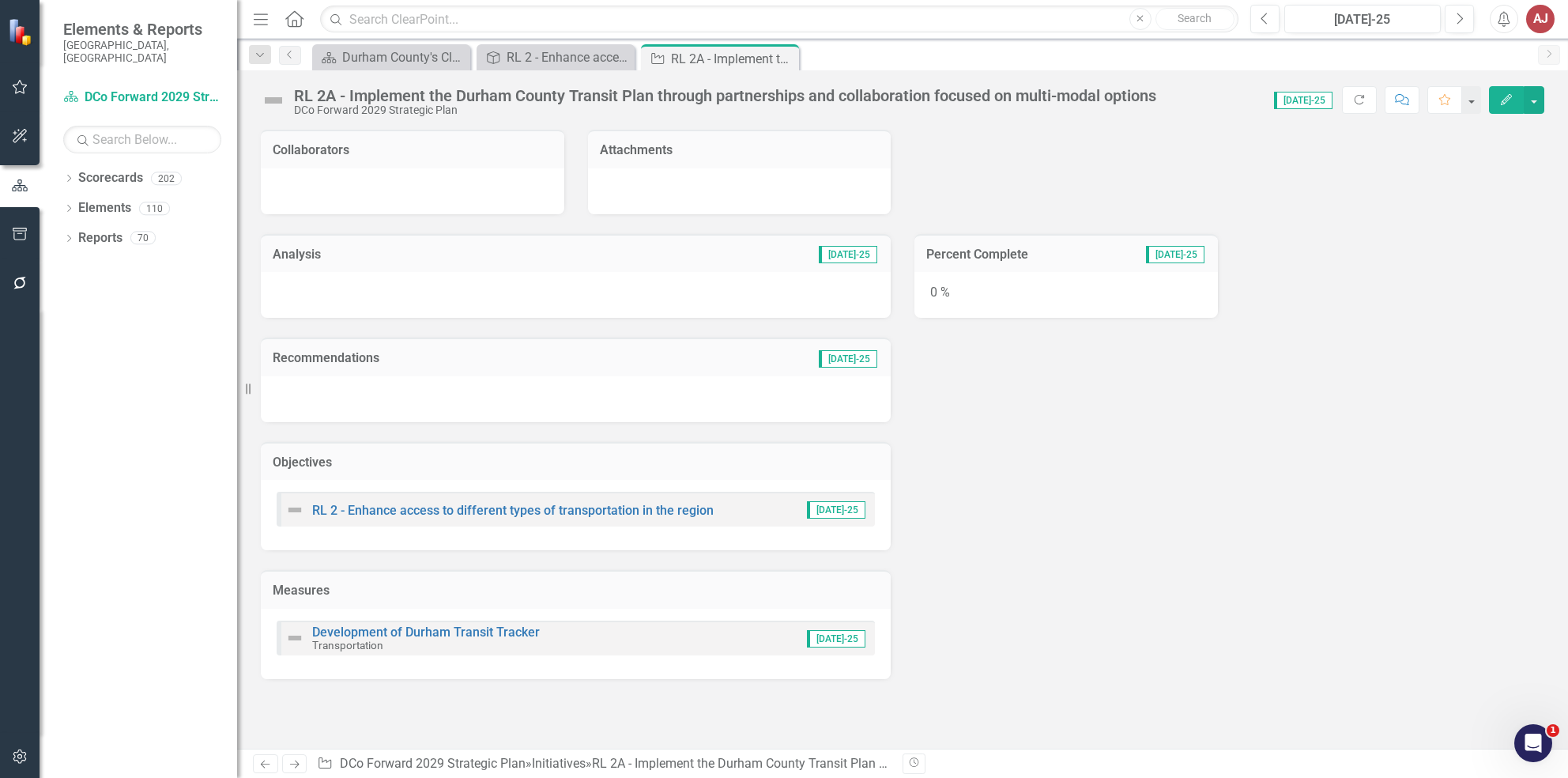
click at [703, 134] on div "Attachments" at bounding box center [740, 148] width 304 height 38
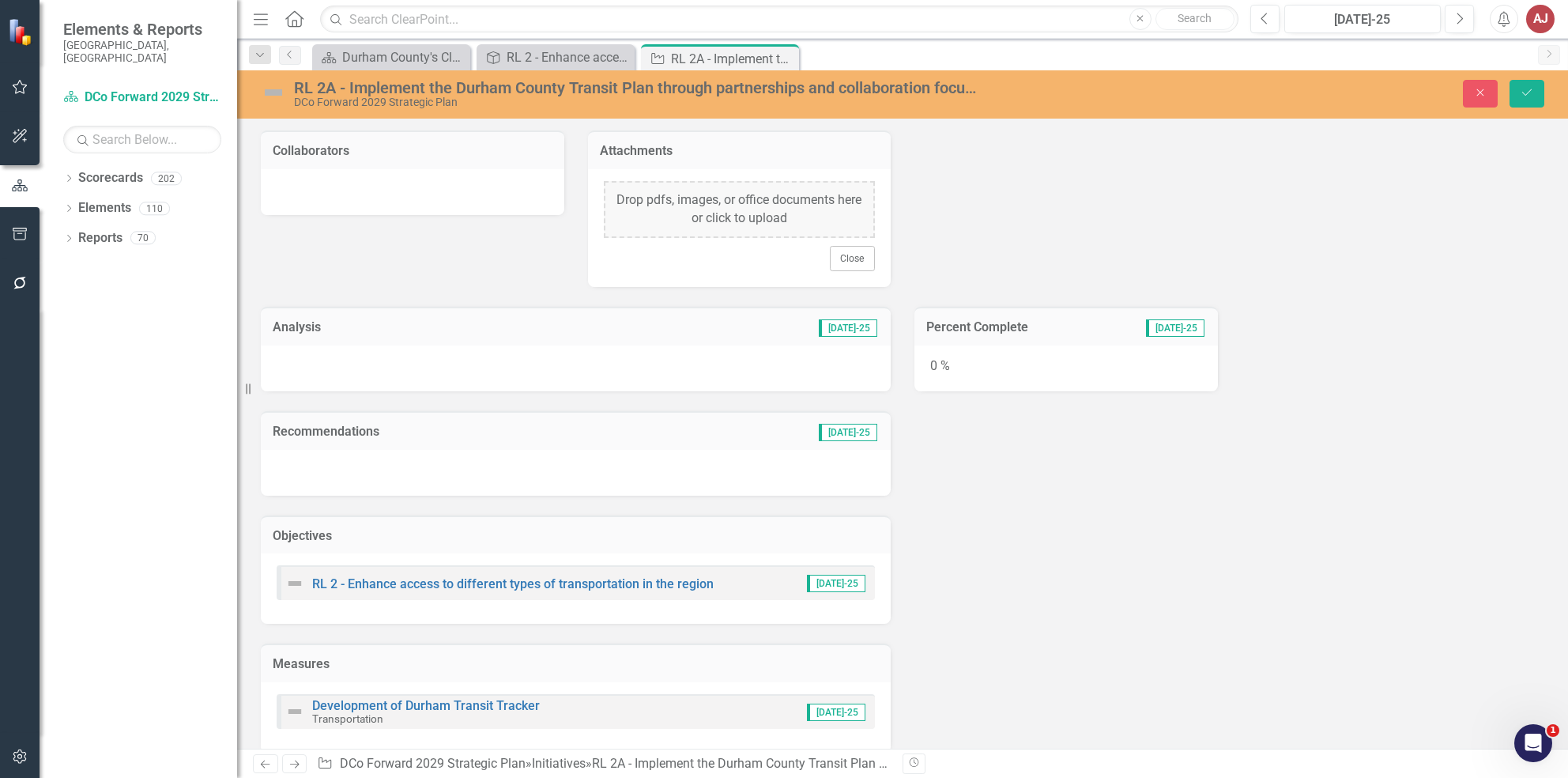
click at [756, 153] on h3 "Attachments" at bounding box center [740, 151] width 280 height 14
click at [837, 266] on button "Close" at bounding box center [852, 259] width 45 height 26
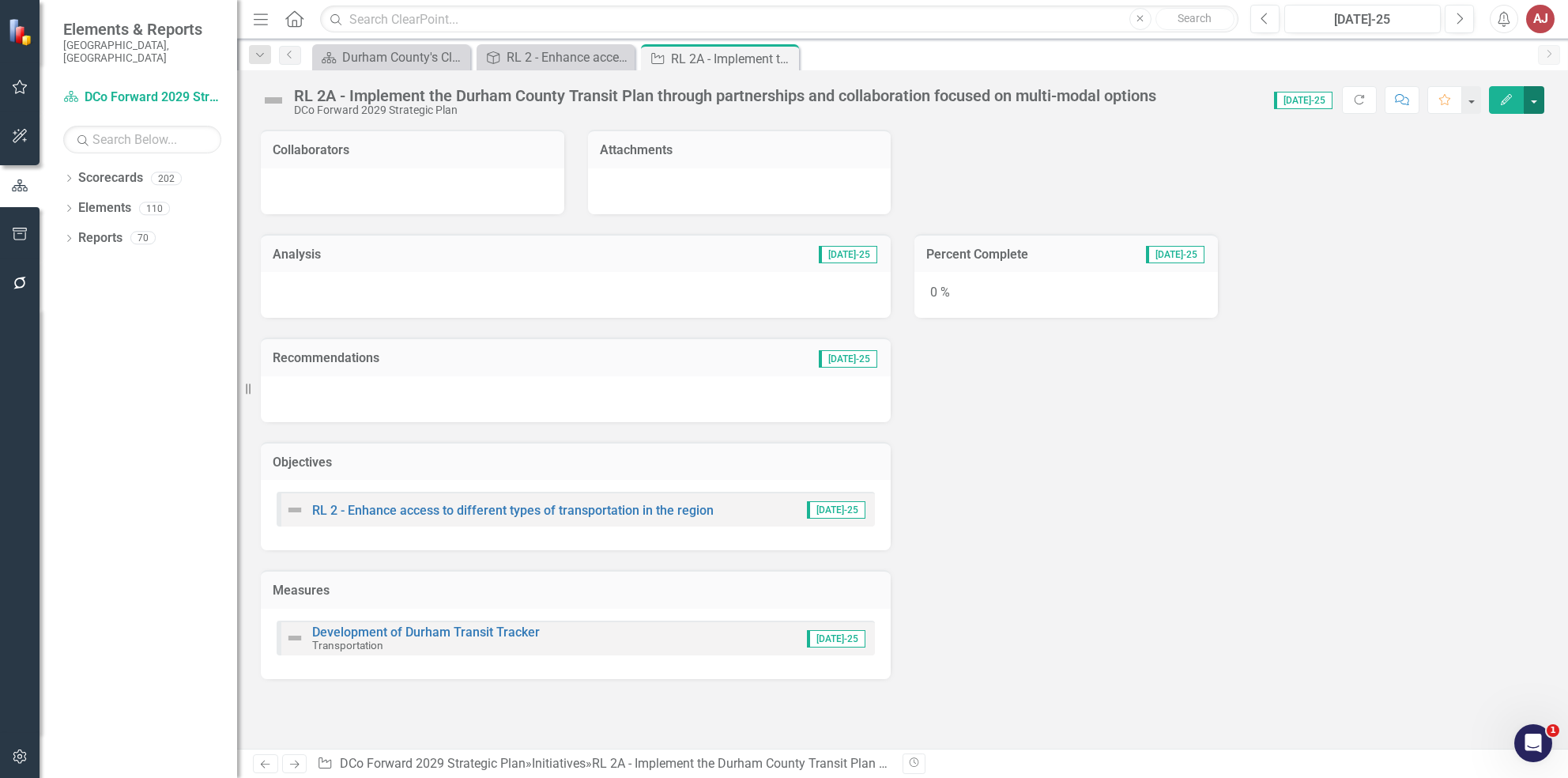
click at [1537, 105] on button "button" at bounding box center [1534, 100] width 20 height 27
click at [1476, 156] on link "Edit Report Edit Layout" at bounding box center [1448, 158] width 192 height 29
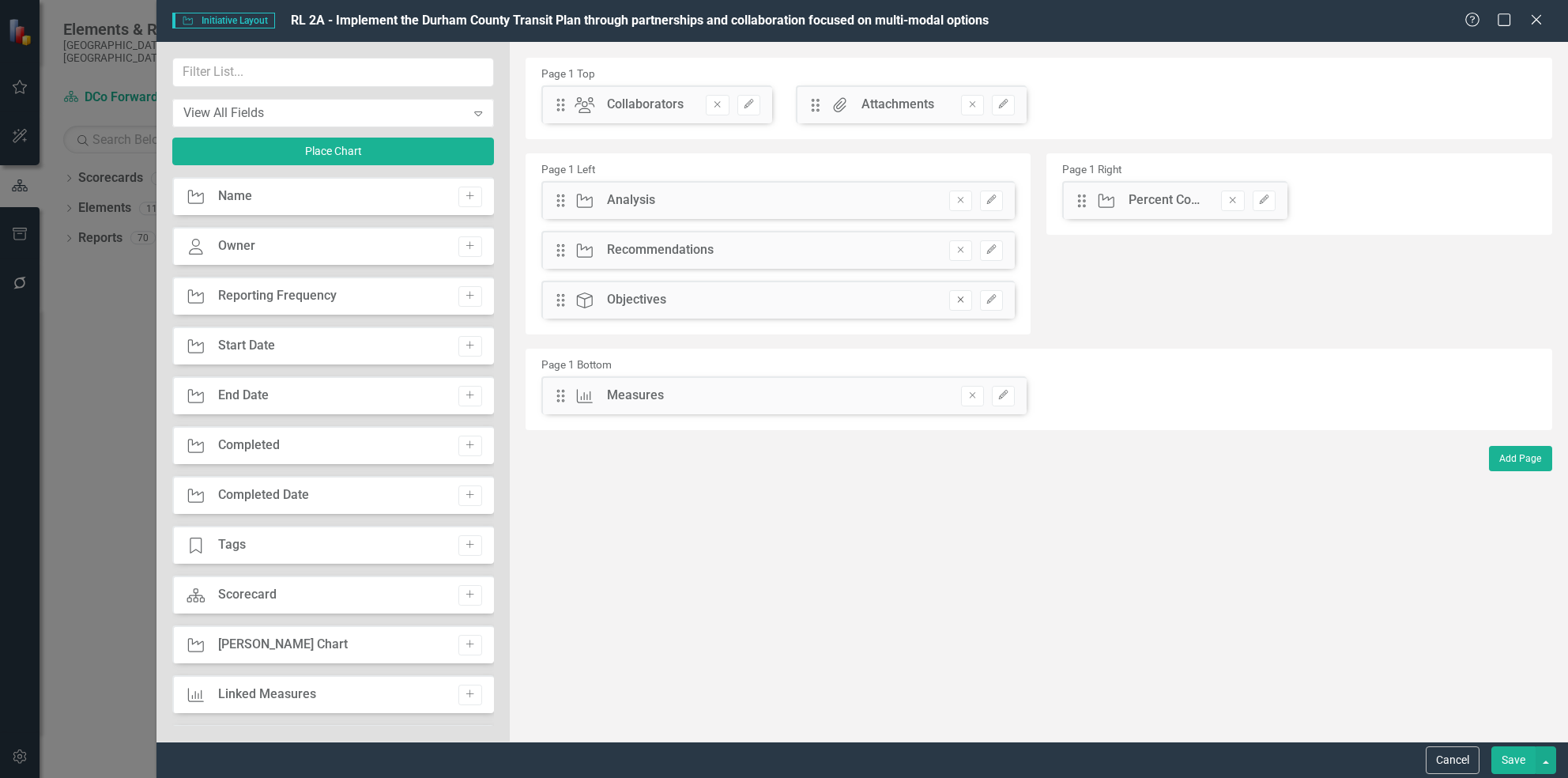
click at [964, 304] on button "Remove" at bounding box center [960, 300] width 23 height 20
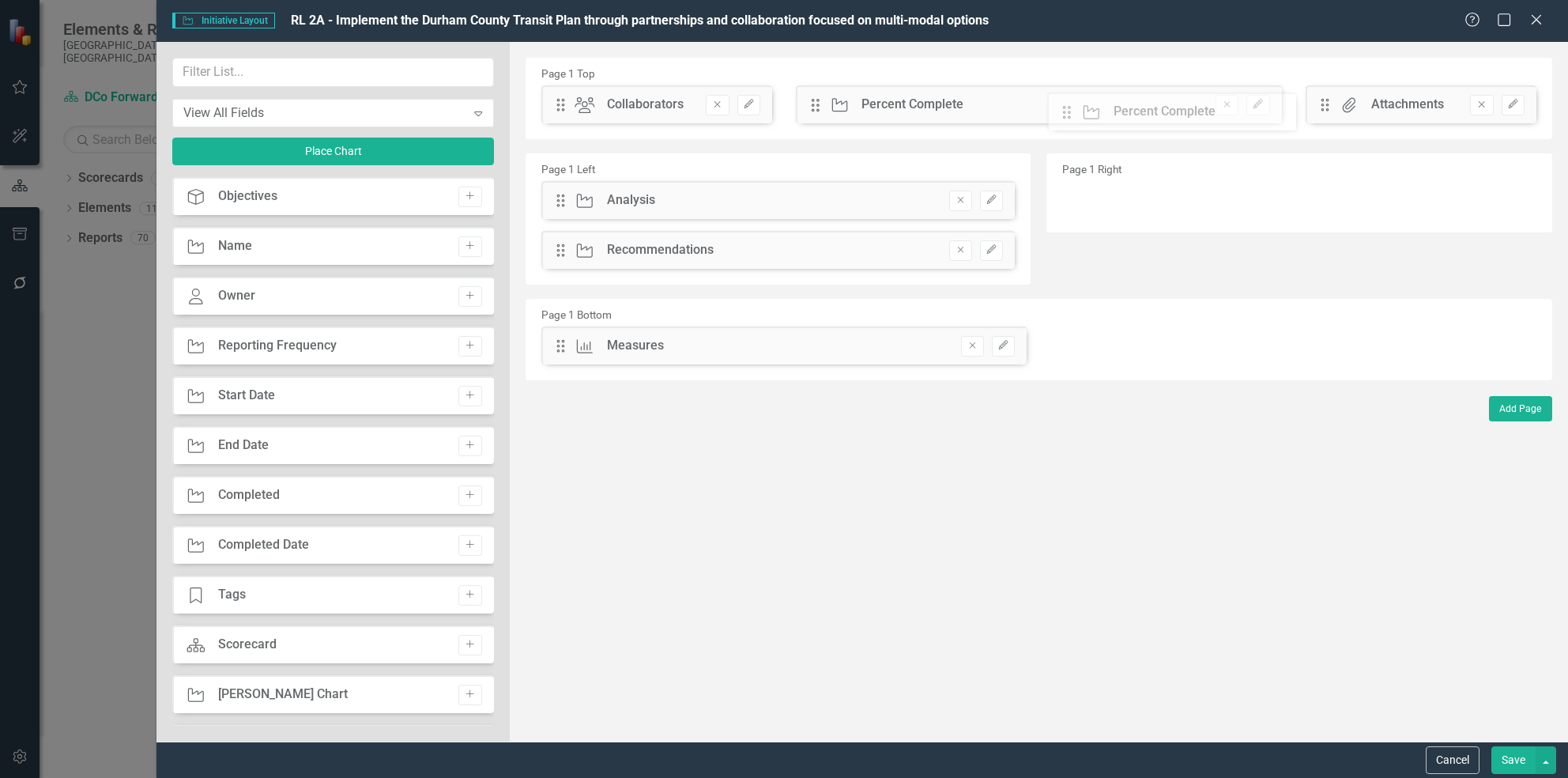
drag, startPoint x: 1080, startPoint y: 201, endPoint x: 1078, endPoint y: 112, distance: 89.0
drag, startPoint x: 811, startPoint y: 100, endPoint x: 1332, endPoint y: 101, distance: 521.0
drag, startPoint x: 819, startPoint y: 108, endPoint x: 613, endPoint y: 93, distance: 206.5
click at [613, 93] on div "The fields (or pods) that are available for you to include on the detail page a…" at bounding box center [1039, 392] width 1058 height 700
click at [1510, 754] on button "Save" at bounding box center [1514, 759] width 44 height 27
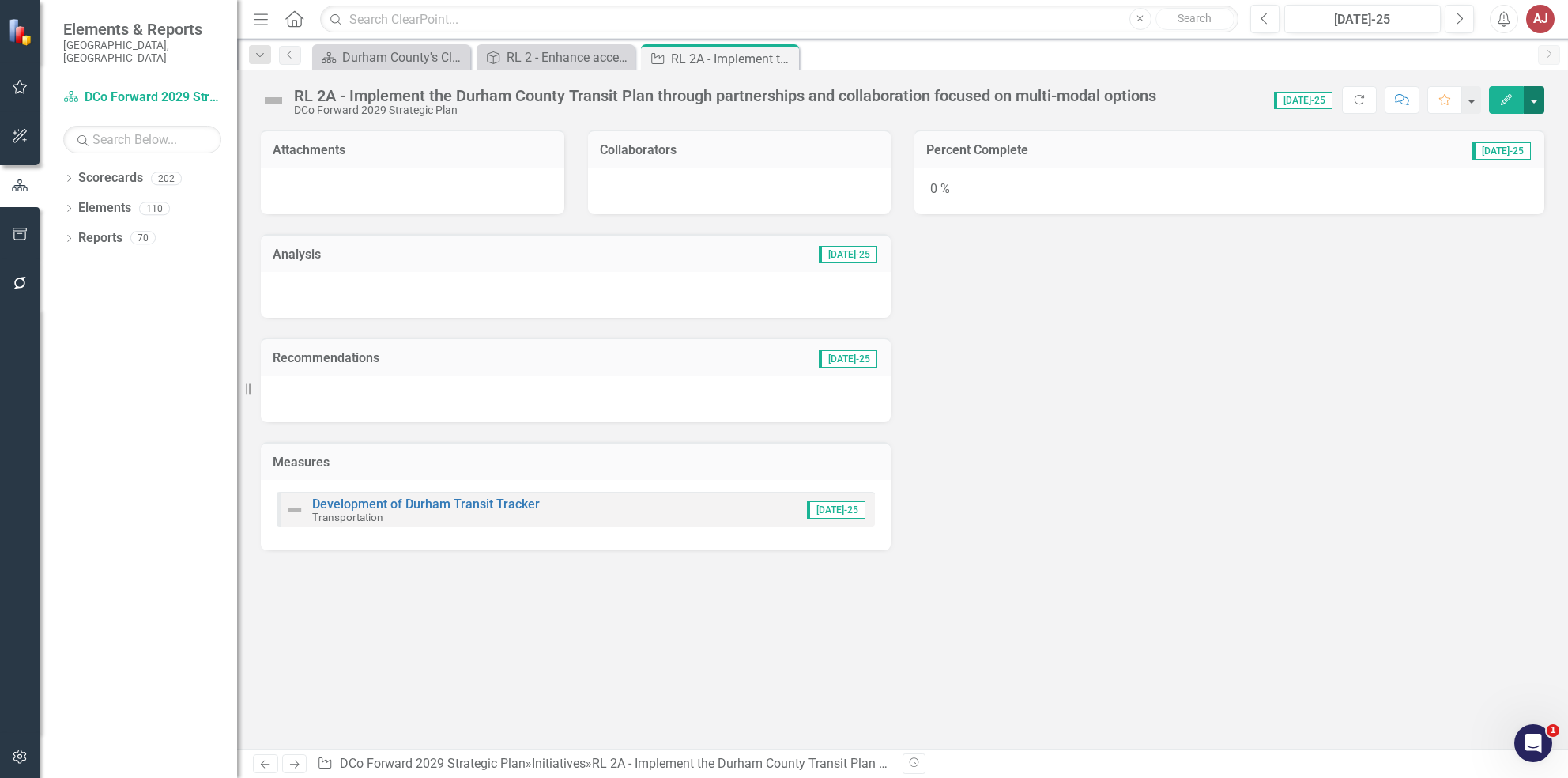
click at [1532, 112] on button "button" at bounding box center [1534, 100] width 20 height 27
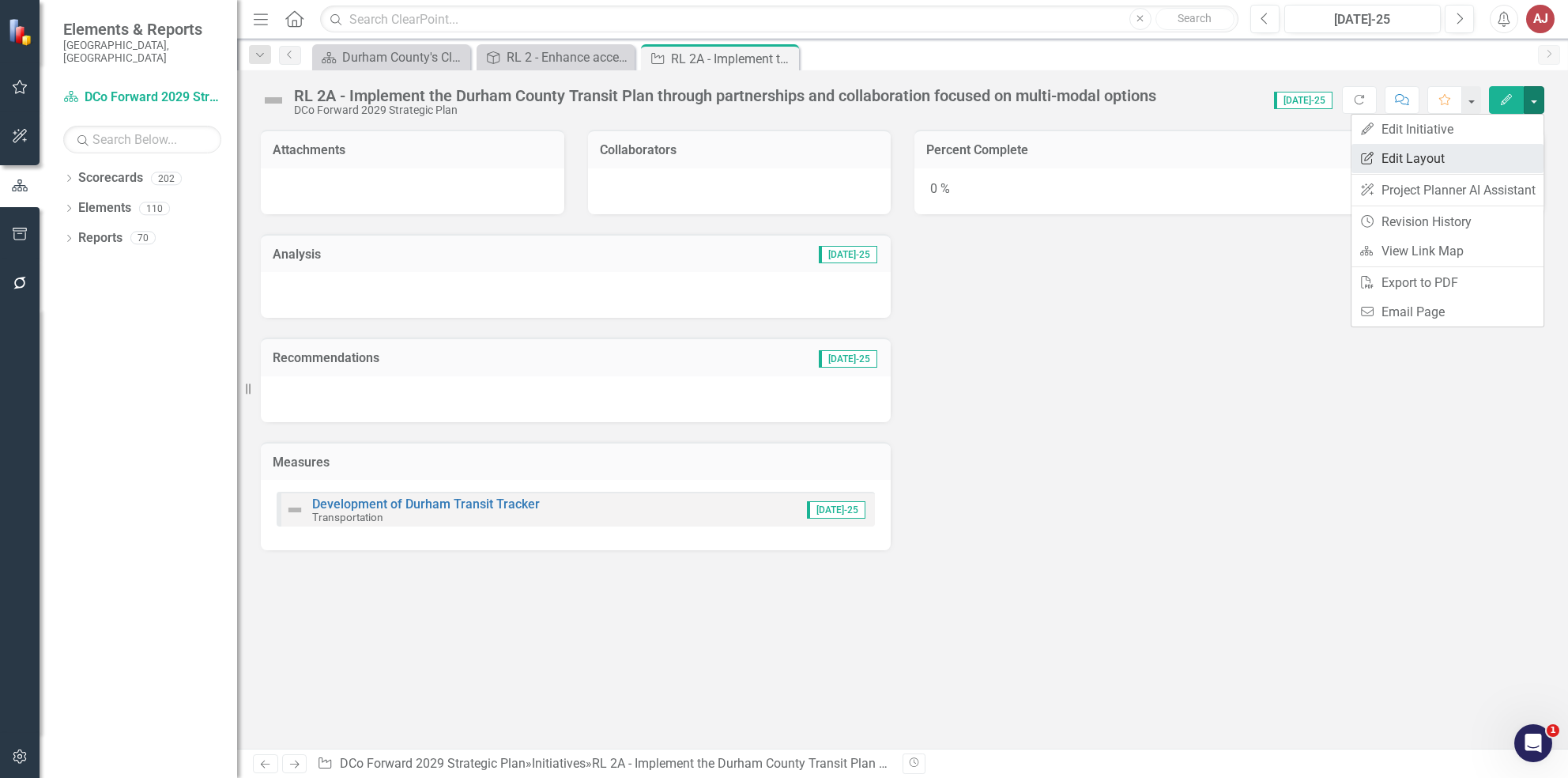
click at [1463, 149] on link "Edit Report Edit Layout" at bounding box center [1448, 158] width 192 height 29
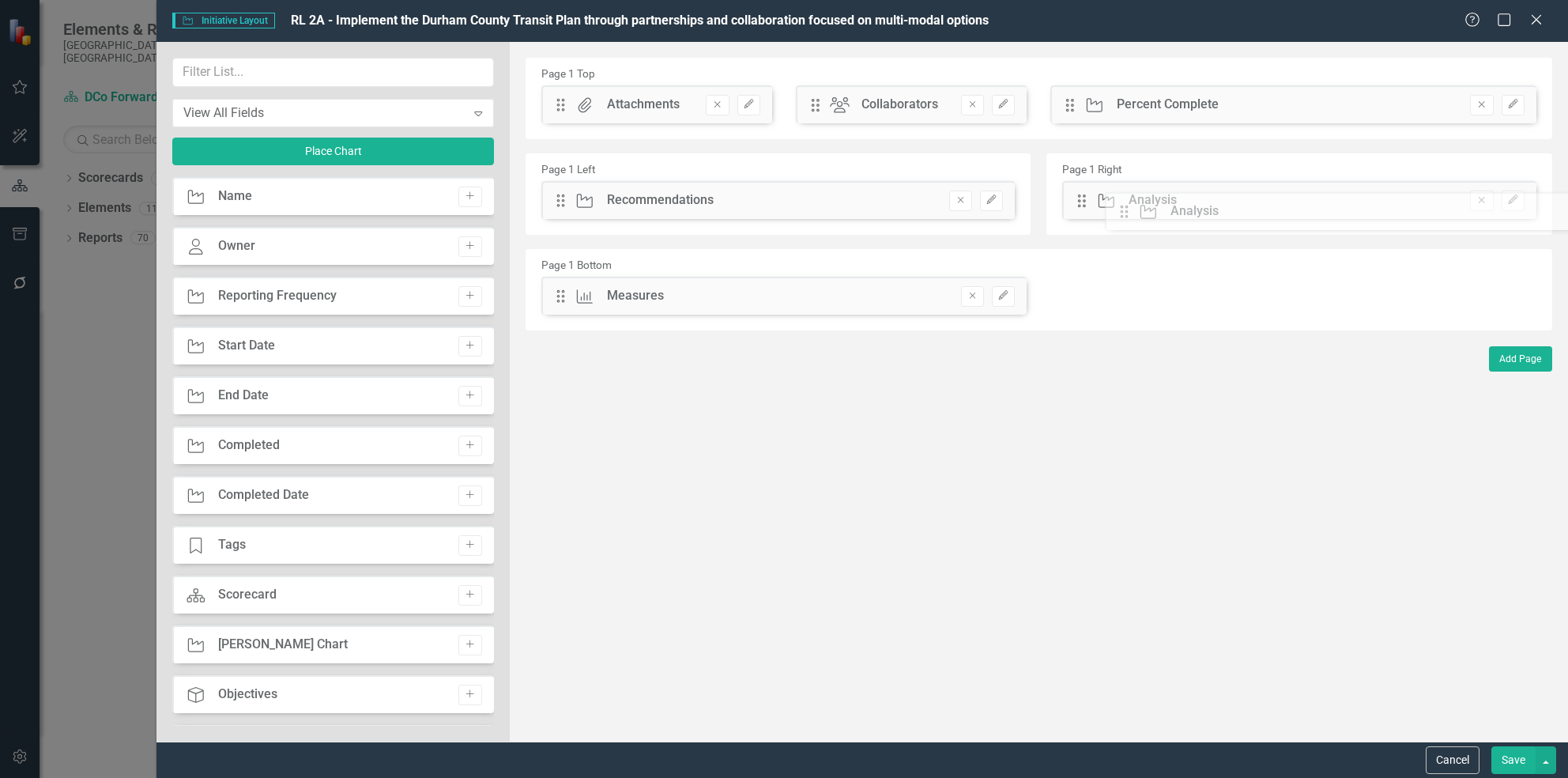
drag, startPoint x: 555, startPoint y: 198, endPoint x: 1132, endPoint y: 215, distance: 577.3
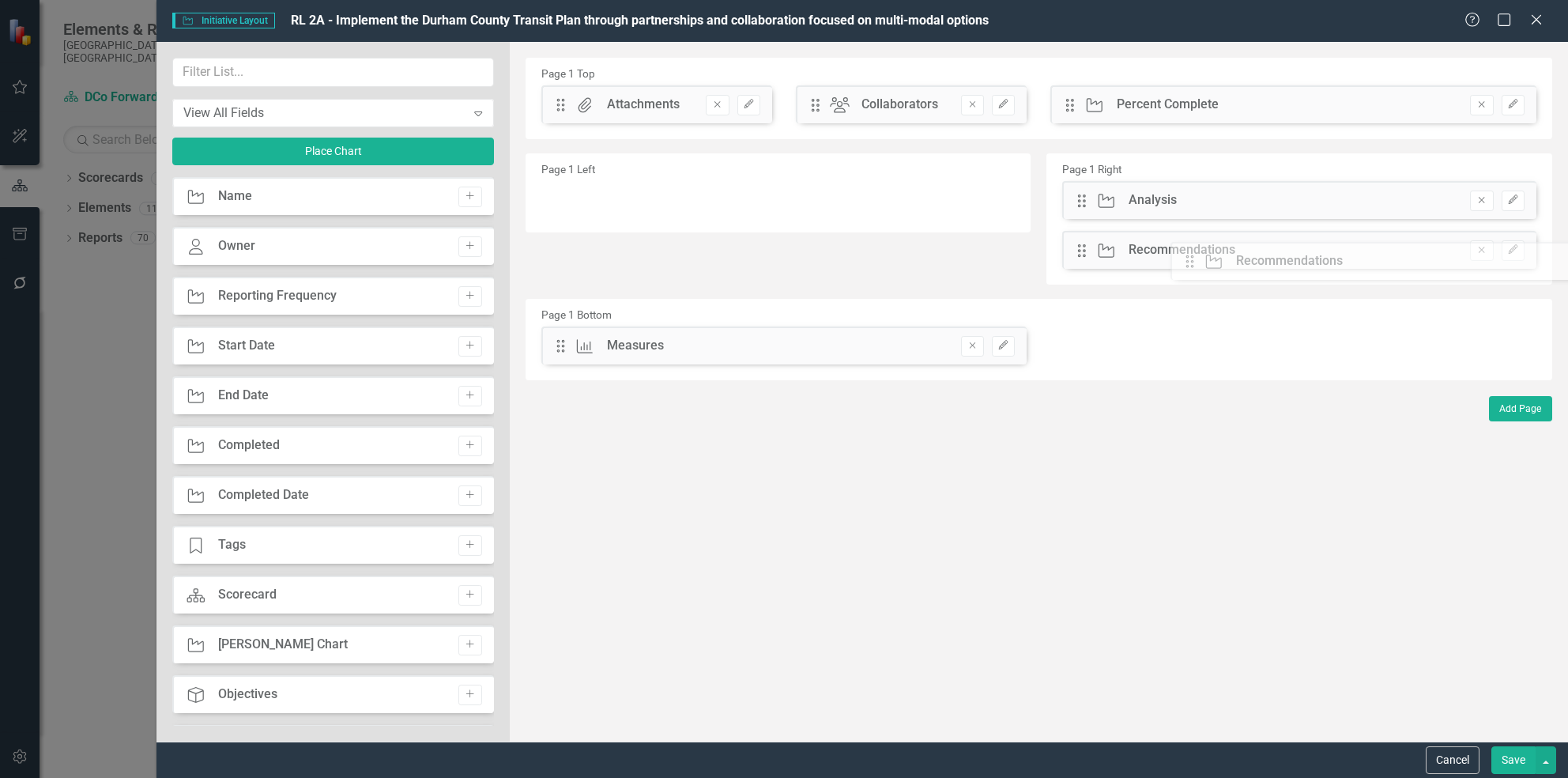
drag, startPoint x: 560, startPoint y: 199, endPoint x: 1182, endPoint y: 245, distance: 623.7
drag, startPoint x: 558, startPoint y: 352, endPoint x: 571, endPoint y: 214, distance: 138.6
click at [1520, 767] on button "Save" at bounding box center [1514, 759] width 44 height 27
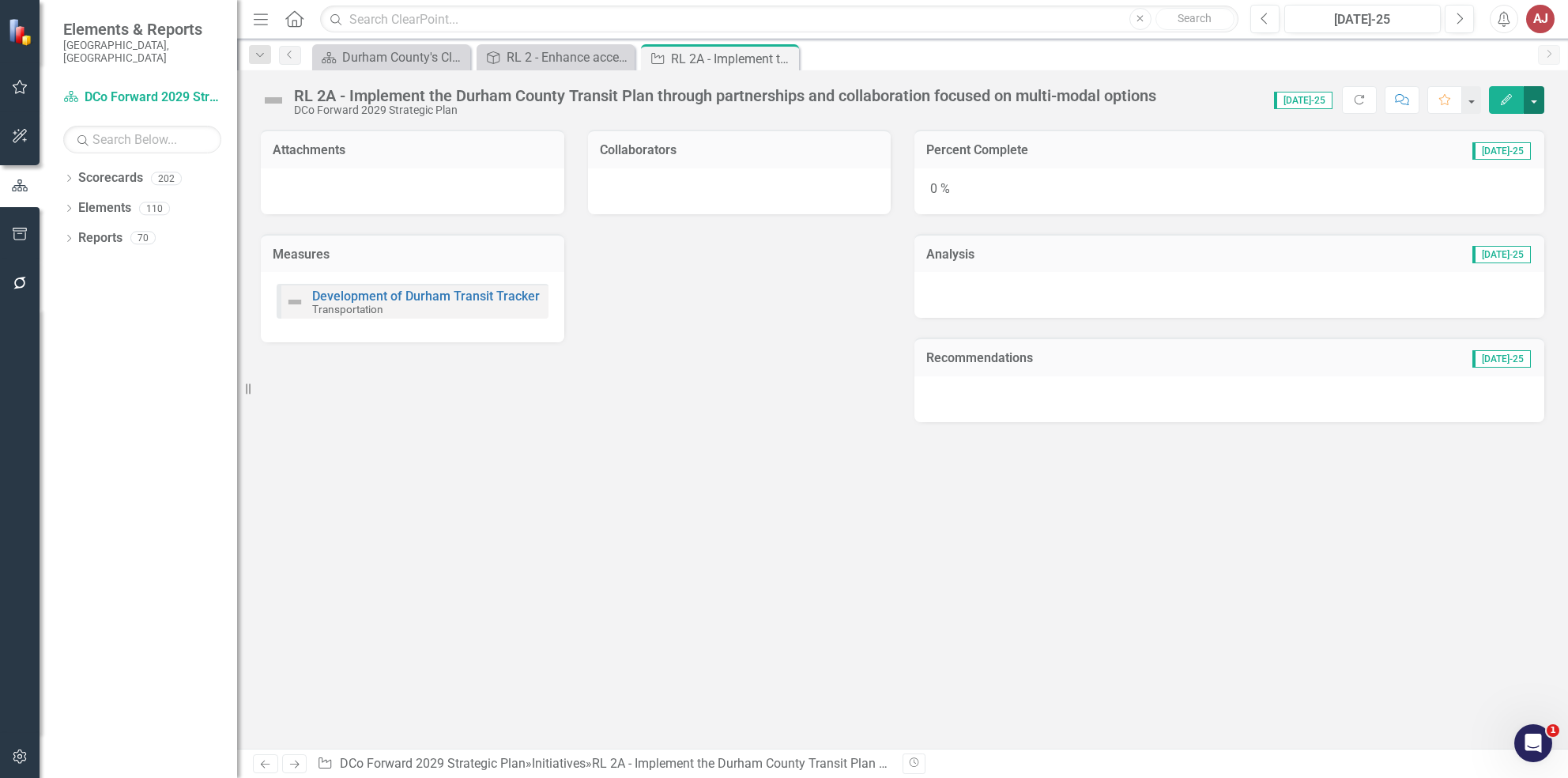
click at [1536, 101] on button "button" at bounding box center [1534, 100] width 20 height 27
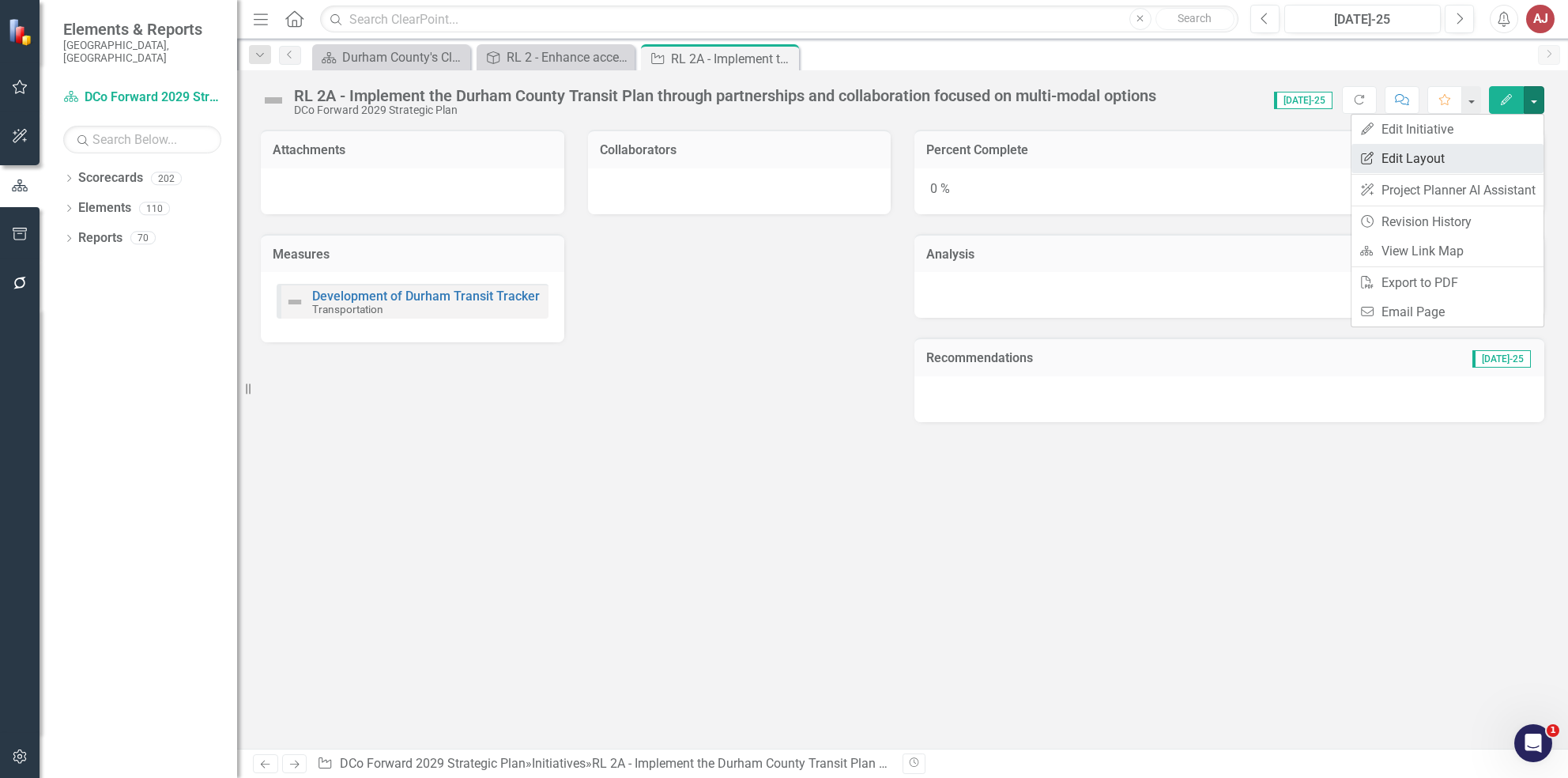
click at [1426, 165] on link "Edit Report Edit Layout" at bounding box center [1448, 158] width 192 height 29
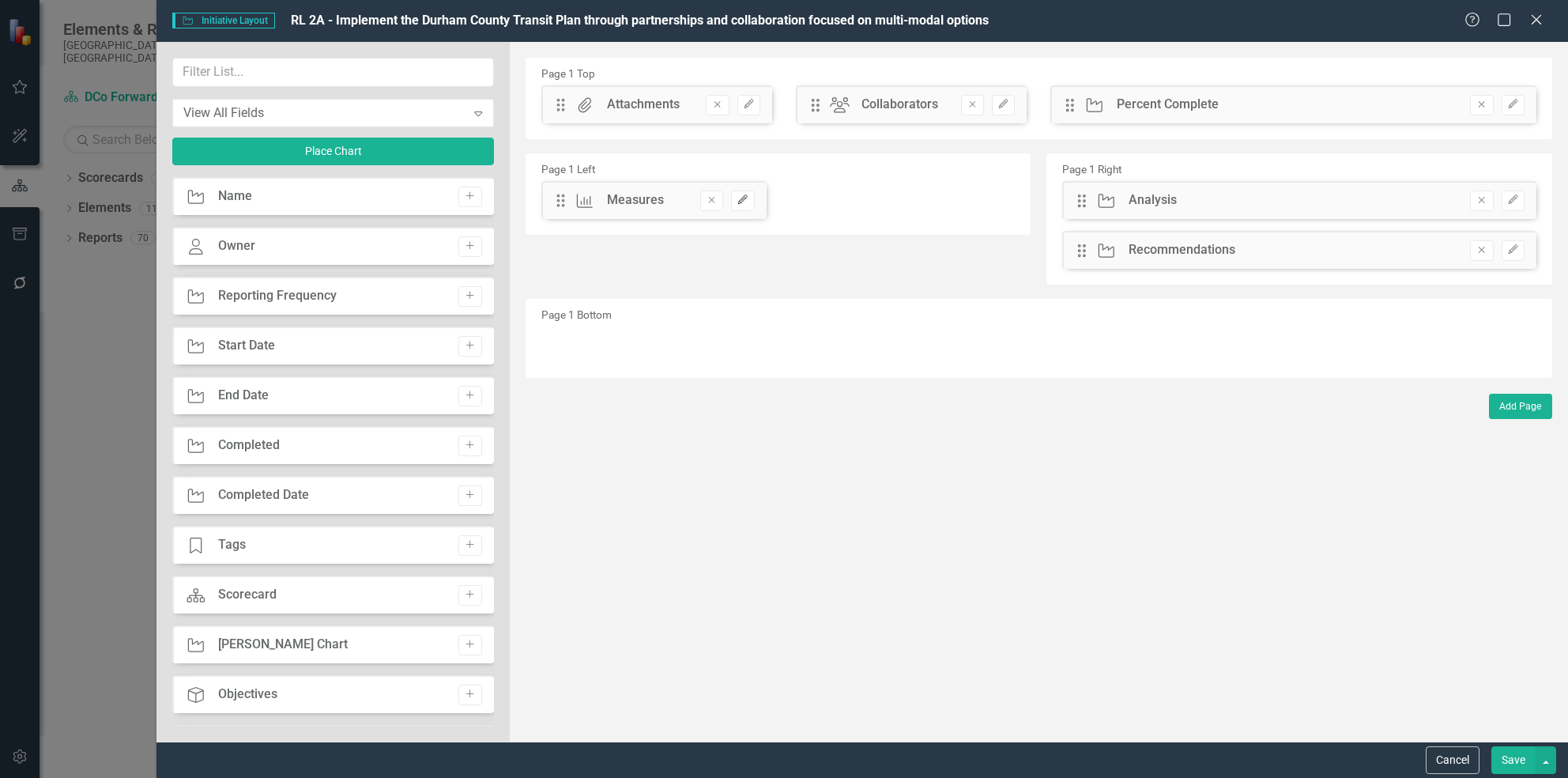
click at [745, 197] on icon "Edit" at bounding box center [742, 199] width 12 height 9
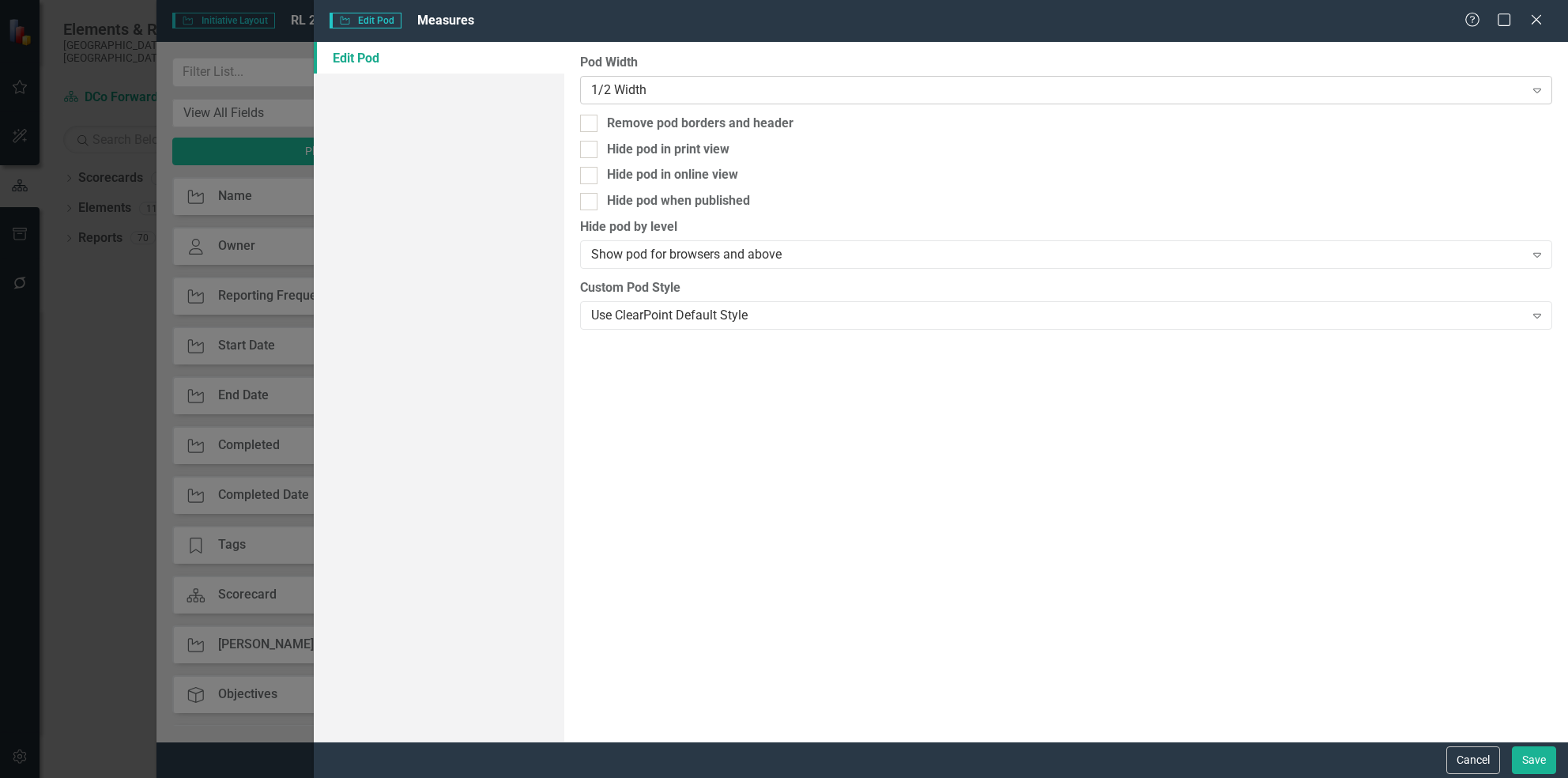
click at [713, 94] on div "1/2 Width" at bounding box center [1058, 89] width 933 height 18
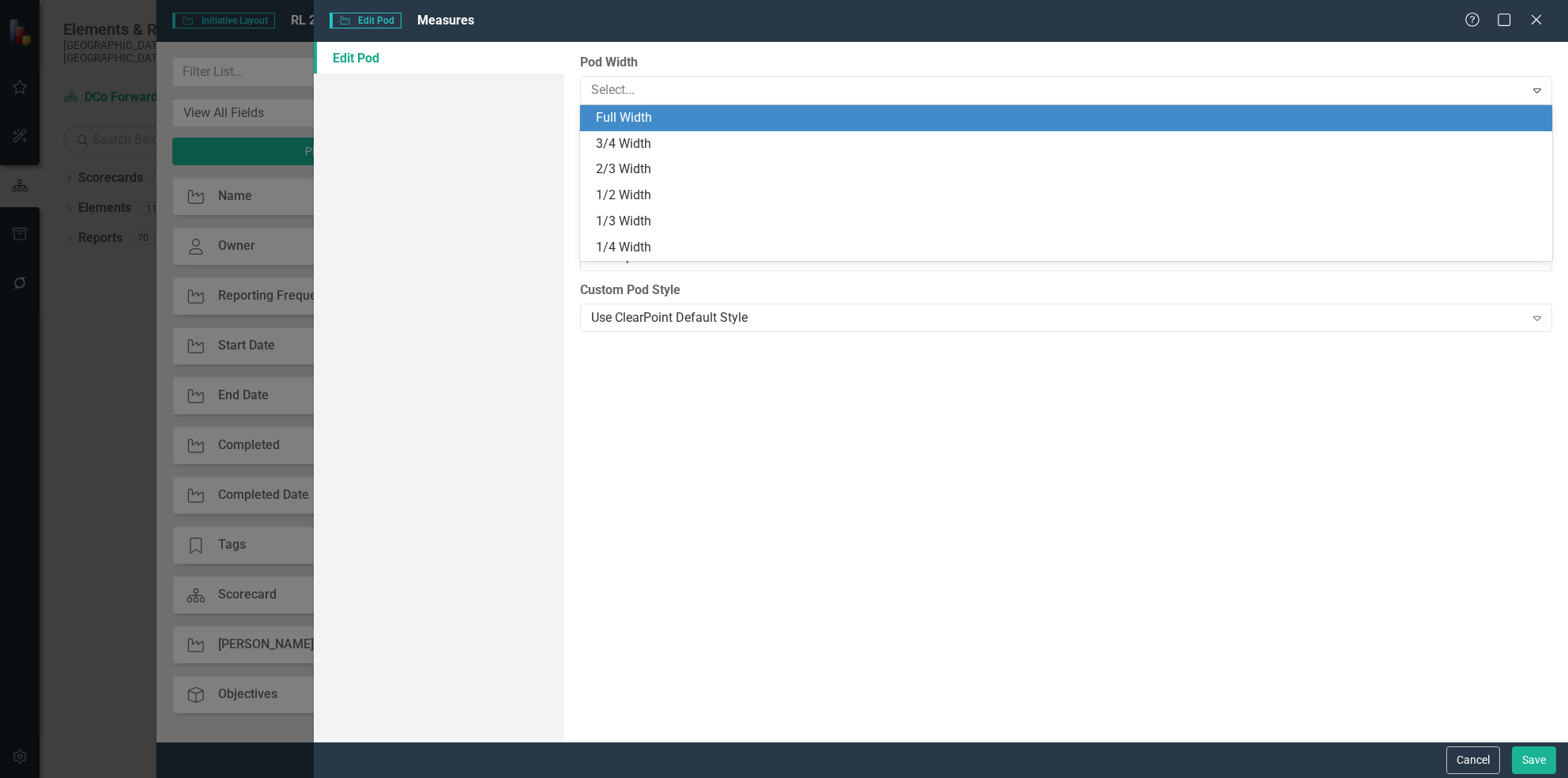
click at [714, 116] on div "Full Width" at bounding box center [1069, 117] width 947 height 18
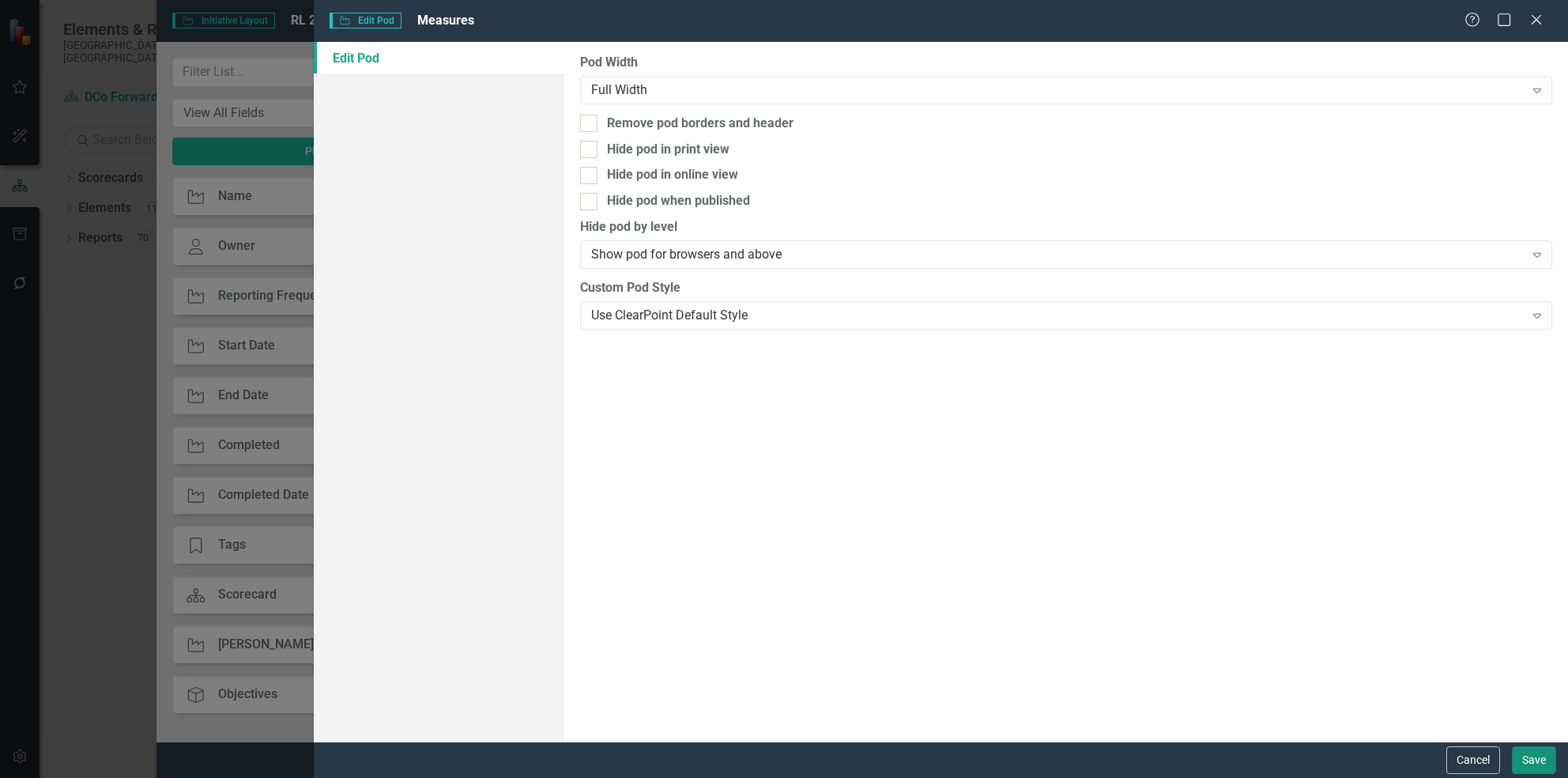
click at [1524, 754] on button "Save" at bounding box center [1534, 759] width 44 height 27
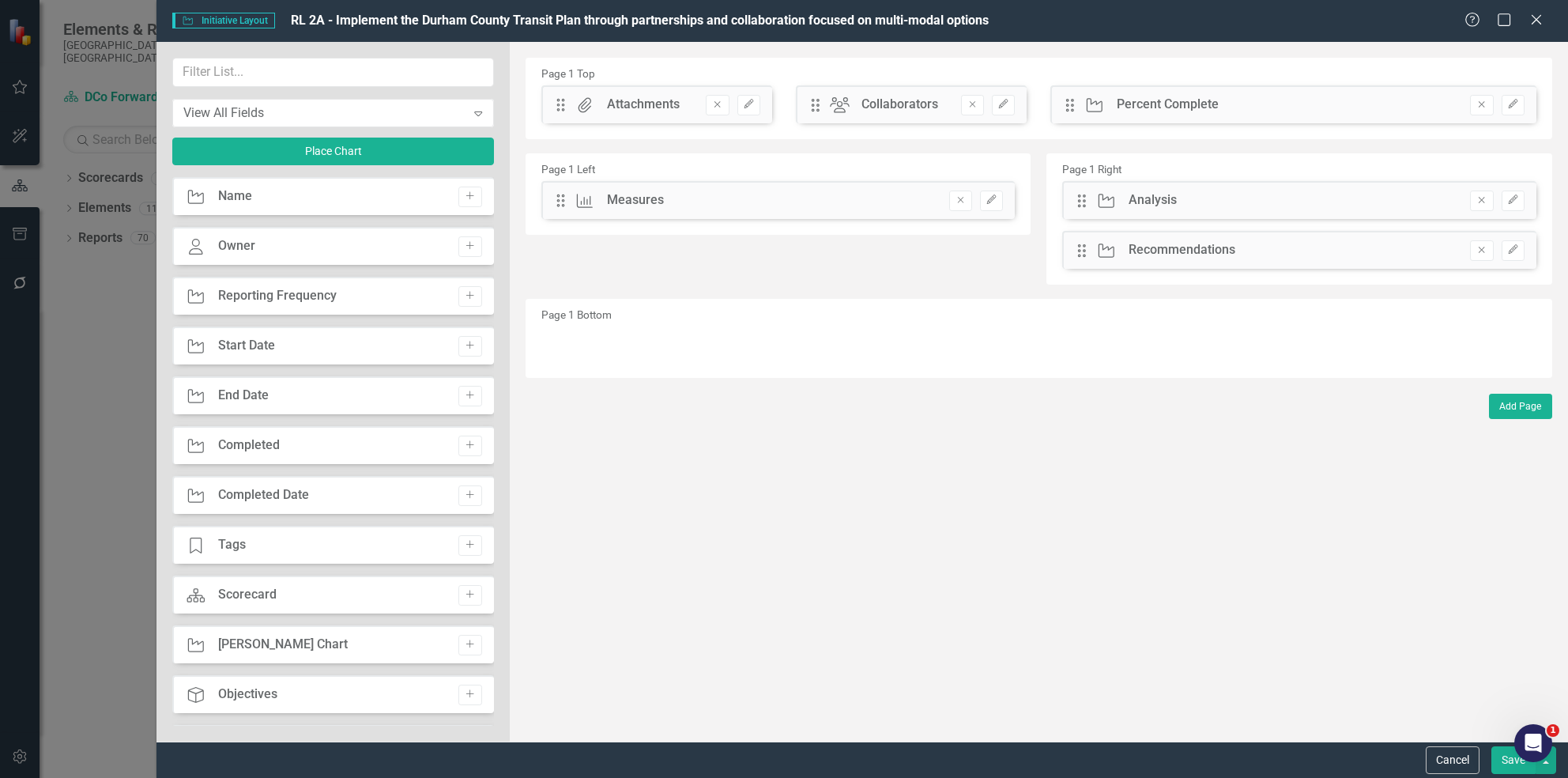
click at [1511, 763] on button "Save" at bounding box center [1514, 759] width 44 height 27
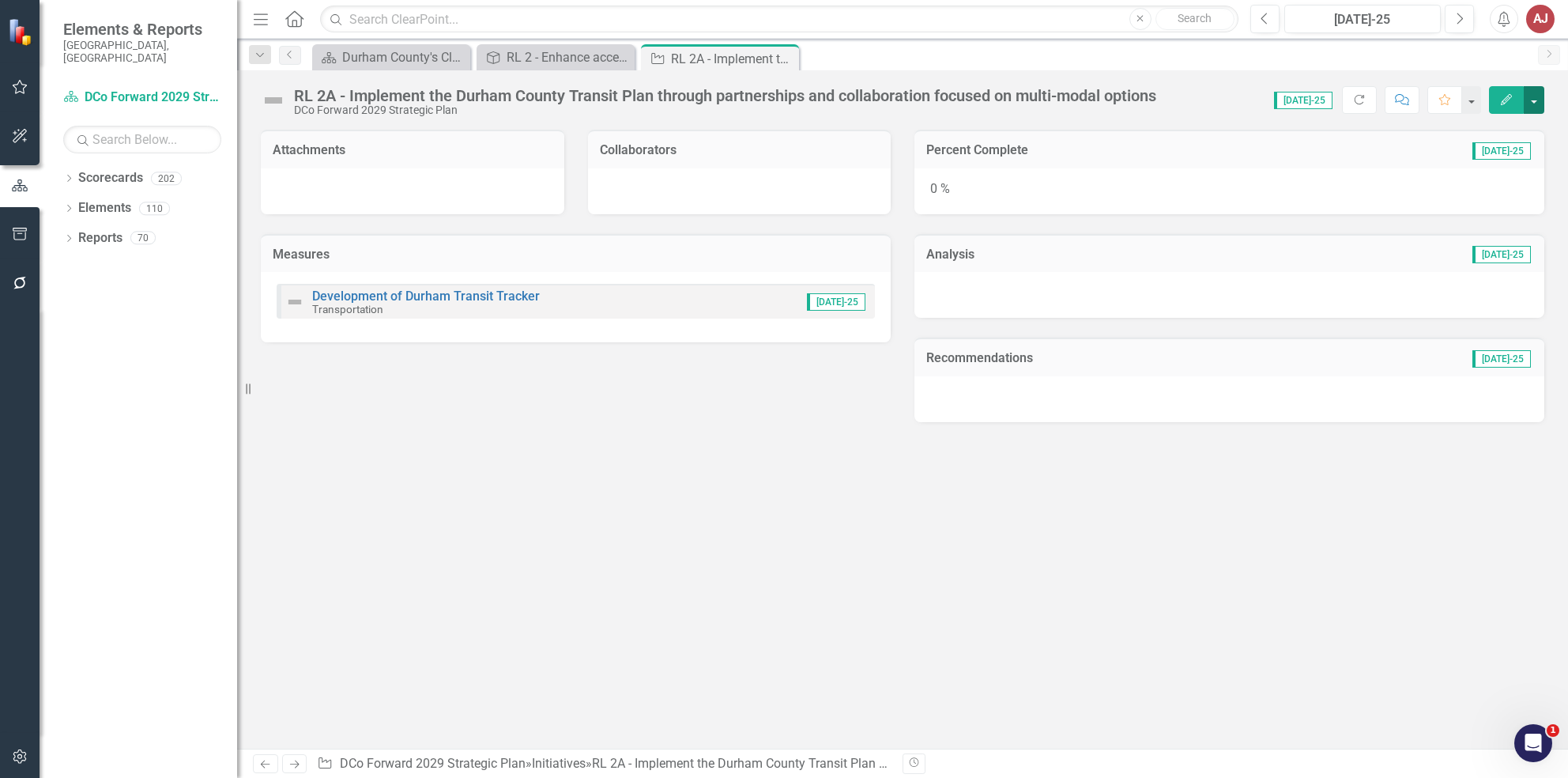
click at [1535, 89] on button "button" at bounding box center [1534, 100] width 20 height 27
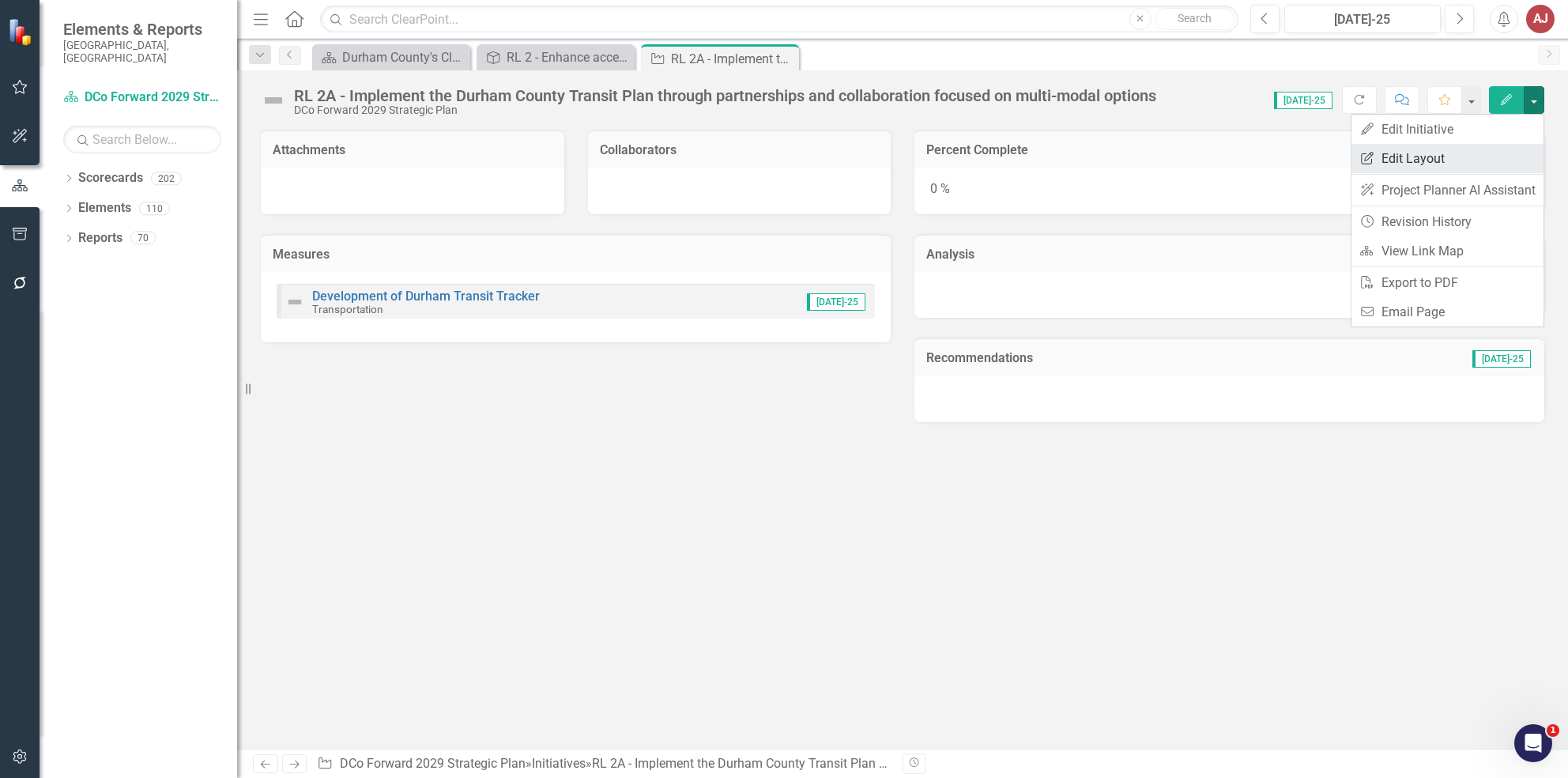
click at [1399, 156] on link "Edit Report Edit Layout" at bounding box center [1448, 158] width 192 height 29
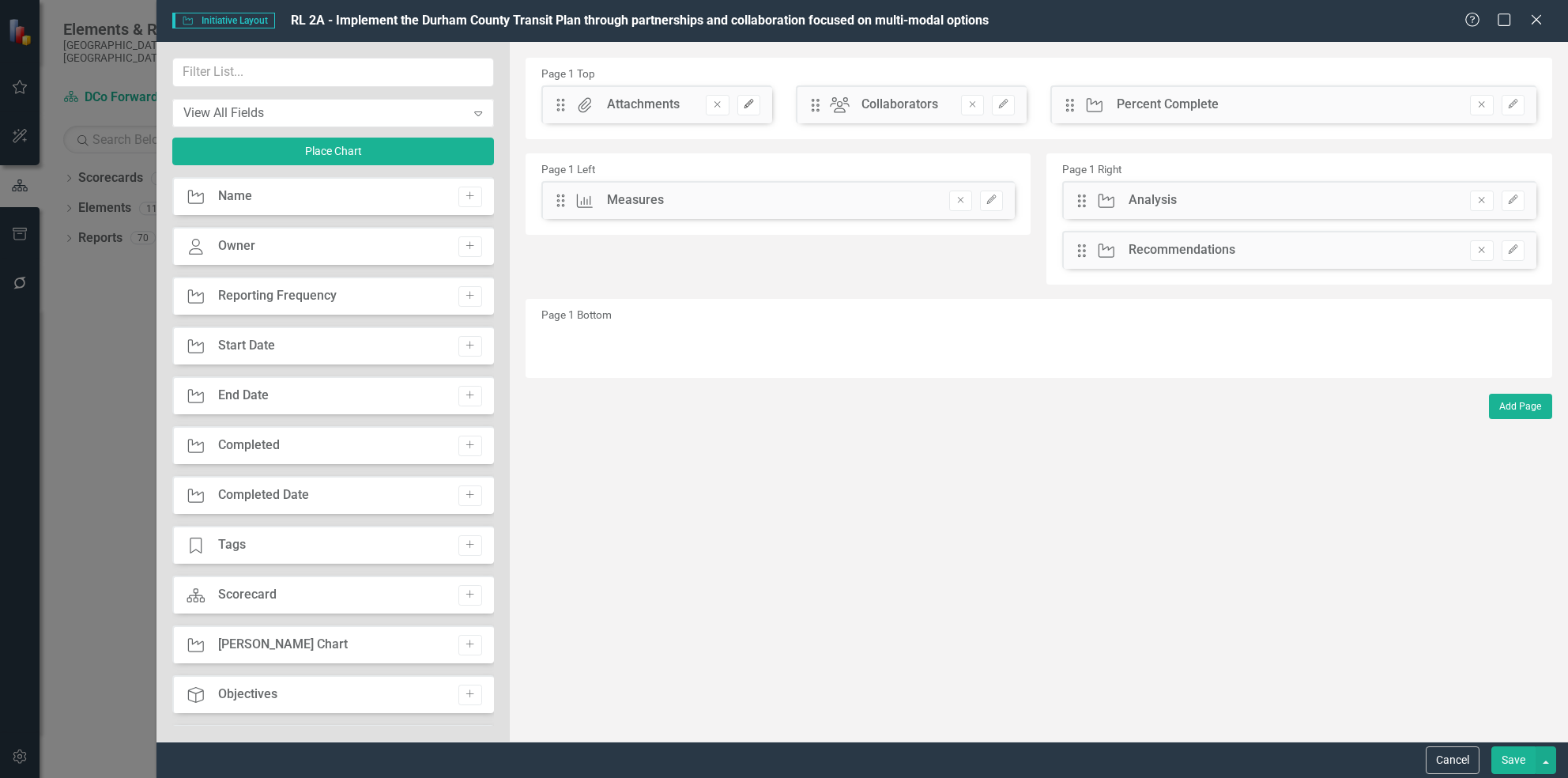
click at [754, 106] on icon "Edit" at bounding box center [749, 104] width 12 height 9
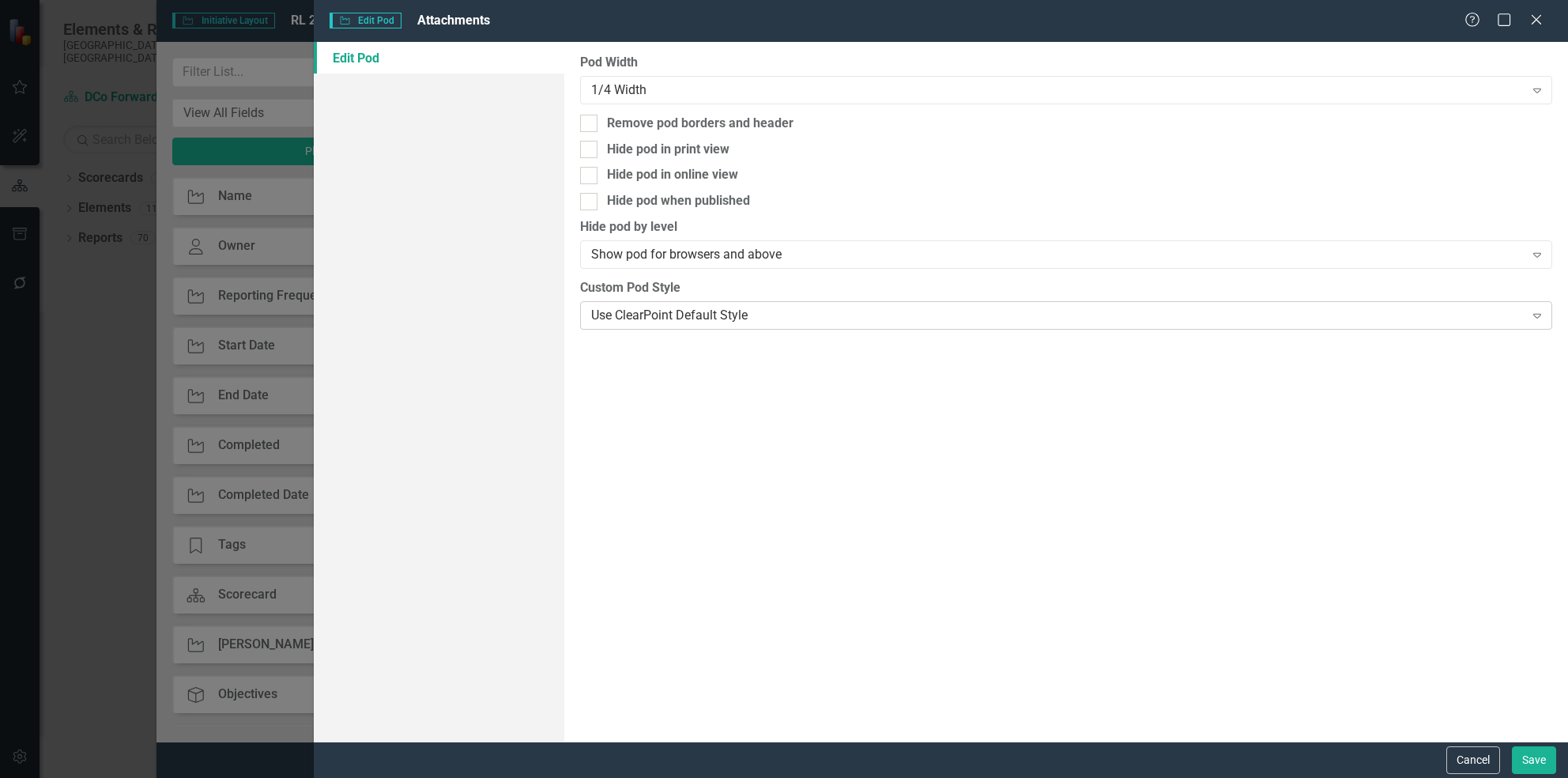
click at [737, 308] on div "Use ClearPoint Default Style" at bounding box center [1058, 314] width 933 height 18
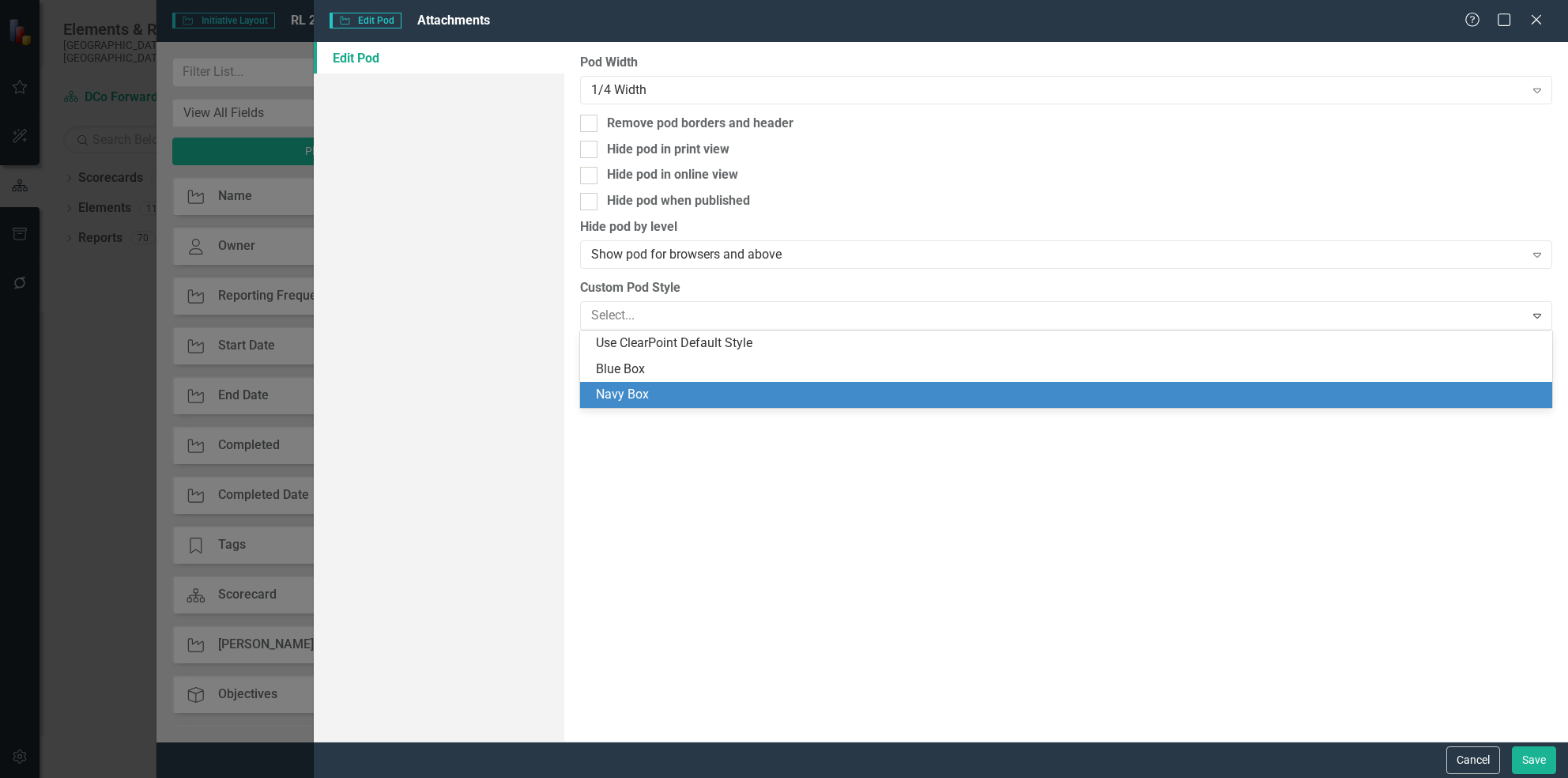
click at [712, 399] on div "Navy Box" at bounding box center [1069, 394] width 947 height 18
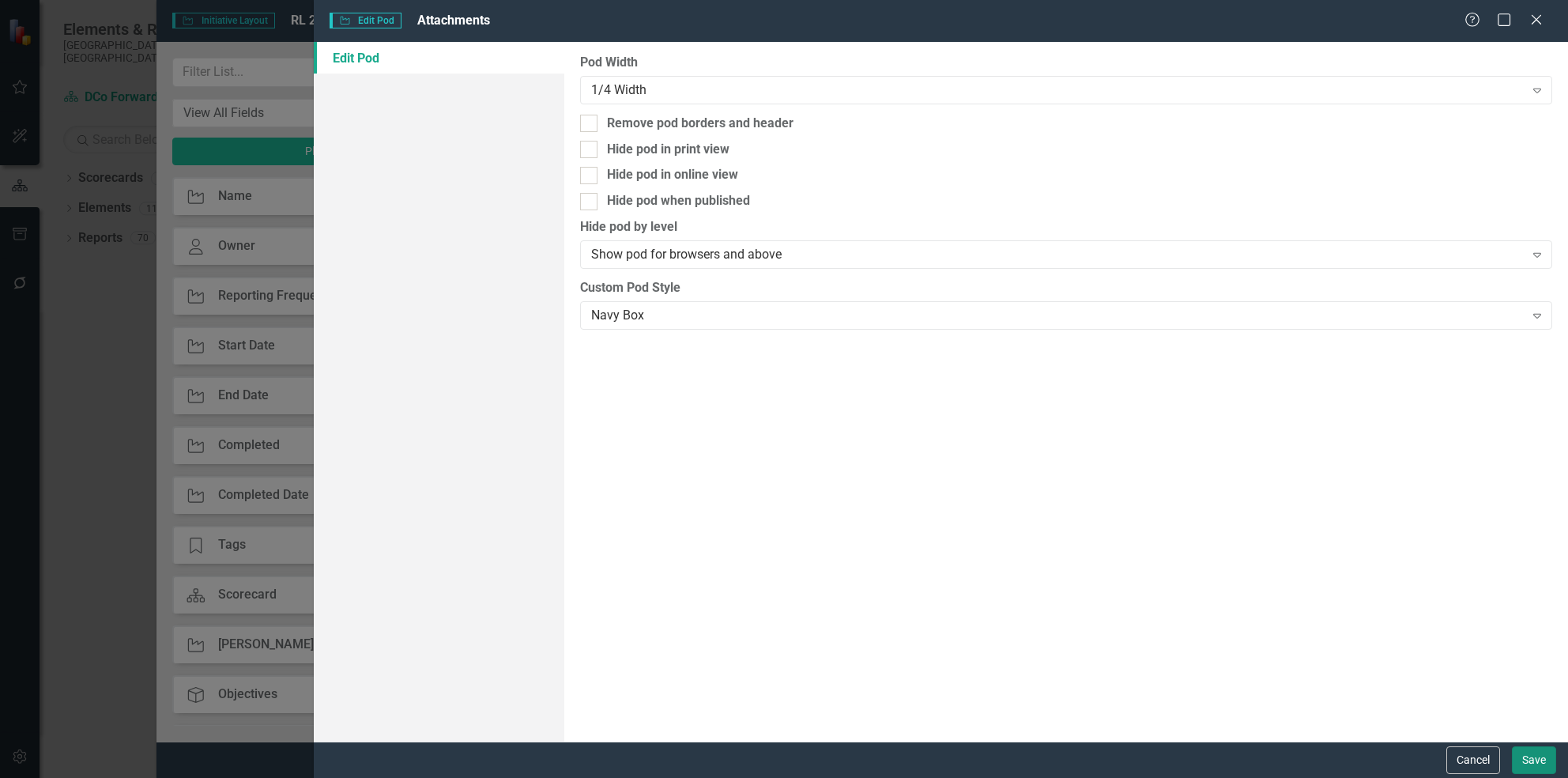
click at [1525, 757] on button "Save" at bounding box center [1534, 759] width 44 height 27
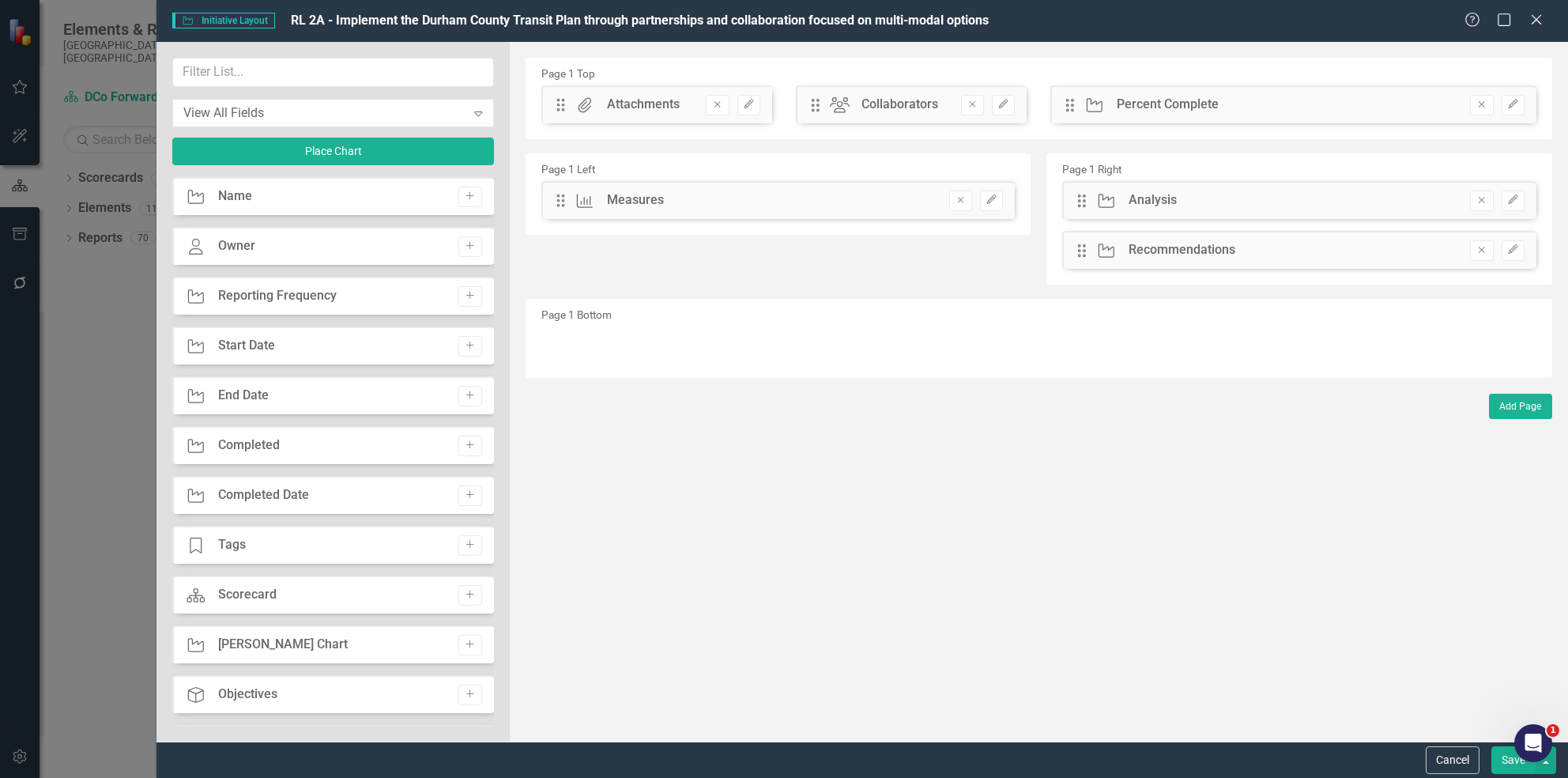
click at [1509, 768] on button "Save" at bounding box center [1514, 759] width 44 height 27
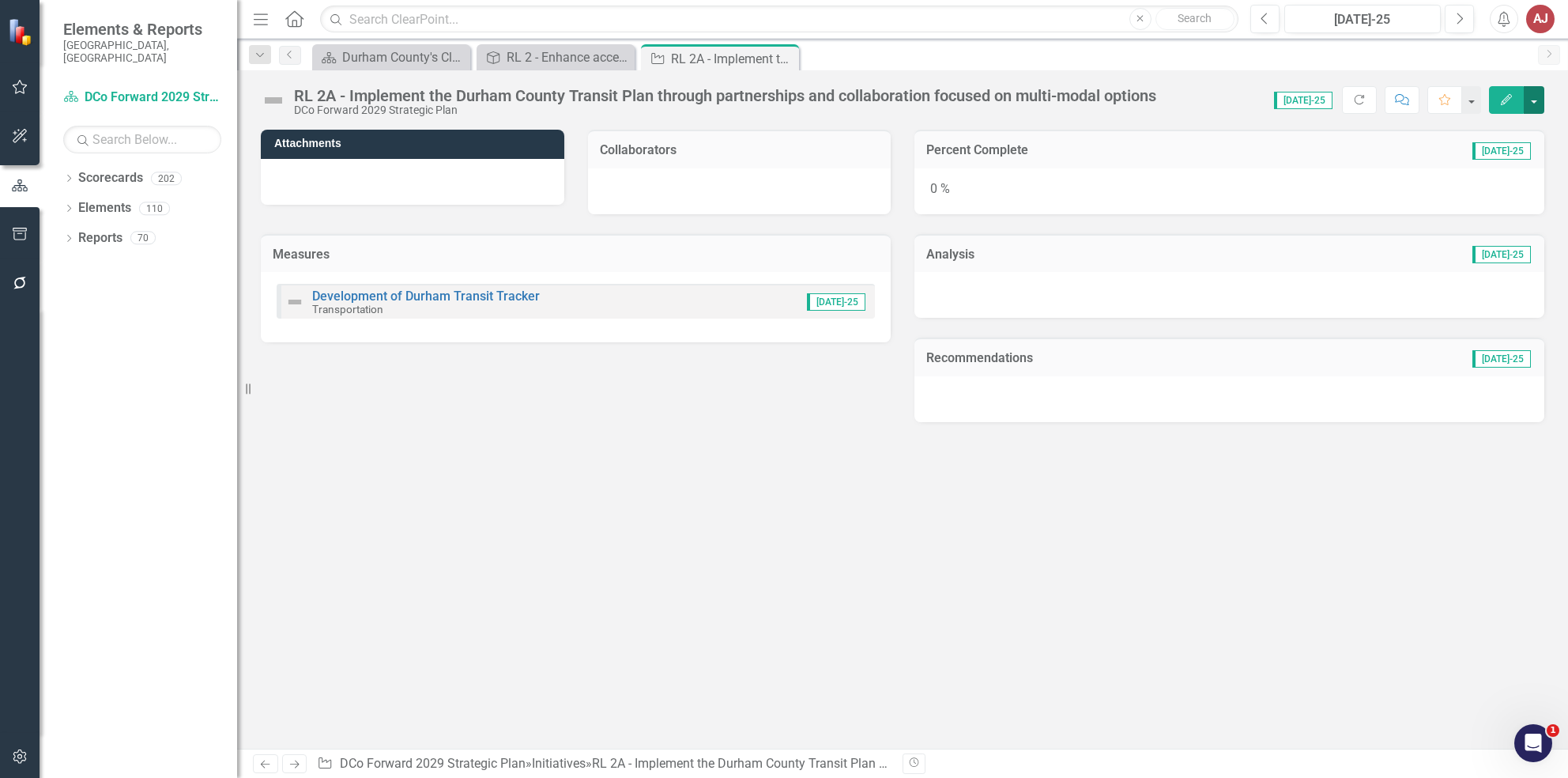
click at [1537, 112] on button "button" at bounding box center [1534, 100] width 20 height 27
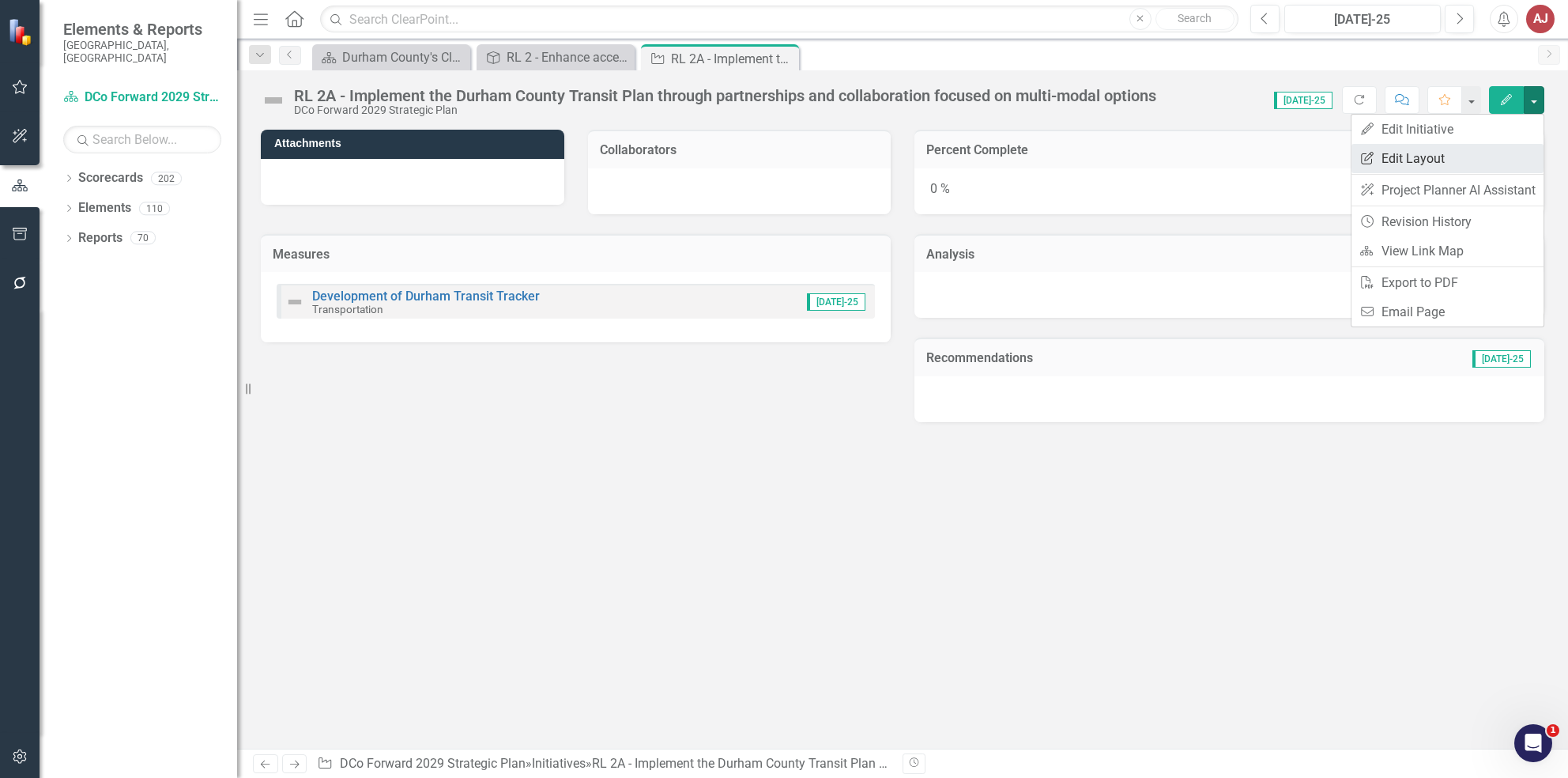
click at [1404, 155] on link "Edit Report Edit Layout" at bounding box center [1448, 158] width 192 height 29
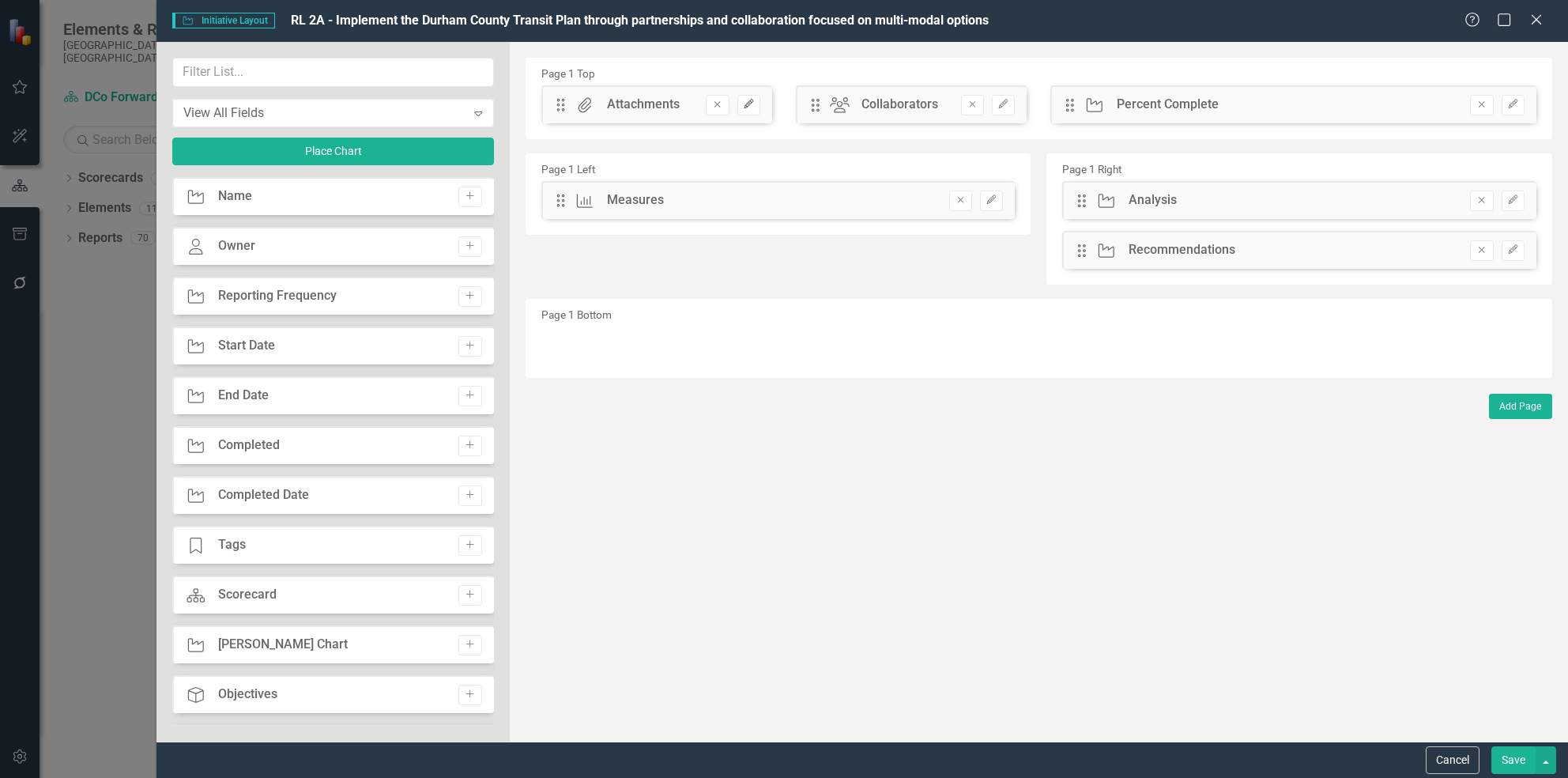
click at [755, 103] on button "Edit" at bounding box center [748, 105] width 23 height 20
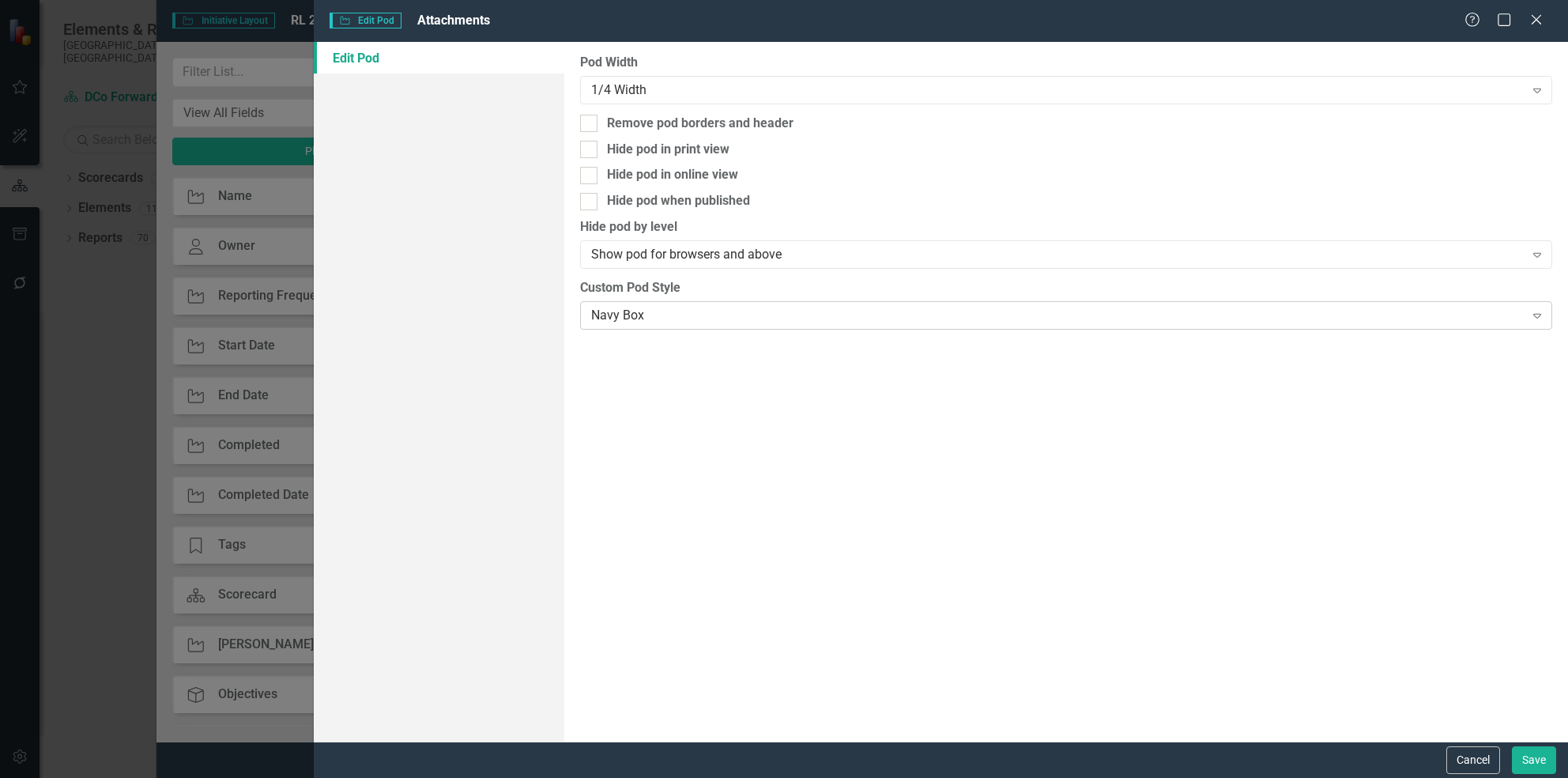
click at [650, 329] on div "Navy Box Expand" at bounding box center [1067, 315] width 972 height 28
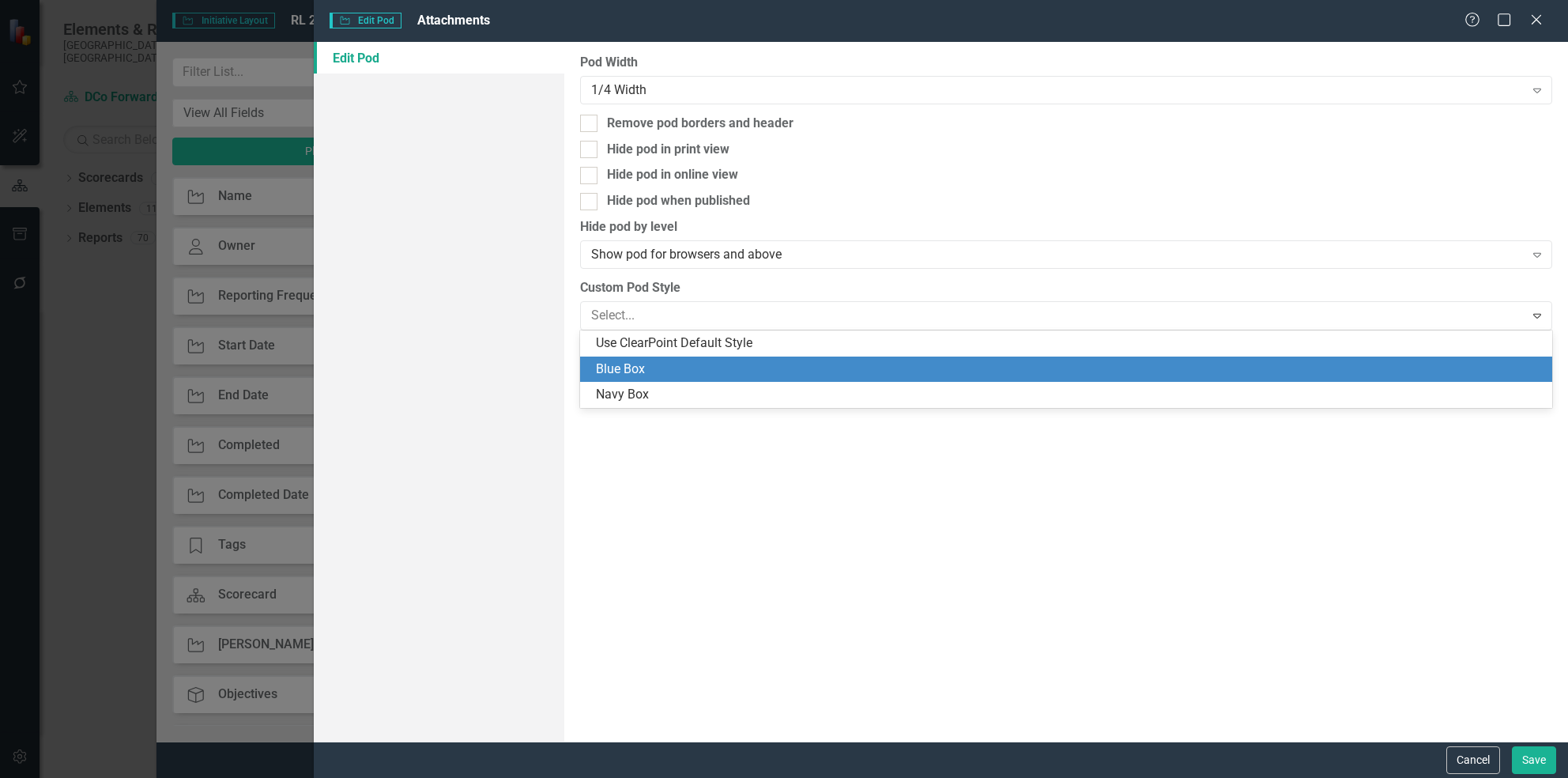
click at [673, 364] on div "Blue Box" at bounding box center [1069, 369] width 947 height 18
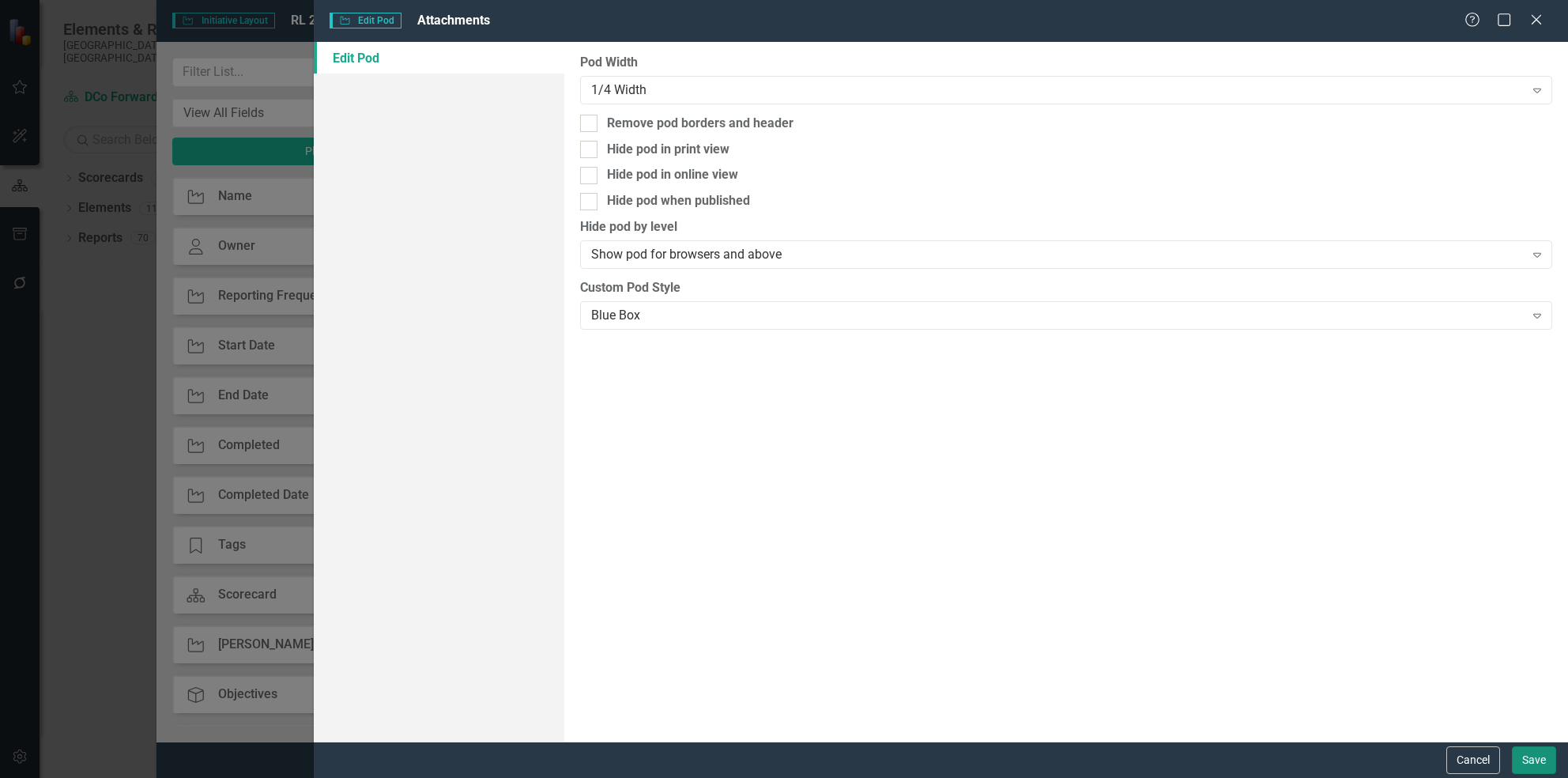
click at [1529, 756] on button "Save" at bounding box center [1534, 759] width 44 height 27
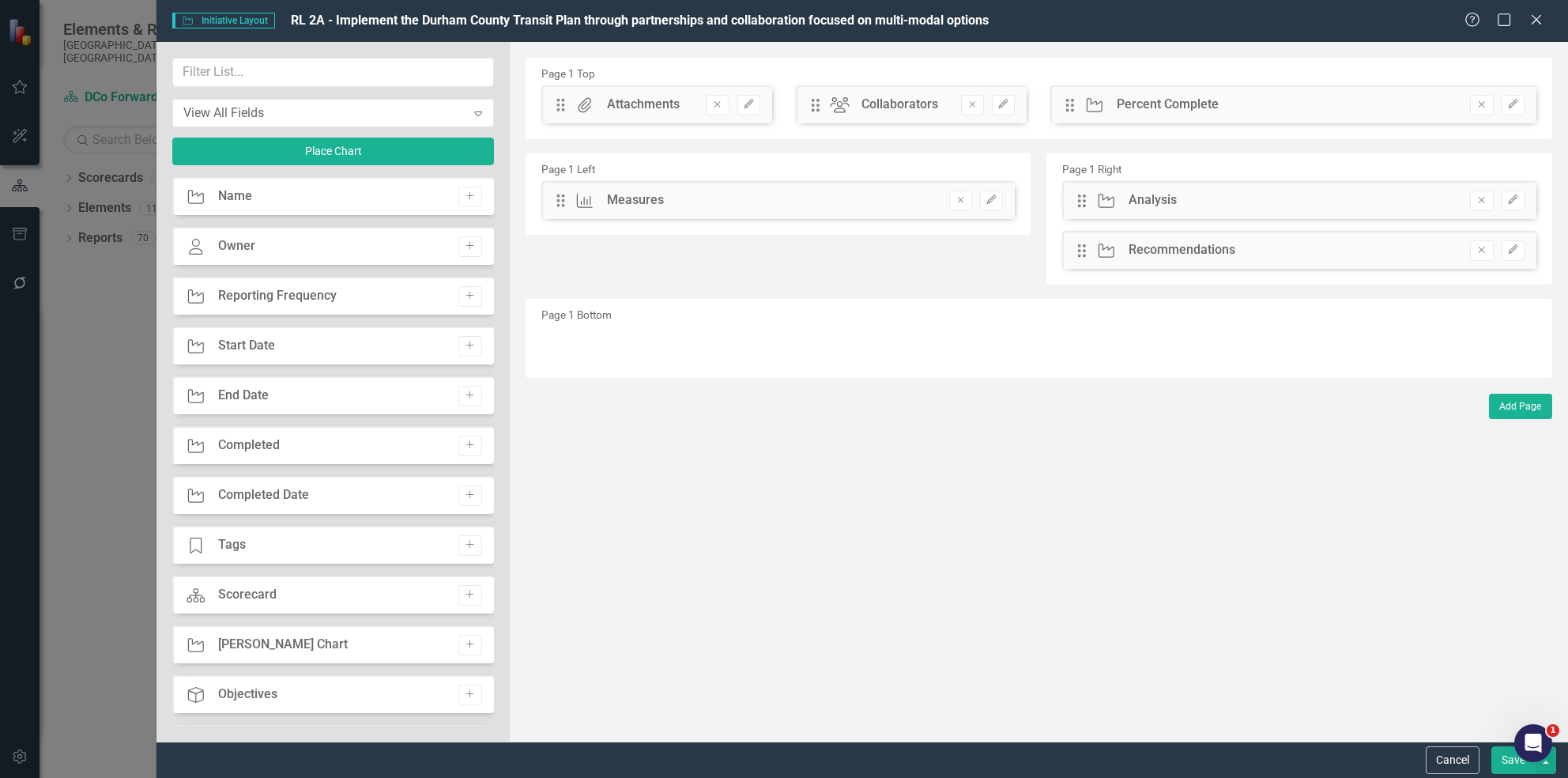
click at [1514, 768] on button "Save" at bounding box center [1514, 759] width 44 height 27
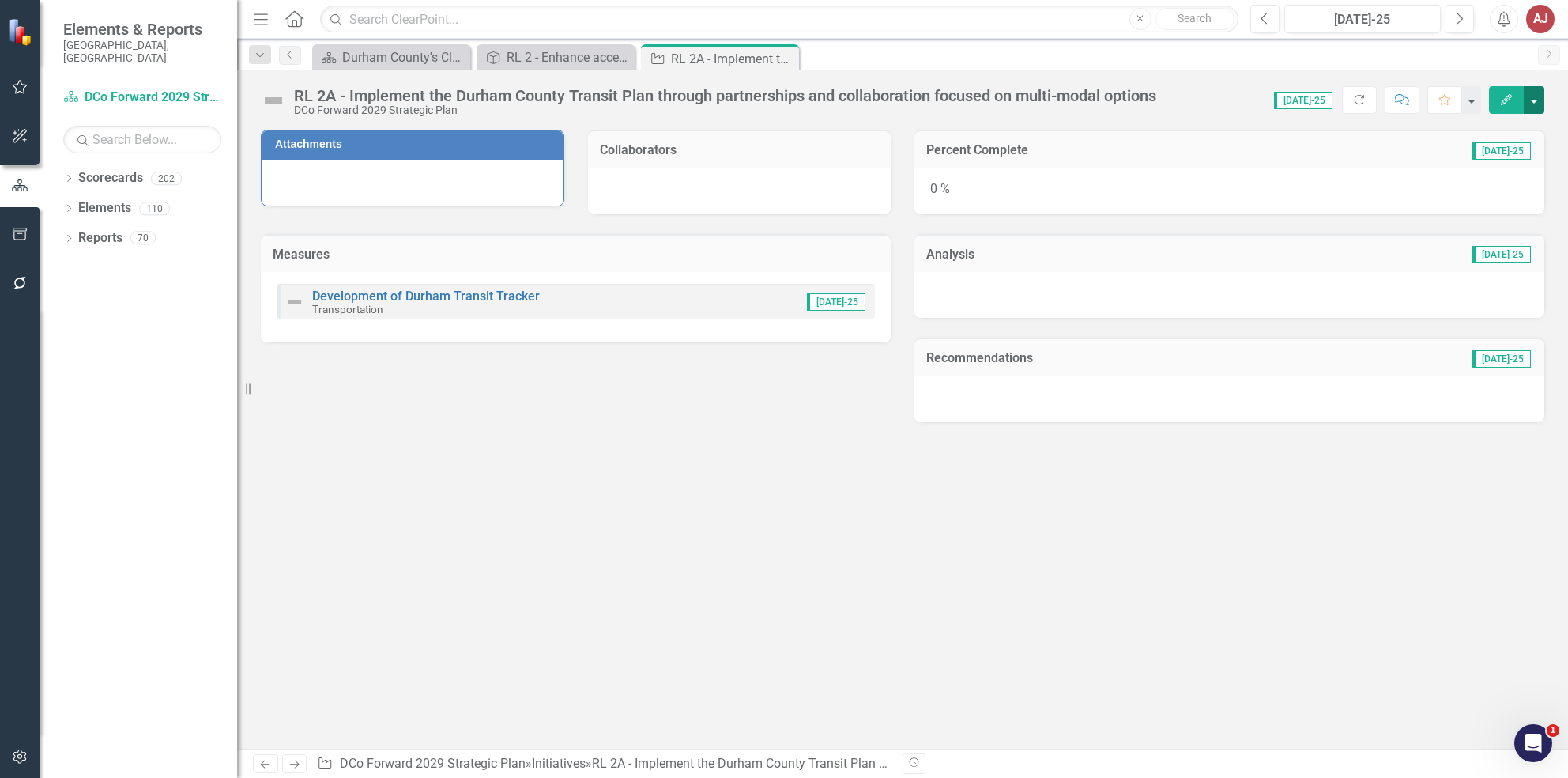
click at [1531, 107] on button "button" at bounding box center [1534, 100] width 20 height 27
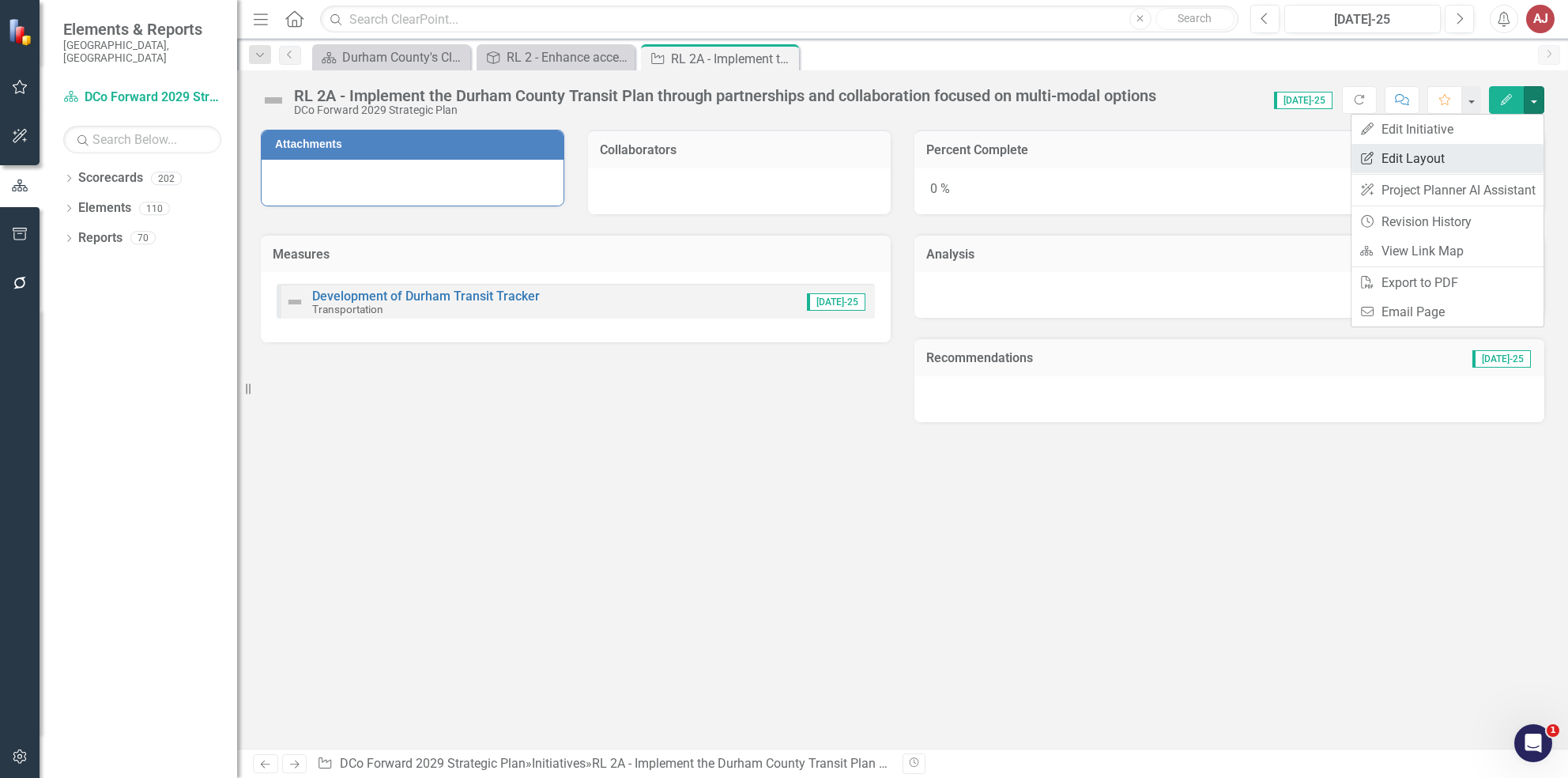
click at [1421, 155] on link "Edit Report Edit Layout" at bounding box center [1448, 158] width 192 height 29
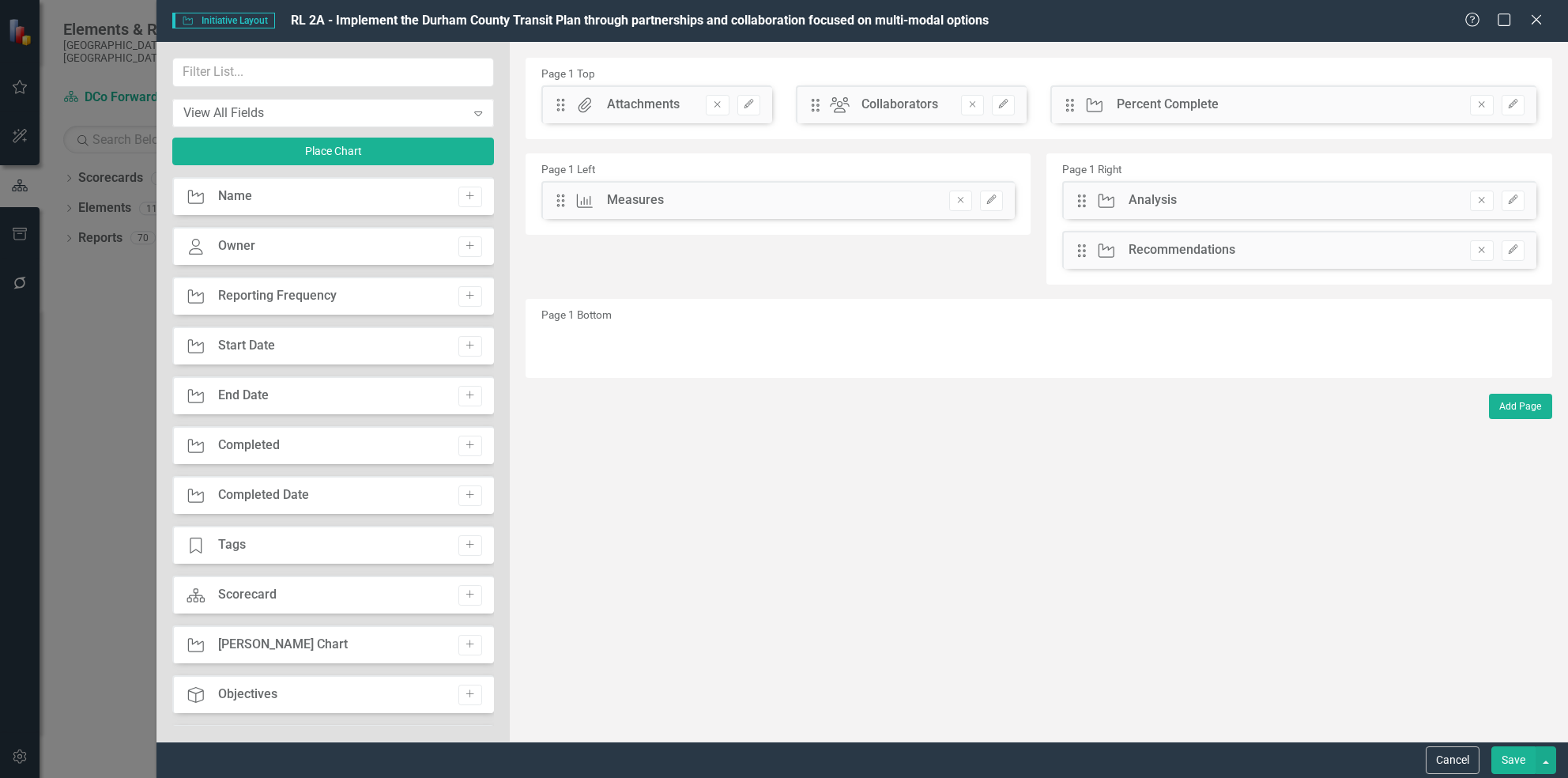
click at [468, 235] on div "Owner Owner Add" at bounding box center [332, 245] width 321 height 38
click at [466, 243] on icon "Add" at bounding box center [470, 245] width 12 height 9
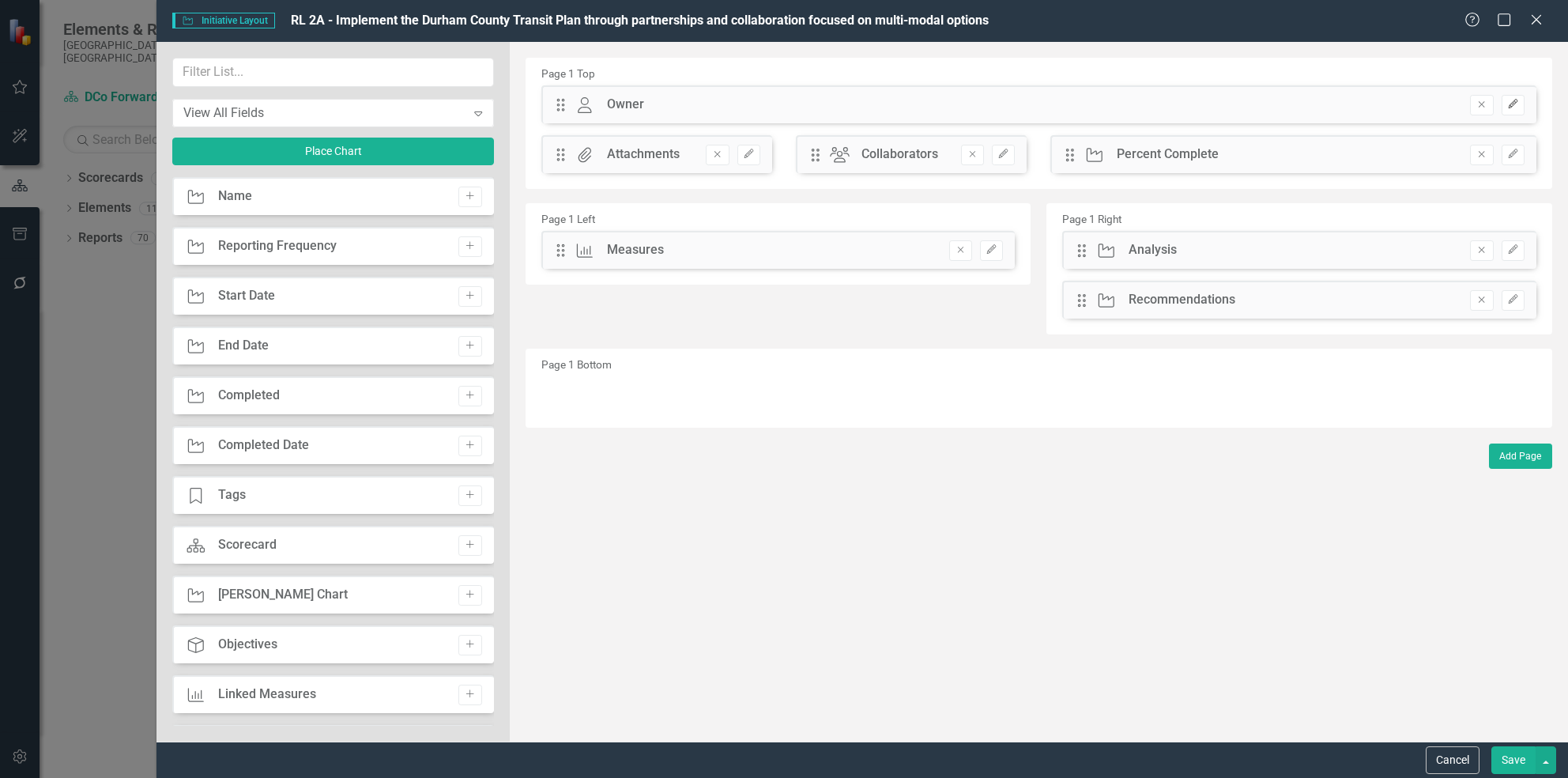
click at [1508, 111] on button "Edit" at bounding box center [1513, 105] width 23 height 20
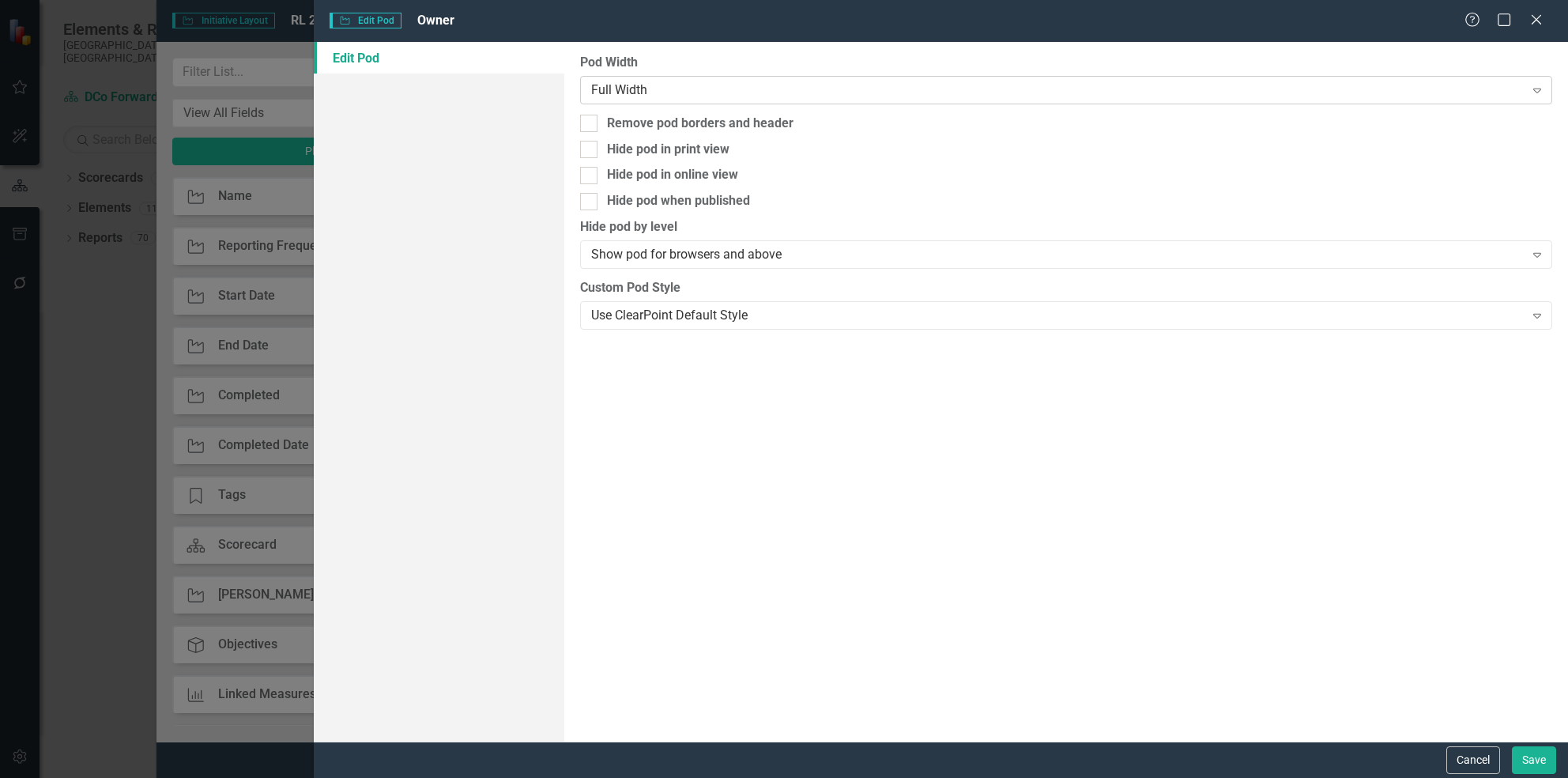
click at [855, 94] on div "Full Width" at bounding box center [1058, 89] width 933 height 18
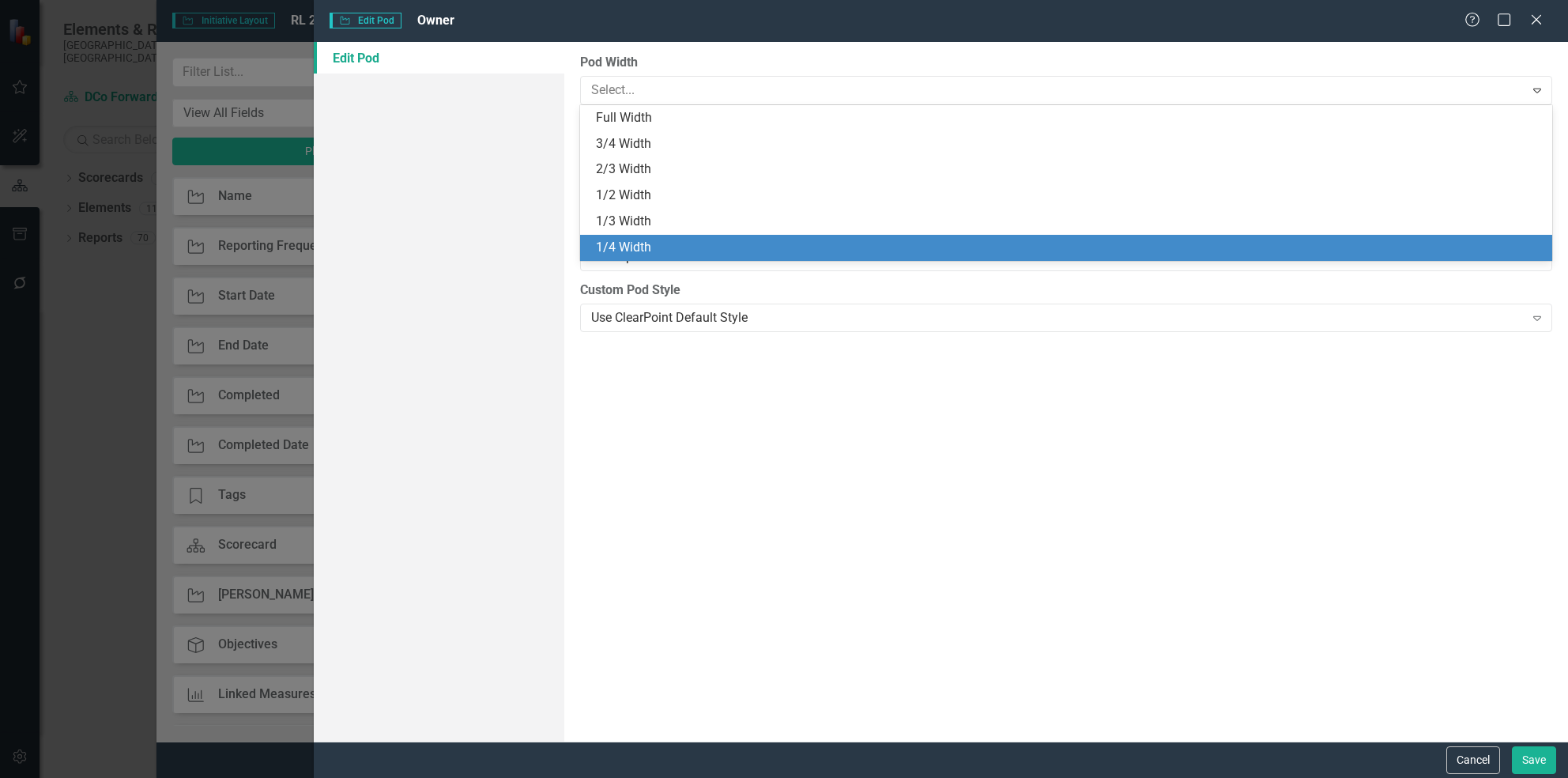
click at [854, 252] on div "1/4 Width" at bounding box center [1069, 247] width 947 height 18
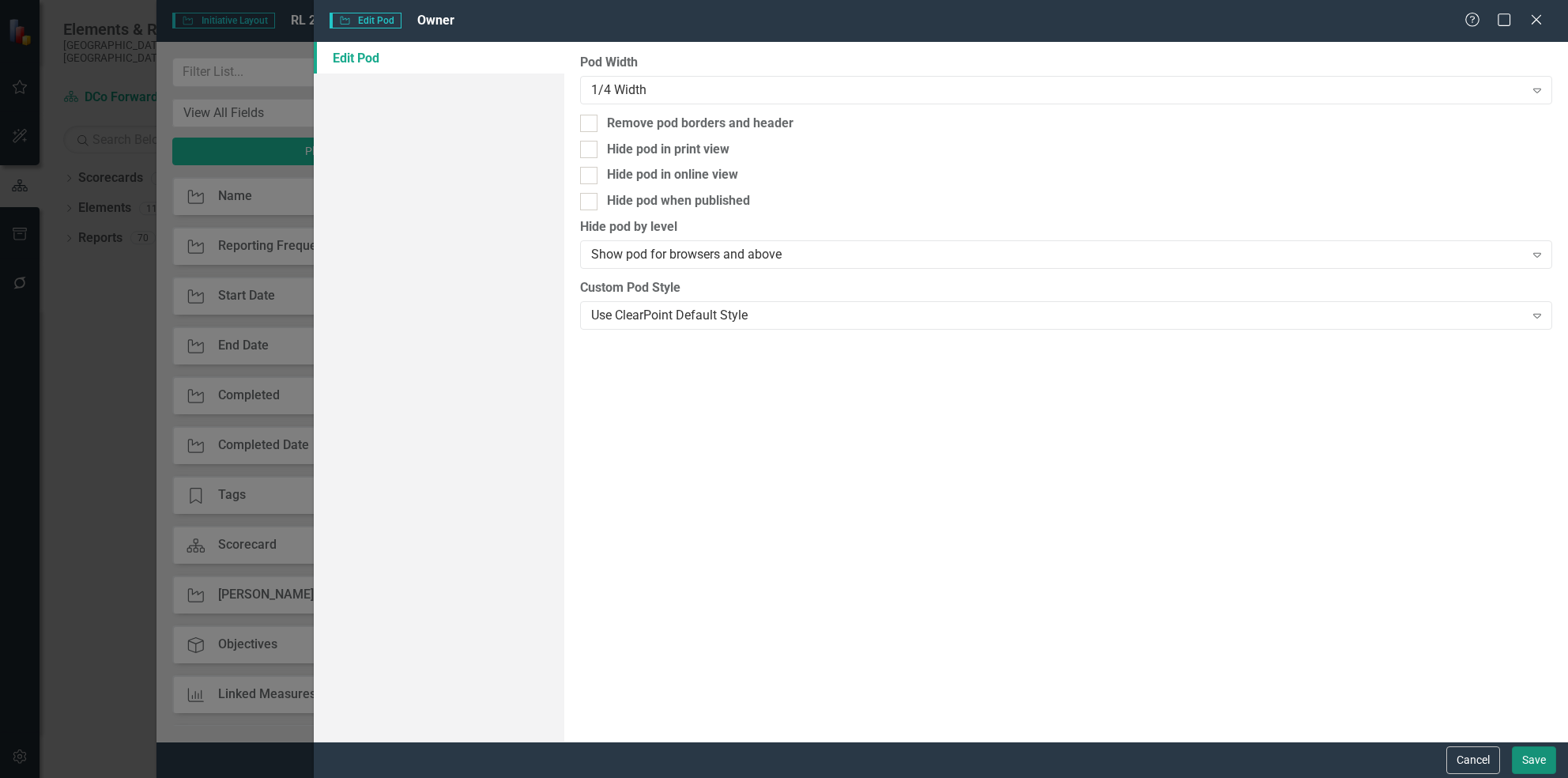
click at [1534, 763] on button "Save" at bounding box center [1534, 759] width 44 height 27
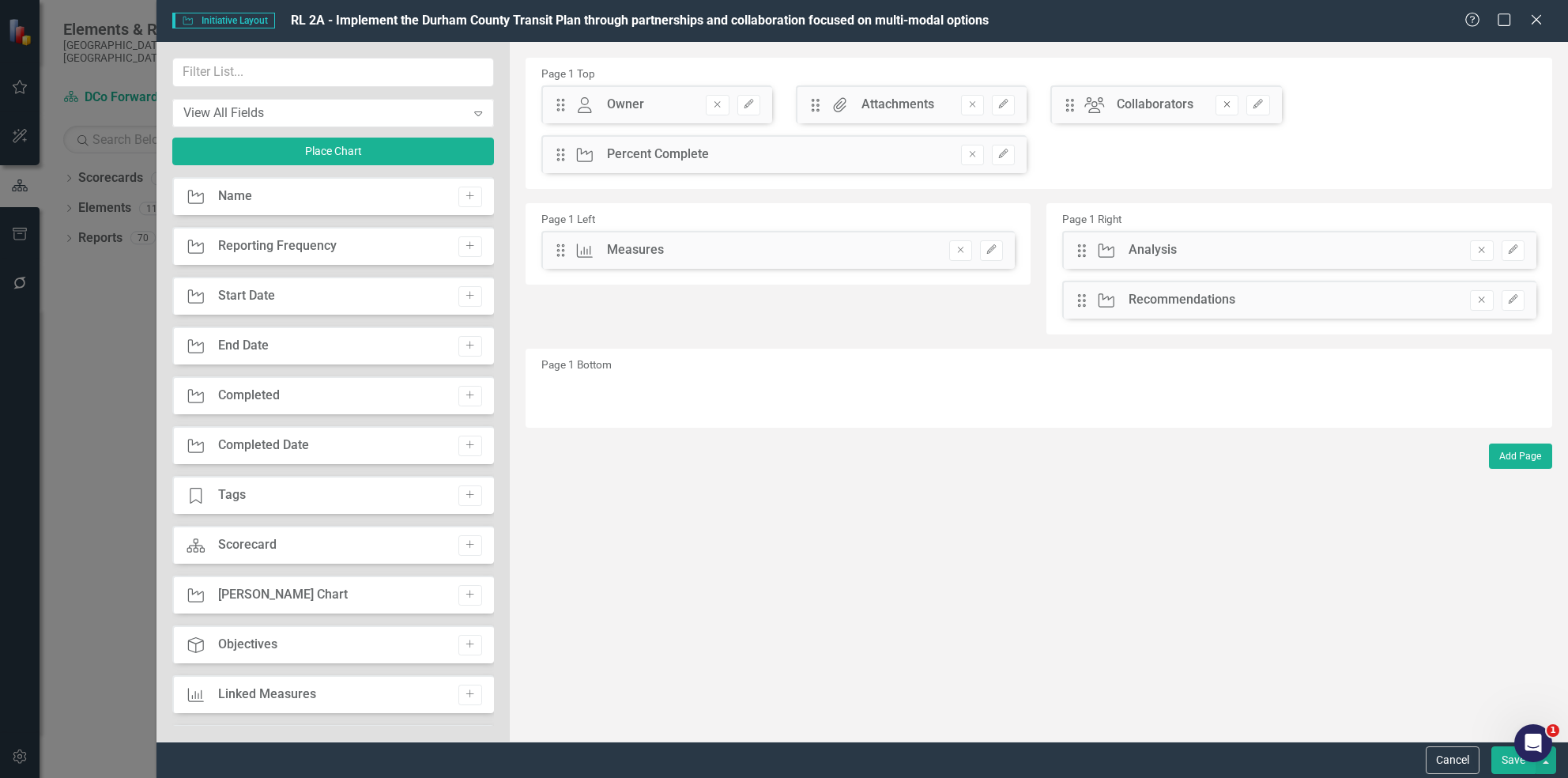
click at [1224, 100] on icon "Remove" at bounding box center [1228, 104] width 12 height 9
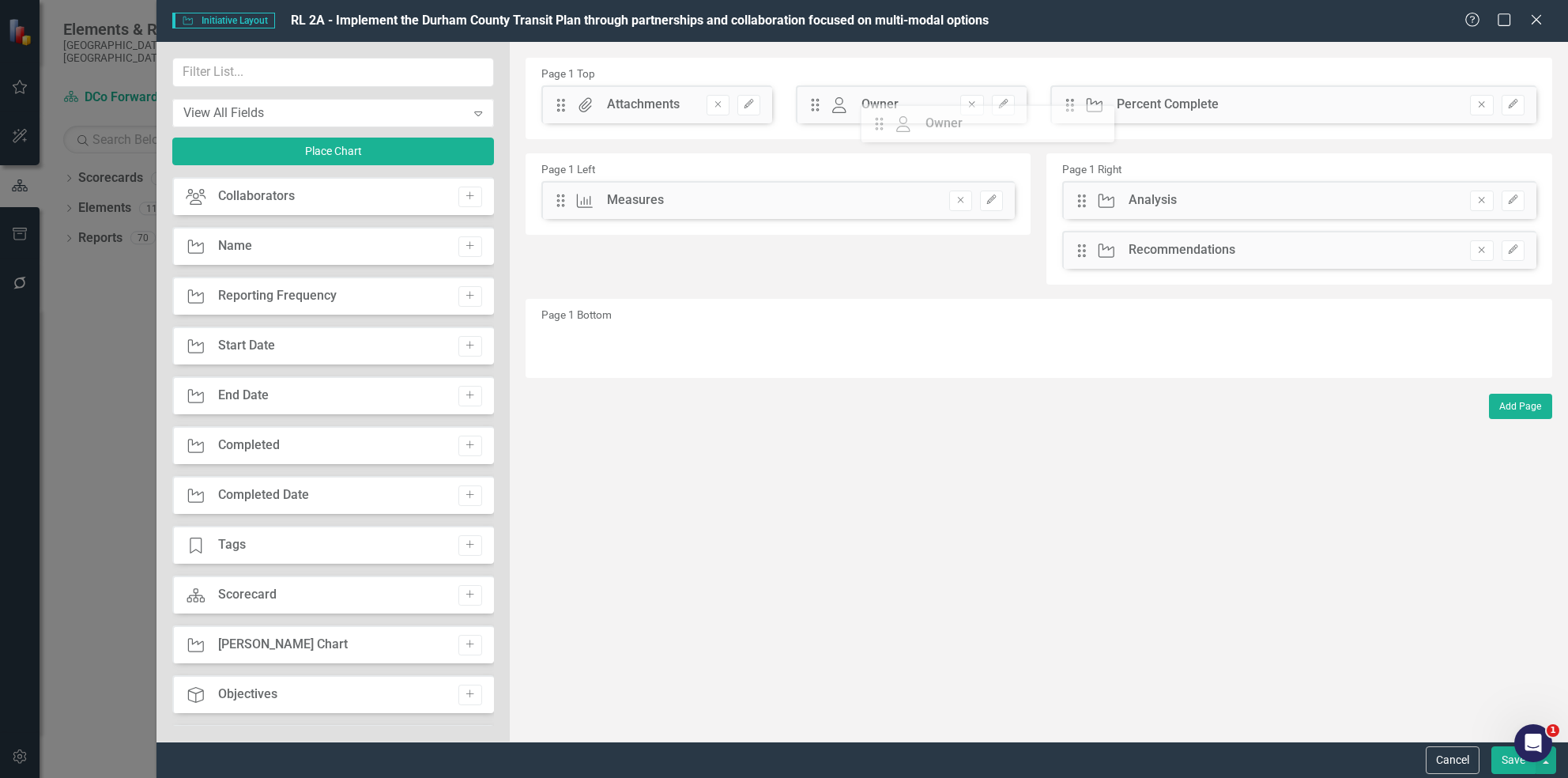
drag, startPoint x: 563, startPoint y: 105, endPoint x: 896, endPoint y: 124, distance: 333.5
click at [1516, 102] on icon "Edit" at bounding box center [1514, 104] width 12 height 9
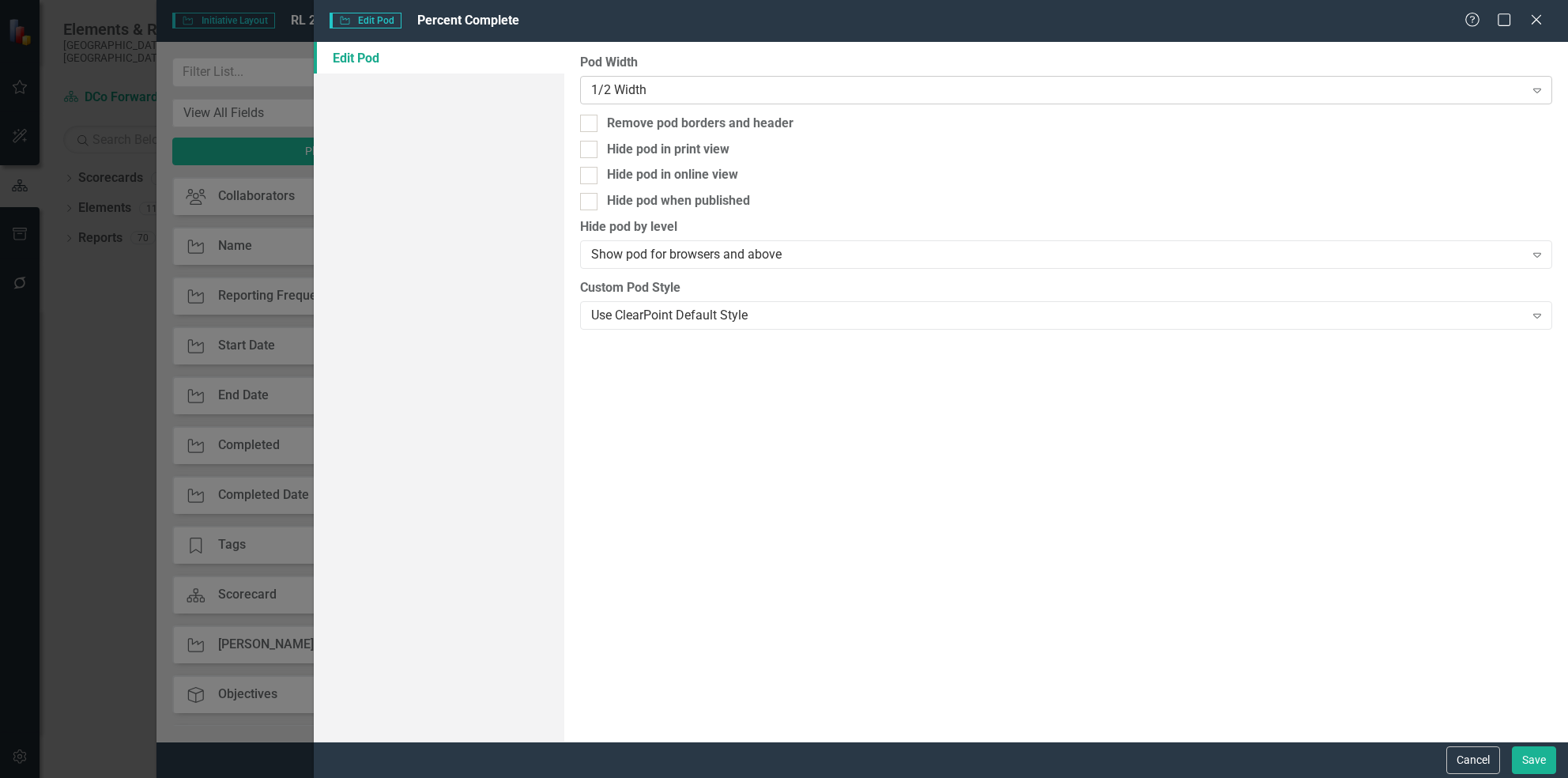
click at [1113, 78] on div "1/2 Width Expand" at bounding box center [1067, 89] width 972 height 28
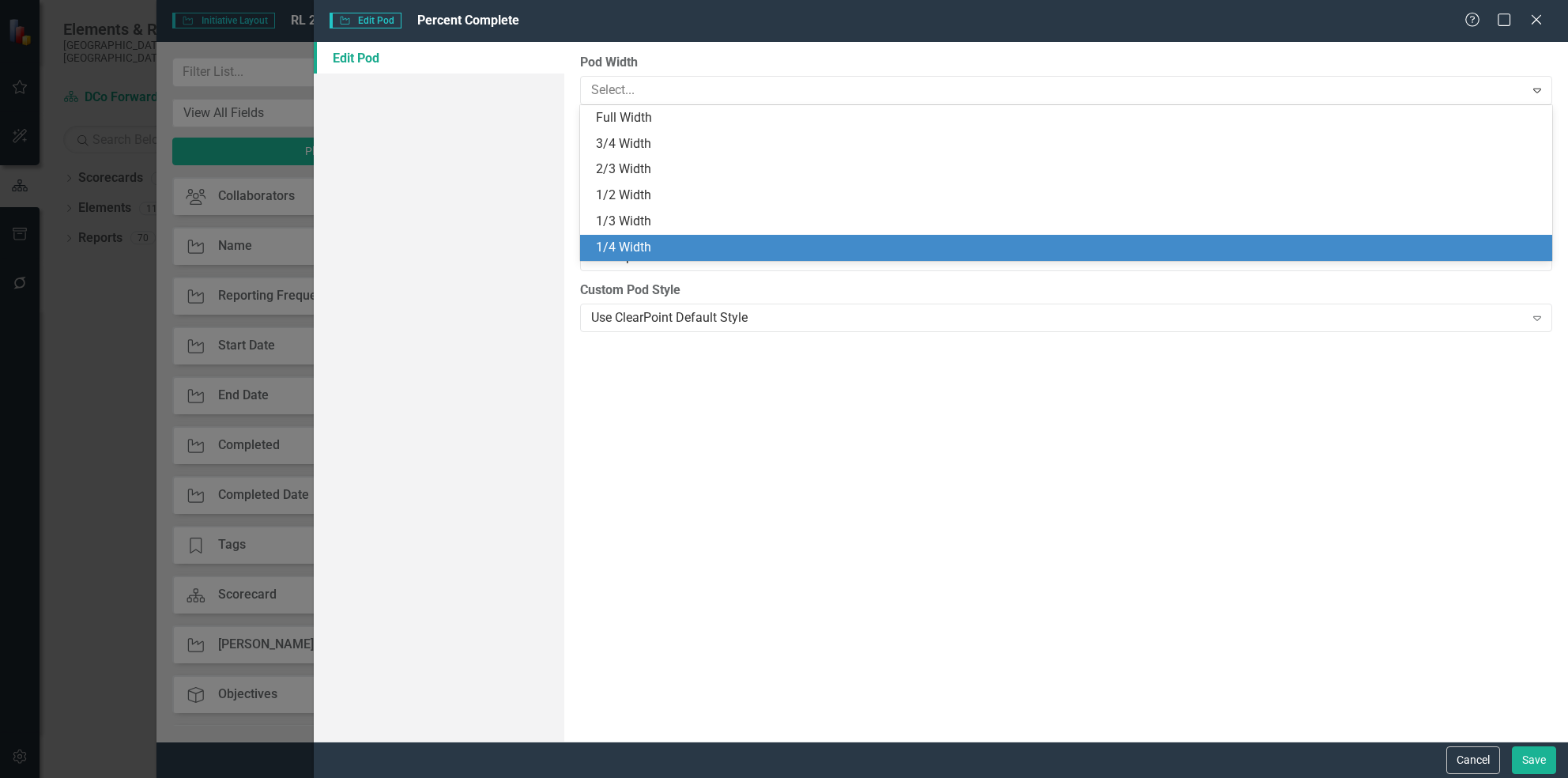
click at [898, 256] on div "1/4 Width" at bounding box center [1067, 248] width 972 height 26
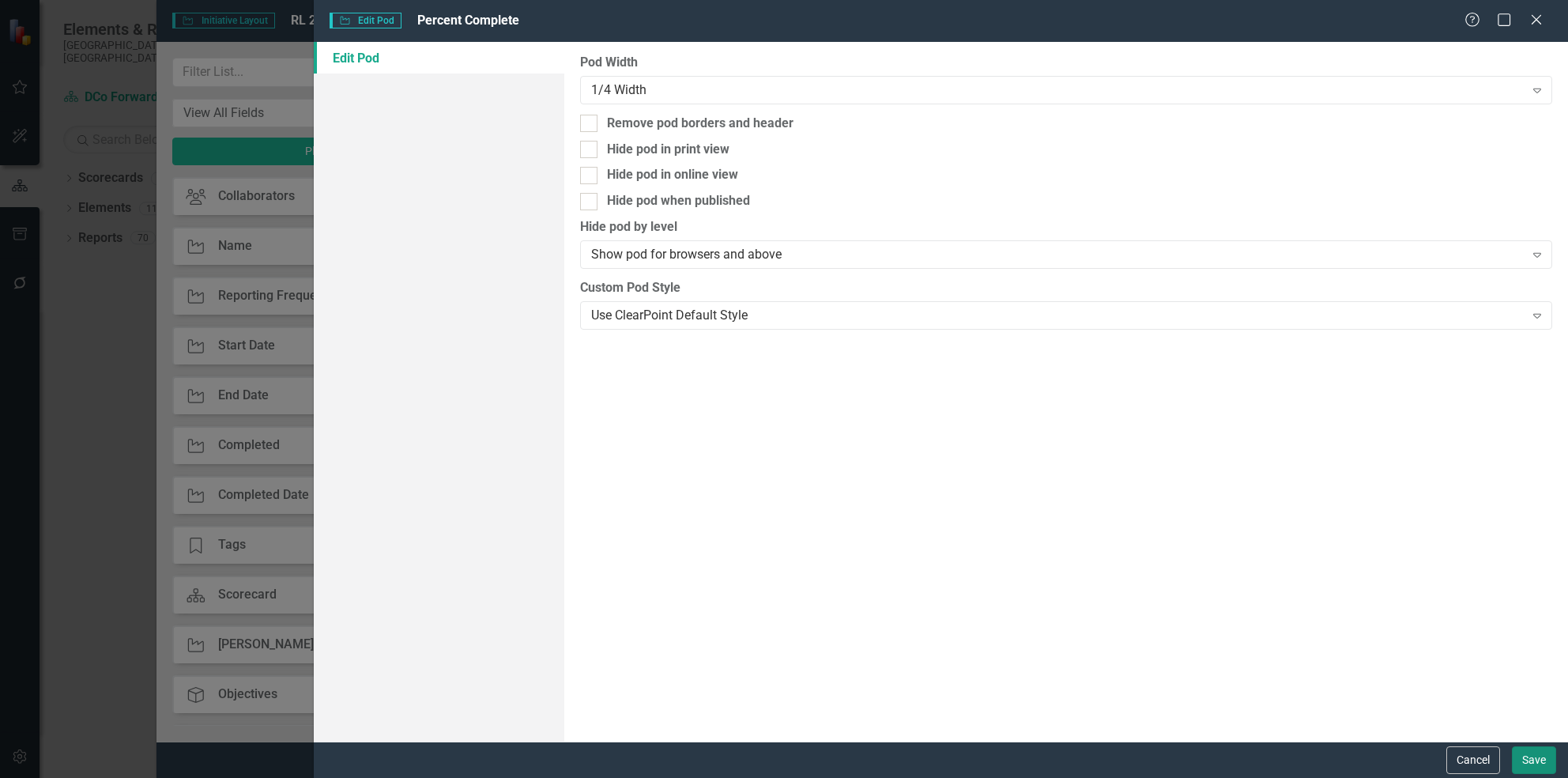
click at [1525, 770] on button "Save" at bounding box center [1534, 759] width 44 height 27
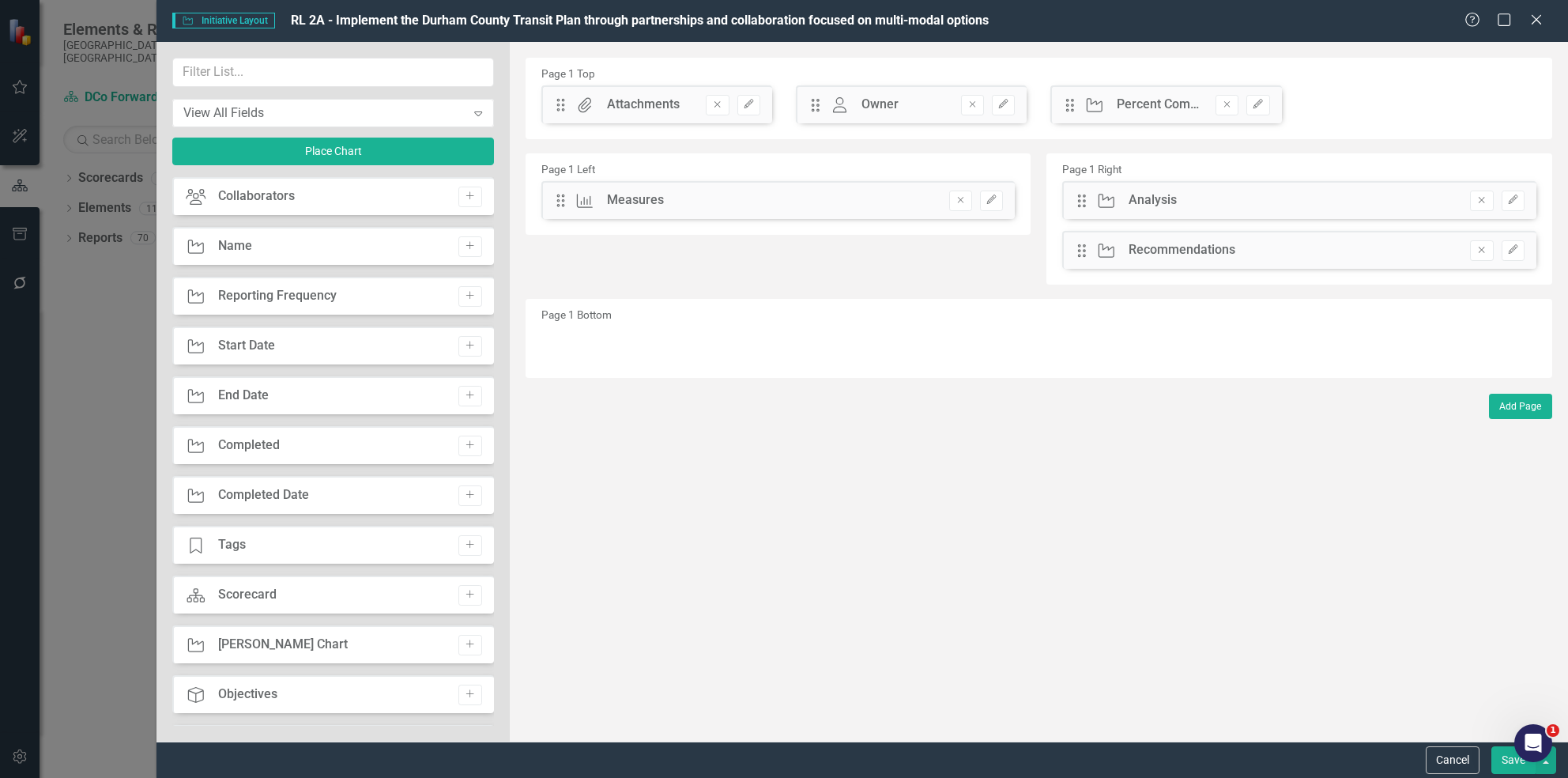
click at [452, 198] on div "Add" at bounding box center [466, 197] width 31 height 20
click at [466, 199] on icon "Add" at bounding box center [470, 196] width 12 height 9
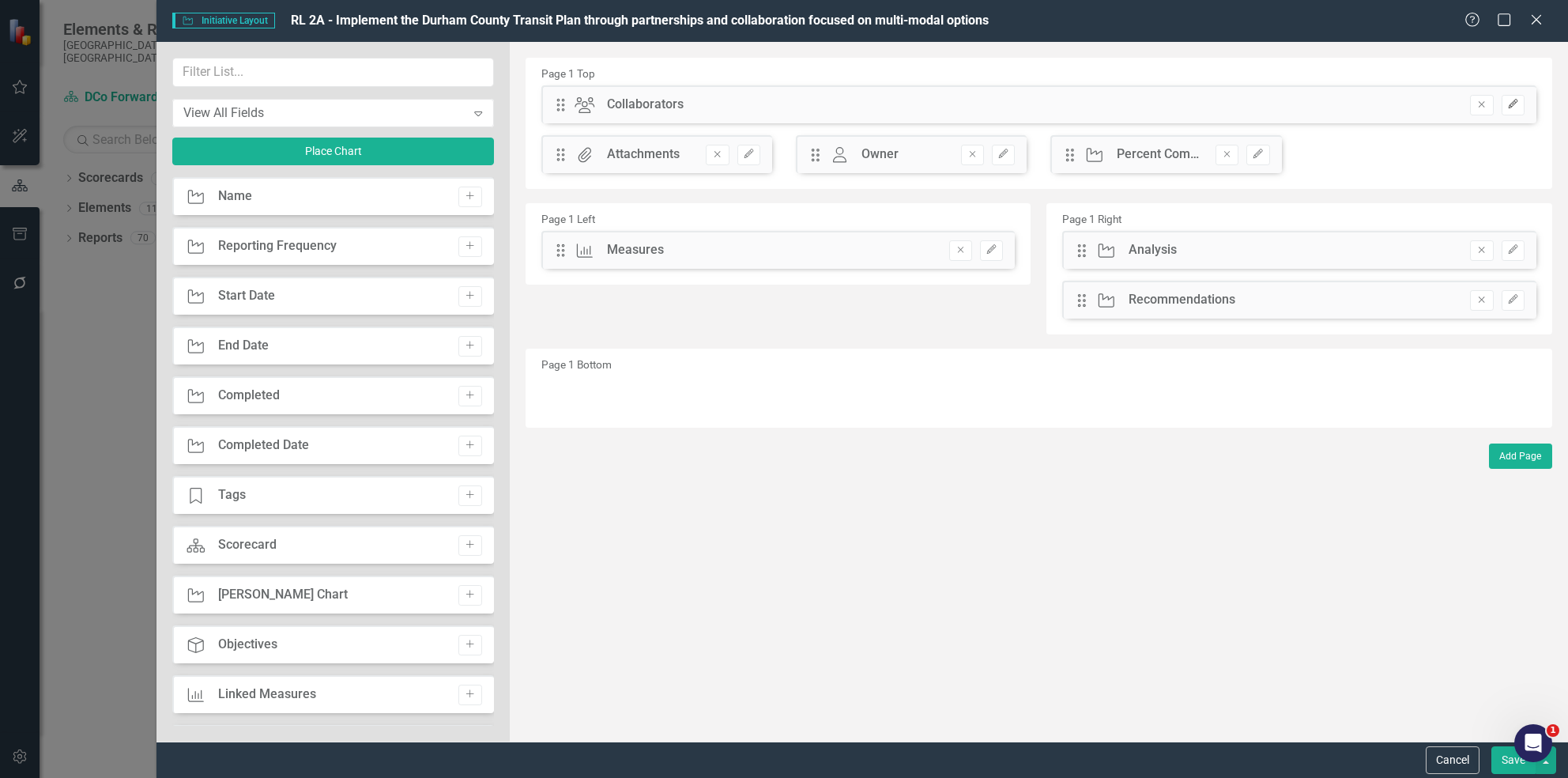
click at [1509, 104] on icon "Edit" at bounding box center [1514, 104] width 12 height 9
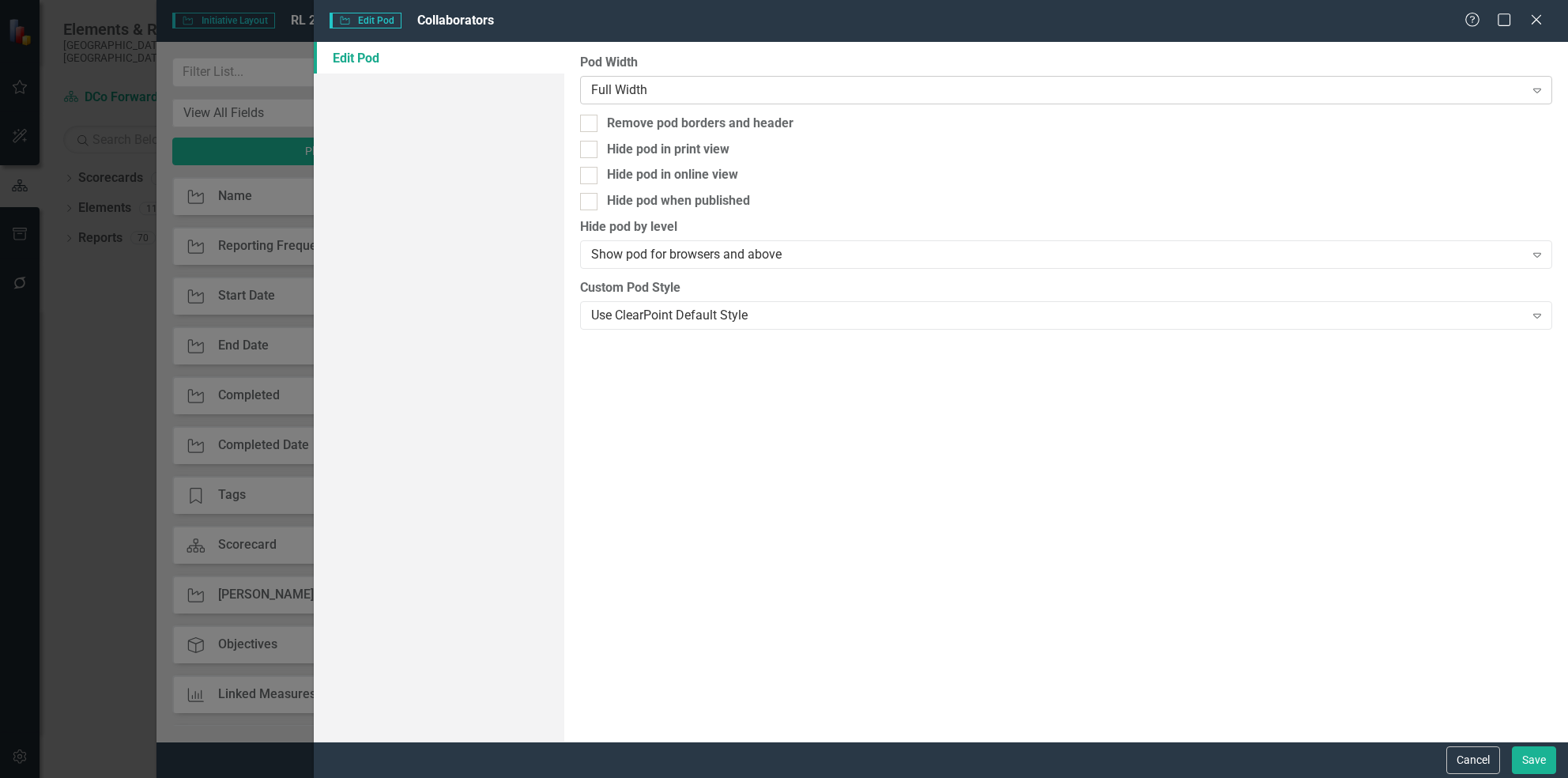
click at [712, 86] on div "Full Width" at bounding box center [1058, 89] width 933 height 18
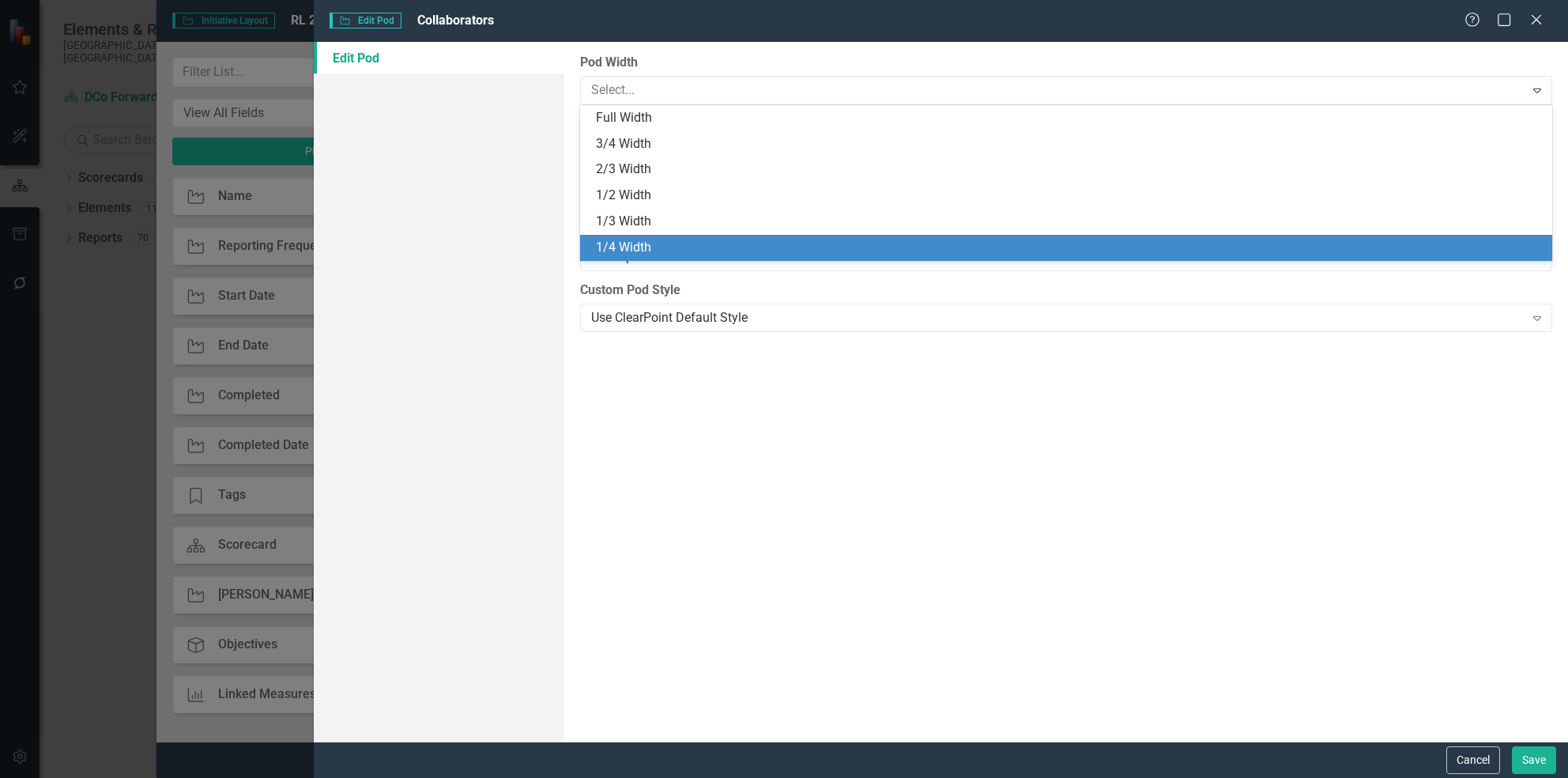
click at [710, 243] on div "1/4 Width" at bounding box center [1069, 247] width 947 height 18
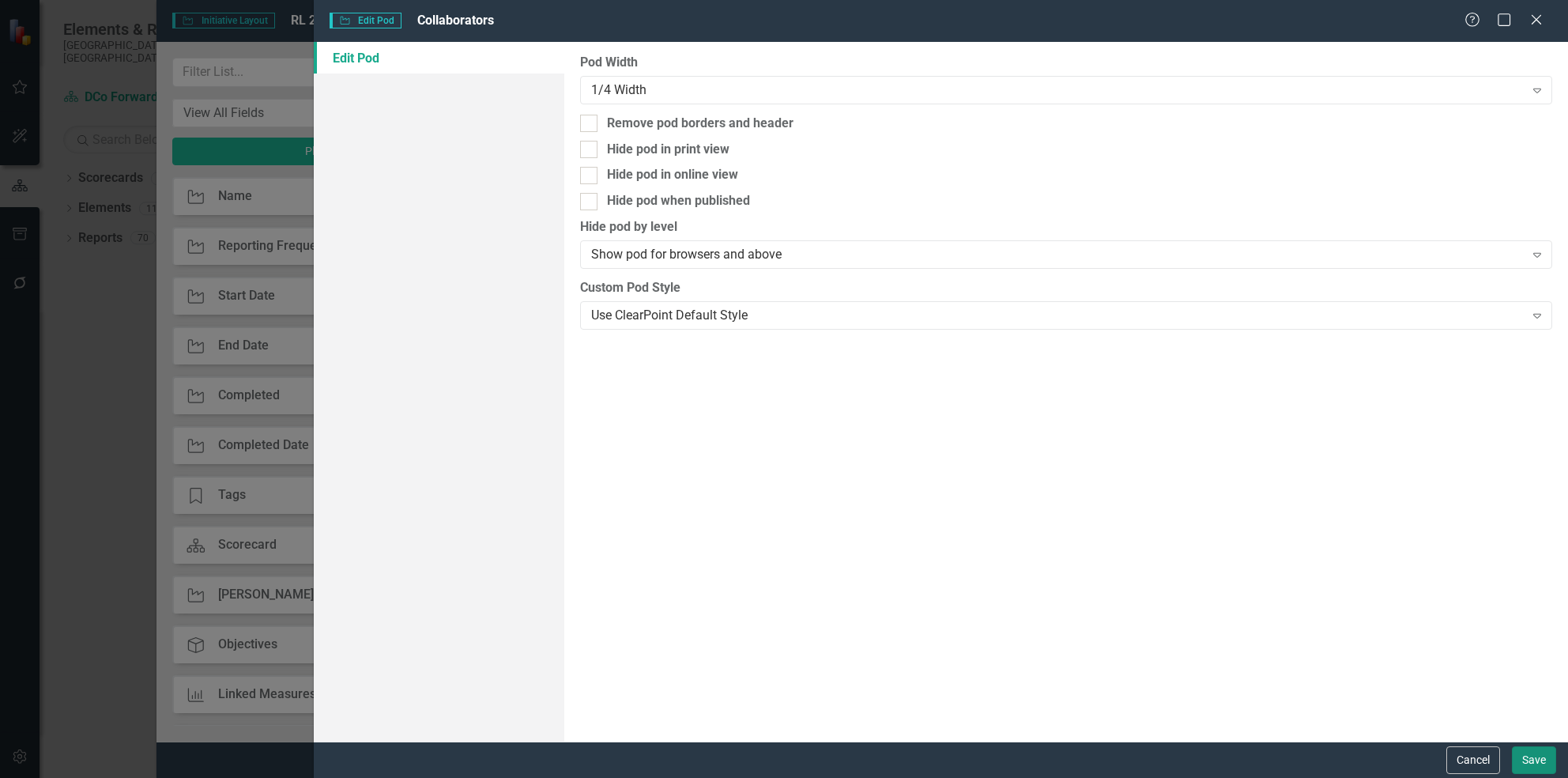
click at [1531, 772] on button "Save" at bounding box center [1534, 759] width 44 height 27
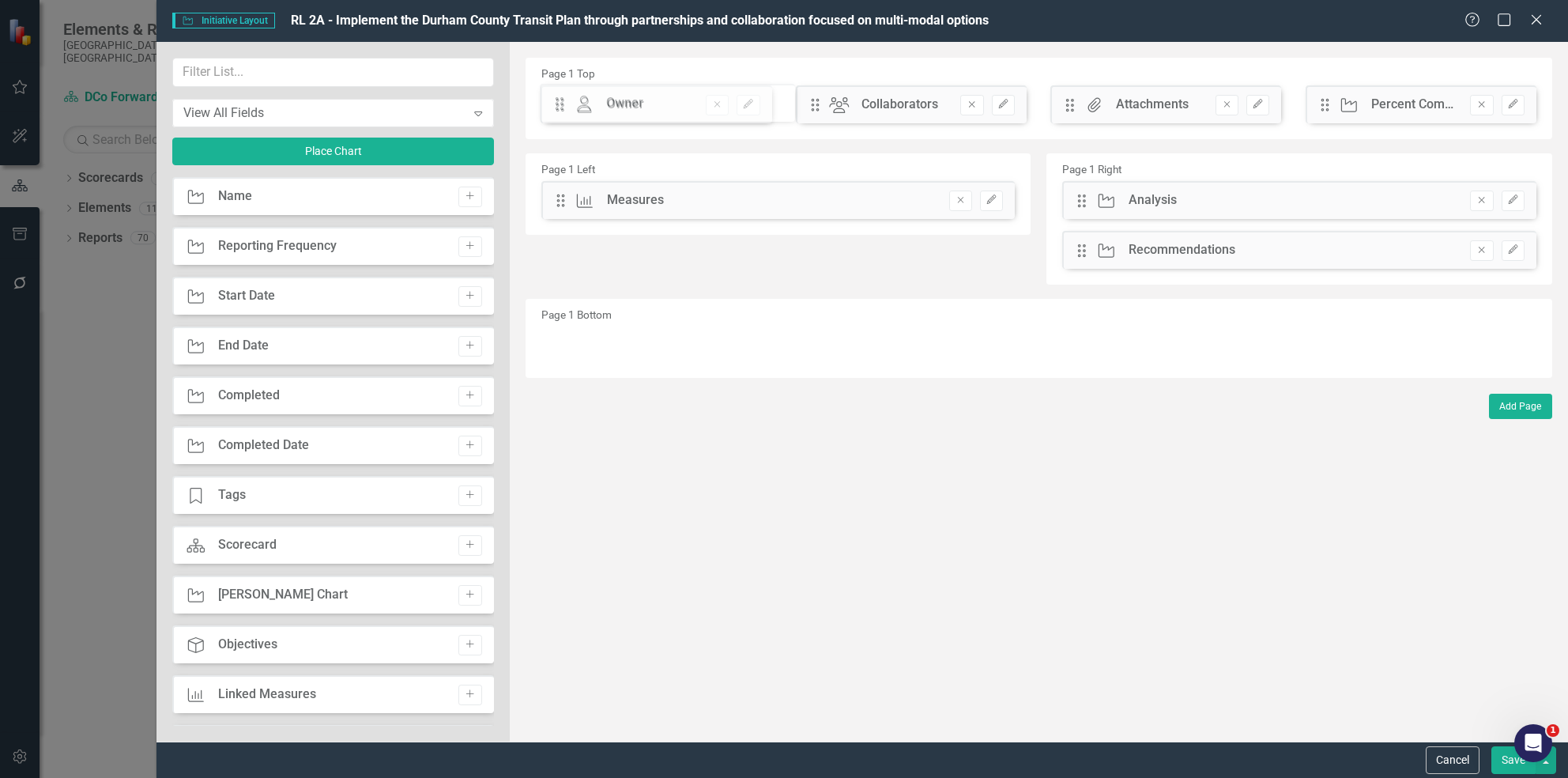
drag, startPoint x: 1068, startPoint y: 105, endPoint x: 579, endPoint y: 107, distance: 489.0
click at [579, 107] on div "The fields (or pods) that are available for you to include on the detail page a…" at bounding box center [1039, 392] width 1058 height 700
drag, startPoint x: 1075, startPoint y: 106, endPoint x: 600, endPoint y: 107, distance: 475.0
click at [1506, 761] on button "Save" at bounding box center [1514, 759] width 44 height 27
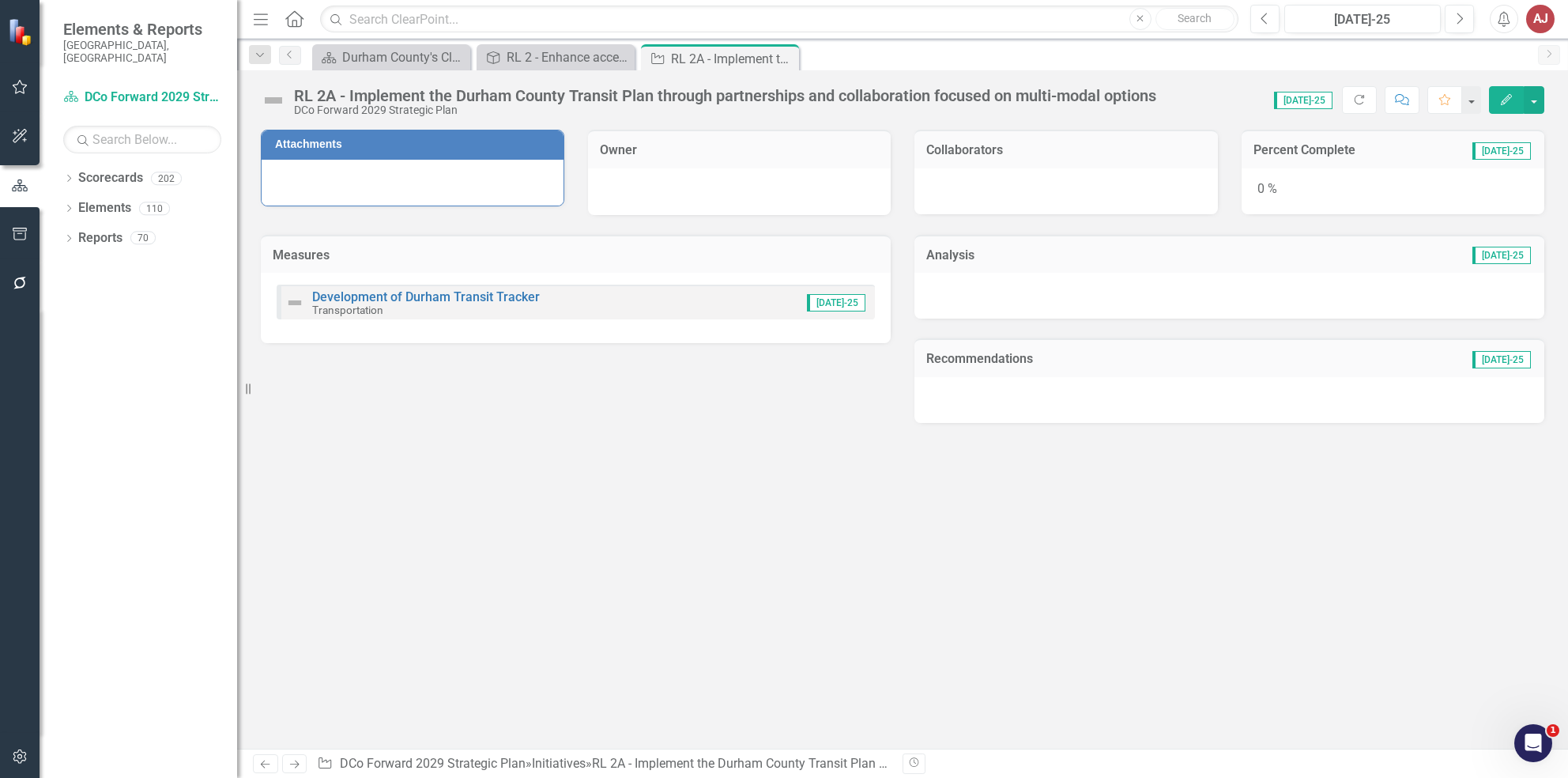
click at [445, 180] on div at bounding box center [412, 183] width 302 height 46
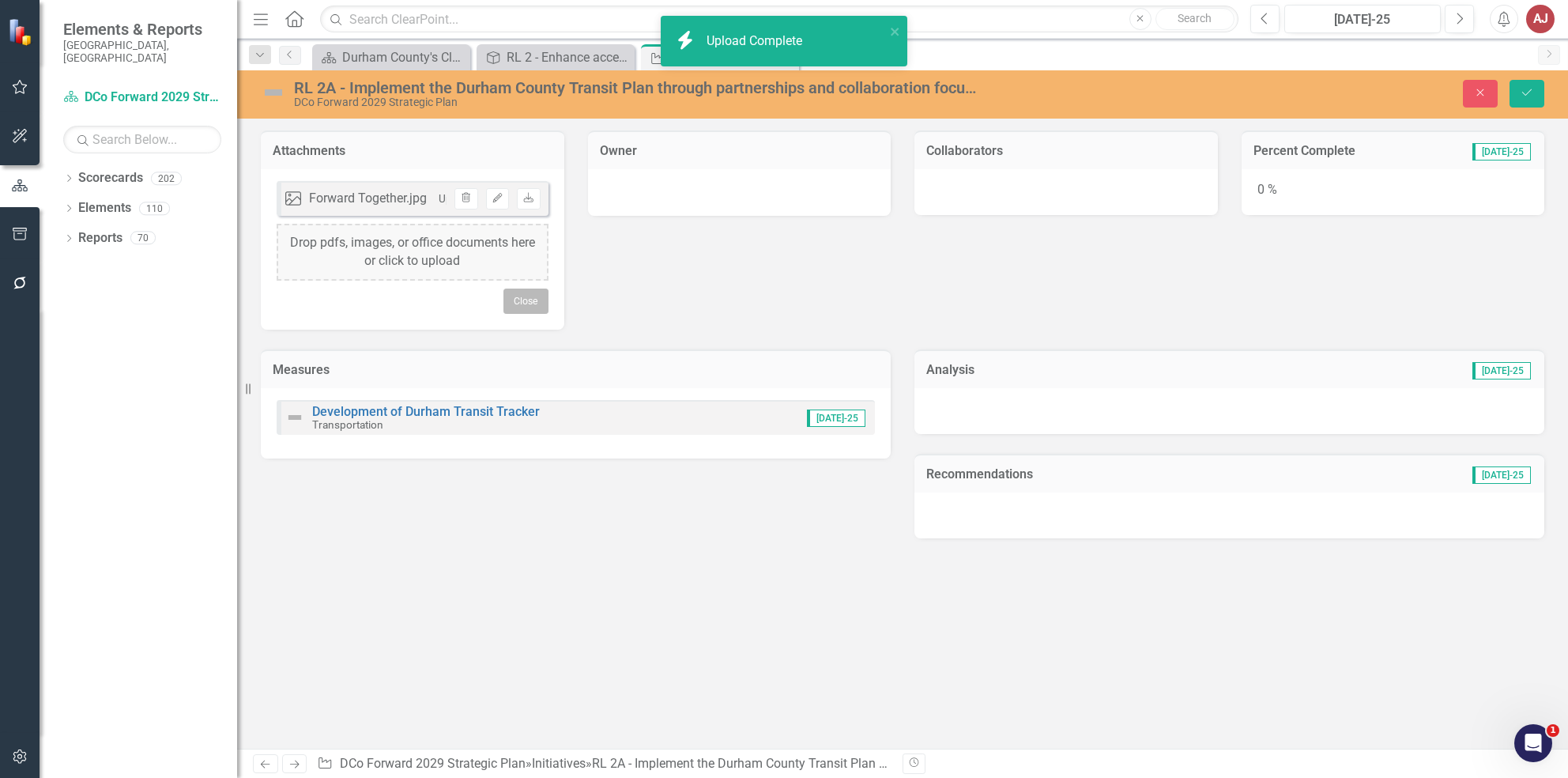
click at [535, 304] on button "Close" at bounding box center [525, 301] width 45 height 26
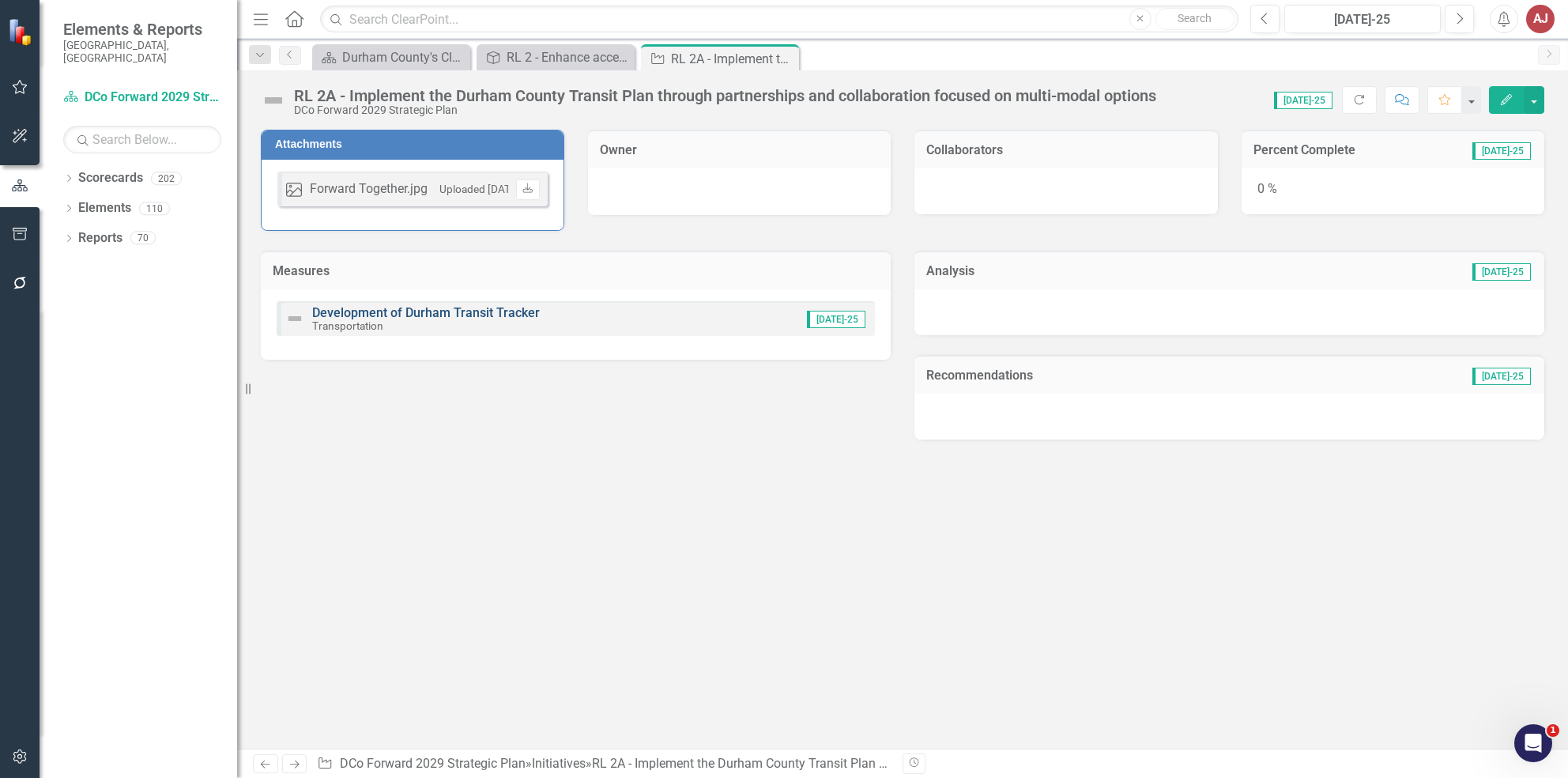
click at [489, 313] on link "Development of Durham Transit Tracker" at bounding box center [426, 312] width 227 height 15
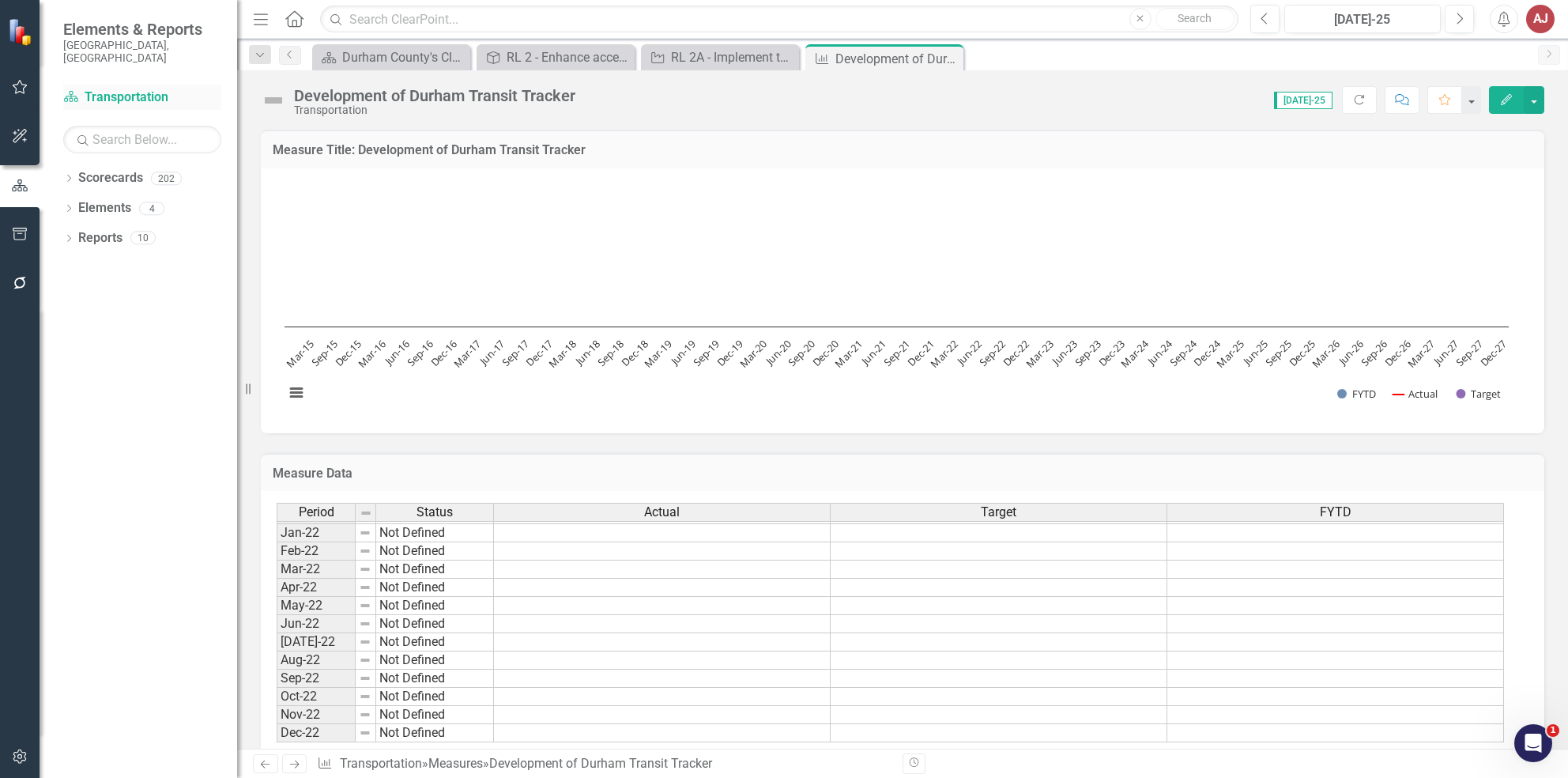
click at [79, 90] on icon "Scorecard" at bounding box center [71, 96] width 16 height 13
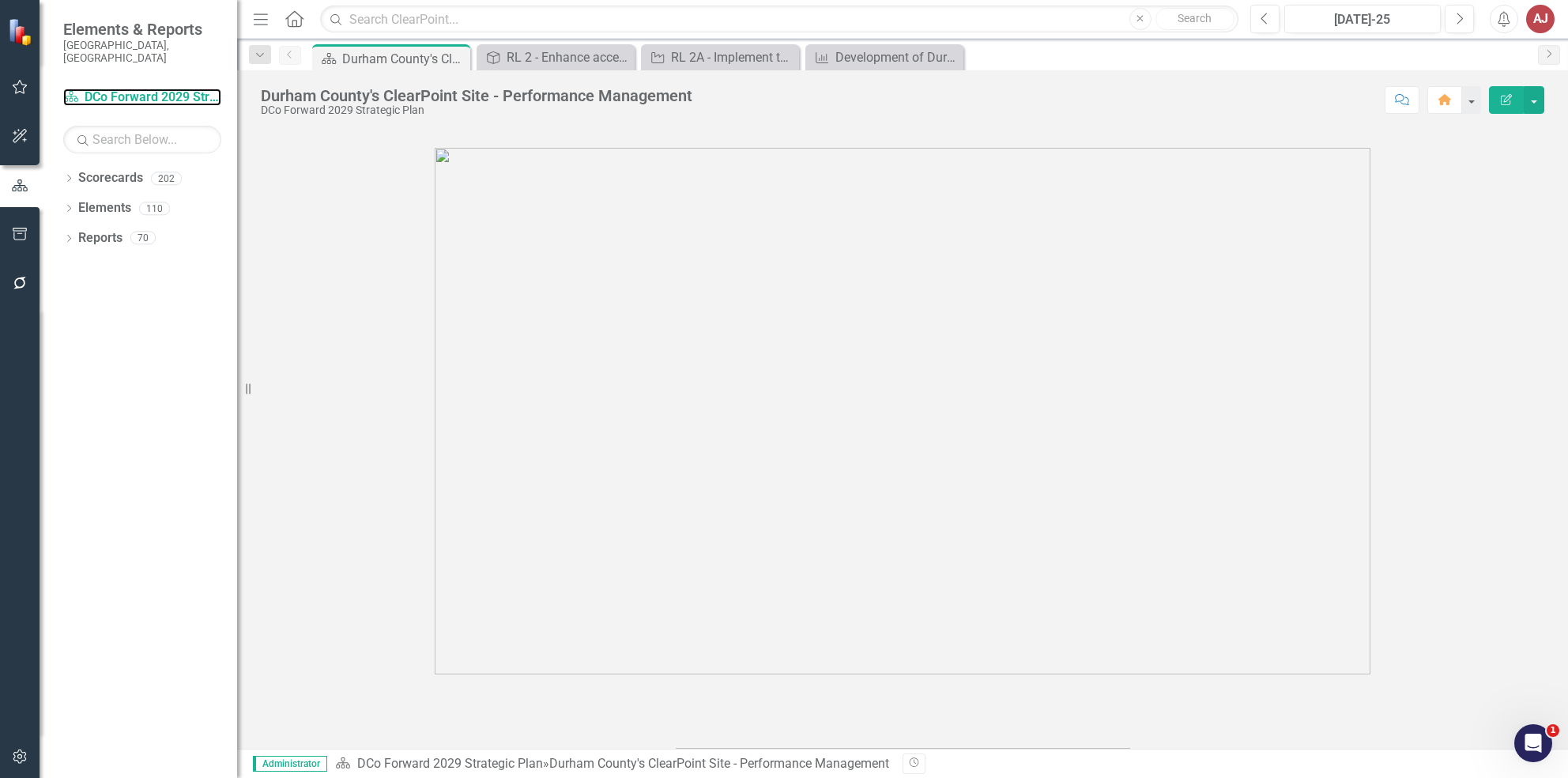
drag, startPoint x: 245, startPoint y: 392, endPoint x: 226, endPoint y: 346, distance: 49.8
click at [226, 346] on div "Elements & Reports [GEOGRAPHIC_DATA], [GEOGRAPHIC_DATA] Scorecard DCo Forward 2…" at bounding box center [118, 389] width 237 height 778
click at [226, 346] on div "Dropdown Scorecards 202 Dropdown [GEOGRAPHIC_DATA], [GEOGRAPHIC_DATA] Dropdown …" at bounding box center [138, 472] width 197 height 613
drag, startPoint x: 249, startPoint y: 391, endPoint x: 237, endPoint y: 383, distance: 14.4
click at [237, 383] on div "Resize" at bounding box center [243, 389] width 13 height 778
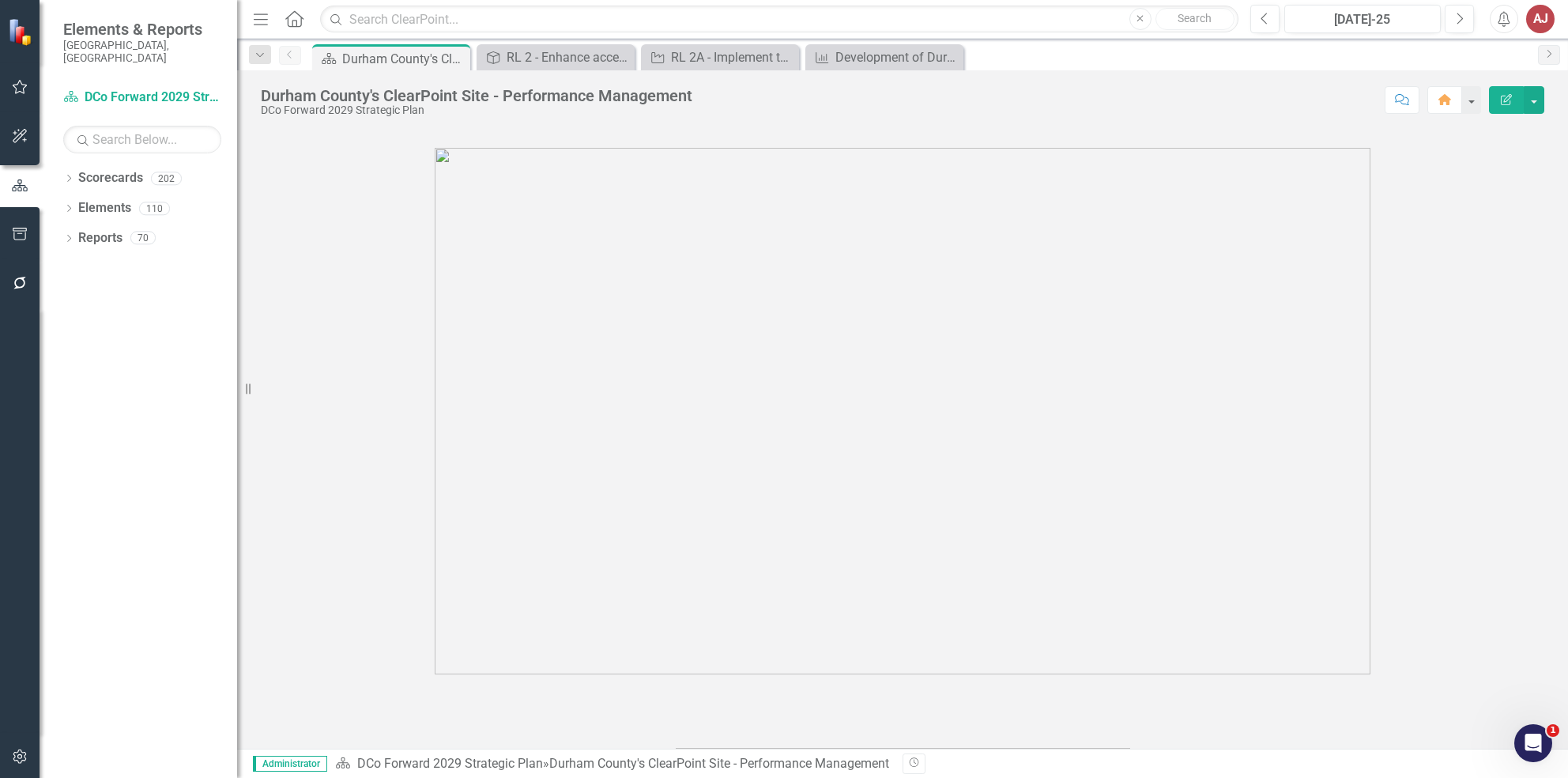
click at [323, 354] on figure at bounding box center [902, 411] width 1284 height 526
click at [67, 174] on div "Dropdown" at bounding box center [68, 180] width 11 height 14
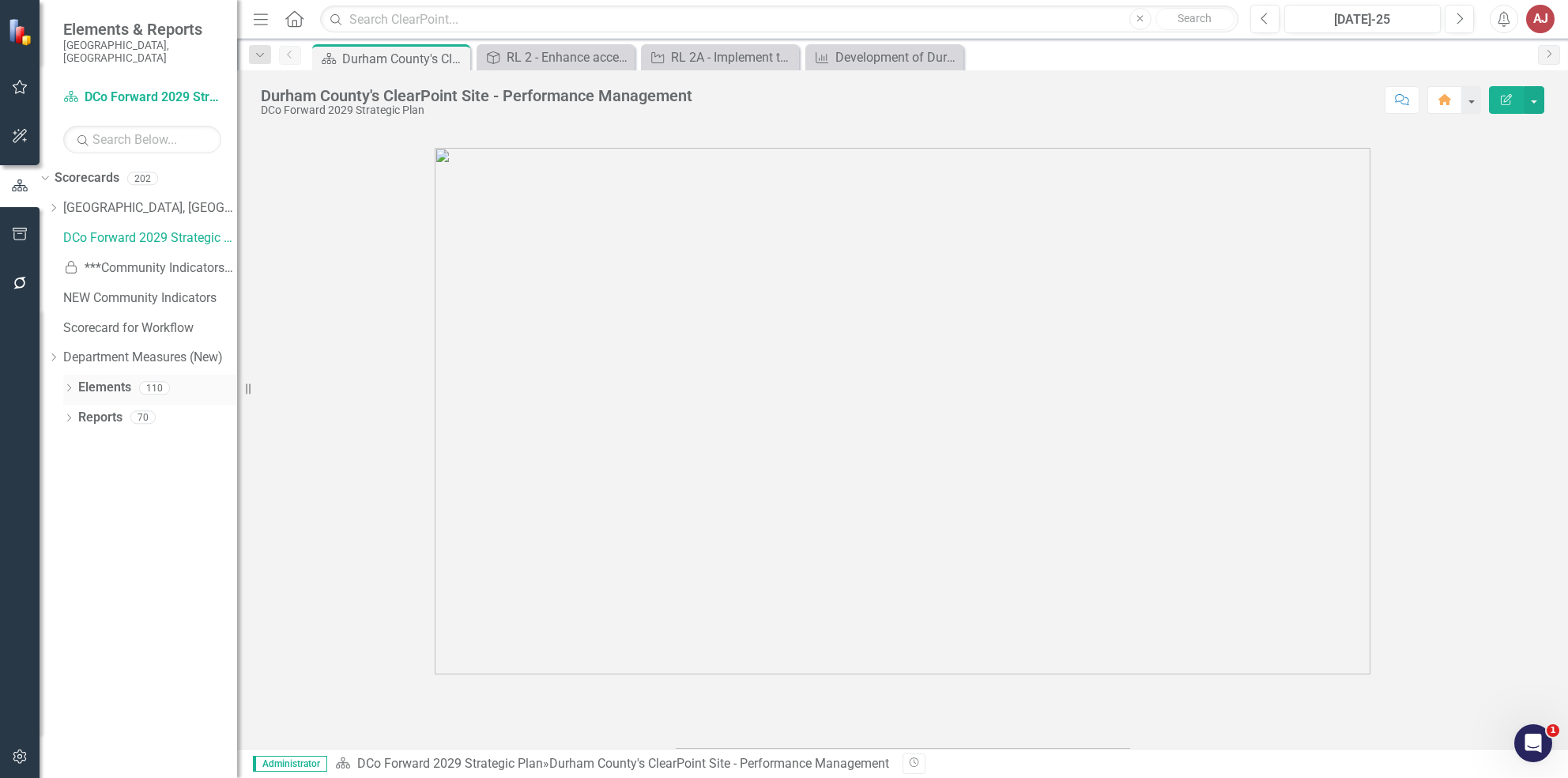
click at [73, 385] on icon "Dropdown" at bounding box center [68, 389] width 11 height 9
click at [72, 504] on icon "Dropdown" at bounding box center [68, 508] width 11 height 9
